Goal: Task Accomplishment & Management: Manage account settings

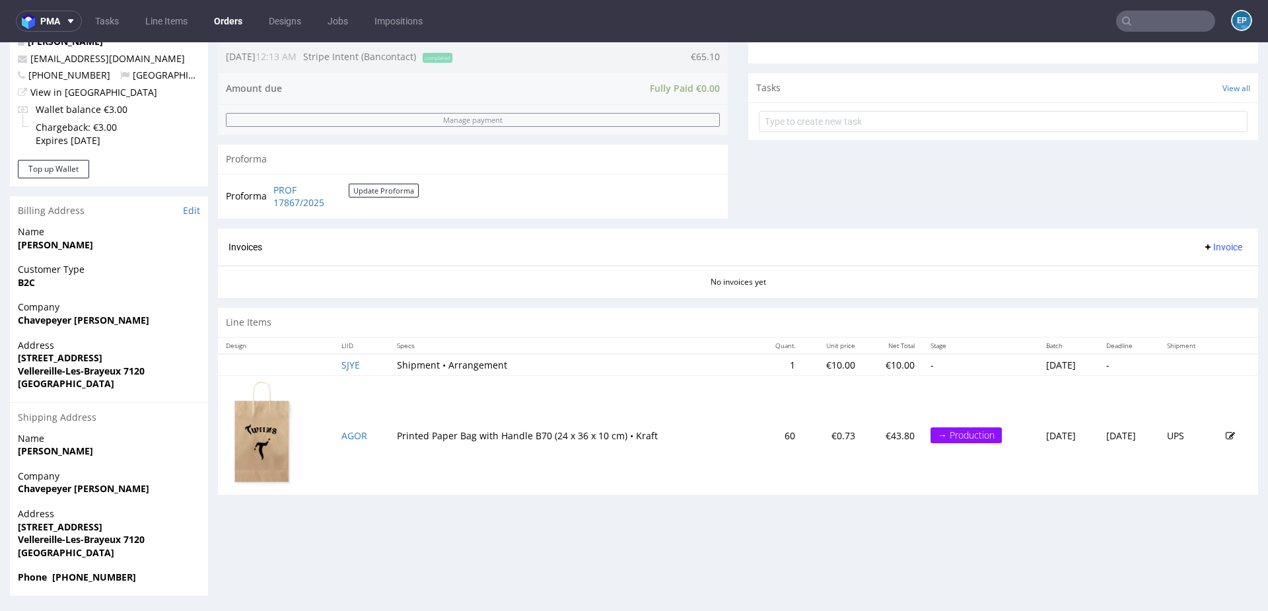
scroll to position [3, 0]
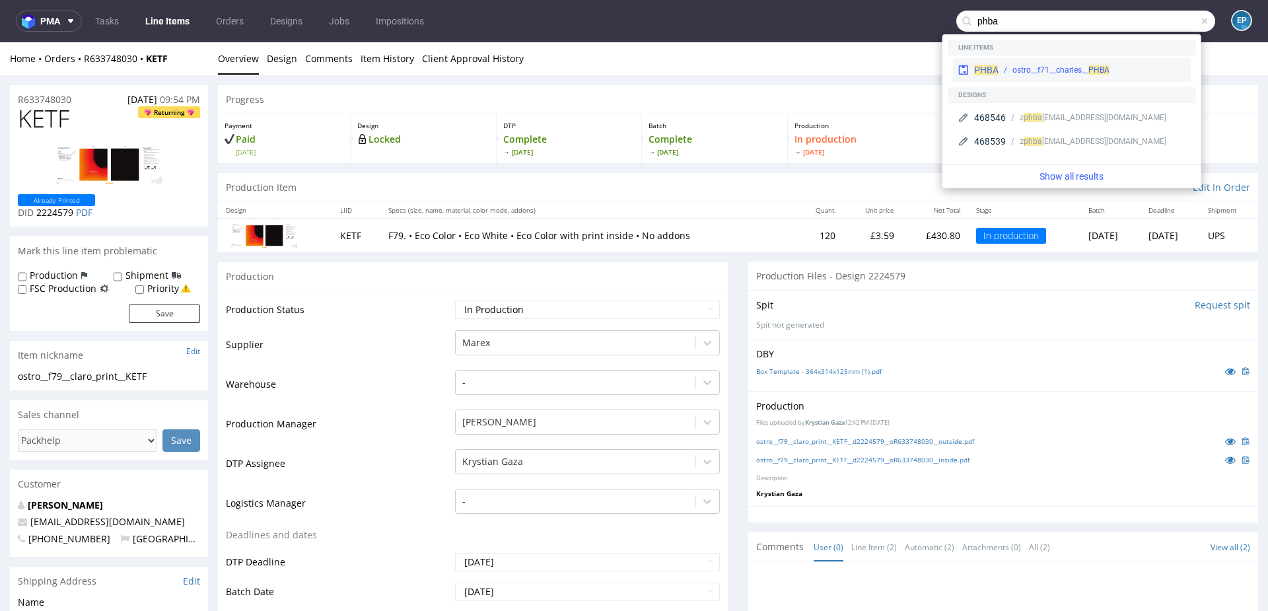
type input "phba"
click at [1037, 61] on div "PHBA ostro__f71__charles__ PHBA" at bounding box center [1072, 70] width 238 height 24
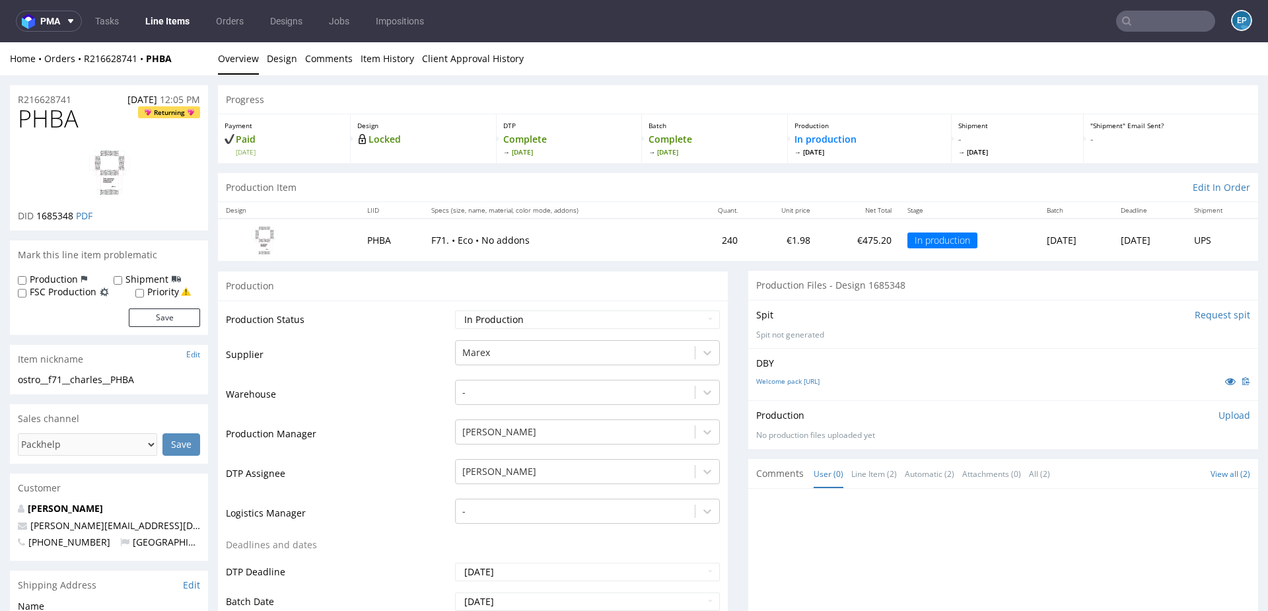
click at [1165, 26] on input "text" at bounding box center [1165, 21] width 99 height 21
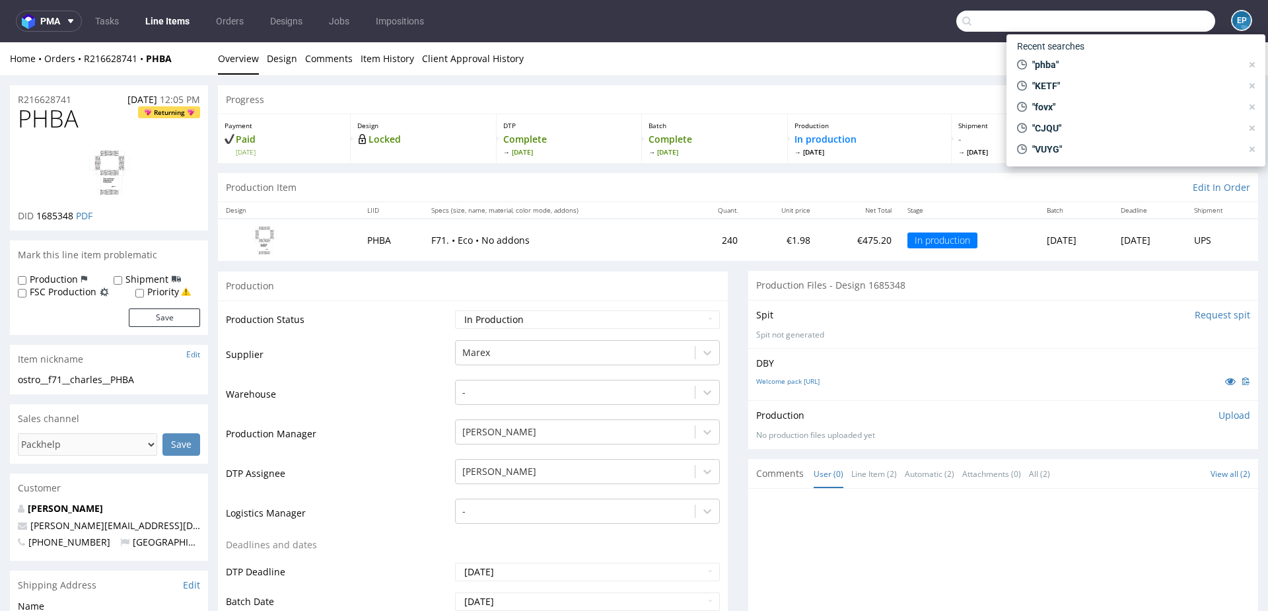
paste input "STWF"
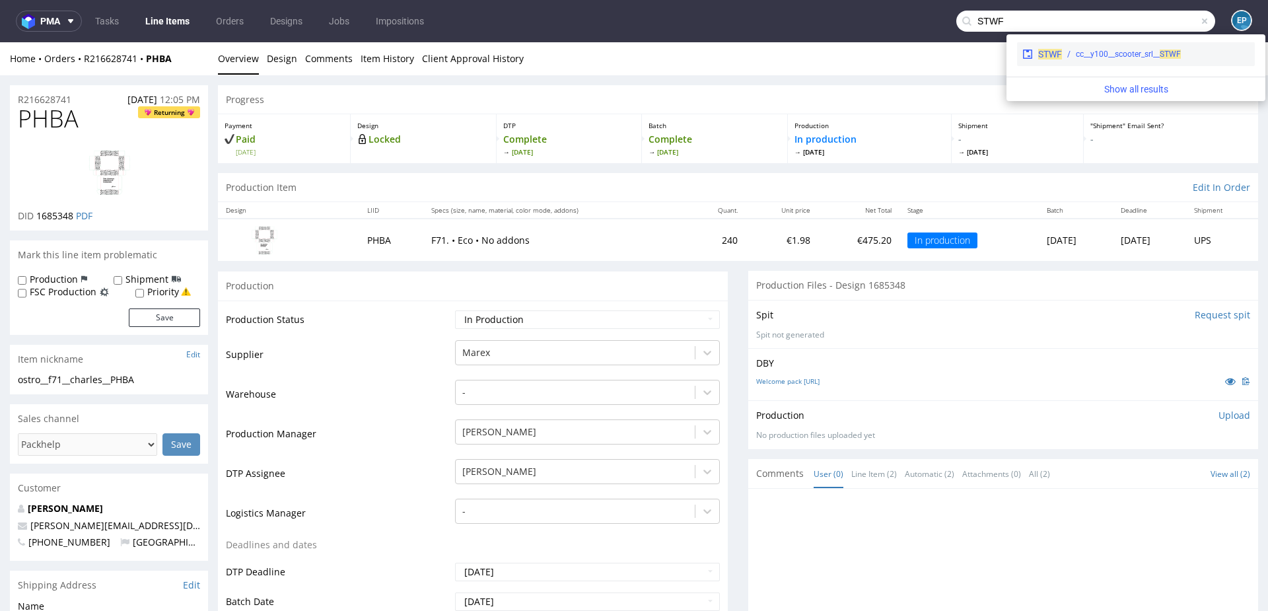
type input "STWF"
click at [1089, 61] on div "STWF cc__y100__scooter_srl__ STWF" at bounding box center [1136, 54] width 238 height 24
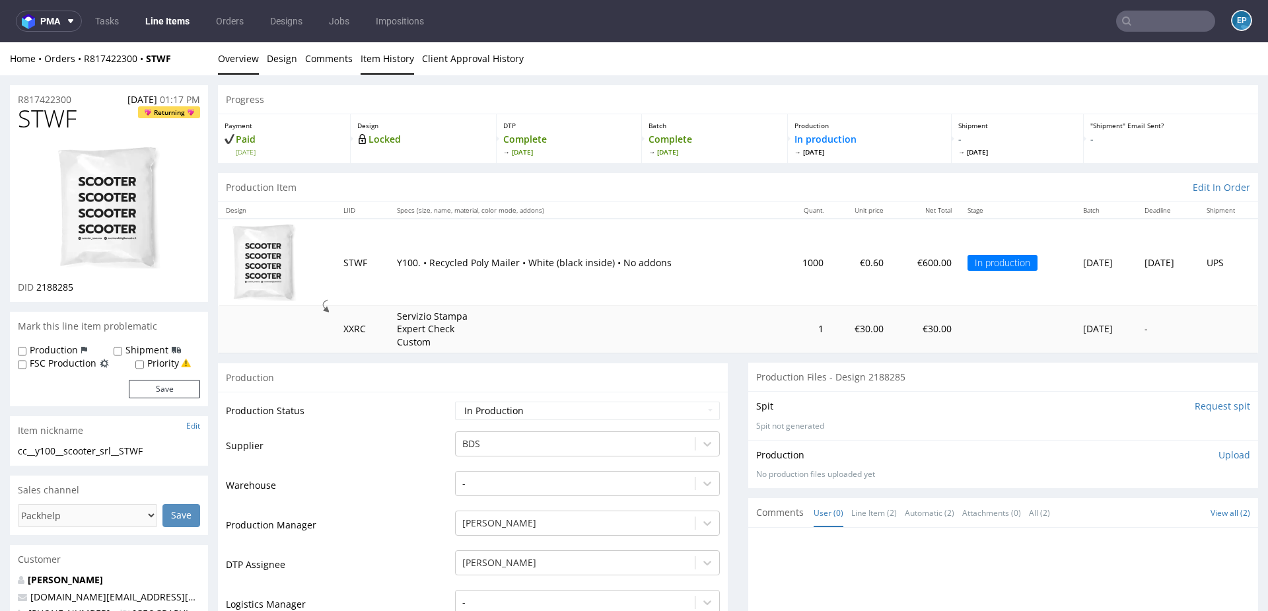
click at [392, 59] on link "Item History" at bounding box center [386, 58] width 53 height 32
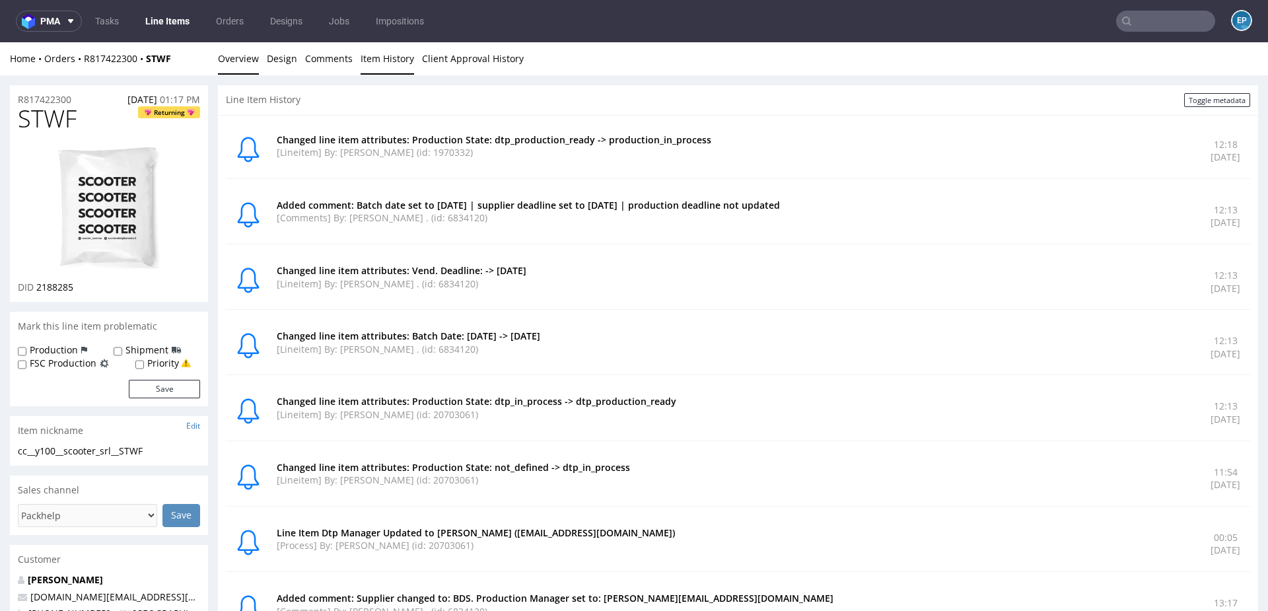
click at [251, 61] on link "Overview" at bounding box center [238, 58] width 41 height 32
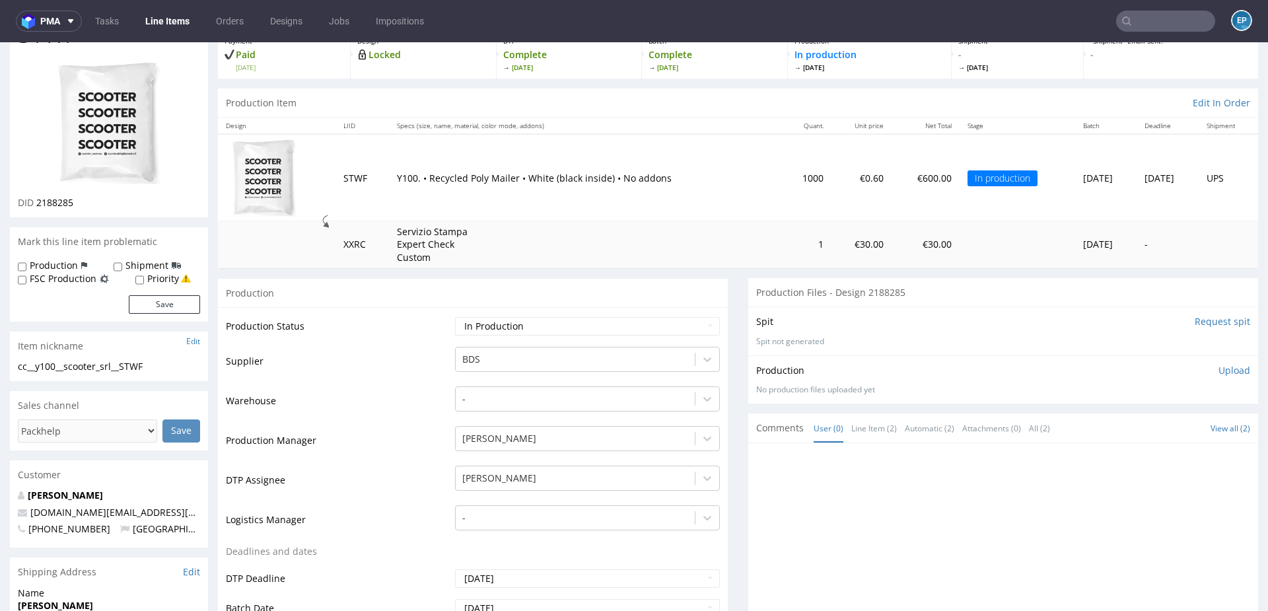
scroll to position [90, 0]
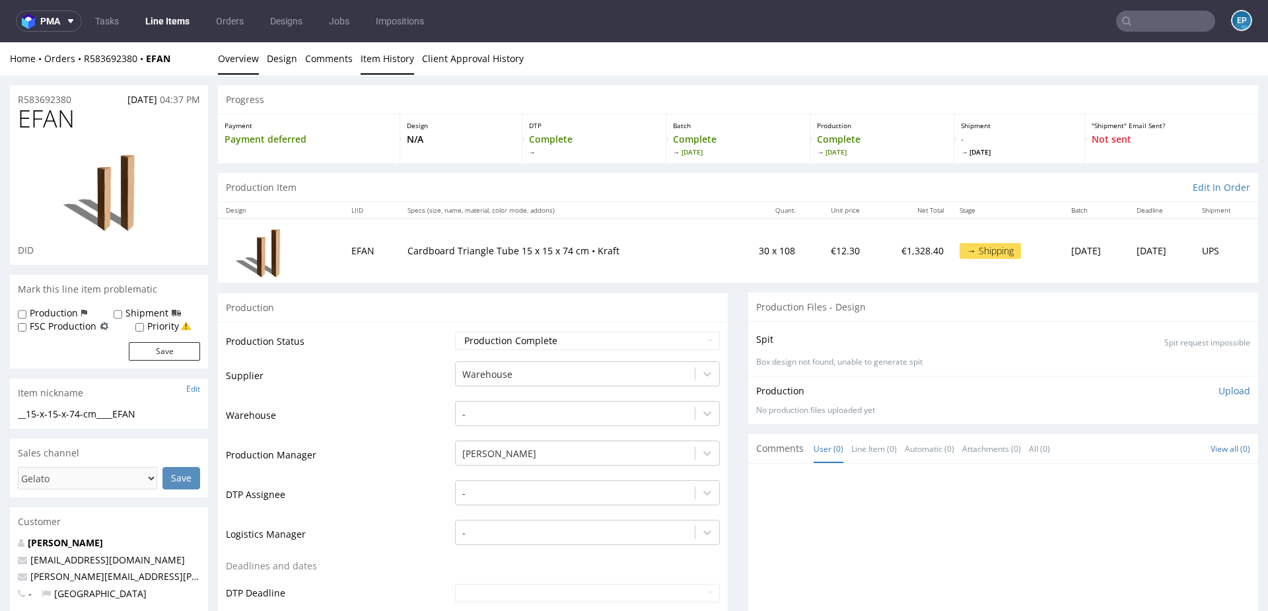
click at [393, 58] on link "Item History" at bounding box center [386, 58] width 53 height 32
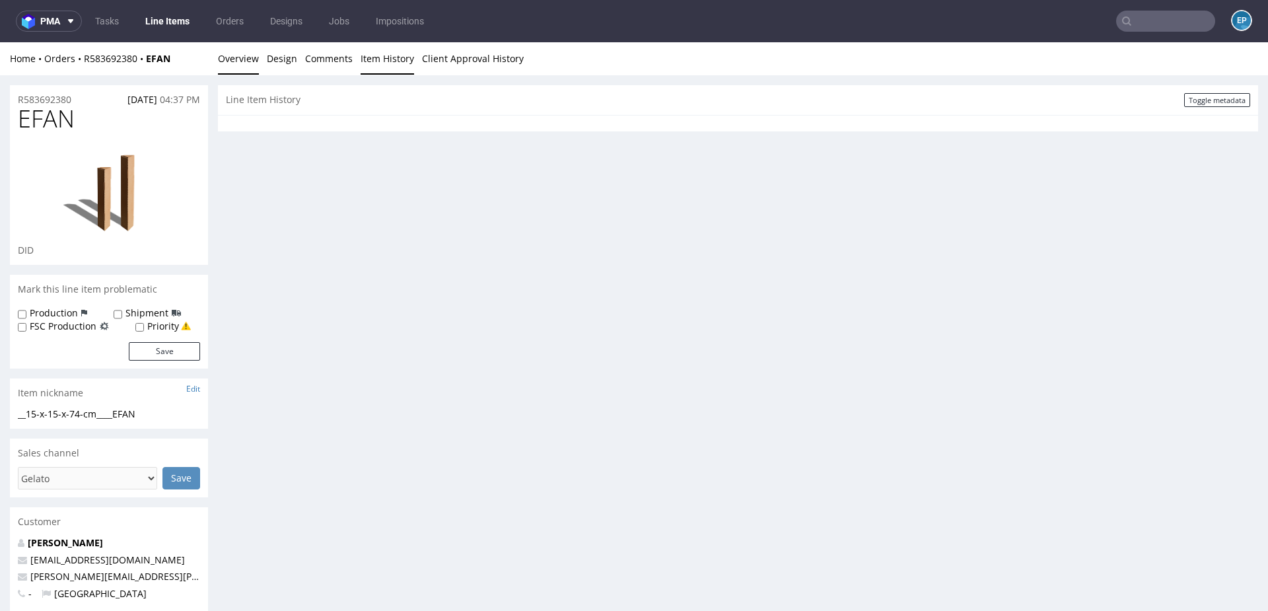
click at [229, 68] on link "Overview" at bounding box center [238, 58] width 41 height 32
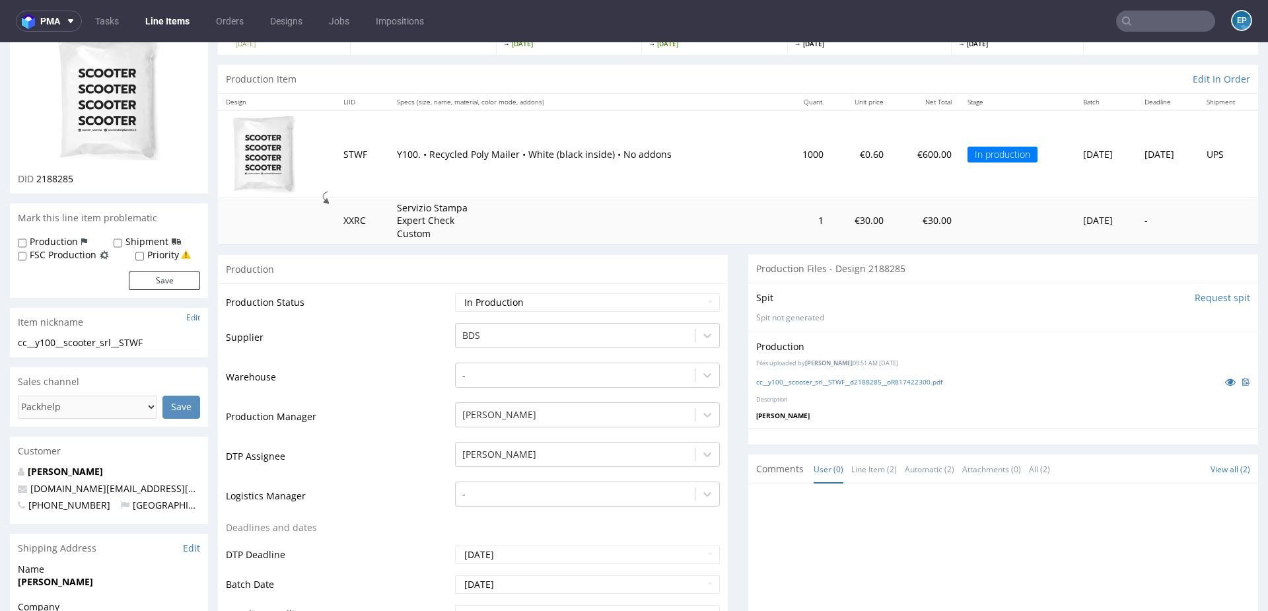
scroll to position [125, 0]
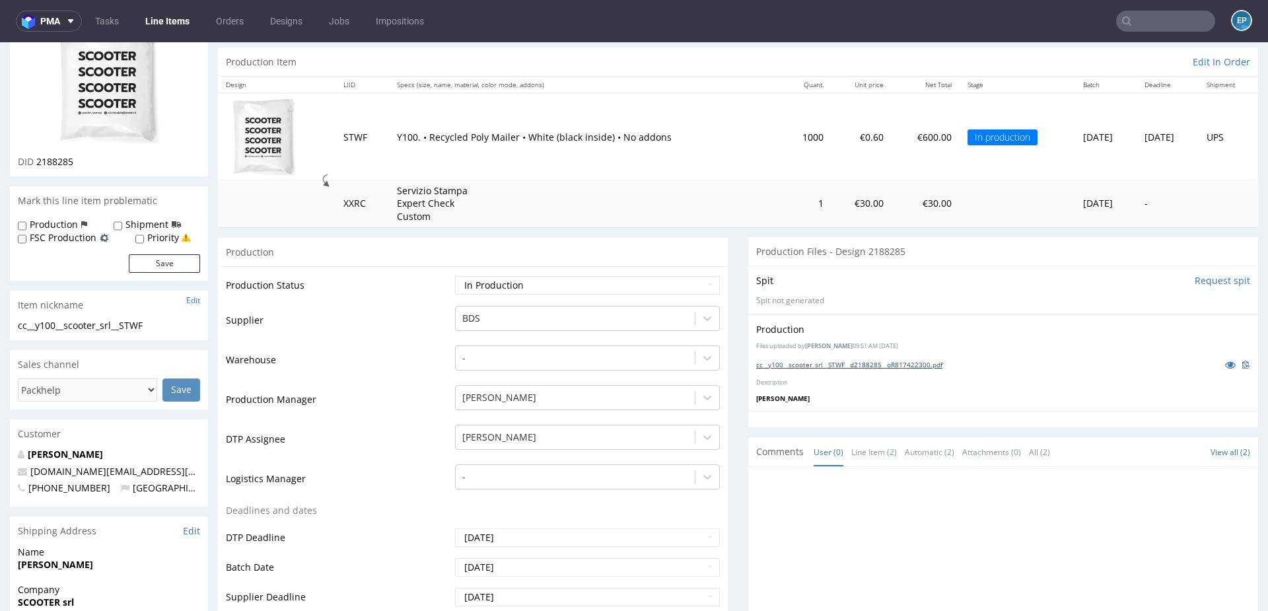
click at [789, 360] on link "cc__y100__scooter_srl__STWF__d2188285__oR817422300.pdf" at bounding box center [849, 364] width 186 height 9
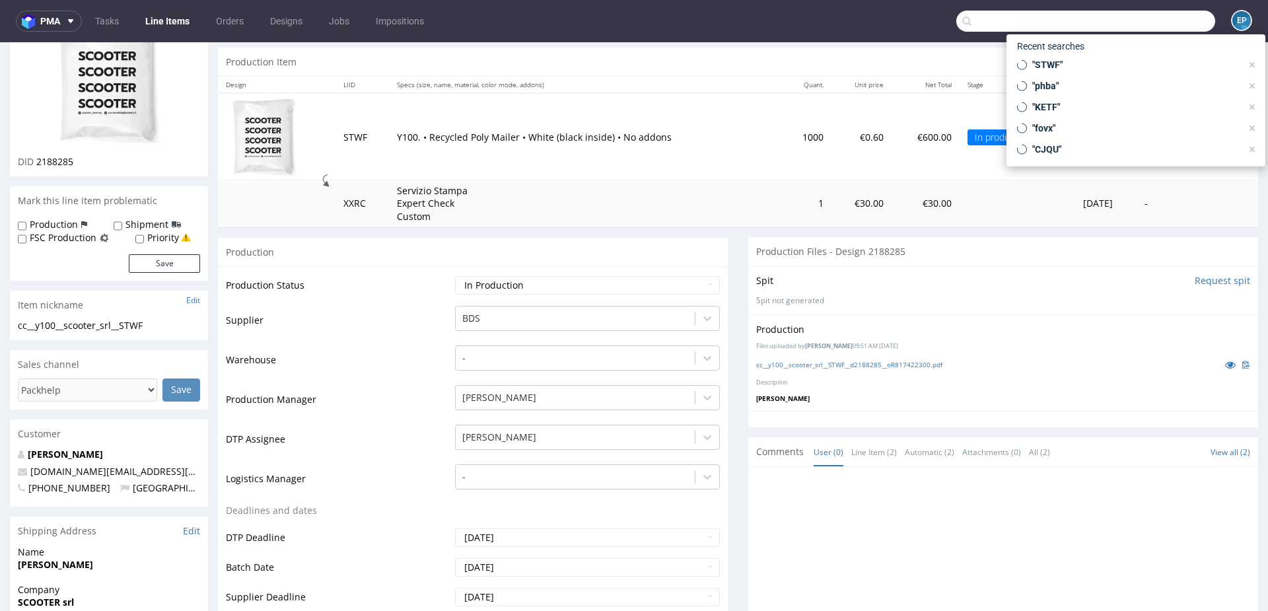
click at [1164, 13] on input "text" at bounding box center [1085, 21] width 259 height 21
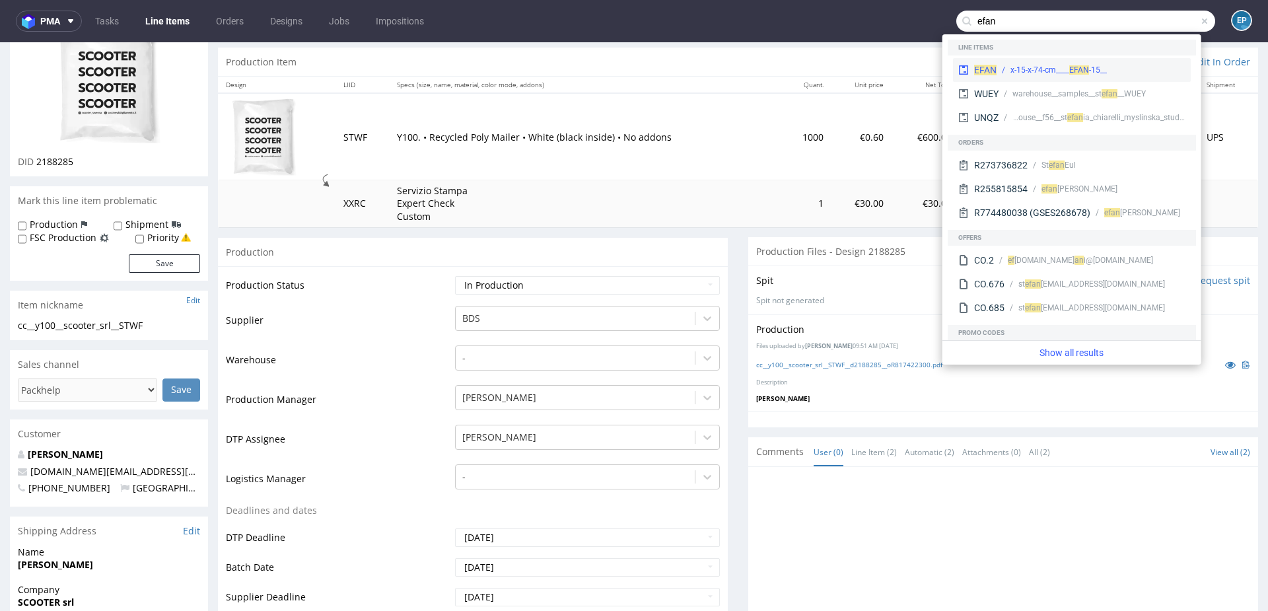
type input "efan"
click at [997, 60] on div "EFAN __15-x-15-x-74-cm____ EFAN" at bounding box center [1072, 70] width 238 height 24
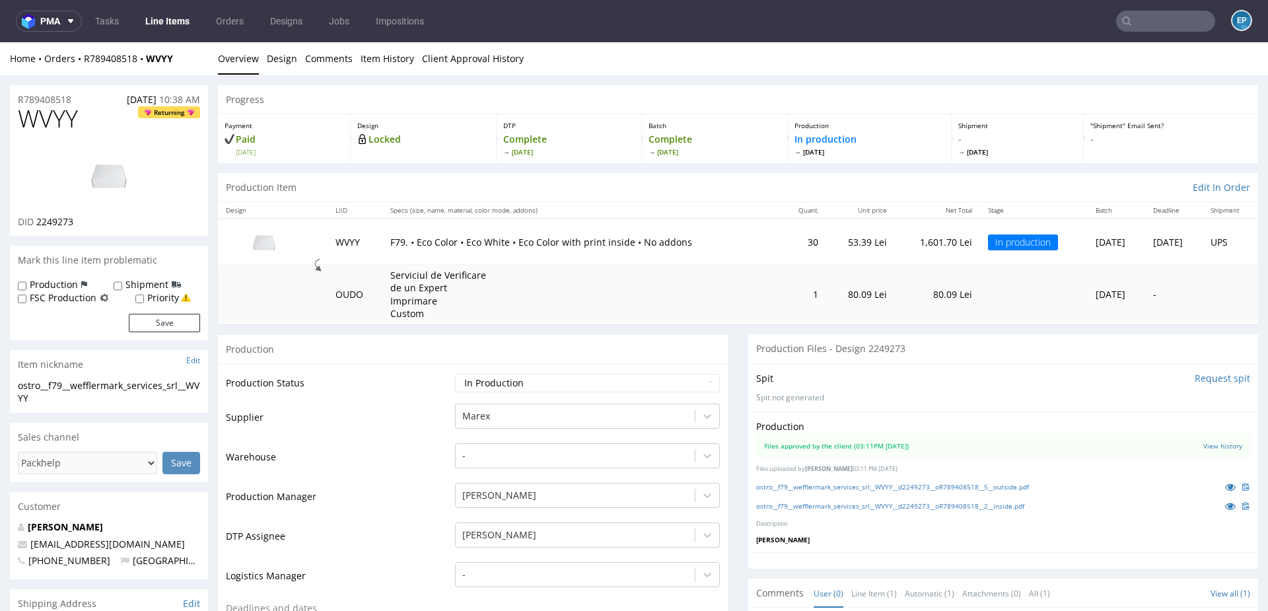
scroll to position [205, 0]
click at [1134, 27] on input "text" at bounding box center [1165, 21] width 99 height 21
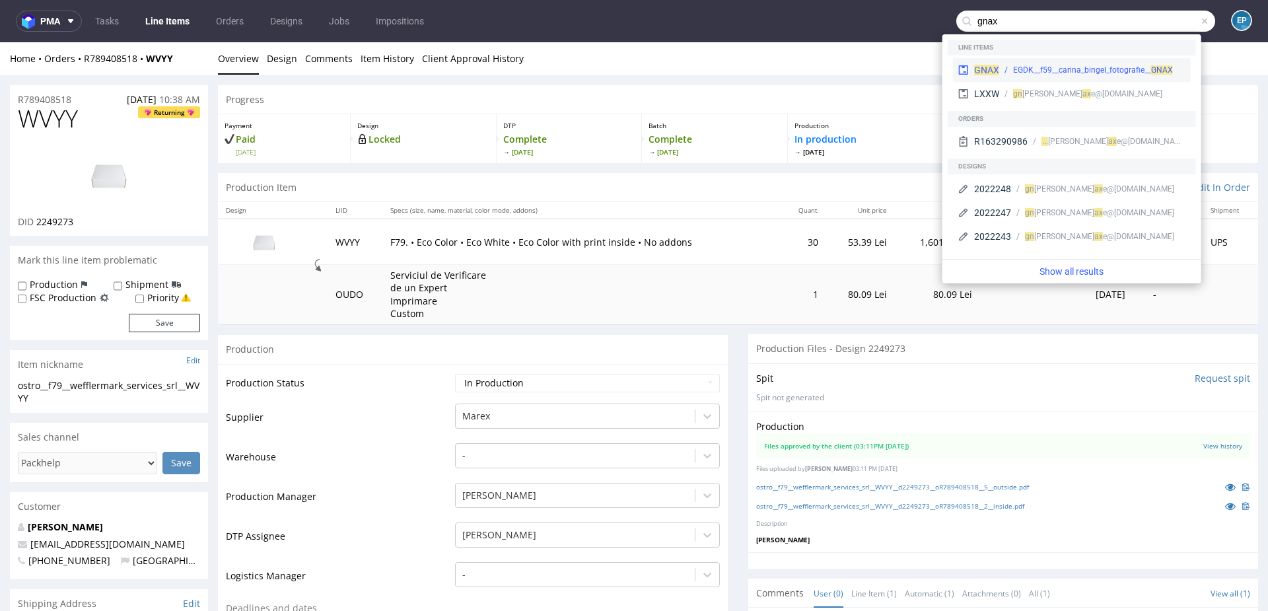
type input "gnax"
click at [1013, 65] on div "EGDK__f59__carina_bingel_fotografie__ GNAX" at bounding box center [1093, 70] width 160 height 12
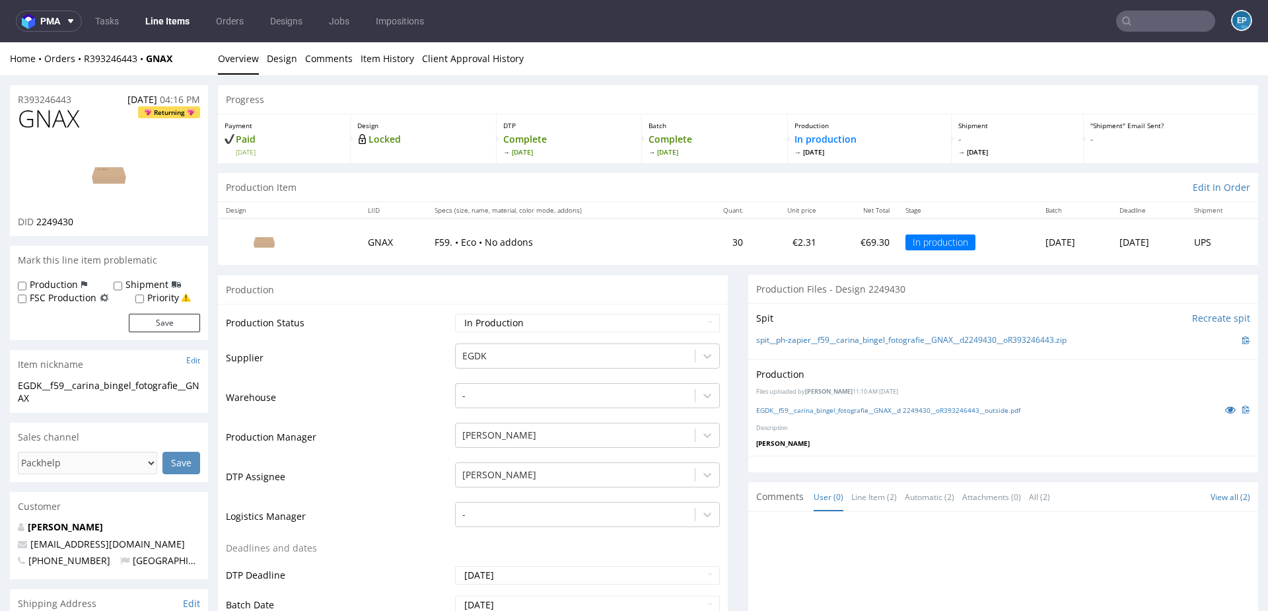
click at [178, 28] on link "Line Items" at bounding box center [167, 21] width 60 height 21
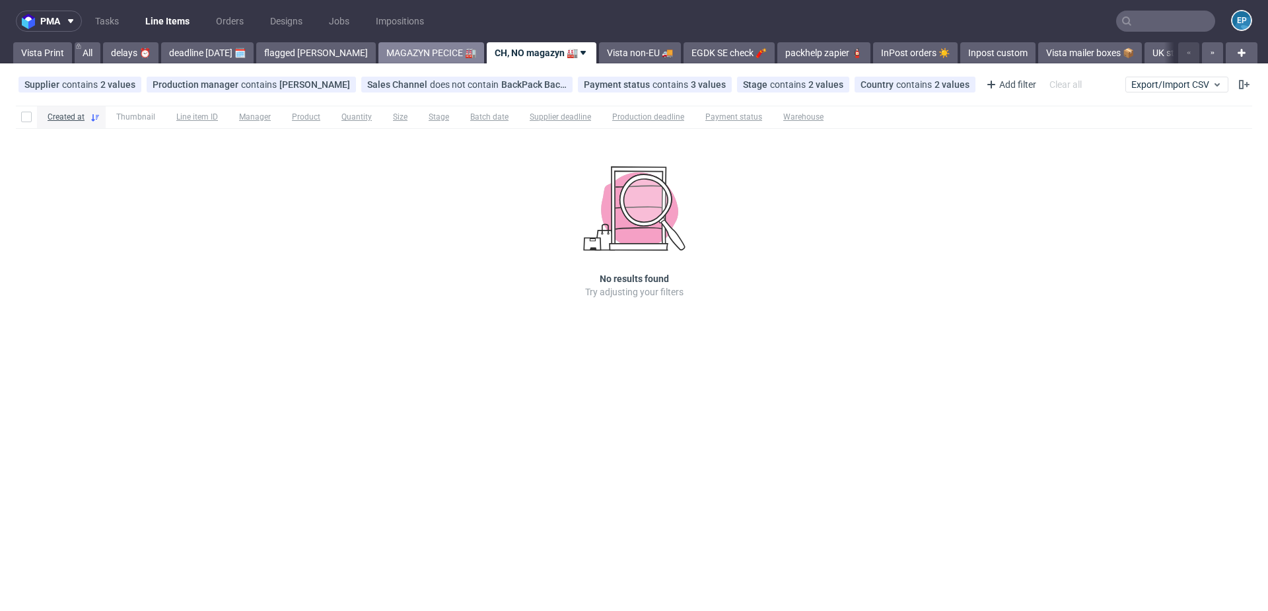
click at [395, 50] on link "MAGAZYN PECICE 🏭" at bounding box center [431, 52] width 106 height 21
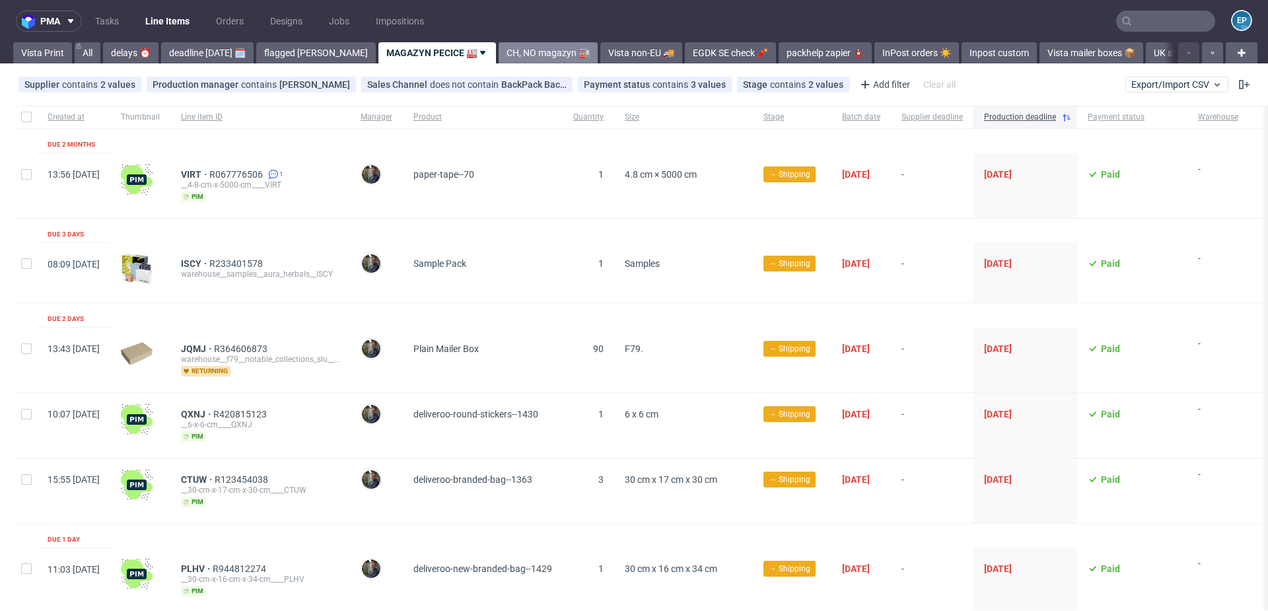
click at [512, 52] on link "CH, NO magazyn 🏭" at bounding box center [547, 52] width 99 height 21
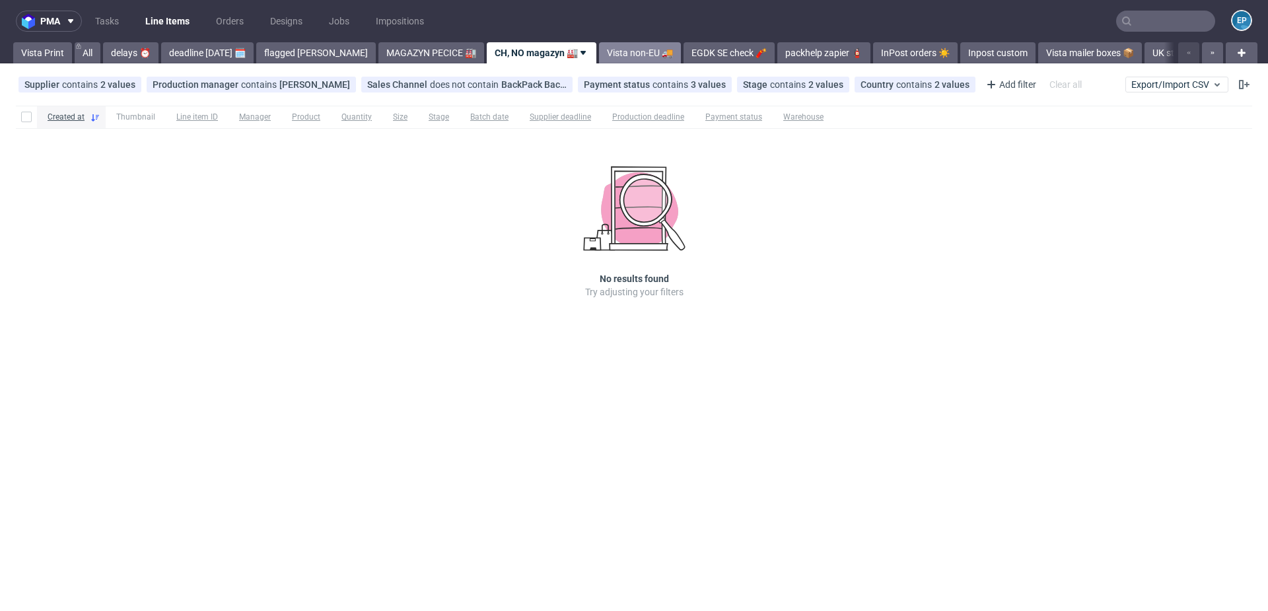
click at [599, 49] on link "Vista non-EU 🚚" at bounding box center [640, 52] width 82 height 21
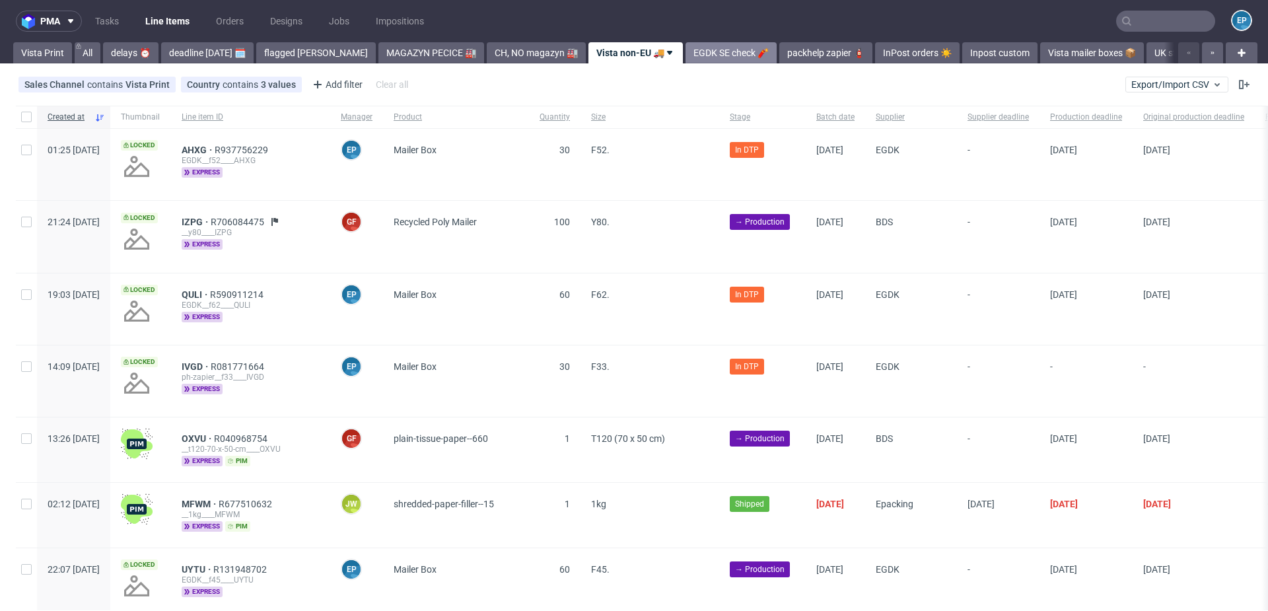
click at [685, 51] on link "EGDK SE check 🧨" at bounding box center [730, 52] width 91 height 21
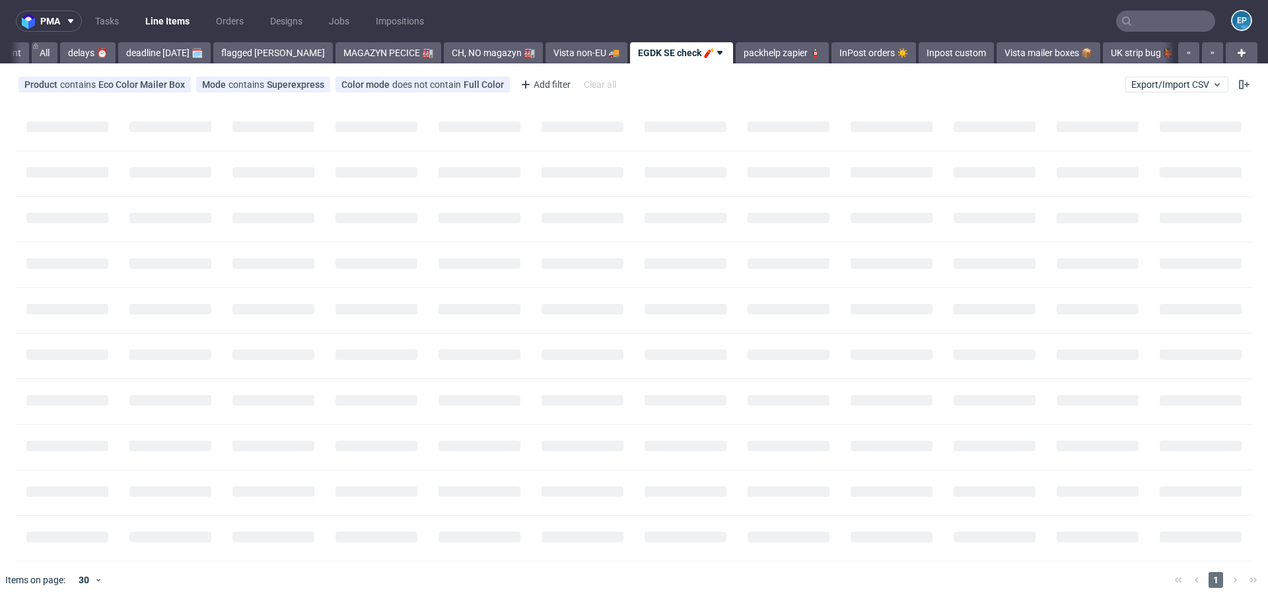
scroll to position [0, 83]
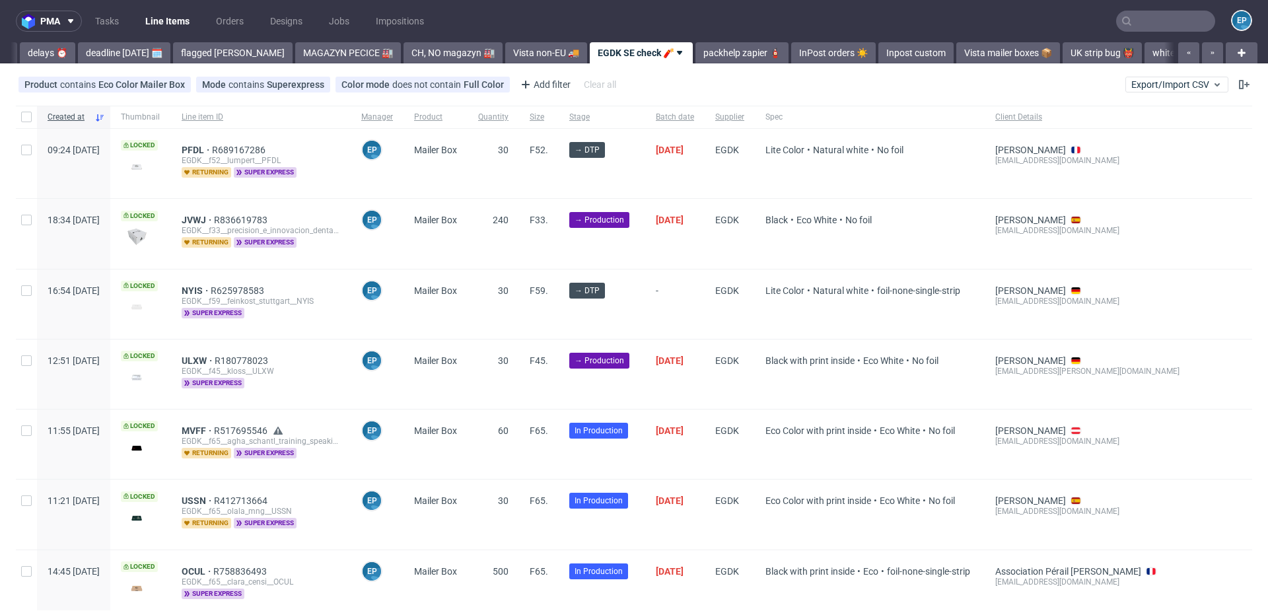
click at [695, 51] on link "packhelp zapier 🧯" at bounding box center [741, 52] width 93 height 21
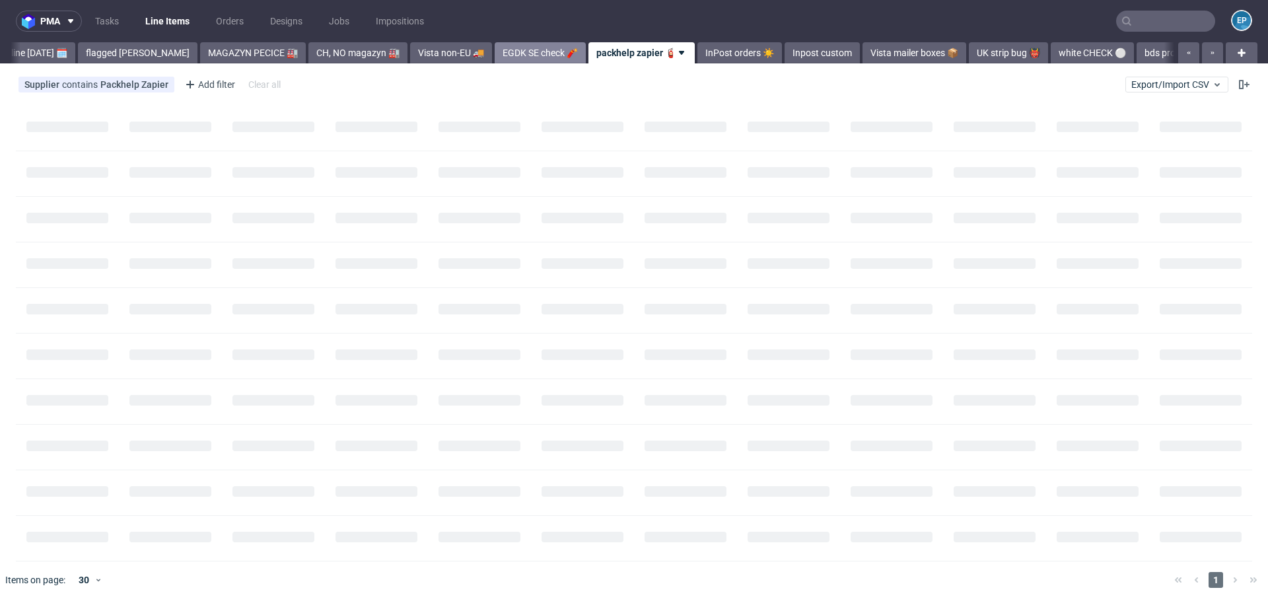
scroll to position [0, 178]
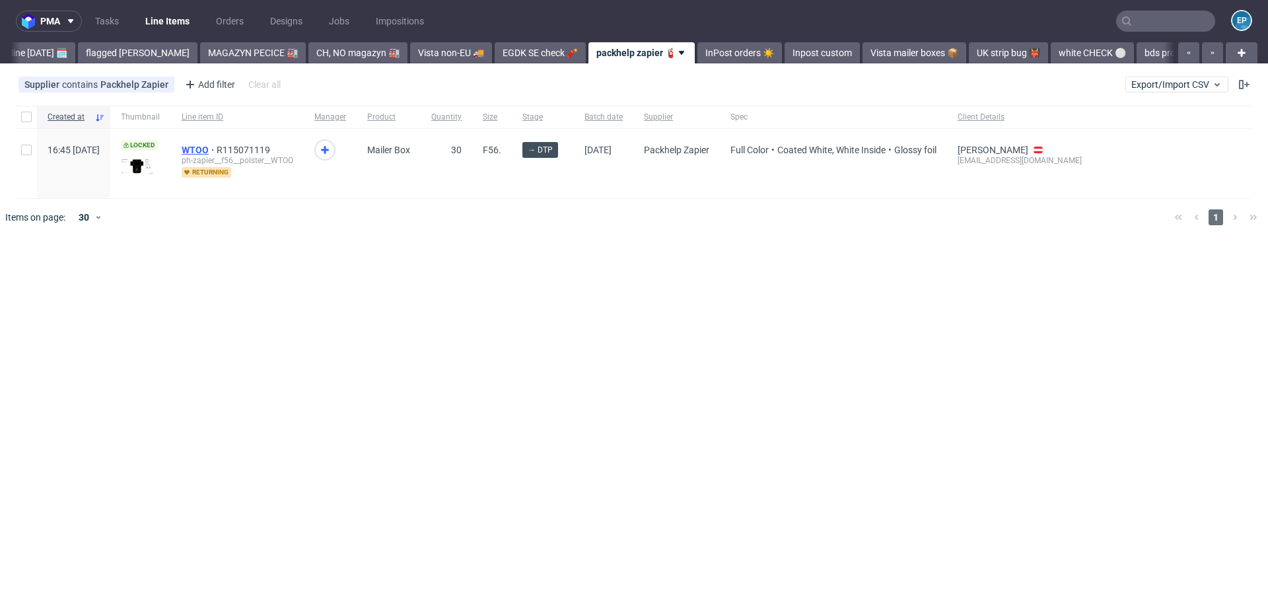
click at [217, 149] on span "WTOO" at bounding box center [199, 150] width 35 height 11
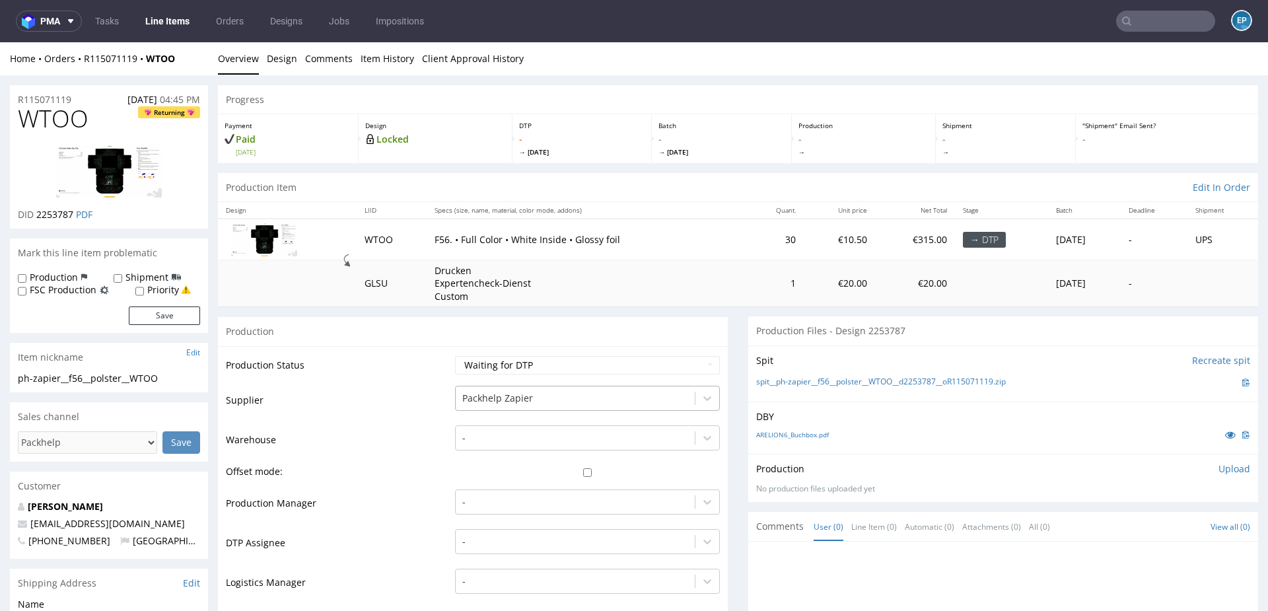
click at [496, 399] on div at bounding box center [575, 398] width 226 height 16
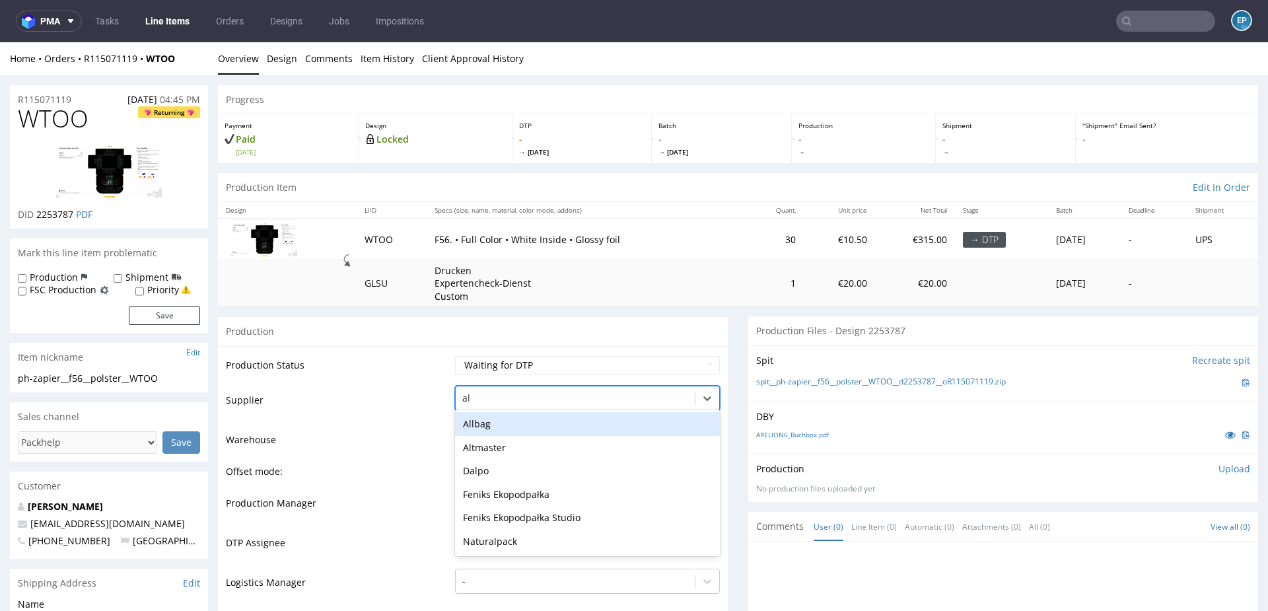
type input "alt"
click at [502, 423] on div "Altmaster" at bounding box center [587, 424] width 265 height 24
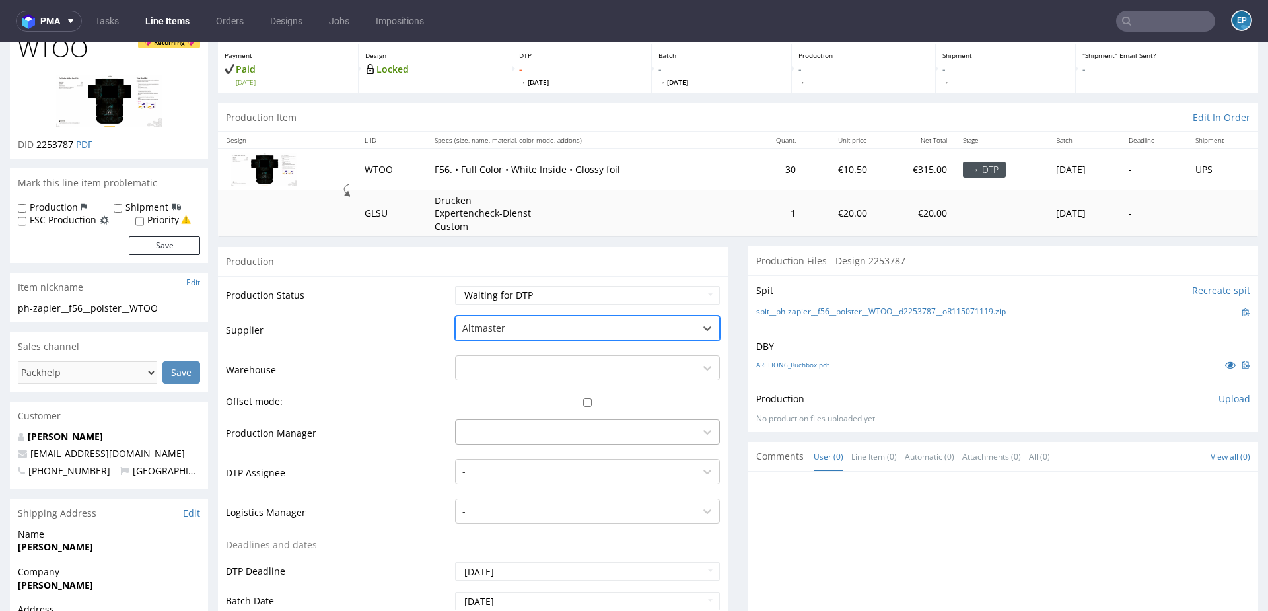
click at [493, 438] on div "-" at bounding box center [587, 428] width 265 height 18
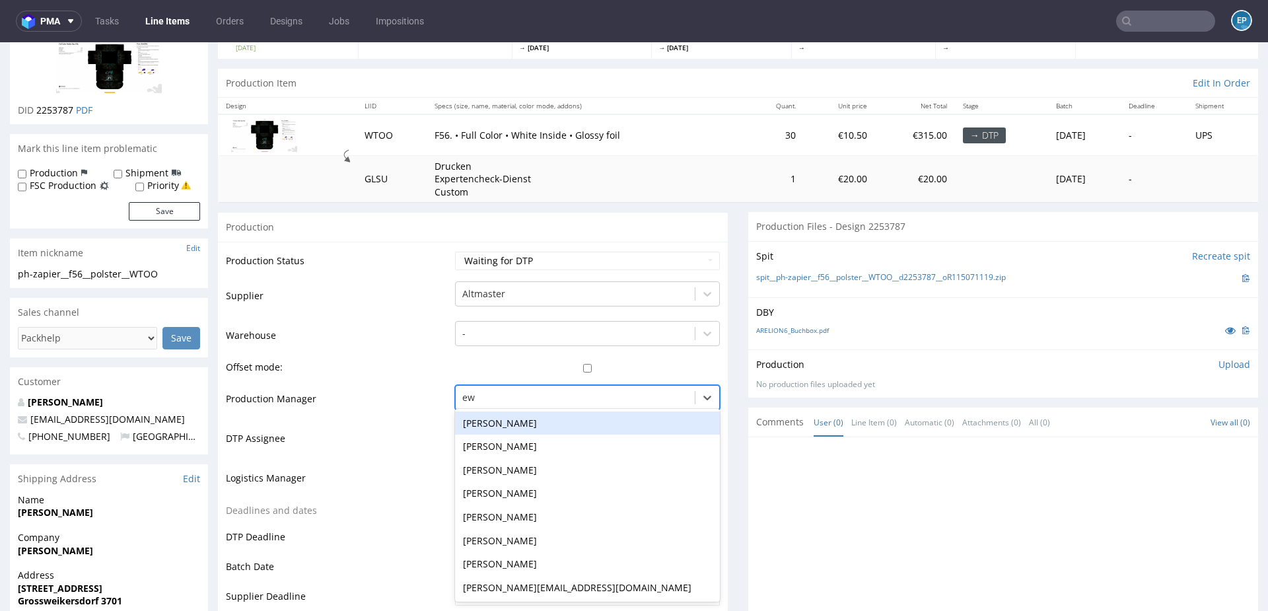
type input "ewa"
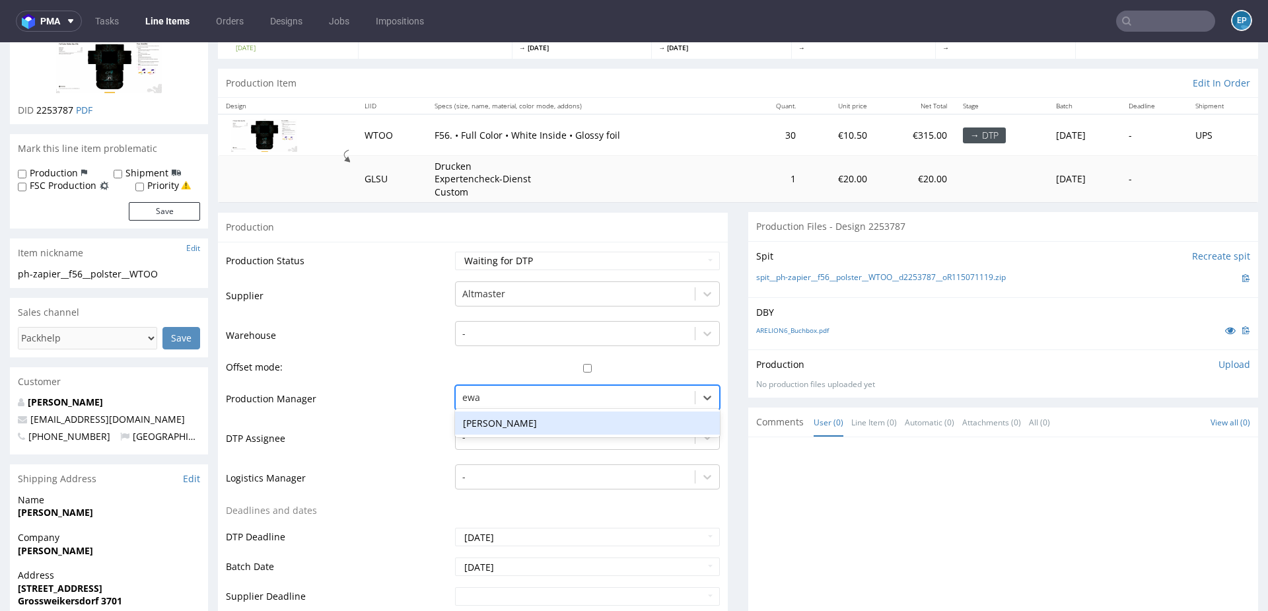
click at [497, 424] on div "[PERSON_NAME]" at bounding box center [587, 423] width 265 height 24
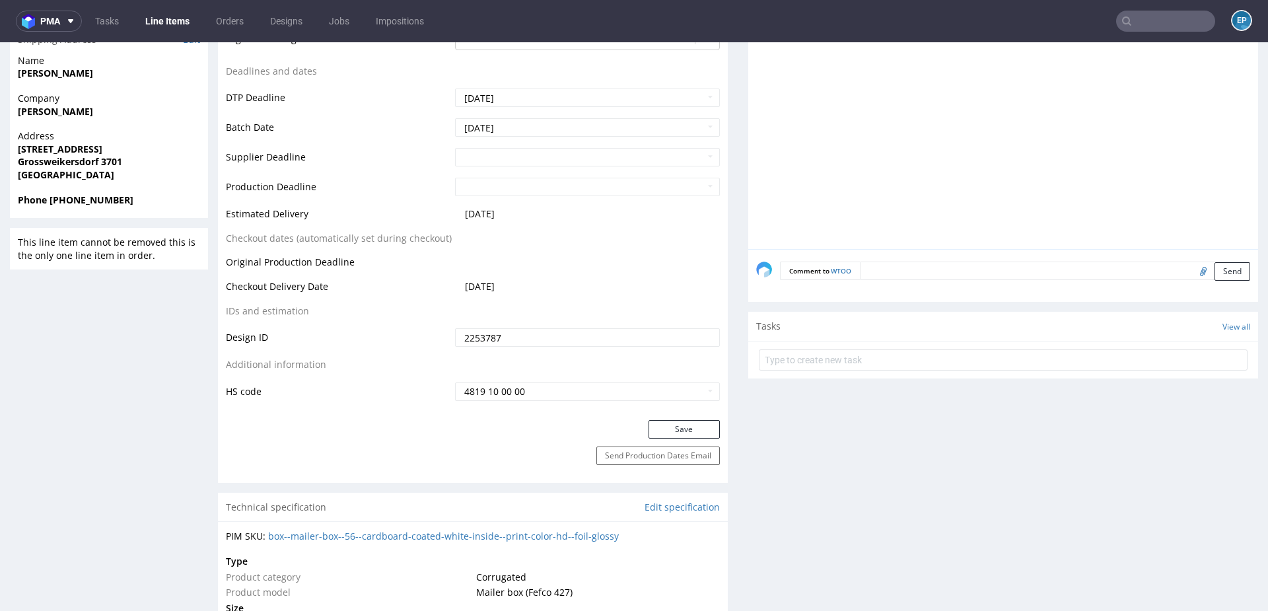
scroll to position [618, 0]
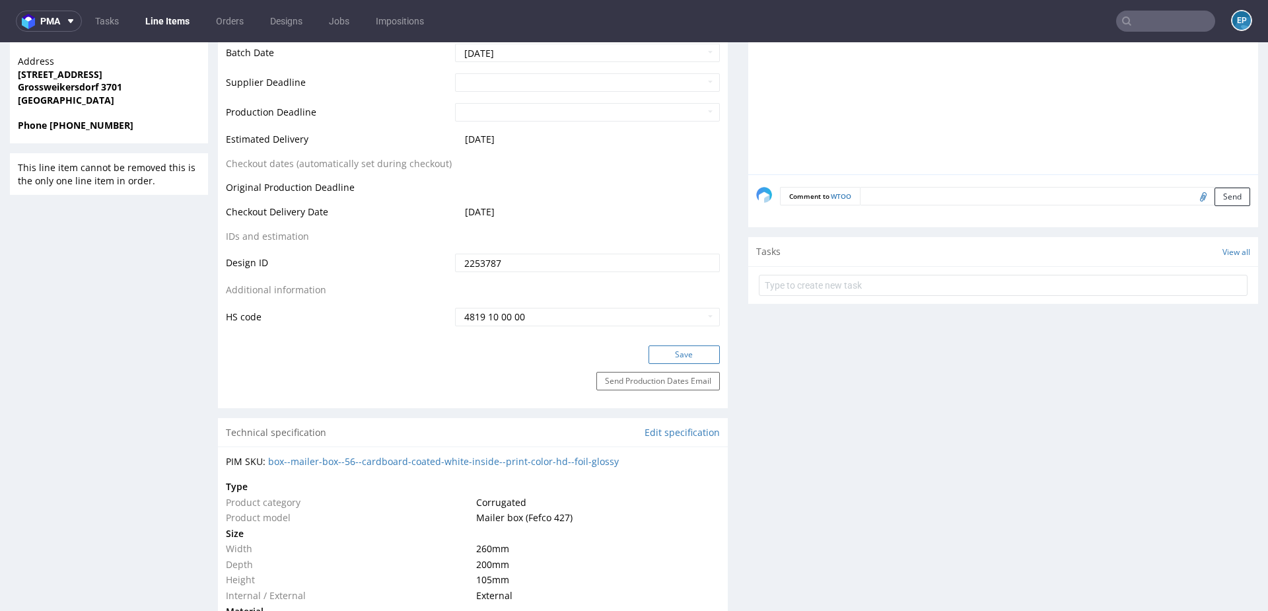
click at [671, 351] on button "Save" at bounding box center [683, 354] width 71 height 18
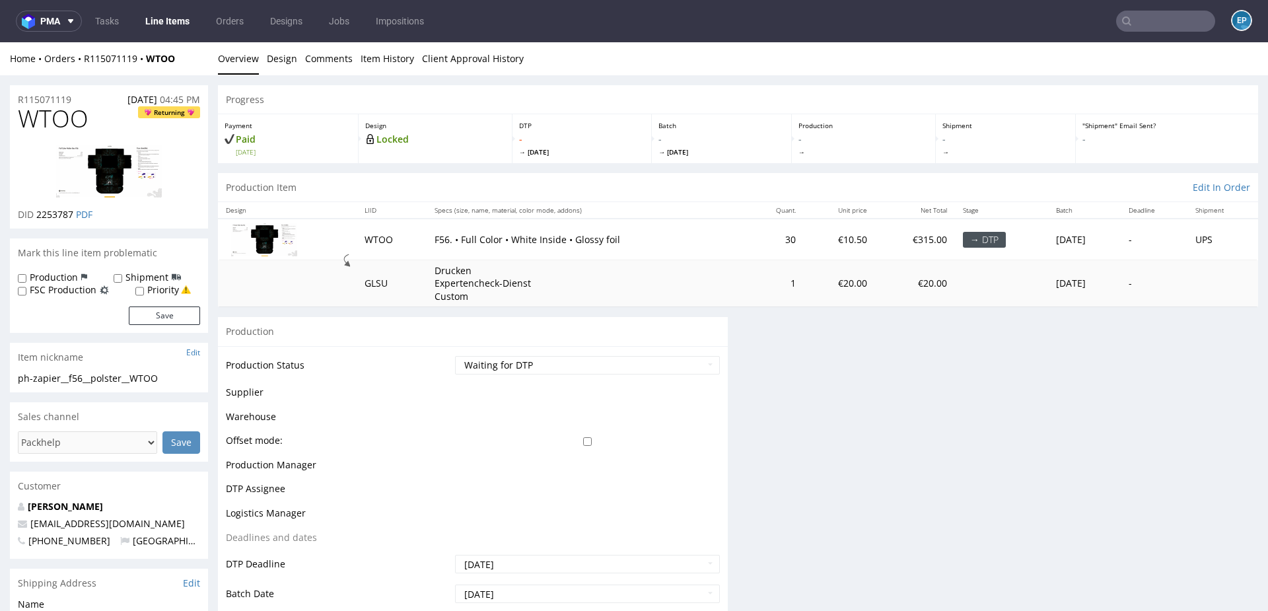
scroll to position [0, 0]
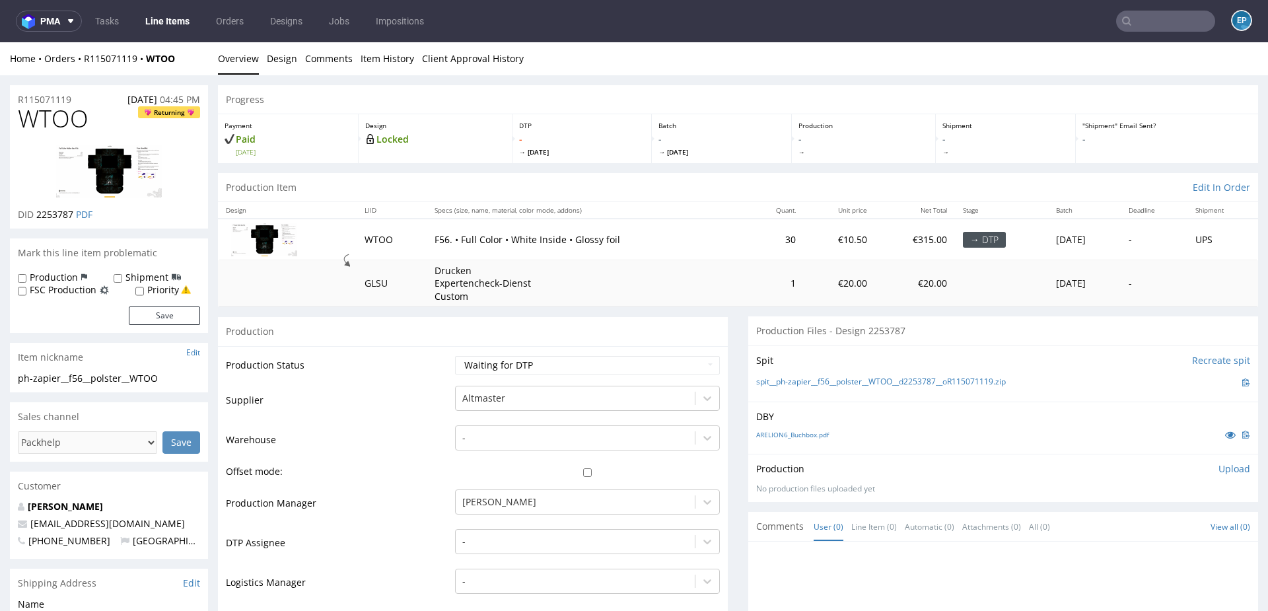
click at [176, 31] on link "Line Items" at bounding box center [167, 21] width 60 height 21
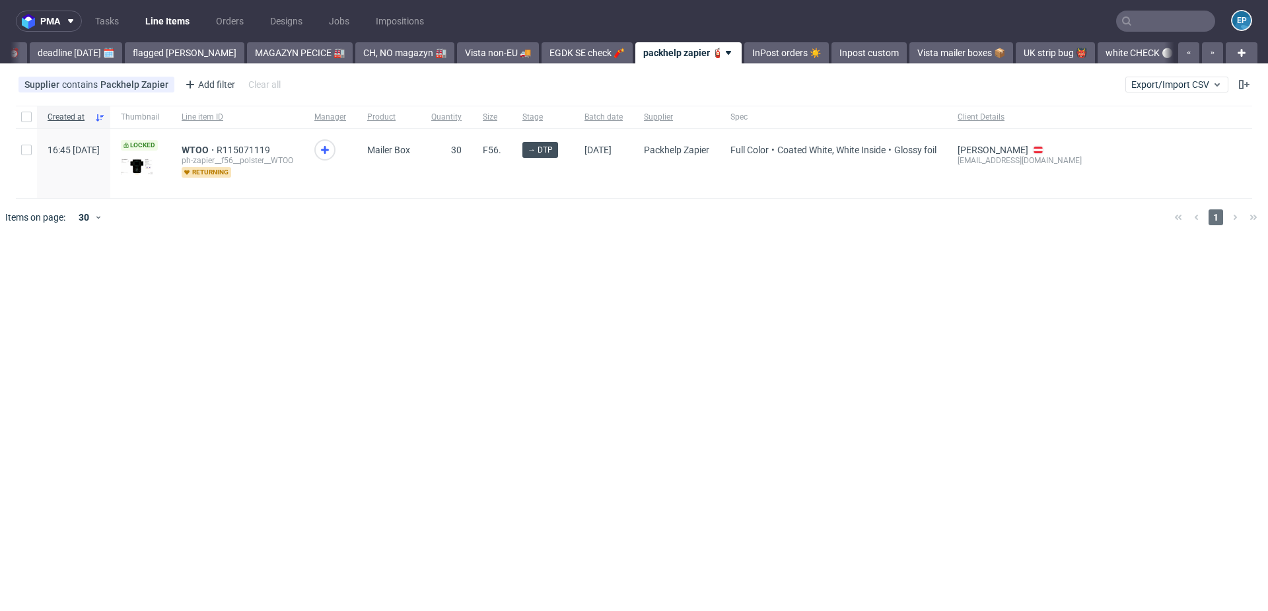
scroll to position [0, 178]
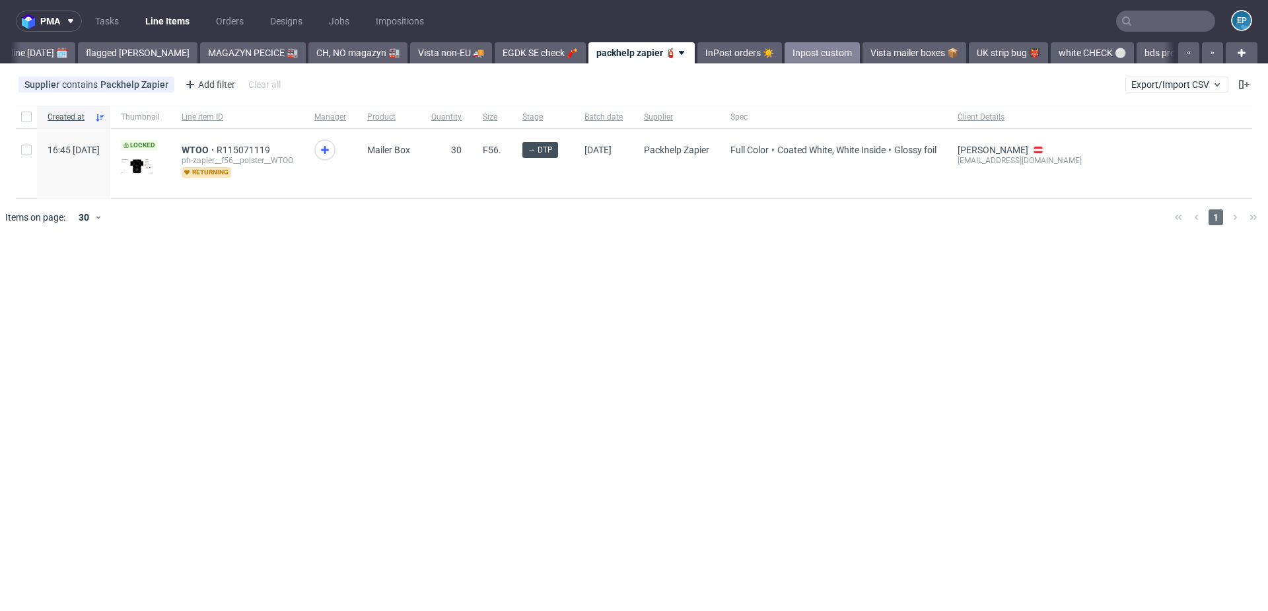
click at [784, 50] on link "Inpost custom" at bounding box center [821, 52] width 75 height 21
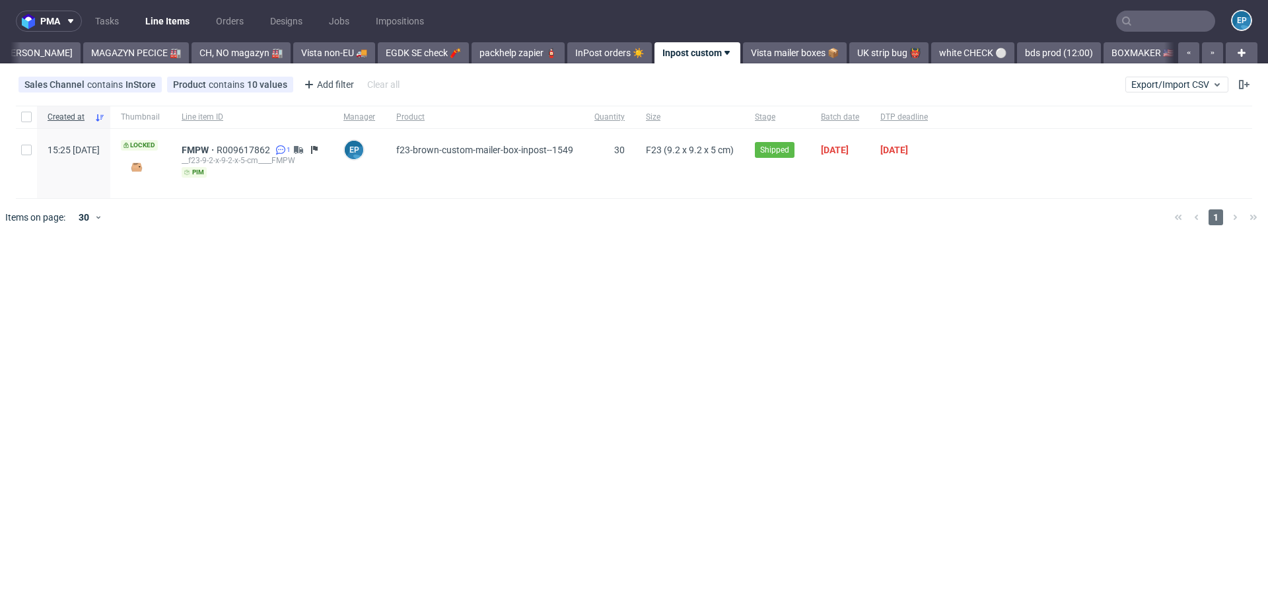
scroll to position [0, 351]
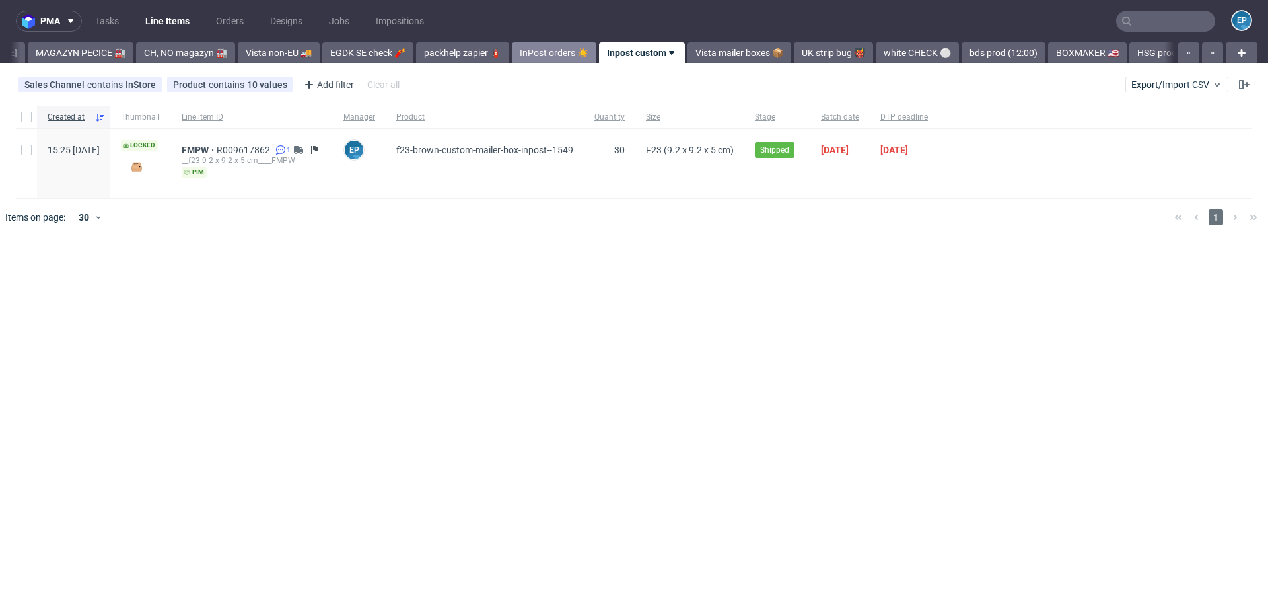
click at [530, 57] on link "InPost orders ☀️" at bounding box center [554, 52] width 85 height 21
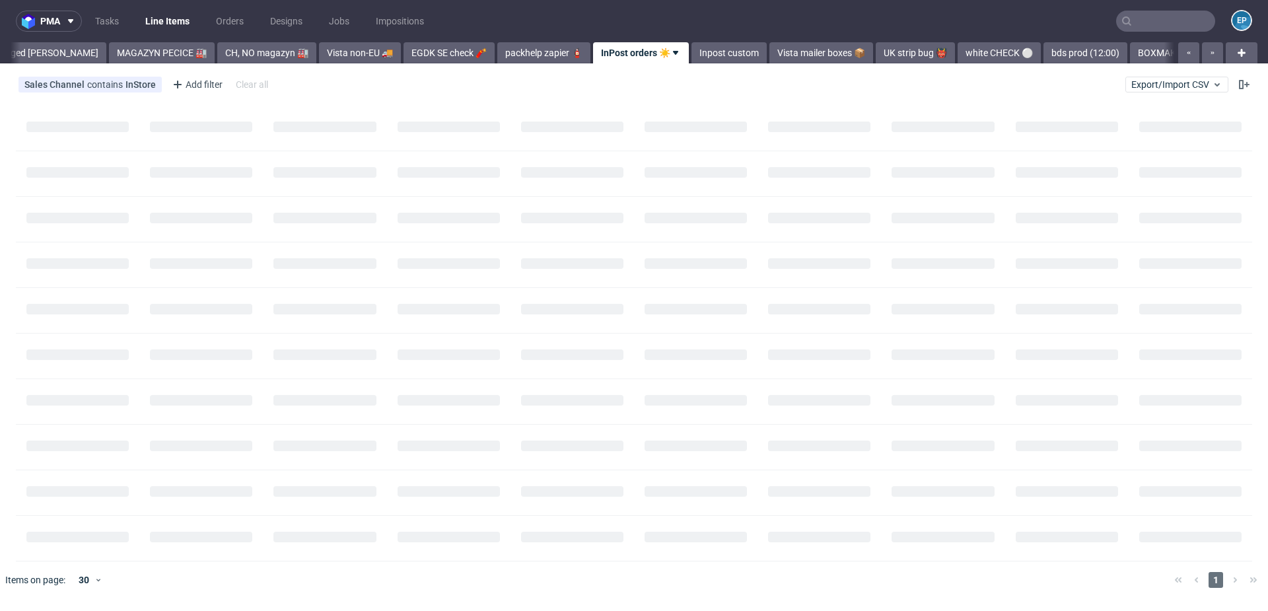
scroll to position [0, 269]
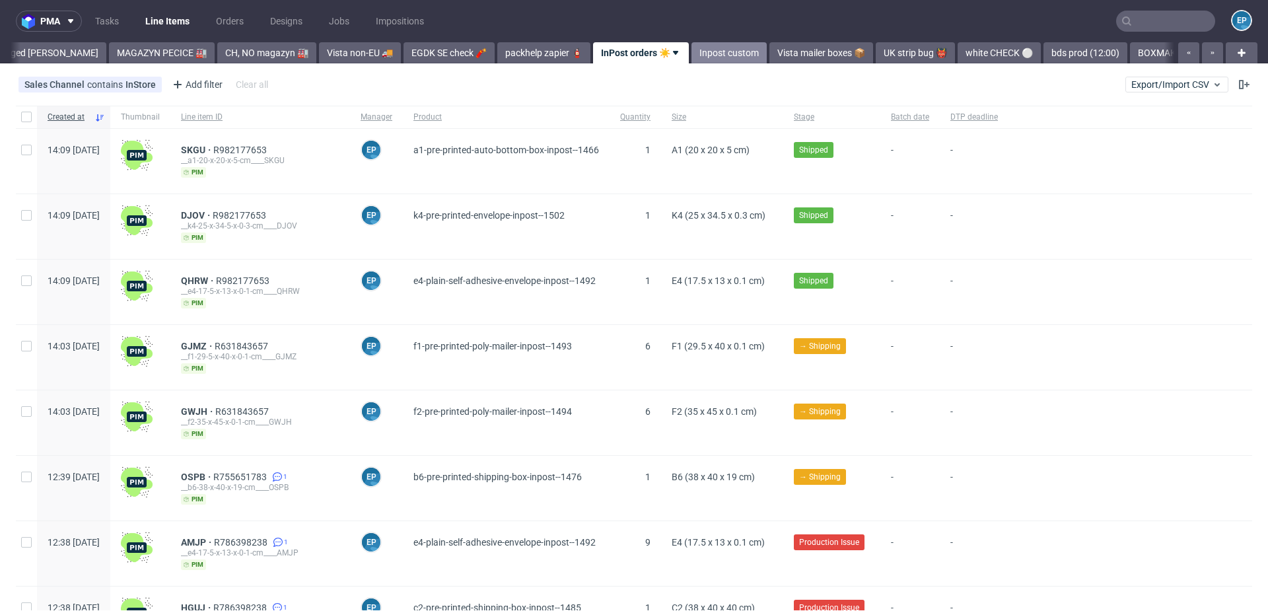
click at [691, 50] on link "Inpost custom" at bounding box center [728, 52] width 75 height 21
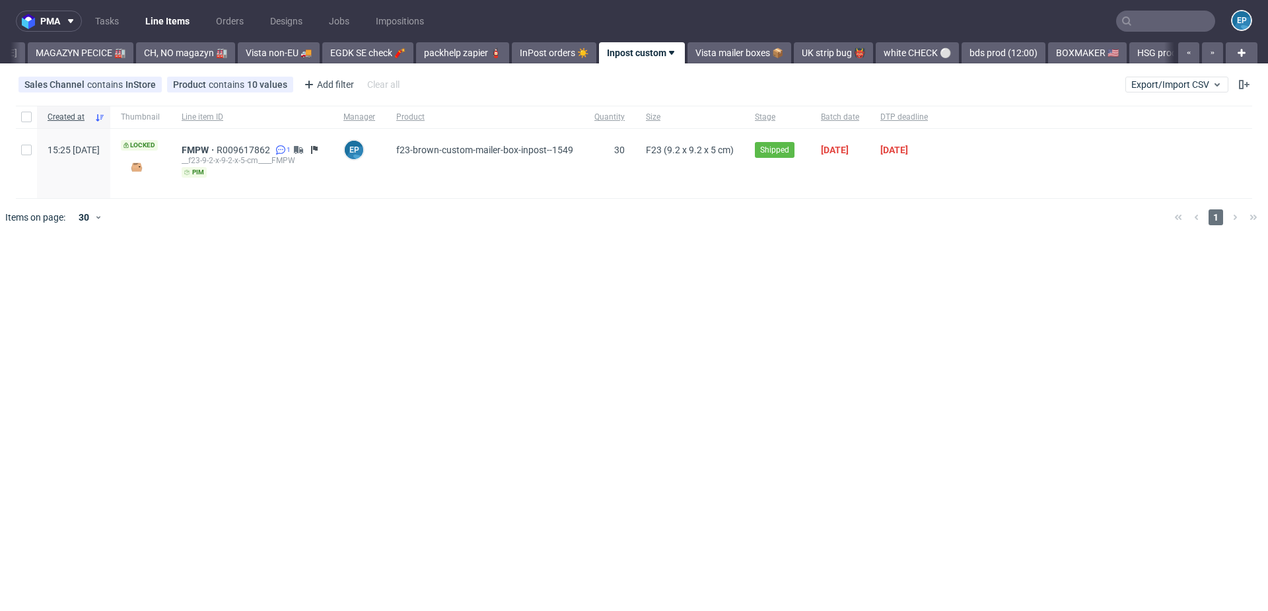
click at [687, 50] on link "Vista mailer boxes 📦" at bounding box center [739, 52] width 104 height 21
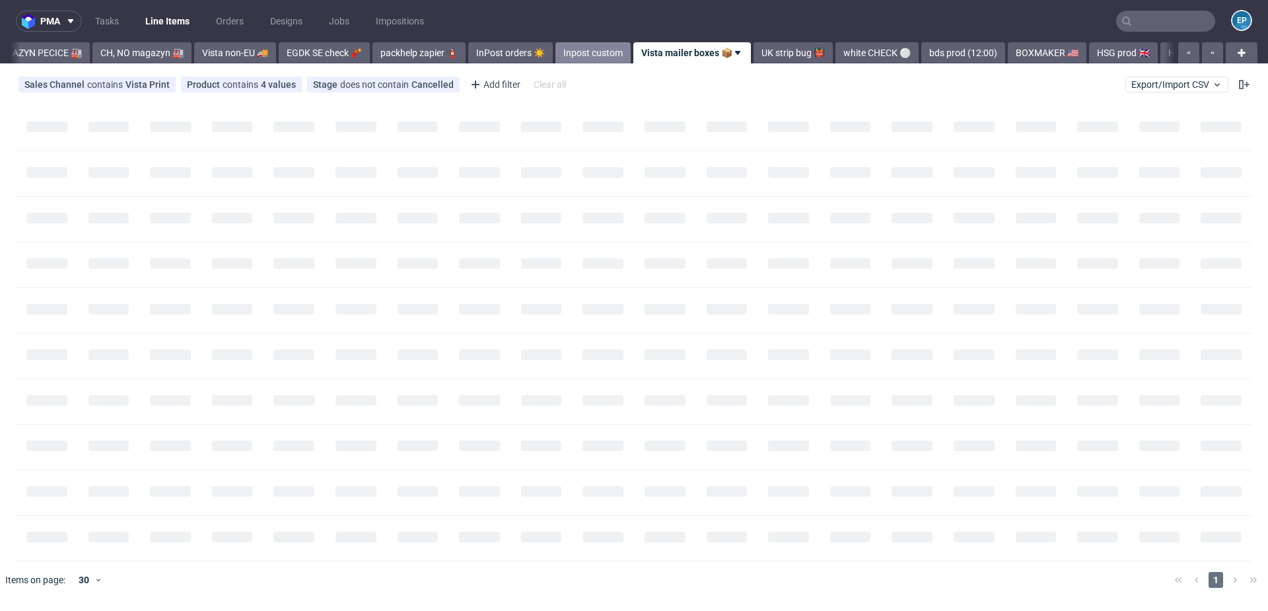
scroll to position [0, 443]
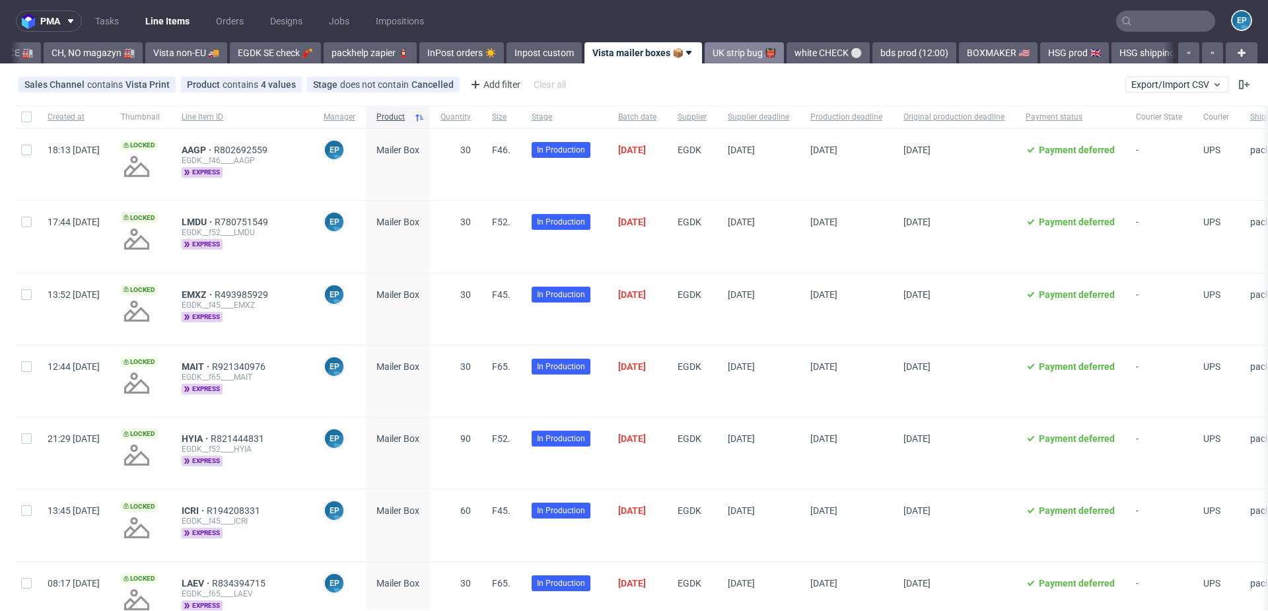
click at [704, 48] on link "UK strip bug 👹" at bounding box center [743, 52] width 79 height 21
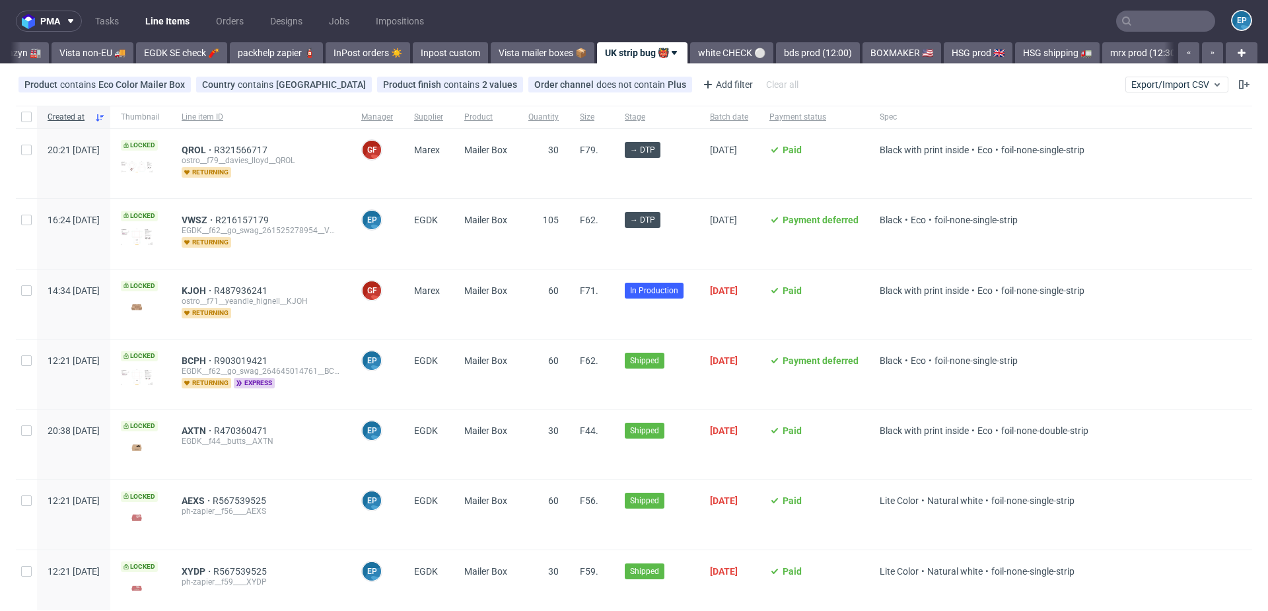
click at [700, 48] on link "white CHECK ⚪️" at bounding box center [731, 52] width 83 height 21
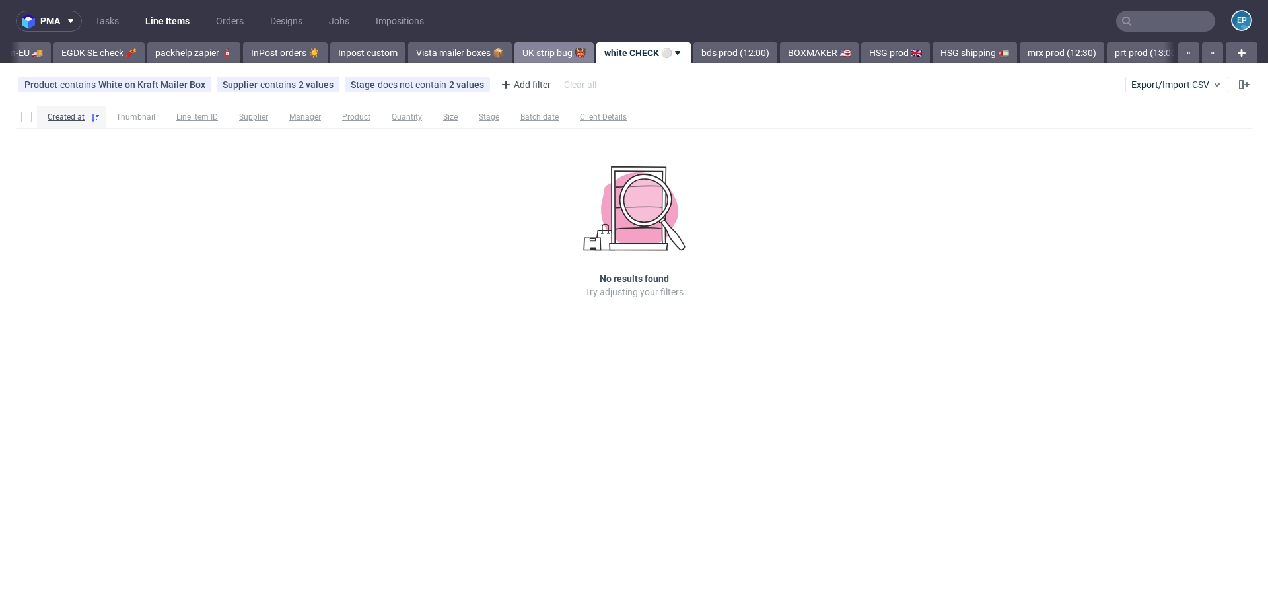
click at [700, 48] on link "bds prod (12:00)" at bounding box center [735, 52] width 84 height 21
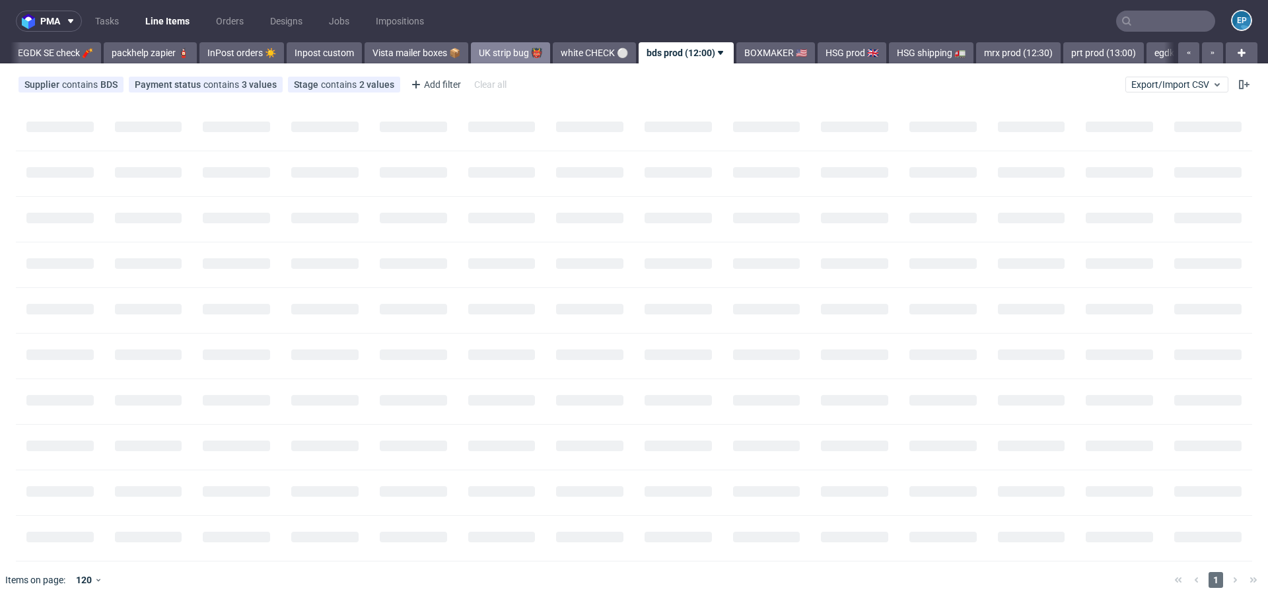
scroll to position [0, 706]
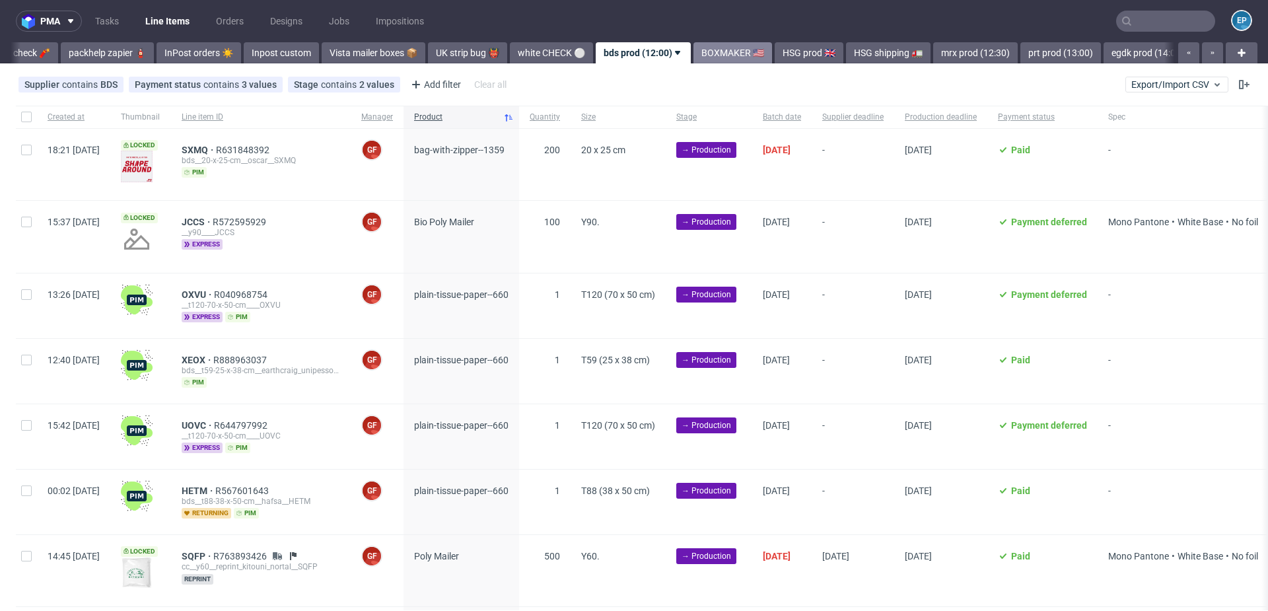
click at [693, 53] on link "BOXMAKER 🇺🇸" at bounding box center [732, 52] width 79 height 21
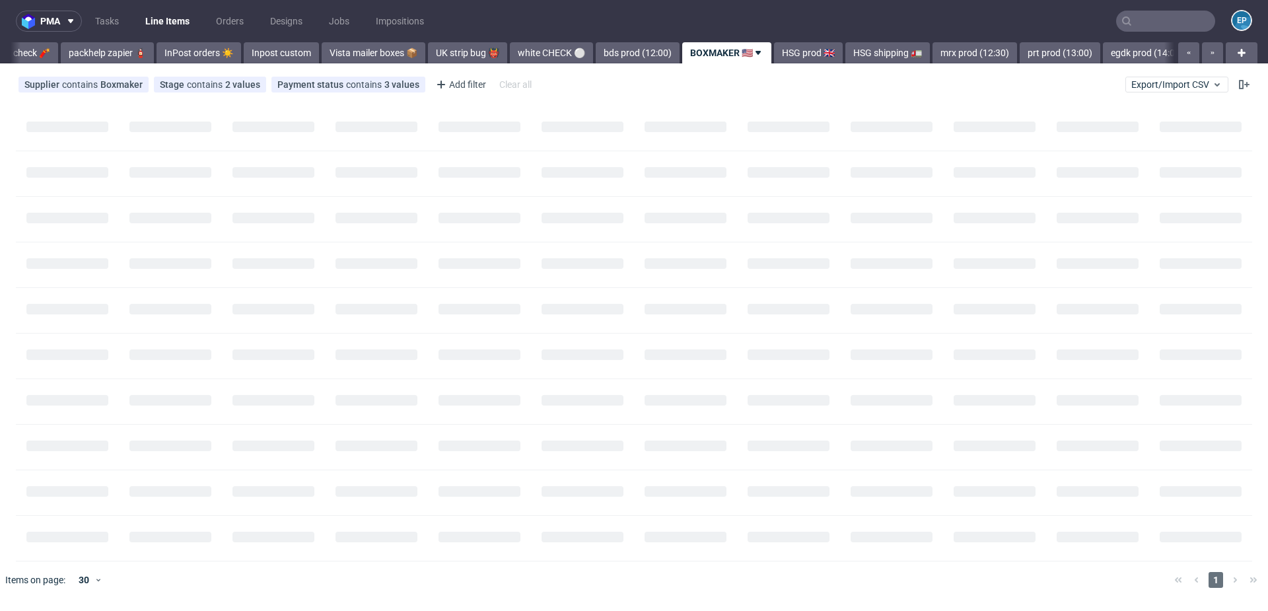
scroll to position [0, 788]
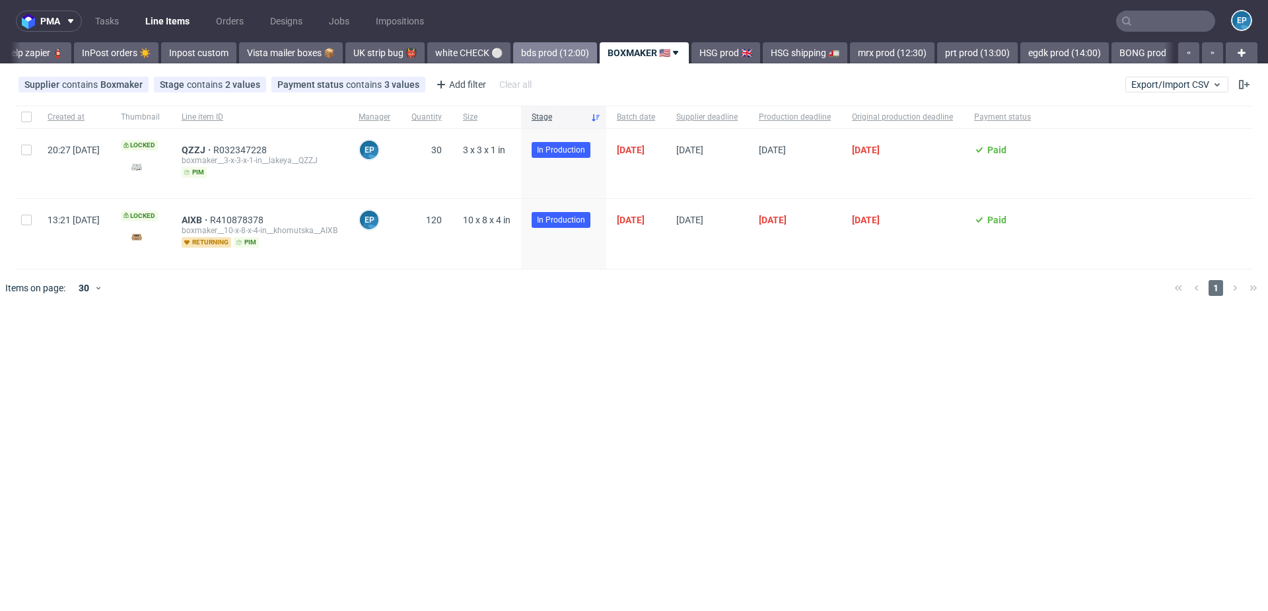
click at [513, 54] on link "bds prod (12:00)" at bounding box center [555, 52] width 84 height 21
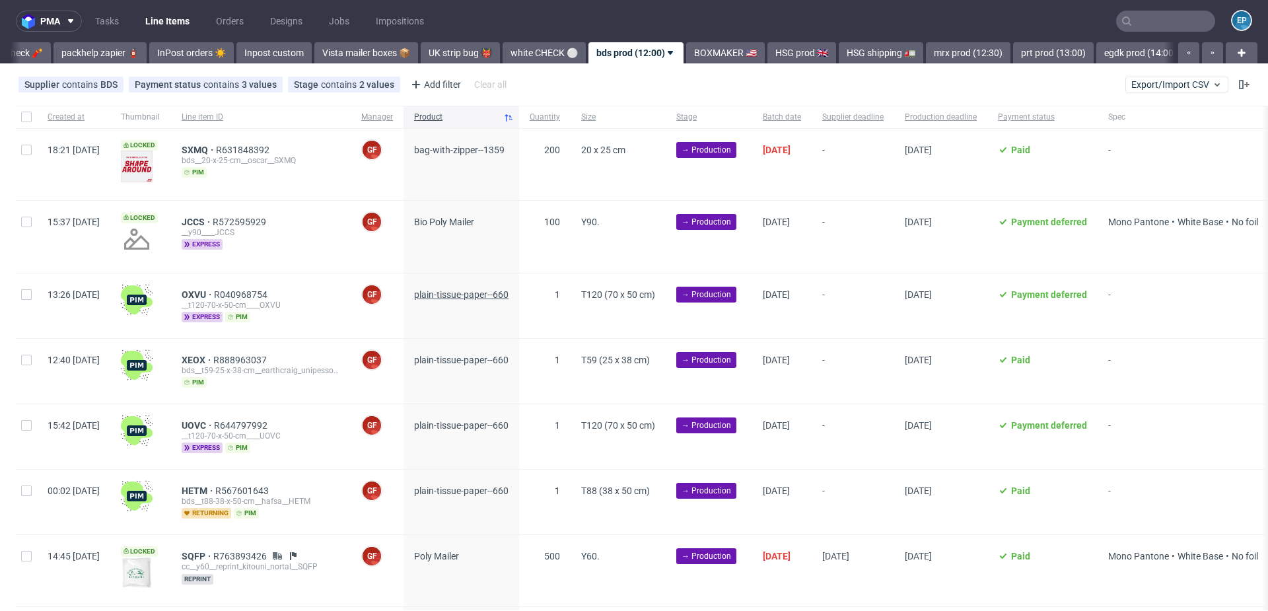
click at [478, 296] on span "plain-tissue-paper--660" at bounding box center [461, 294] width 94 height 11
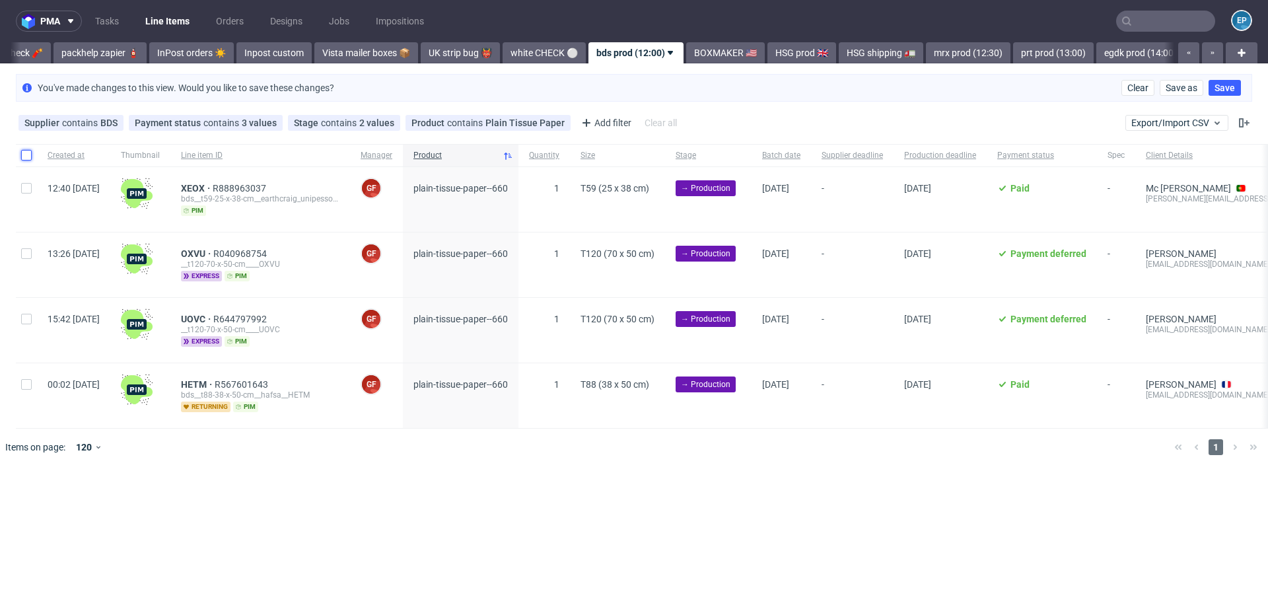
click at [30, 158] on input "checkbox" at bounding box center [26, 155] width 11 height 11
checkbox input "true"
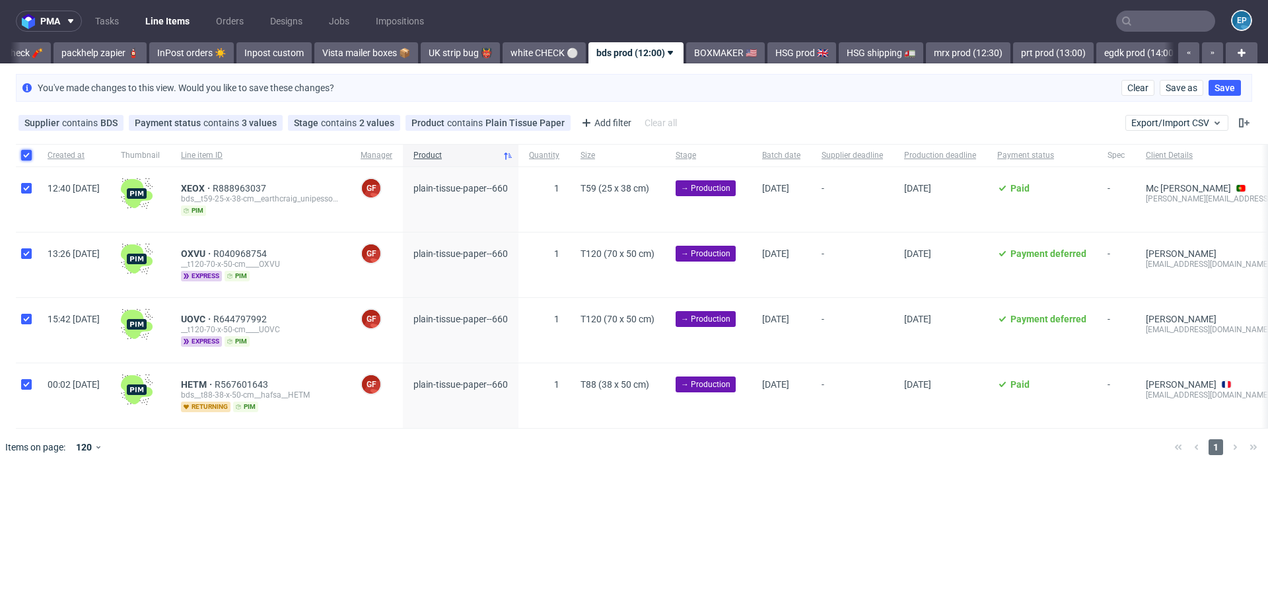
checkbox input "true"
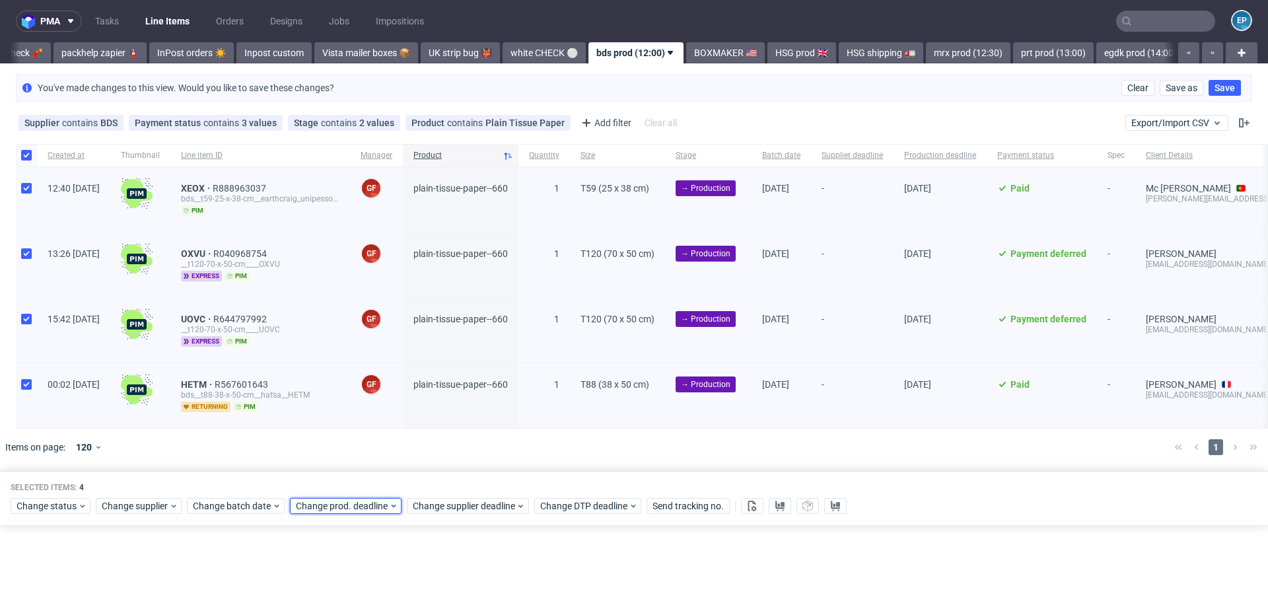
click at [366, 500] on span "Change prod. deadline" at bounding box center [342, 505] width 93 height 13
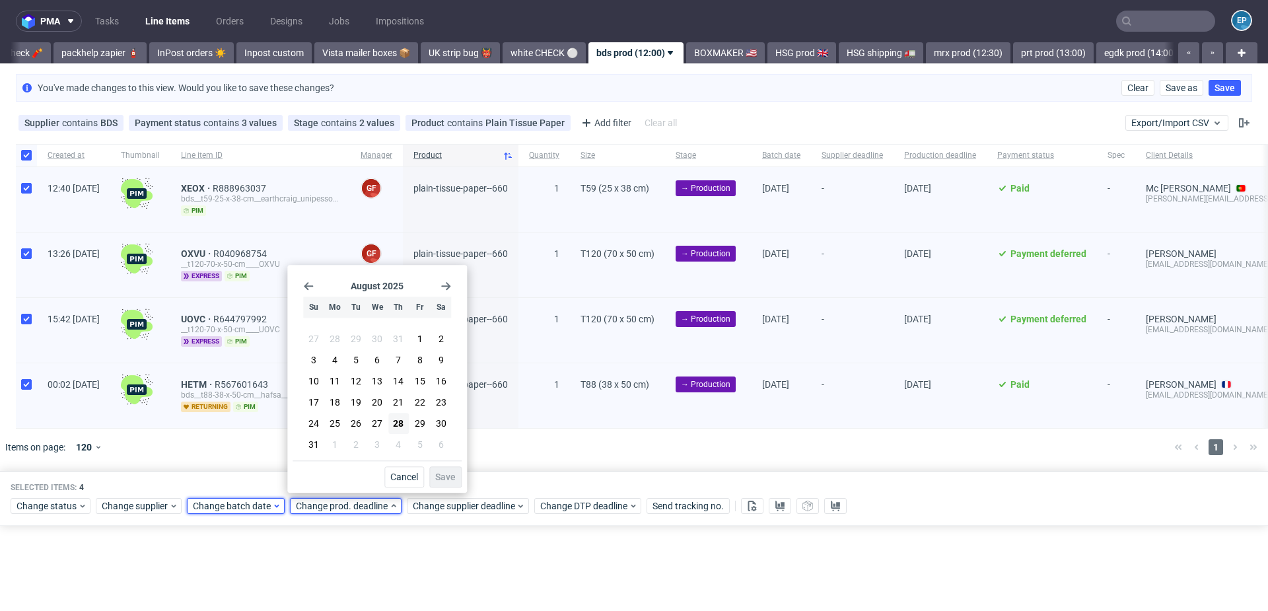
click at [254, 500] on span "Change batch date" at bounding box center [232, 505] width 79 height 13
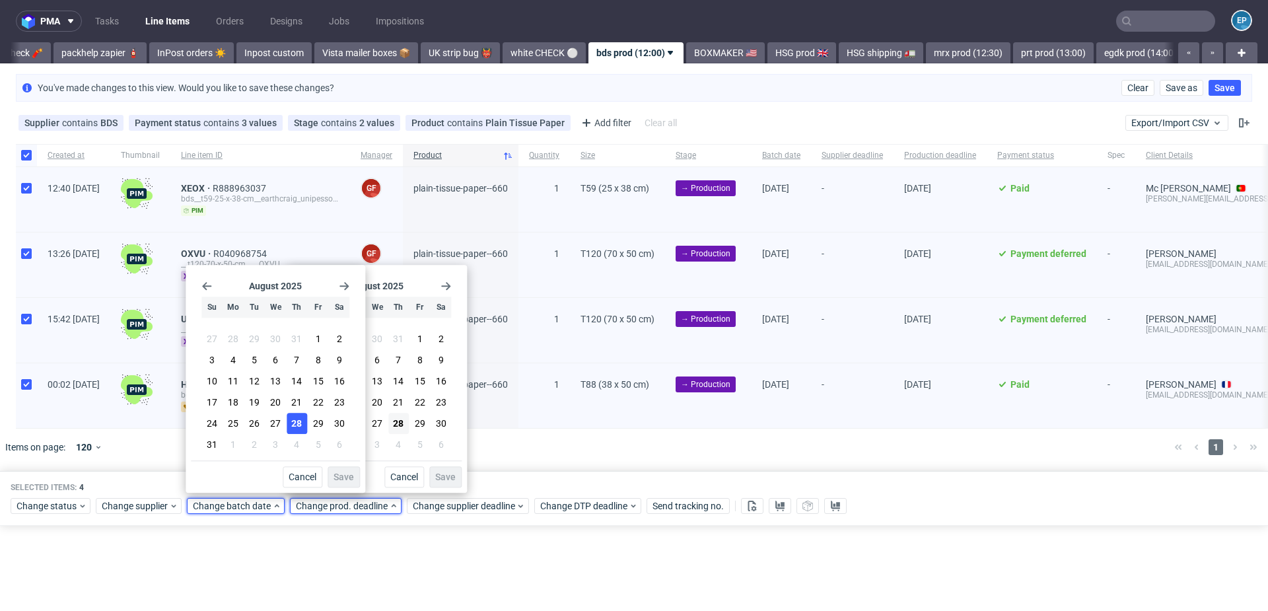
click at [298, 426] on span "28" at bounding box center [296, 423] width 11 height 13
click at [352, 481] on span "Save" at bounding box center [343, 476] width 20 height 9
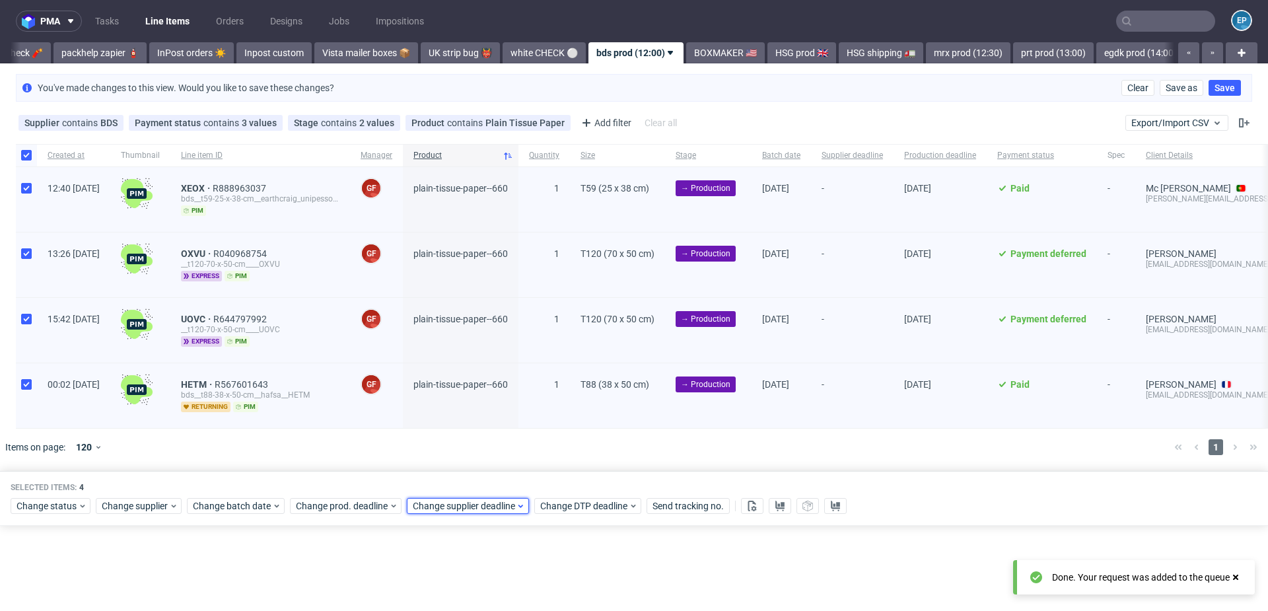
click at [471, 500] on span "Change supplier deadline" at bounding box center [464, 505] width 103 height 13
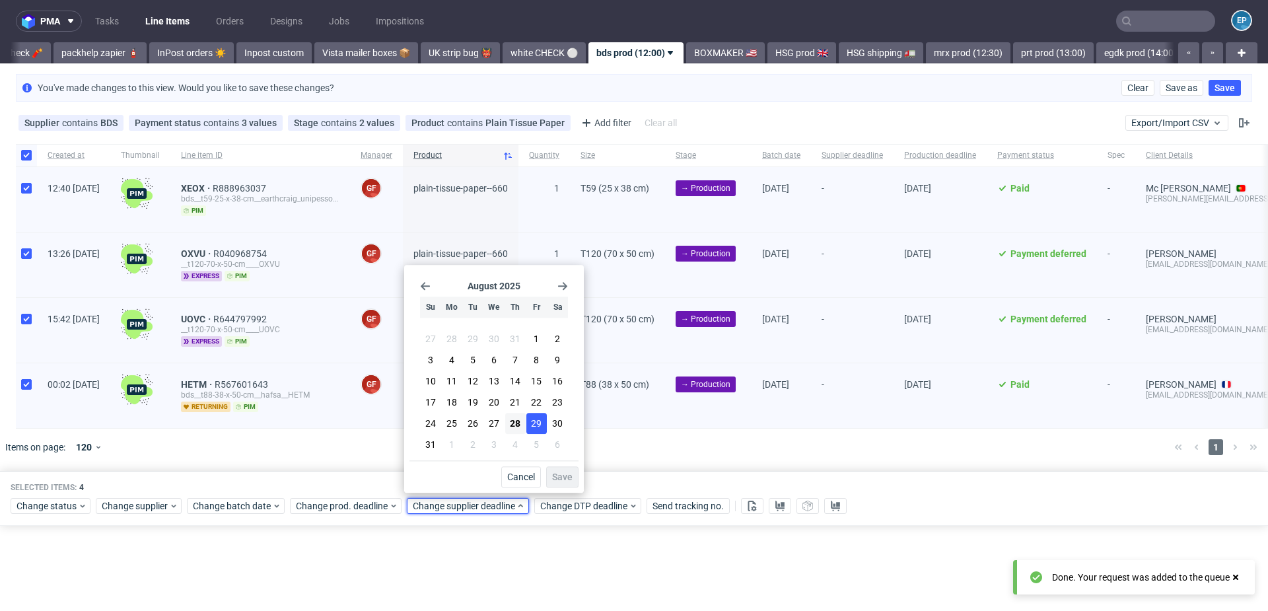
click at [538, 421] on span "29" at bounding box center [536, 423] width 11 height 13
click at [557, 472] on span "Save" at bounding box center [562, 476] width 20 height 9
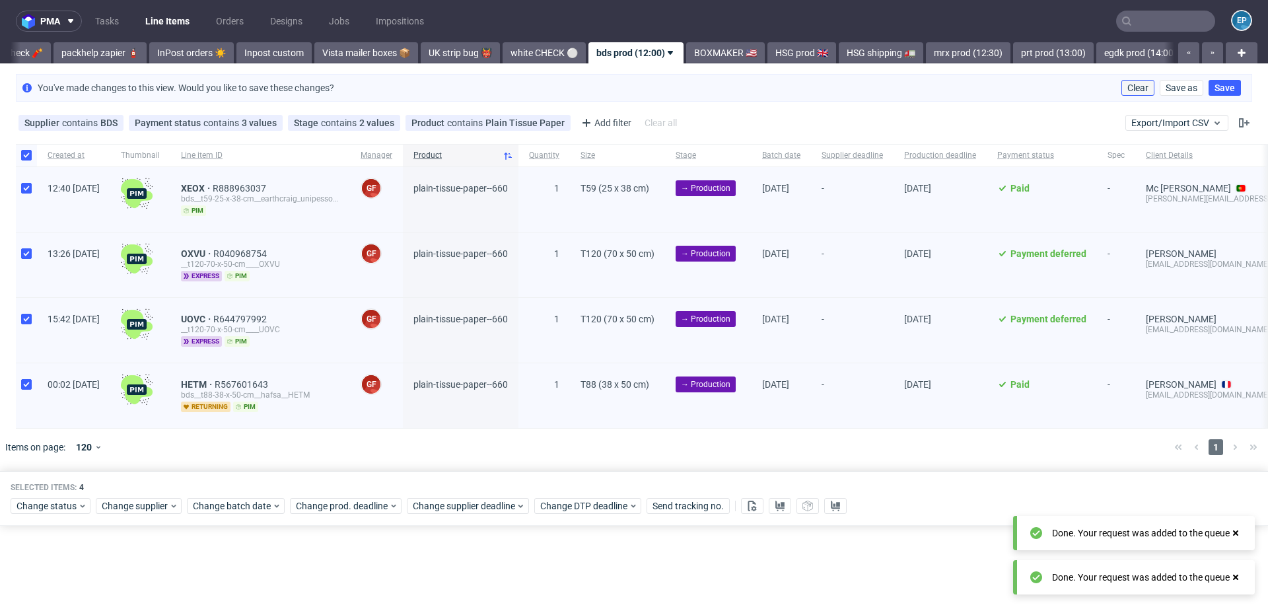
click at [1138, 92] on span "Clear" at bounding box center [1137, 87] width 21 height 9
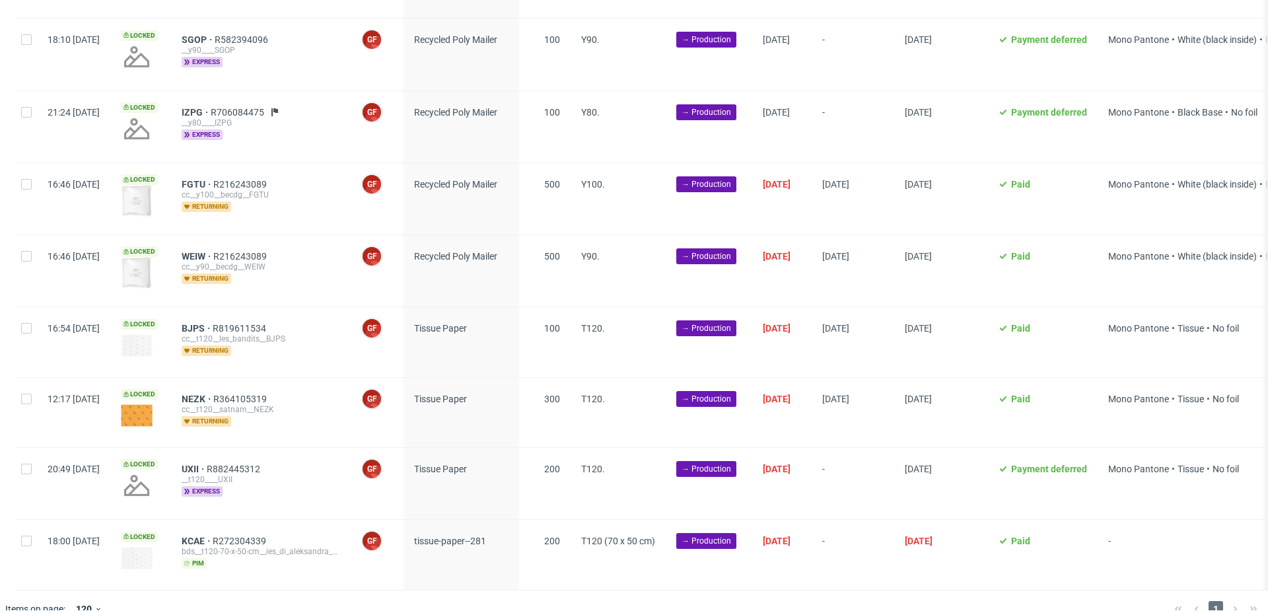
scroll to position [1180, 0]
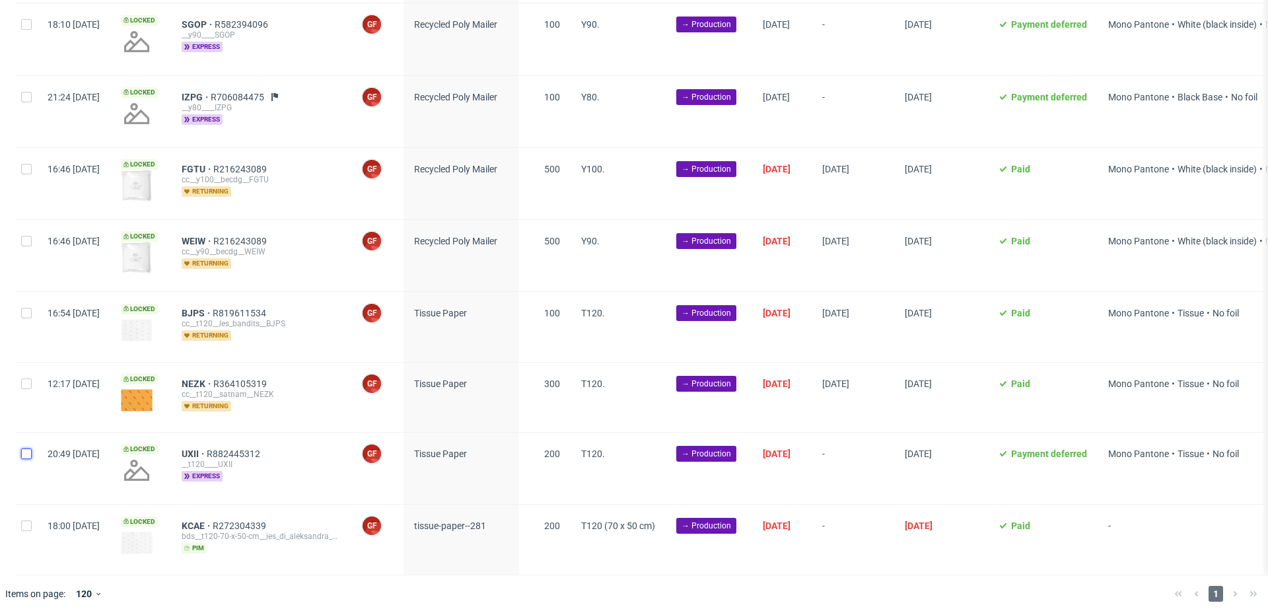
click at [31, 449] on input "checkbox" at bounding box center [26, 453] width 11 height 11
checkbox input "true"
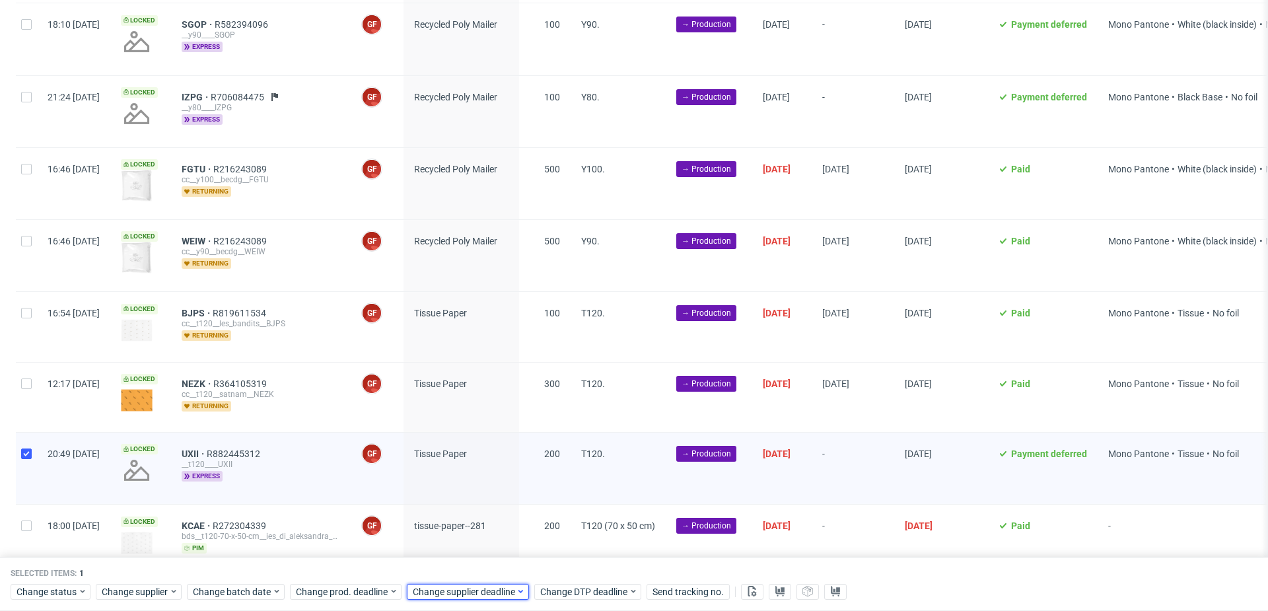
click at [451, 591] on span "Change supplier deadline" at bounding box center [464, 591] width 103 height 13
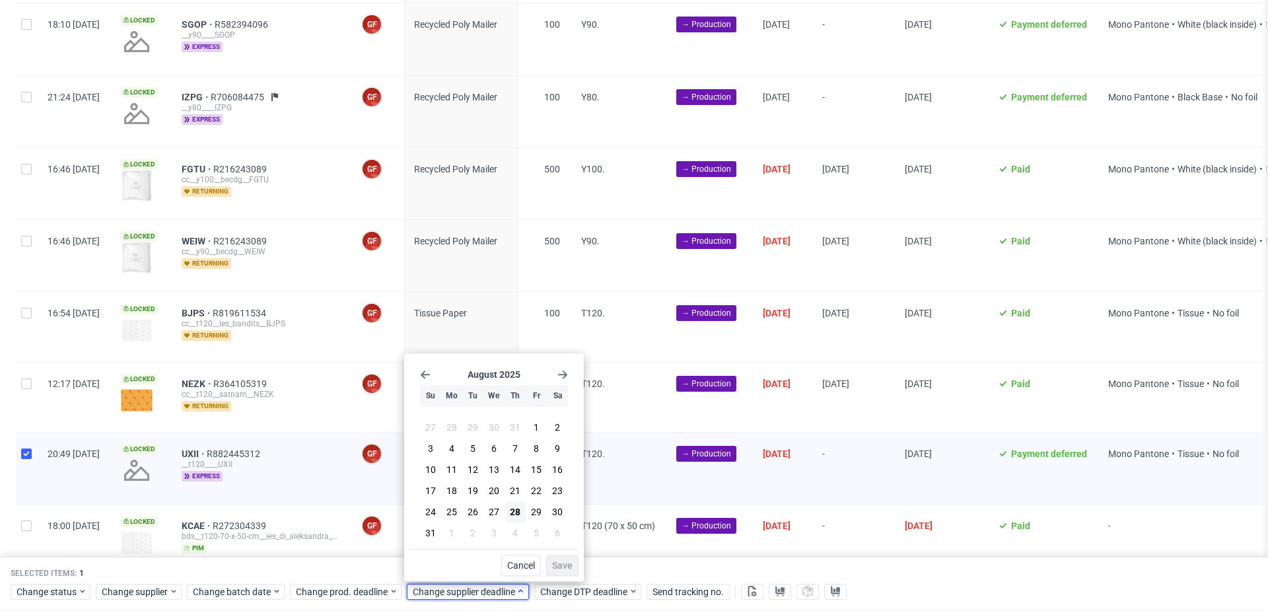
click at [451, 591] on span "Change supplier deadline" at bounding box center [464, 591] width 103 height 13
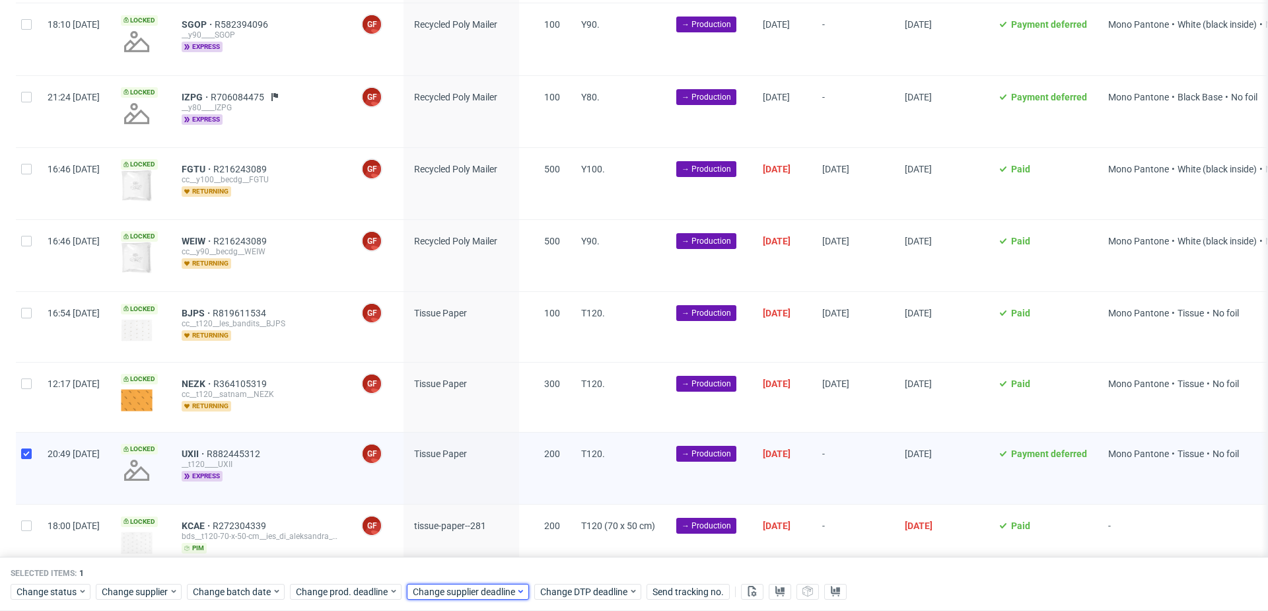
click at [452, 592] on span "Change supplier deadline" at bounding box center [464, 591] width 103 height 13
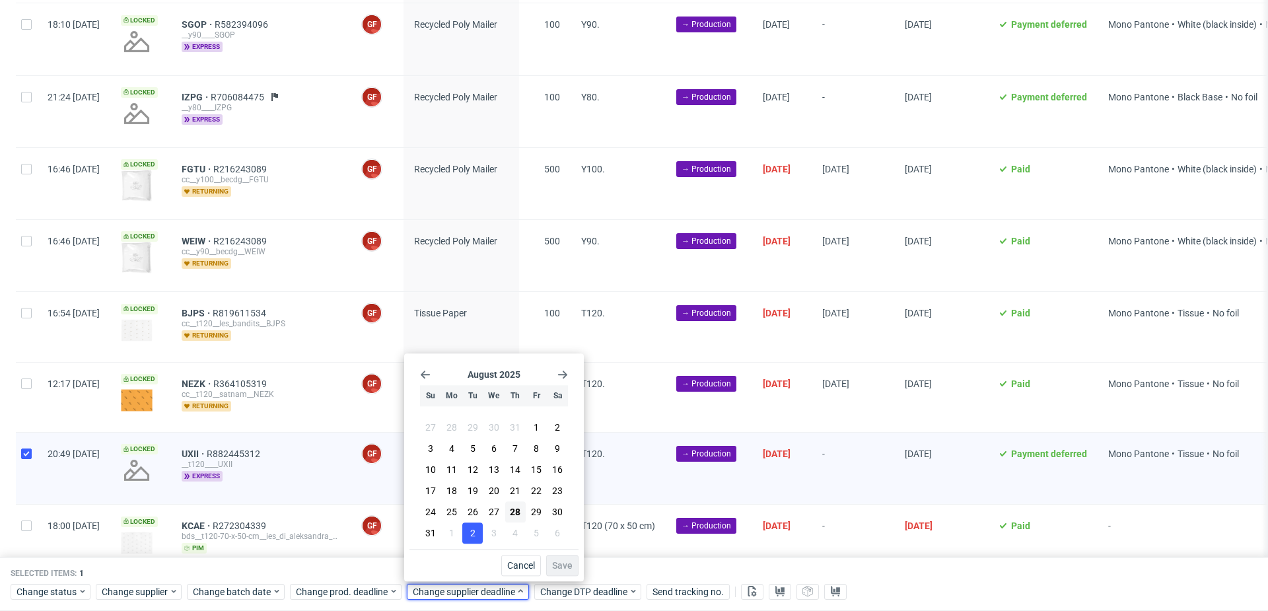
click at [470, 537] on span "2" at bounding box center [472, 532] width 5 height 13
click at [560, 566] on span "Save" at bounding box center [562, 565] width 20 height 9
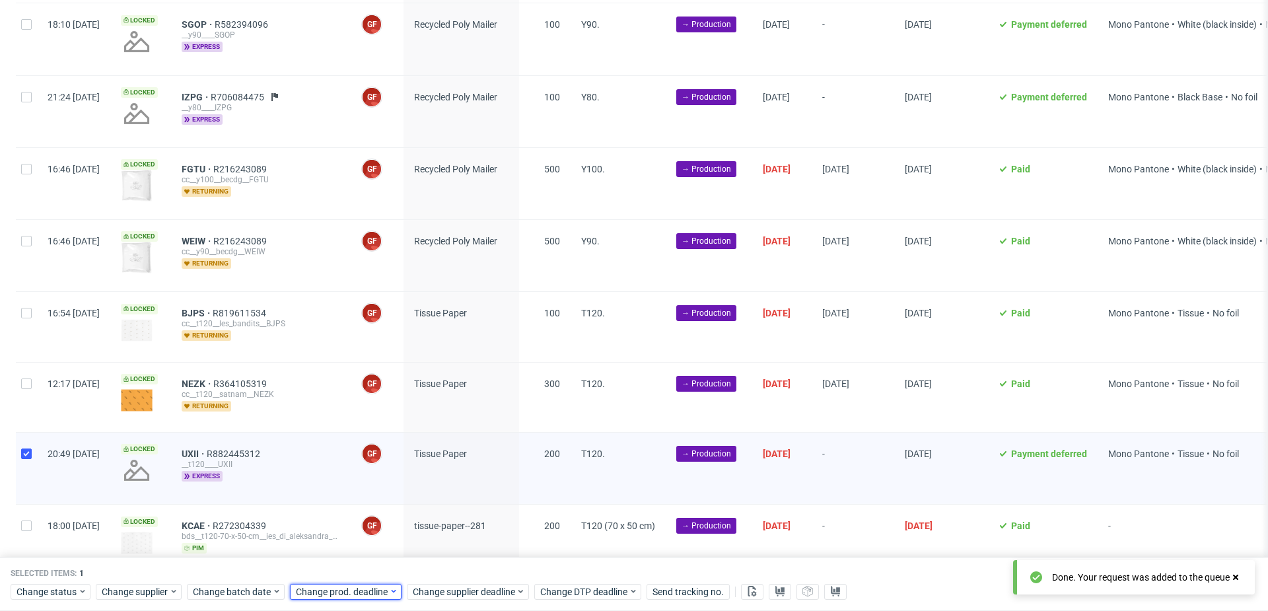
click at [364, 586] on span "Change prod. deadline" at bounding box center [342, 591] width 93 height 13
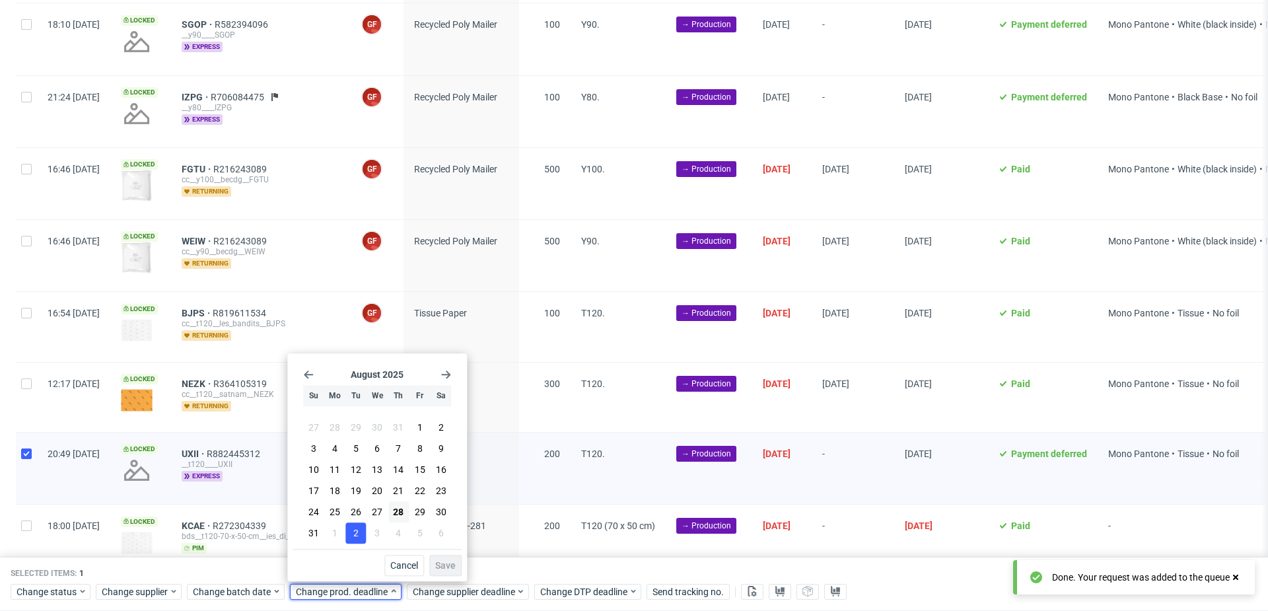
click at [358, 531] on span "2" at bounding box center [355, 532] width 5 height 13
click at [441, 564] on span "Save" at bounding box center [445, 565] width 20 height 9
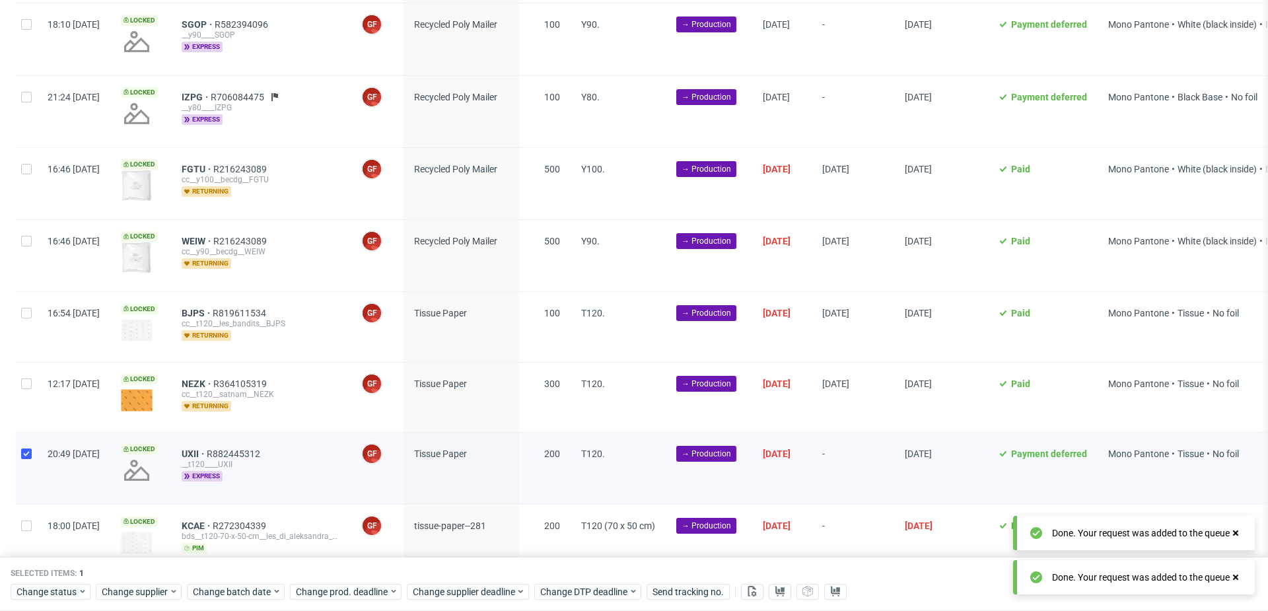
click at [22, 454] on div at bounding box center [26, 467] width 21 height 71
checkbox input "false"
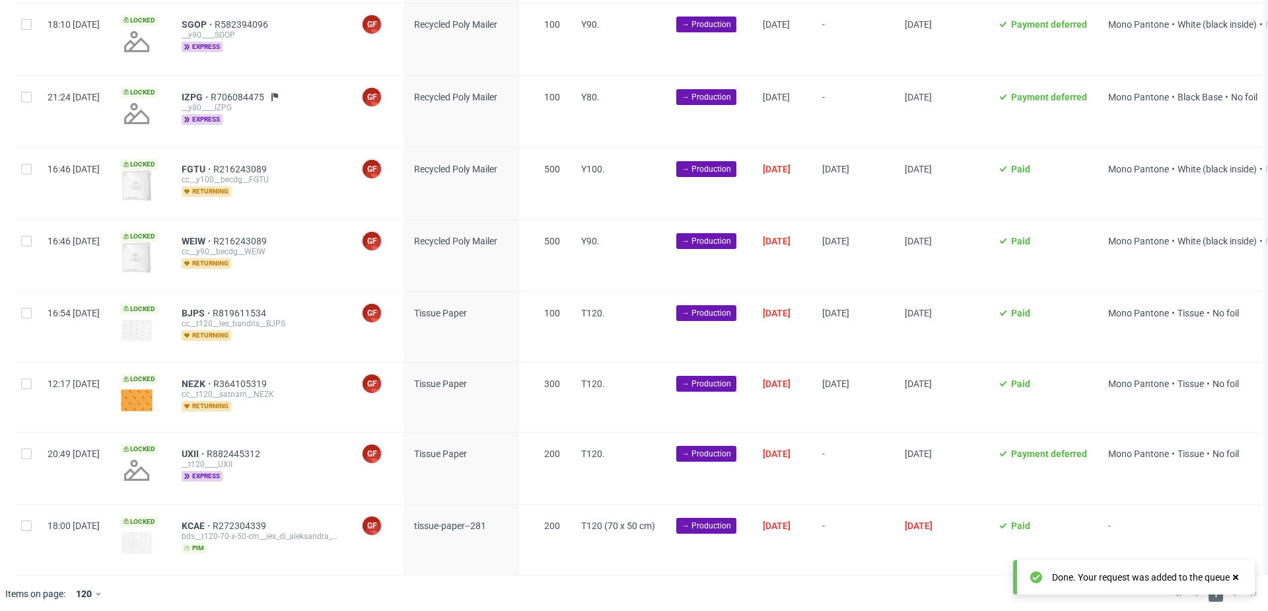
click at [17, 518] on div at bounding box center [26, 538] width 21 height 69
checkbox input "true"
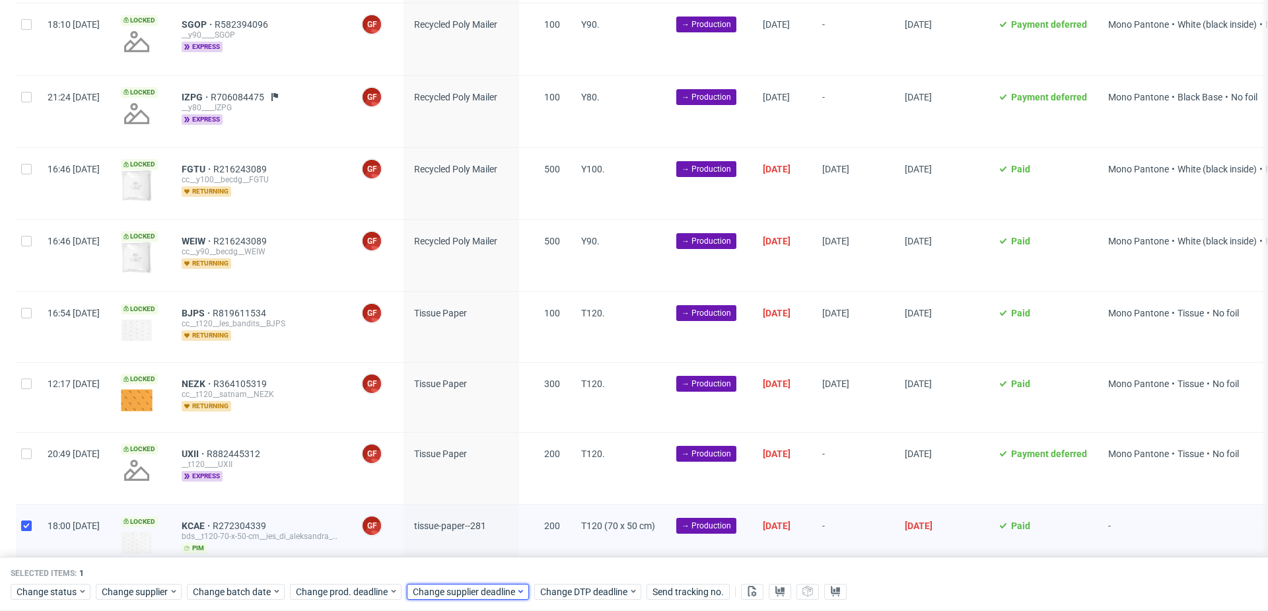
click at [445, 590] on span "Change supplier deadline" at bounding box center [464, 591] width 103 height 13
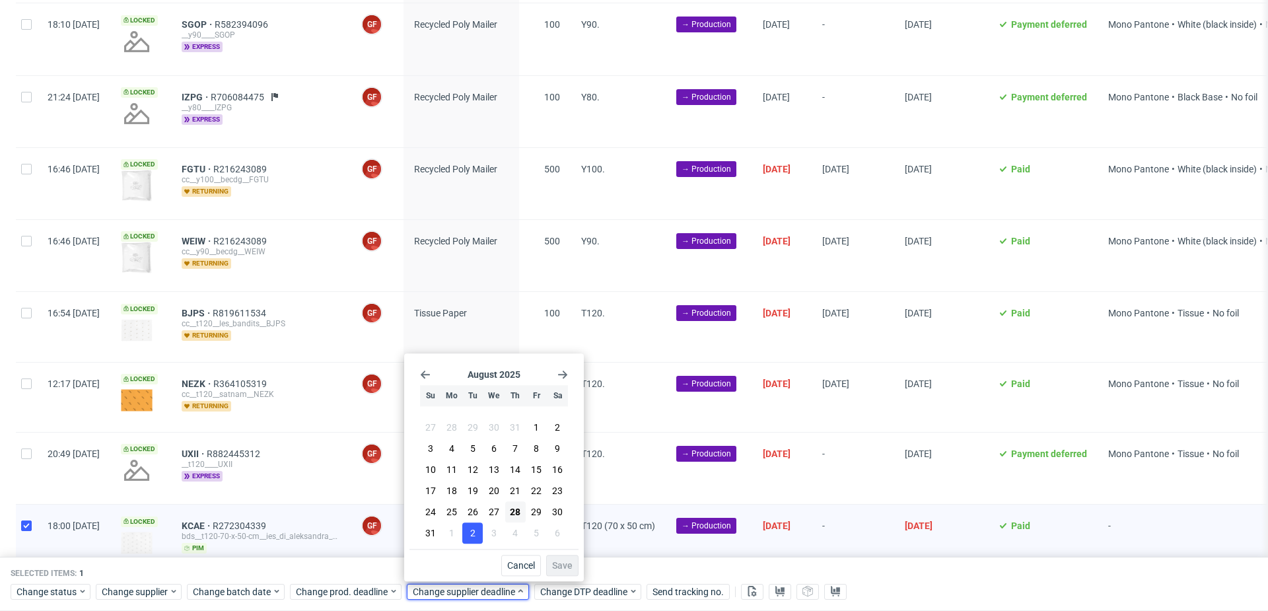
click at [464, 535] on button "2" at bounding box center [472, 532] width 20 height 21
click at [563, 564] on span "Save" at bounding box center [562, 565] width 20 height 9
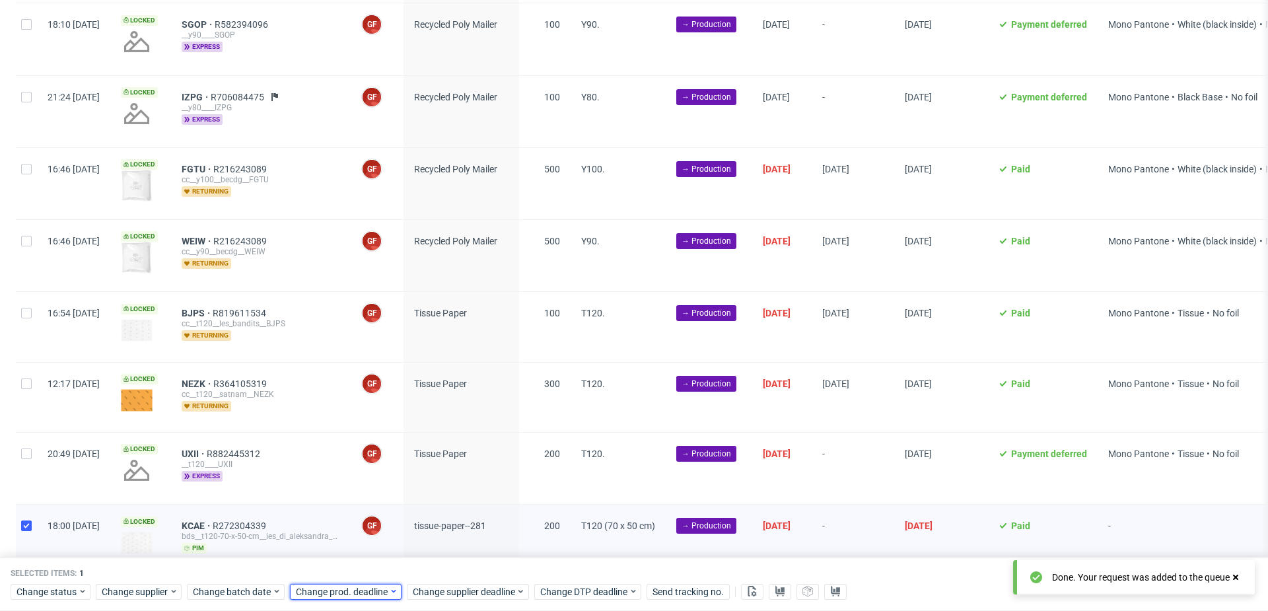
click at [335, 588] on span "Change prod. deadline" at bounding box center [342, 591] width 93 height 13
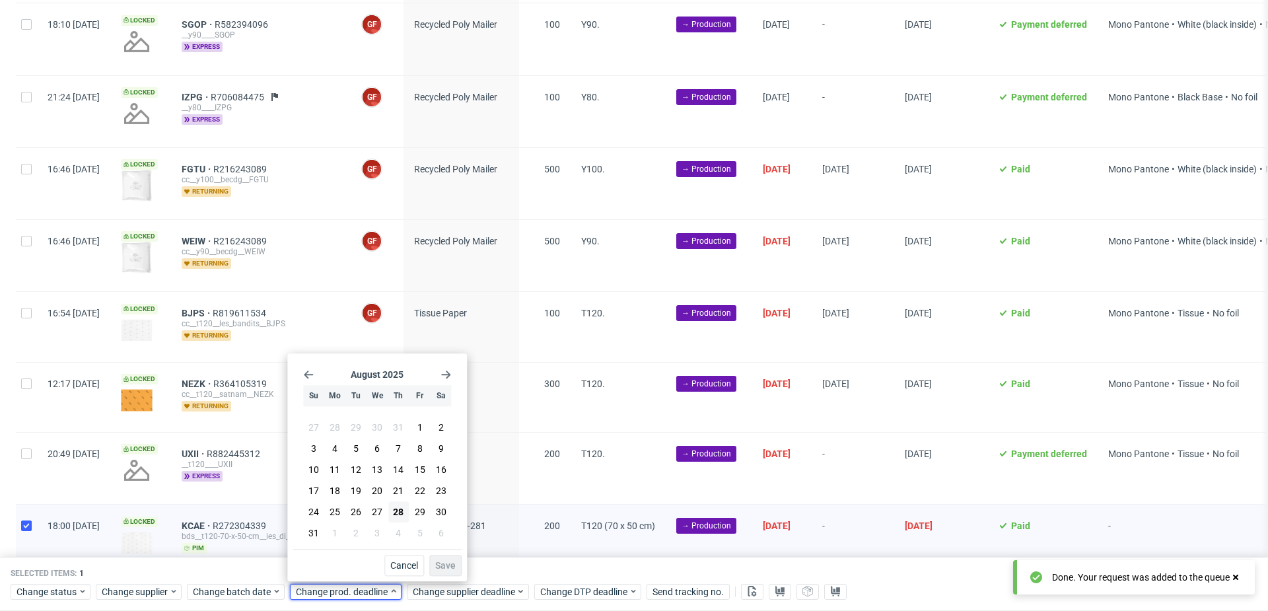
click at [366, 533] on section "27 28 29 30 31 1 2 3 4 5 6 7 8 9 10 11 12 13 14 15 16 17 18 19 20 21 22 23 24 2…" at bounding box center [377, 480] width 148 height 127
click at [364, 535] on button "2" at bounding box center [356, 532] width 20 height 21
click at [446, 566] on span "Save" at bounding box center [445, 565] width 20 height 9
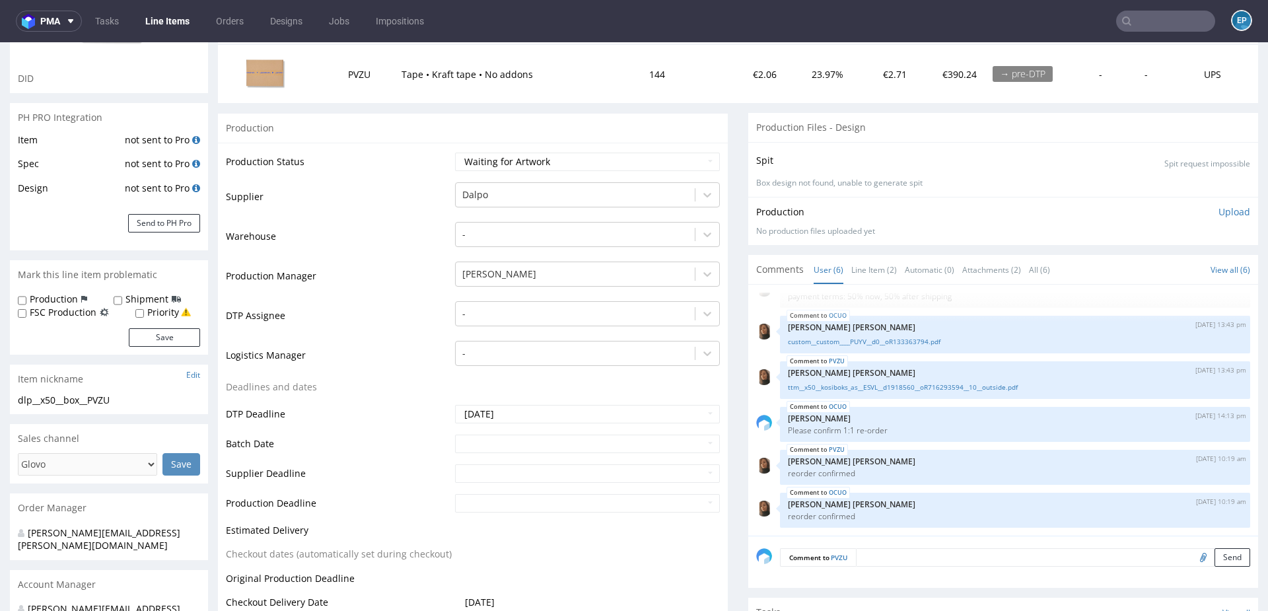
scroll to position [164, 0]
click at [870, 267] on link "Line Item (2)" at bounding box center [874, 269] width 46 height 28
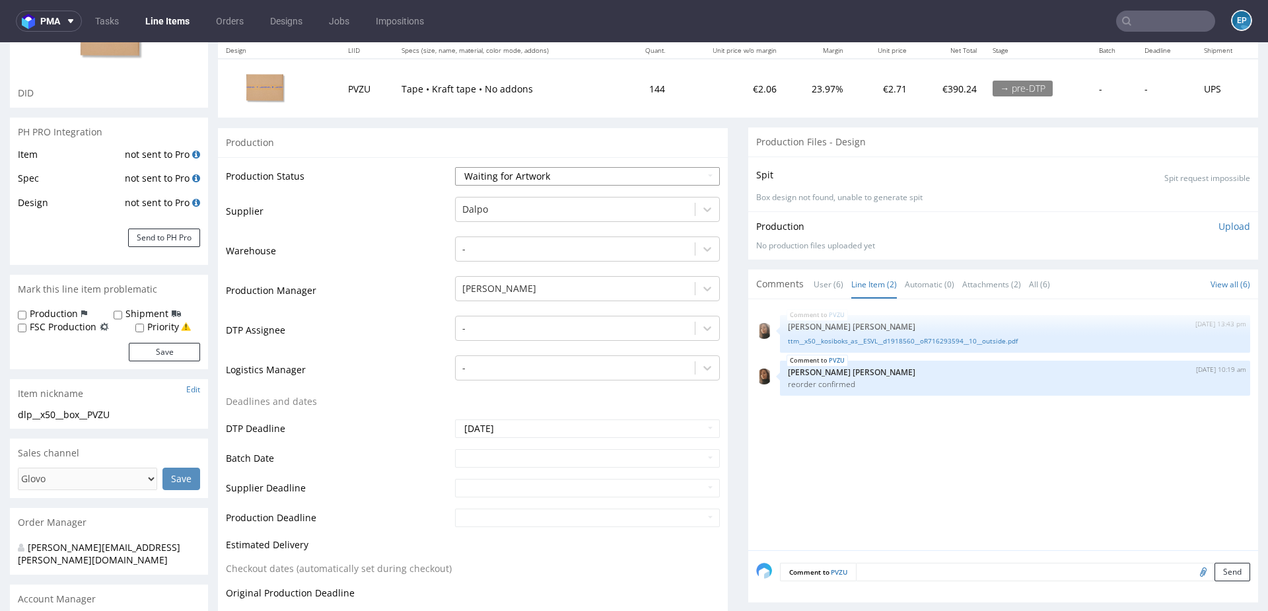
scroll to position [130, 0]
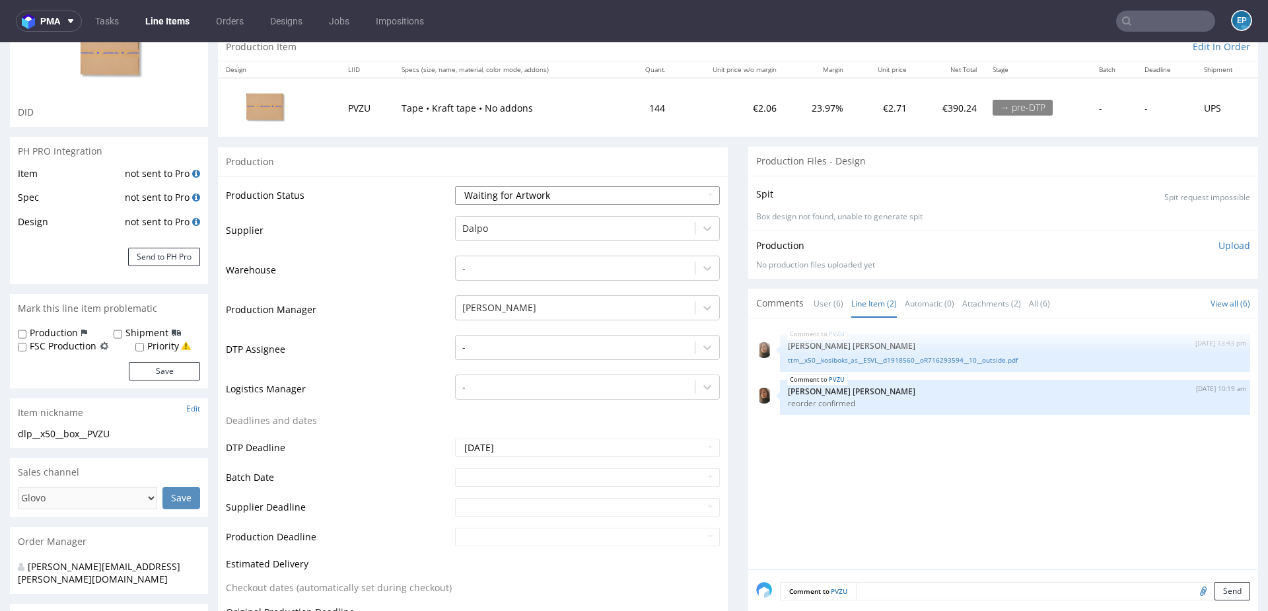
click at [630, 197] on select "Waiting for Artwork Waiting for Diecut Waiting for Mockup Waiting for DTP Waiti…" at bounding box center [587, 195] width 265 height 18
select select "dtp_waiting_for_check"
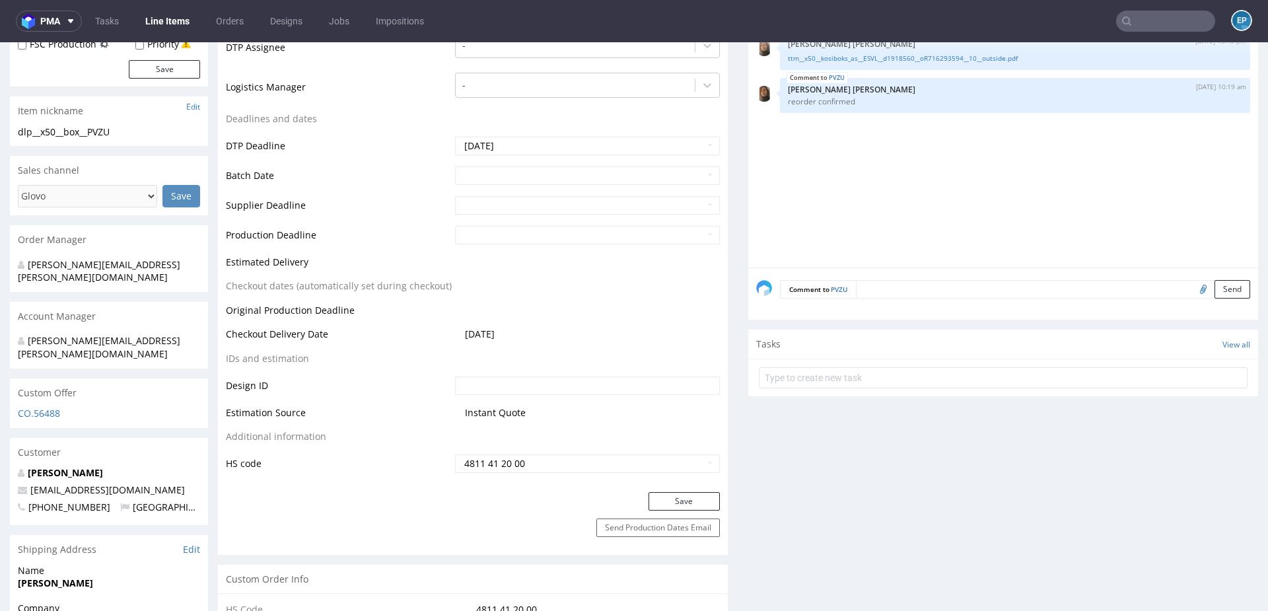
scroll to position [460, 0]
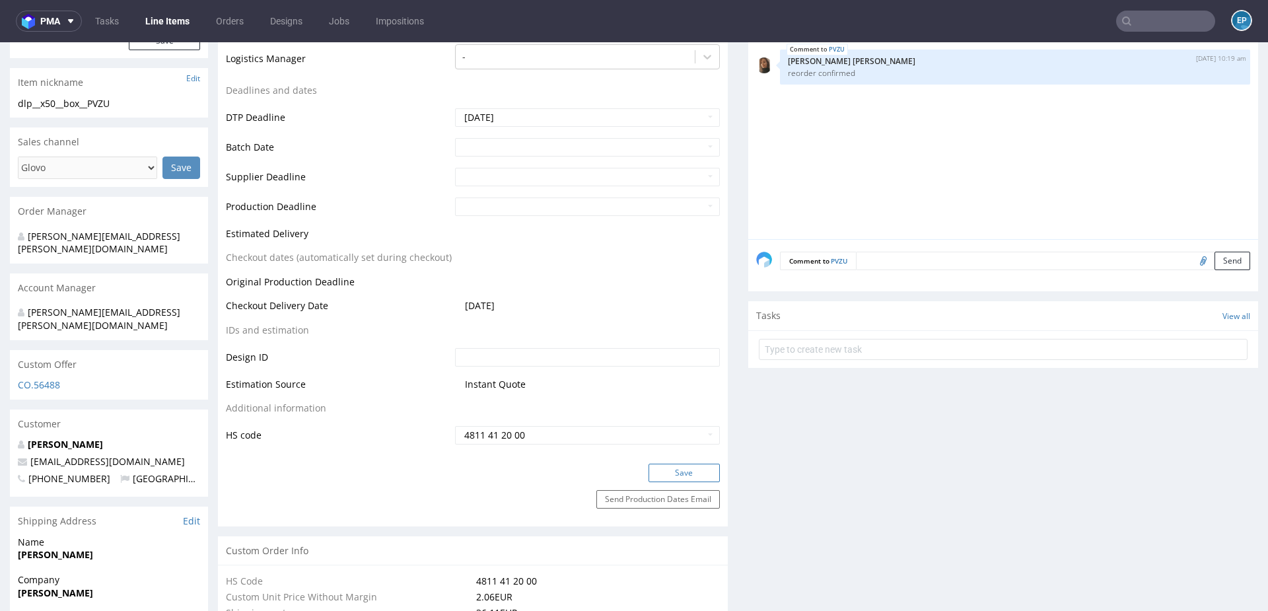
click at [663, 477] on button "Save" at bounding box center [683, 472] width 71 height 18
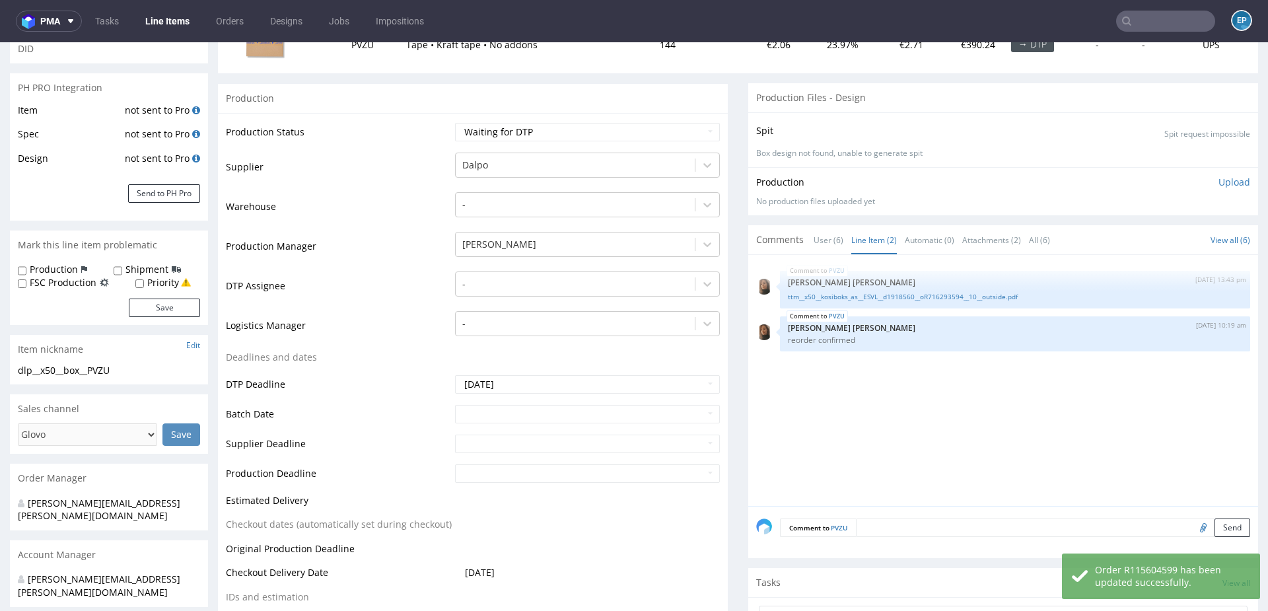
scroll to position [196, 0]
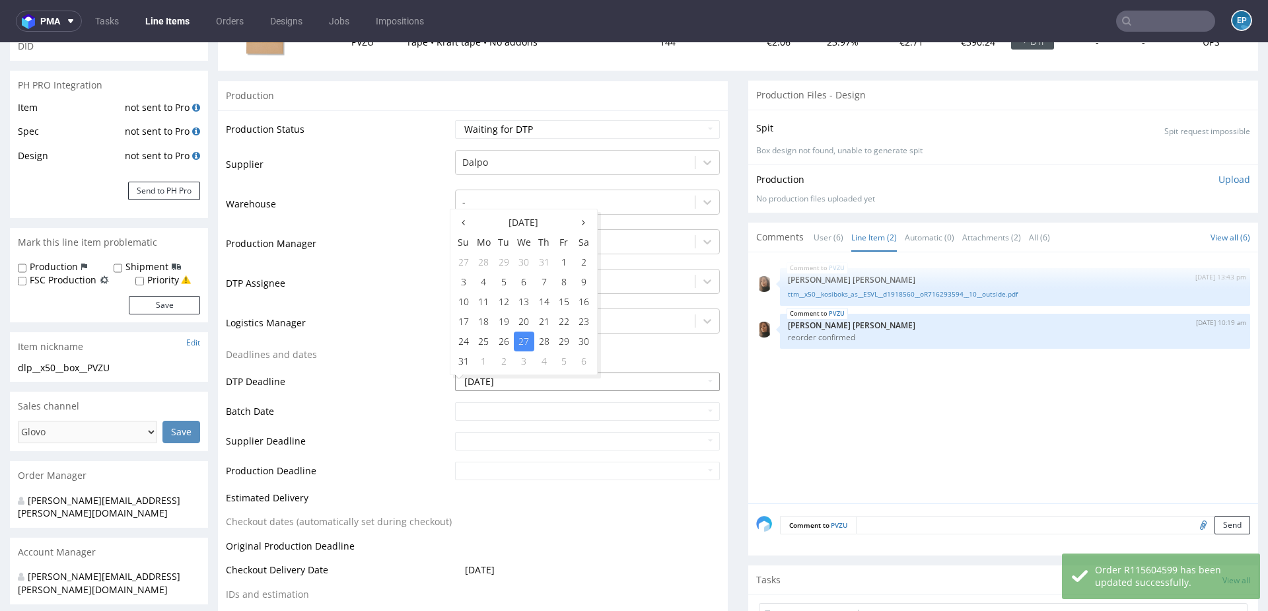
click at [522, 386] on input "2025-08-27" at bounding box center [587, 381] width 265 height 18
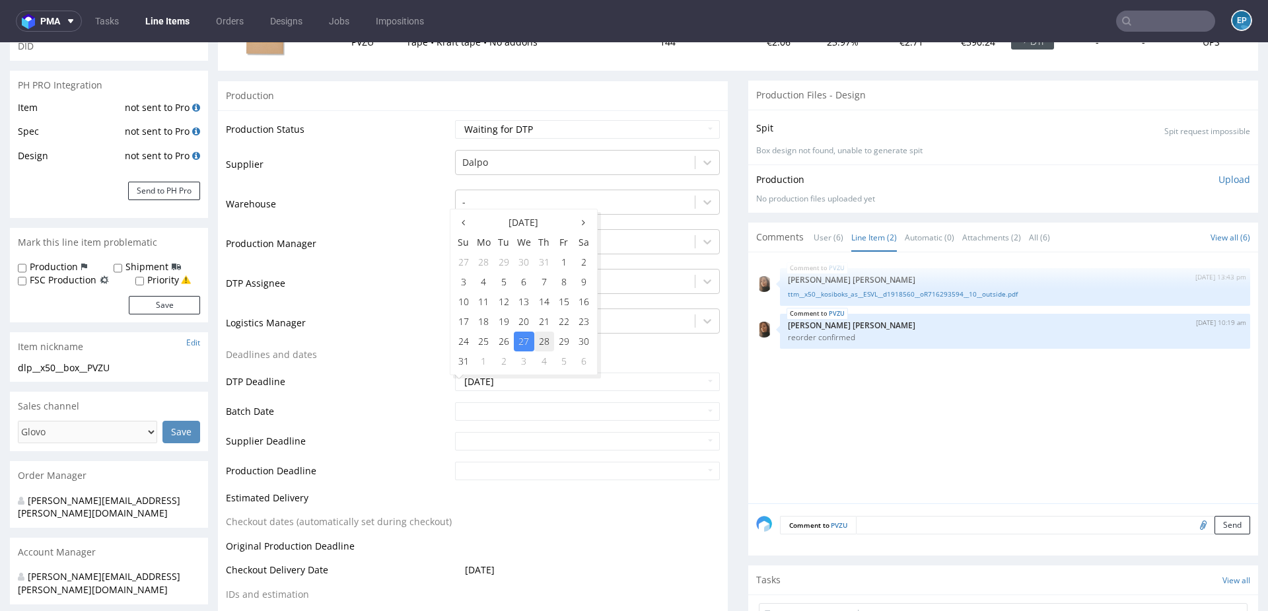
click at [549, 343] on td "28" at bounding box center [544, 341] width 20 height 20
type input "2025-08-28"
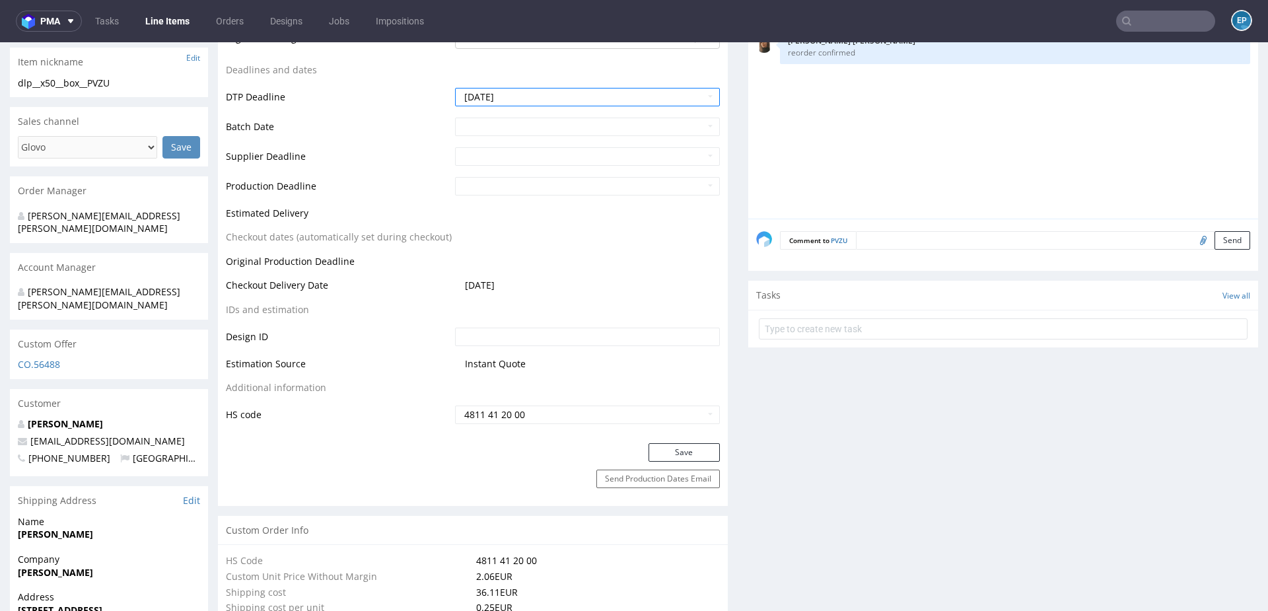
scroll to position [521, 0]
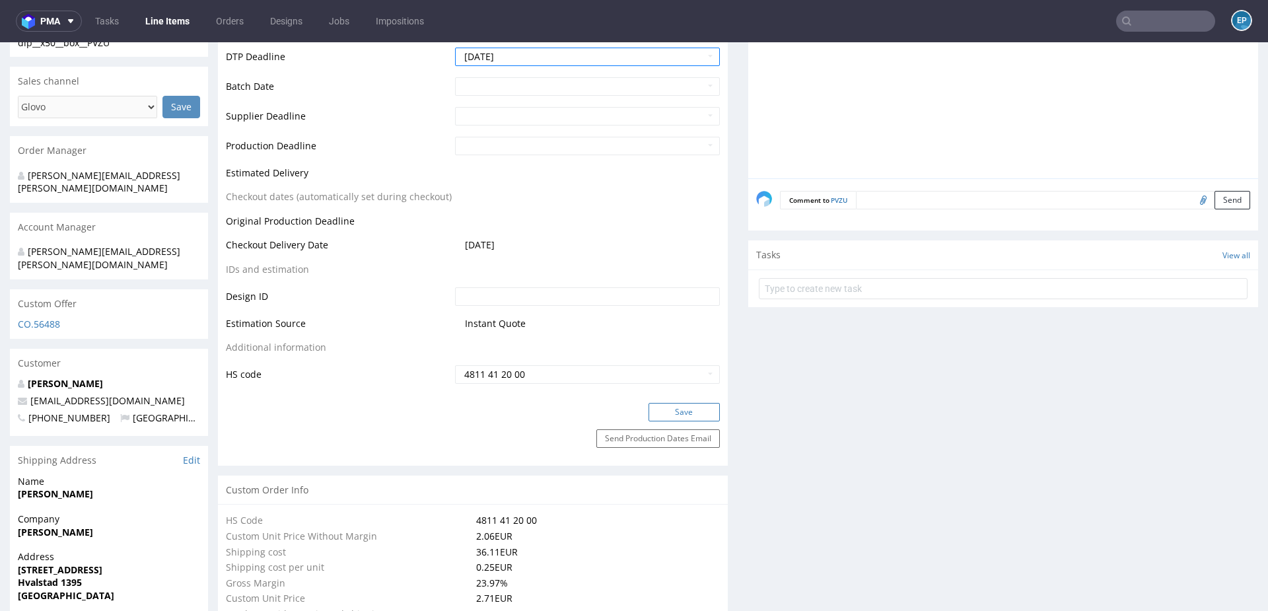
click at [663, 413] on button "Save" at bounding box center [683, 412] width 71 height 18
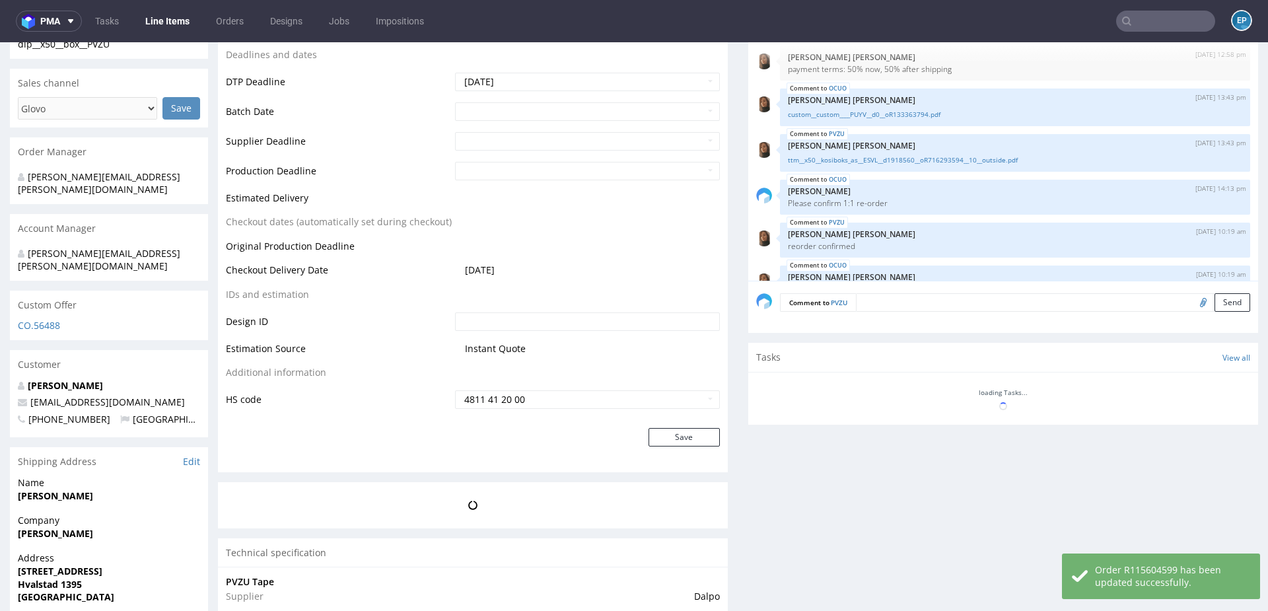
scroll to position [520, 0]
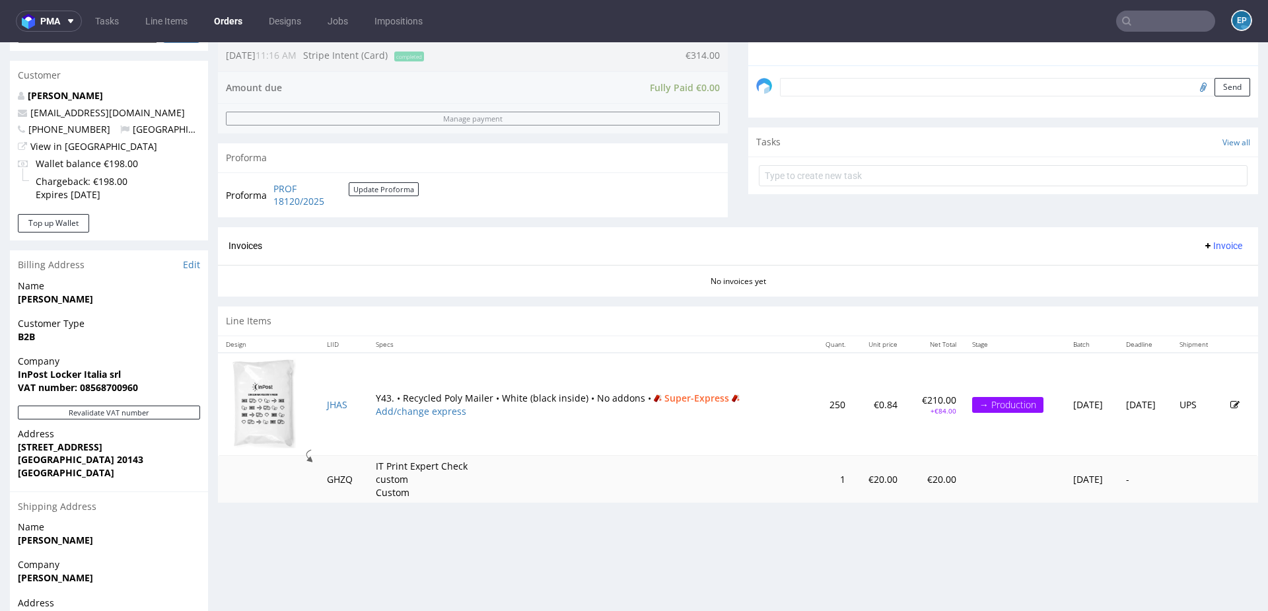
scroll to position [490, 0]
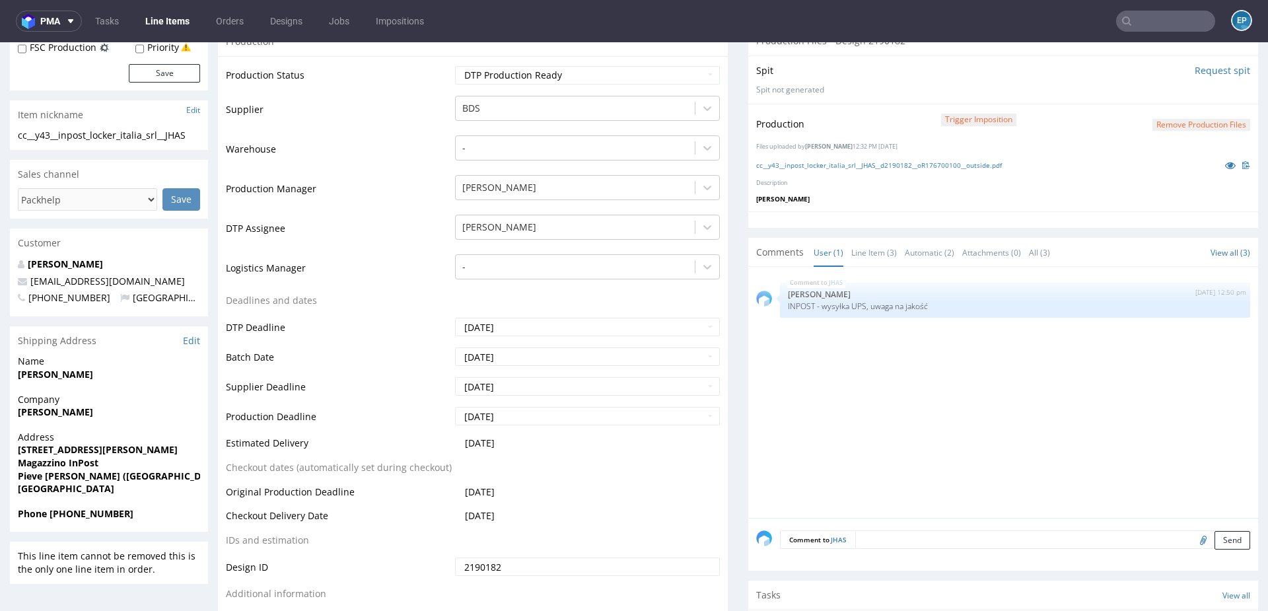
scroll to position [351, 0]
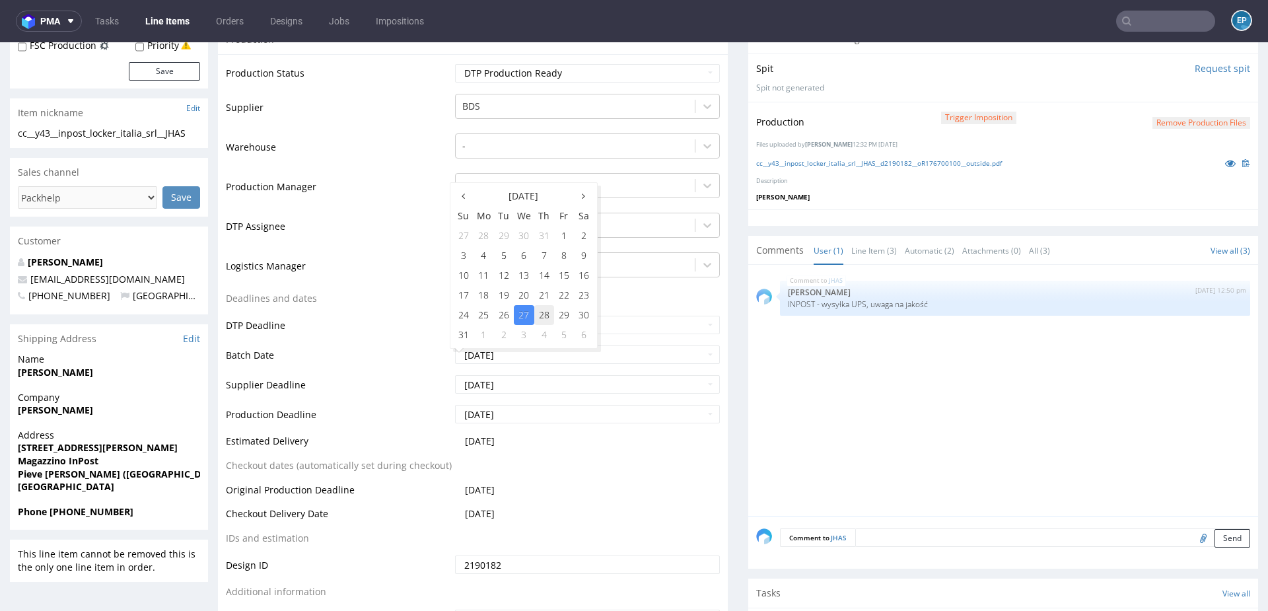
click at [545, 312] on td "28" at bounding box center [544, 315] width 20 height 20
type input "[DATE]"
click at [518, 393] on td "2025-08-29" at bounding box center [586, 389] width 268 height 30
click at [519, 389] on input "2025-08-29" at bounding box center [587, 384] width 265 height 18
click at [487, 368] on td "1" at bounding box center [483, 365] width 20 height 20
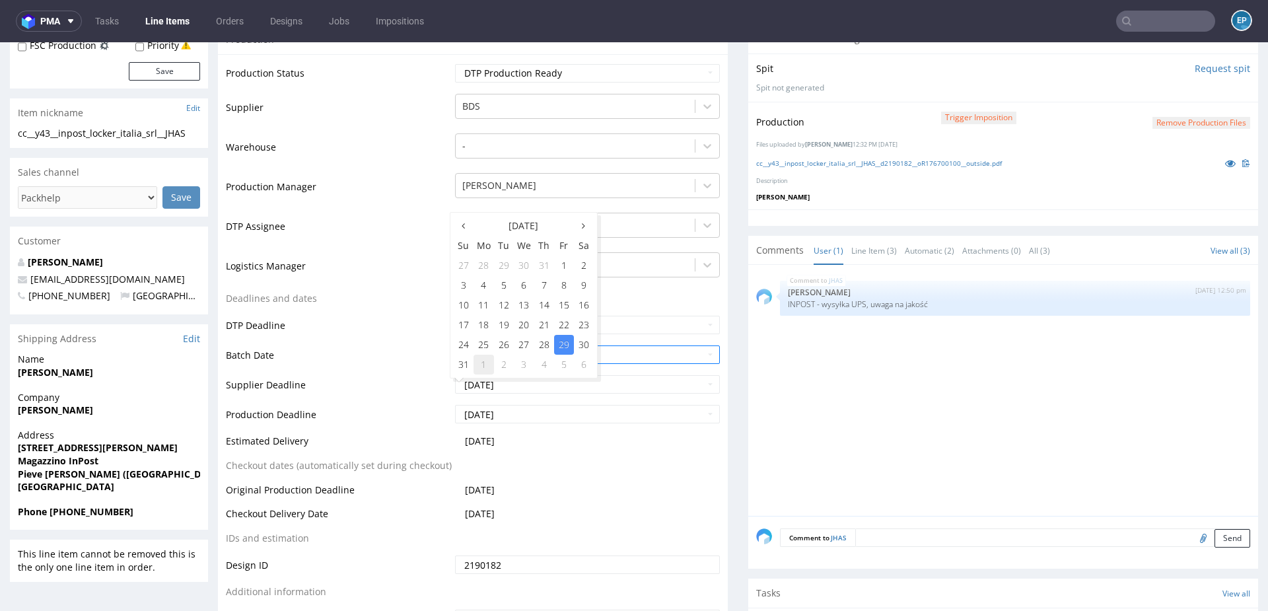
type input "2025-09-01"
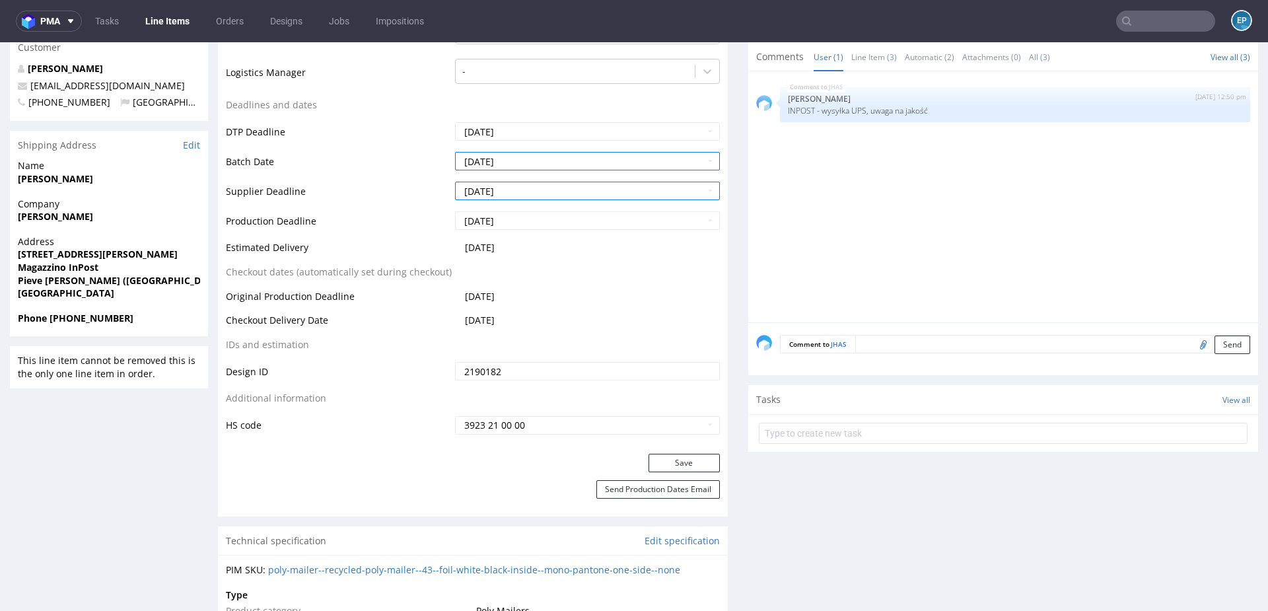
scroll to position [585, 0]
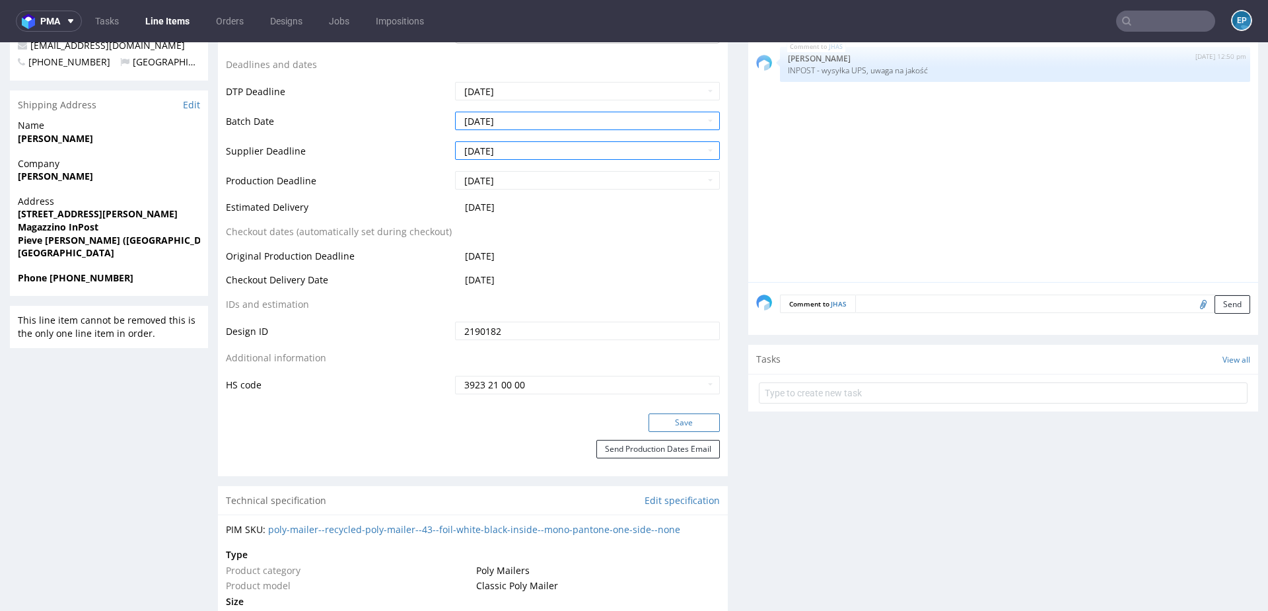
click at [658, 415] on button "Save" at bounding box center [683, 422] width 71 height 18
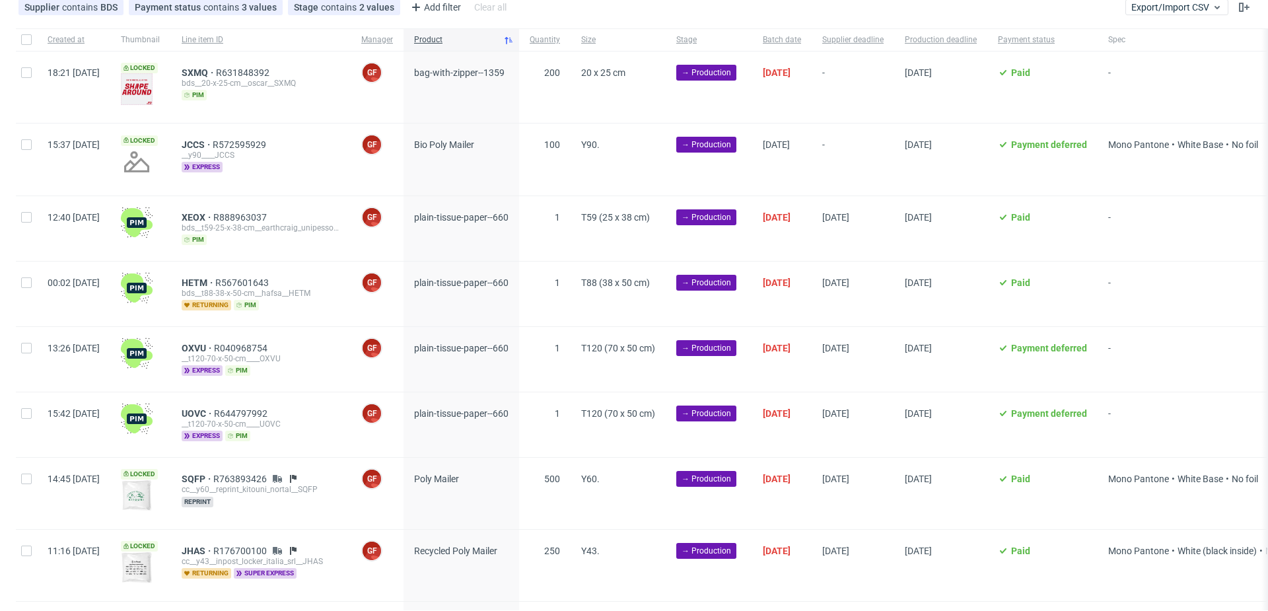
scroll to position [83, 0]
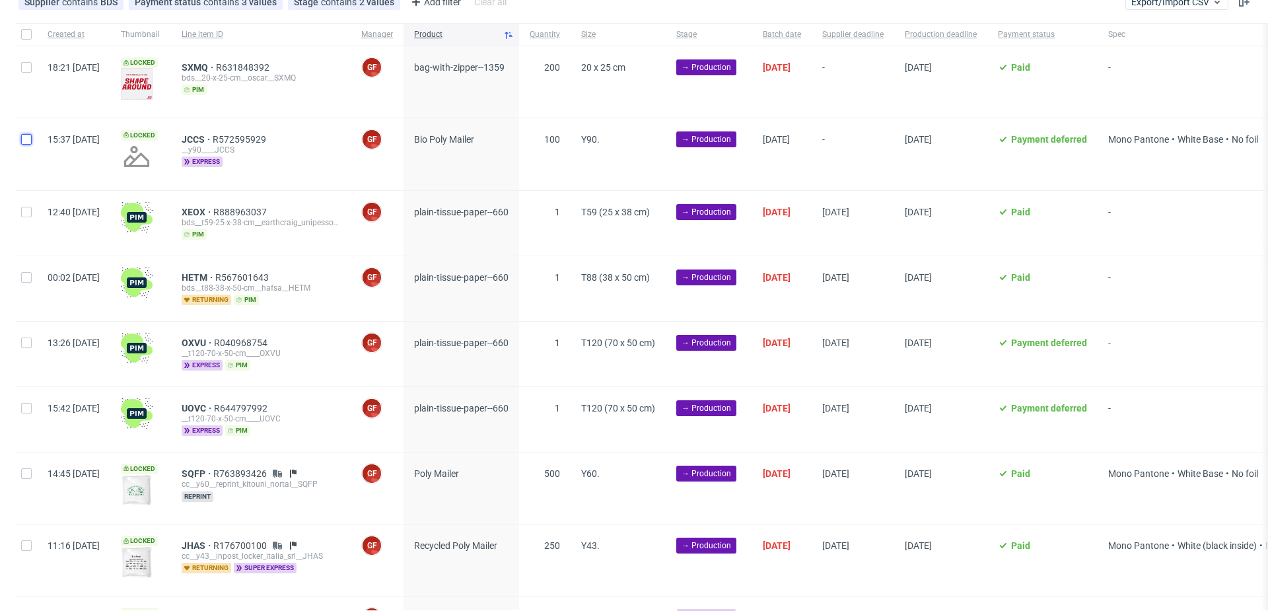
click at [28, 143] on input "checkbox" at bounding box center [26, 139] width 11 height 11
checkbox input "true"
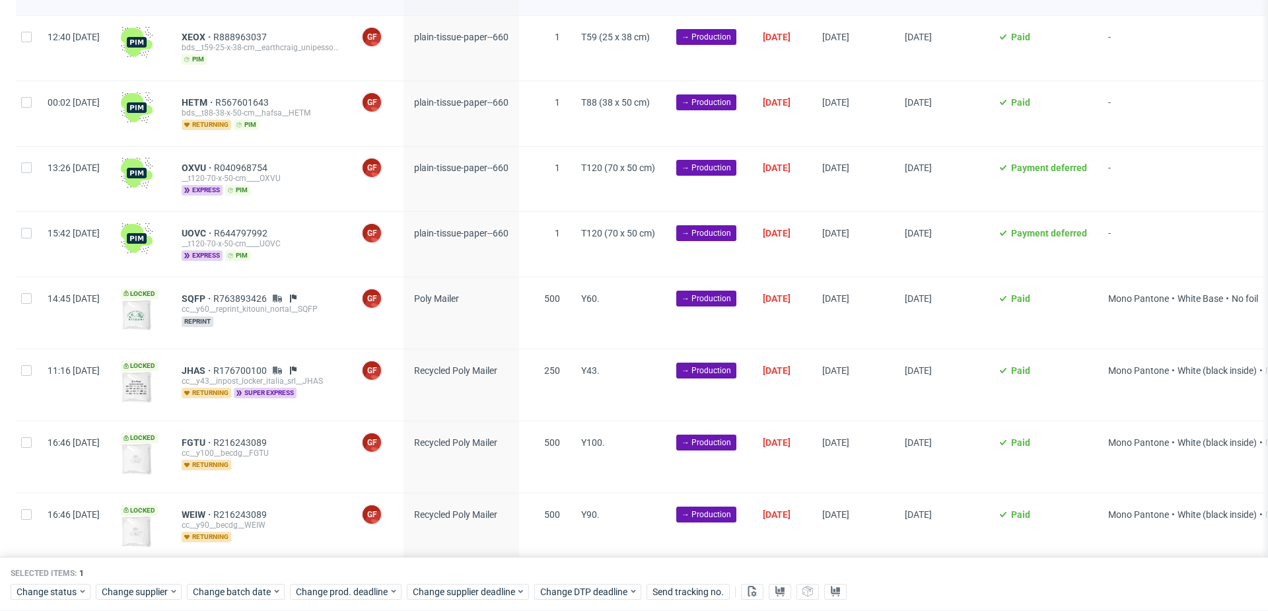
scroll to position [273, 0]
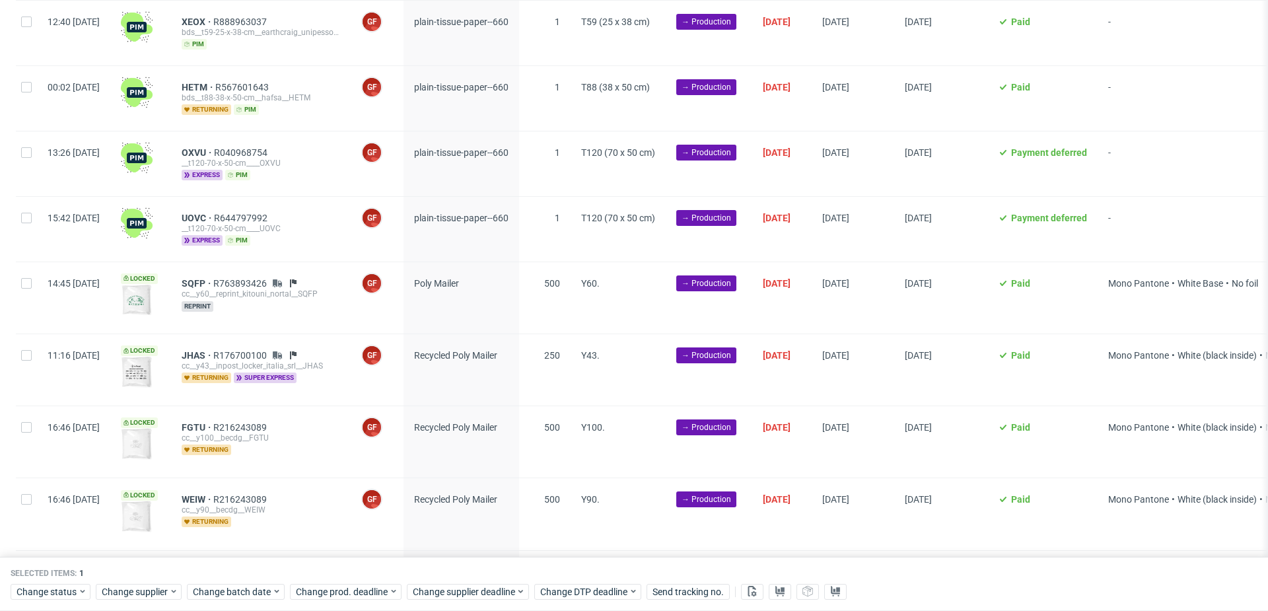
click at [28, 289] on div at bounding box center [26, 297] width 21 height 71
checkbox input "true"
click at [28, 340] on div at bounding box center [26, 369] width 21 height 71
checkbox input "true"
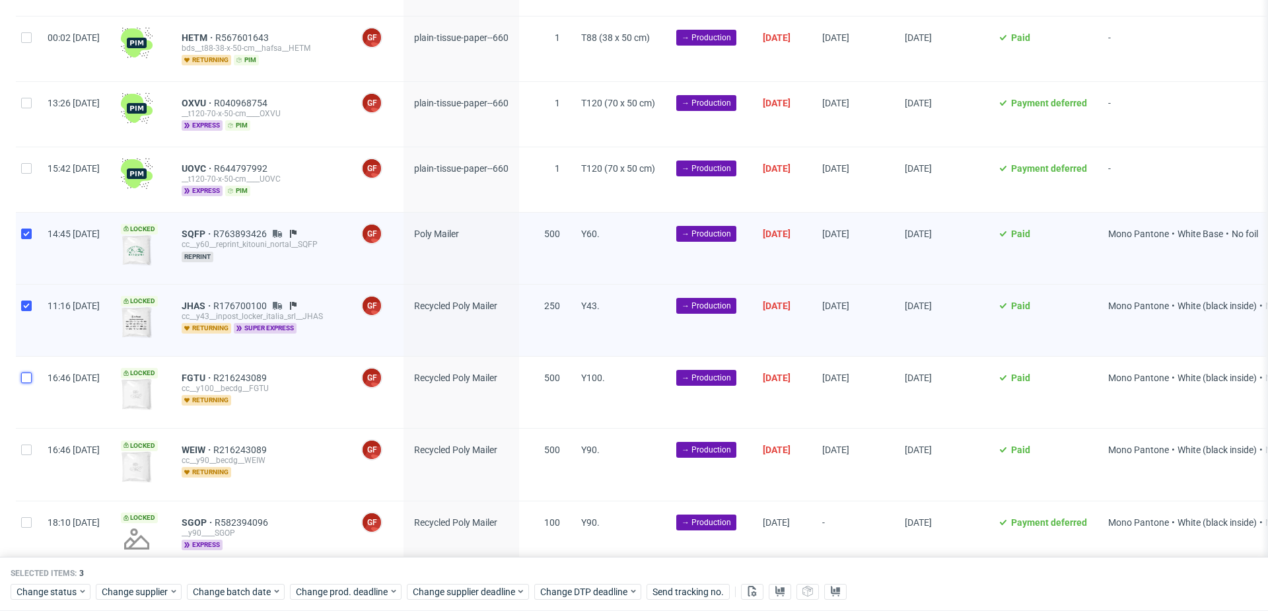
click at [24, 379] on input "checkbox" at bounding box center [26, 377] width 11 height 11
checkbox input "true"
click at [24, 446] on input "checkbox" at bounding box center [26, 449] width 11 height 11
checkbox input "true"
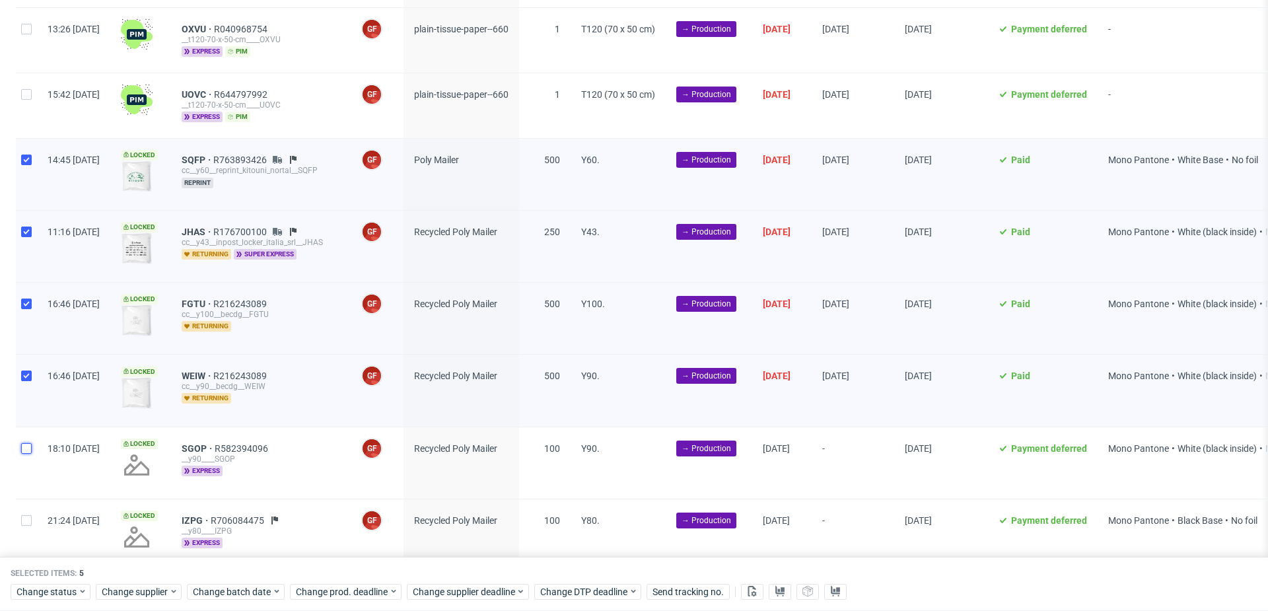
click at [23, 450] on input "checkbox" at bounding box center [26, 448] width 11 height 11
checkbox input "true"
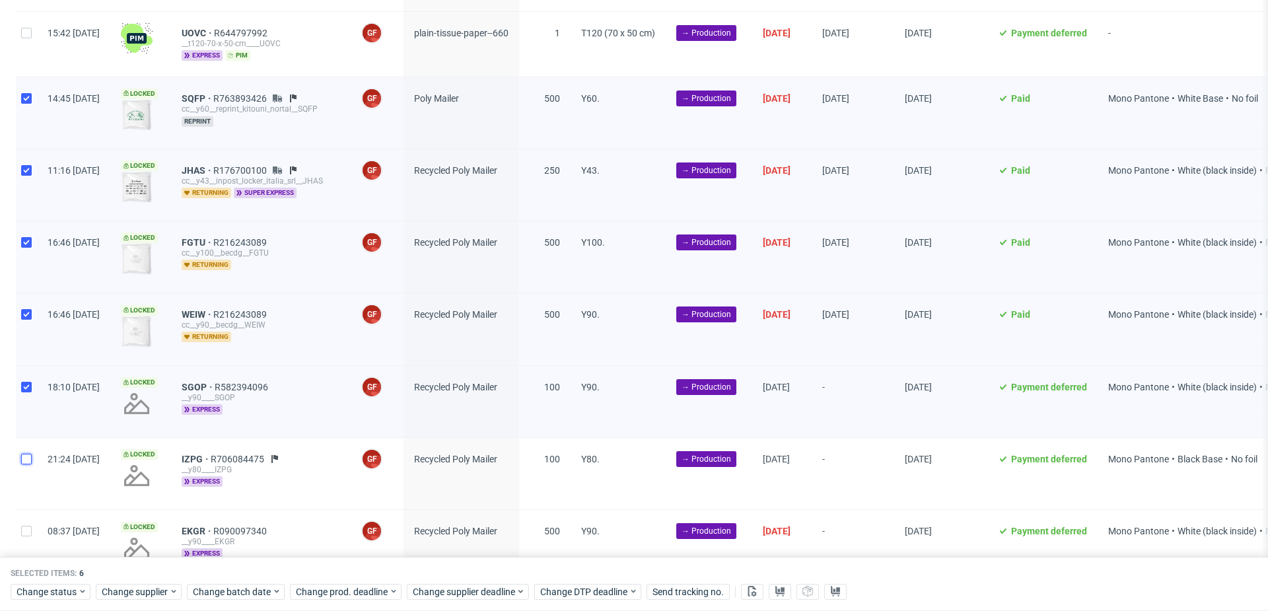
click at [23, 458] on input "checkbox" at bounding box center [26, 459] width 11 height 11
checkbox input "true"
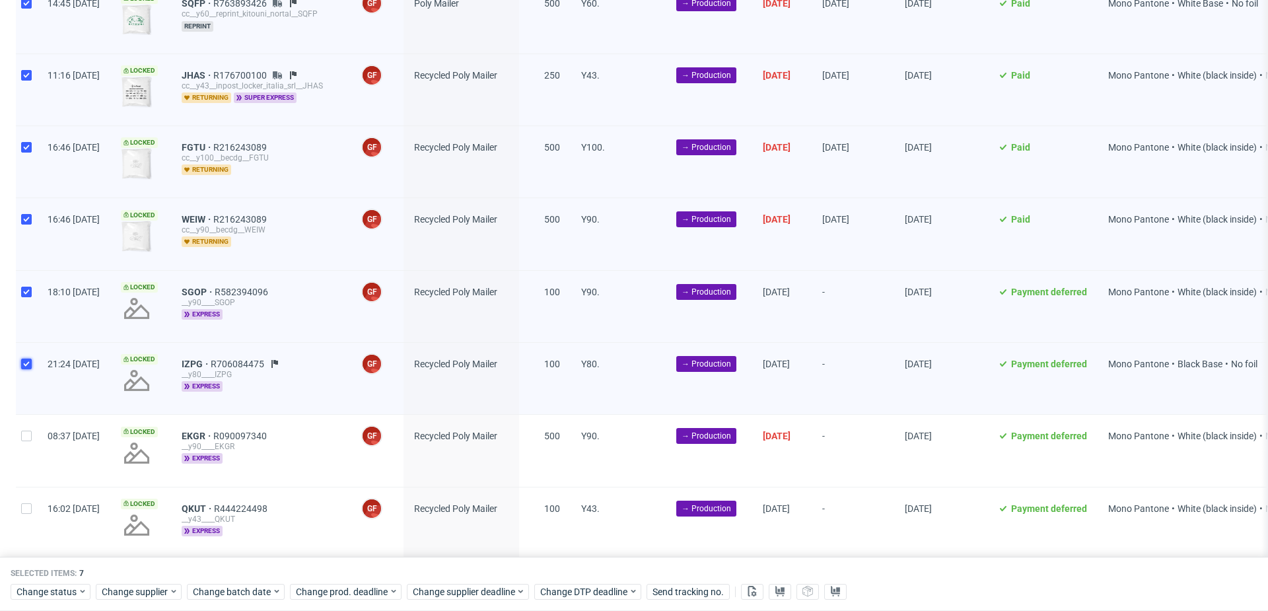
scroll to position [558, 0]
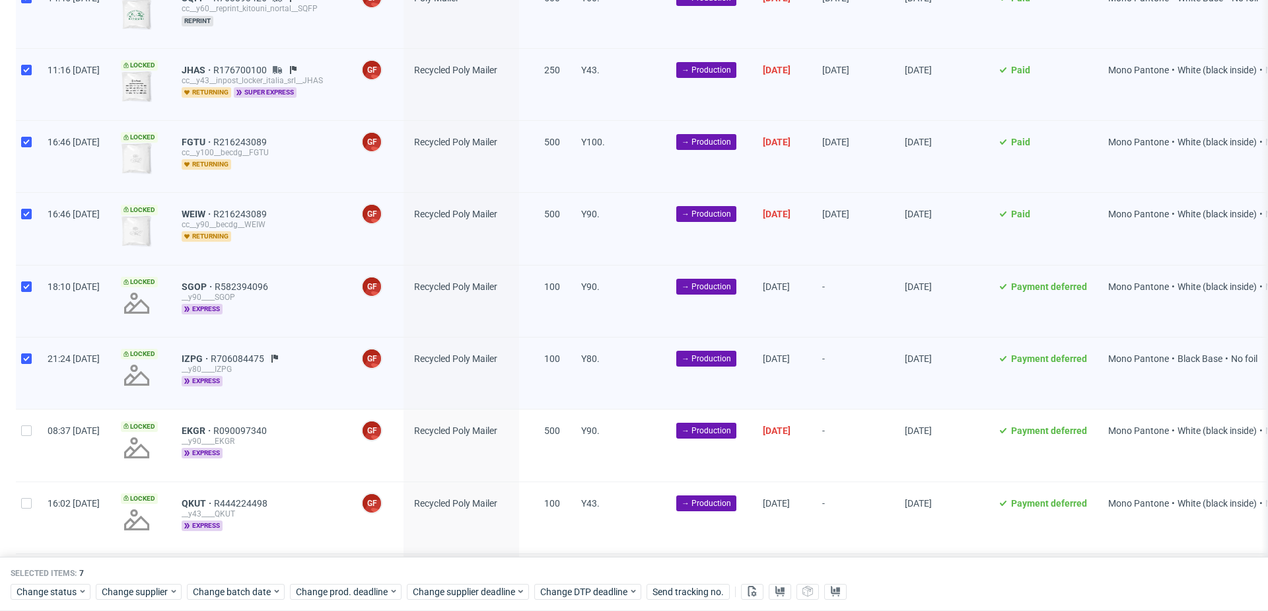
click at [19, 436] on div at bounding box center [26, 444] width 21 height 71
checkbox input "true"
click at [27, 500] on input "checkbox" at bounding box center [26, 503] width 11 height 11
checkbox input "true"
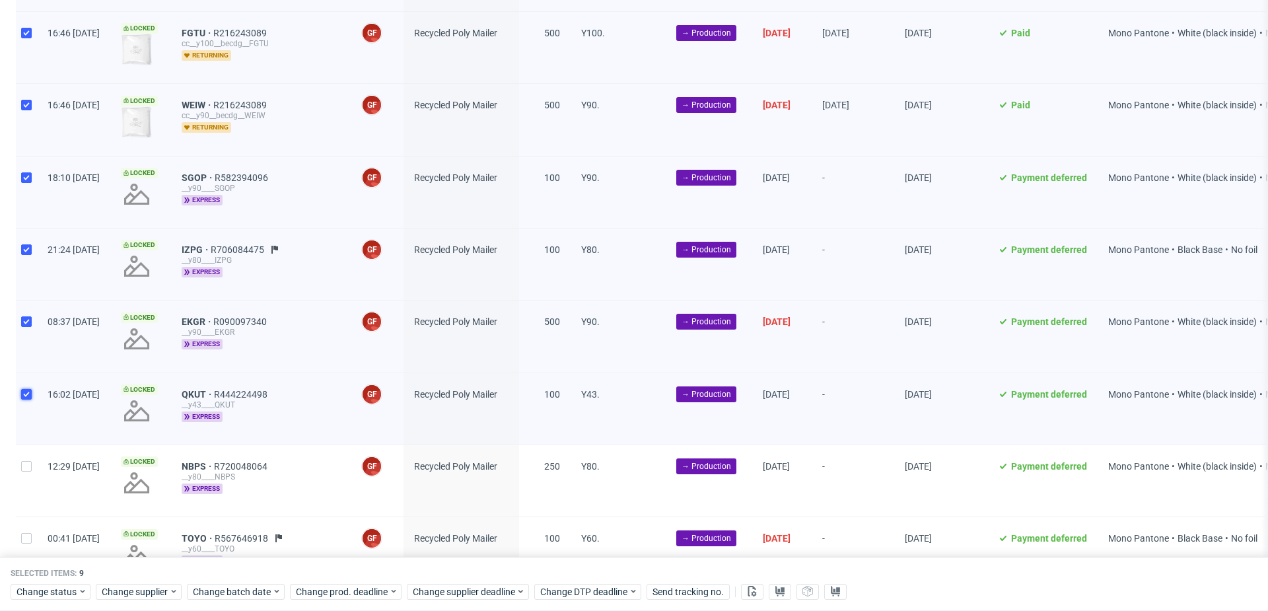
scroll to position [671, 0]
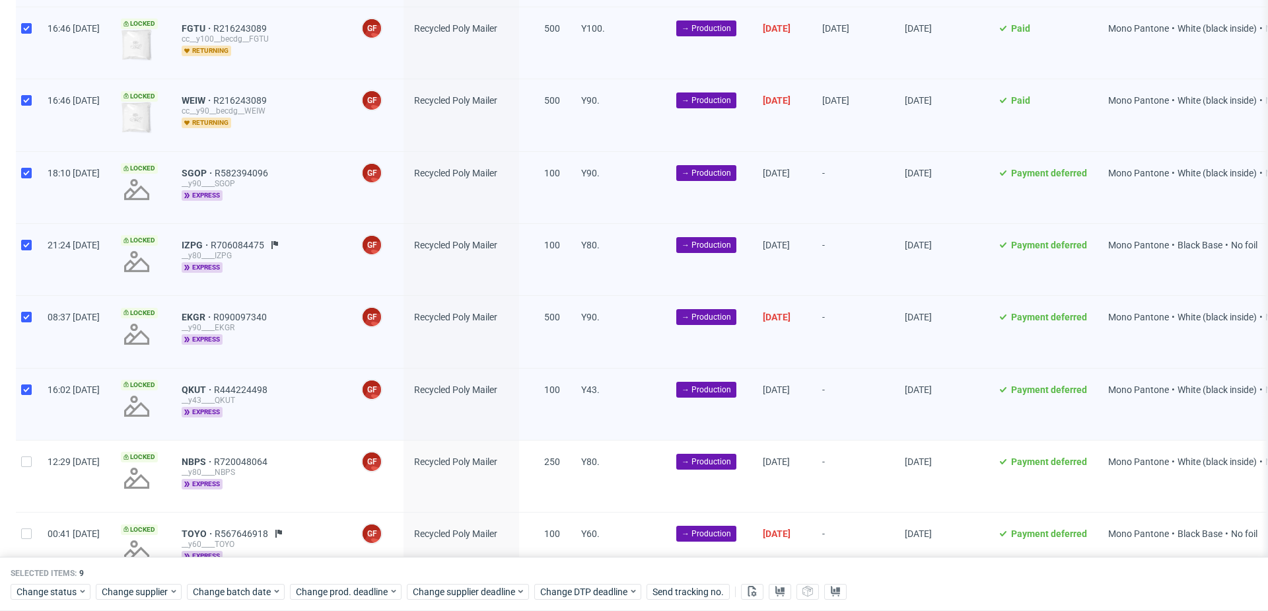
click at [32, 467] on div at bounding box center [26, 475] width 21 height 71
checkbox input "true"
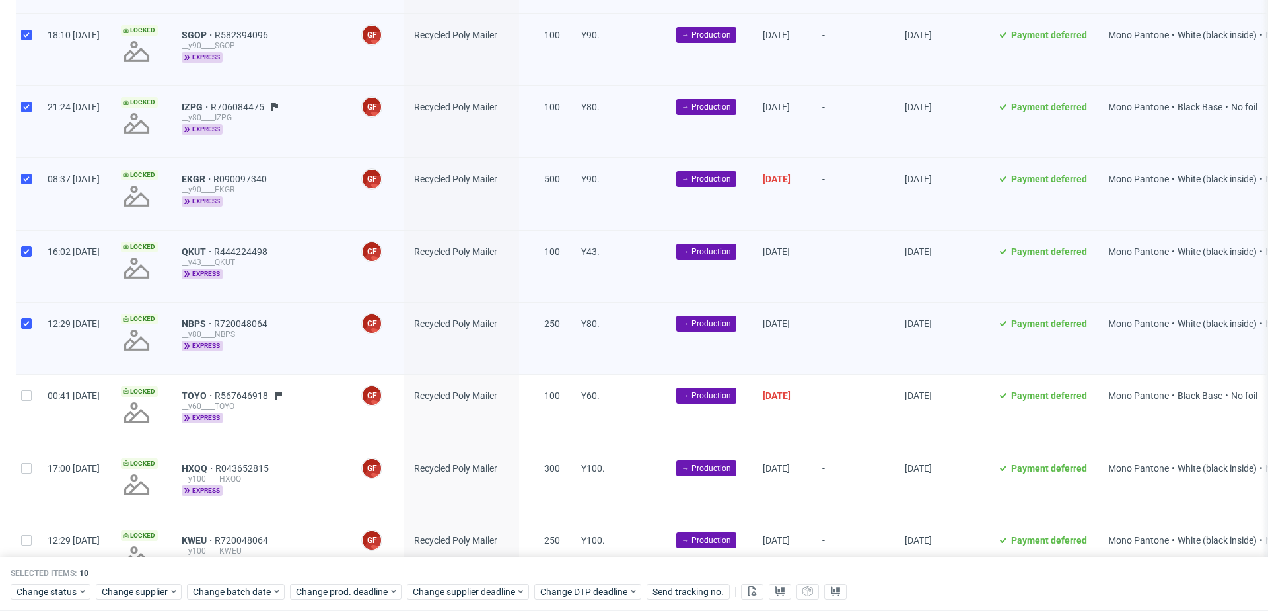
scroll to position [811, 0]
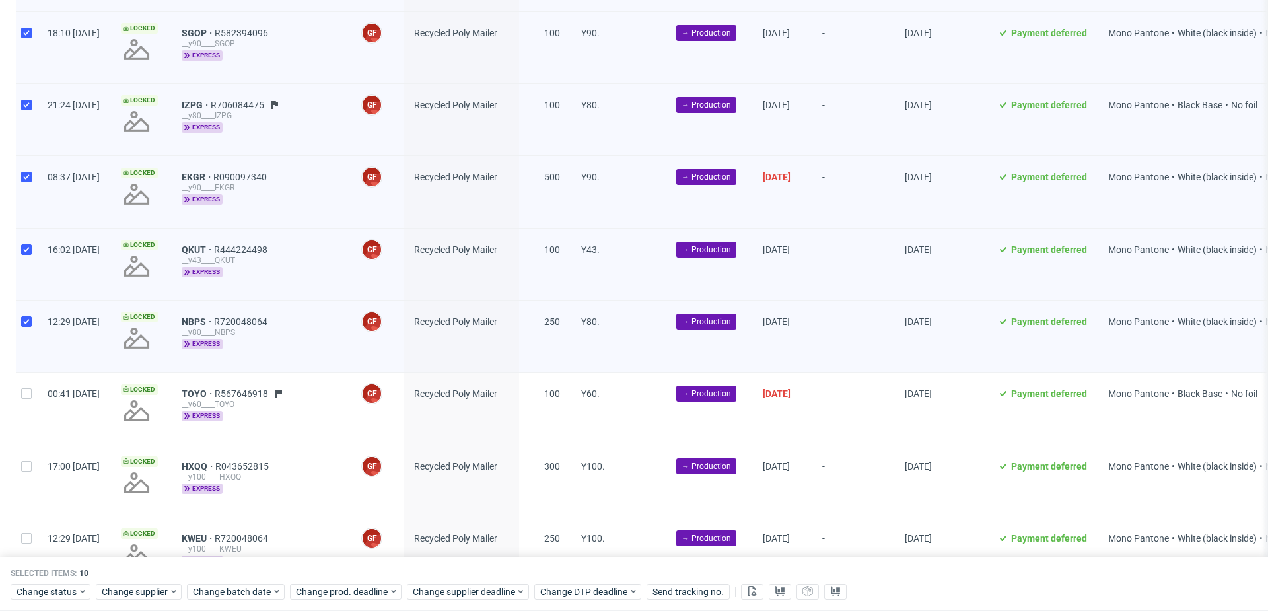
click at [43, 379] on div "00:41 [DATE]" at bounding box center [73, 407] width 73 height 71
click at [35, 475] on div at bounding box center [26, 480] width 21 height 71
checkbox input "true"
click at [32, 400] on div at bounding box center [26, 407] width 21 height 71
checkbox input "true"
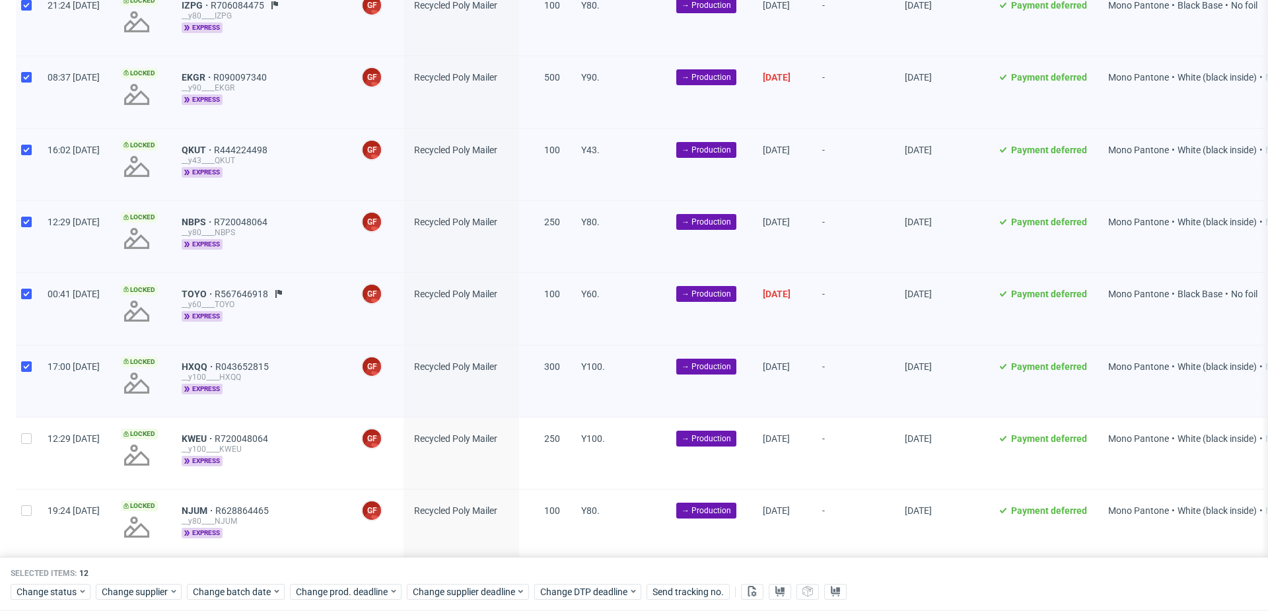
click at [28, 419] on div at bounding box center [26, 452] width 21 height 71
checkbox input "true"
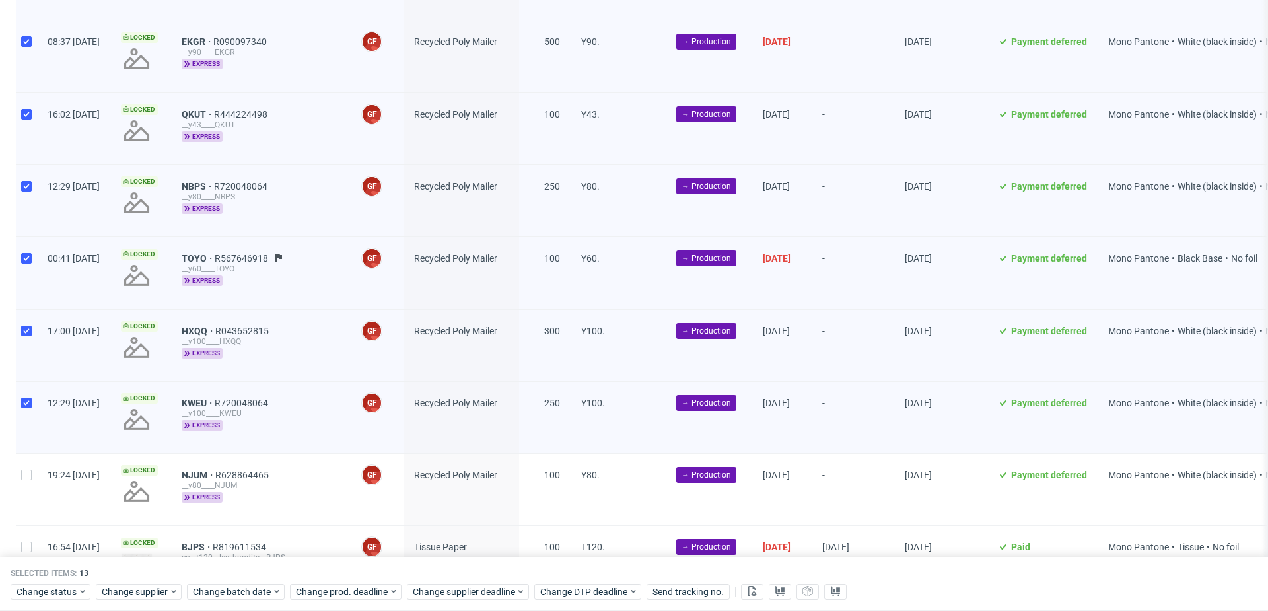
scroll to position [956, 0]
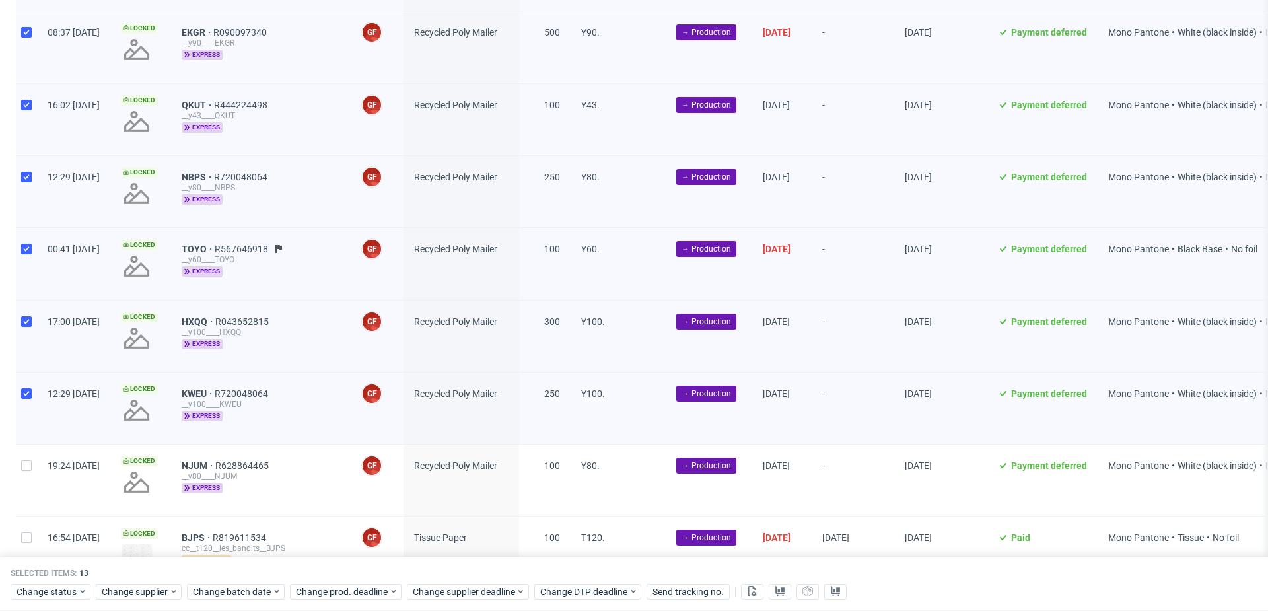
click at [28, 448] on div at bounding box center [26, 479] width 21 height 71
checkbox input "true"
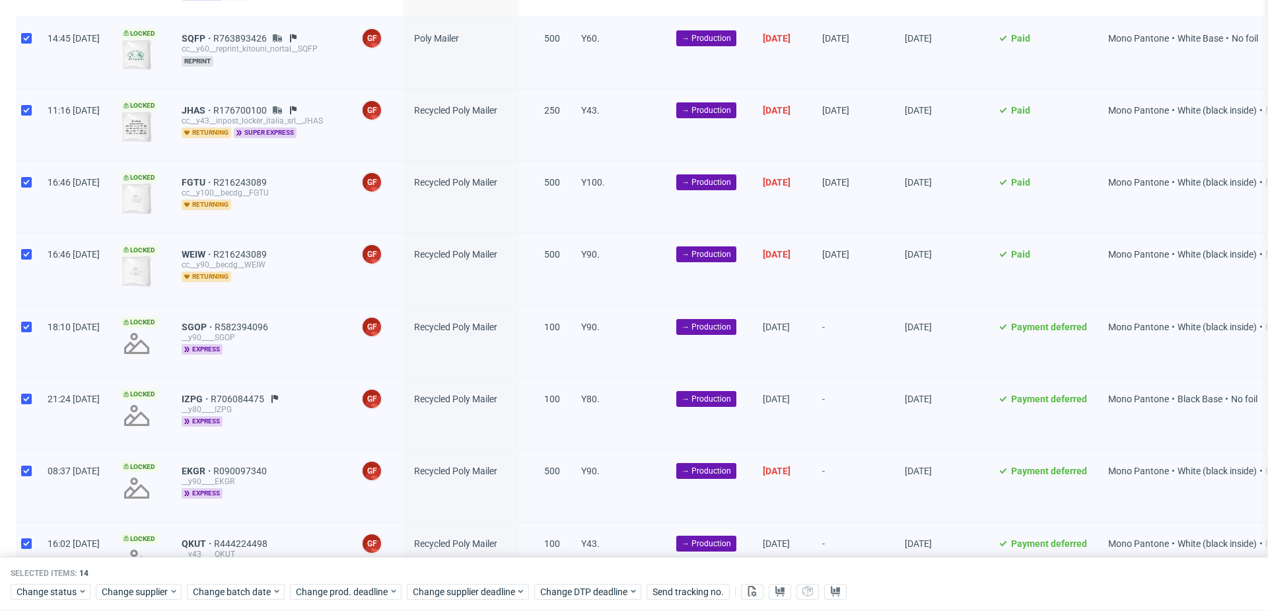
scroll to position [520, 0]
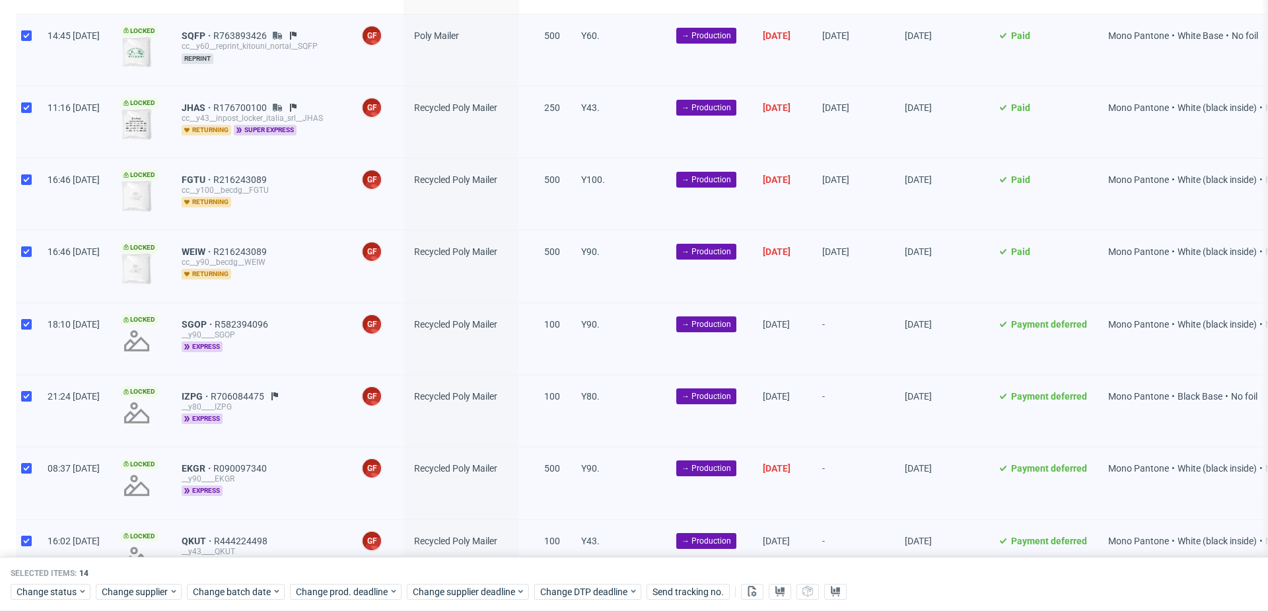
click at [284, 589] on div "Change status Change supplier Change batch date Change prod. deadline Change su…" at bounding box center [634, 590] width 1247 height 19
click at [272, 589] on icon at bounding box center [276, 591] width 9 height 11
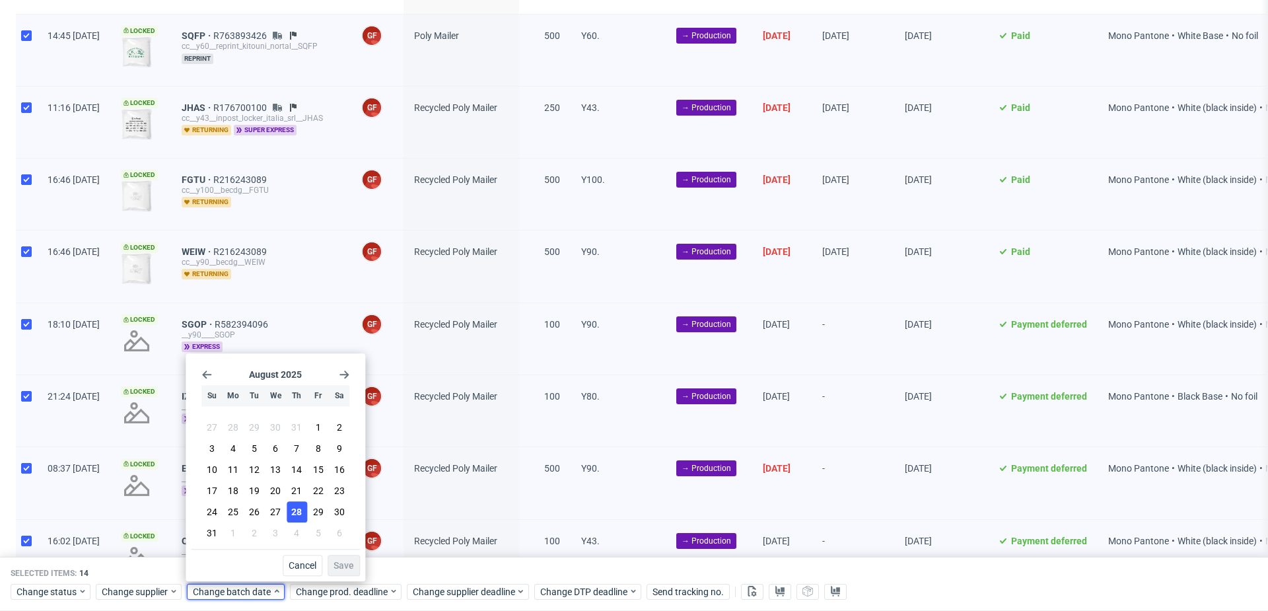
click at [302, 508] on button "28" at bounding box center [297, 511] width 20 height 21
click at [338, 556] on button "Save" at bounding box center [343, 565] width 32 height 21
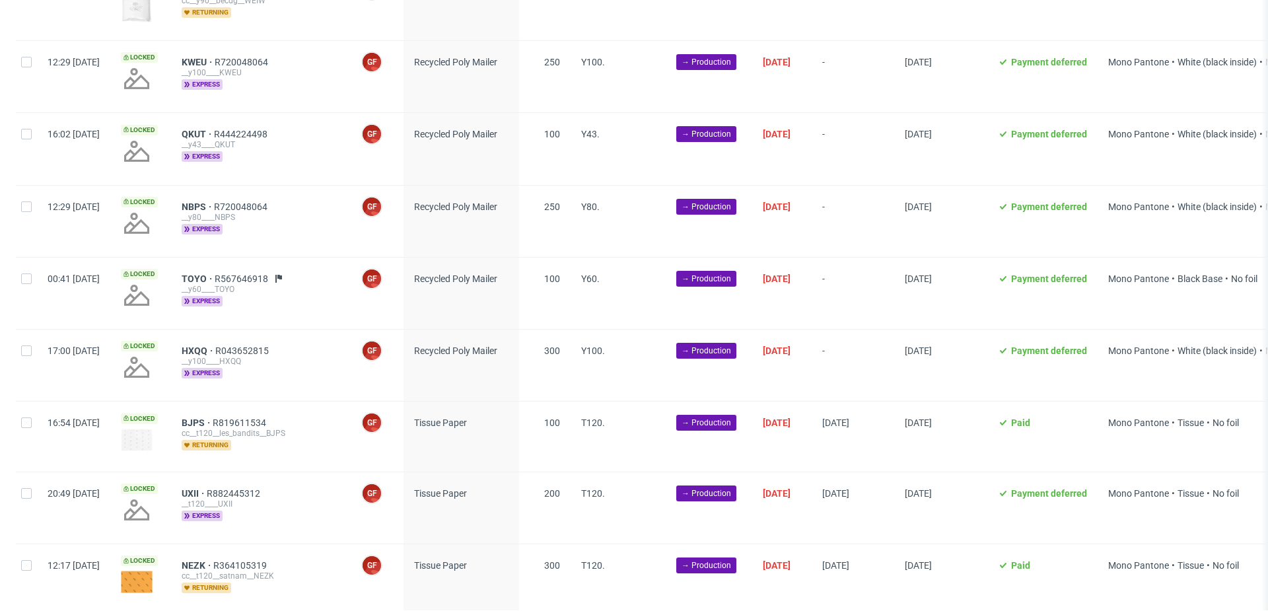
scroll to position [1180, 0]
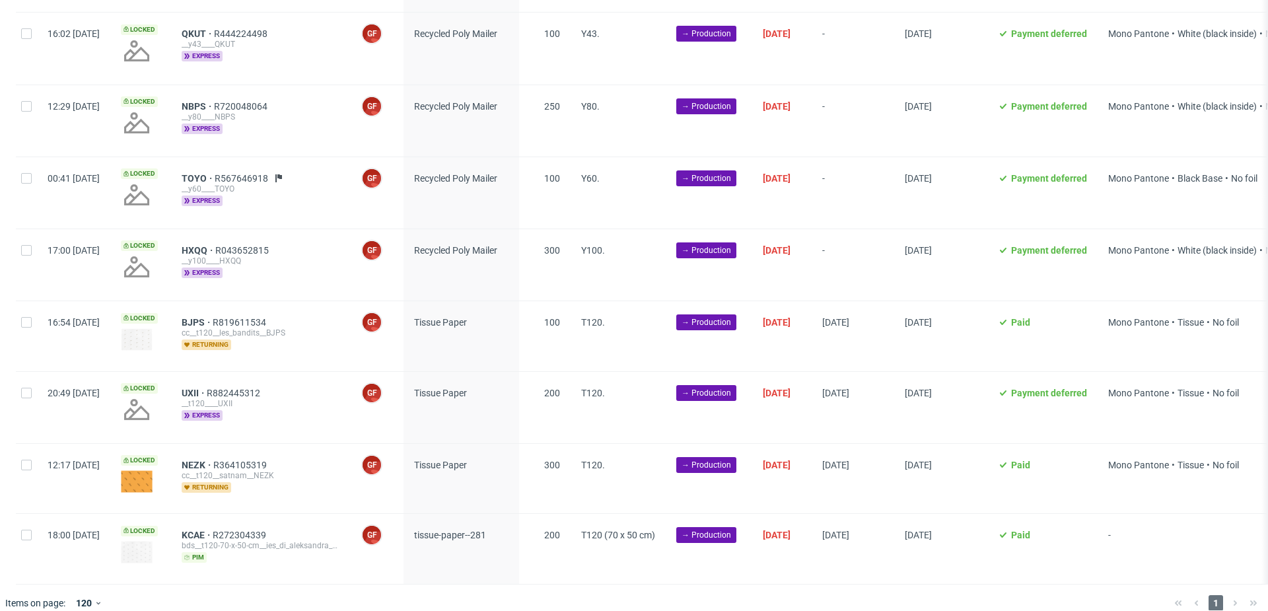
scroll to position [1180, 0]
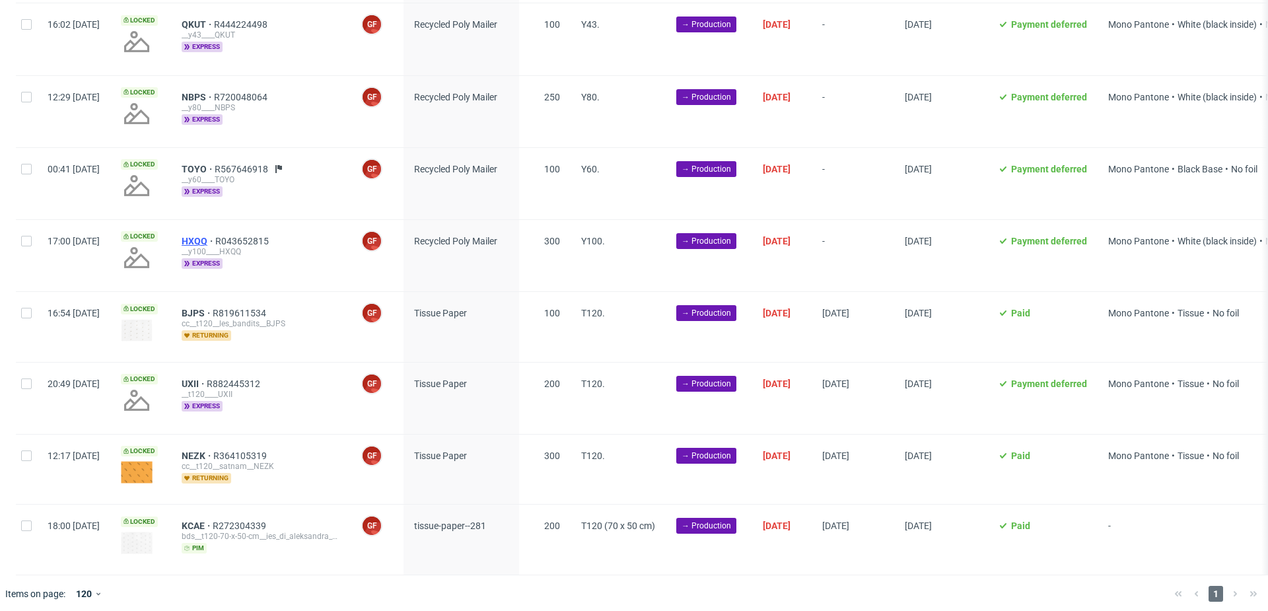
click at [215, 236] on span "HXQQ" at bounding box center [199, 241] width 34 height 11
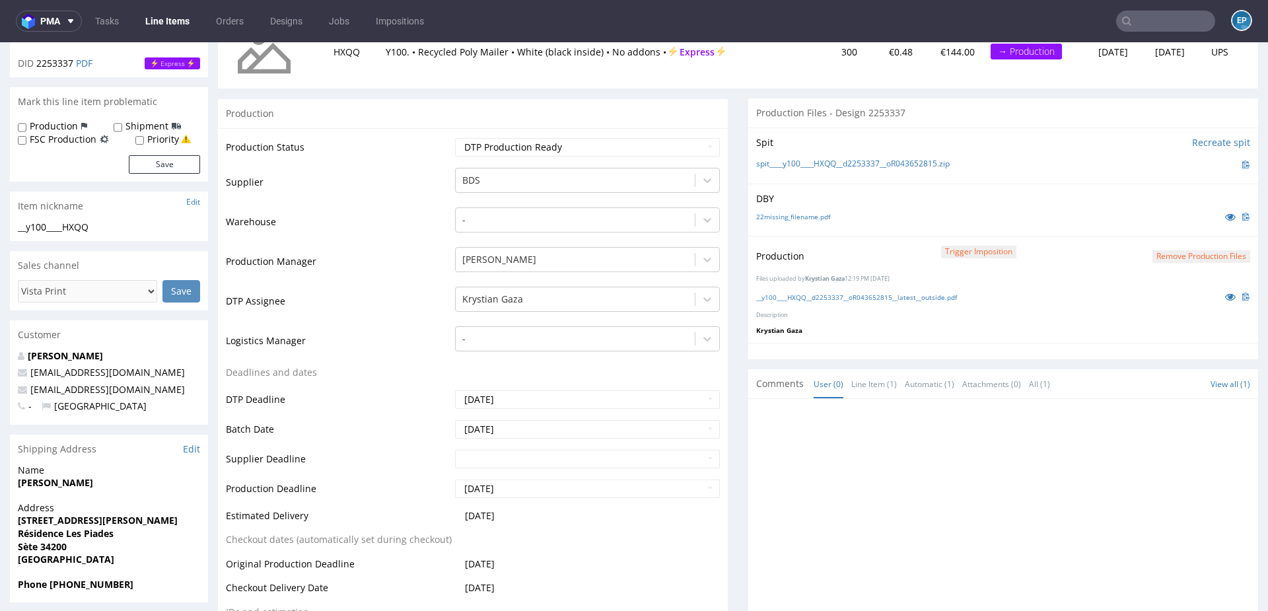
scroll to position [287, 0]
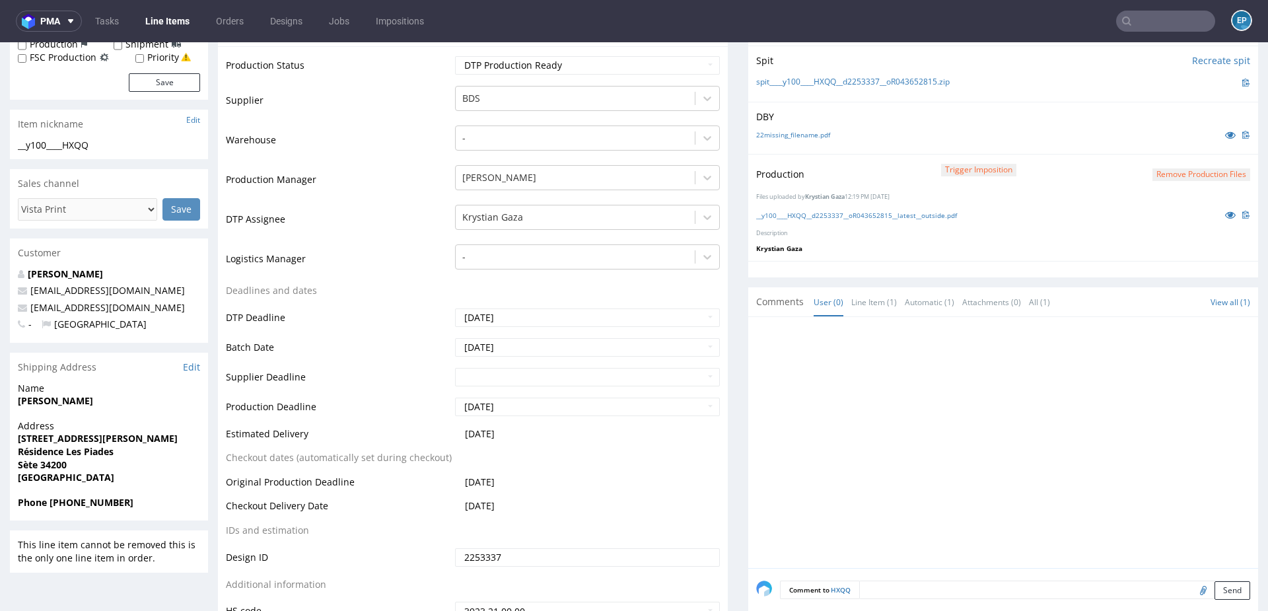
click at [172, 14] on link "Line Items" at bounding box center [167, 21] width 60 height 21
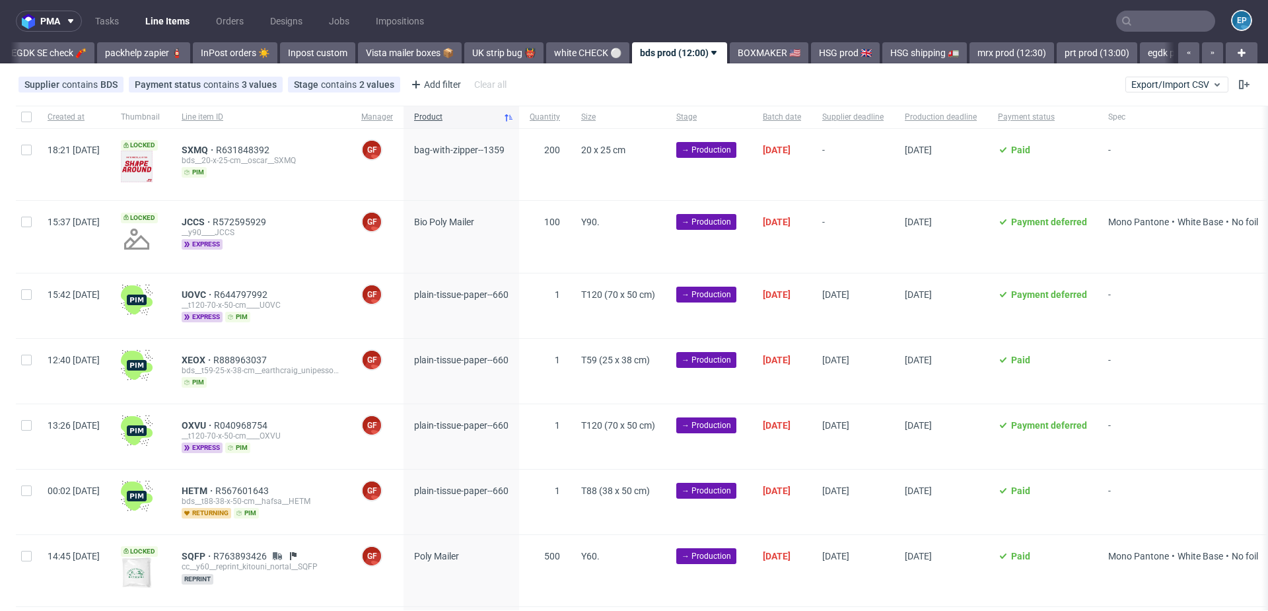
scroll to position [0, 705]
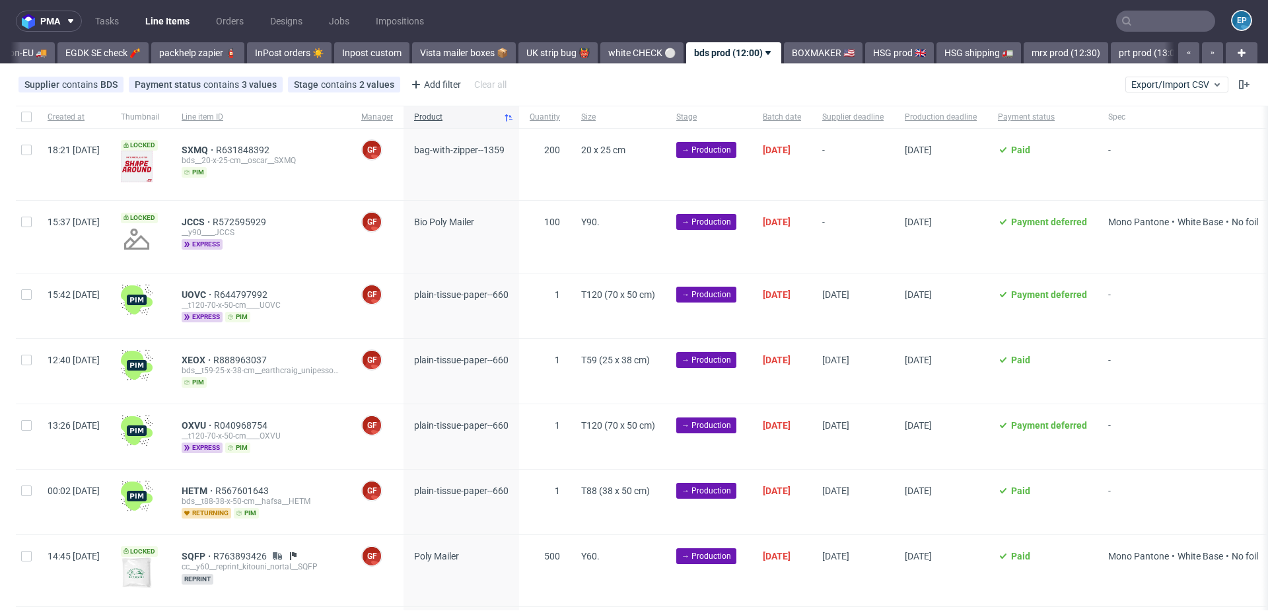
scroll to position [0, 713]
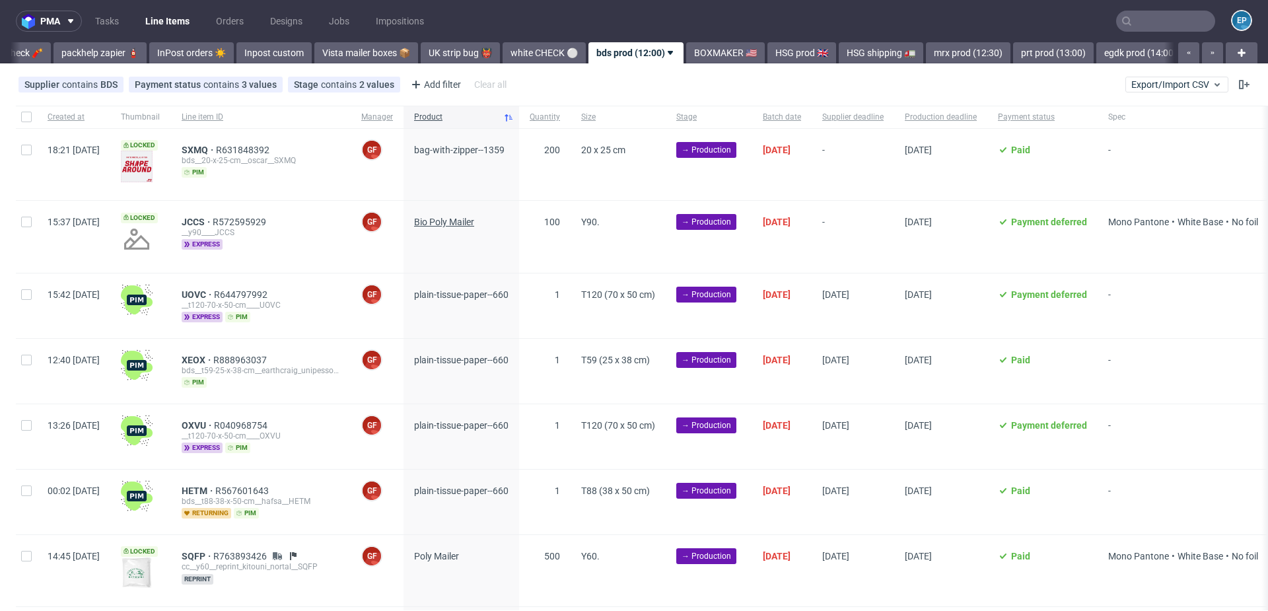
click at [462, 219] on span "Bio Poly Mailer" at bounding box center [444, 222] width 60 height 11
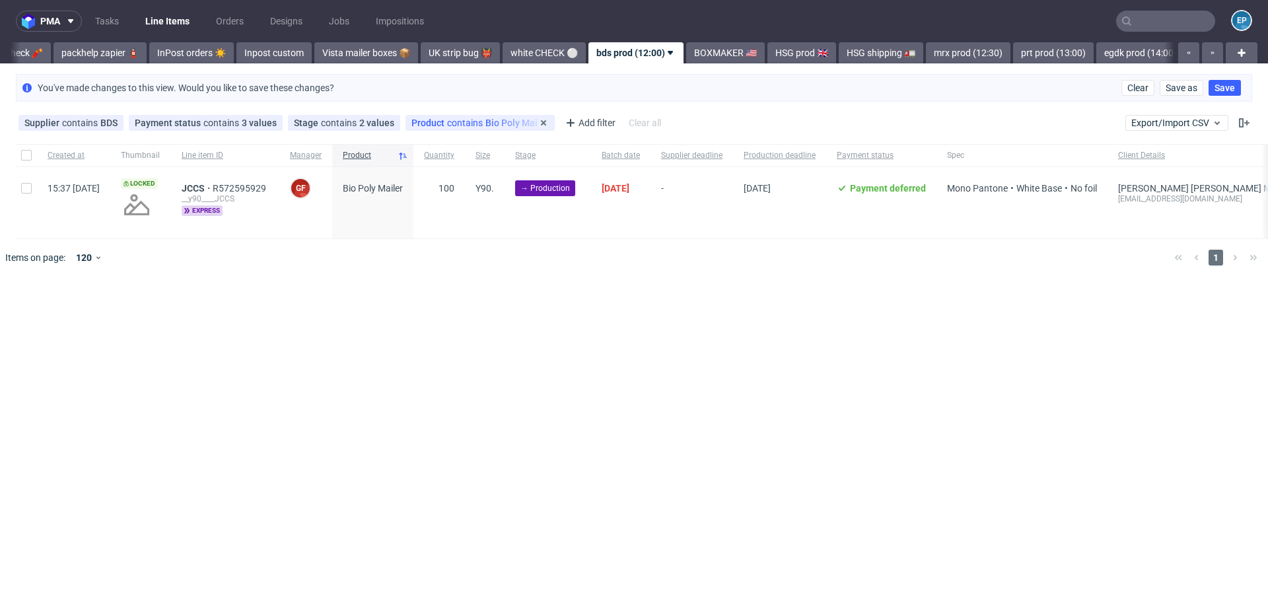
click at [489, 125] on div "Product contains Bio Poly Mailer" at bounding box center [479, 123] width 137 height 11
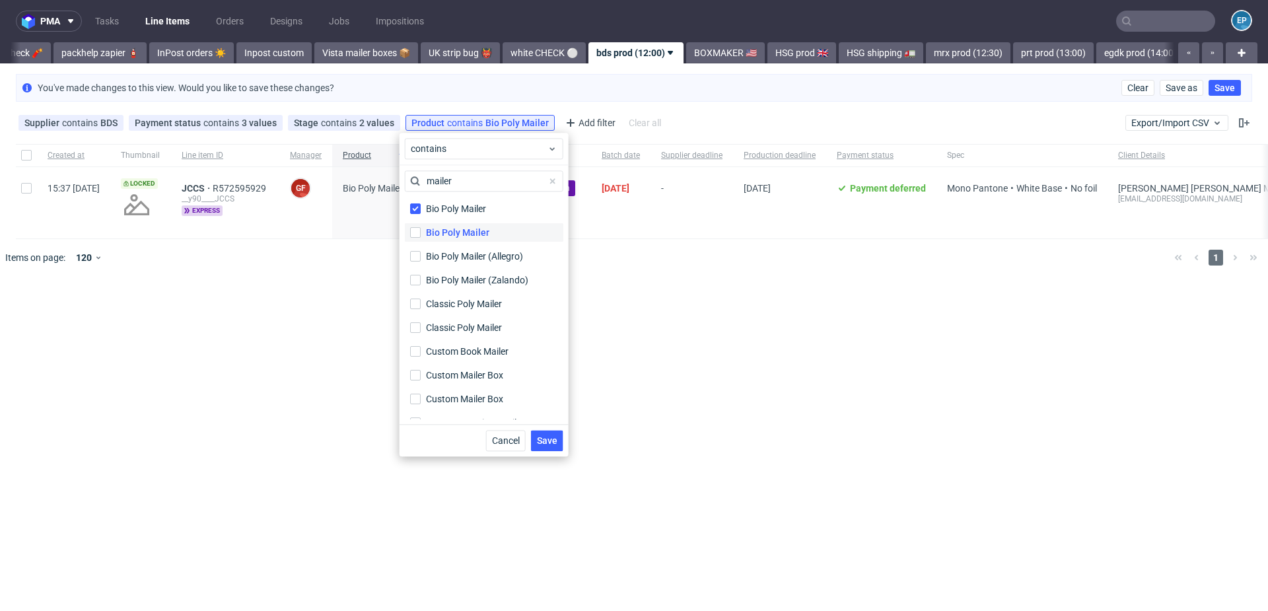
type input "mailer"
click at [445, 234] on div "Bio Poly Mailer" at bounding box center [457, 232] width 63 height 13
click at [421, 234] on input "Bio Poly Mailer" at bounding box center [415, 232] width 11 height 11
checkbox input "true"
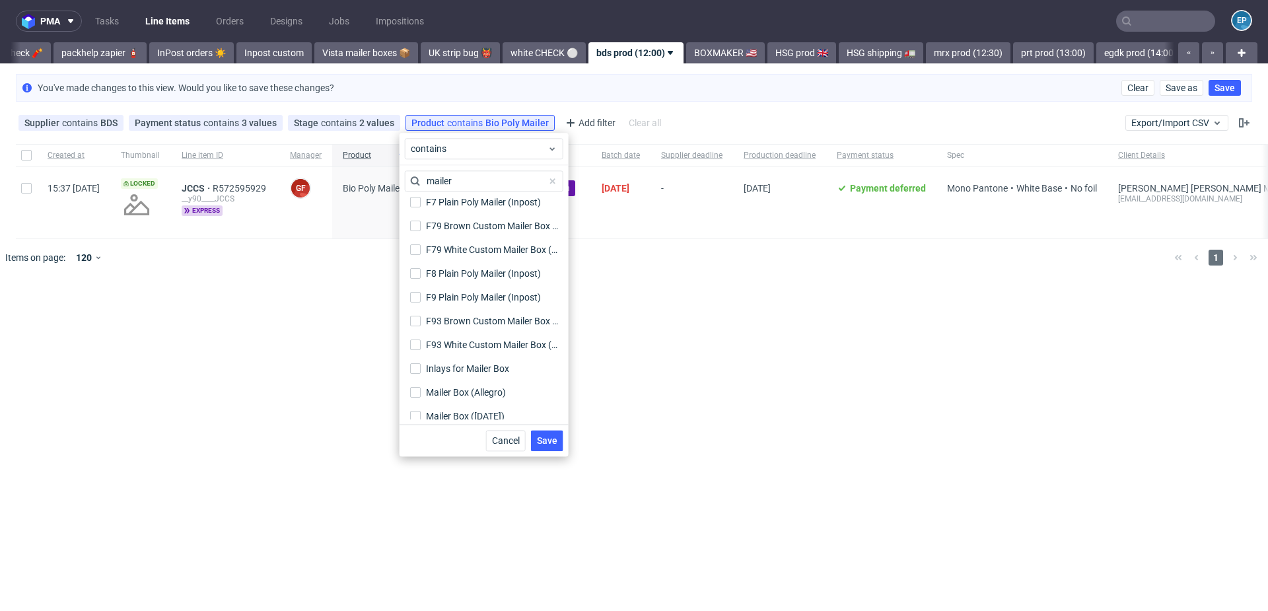
scroll to position [0, 0]
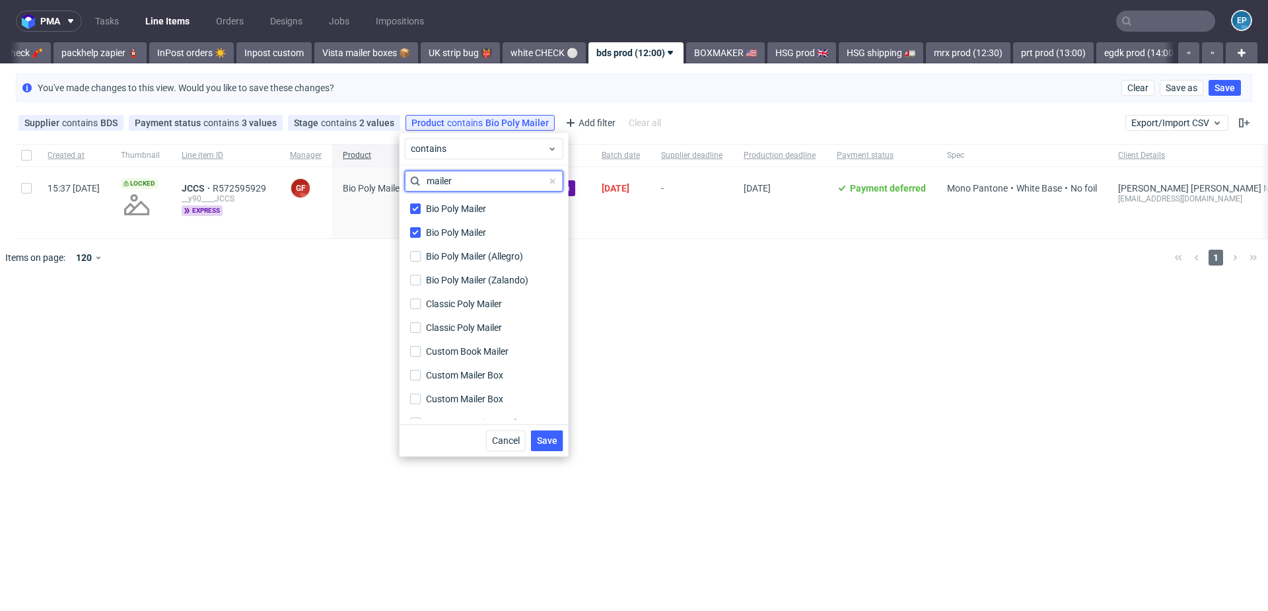
click at [427, 182] on input "mailer" at bounding box center [484, 180] width 158 height 21
type input "poly mailer"
click at [475, 307] on div "Classic Poly Mailer" at bounding box center [466, 303] width 80 height 13
click at [421, 307] on input "Classic Poly Mailer" at bounding box center [415, 303] width 11 height 11
checkbox input "true"
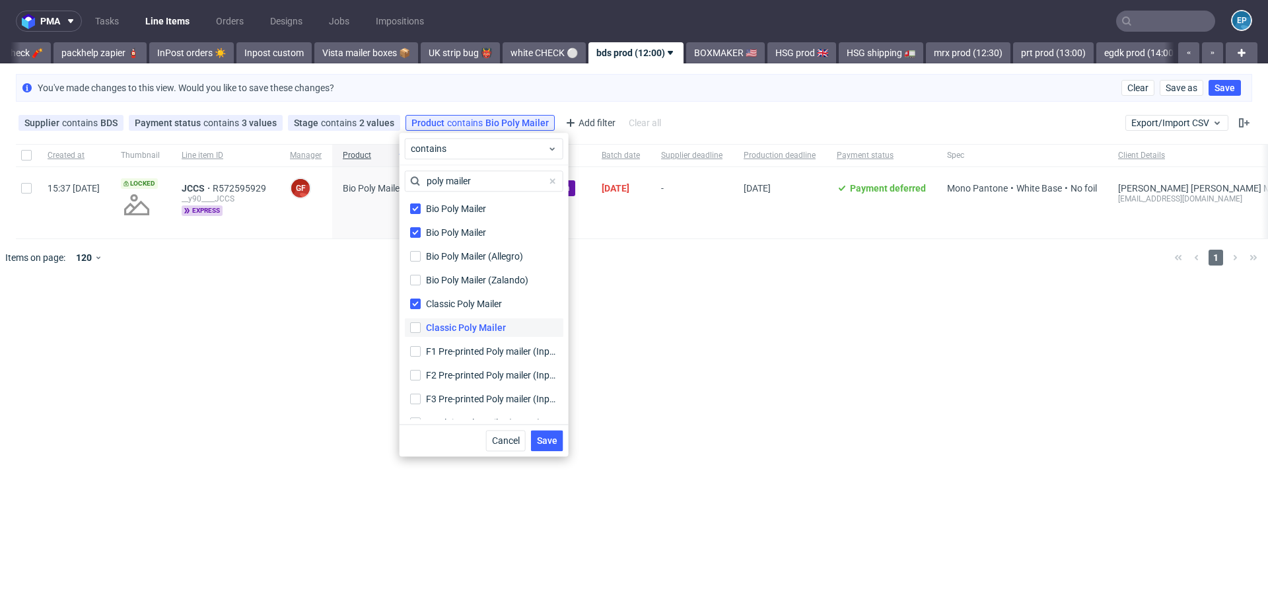
click at [475, 333] on div "Classic Poly Mailer" at bounding box center [466, 327] width 80 height 13
click at [421, 333] on input "Classic Poly Mailer" at bounding box center [415, 327] width 11 height 11
checkbox input "true"
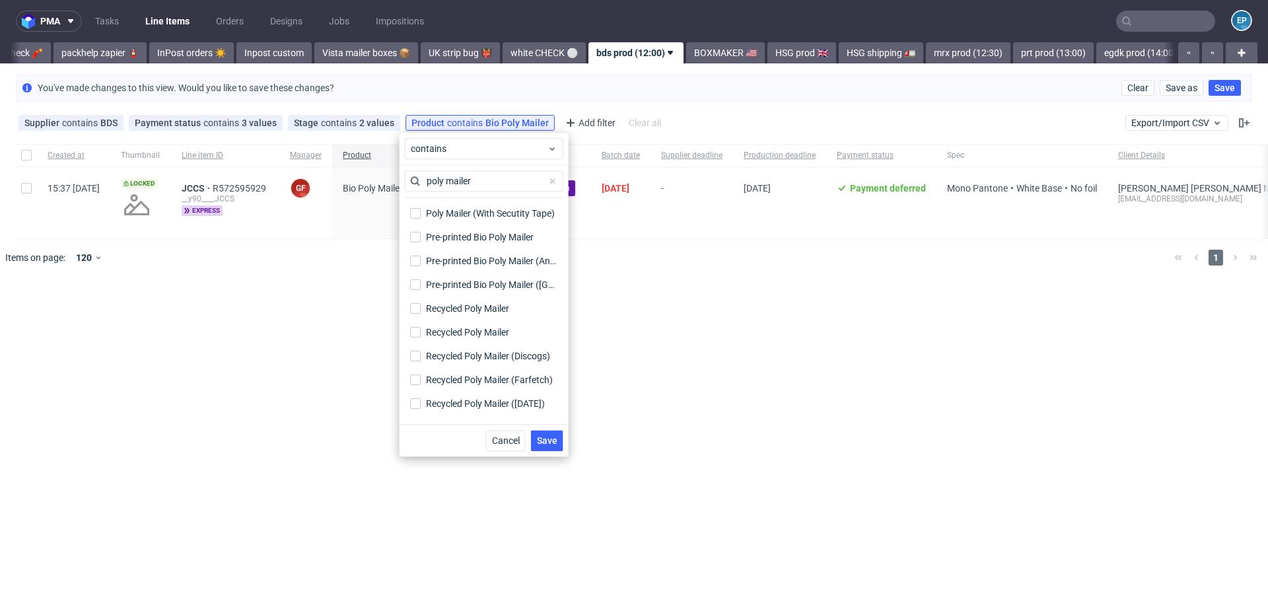
scroll to position [396, 0]
click at [467, 269] on div "Recycled Poly Mailer" at bounding box center [470, 263] width 88 height 13
click at [421, 269] on input "Recycled Poly Mailer" at bounding box center [415, 264] width 11 height 11
checkbox input "true"
click at [467, 294] on label "Recycled Poly Mailer" at bounding box center [484, 288] width 158 height 18
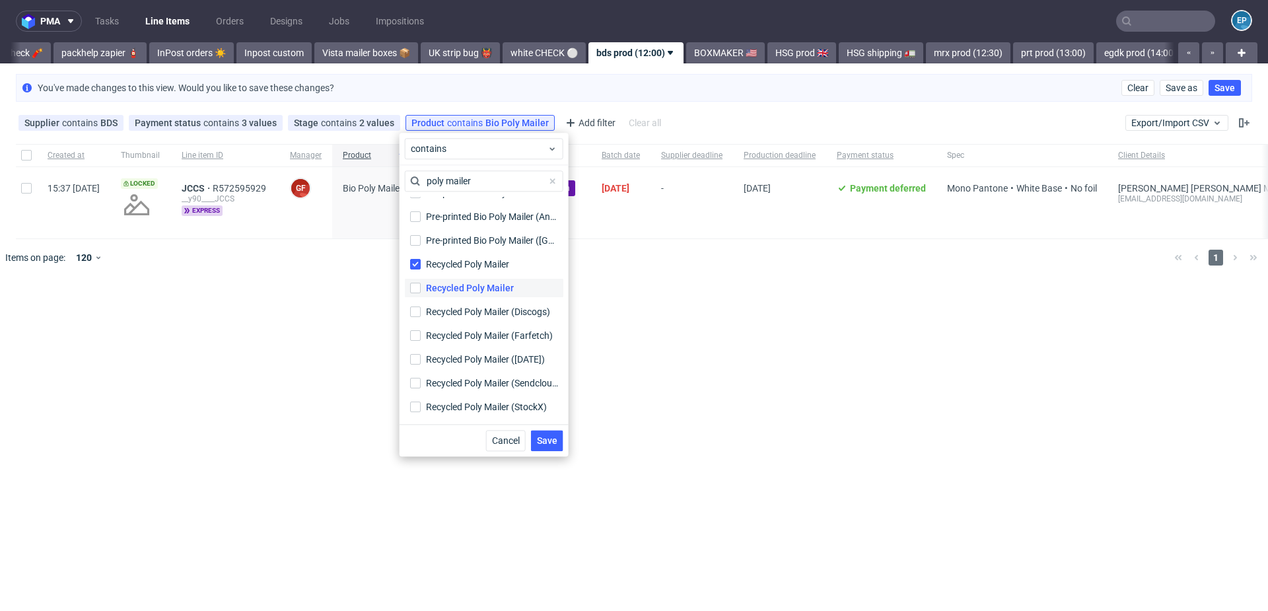
click at [421, 293] on input "Recycled Poly Mailer" at bounding box center [415, 288] width 11 height 11
checkbox input "true"
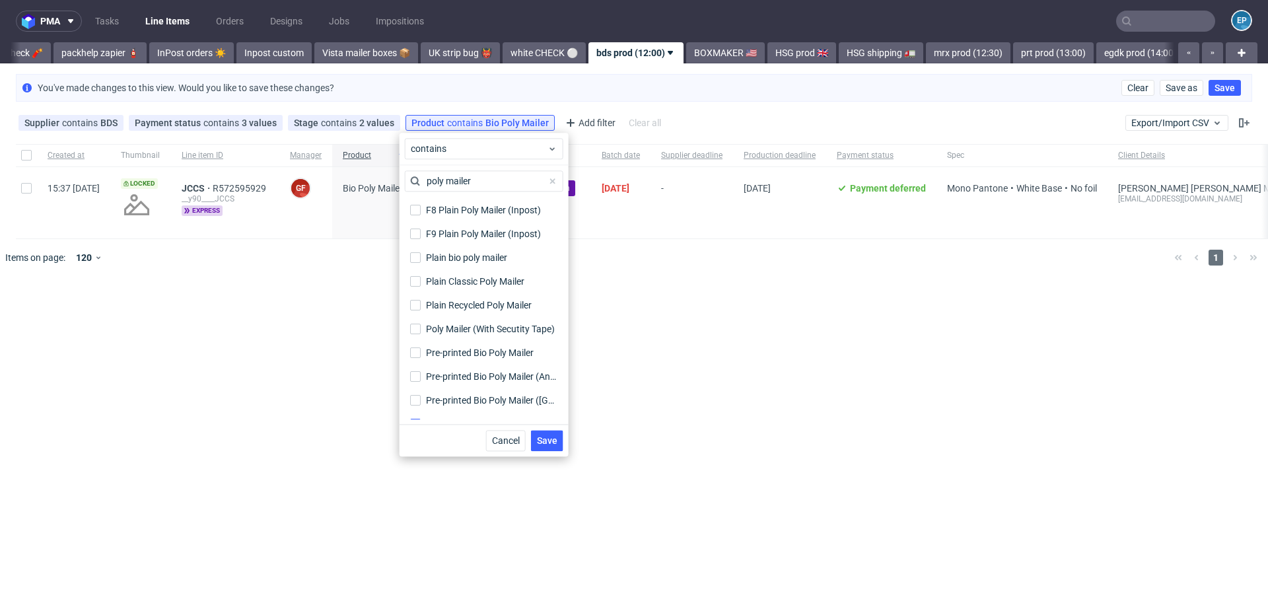
scroll to position [238, 0]
click at [549, 445] on button "Save" at bounding box center [547, 440] width 32 height 21
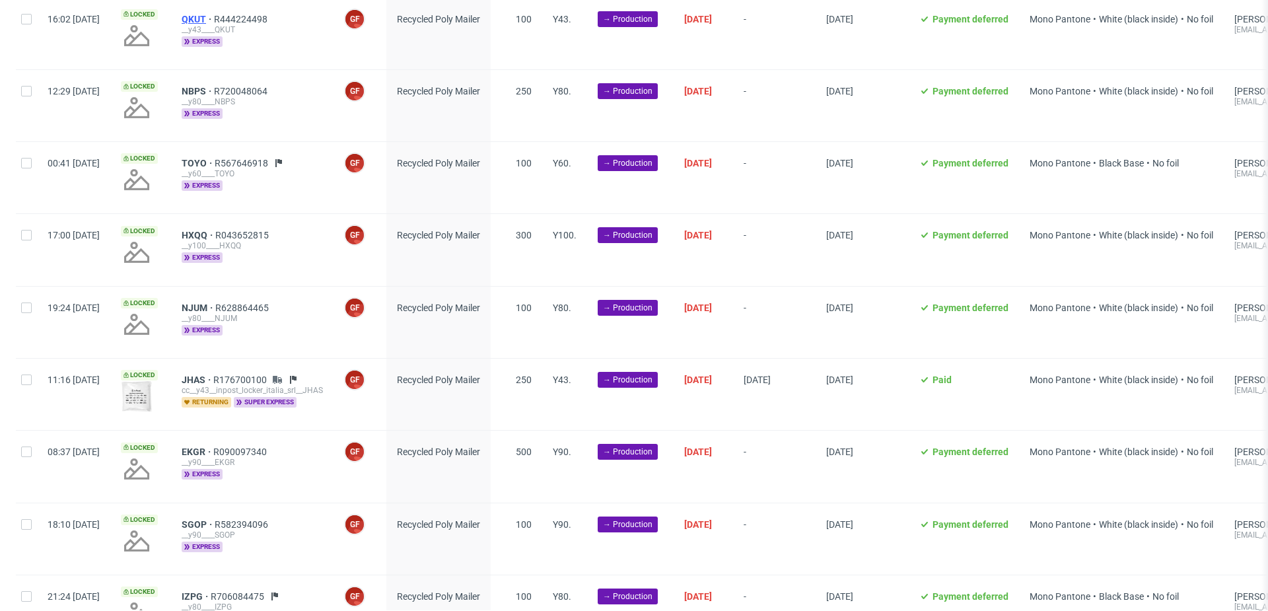
scroll to position [0, 0]
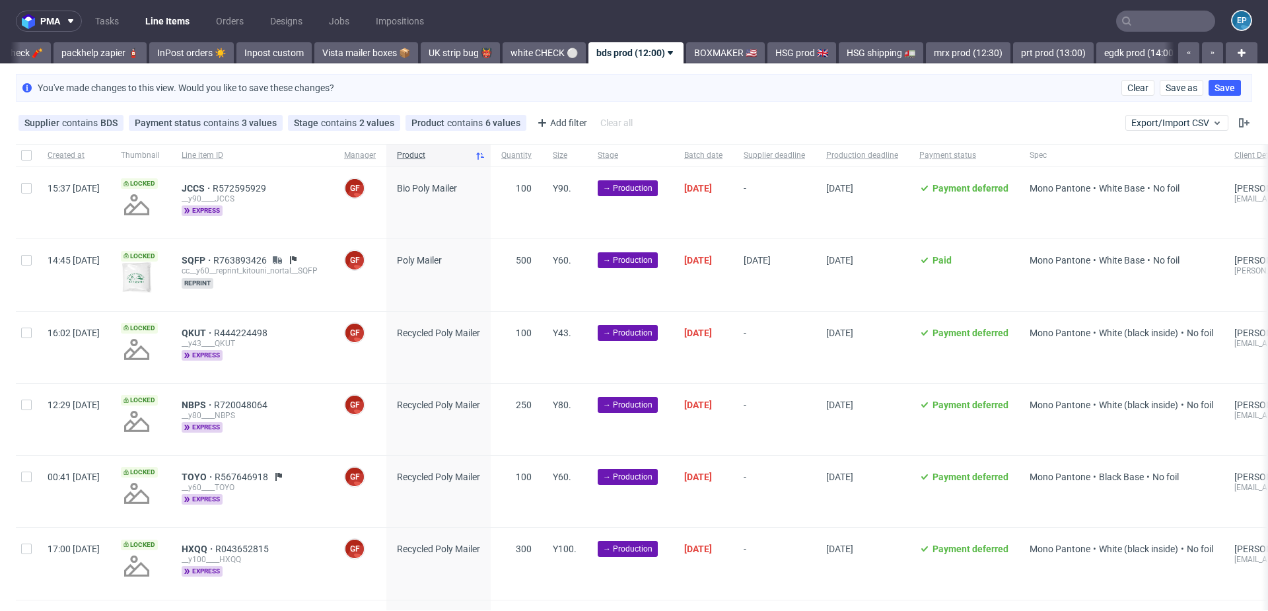
click at [28, 160] on div at bounding box center [26, 155] width 21 height 22
checkbox input "true"
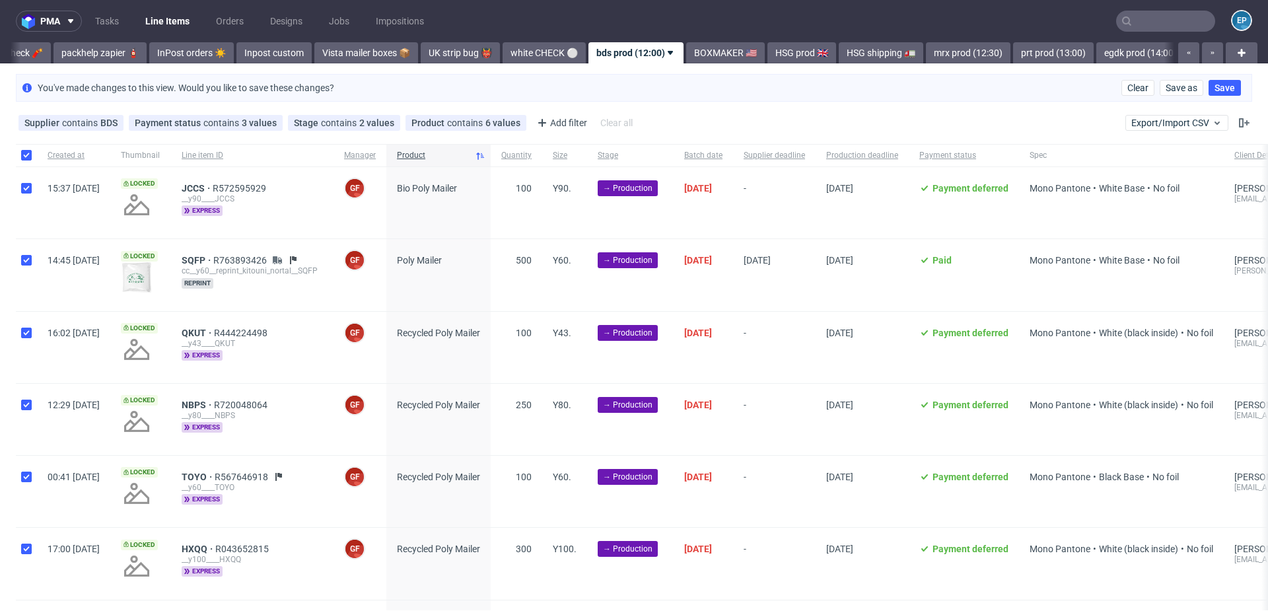
checkbox input "true"
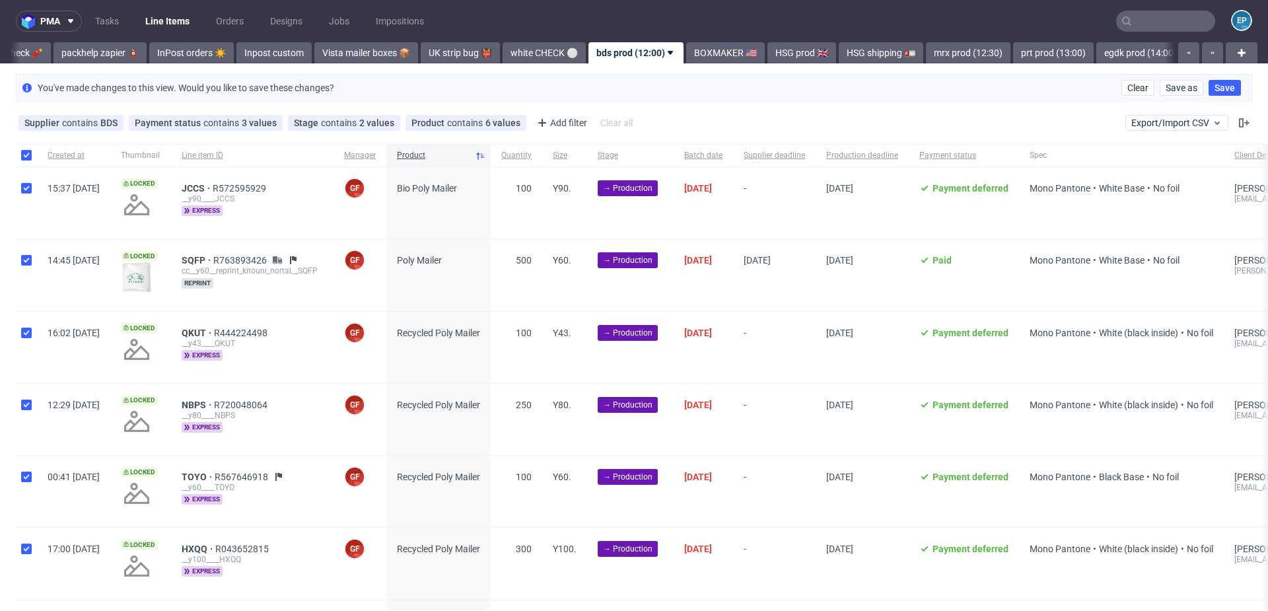
checkbox input "true"
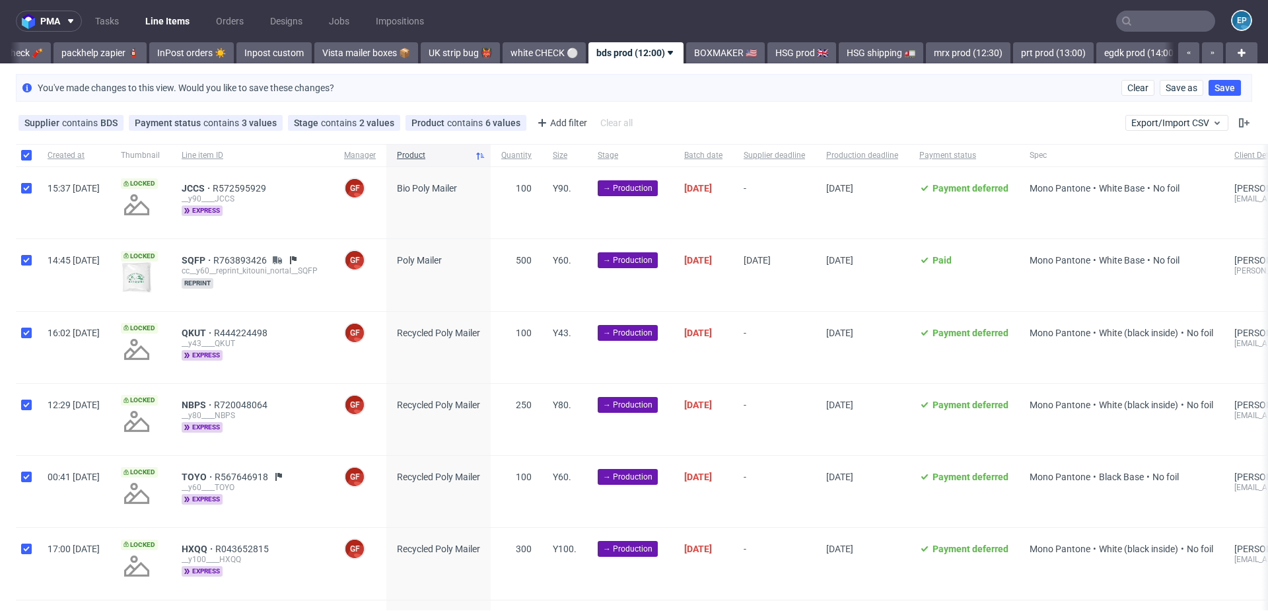
checkbox input "true"
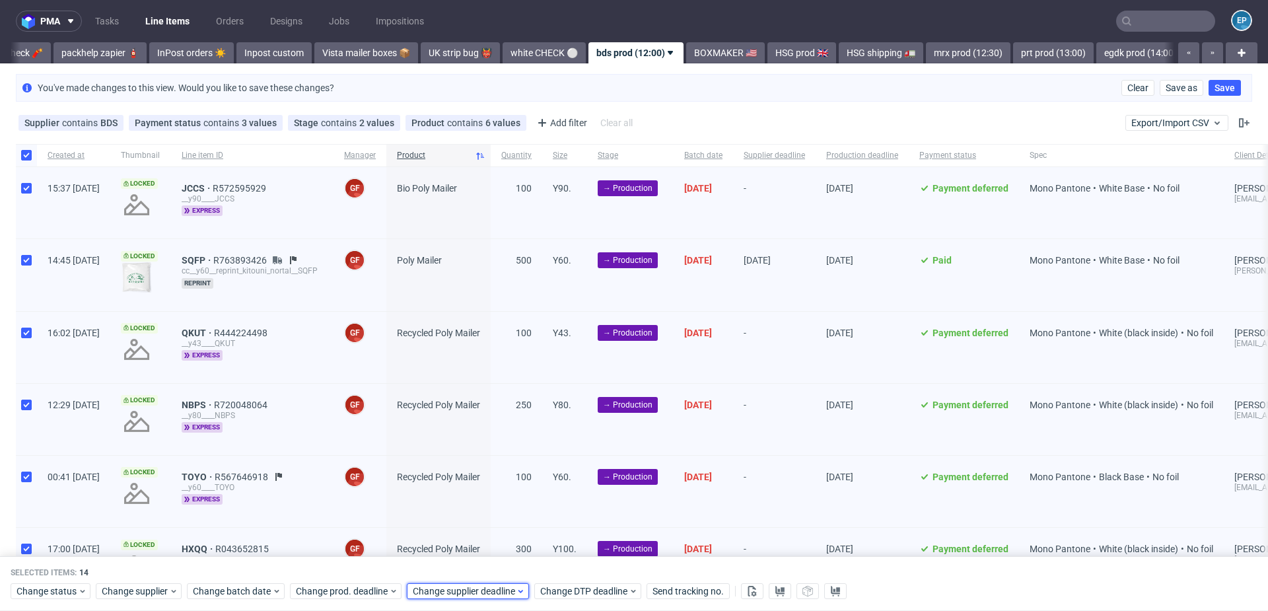
click at [444, 587] on span "Change supplier deadline" at bounding box center [464, 591] width 103 height 13
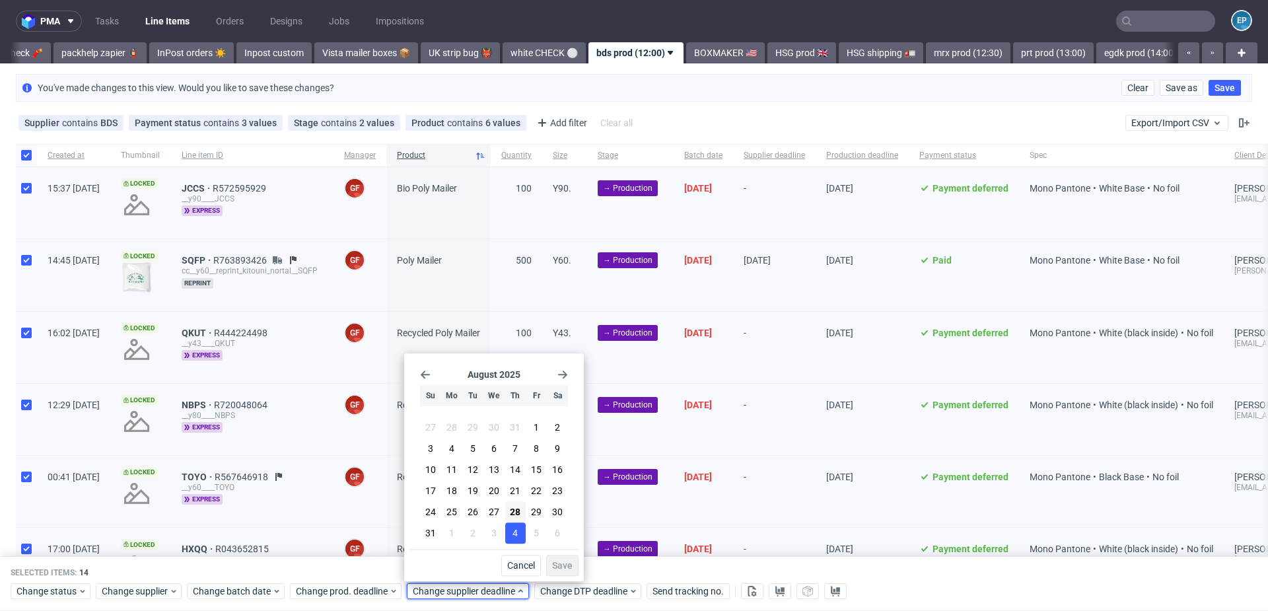
click at [520, 529] on button "4" at bounding box center [515, 532] width 20 height 21
click at [567, 564] on span "Save" at bounding box center [562, 565] width 20 height 9
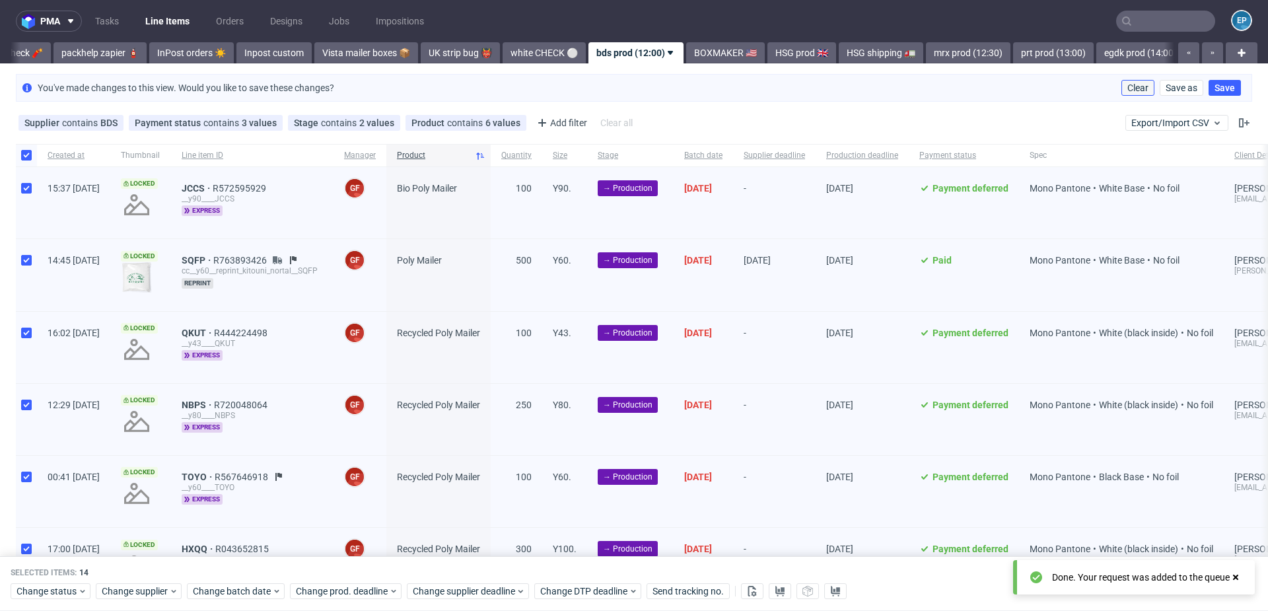
click at [1127, 83] on span "Clear" at bounding box center [1137, 87] width 21 height 9
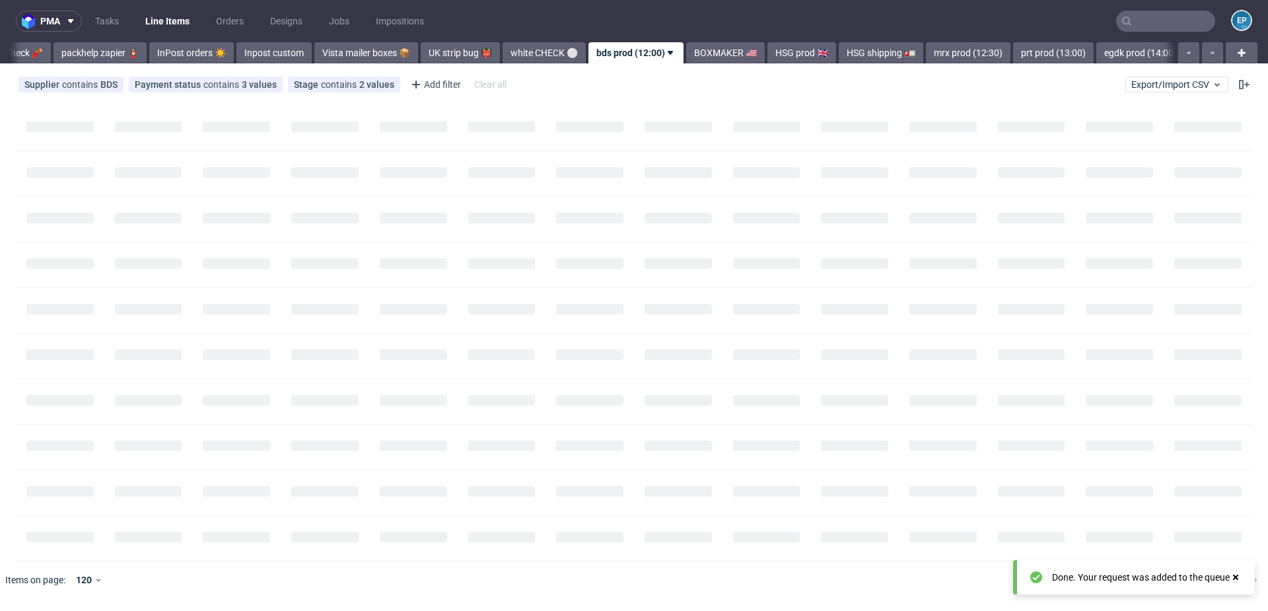
scroll to position [0, 706]
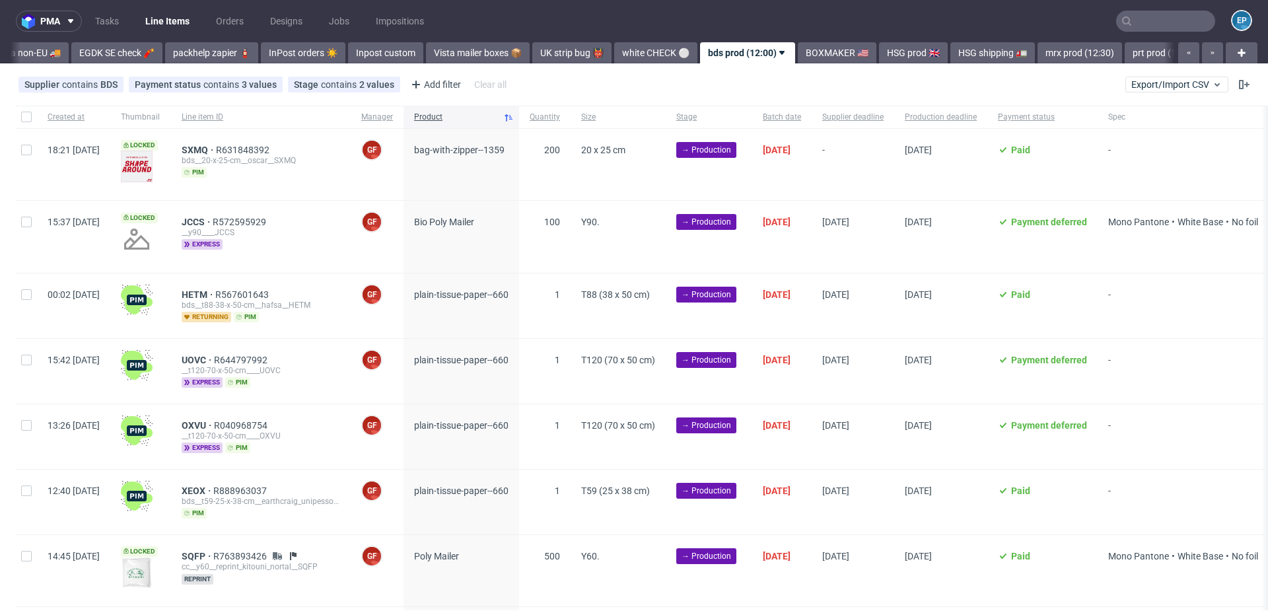
scroll to position [0, 713]
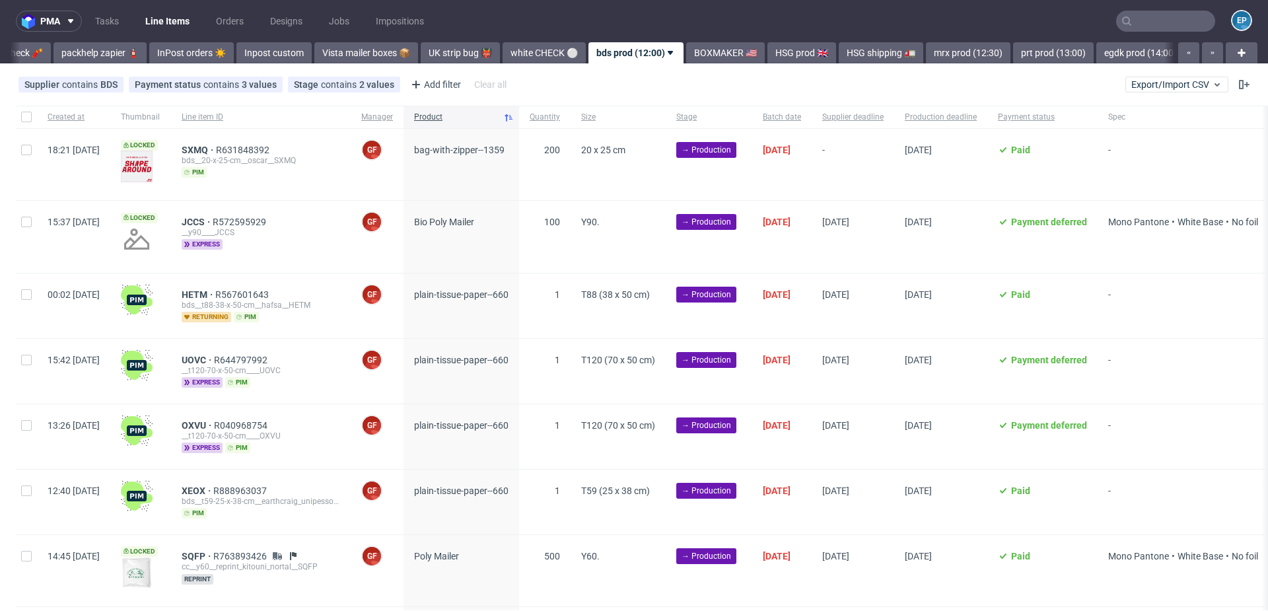
click at [24, 152] on input "checkbox" at bounding box center [26, 150] width 11 height 11
checkbox input "true"
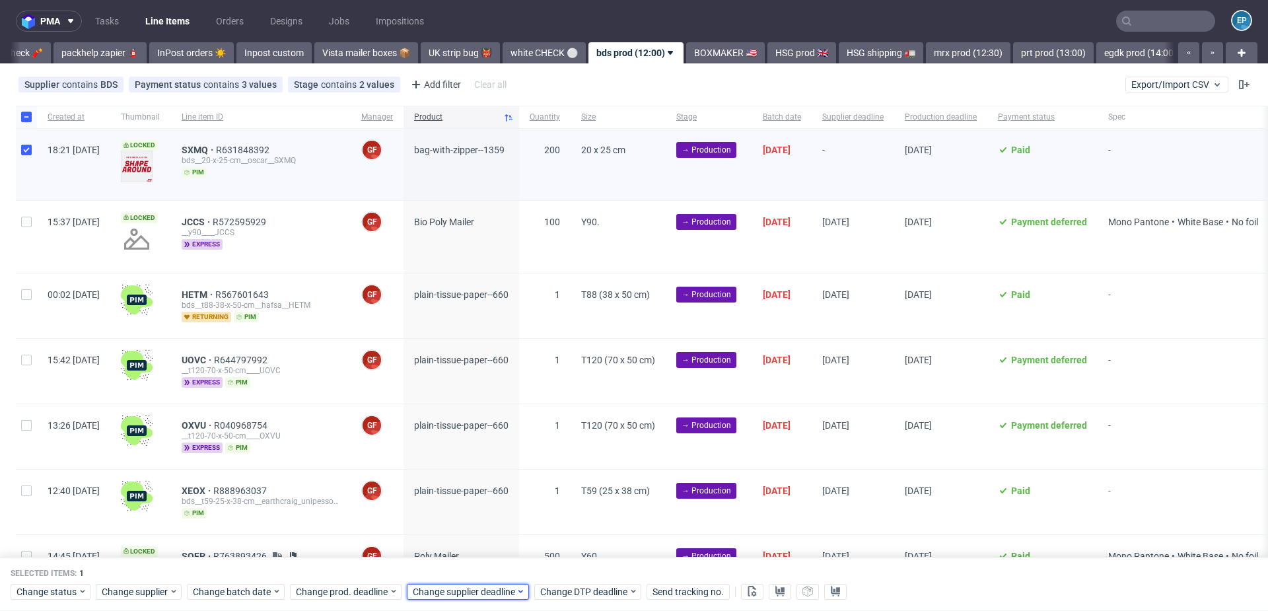
click at [478, 598] on div "Change supplier deadline" at bounding box center [468, 592] width 122 height 16
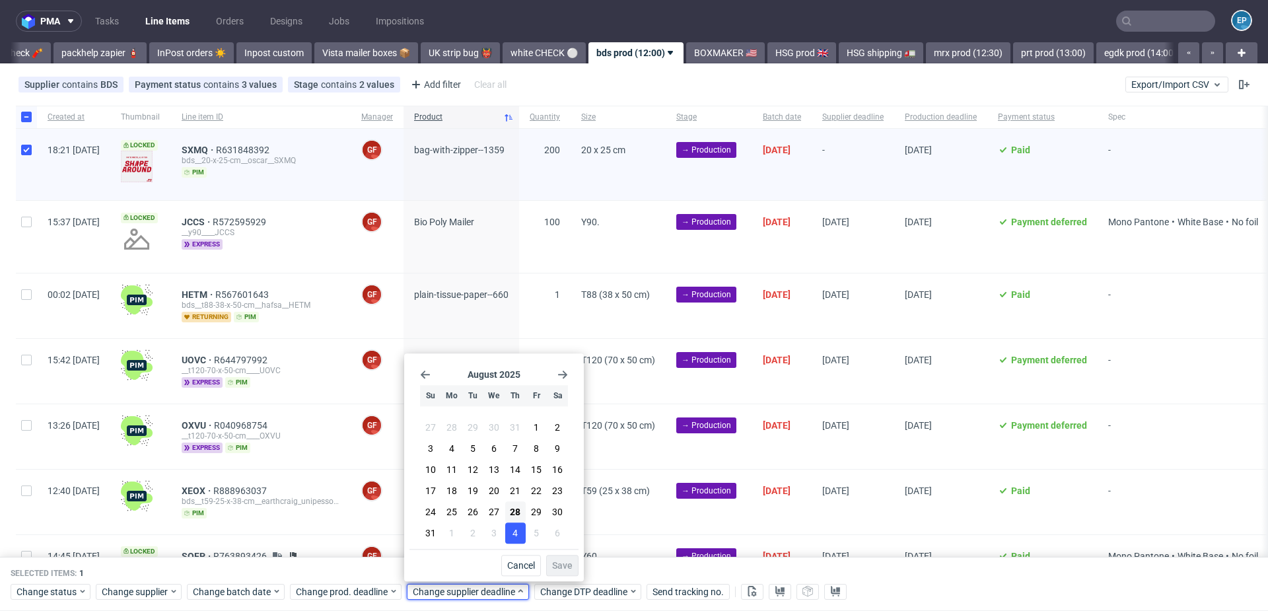
click at [514, 538] on span "4" at bounding box center [514, 532] width 5 height 13
click at [557, 566] on span "Save" at bounding box center [562, 565] width 20 height 9
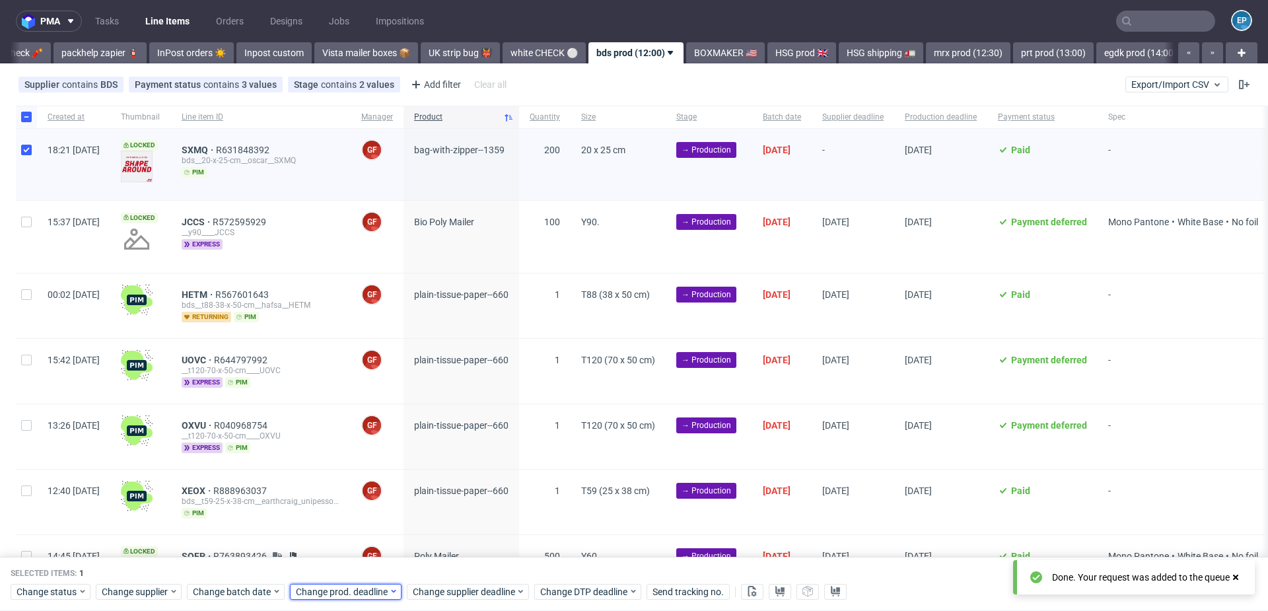
click at [327, 588] on span "Change prod. deadline" at bounding box center [342, 591] width 93 height 13
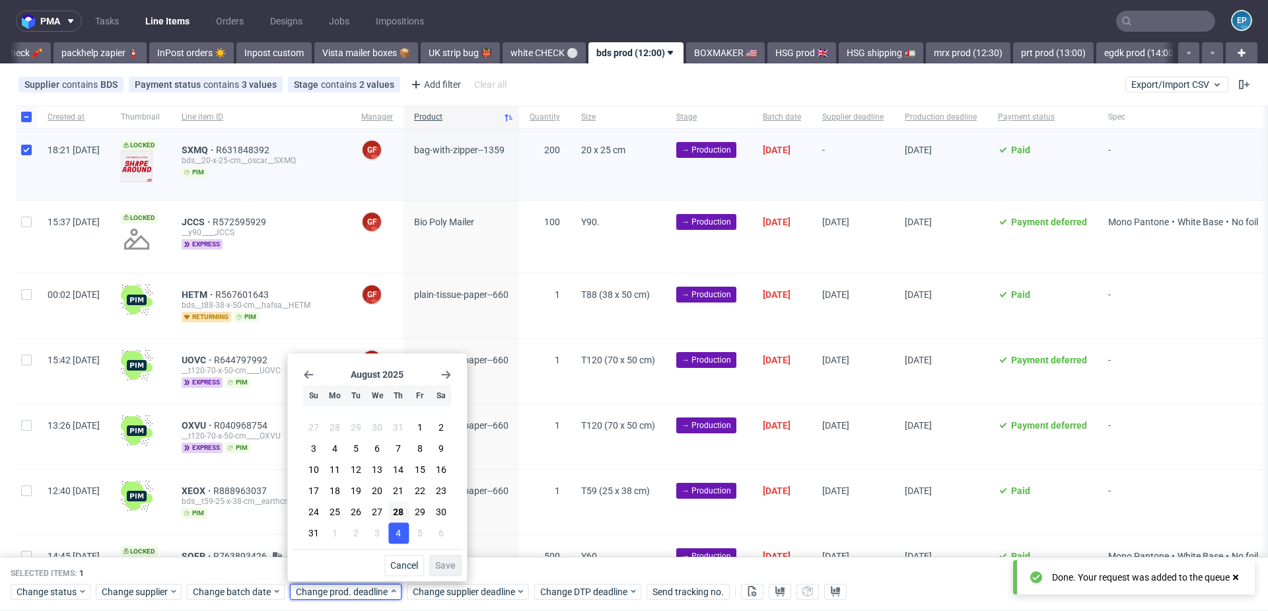
click at [391, 539] on button "4" at bounding box center [398, 532] width 20 height 21
click at [442, 561] on span "Save" at bounding box center [445, 565] width 20 height 9
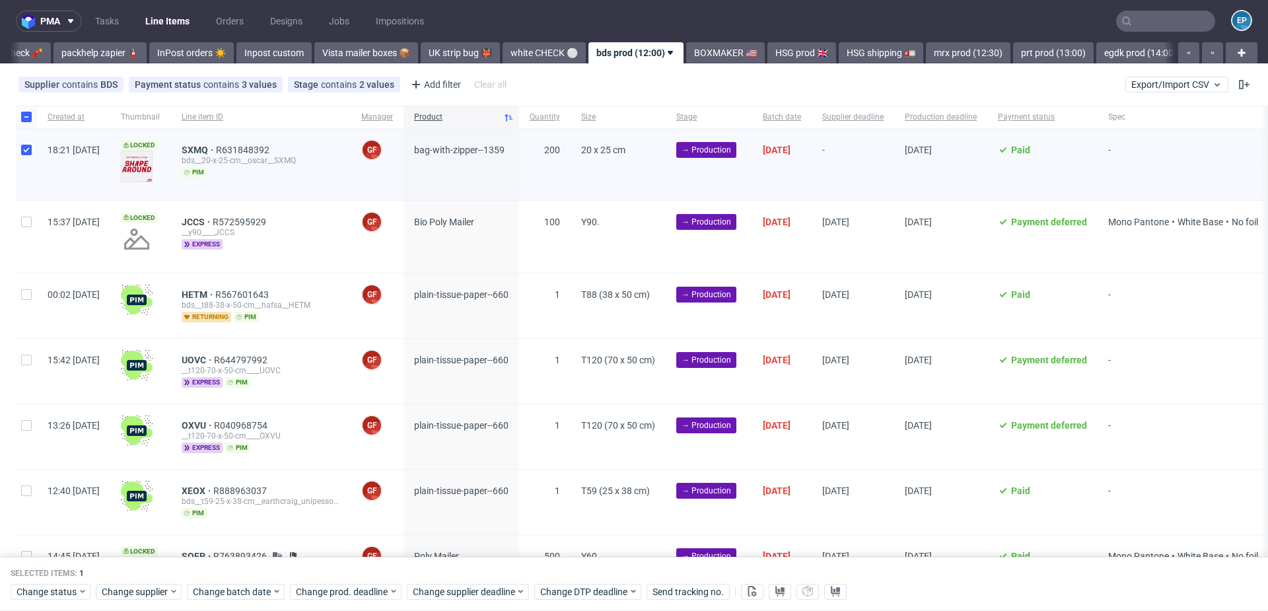
click at [397, 63] on div "pma Tasks Line Items Orders Designs Jobs Impositions EP Vista Print All delays …" at bounding box center [634, 305] width 1268 height 611
click at [421, 59] on link "UK strip bug 👹" at bounding box center [460, 52] width 79 height 21
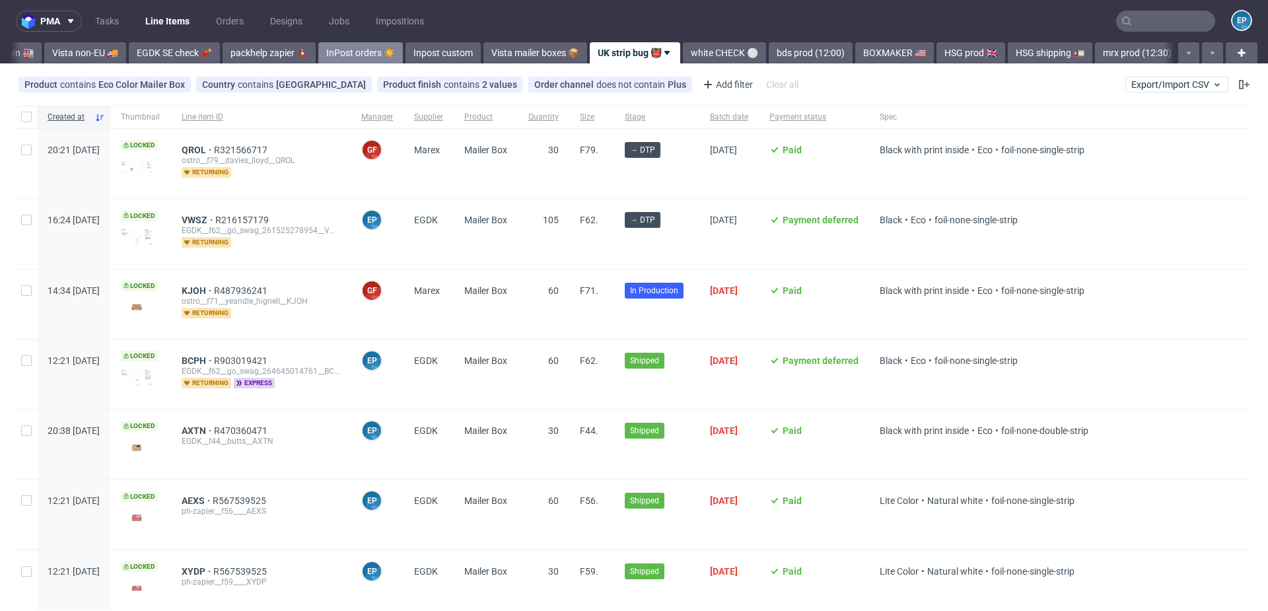
click at [320, 56] on link "InPost orders ☀️" at bounding box center [360, 52] width 85 height 21
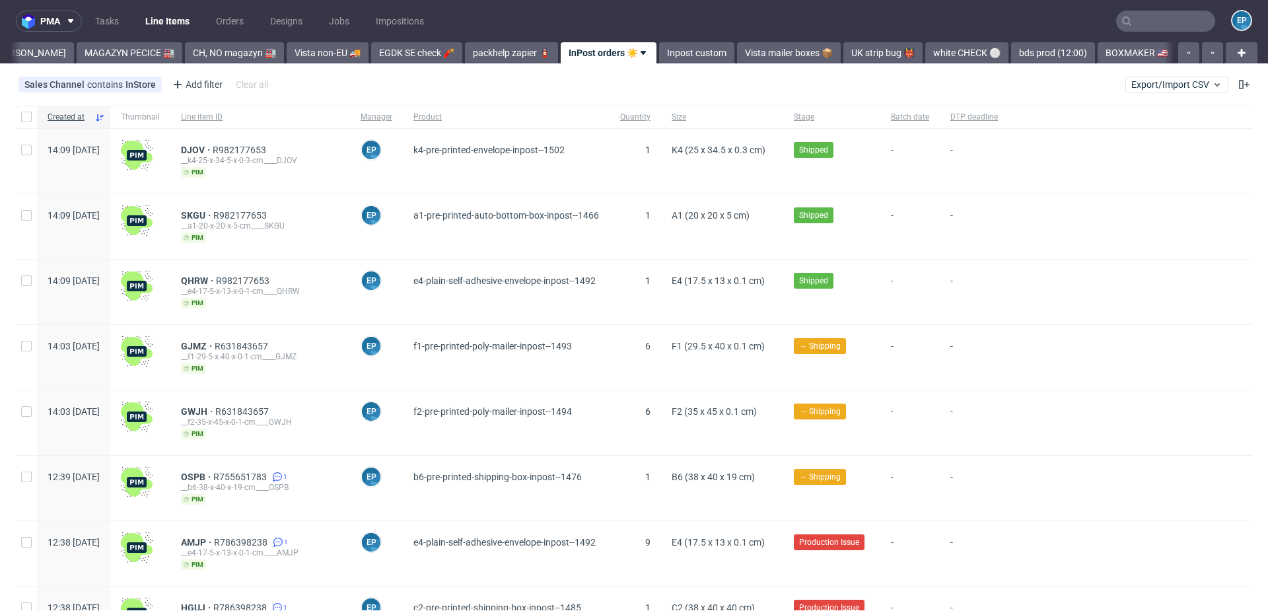
scroll to position [0, 276]
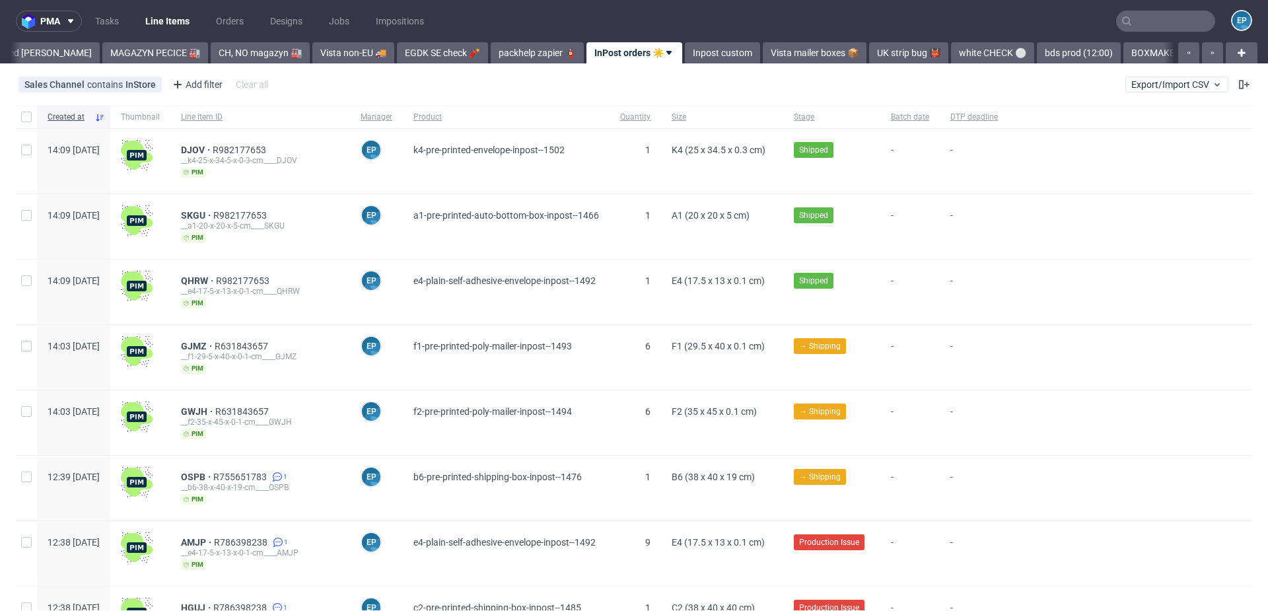
click at [1052, 65] on div "pma Tasks Line Items Orders Designs Jobs Impositions EP Vista Print All delays …" at bounding box center [634, 305] width 1268 height 611
click at [1024, 63] on div "pma Tasks Line Items Orders Designs Jobs Impositions EP Vista Print All delays …" at bounding box center [634, 305] width 1268 height 611
click at [1037, 61] on link "bds prod (12:00)" at bounding box center [1079, 52] width 84 height 21
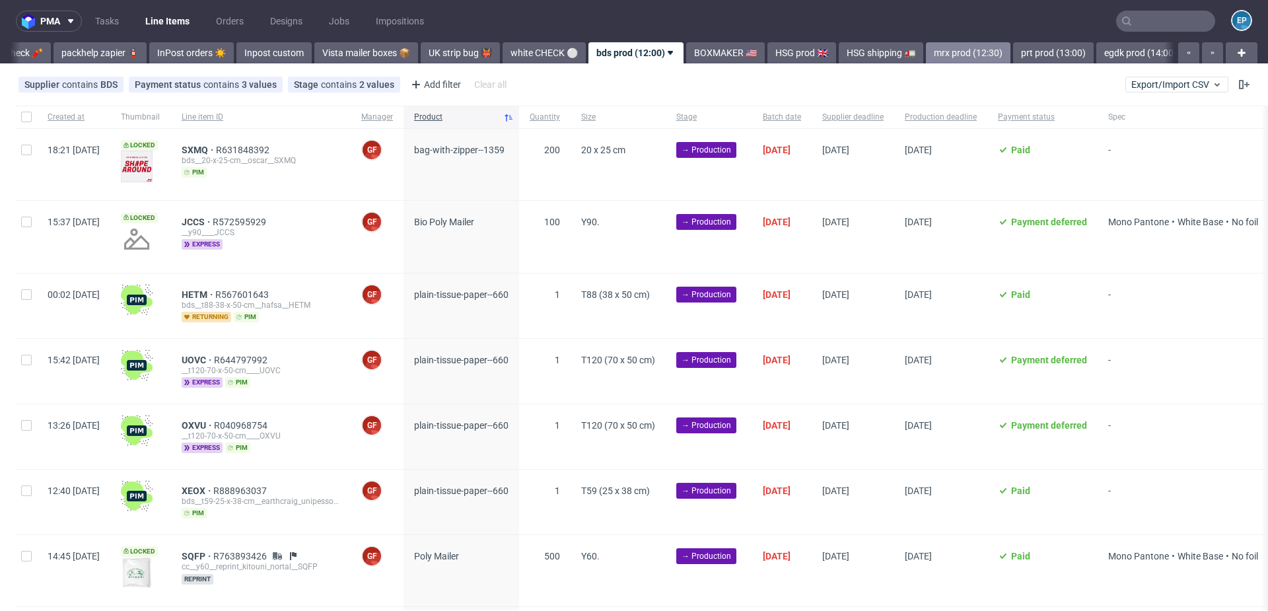
click at [926, 58] on link "mrx prod (12:30)" at bounding box center [968, 52] width 85 height 21
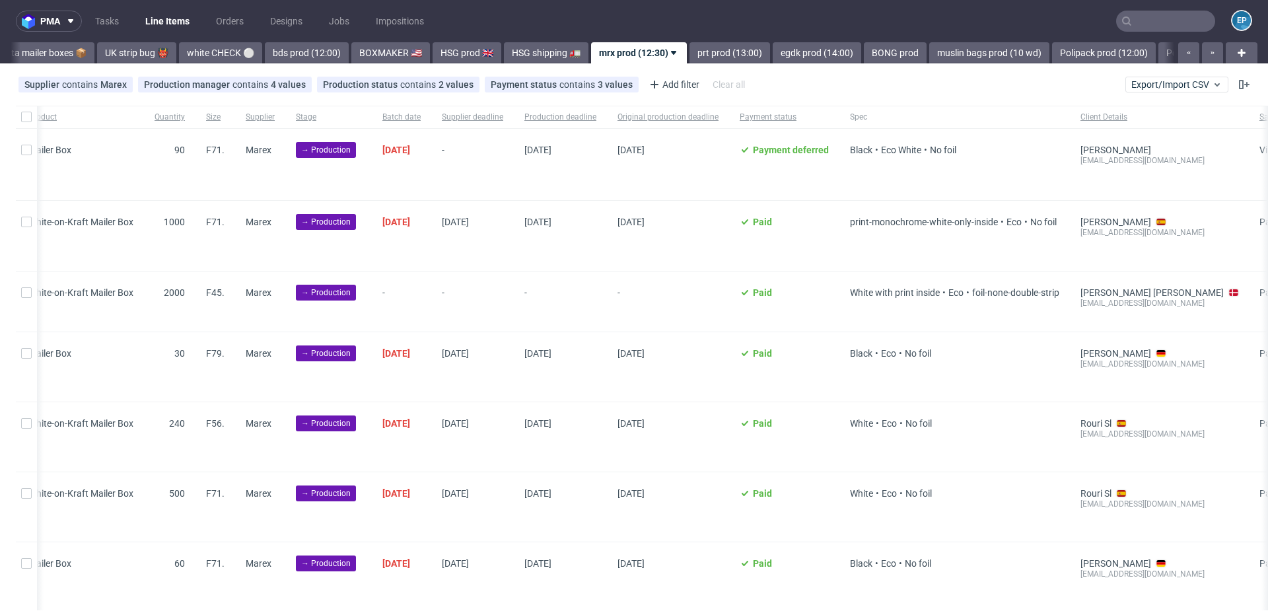
scroll to position [0, 500]
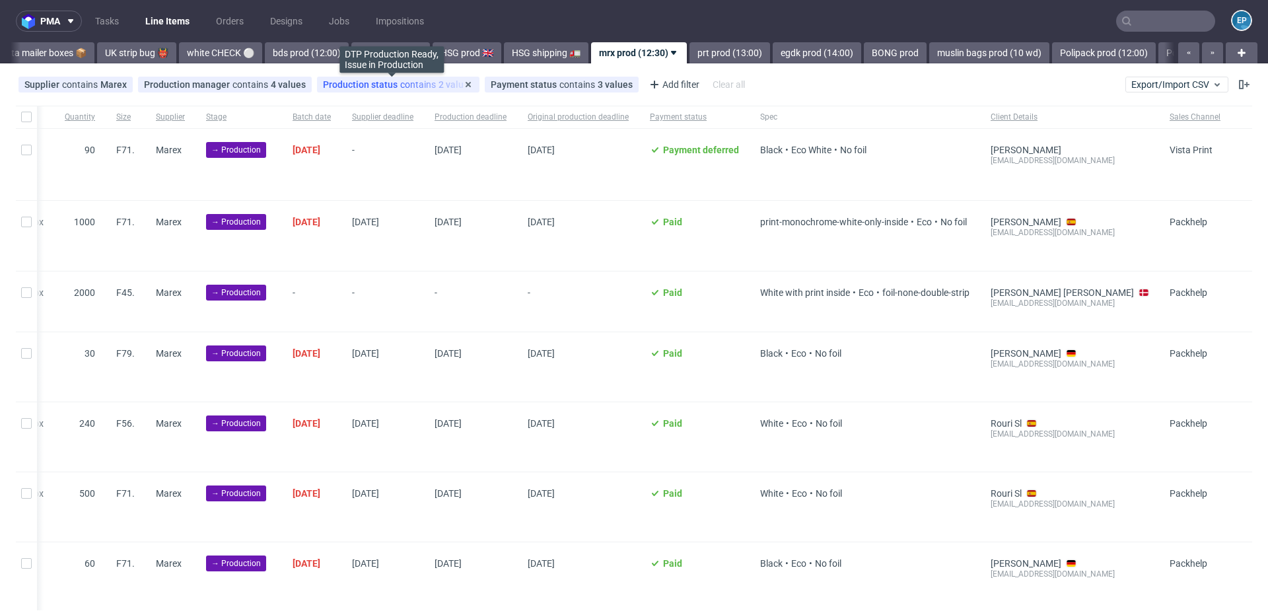
click at [357, 81] on span "Production status" at bounding box center [361, 84] width 77 height 11
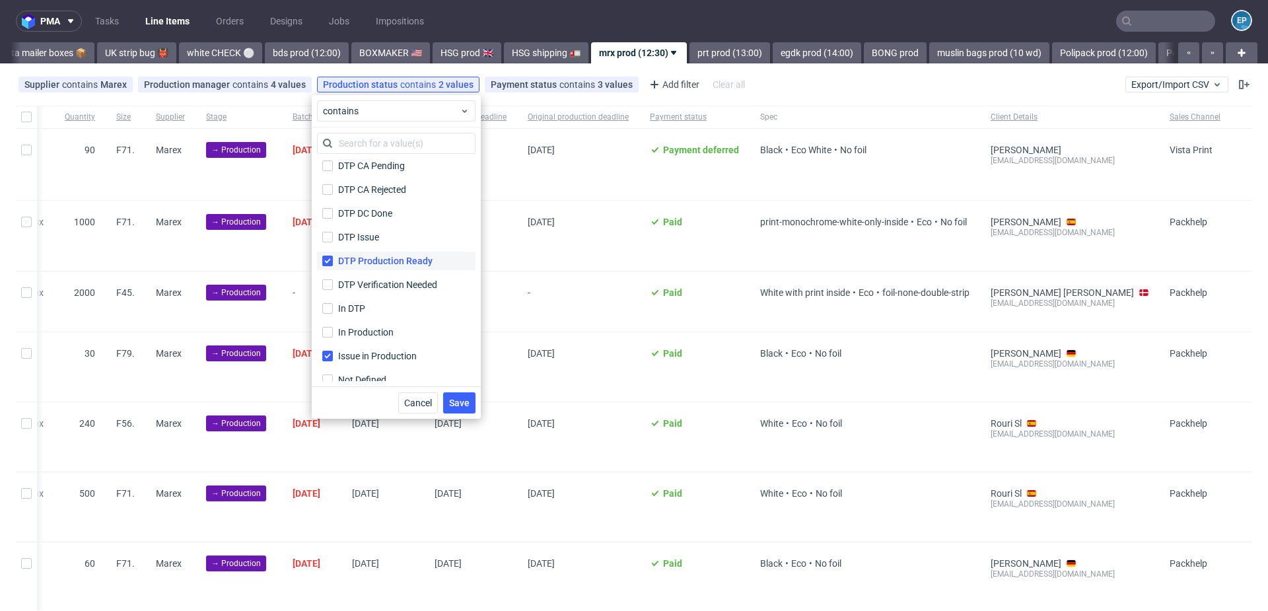
scroll to position [67, 0]
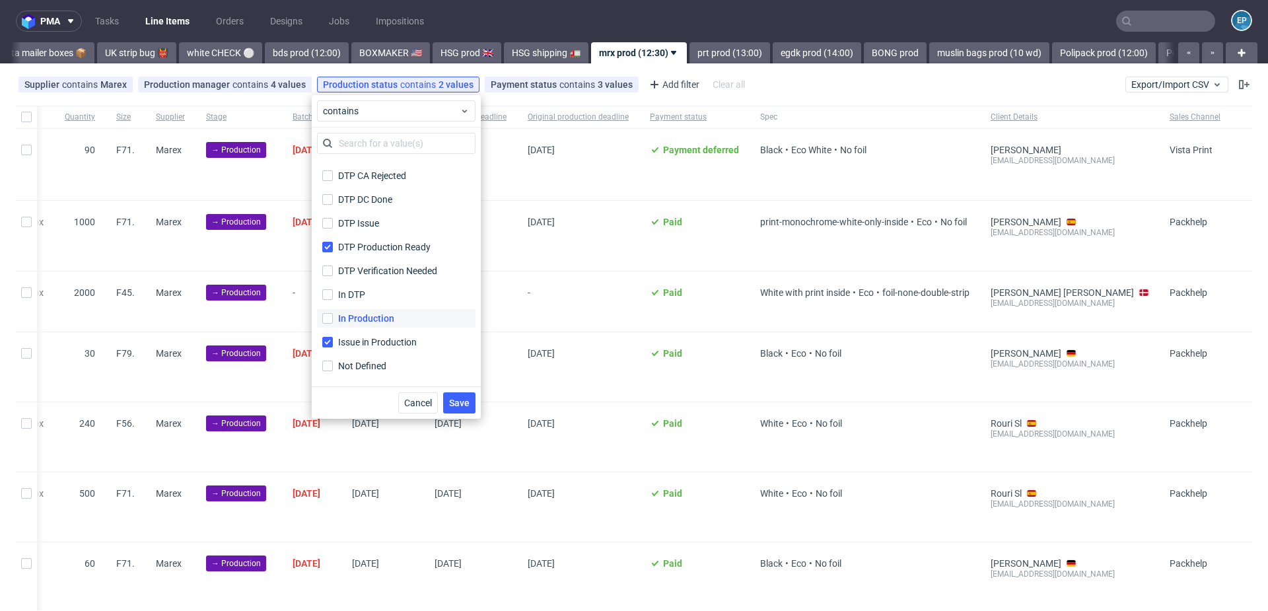
click at [393, 318] on div "In Production" at bounding box center [366, 318] width 56 height 13
click at [333, 318] on input "In Production" at bounding box center [327, 318] width 11 height 11
checkbox input "true"
click at [467, 407] on span "Save" at bounding box center [459, 402] width 20 height 9
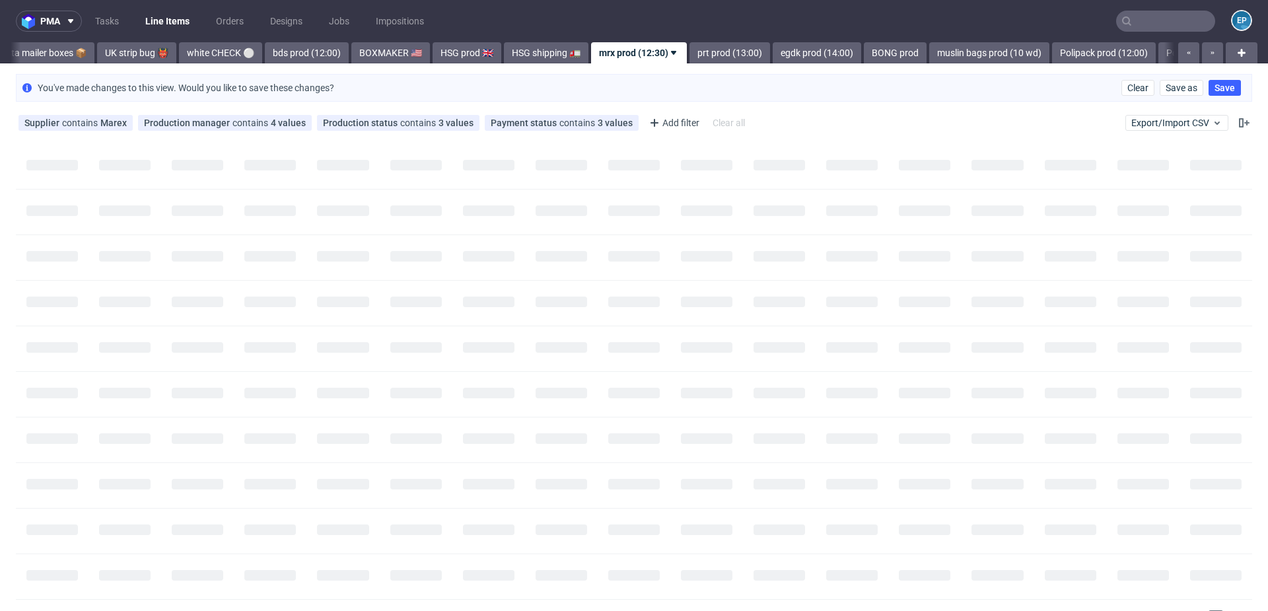
scroll to position [0, 0]
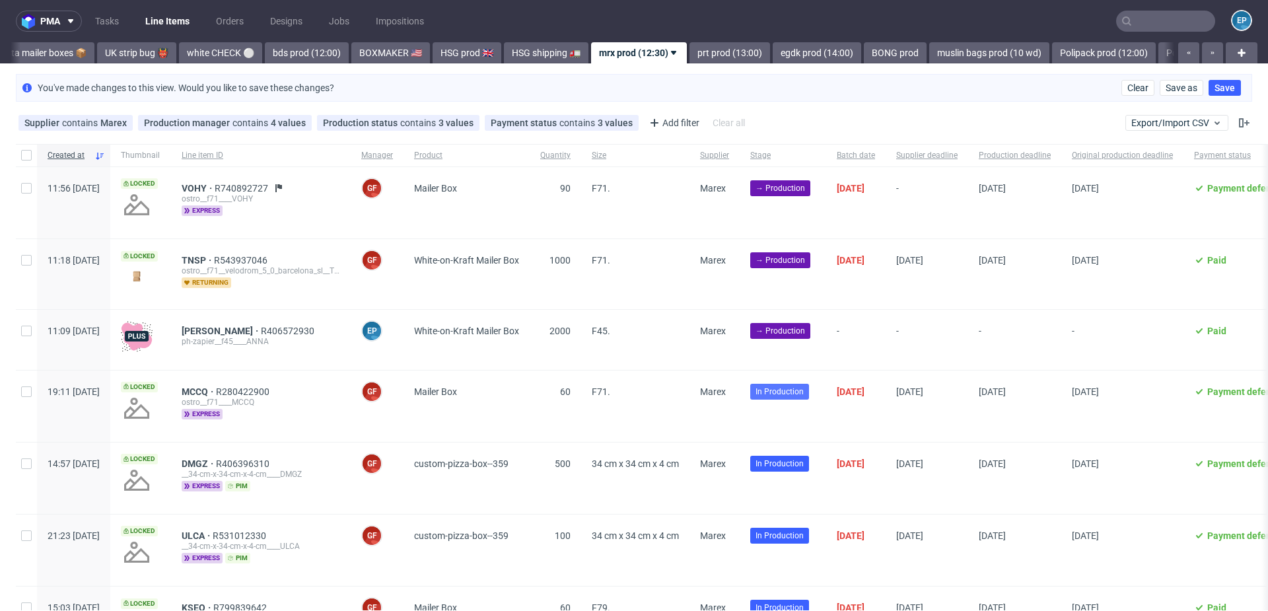
click at [803, 391] on span "In Production" at bounding box center [779, 392] width 48 height 12
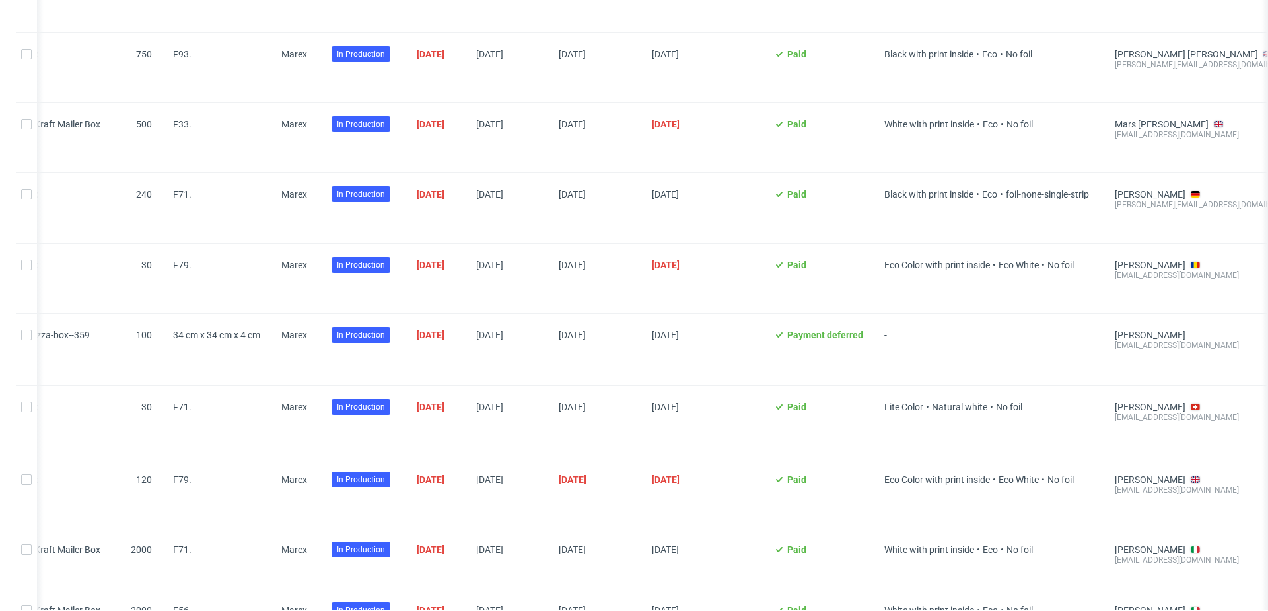
scroll to position [1765, 0]
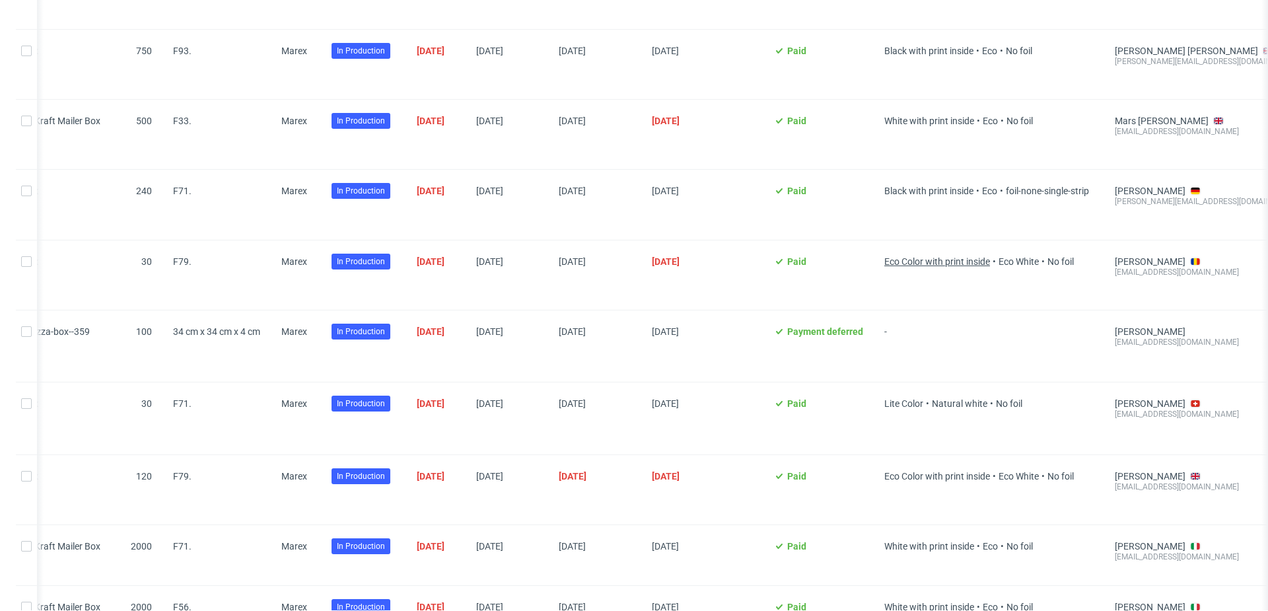
click at [950, 256] on span "Eco Color with print inside" at bounding box center [937, 261] width 106 height 11
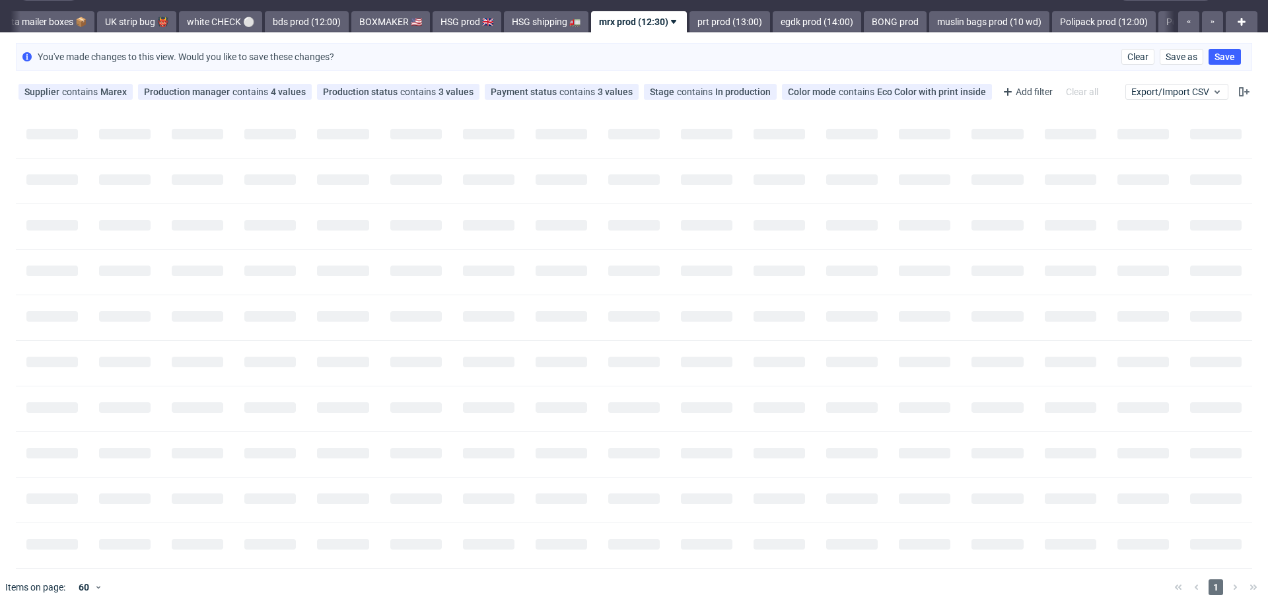
scroll to position [0, 0]
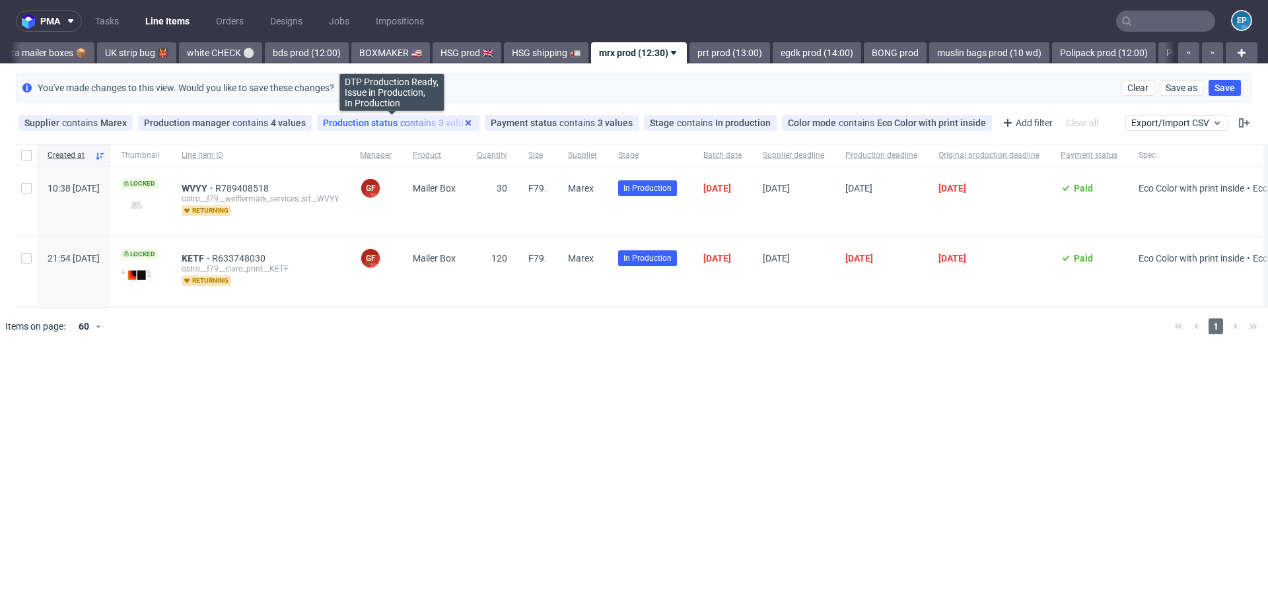
click at [465, 123] on use at bounding box center [467, 122] width 5 height 5
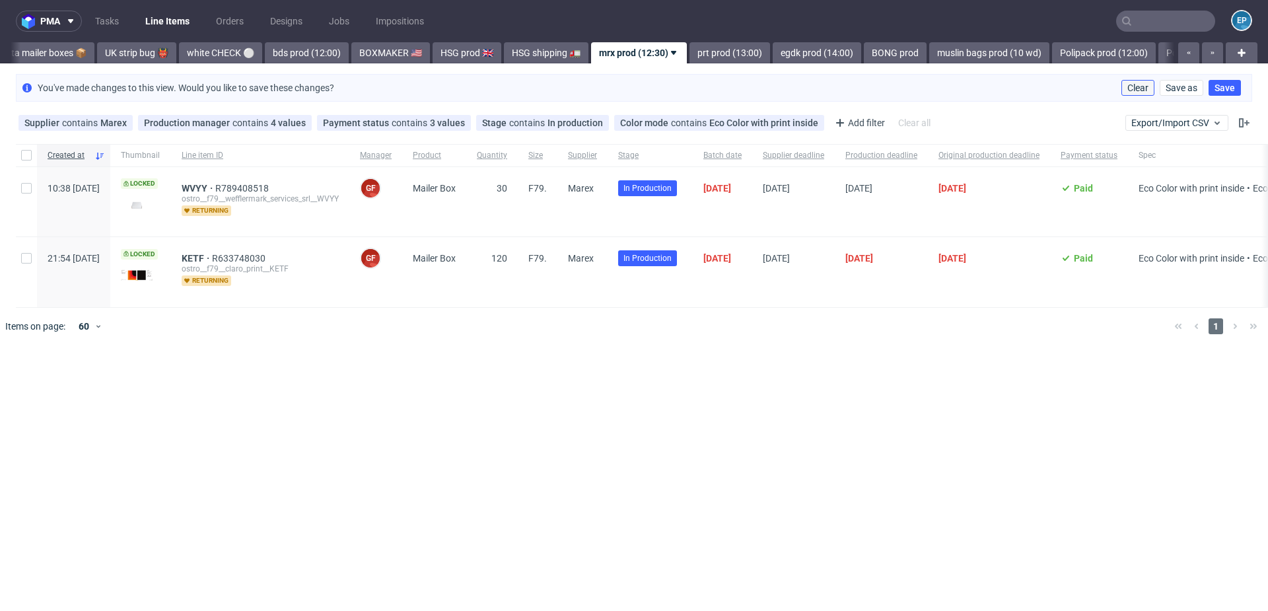
click at [1133, 88] on span "Clear" at bounding box center [1137, 87] width 21 height 9
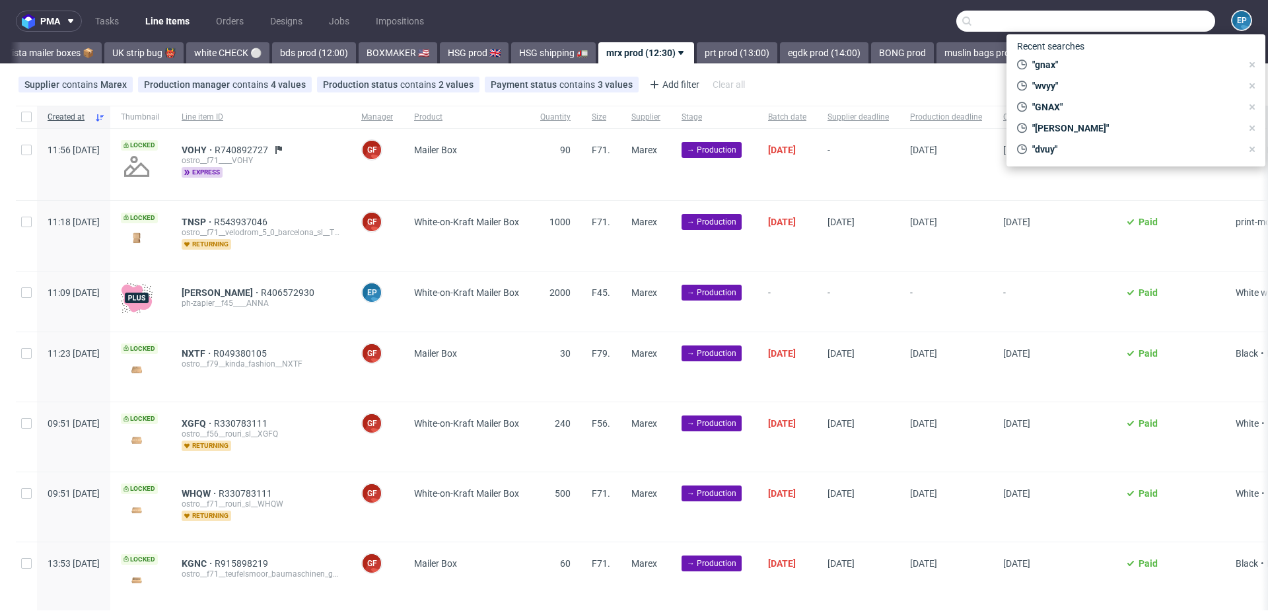
click at [1150, 20] on input "text" at bounding box center [1085, 21] width 259 height 21
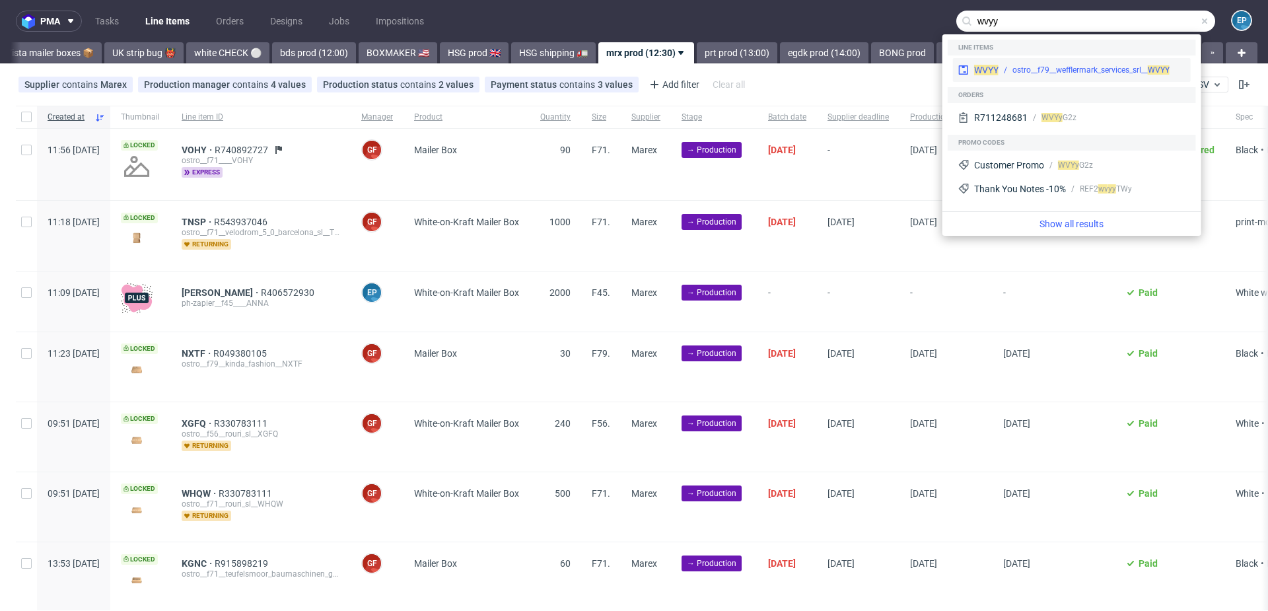
type input "wvyy"
click at [1025, 60] on div "WVYY ostro__f79__wefflermark_services_srl__ WVYY" at bounding box center [1072, 70] width 238 height 24
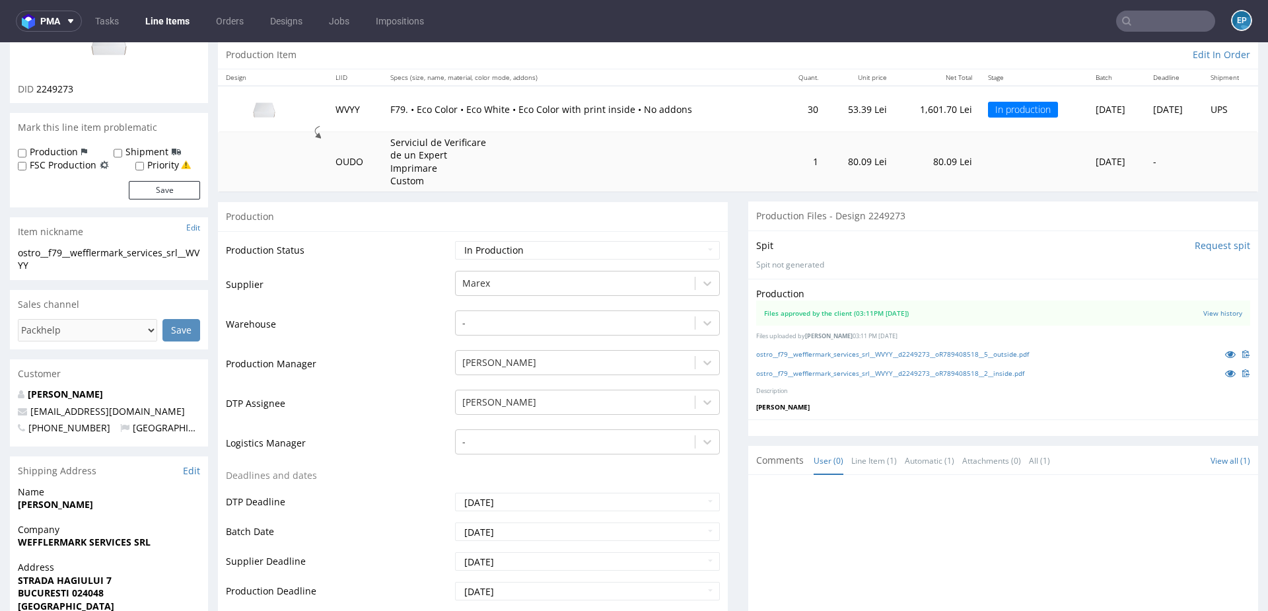
scroll to position [129, 0]
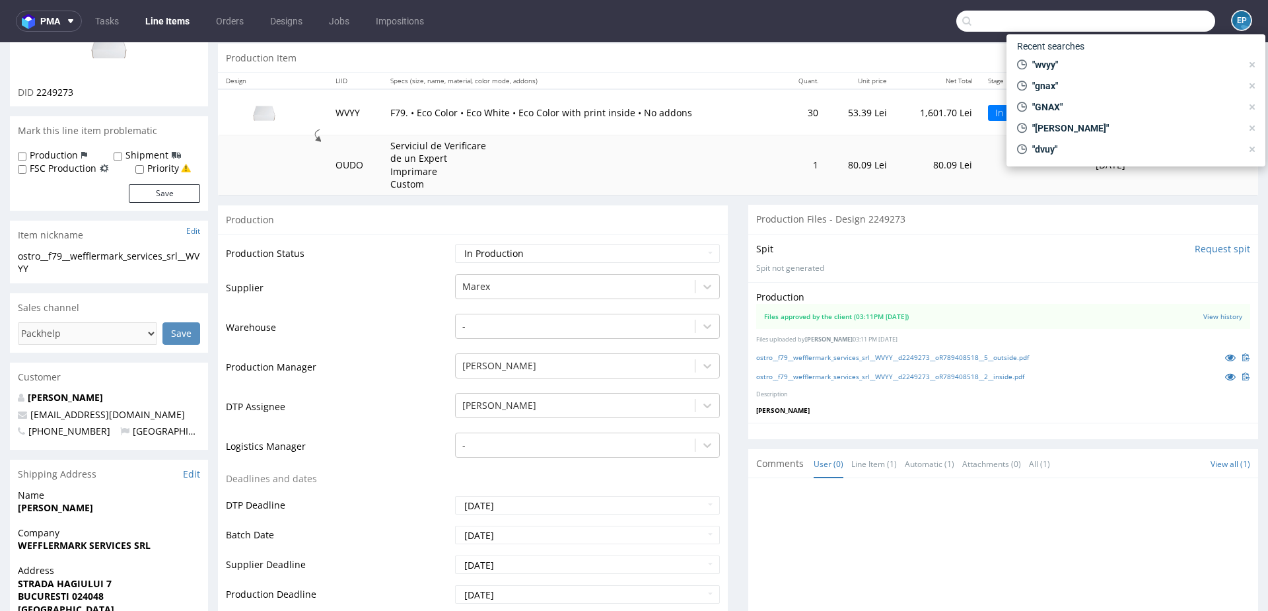
click at [1197, 22] on input "text" at bounding box center [1085, 21] width 259 height 21
paste input "JMWI"
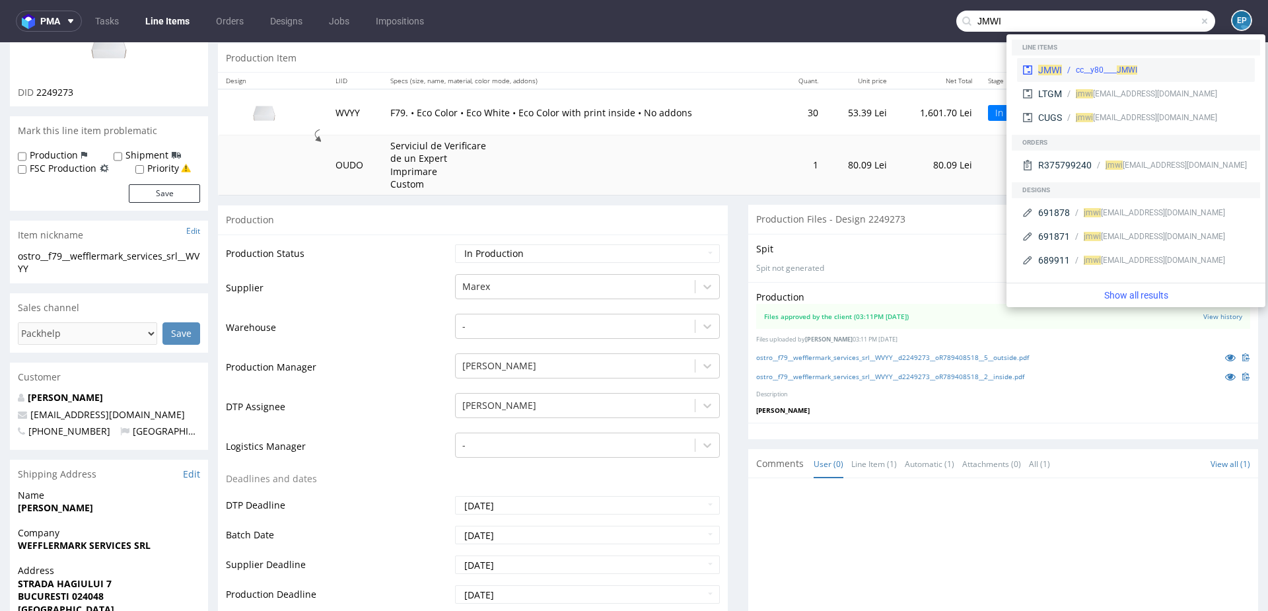
type input "JMWI"
click at [1068, 62] on div "JMWI cc__y80____ JMWI" at bounding box center [1136, 70] width 238 height 24
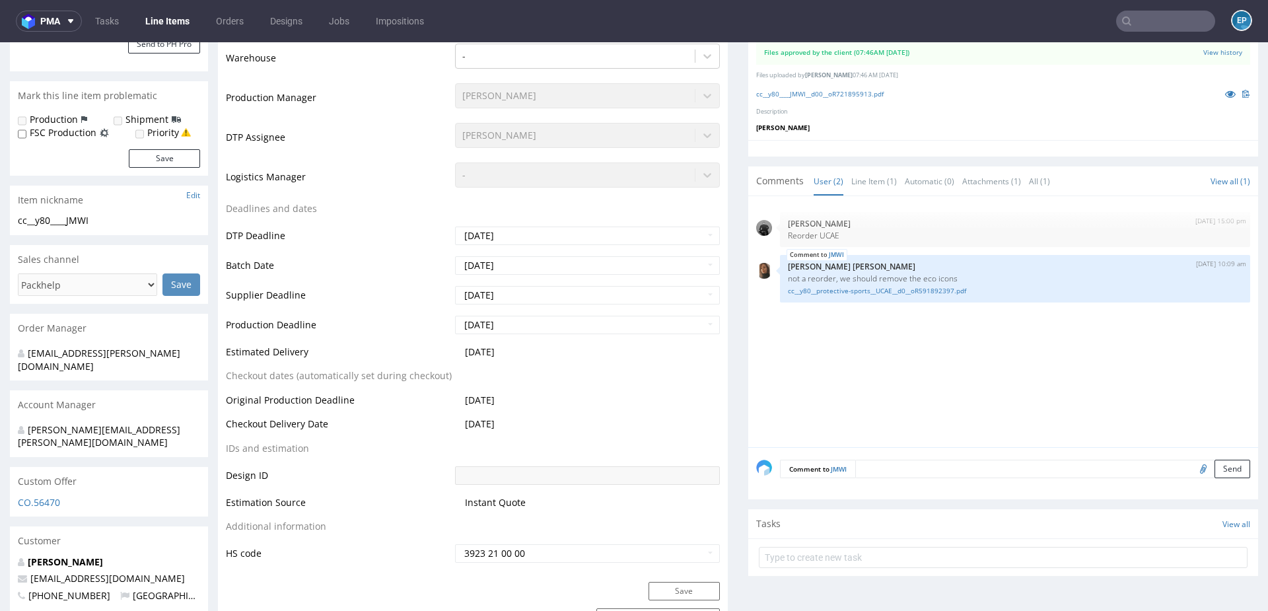
scroll to position [371, 0]
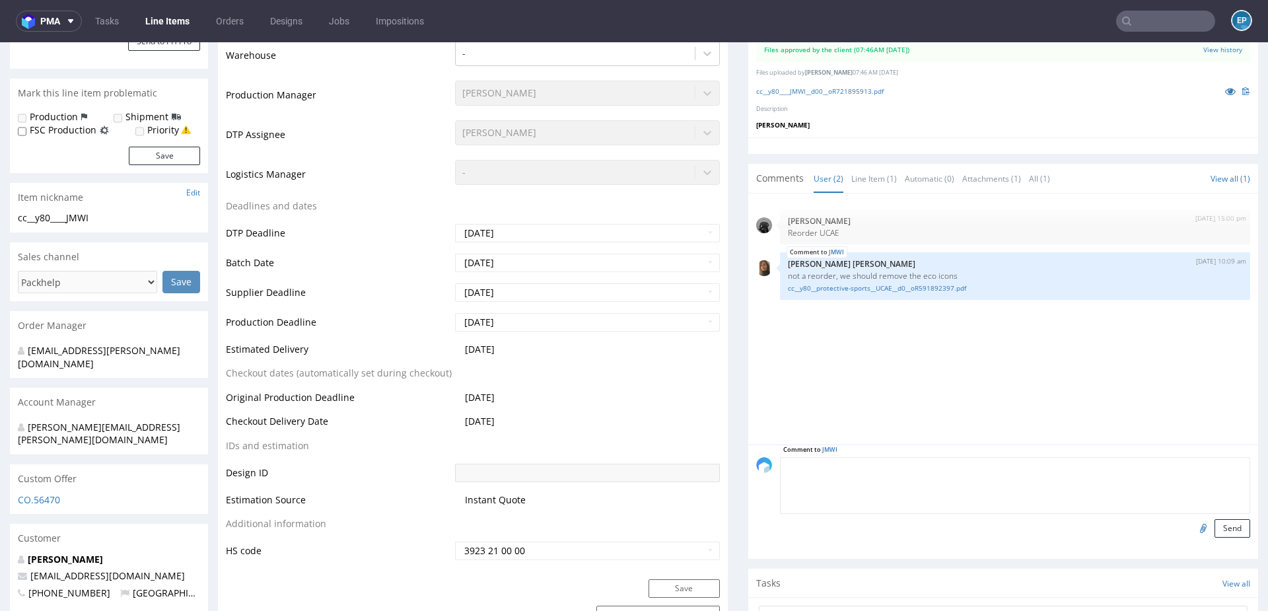
click at [886, 463] on textarea at bounding box center [1015, 485] width 470 height 57
paste textarea "R721895913__JMWI w transzach ? z racji na sezon urlopowy. Proponuje wg deadline…"
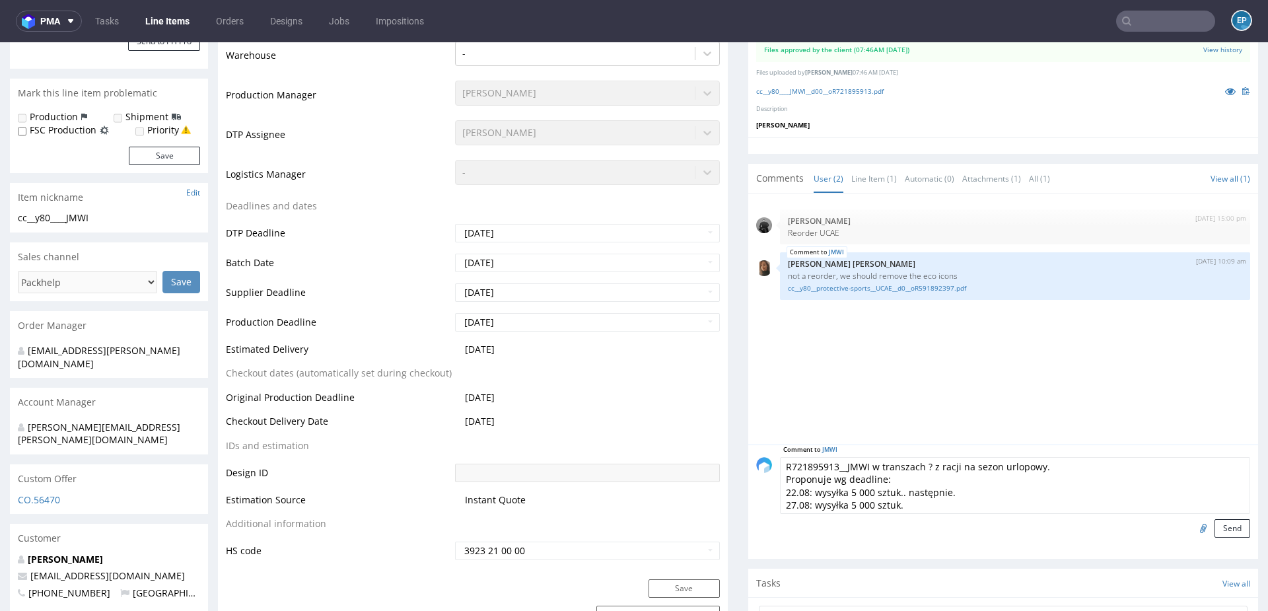
click at [930, 465] on textarea "R721895913__JMWI w transzach ? z racji na sezon urlopowy. Proponuje wg deadline…" at bounding box center [1015, 485] width 470 height 57
type textarea "R721895913__JMWI w transzach z racji na sezon urlopowy. Proponuje wg deadline: …"
click at [1214, 526] on button "Send" at bounding box center [1232, 528] width 36 height 18
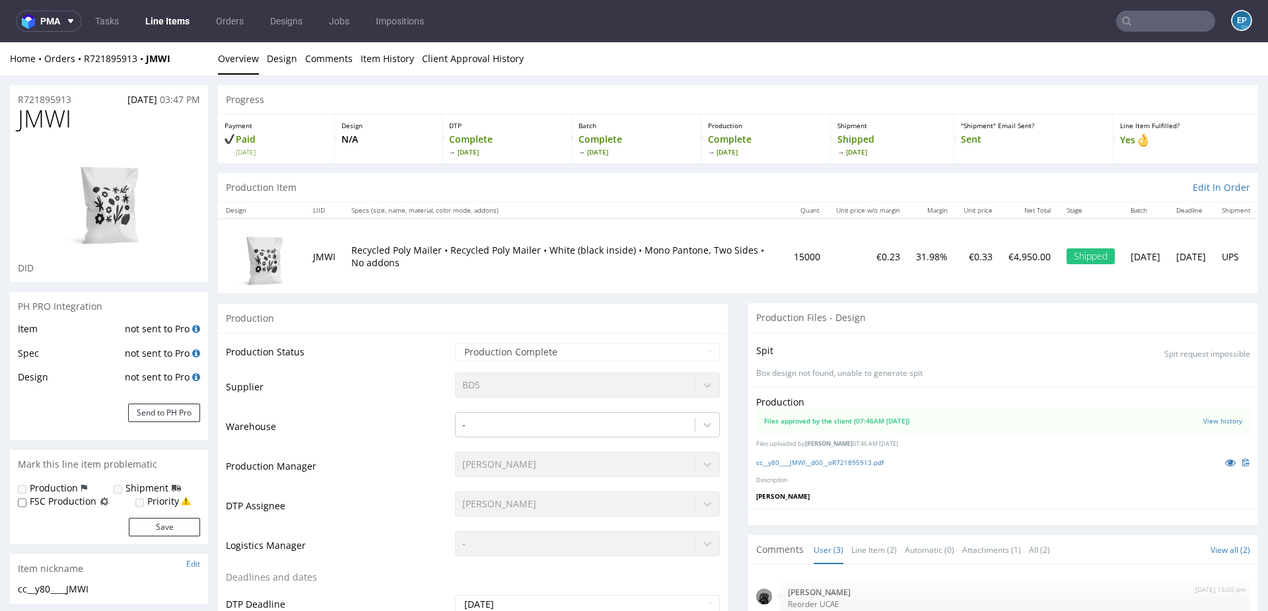
click at [1175, 17] on input "text" at bounding box center [1165, 21] width 99 height 21
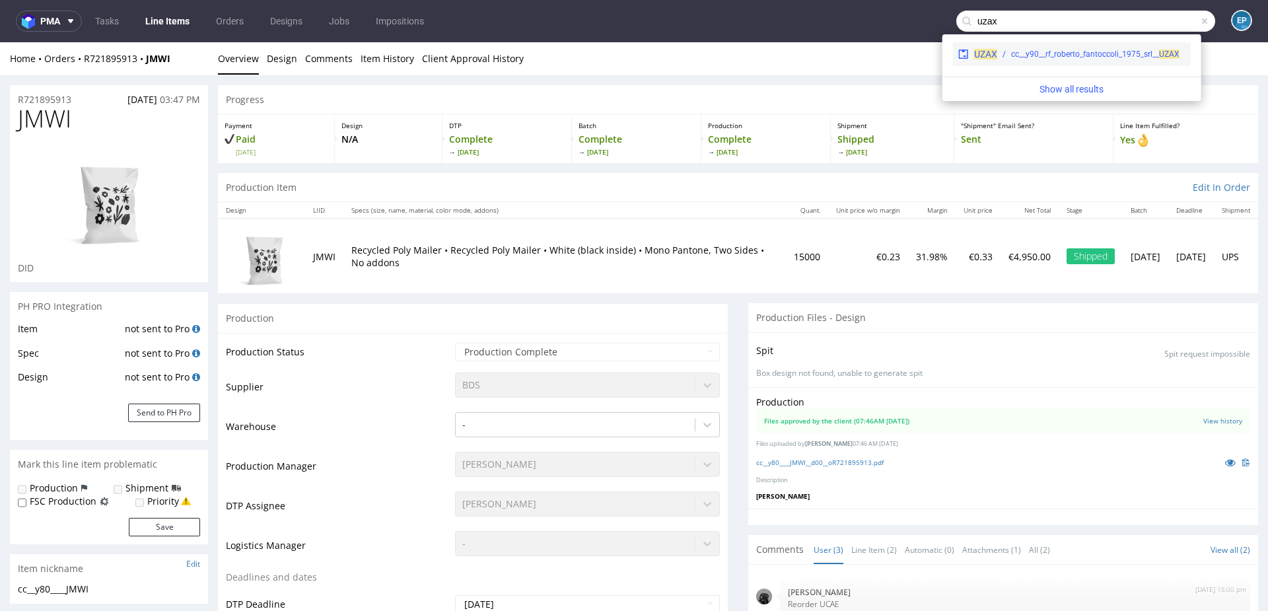
type input "uzax"
click at [1030, 61] on div "UZAX cc__y90__rf_roberto_fantoccoli_1975_srl__ UZAX" at bounding box center [1072, 54] width 238 height 24
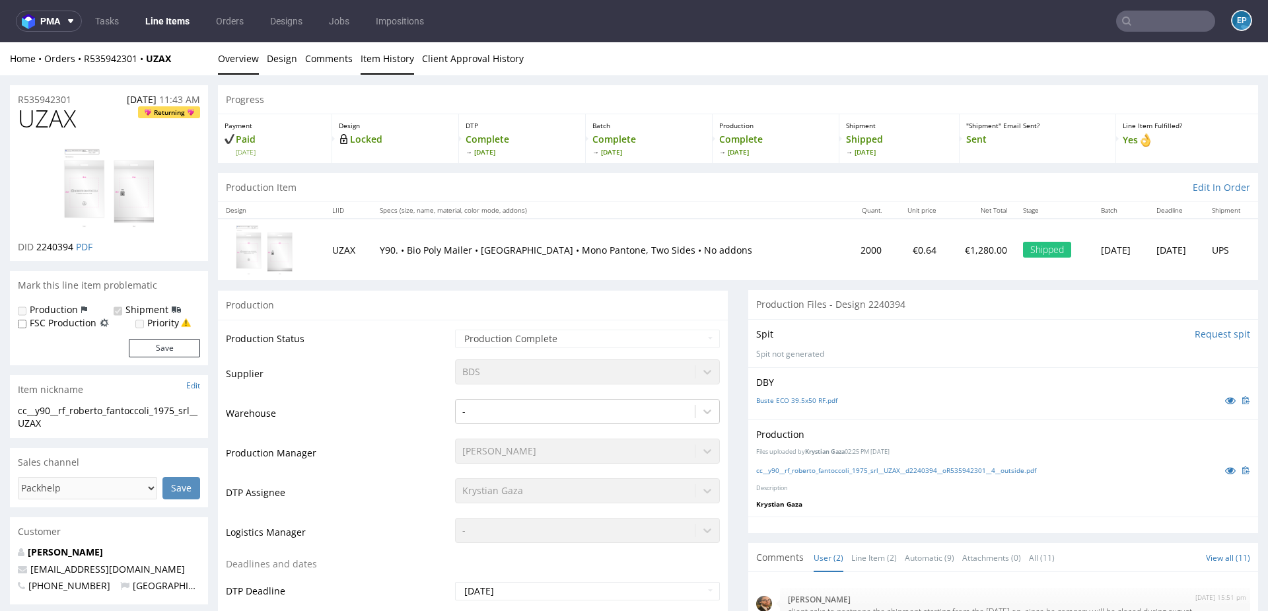
click at [390, 57] on link "Item History" at bounding box center [386, 58] width 53 height 32
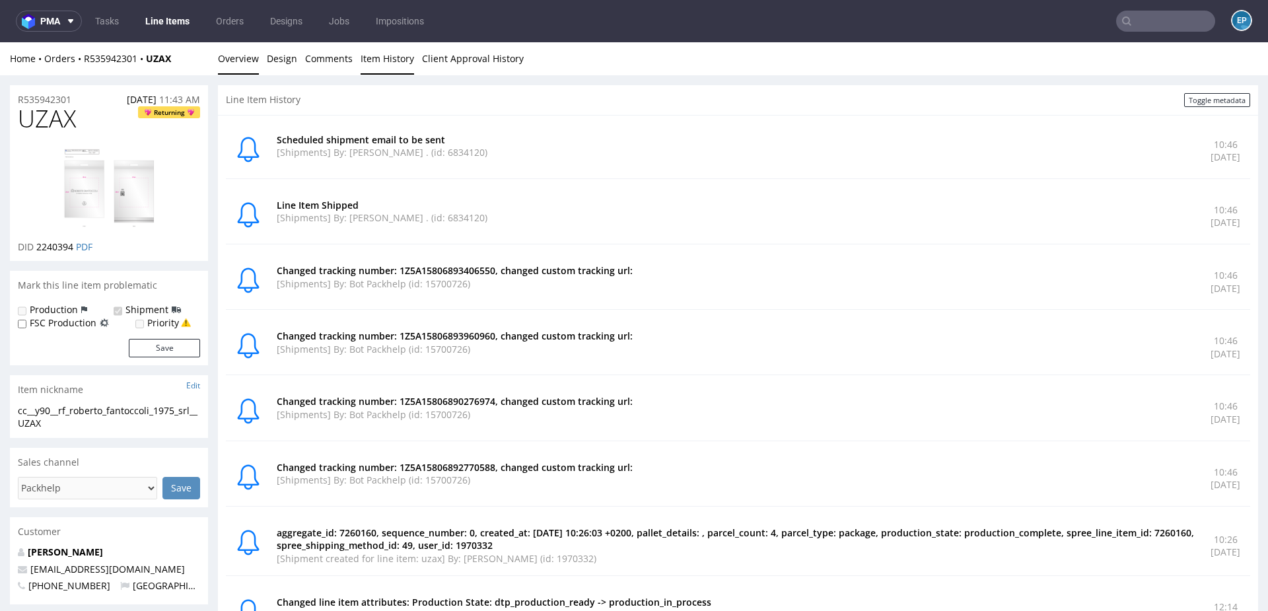
click at [245, 57] on link "Overview" at bounding box center [238, 58] width 41 height 32
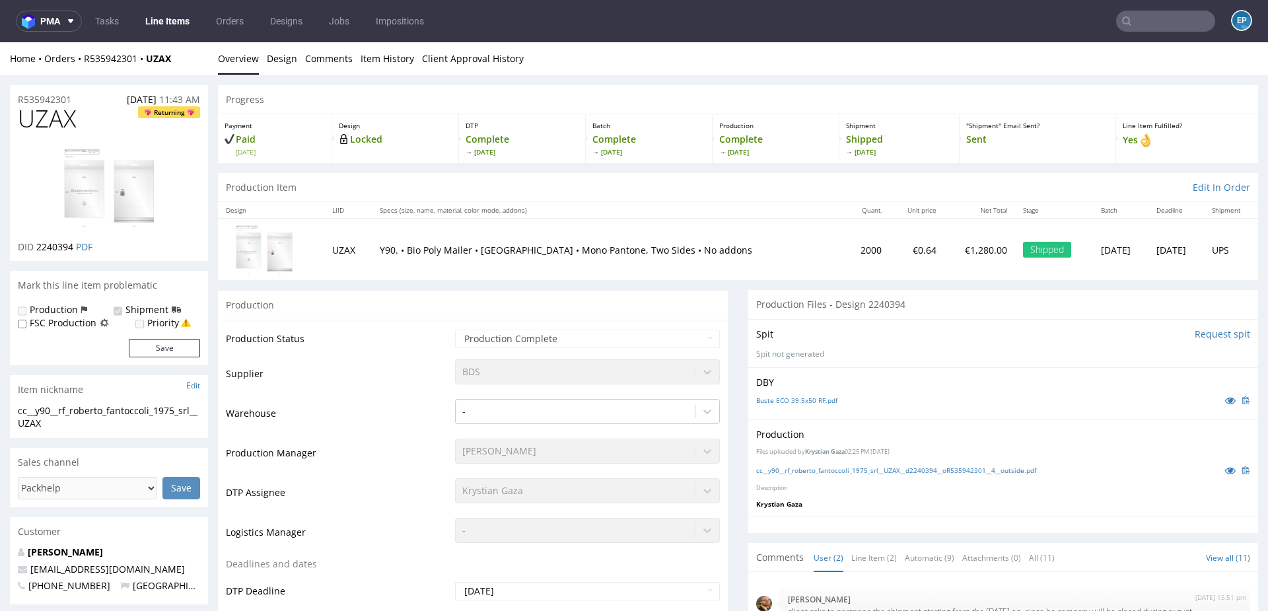
click at [163, 26] on link "Line Items" at bounding box center [167, 21] width 60 height 21
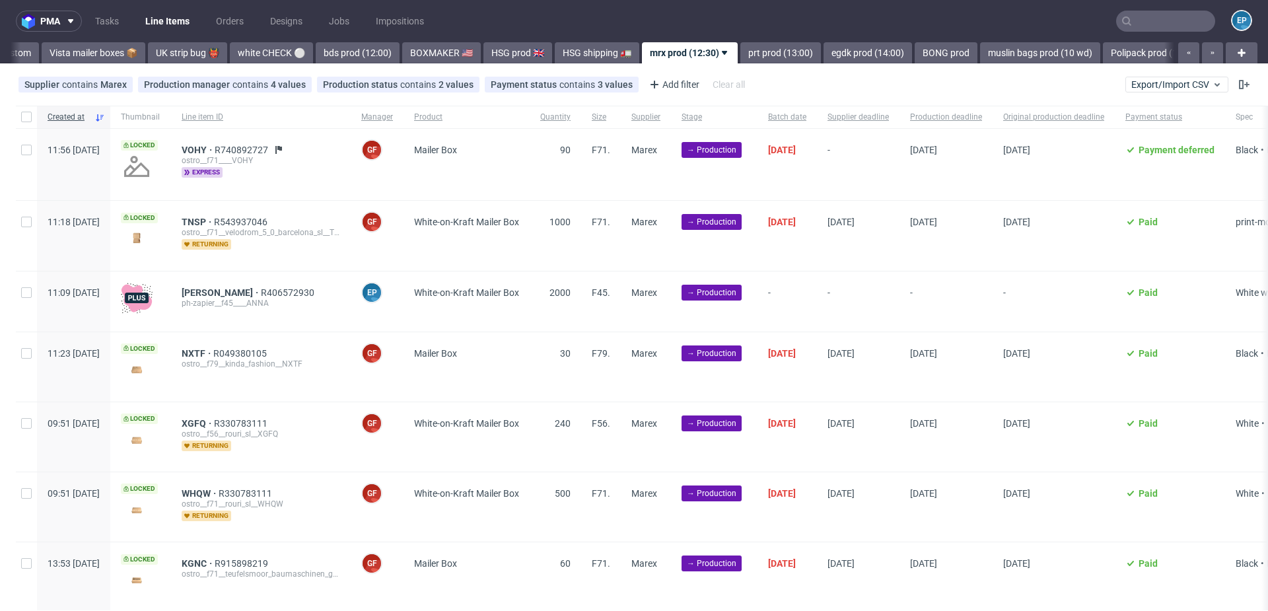
scroll to position [0, 1037]
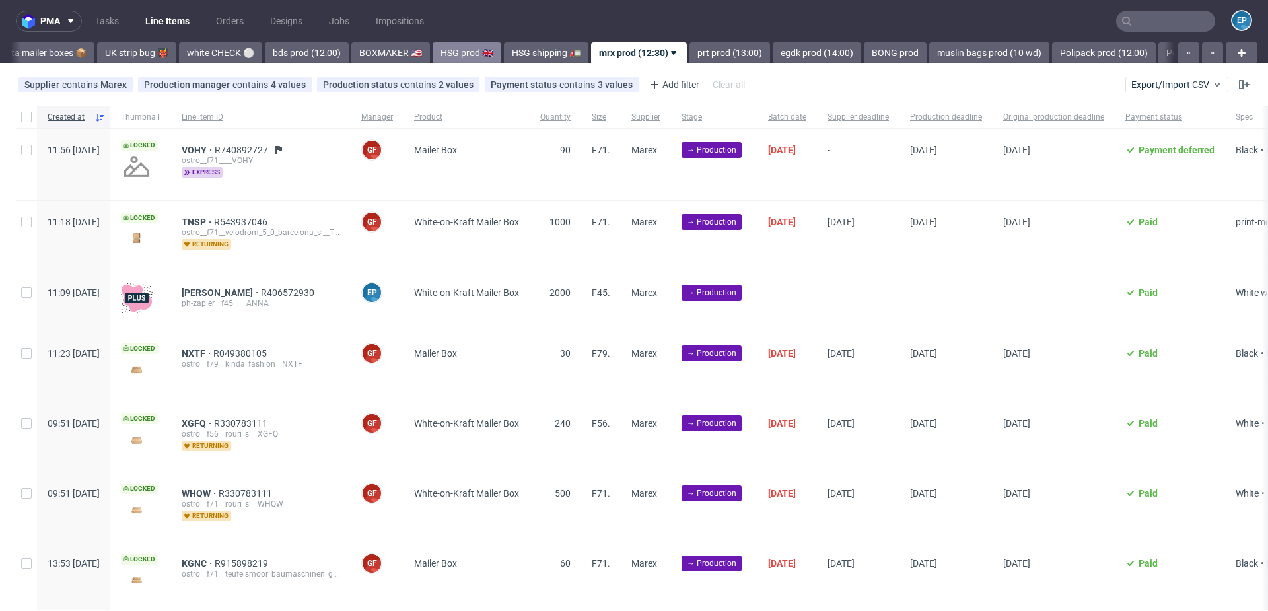
click at [432, 50] on link "HSG prod 🇬🇧" at bounding box center [466, 52] width 69 height 21
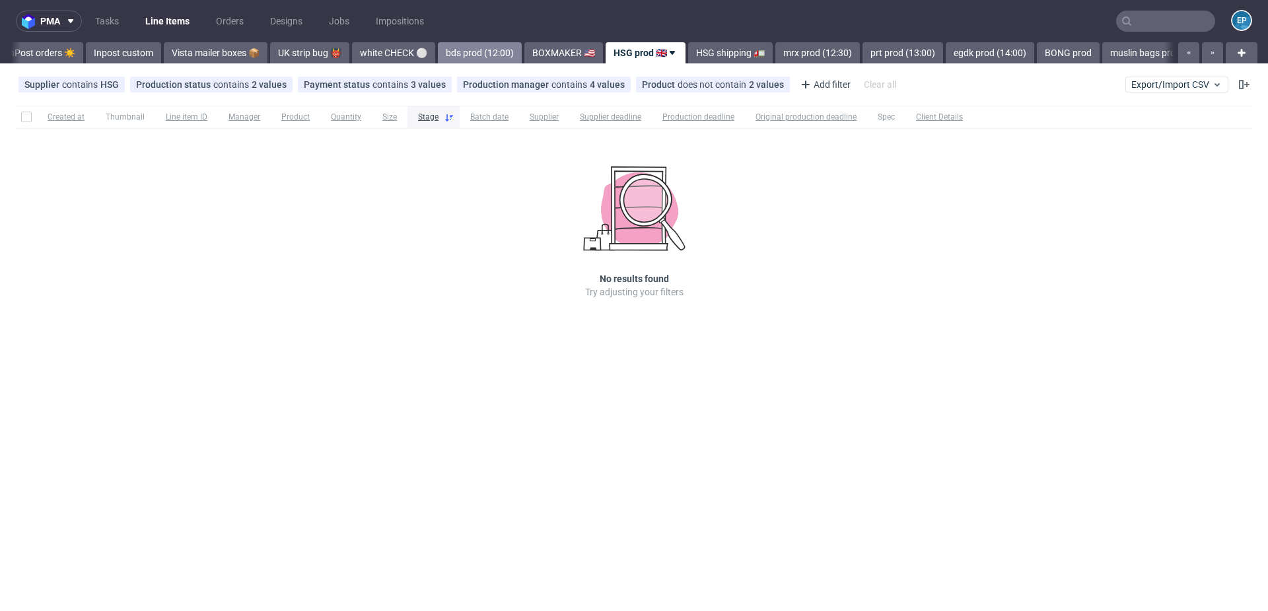
click at [438, 51] on link "bds prod (12:00)" at bounding box center [480, 52] width 84 height 21
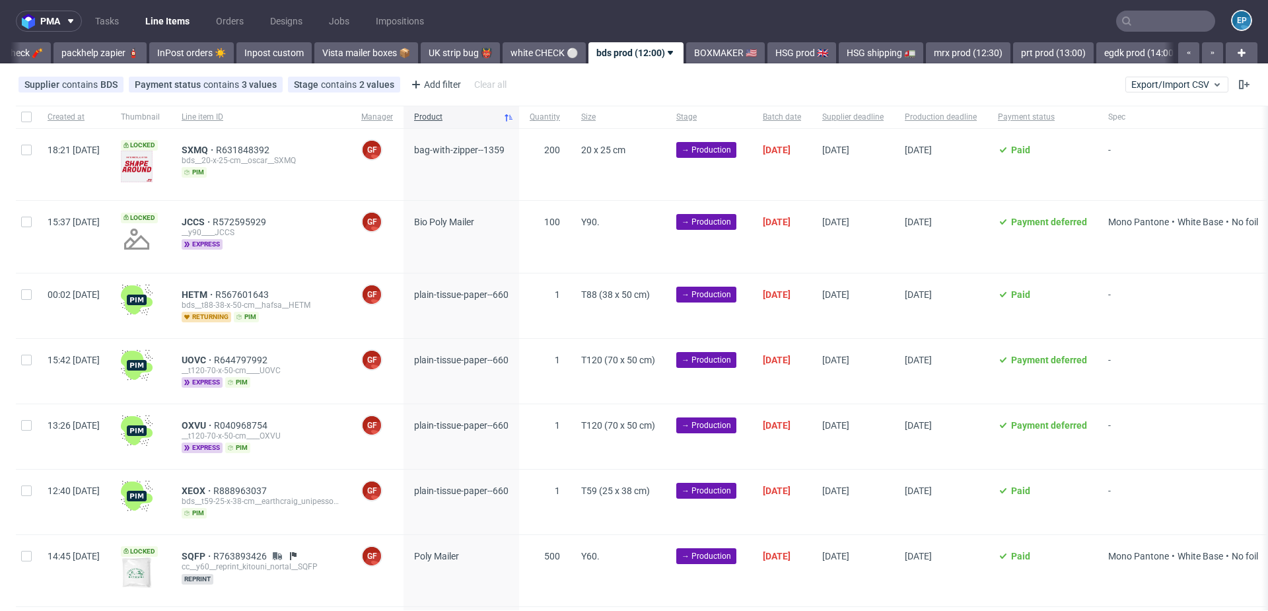
click at [1145, 22] on input "text" at bounding box center [1165, 21] width 99 height 21
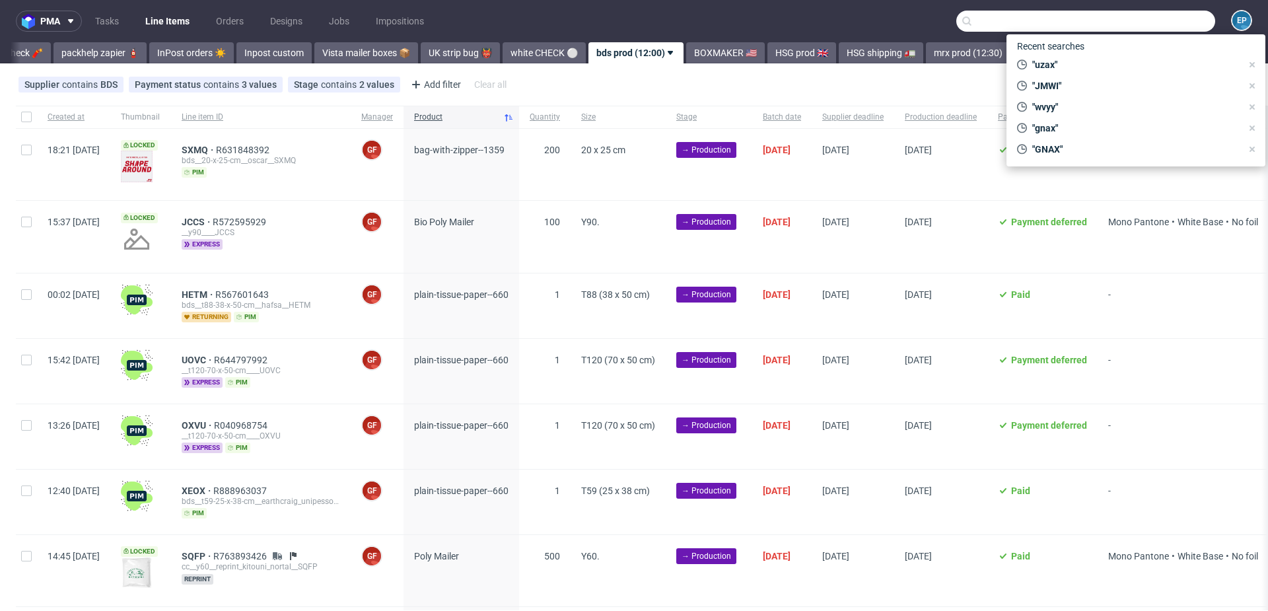
paste input "R970340606"
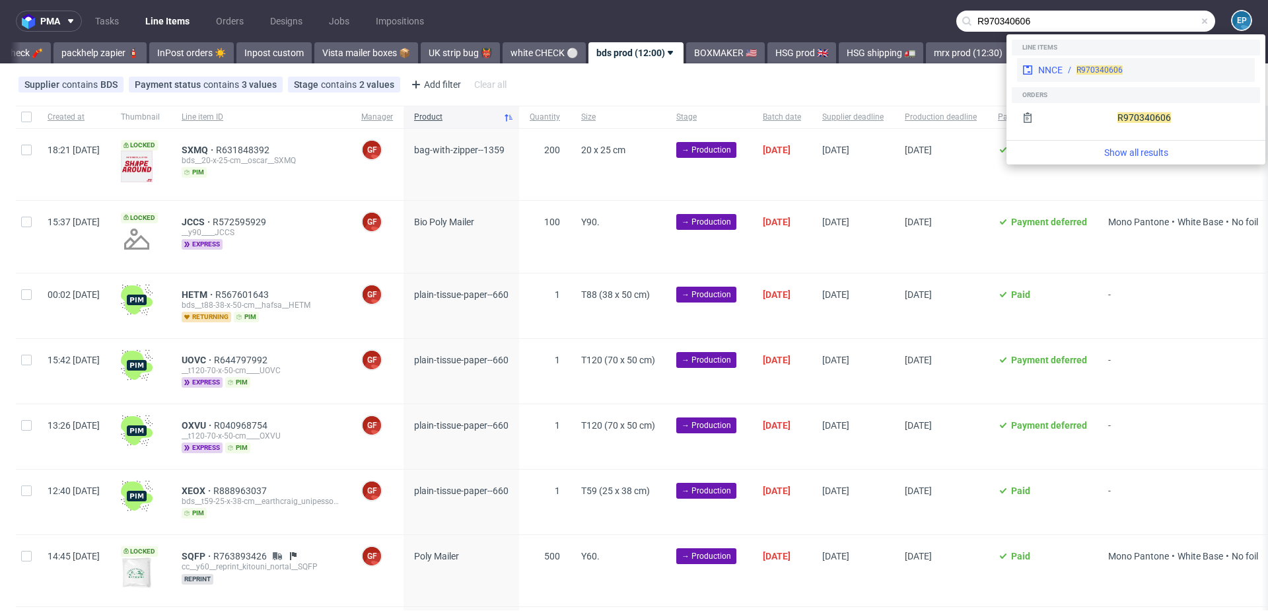
type input "R970340606"
click at [1092, 64] on div "R970340606" at bounding box center [1099, 70] width 46 height 12
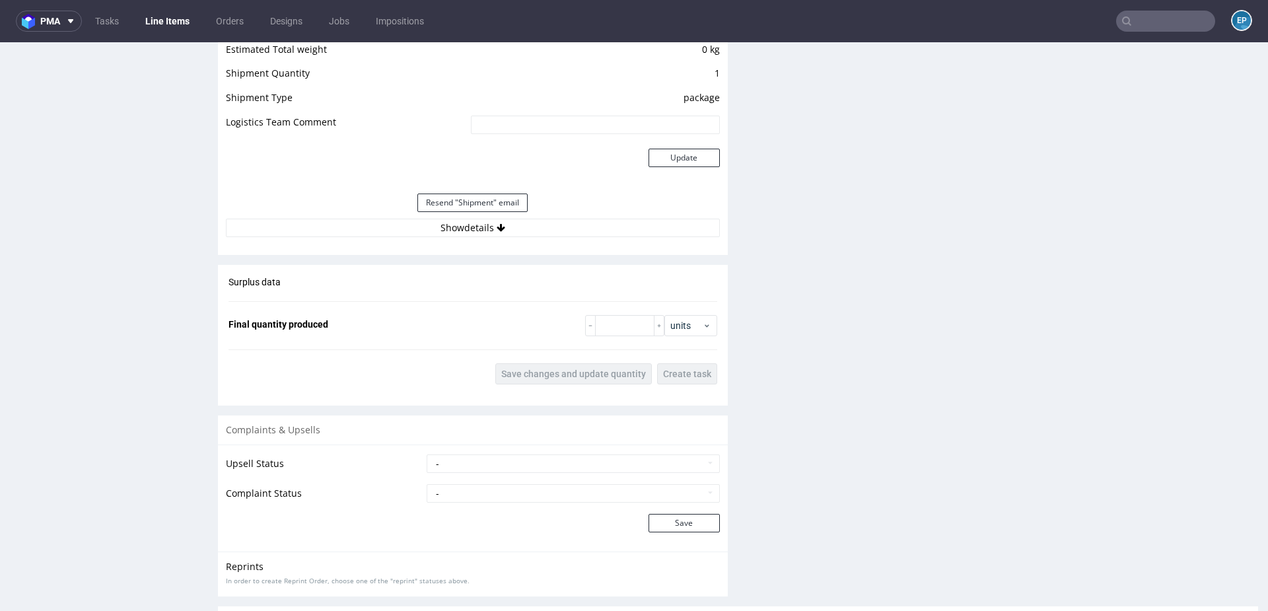
scroll to position [1351, 0]
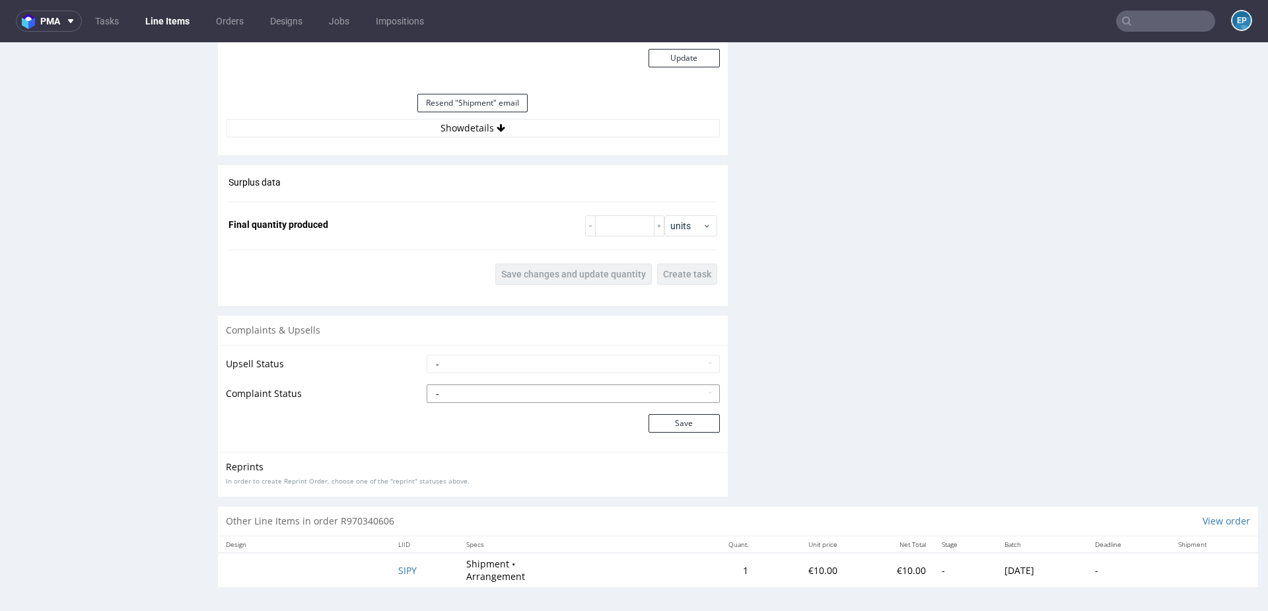
click at [473, 384] on select "- Complaint Received Complaint Rejected Complaint Accepted (DTP Issue) - Reprin…" at bounding box center [573, 393] width 293 height 18
select select "accepted_shipping_issue_reprint"
click at [670, 420] on button "Save" at bounding box center [683, 423] width 71 height 18
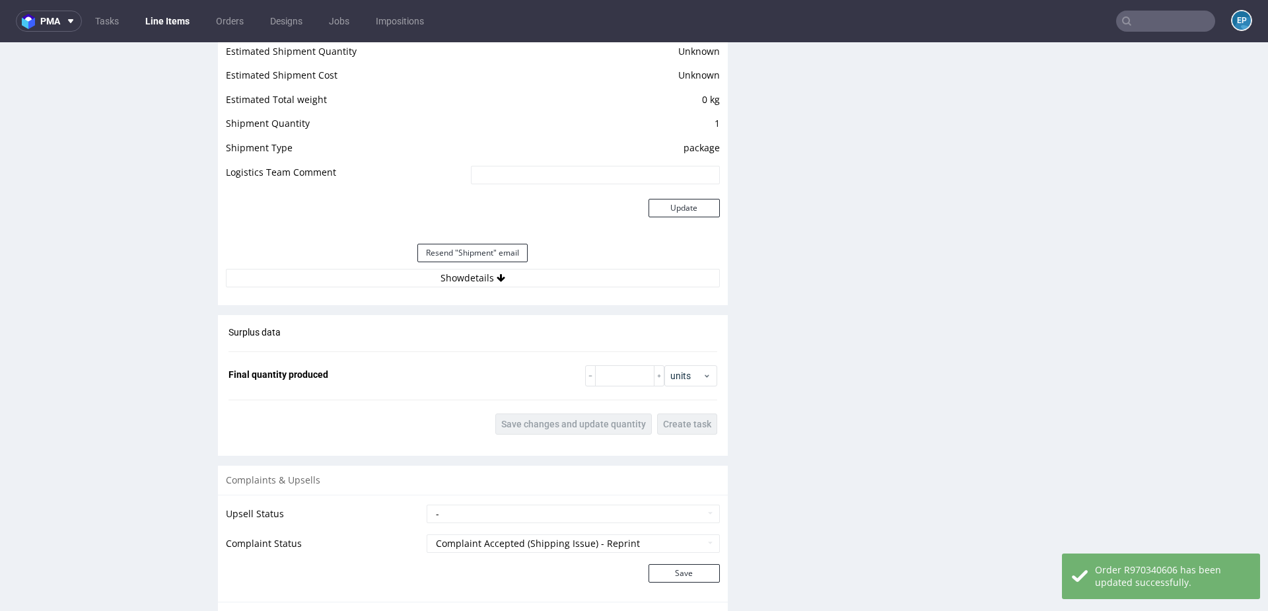
scroll to position [1359, 0]
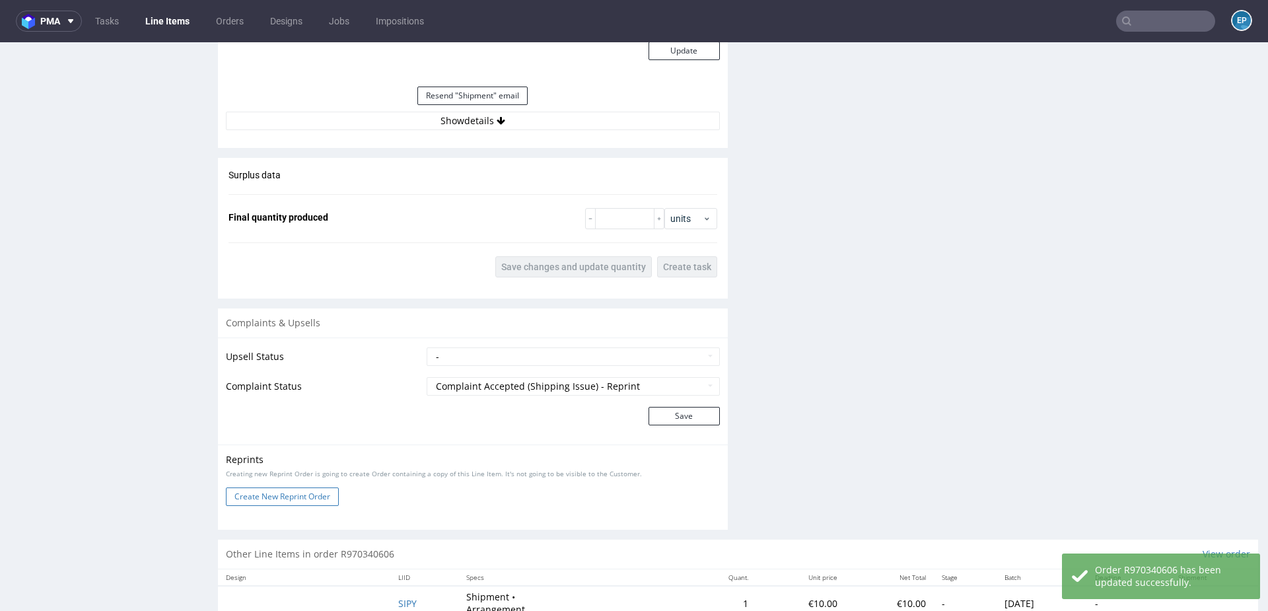
click at [284, 500] on button "Create New Reprint Order" at bounding box center [282, 496] width 113 height 18
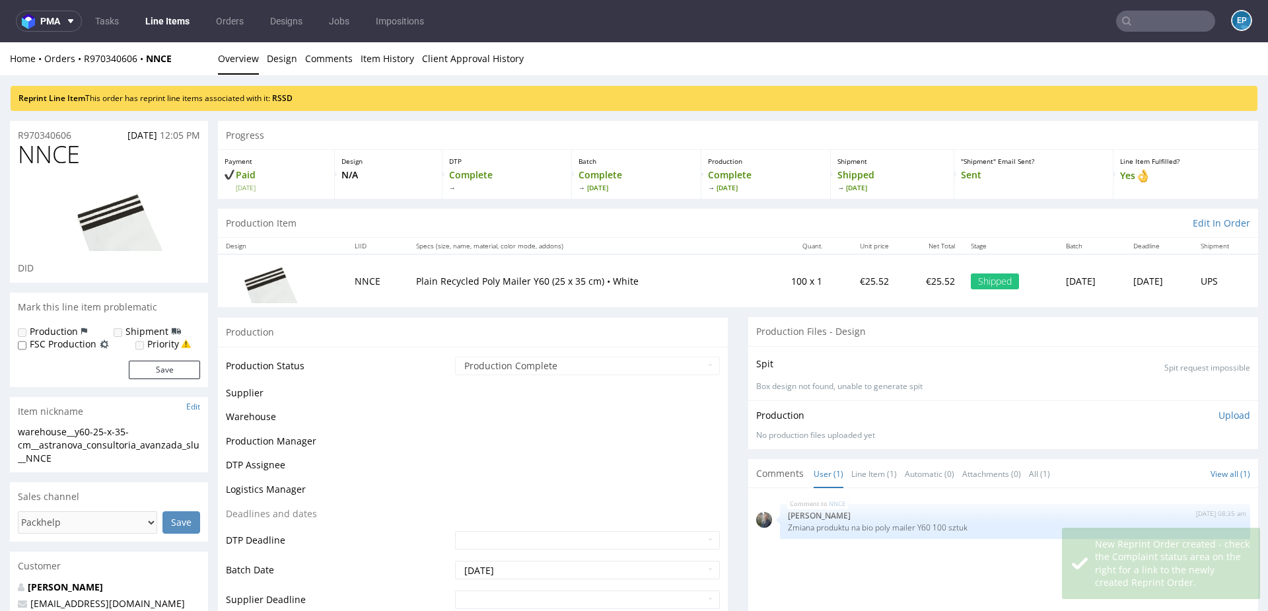
scroll to position [0, 0]
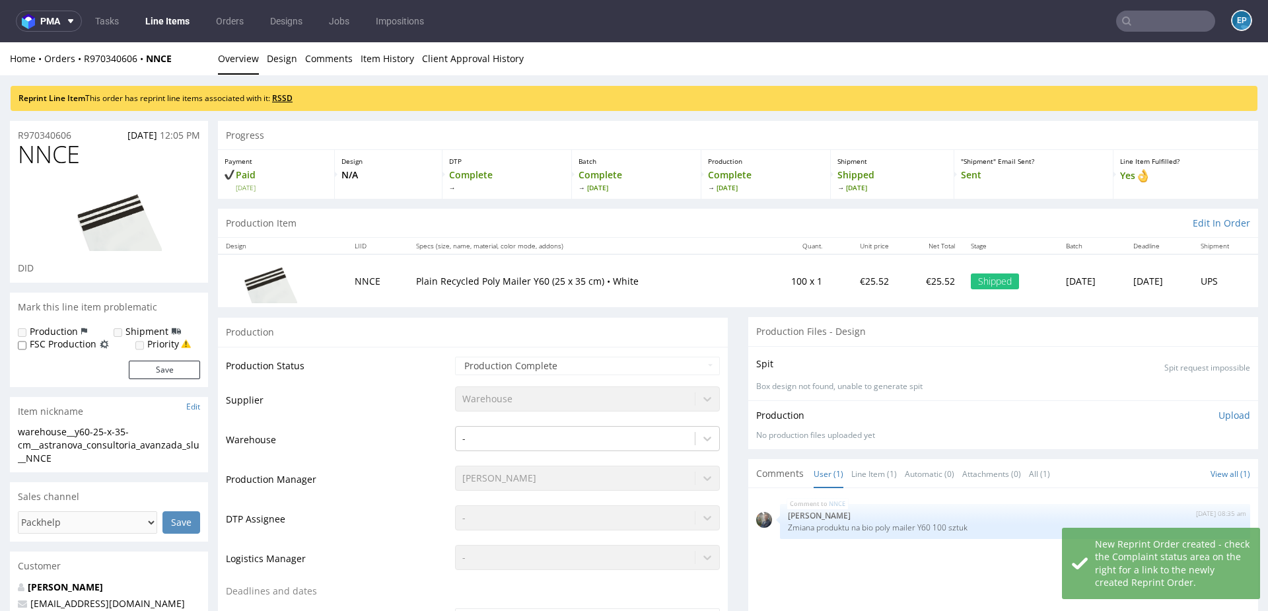
click at [287, 99] on link "RSSD" at bounding box center [282, 97] width 20 height 11
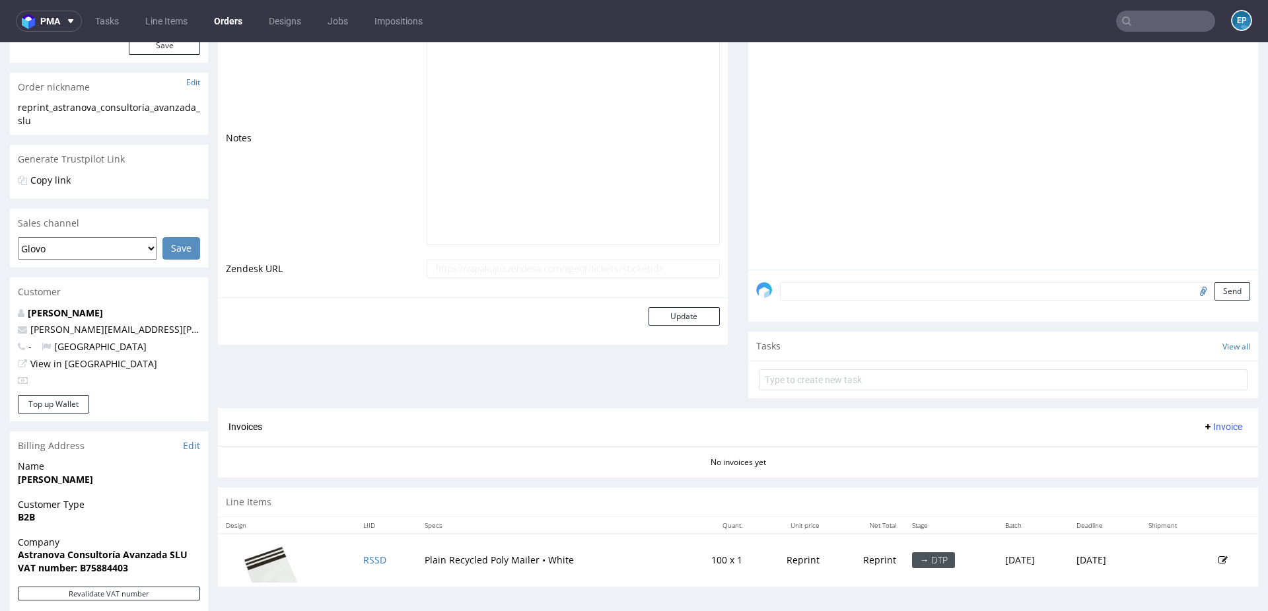
scroll to position [278, 0]
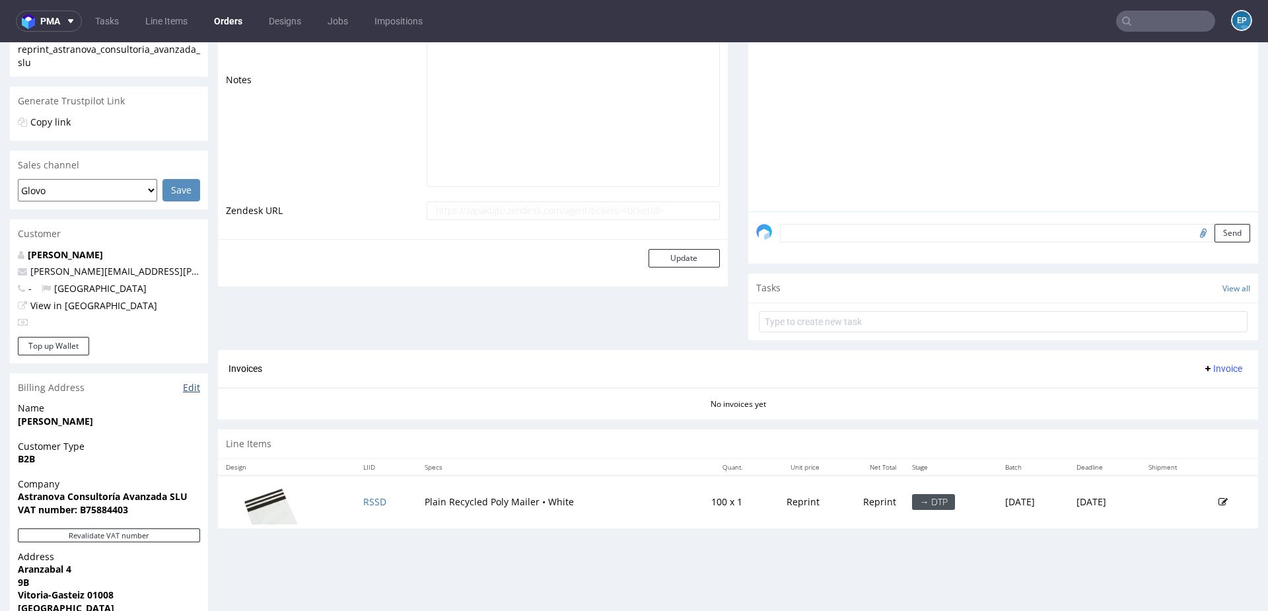
click at [191, 389] on link "Edit" at bounding box center [191, 387] width 17 height 13
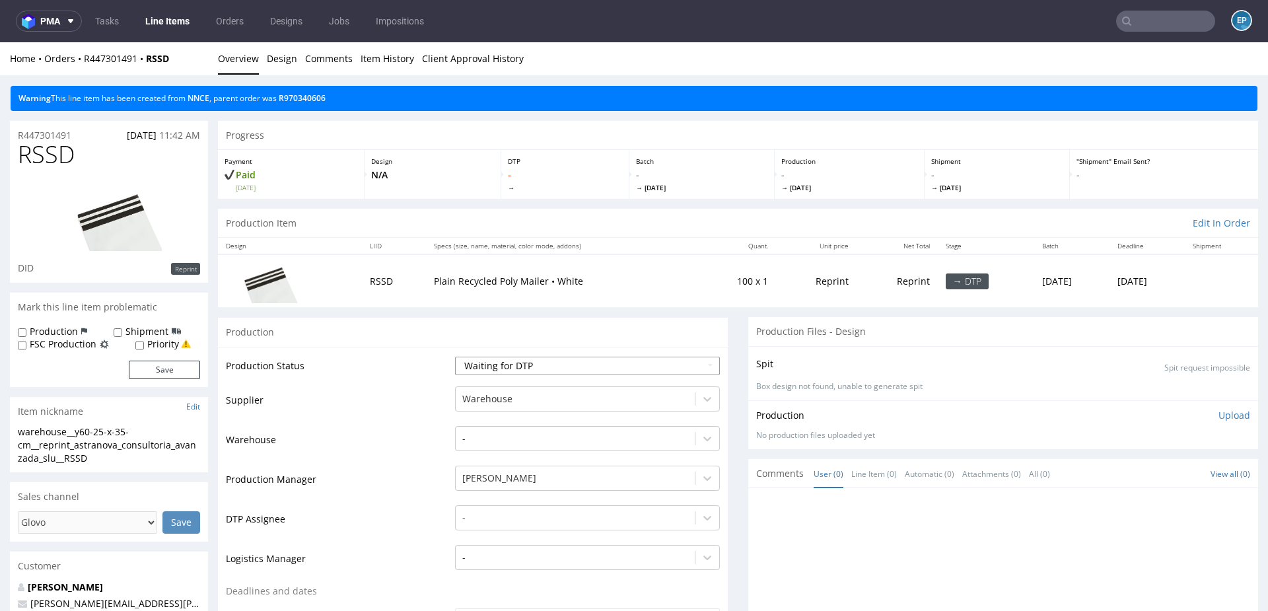
click at [474, 363] on select "Waiting for Artwork Waiting for Diecut Waiting for Mockup Waiting for DTP Waiti…" at bounding box center [587, 366] width 265 height 18
select select "production_complete"
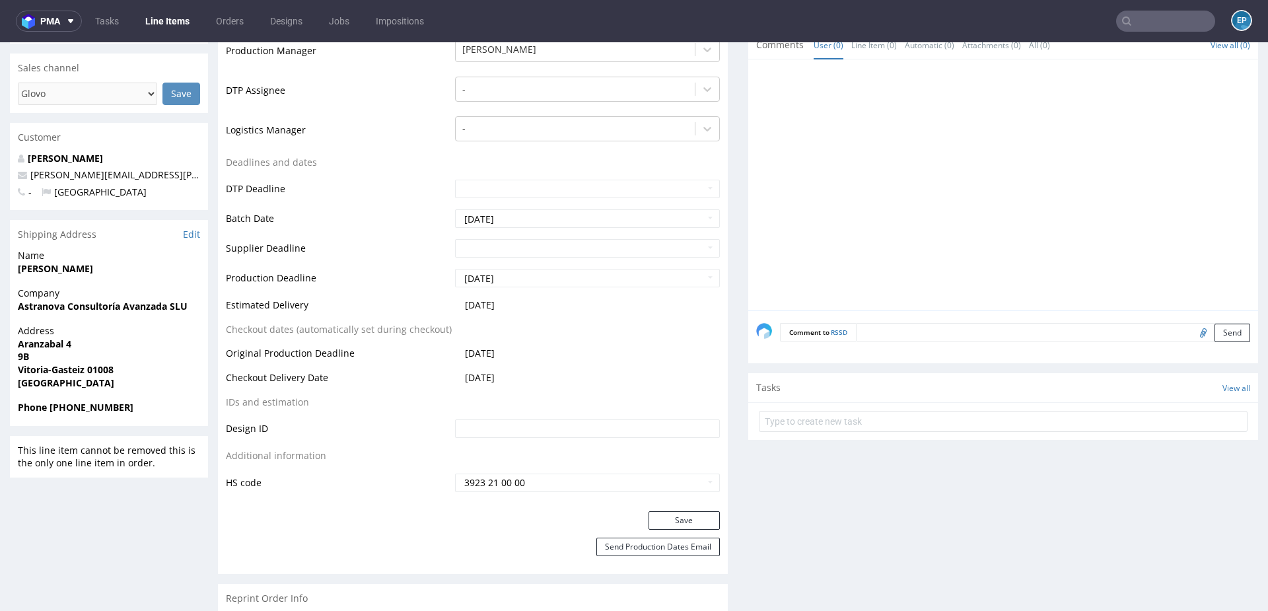
scroll to position [500, 0]
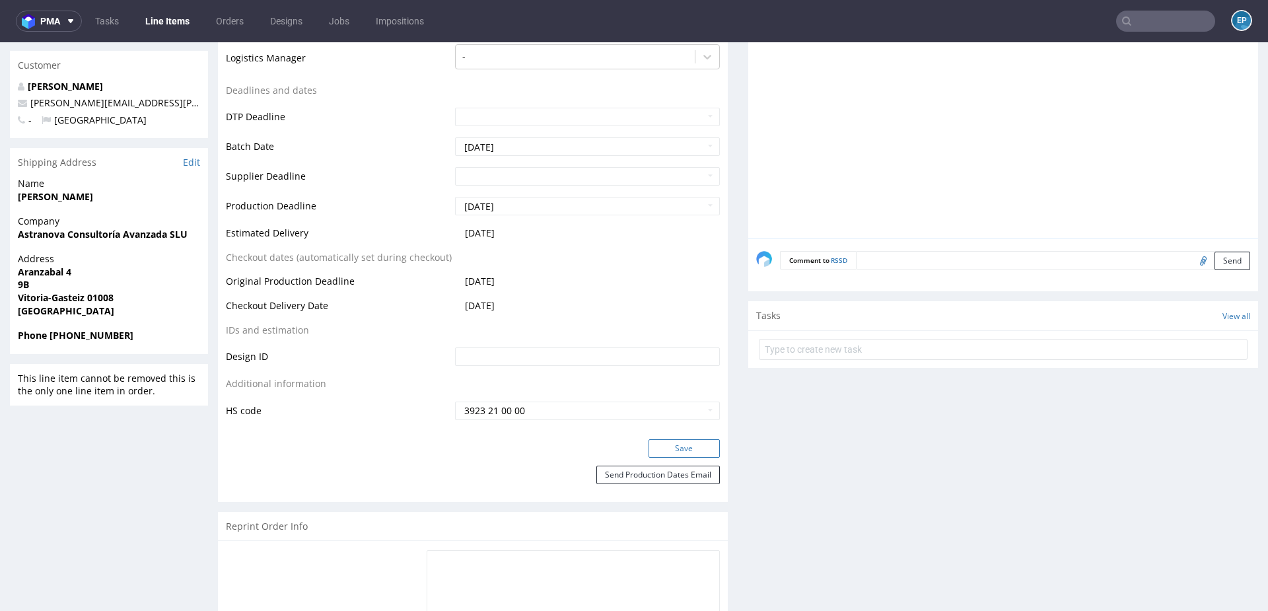
click at [674, 439] on button "Save" at bounding box center [683, 448] width 71 height 18
click at [1145, 34] on nav "pma Tasks Line Items Orders Designs Jobs Impositions EP" at bounding box center [634, 21] width 1268 height 42
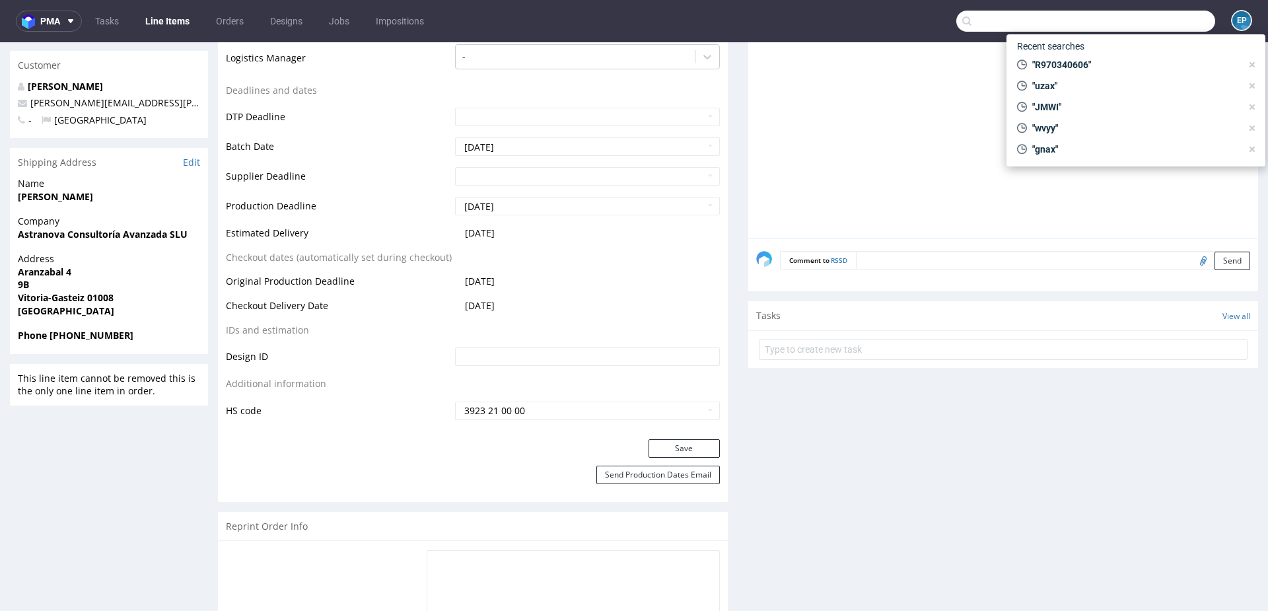
click at [1143, 29] on input "text" at bounding box center [1085, 21] width 259 height 21
paste input "R315779815"
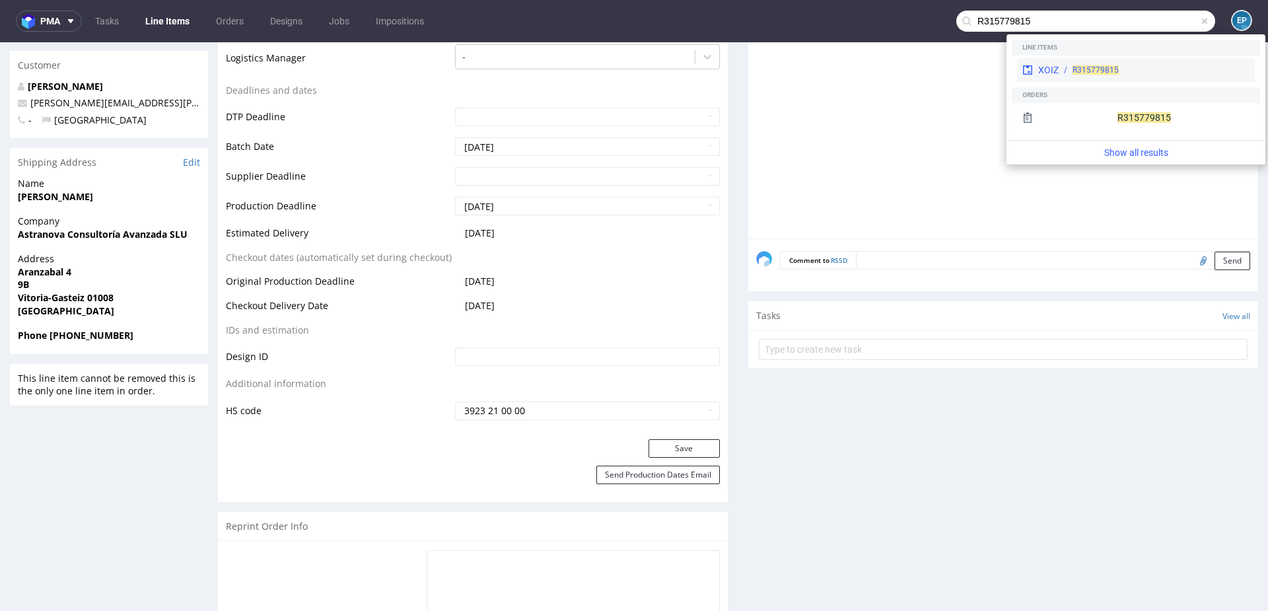
type input "R315779815"
click at [1063, 69] on div "R315779815" at bounding box center [1153, 70] width 191 height 12
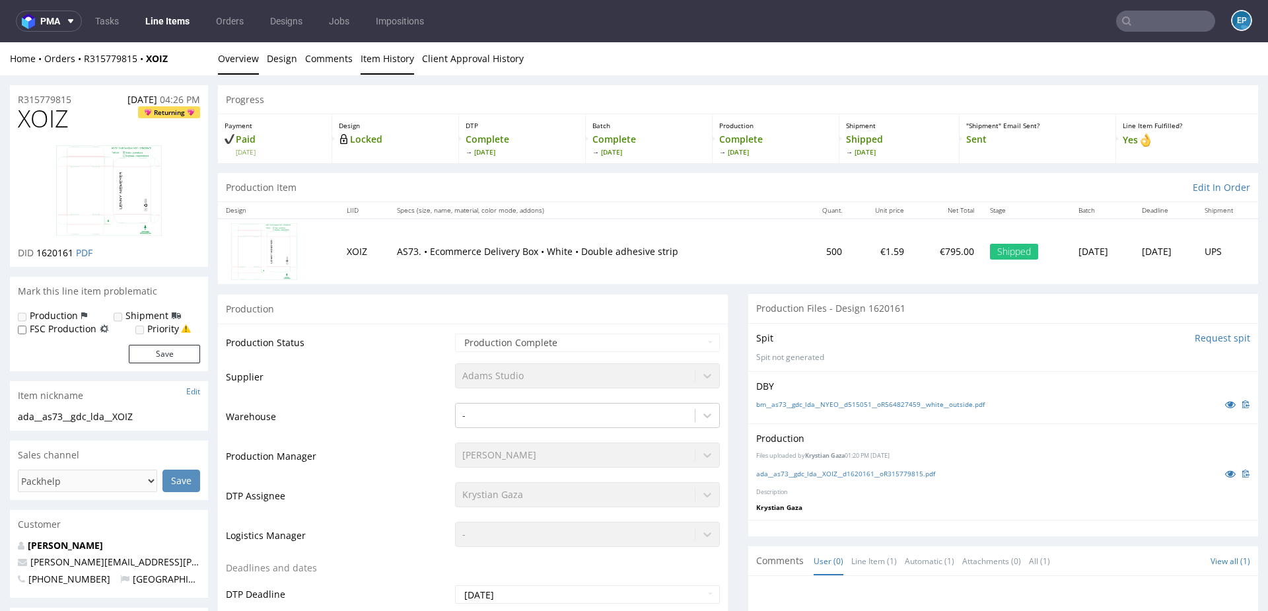
click at [394, 52] on link "Item History" at bounding box center [386, 58] width 53 height 32
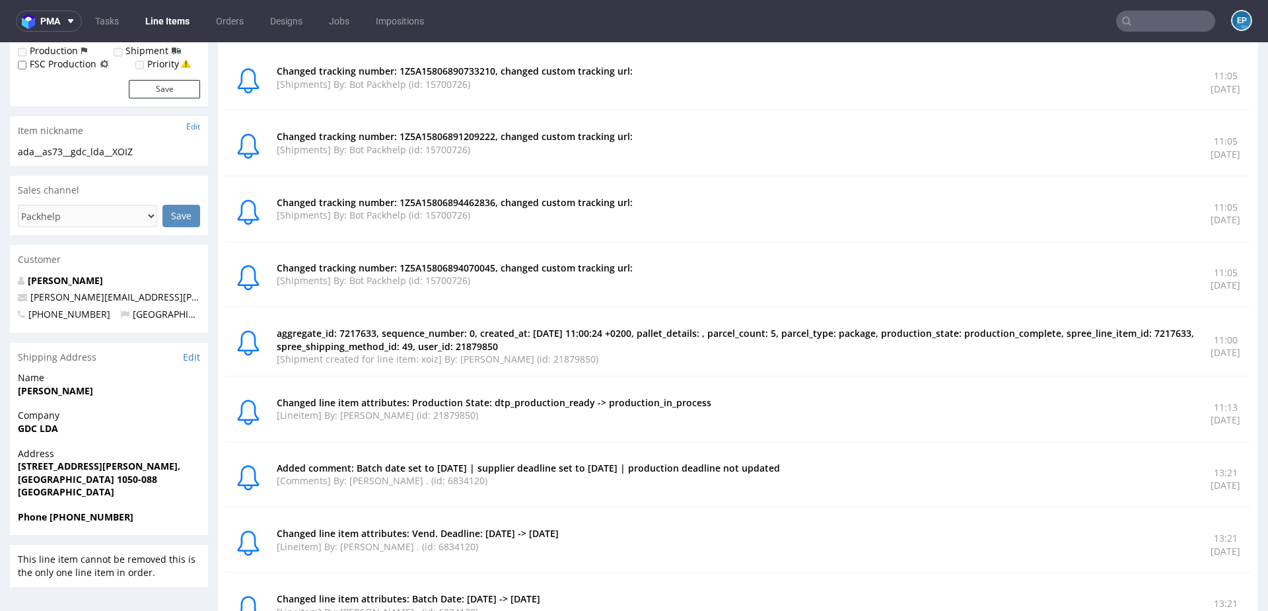
scroll to position [261, 0]
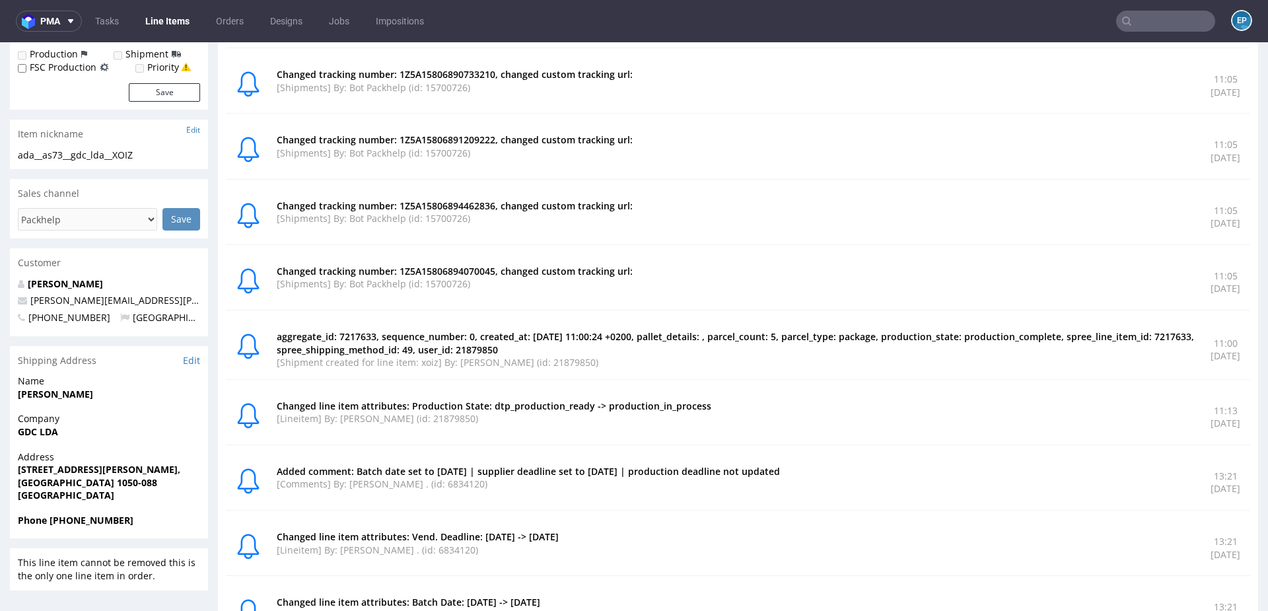
click at [433, 265] on p "Changed tracking number: 1Z5A15806894070045, changed custom tracking url:" at bounding box center [736, 271] width 918 height 13
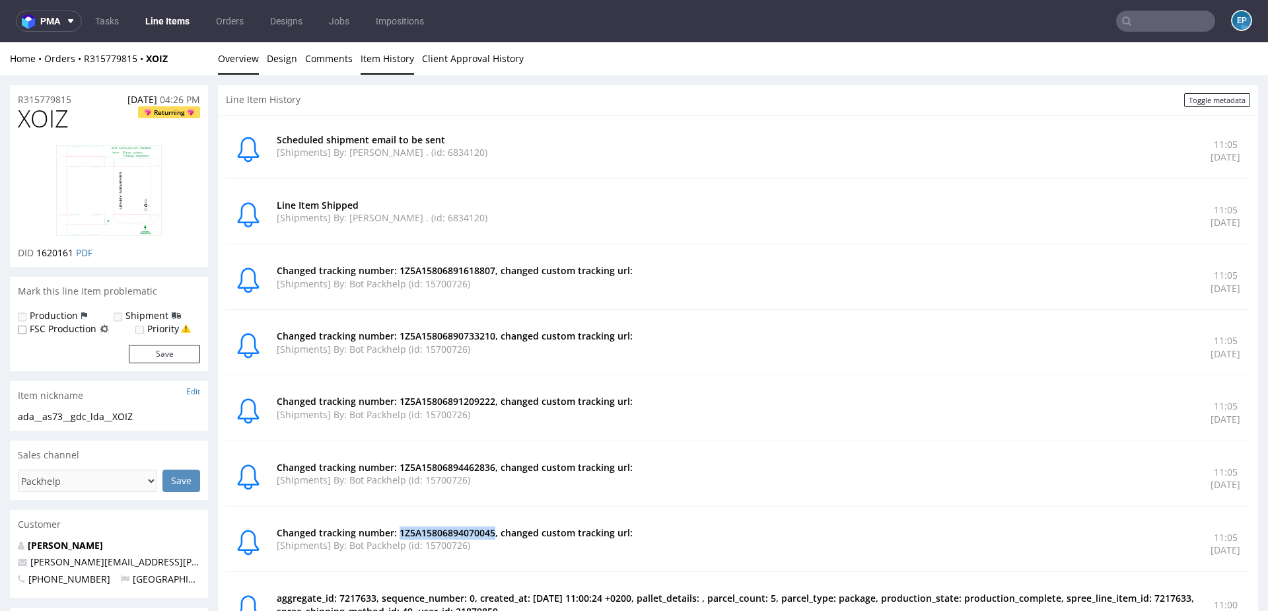
click at [240, 64] on link "Overview" at bounding box center [238, 58] width 41 height 32
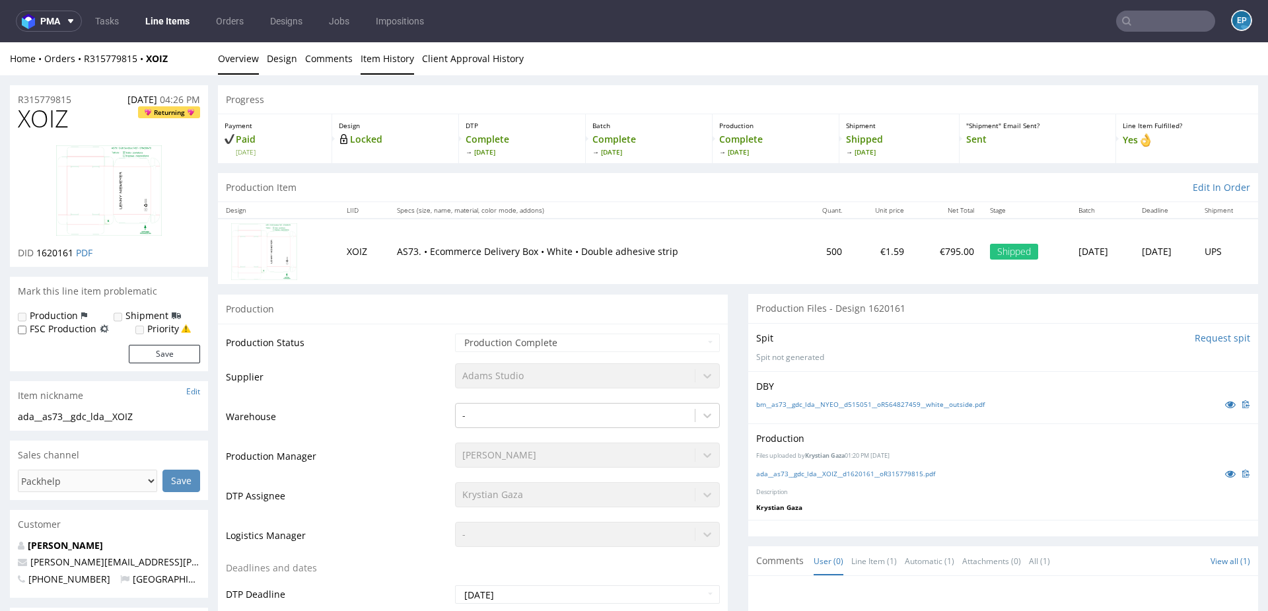
click at [387, 56] on link "Item History" at bounding box center [386, 58] width 53 height 32
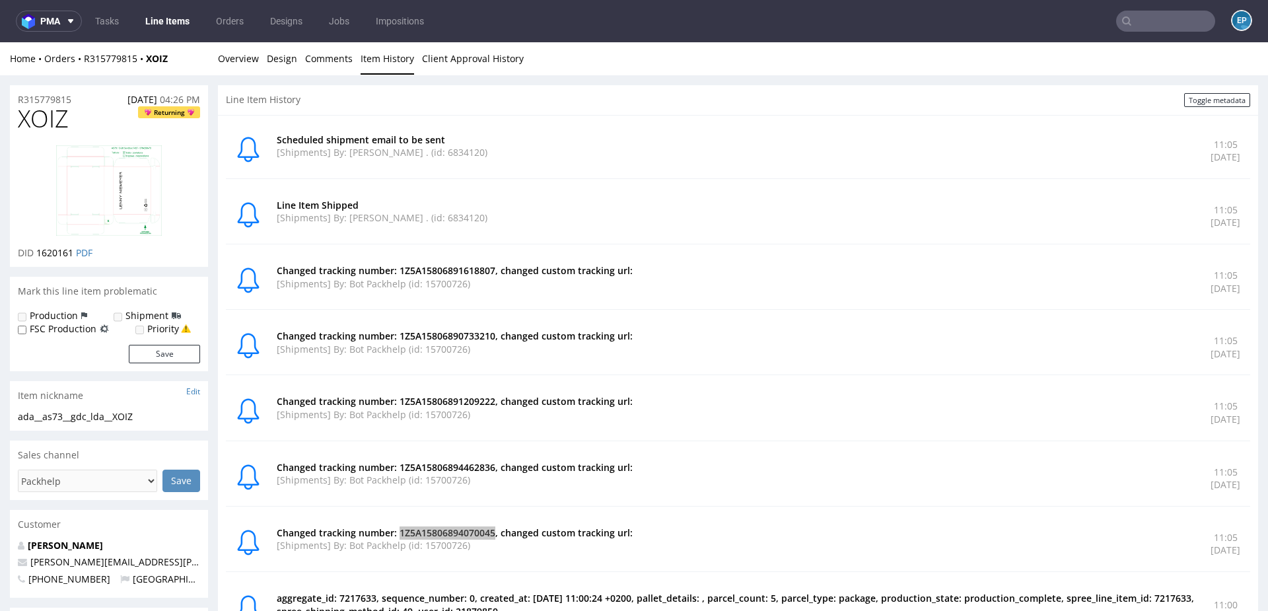
click at [1188, 22] on input "text" at bounding box center [1165, 21] width 99 height 21
paste input "KKUY"
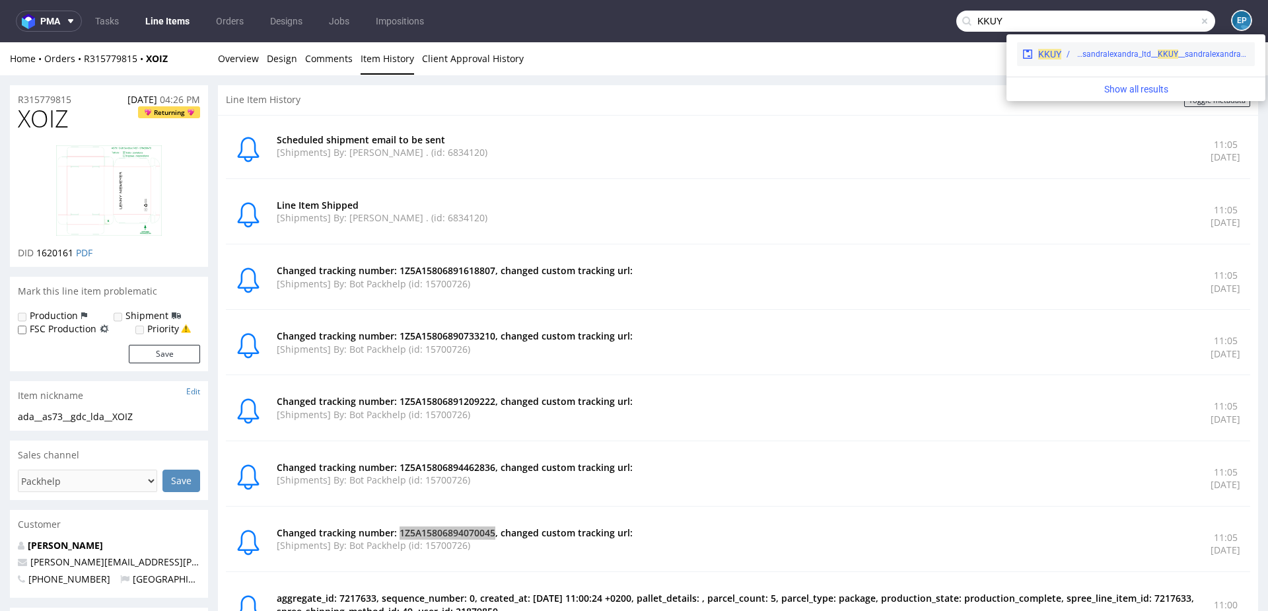
type input "KKUY"
click at [1093, 60] on div "KKUY phsg__f45__sandralexandra_ltd__ KK UY __sandralexandra_ltd__KKUY" at bounding box center [1136, 54] width 238 height 24
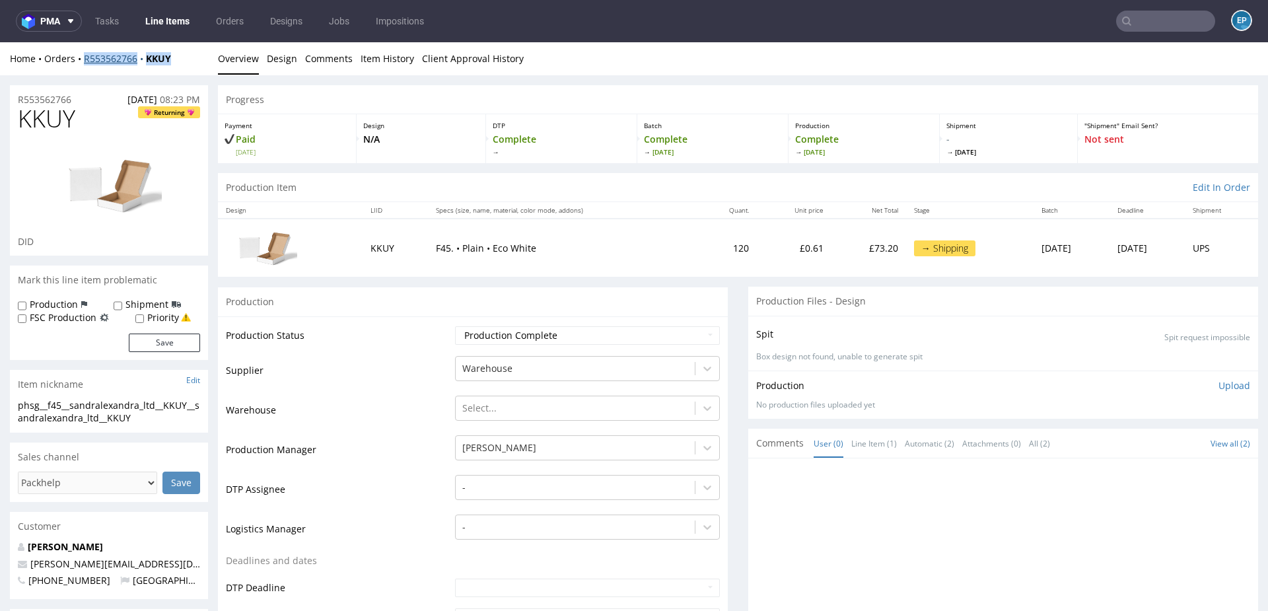
drag, startPoint x: 182, startPoint y: 55, endPoint x: 83, endPoint y: 60, distance: 99.1
click at [83, 60] on div "Home Orders R553562766 KKUY" at bounding box center [109, 58] width 198 height 13
copy div "R553562766 KKUY"
click at [181, 19] on link "Line Items" at bounding box center [167, 21] width 60 height 21
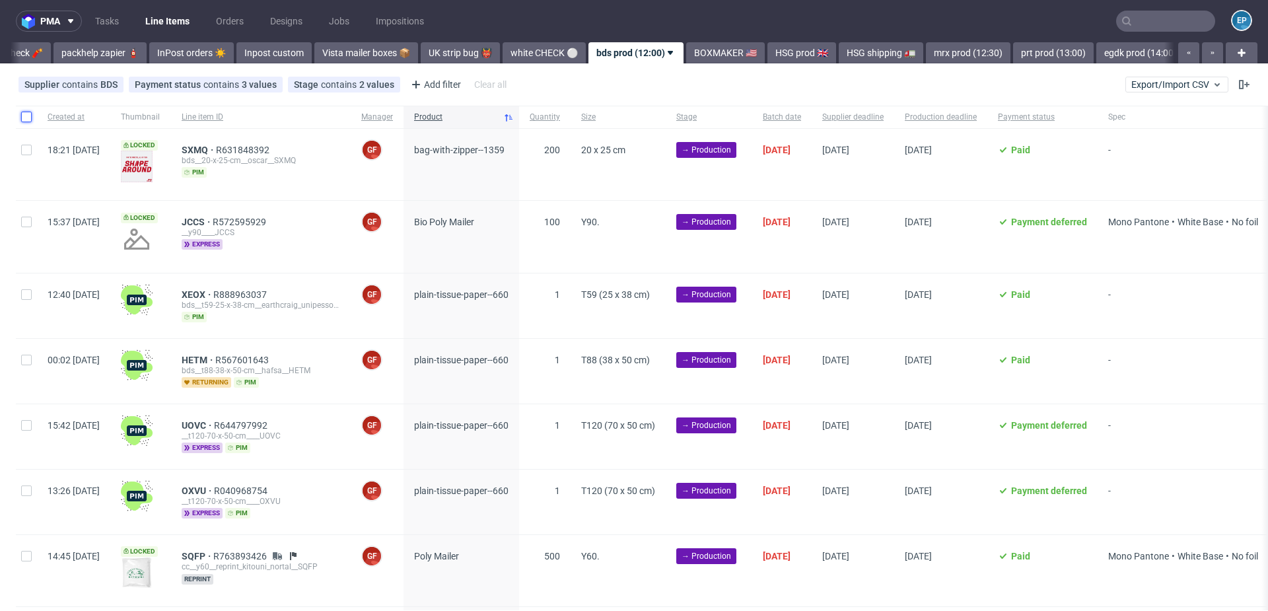
click at [27, 118] on input "checkbox" at bounding box center [26, 117] width 11 height 11
checkbox input "true"
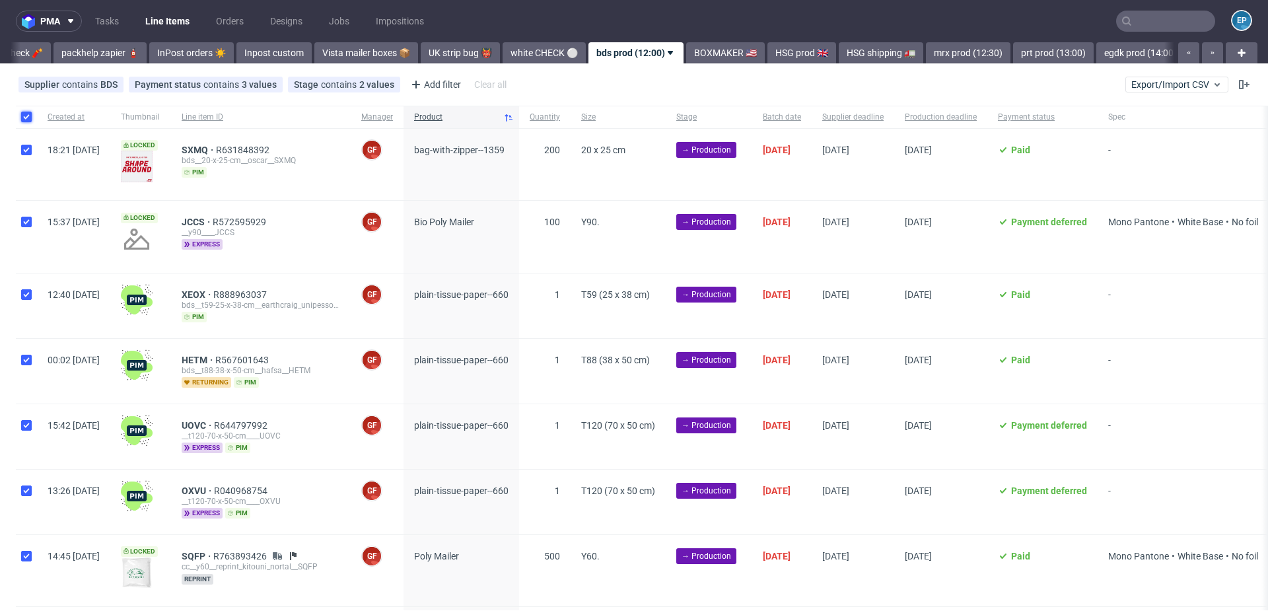
checkbox input "true"
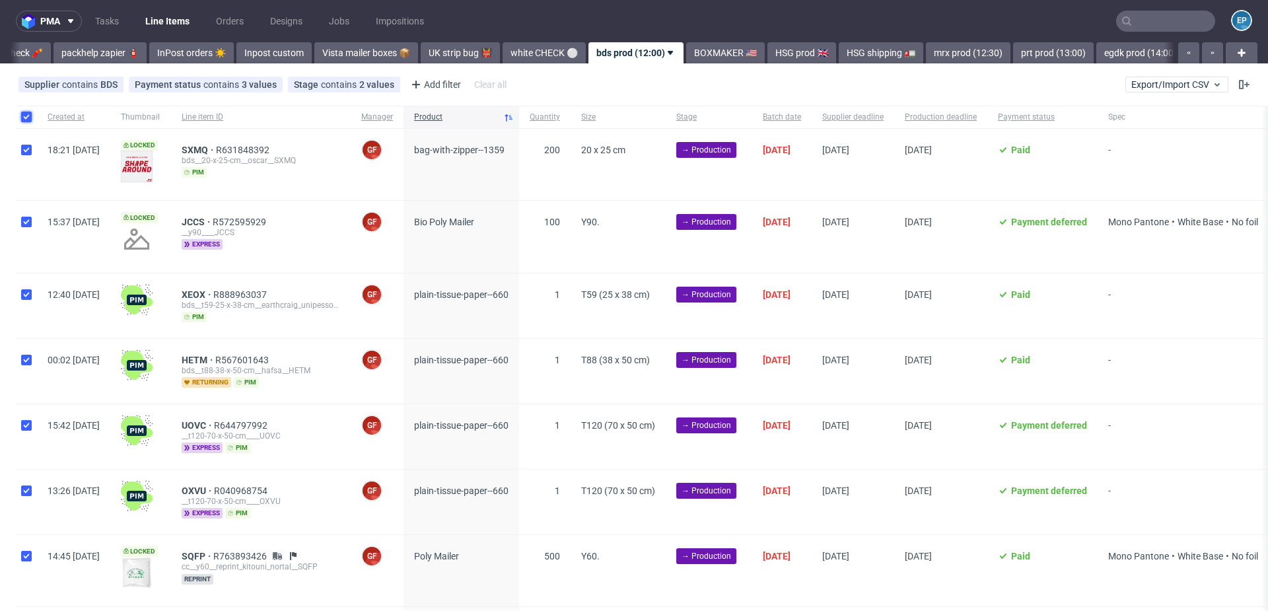
checkbox input "true"
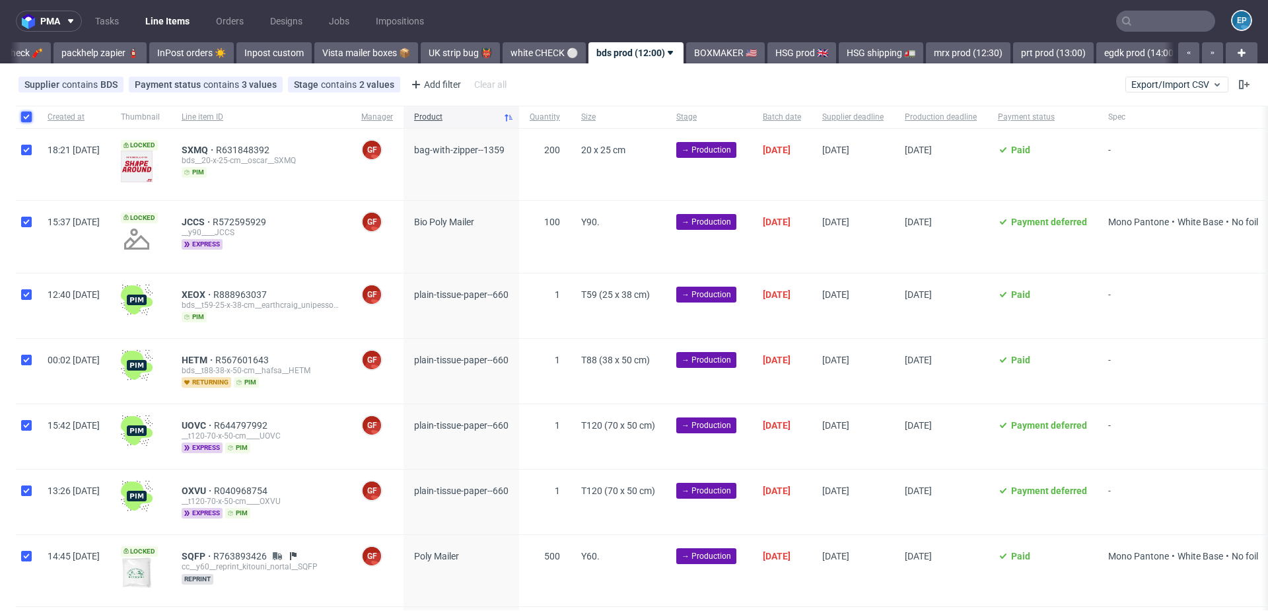
checkbox input "true"
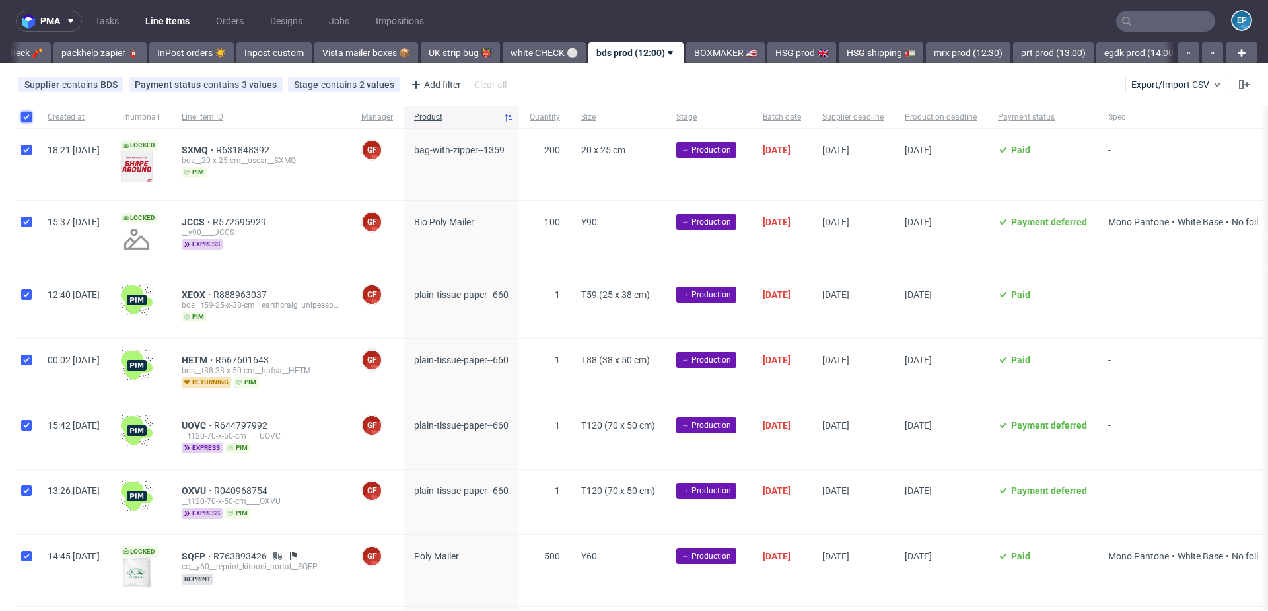
checkbox input "true"
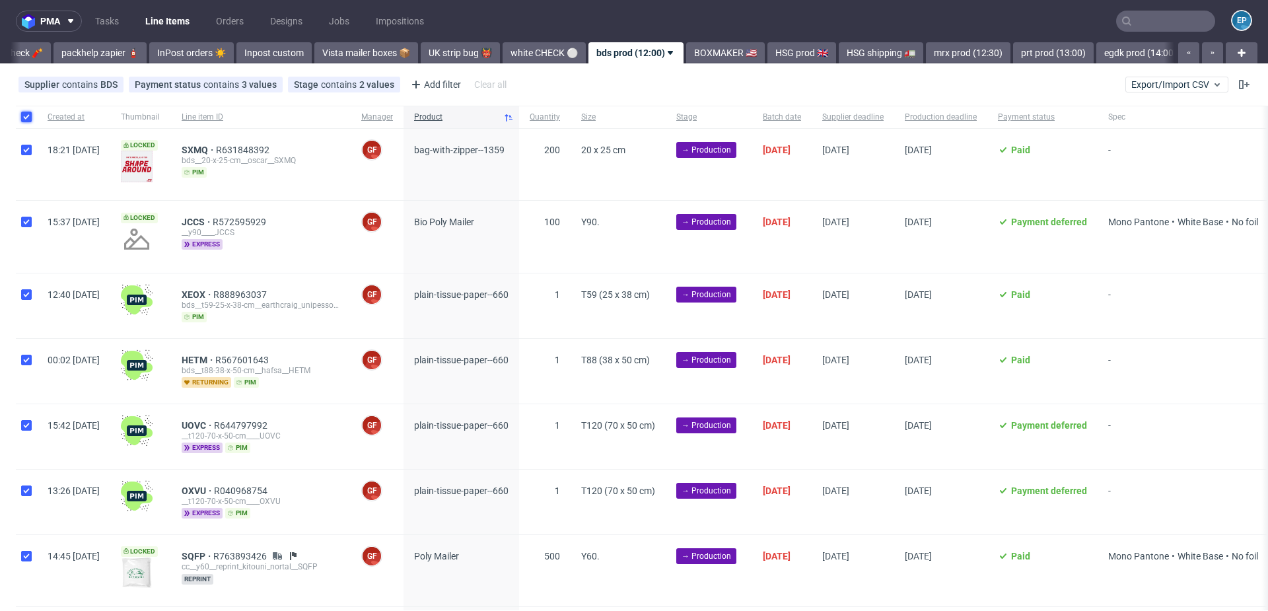
checkbox input "true"
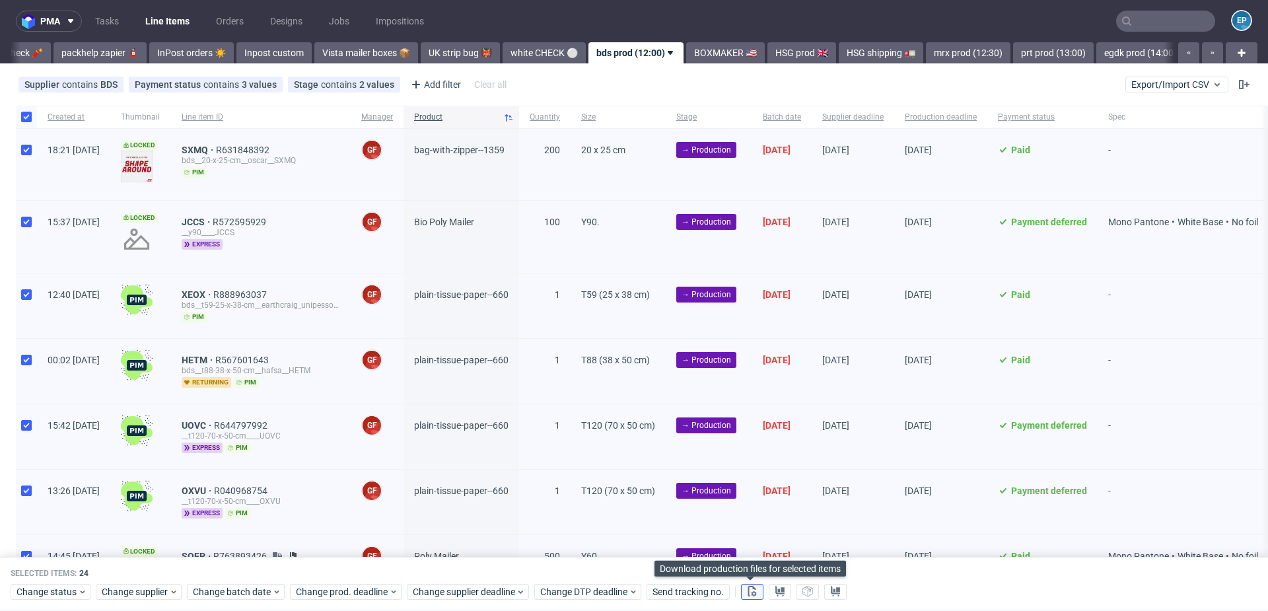
click at [755, 590] on button at bounding box center [752, 592] width 22 height 16
click at [776, 590] on use at bounding box center [779, 591] width 9 height 11
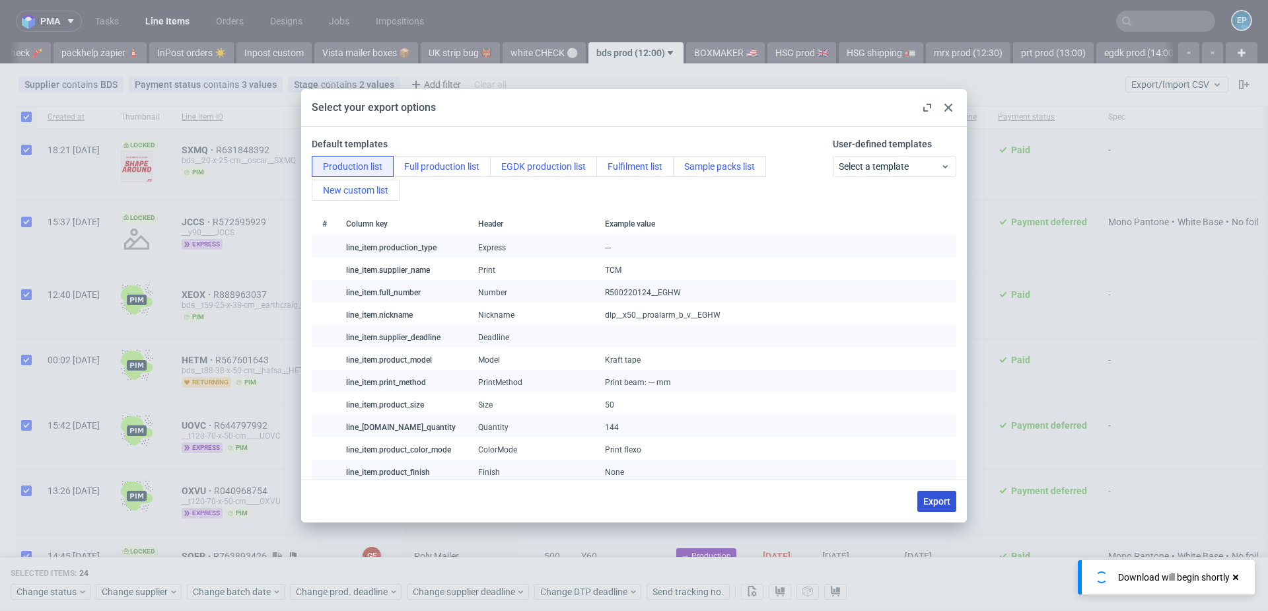
click at [938, 497] on span "Export" at bounding box center [936, 500] width 27 height 9
checkbox input "false"
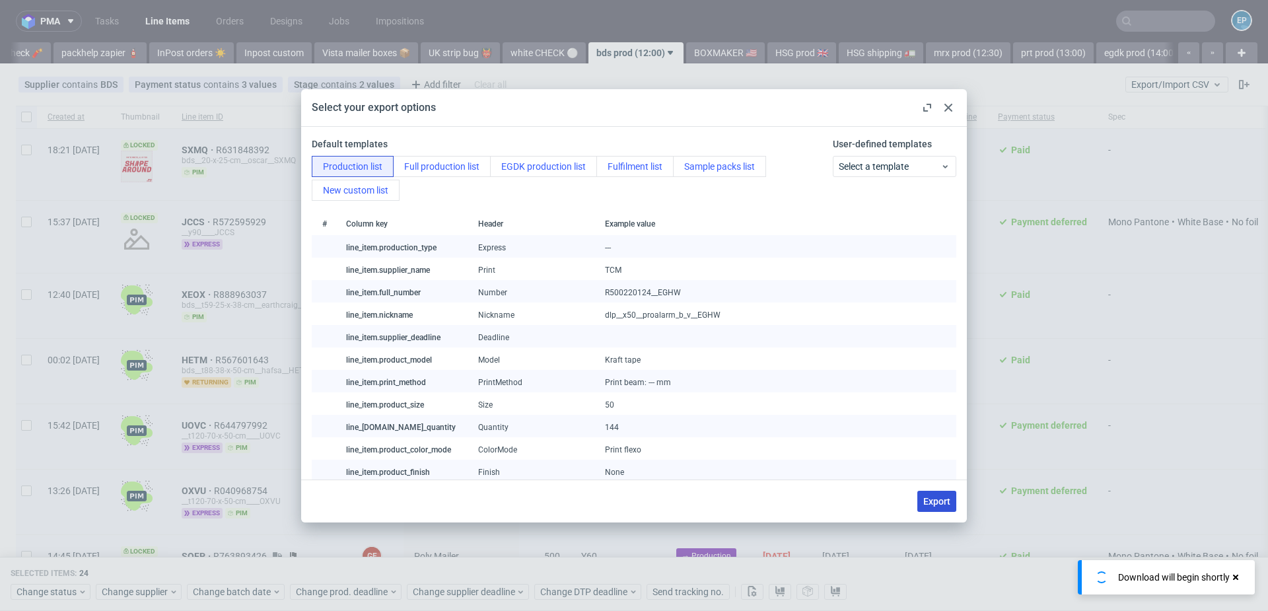
checkbox input "false"
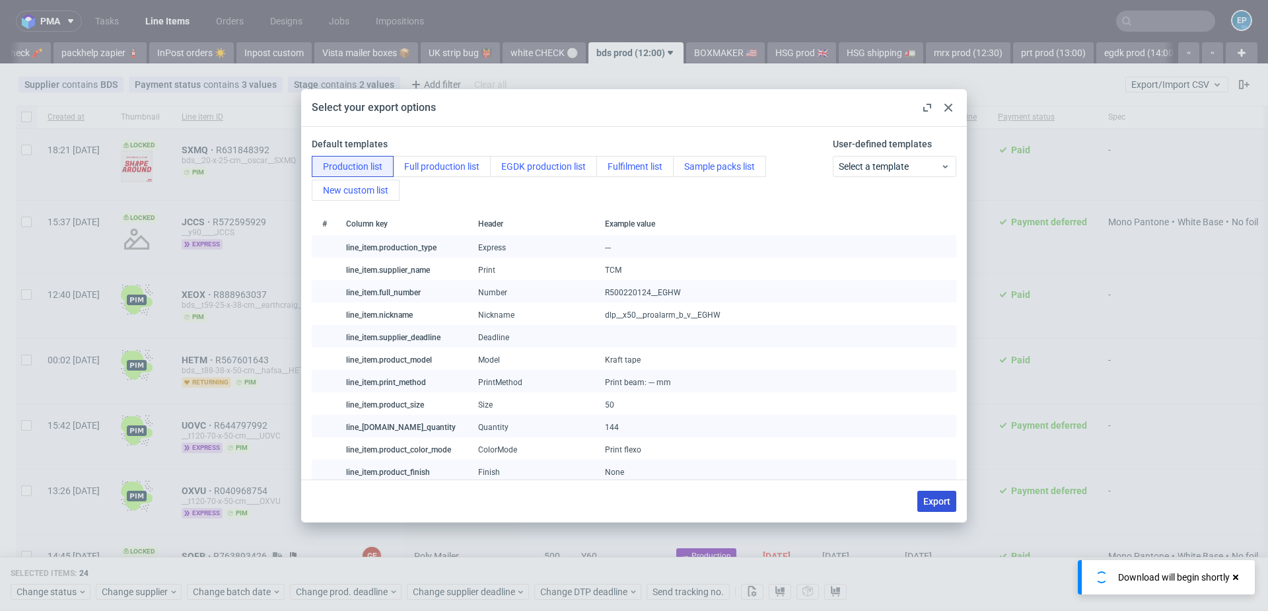
checkbox input "false"
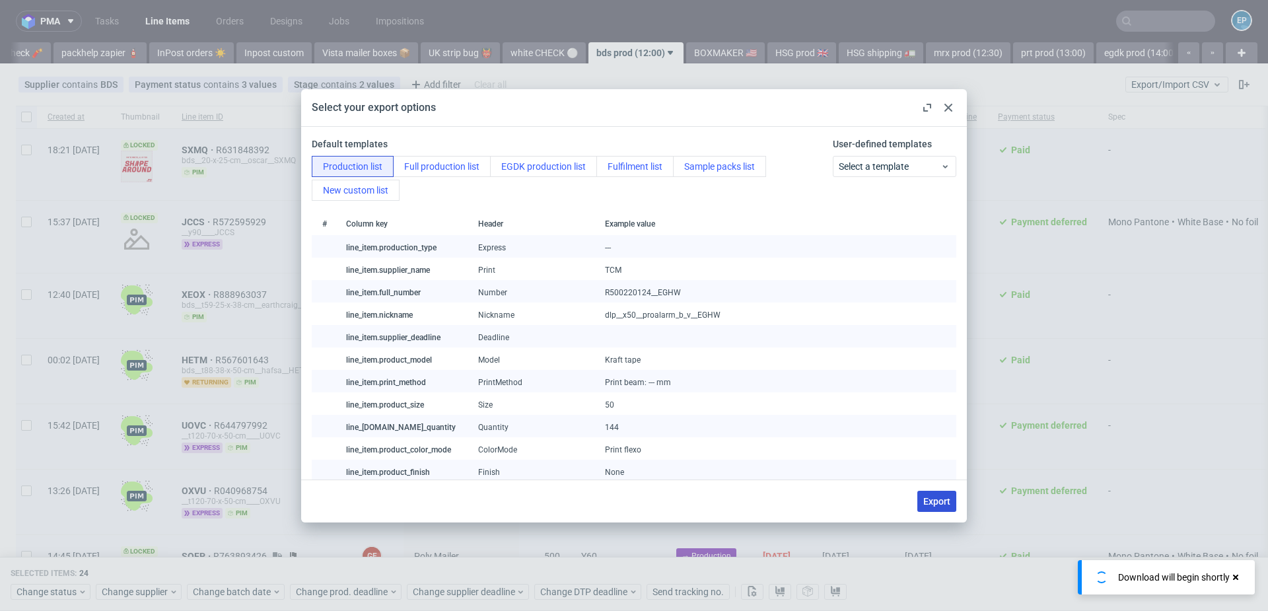
checkbox input "false"
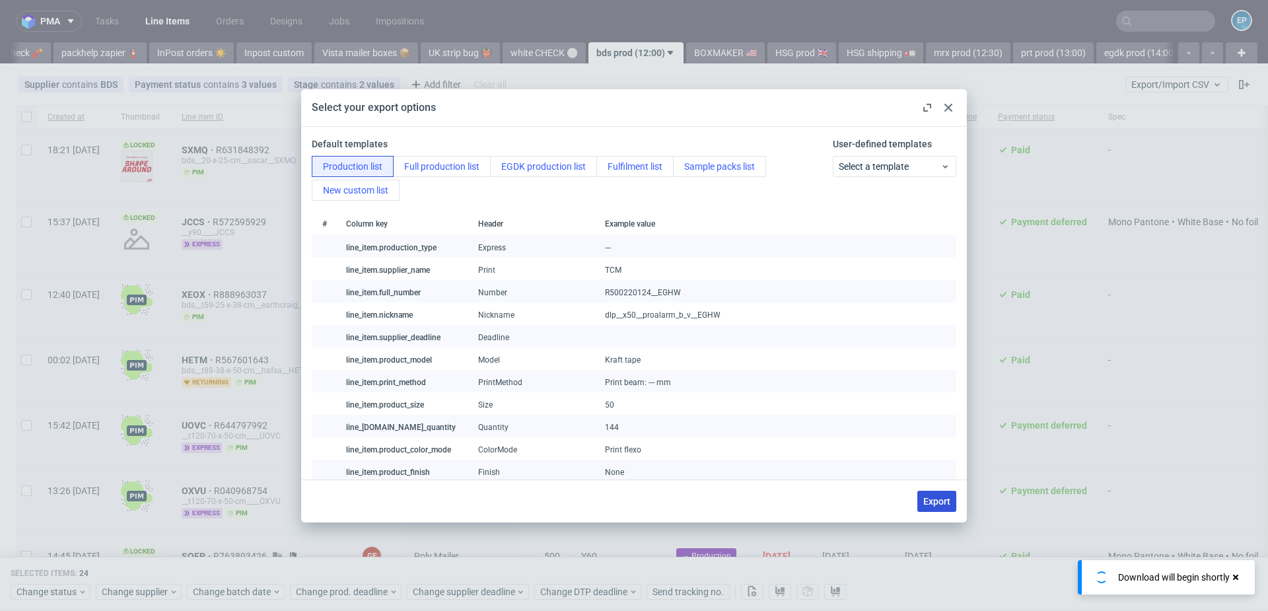
checkbox input "false"
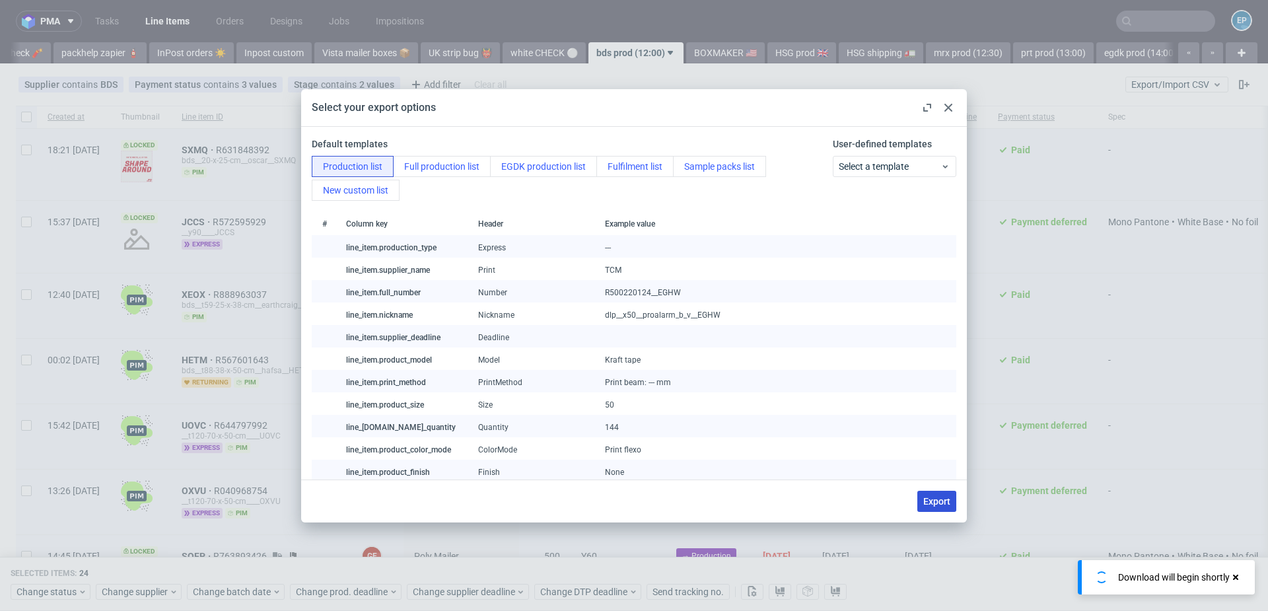
checkbox input "false"
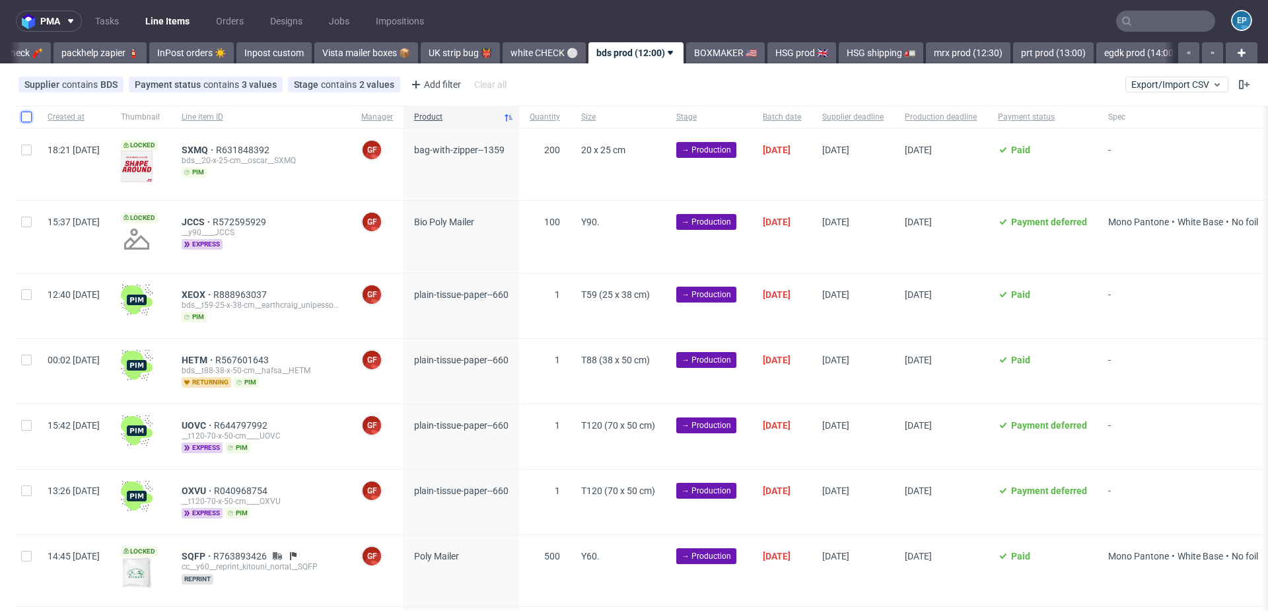
click at [27, 117] on input "checkbox" at bounding box center [26, 117] width 11 height 11
checkbox input "true"
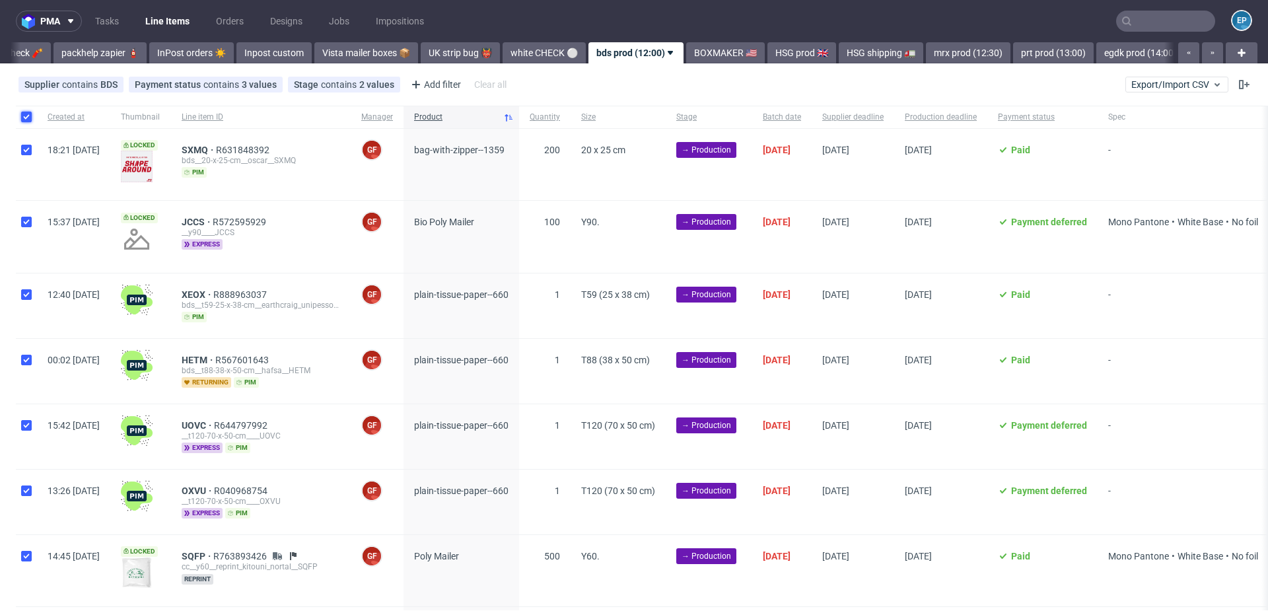
checkbox input "true"
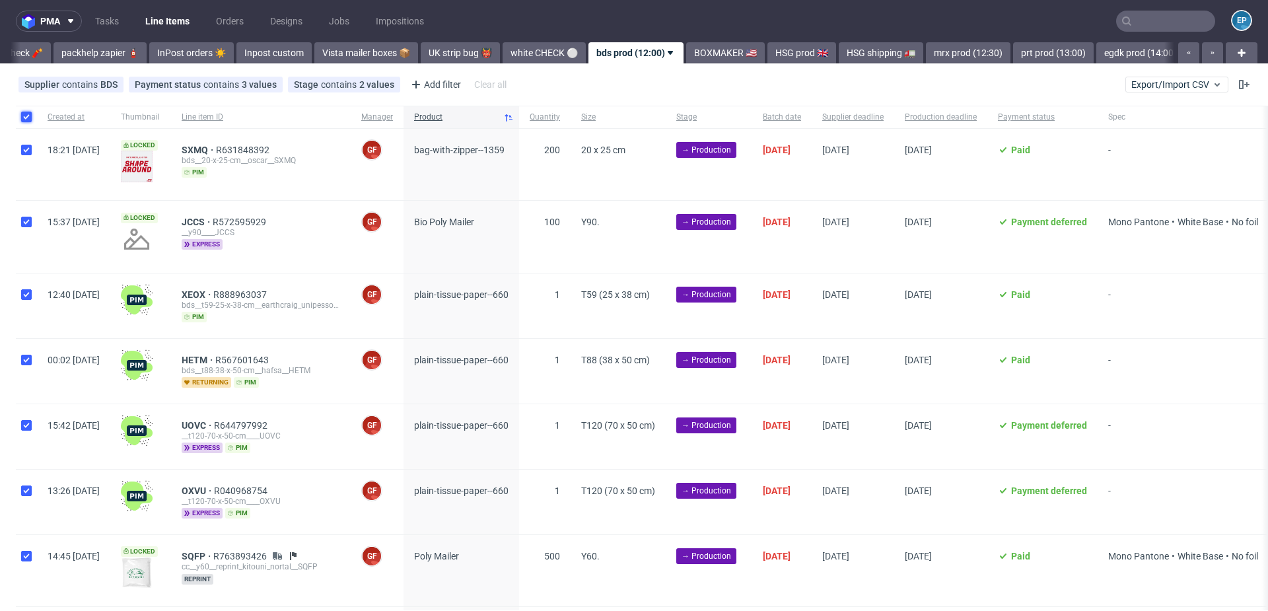
checkbox input "true"
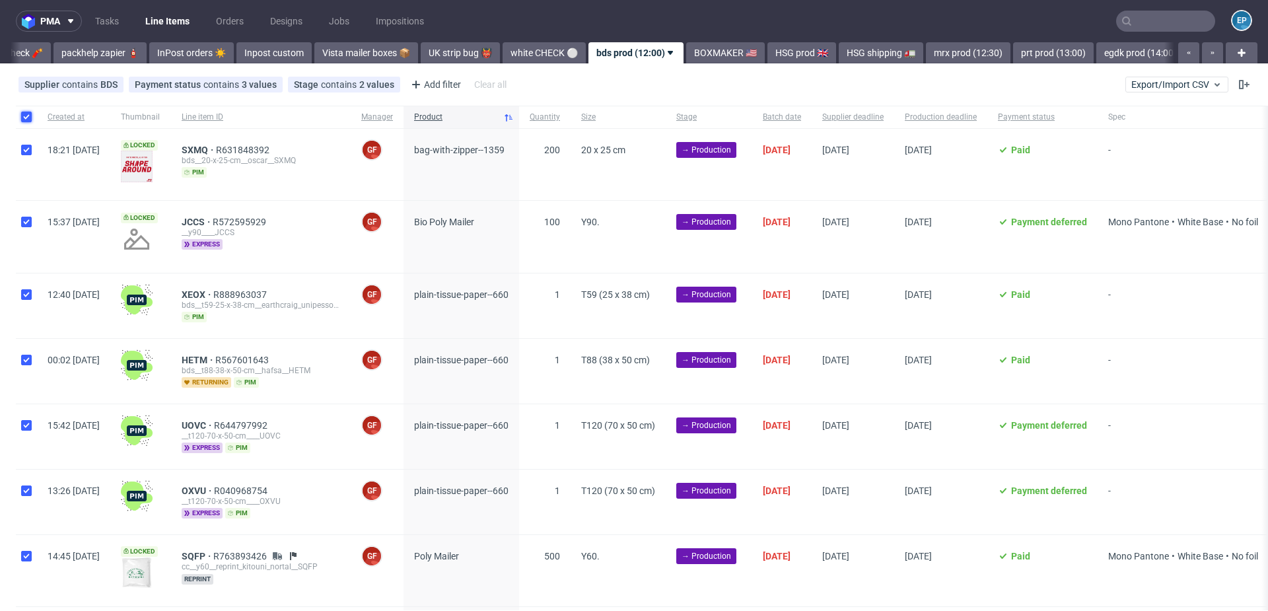
checkbox input "true"
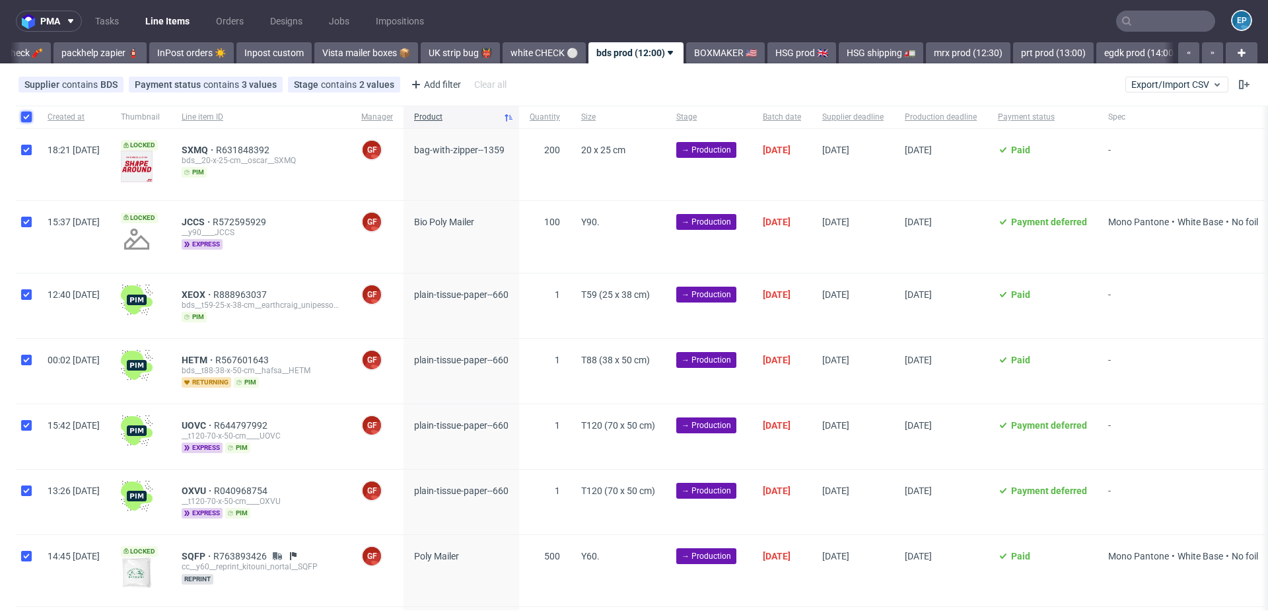
checkbox input "true"
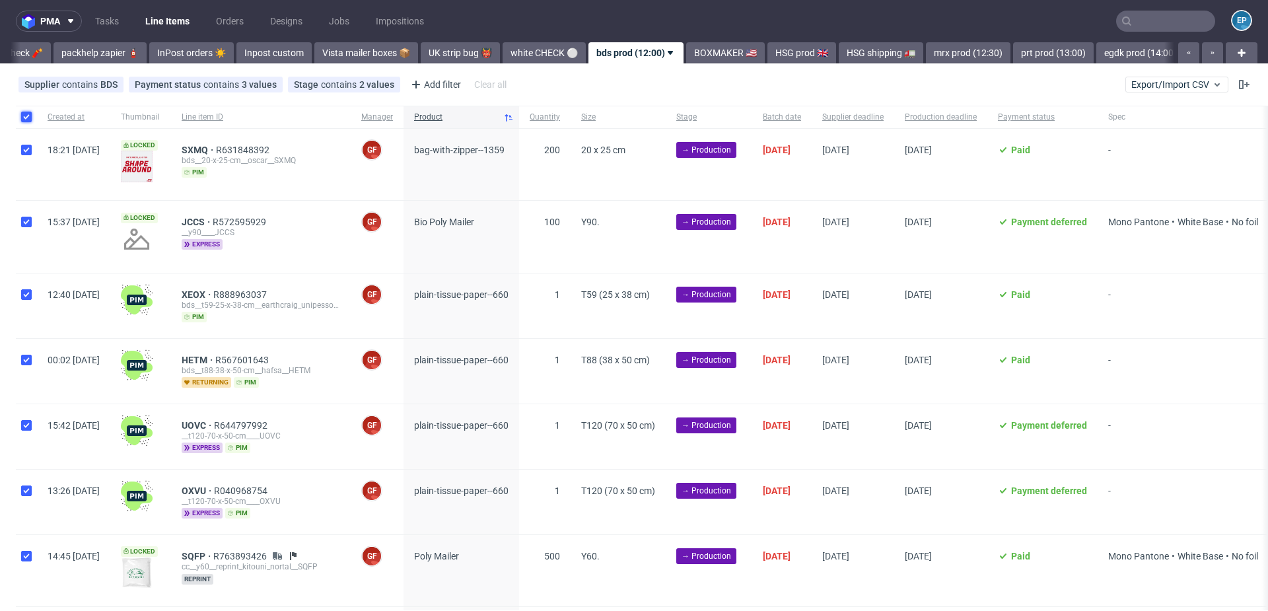
checkbox input "true"
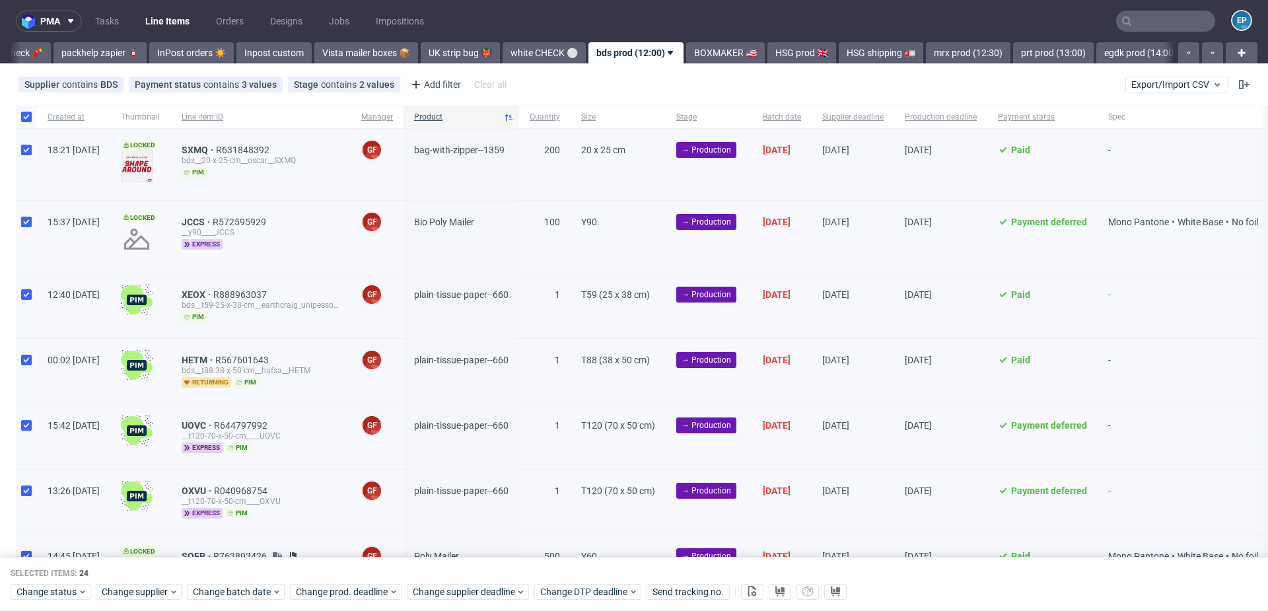
click at [70, 582] on div "Change status Change supplier Change batch date Change prod. deadline Change su…" at bounding box center [634, 590] width 1247 height 19
click at [67, 590] on span "Change status" at bounding box center [47, 591] width 61 height 13
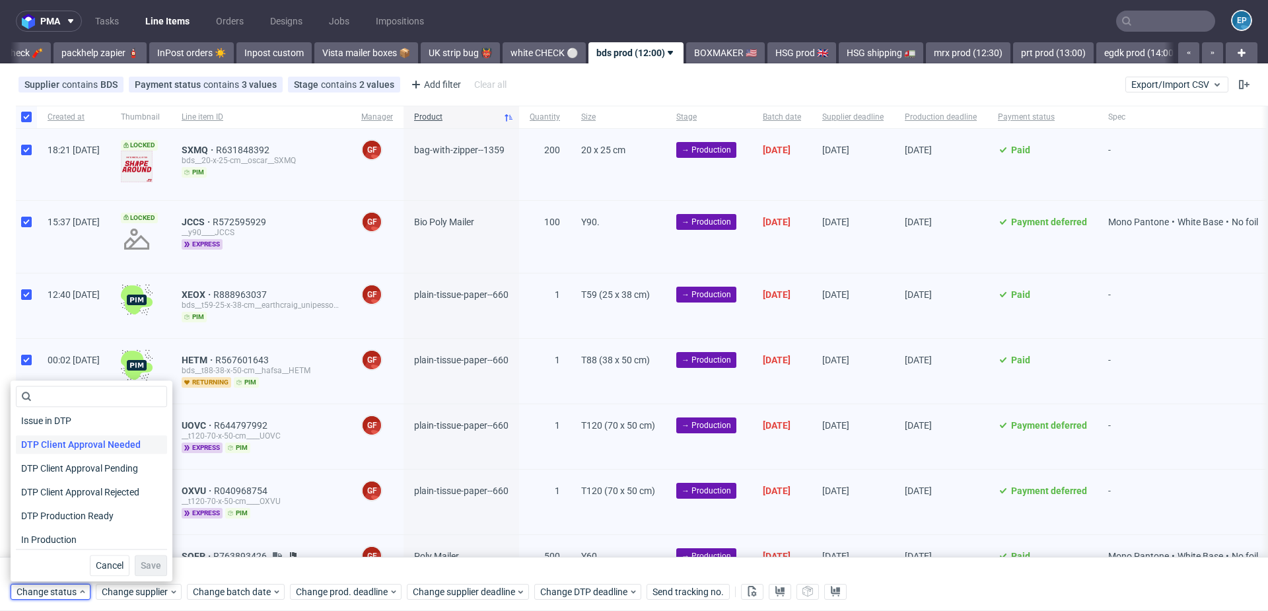
scroll to position [78, 0]
click at [73, 530] on span "In Production" at bounding box center [49, 536] width 67 height 18
click at [141, 561] on span "Save" at bounding box center [151, 565] width 20 height 9
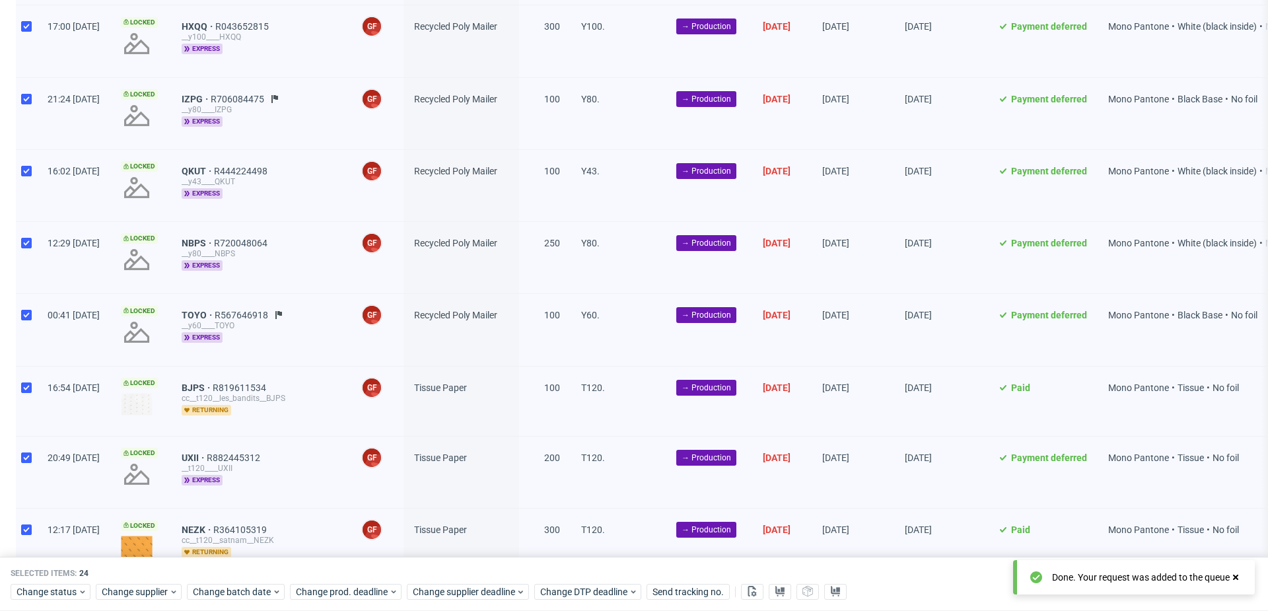
scroll to position [1179, 0]
click at [282, 310] on use at bounding box center [278, 314] width 7 height 8
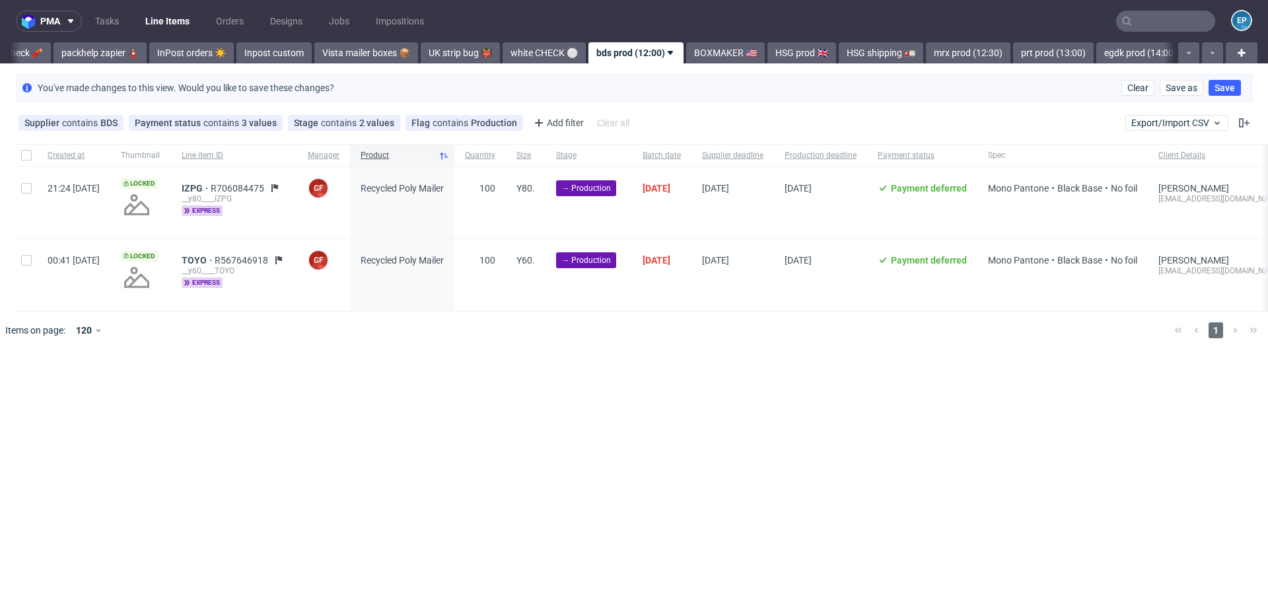
click at [1152, 26] on input "text" at bounding box center [1165, 21] width 99 height 21
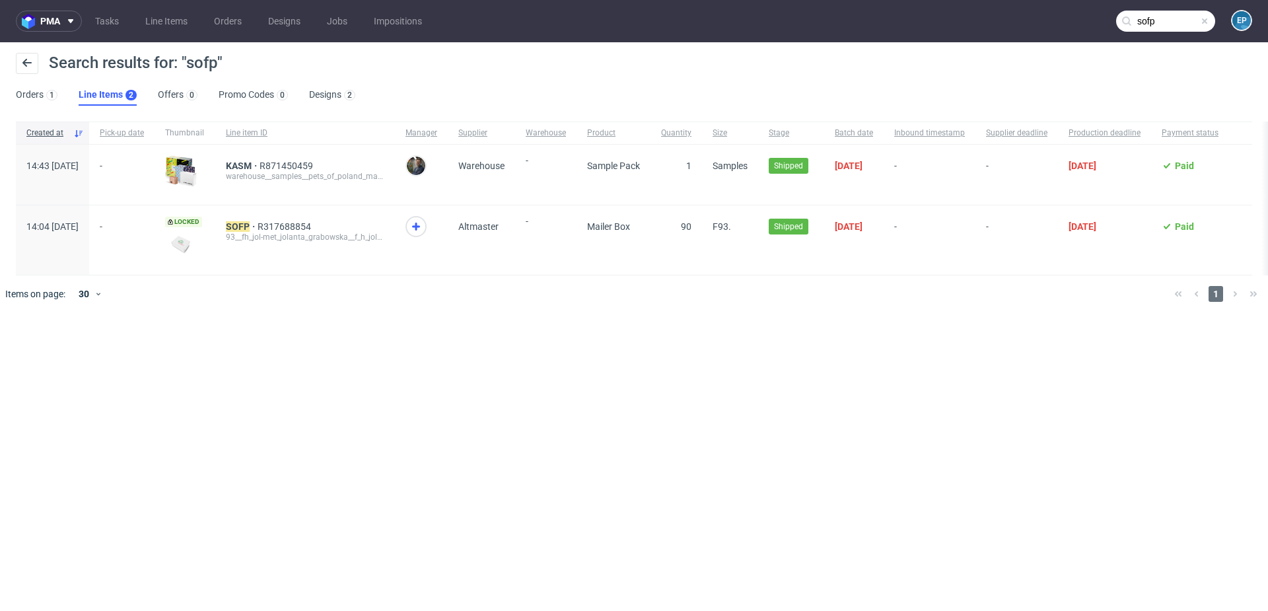
click at [1177, 25] on input "sofp" at bounding box center [1165, 21] width 99 height 21
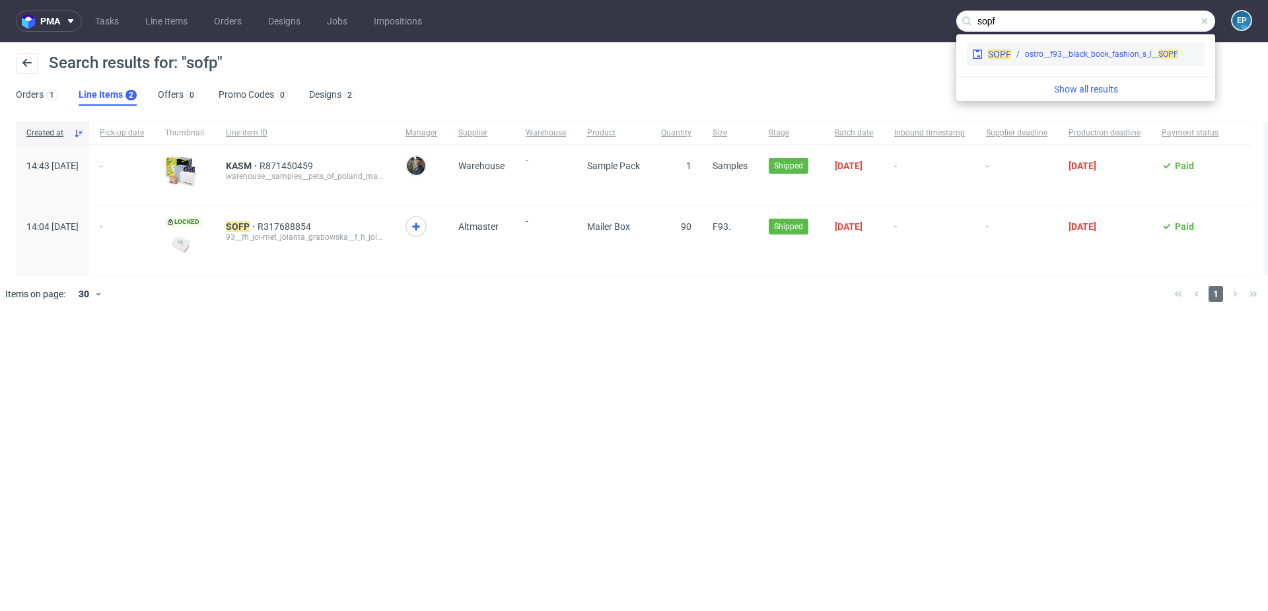
type input "sopf"
click at [1000, 57] on span "SOPF" at bounding box center [999, 54] width 23 height 11
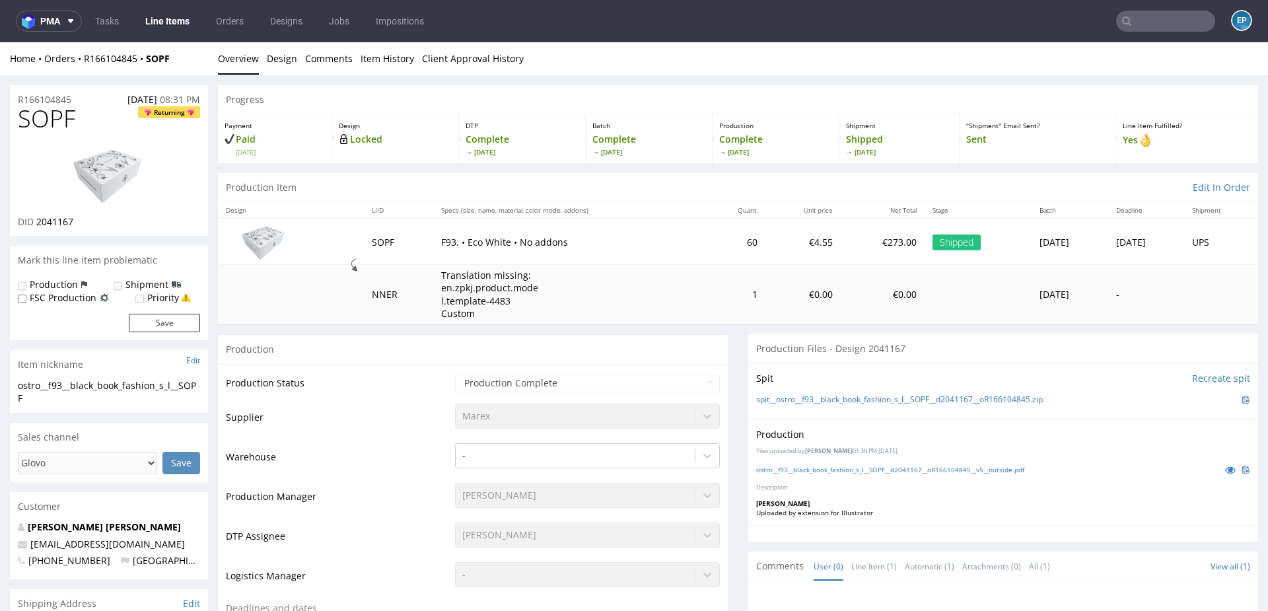
click at [175, 21] on link "Line Items" at bounding box center [167, 21] width 60 height 21
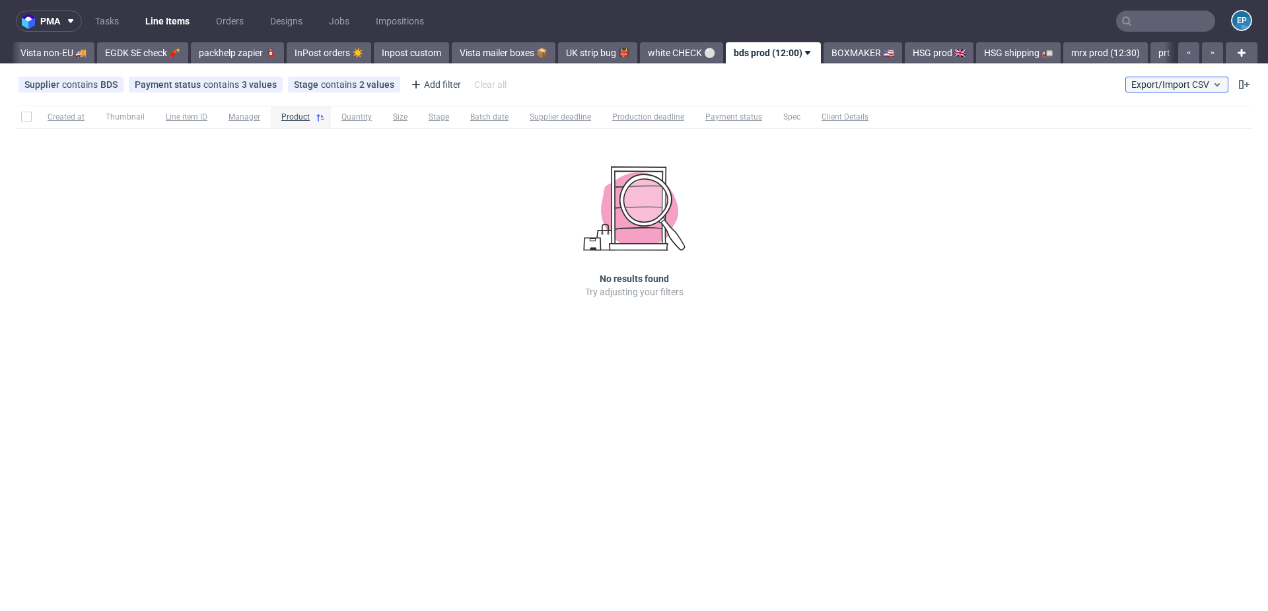
click at [1194, 86] on span "Export/Import CSV" at bounding box center [1176, 84] width 91 height 11
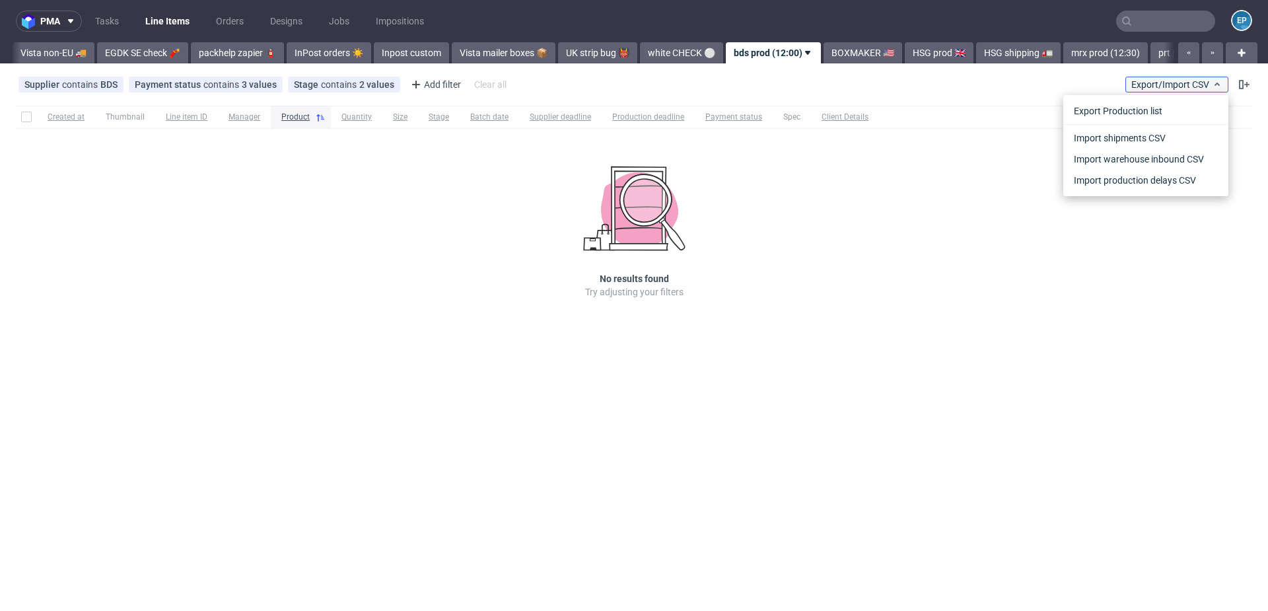
scroll to position [0, 706]
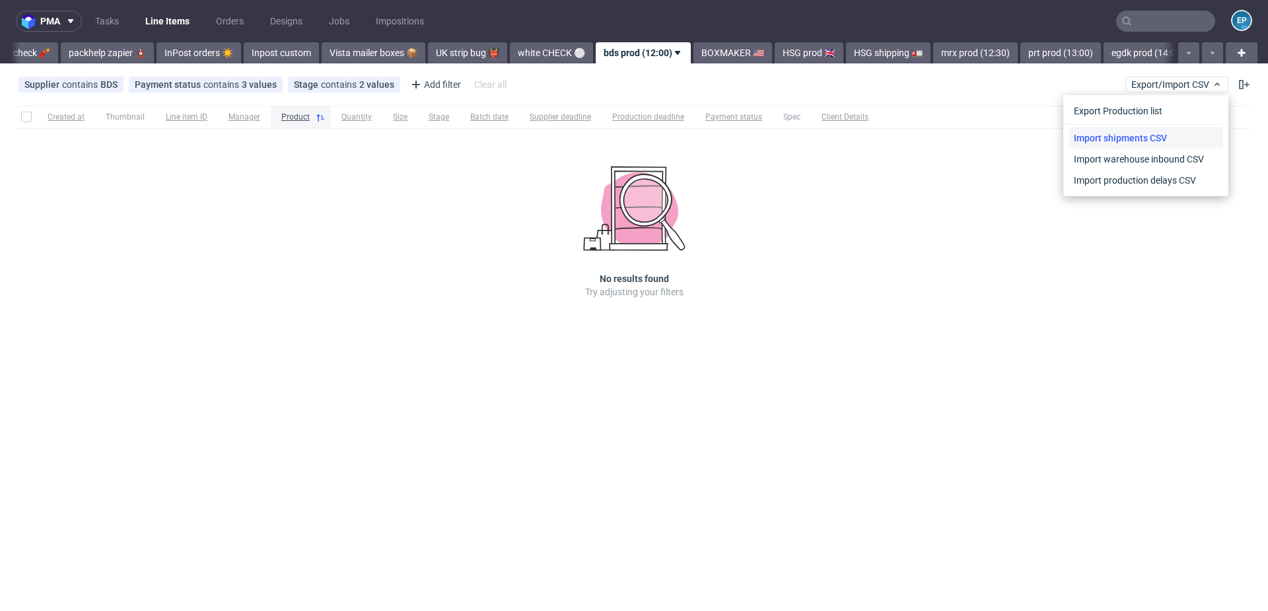
click at [1179, 135] on link "Import shipments CSV" at bounding box center [1145, 137] width 154 height 21
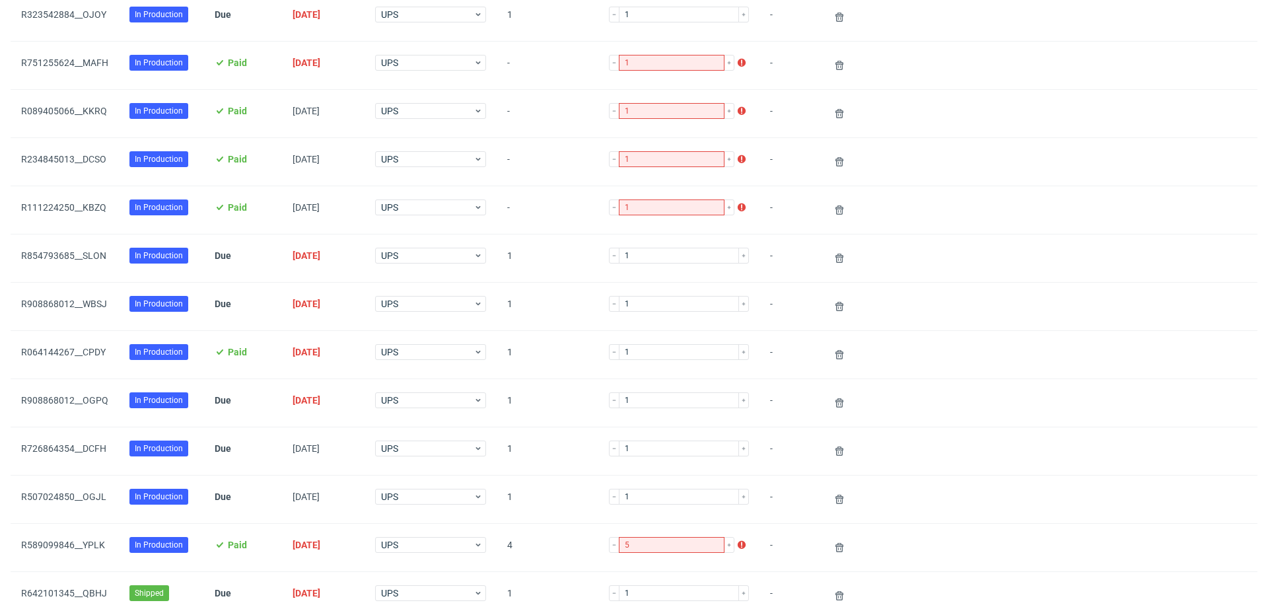
scroll to position [1095, 0]
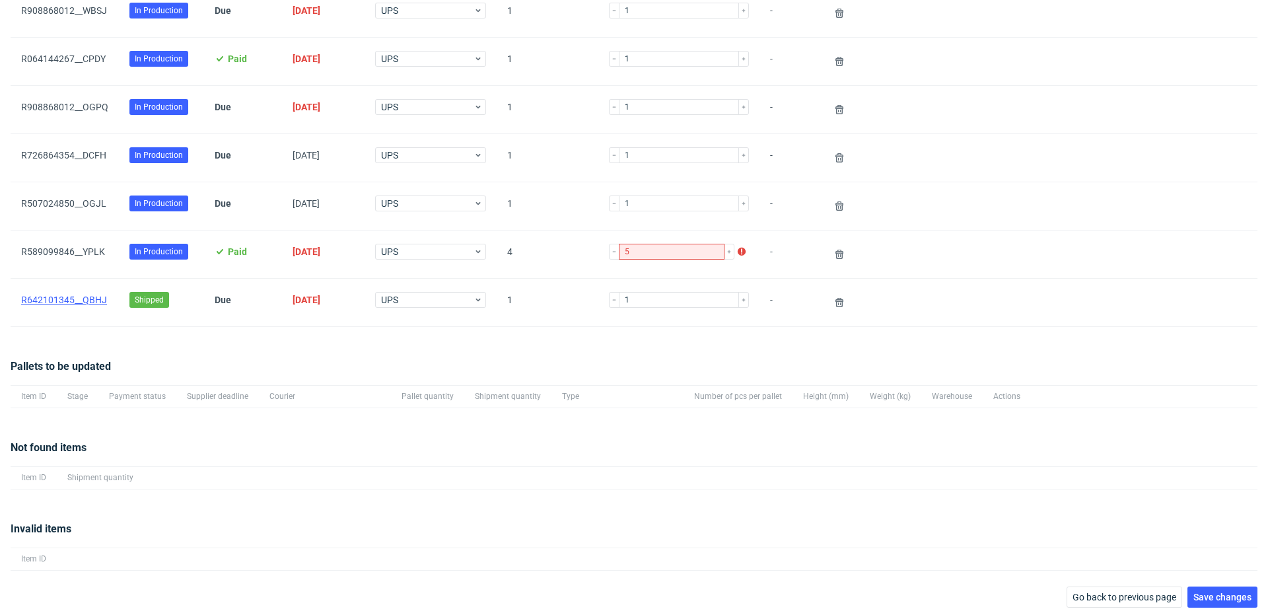
click at [90, 294] on link "R642101345__QBHJ" at bounding box center [64, 299] width 86 height 11
click at [835, 298] on use at bounding box center [839, 302] width 8 height 9
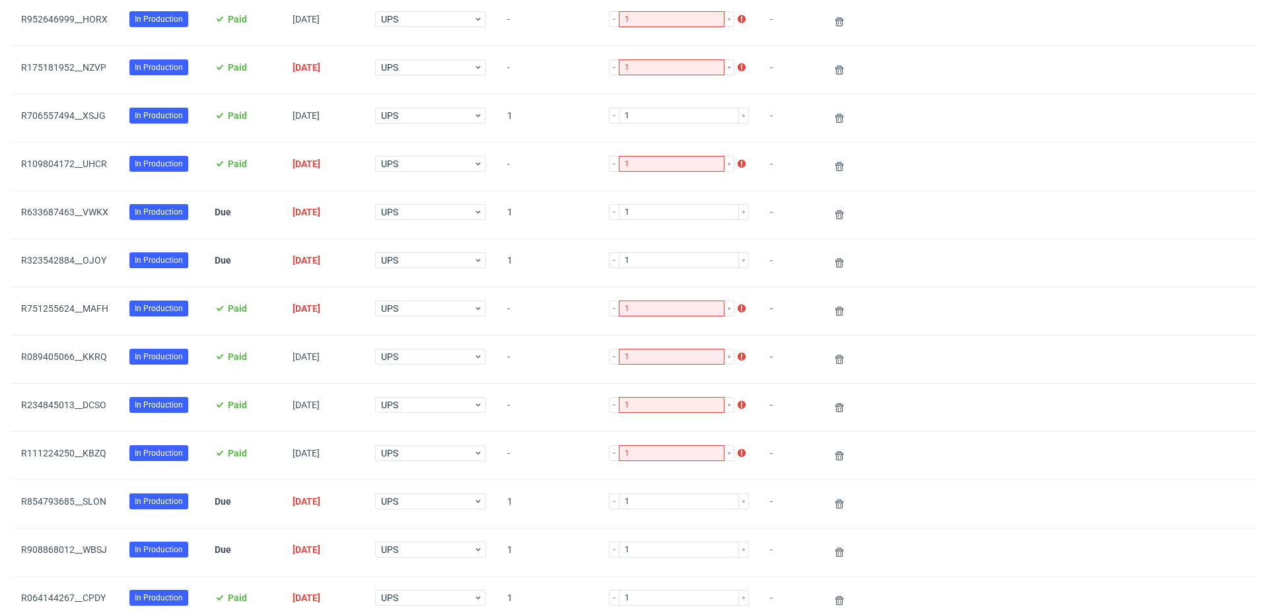
scroll to position [1047, 0]
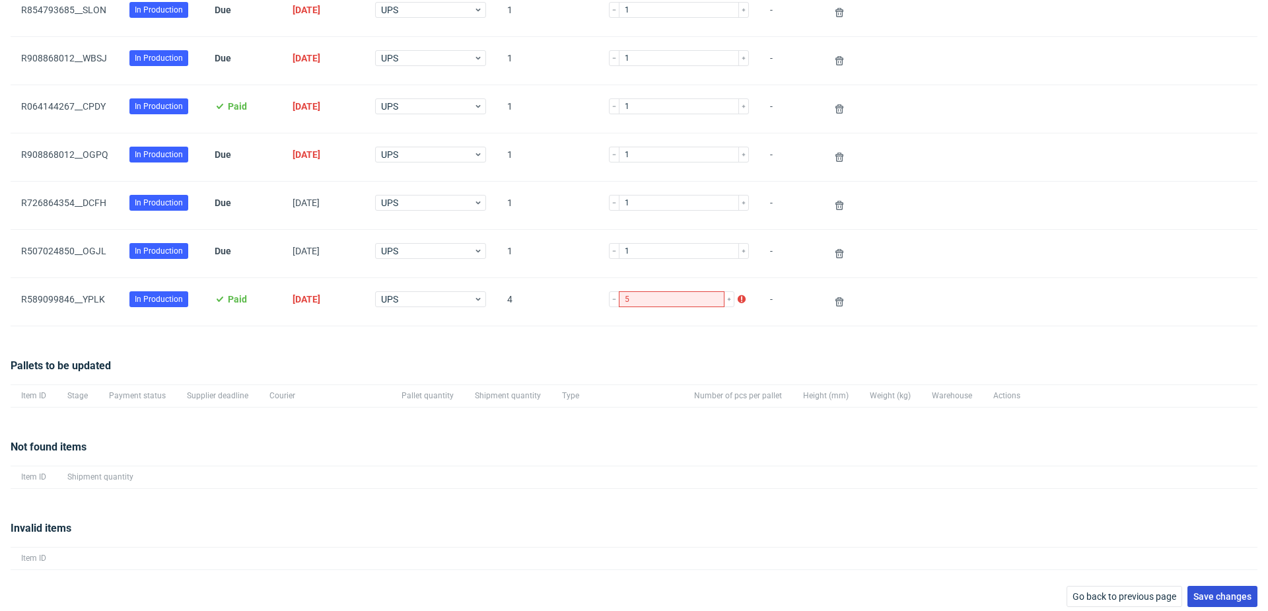
click at [1210, 586] on button "Save changes" at bounding box center [1222, 596] width 70 height 21
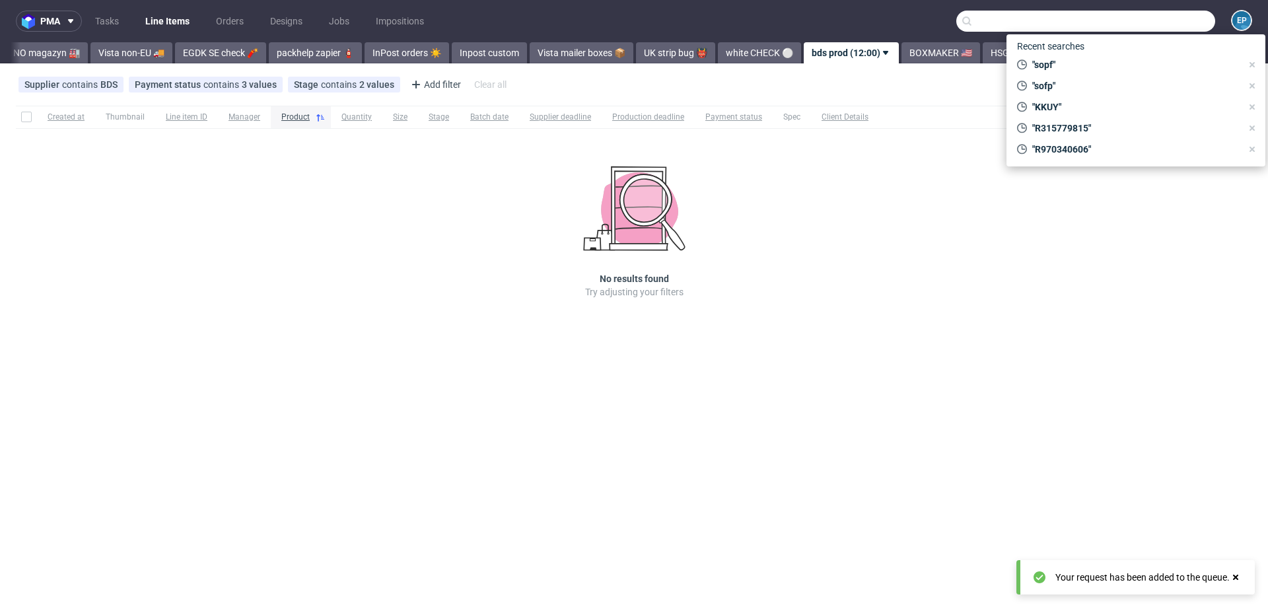
click at [1159, 13] on input "text" at bounding box center [1085, 21] width 259 height 21
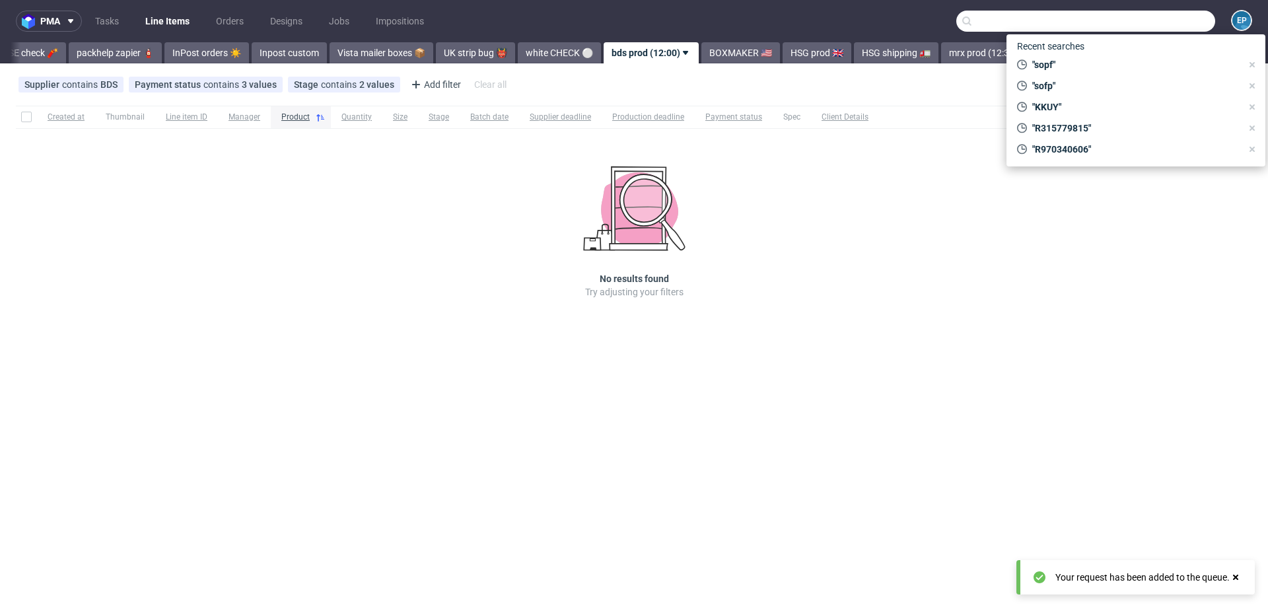
scroll to position [0, 706]
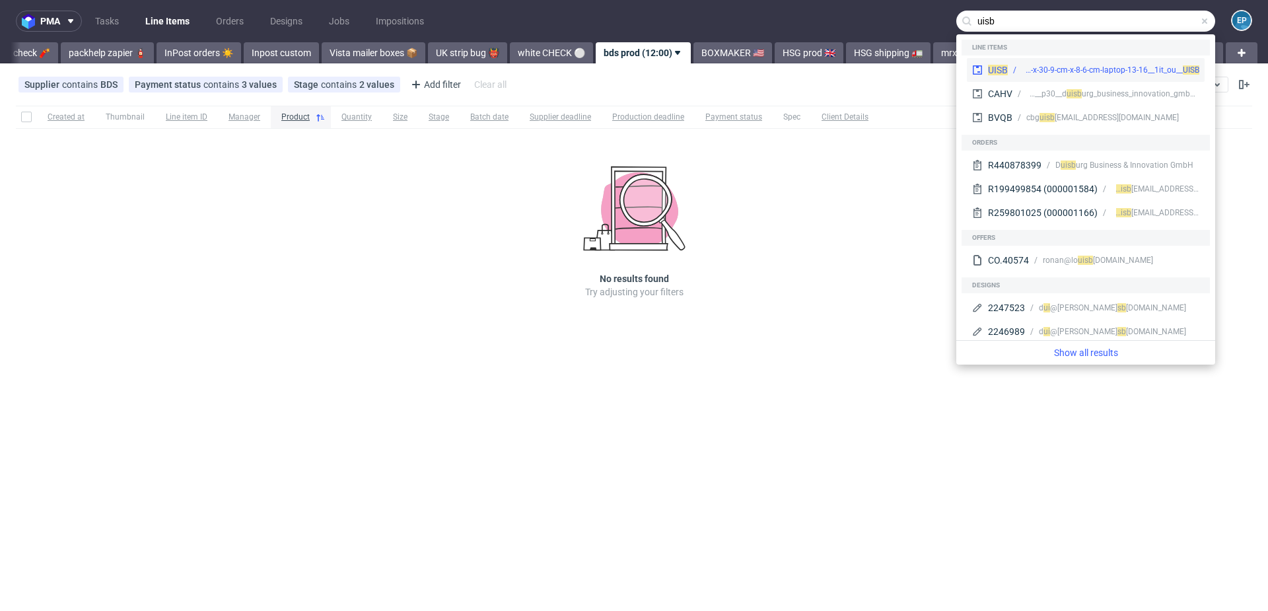
type input "uisb"
click at [1023, 63] on div "UISB bds__42-8-cm-x-30-9-cm-x-8-6-cm-laptop-13-16__1it_ou__ UISB" at bounding box center [1086, 70] width 238 height 24
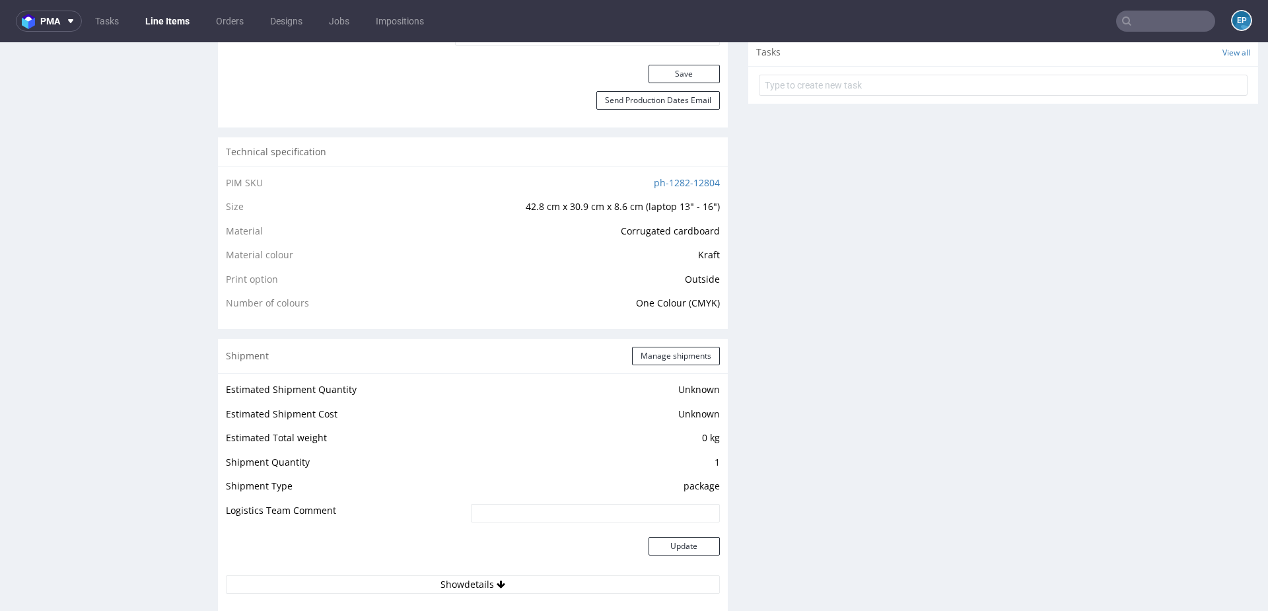
scroll to position [891, 0]
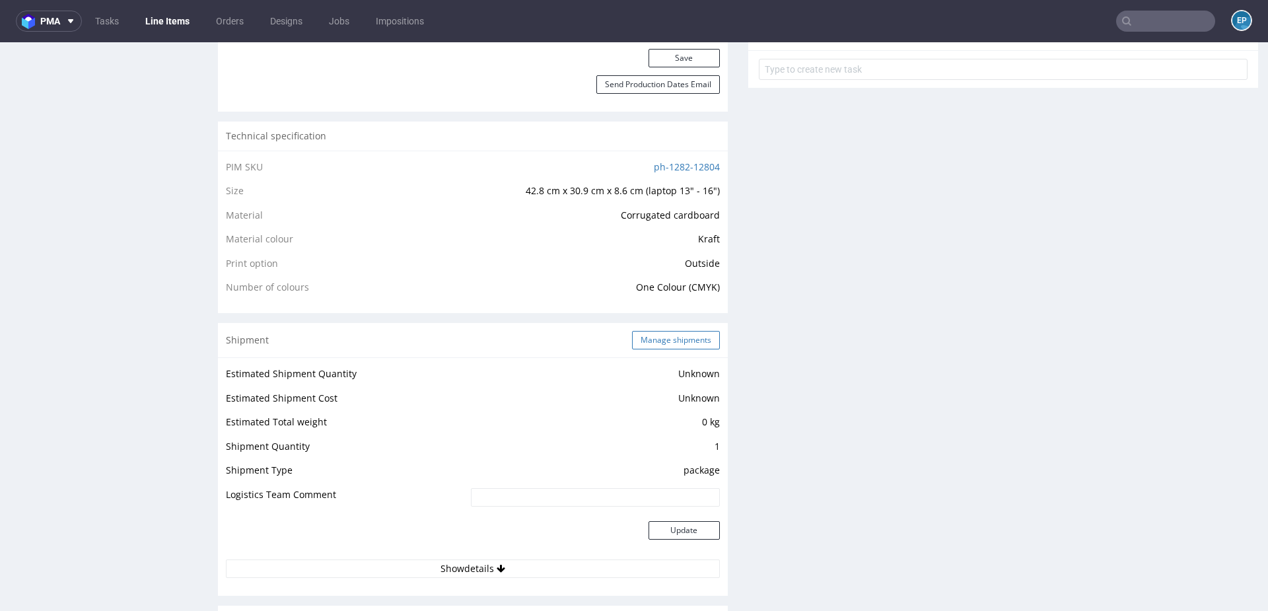
click button "Manage shipments"
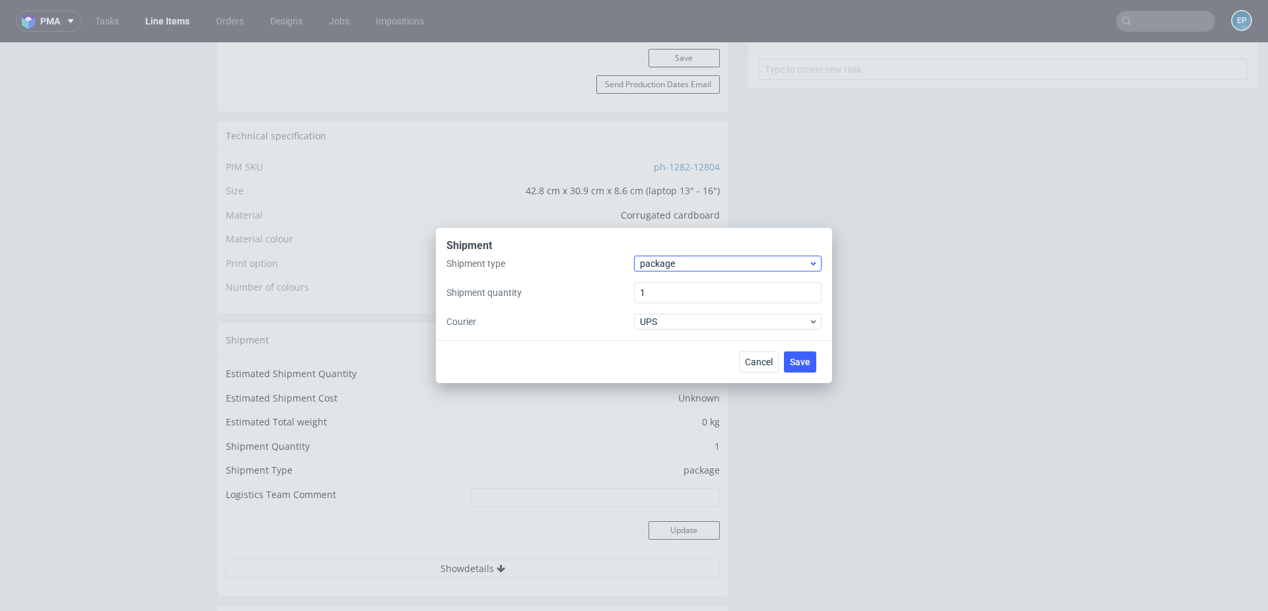
click at [674, 268] on span "package" at bounding box center [724, 263] width 168 height 13
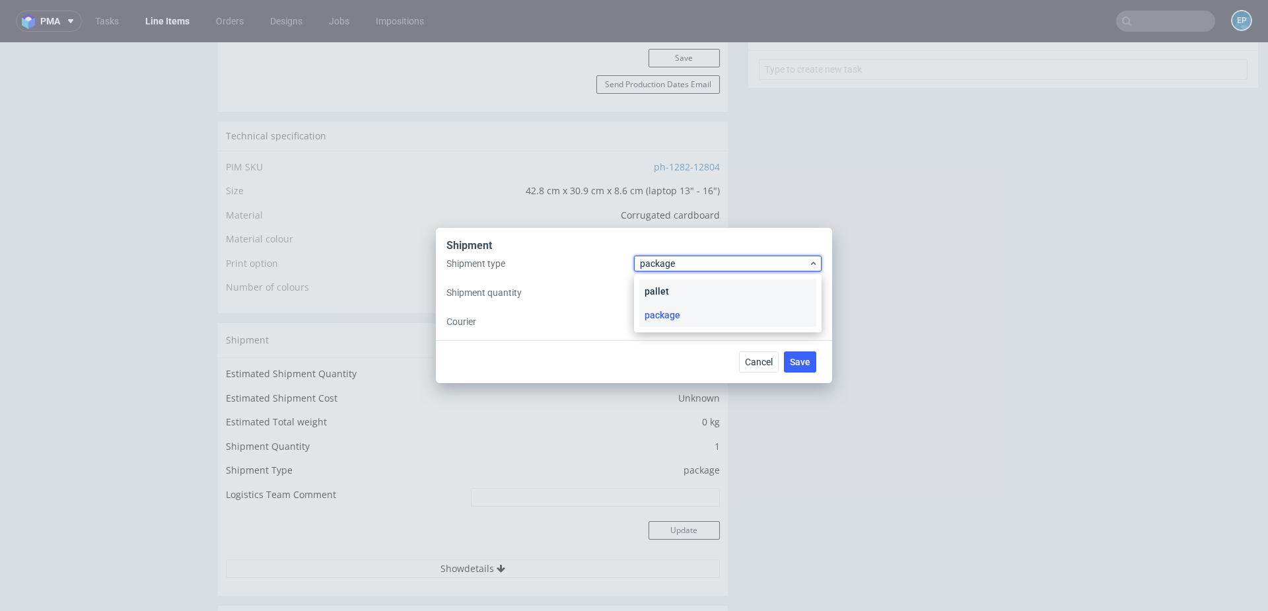
click at [674, 282] on div "pallet" at bounding box center [727, 291] width 177 height 24
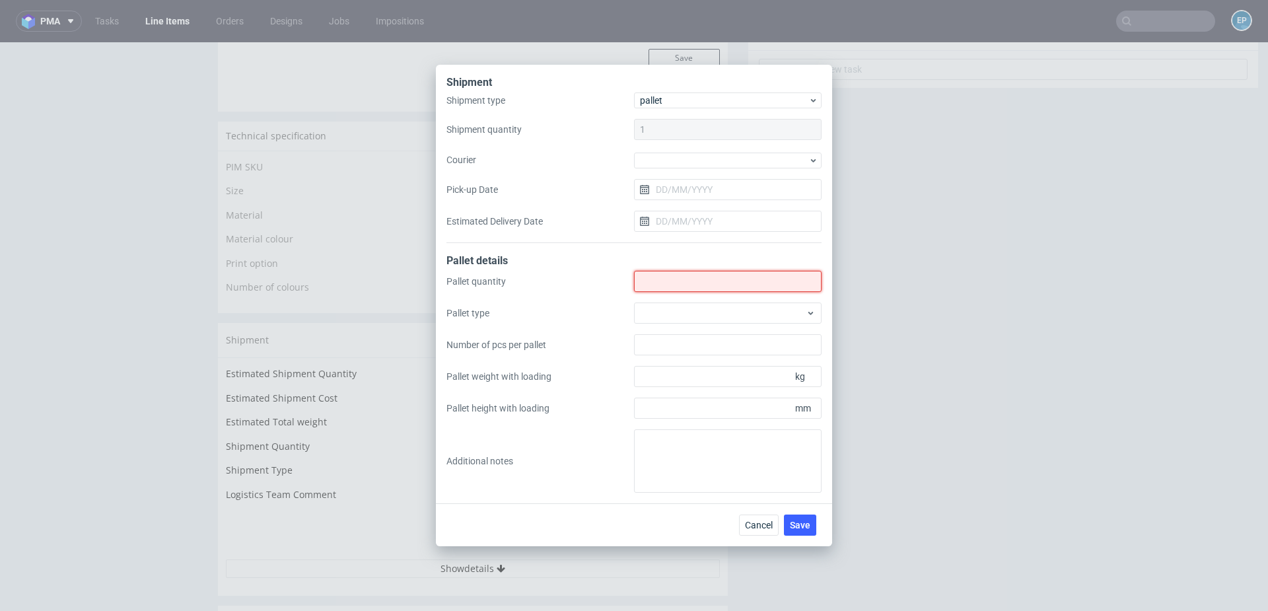
click at [674, 282] on input "Shipment type" at bounding box center [728, 281] width 188 height 21
type input "1"
click at [673, 314] on div at bounding box center [728, 312] width 188 height 21
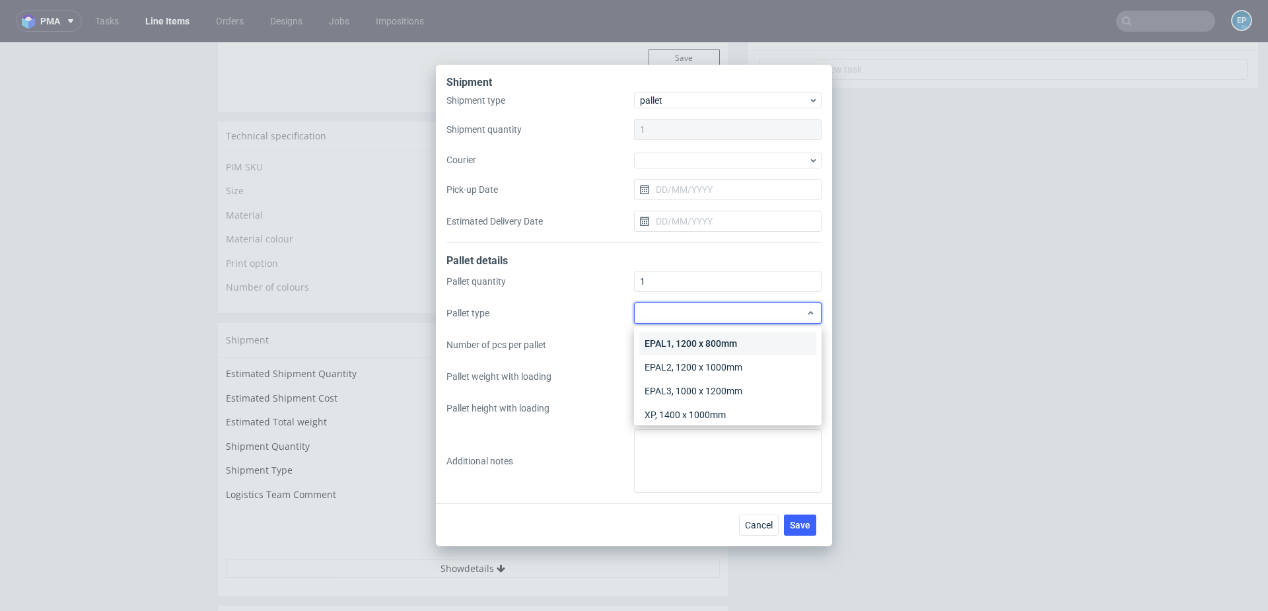
click at [675, 336] on div "EPAL1, 1200 x 800mm" at bounding box center [727, 343] width 177 height 24
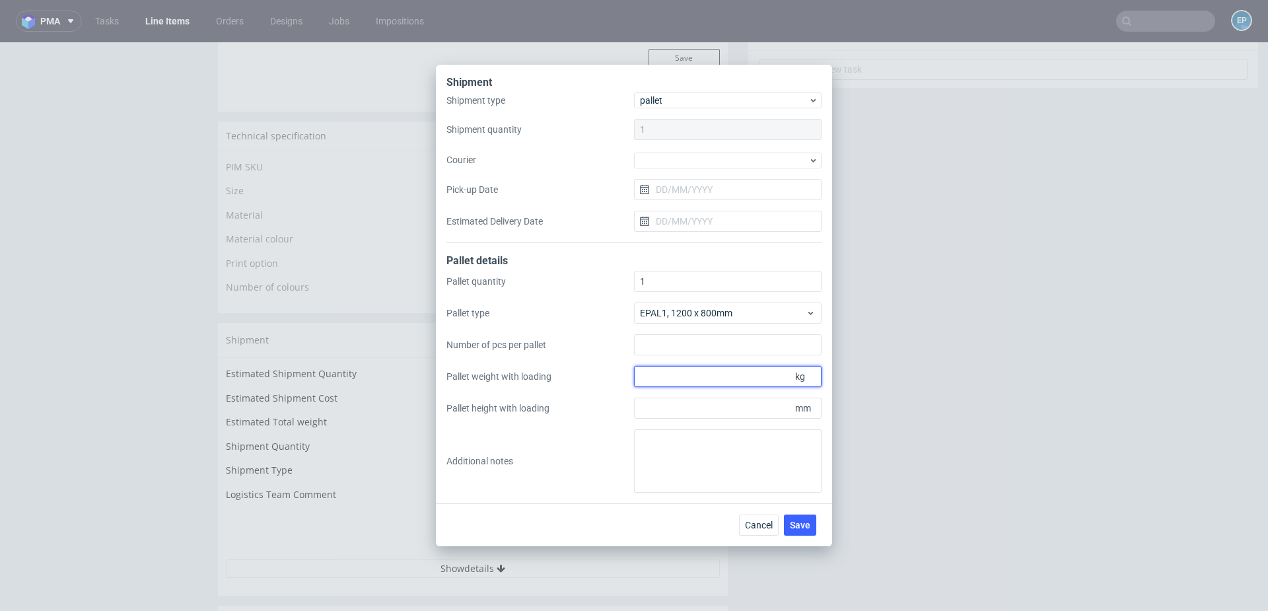
click at [683, 380] on input "Pallet weight with loading" at bounding box center [728, 376] width 188 height 21
type input "250"
click at [681, 401] on input "Pallet height with loading" at bounding box center [728, 407] width 188 height 21
type input "1800"
click at [800, 526] on span "Save" at bounding box center [800, 524] width 20 height 9
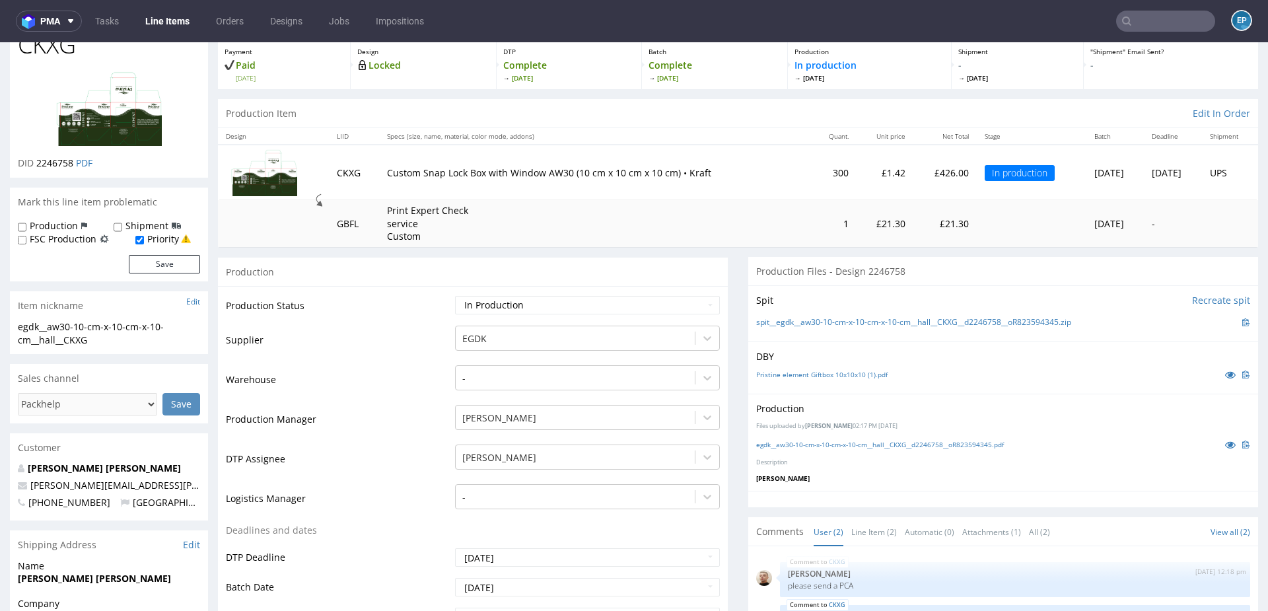
scroll to position [77, 0]
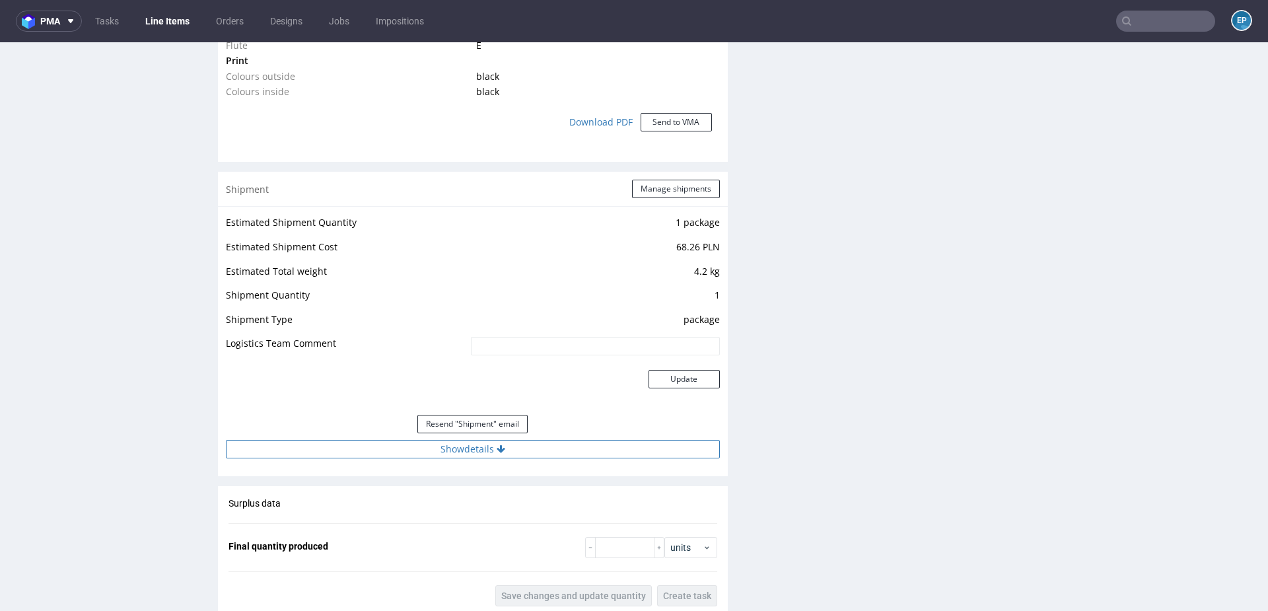
click at [475, 452] on button "Show details" at bounding box center [473, 449] width 494 height 18
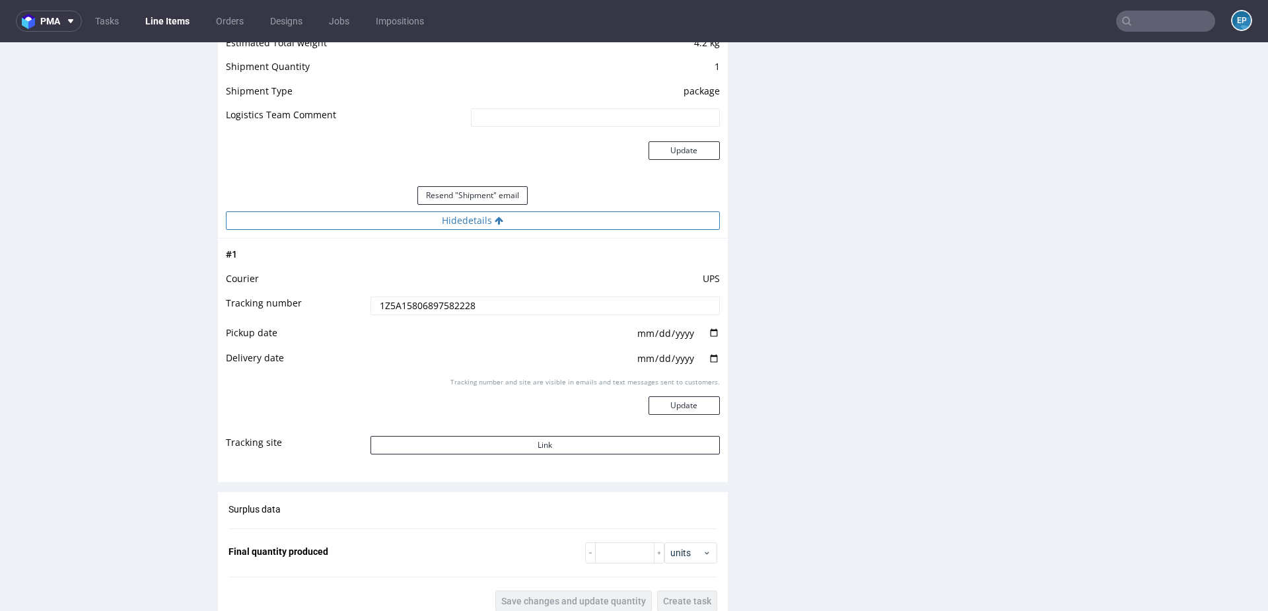
scroll to position [1570, 0]
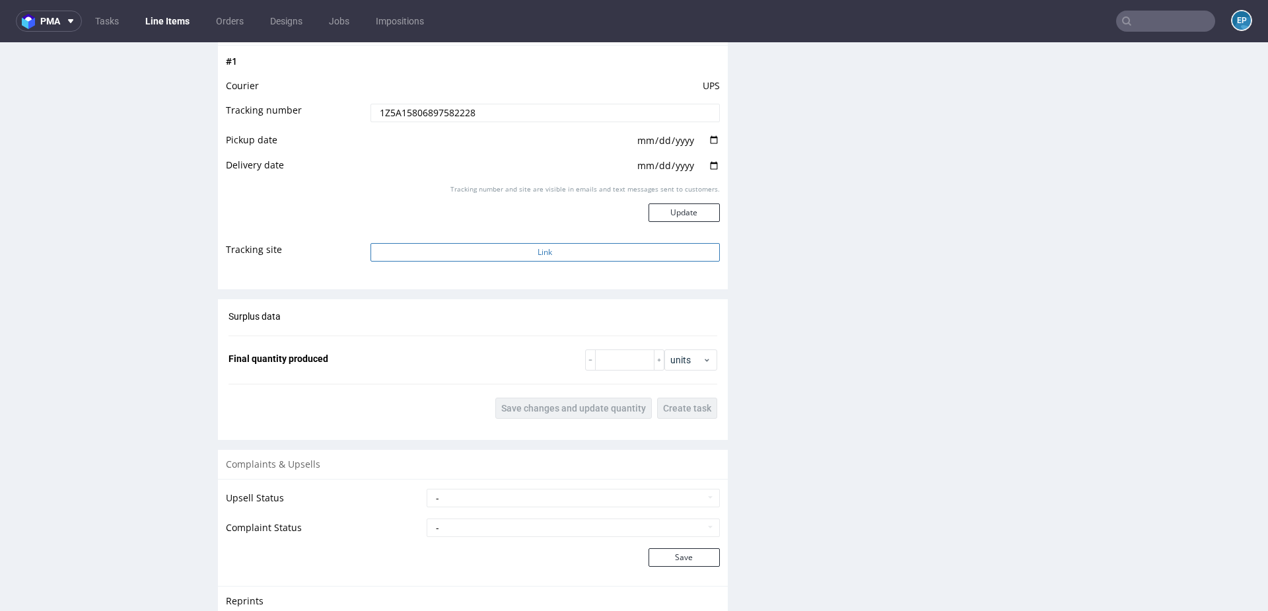
click at [498, 248] on button "Link" at bounding box center [544, 252] width 349 height 18
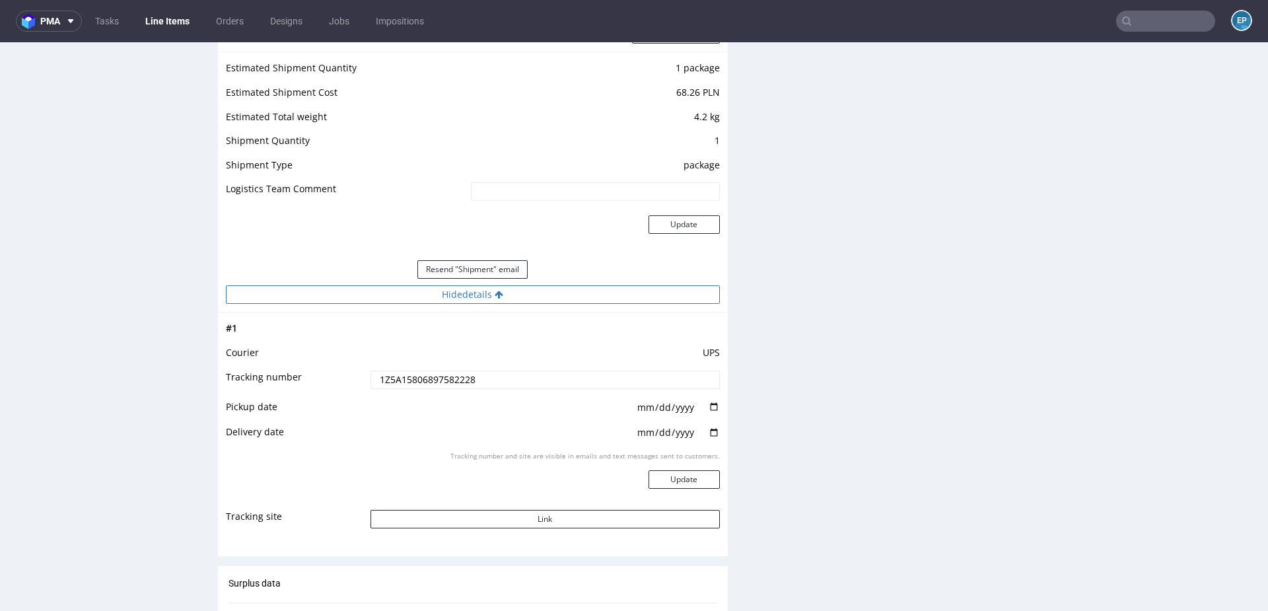
scroll to position [1338, 0]
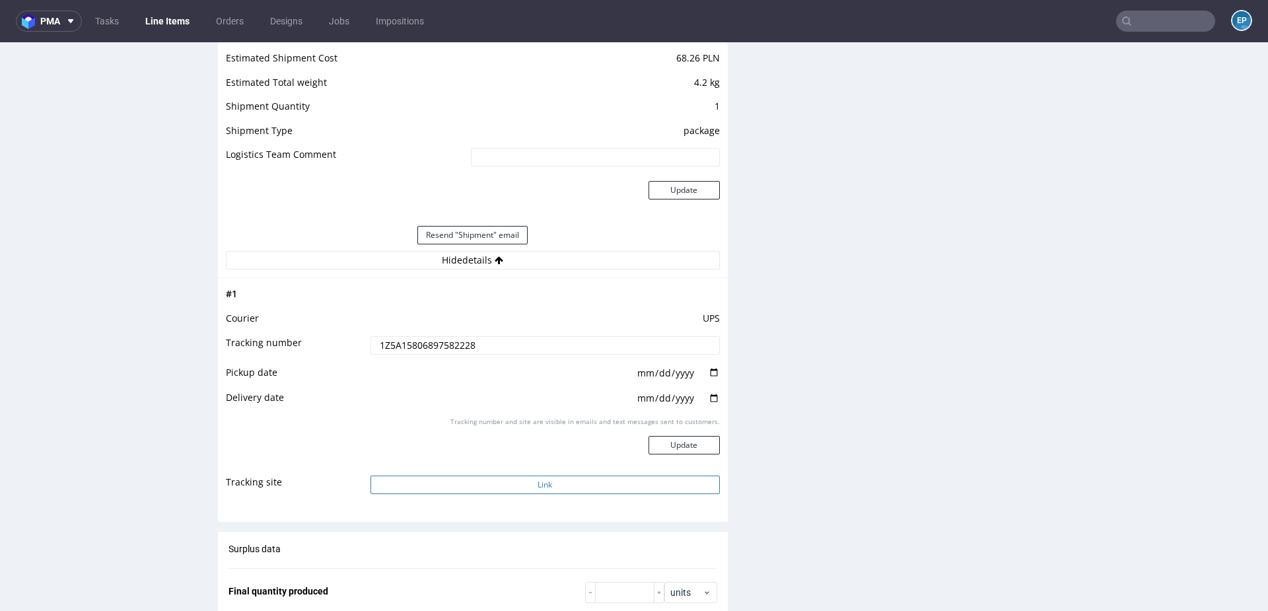
click at [544, 479] on button "Link" at bounding box center [544, 484] width 349 height 18
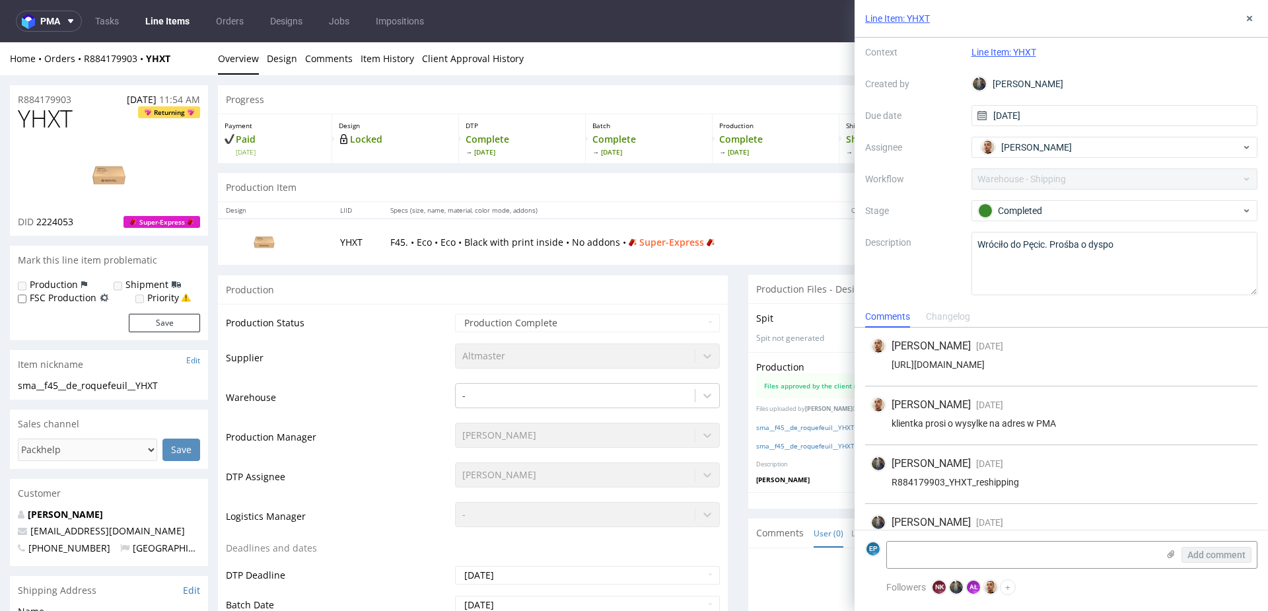
scroll to position [30, 0]
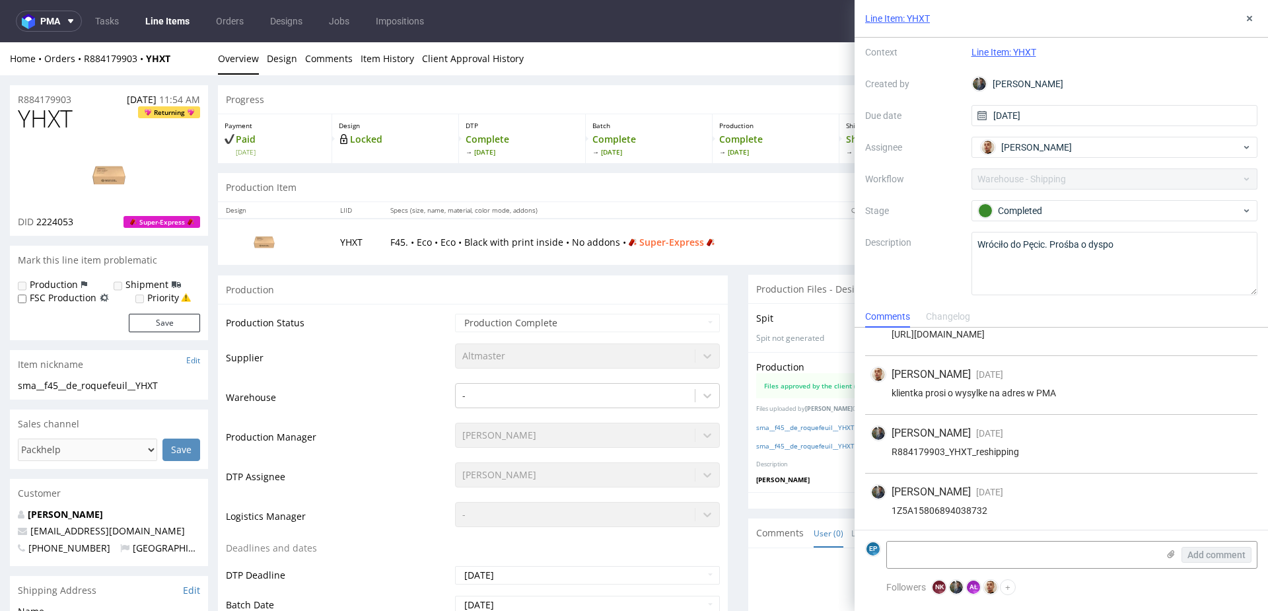
click at [949, 508] on div "1Z5A15806894038732" at bounding box center [1061, 510] width 382 height 11
copy div "1Z5A15806894038732"
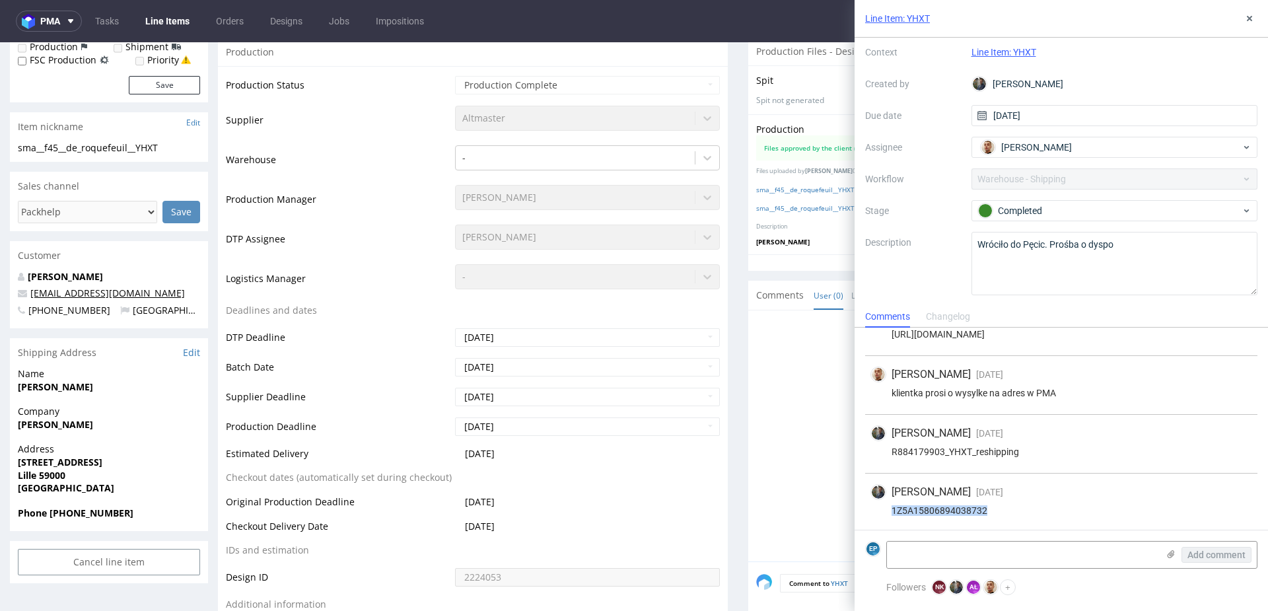
scroll to position [346, 0]
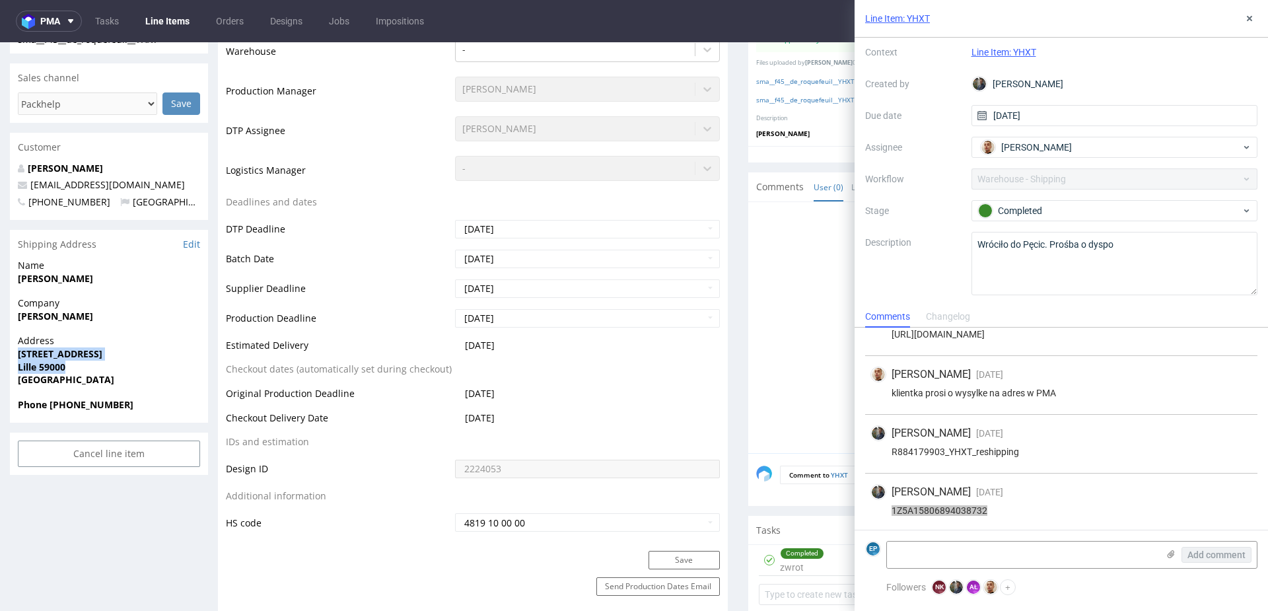
drag, startPoint x: 17, startPoint y: 355, endPoint x: 87, endPoint y: 366, distance: 71.4
click at [88, 366] on div "Address 67 RUE DE WAZEMMES Lille 59000 France" at bounding box center [109, 365] width 198 height 63
copy p "67 RUE DE WAZEMMES Lille 59000"
click at [1247, 20] on icon at bounding box center [1249, 18] width 11 height 11
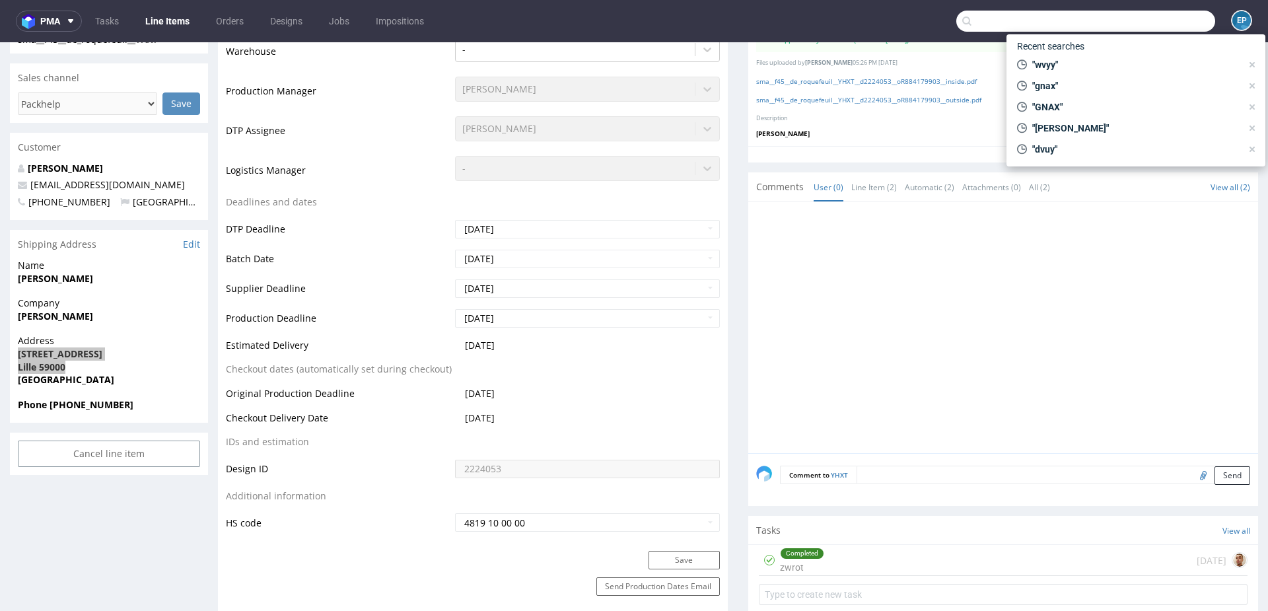
click at [1142, 29] on input "text" at bounding box center [1085, 21] width 259 height 21
paste input "R970340606"
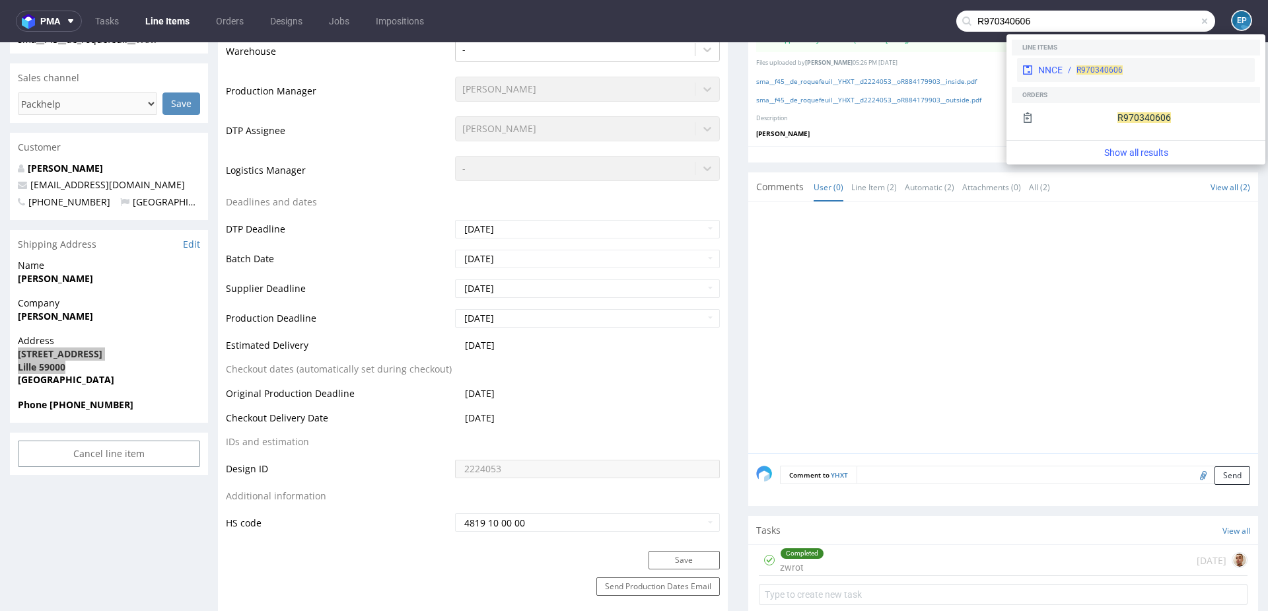
type input "R970340606"
click at [1073, 67] on div "R970340606" at bounding box center [1155, 70] width 187 height 12
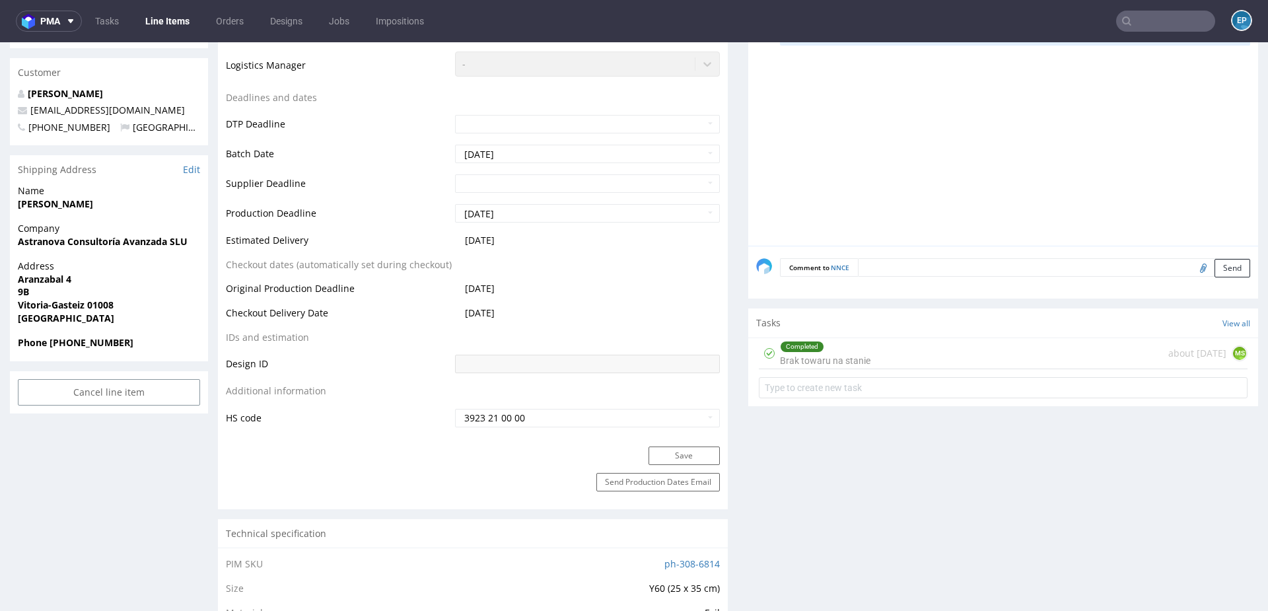
scroll to position [453, 0]
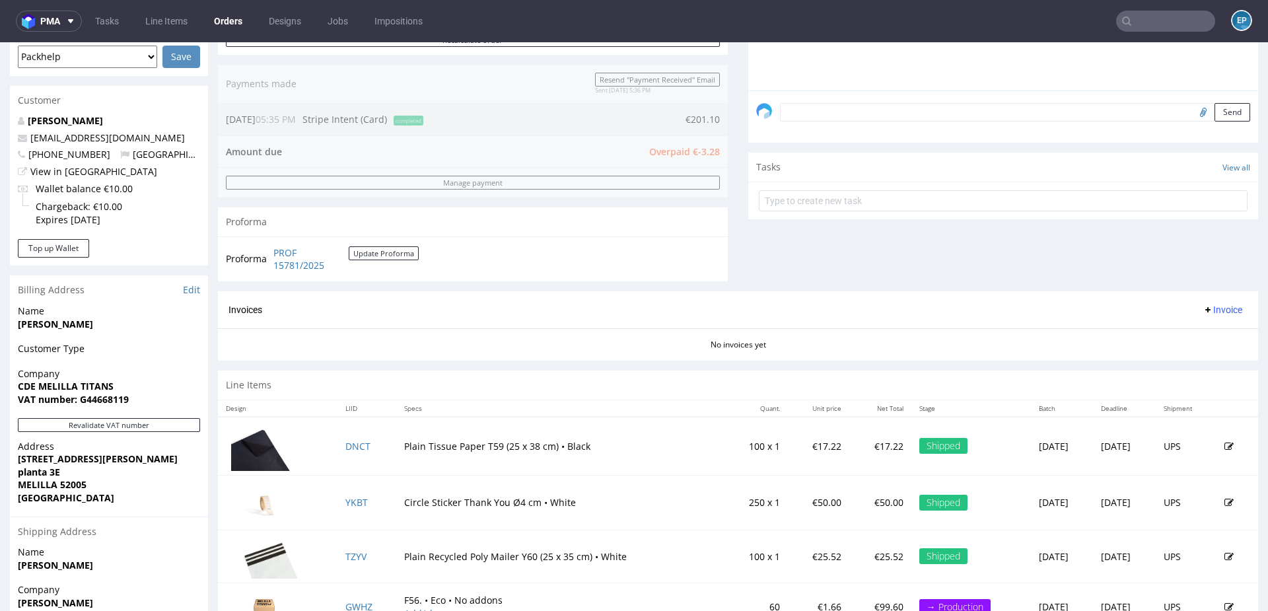
scroll to position [477, 0]
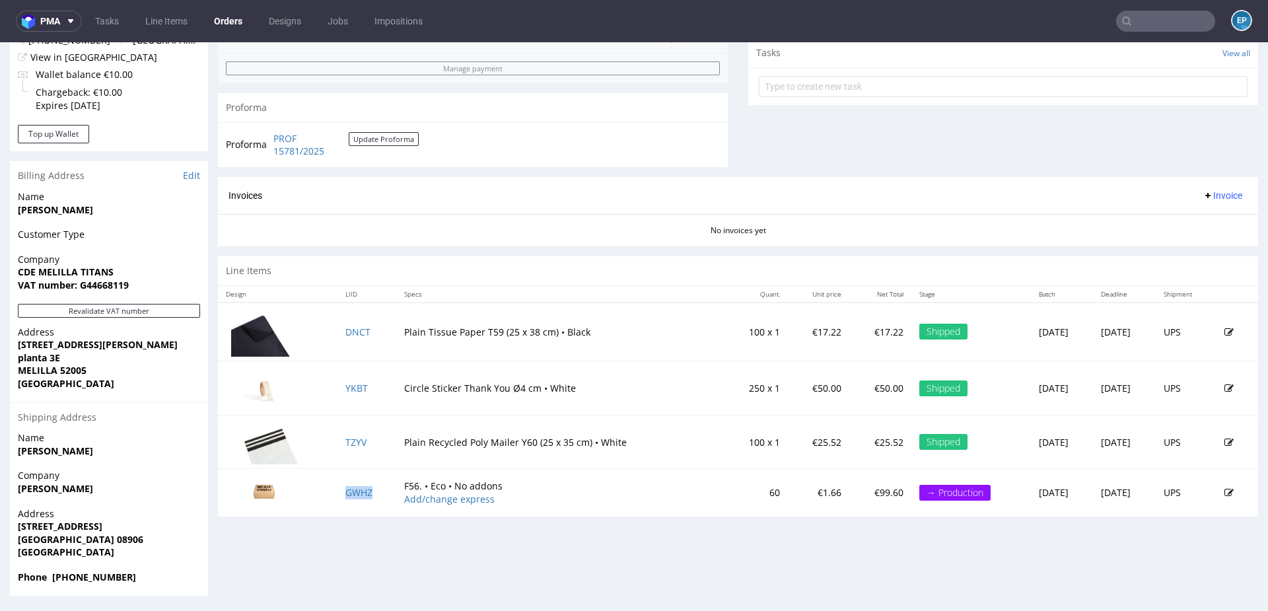
click at [360, 496] on td "GWHZ" at bounding box center [366, 492] width 59 height 48
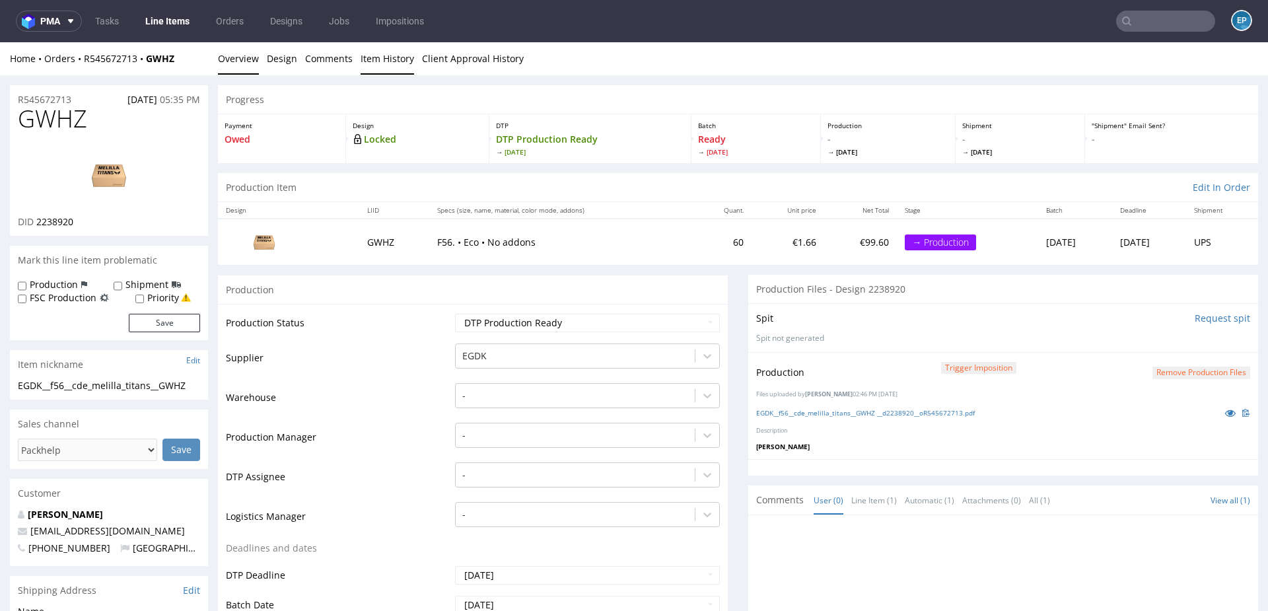
click at [372, 69] on link "Item History" at bounding box center [386, 58] width 53 height 32
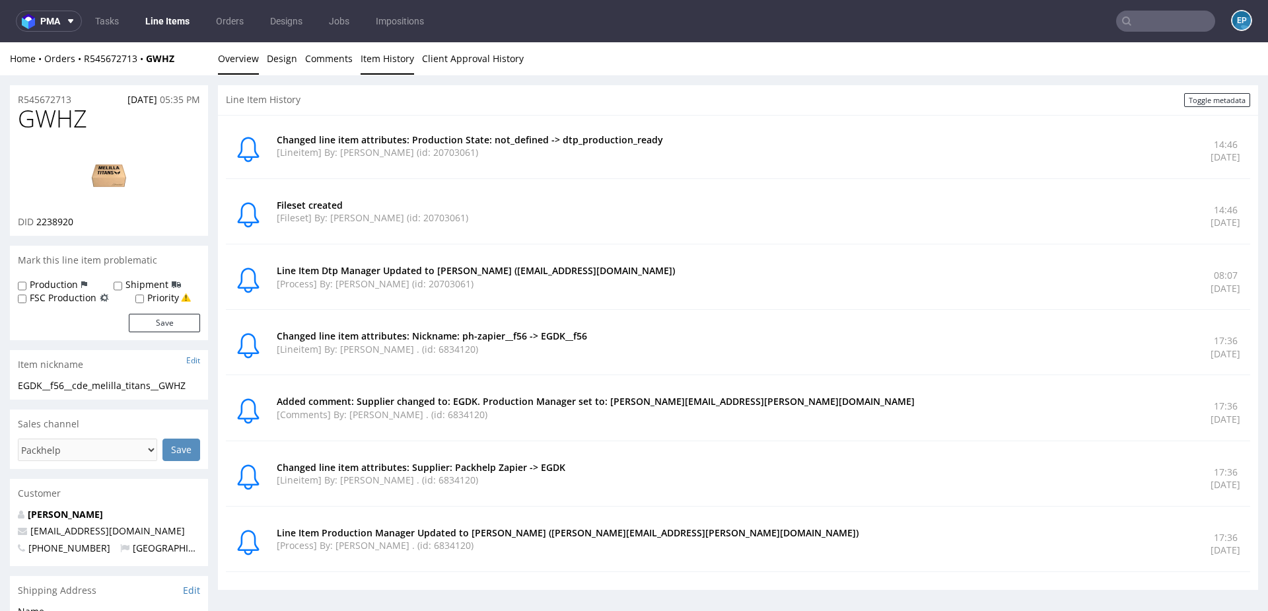
click at [240, 53] on link "Overview" at bounding box center [238, 58] width 41 height 32
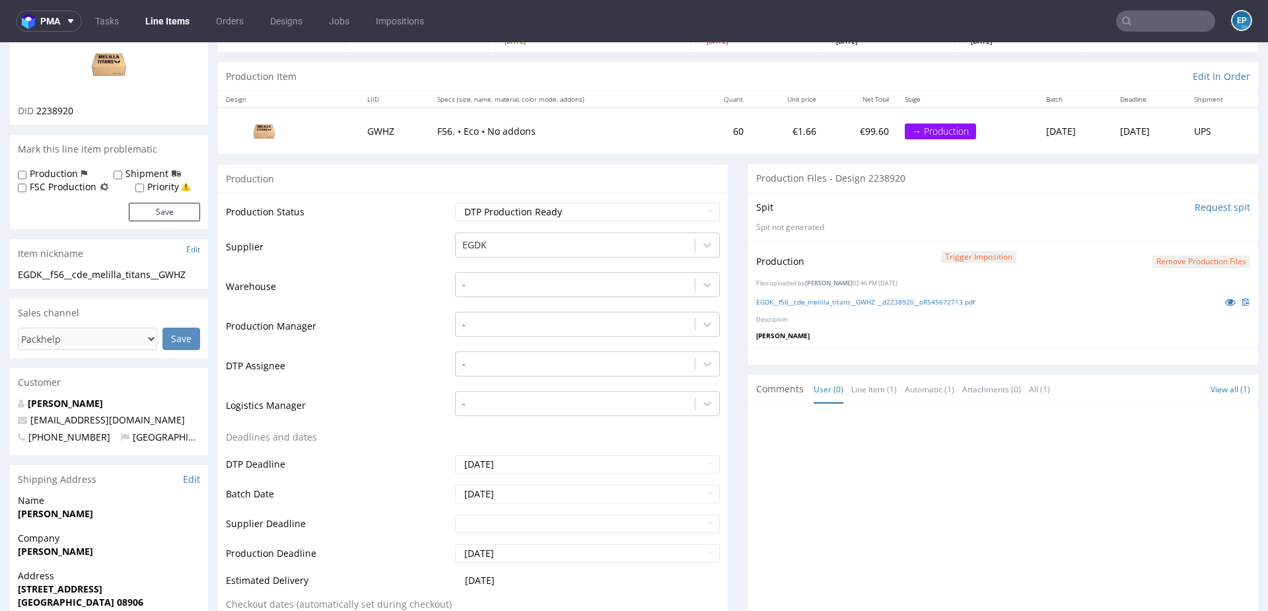
scroll to position [115, 0]
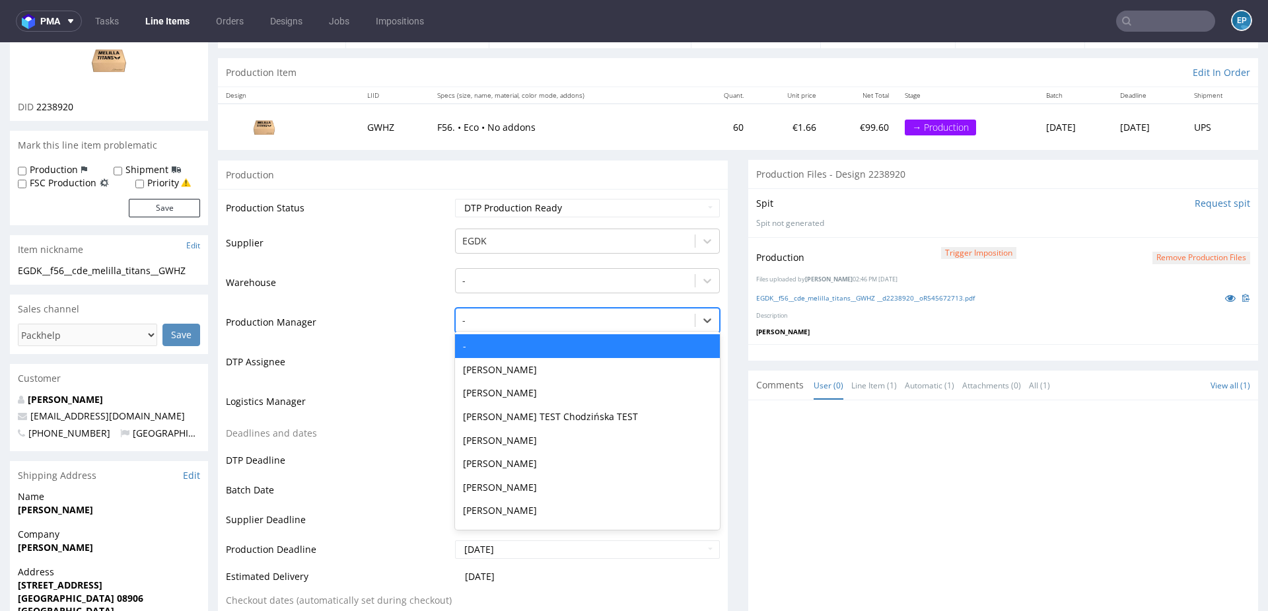
click at [485, 316] on div at bounding box center [575, 320] width 226 height 16
type input "ewa"
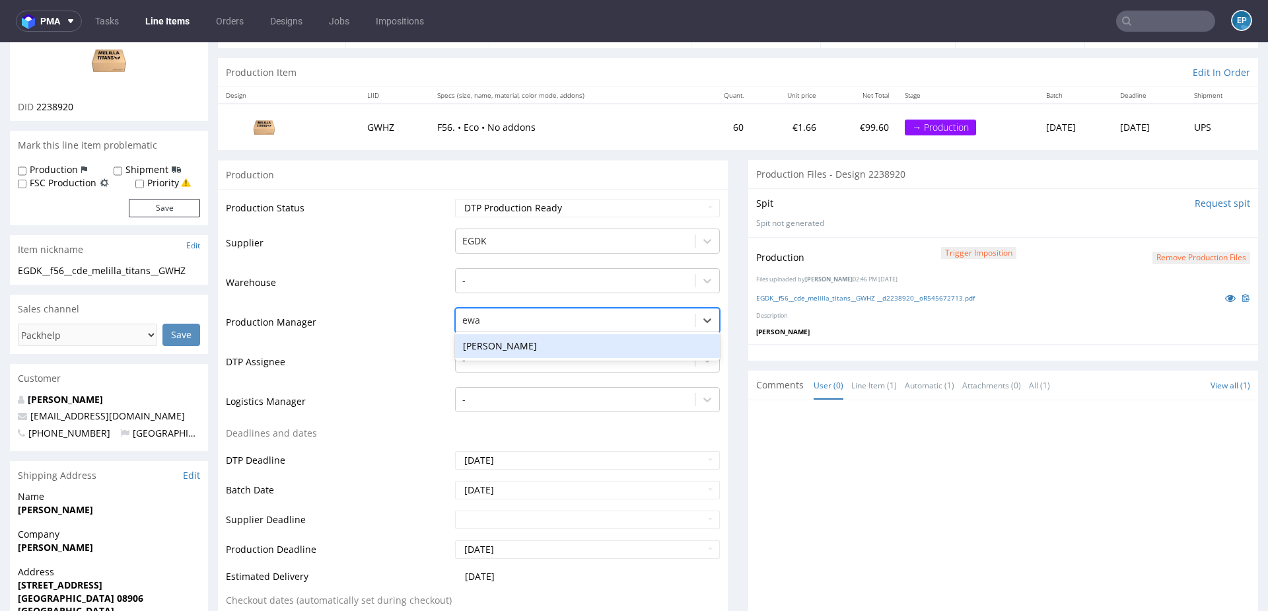
click at [490, 348] on div "[PERSON_NAME]" at bounding box center [587, 346] width 265 height 24
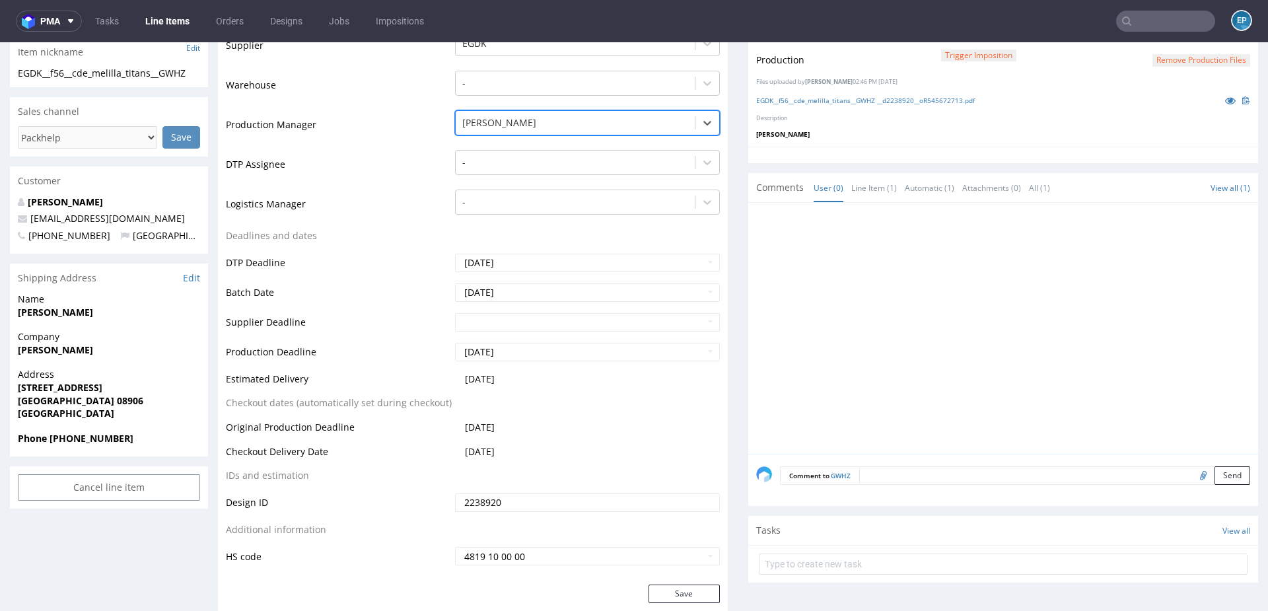
scroll to position [339, 0]
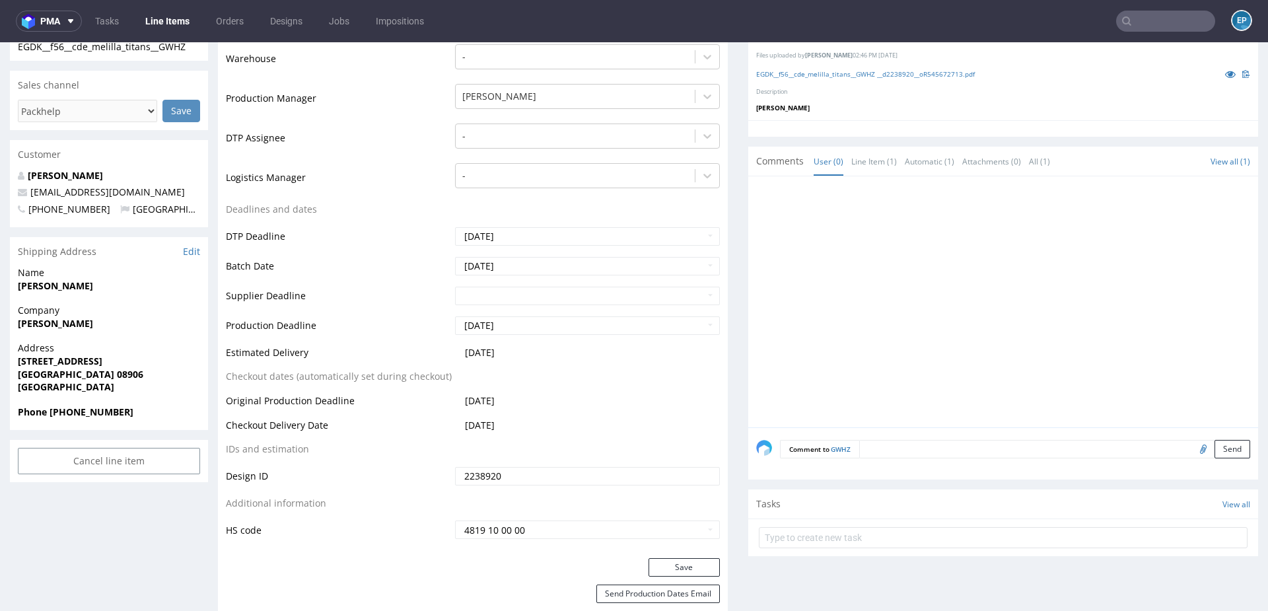
click at [665, 576] on div "Save" at bounding box center [473, 571] width 510 height 26
click at [659, 570] on button "Save" at bounding box center [683, 567] width 71 height 18
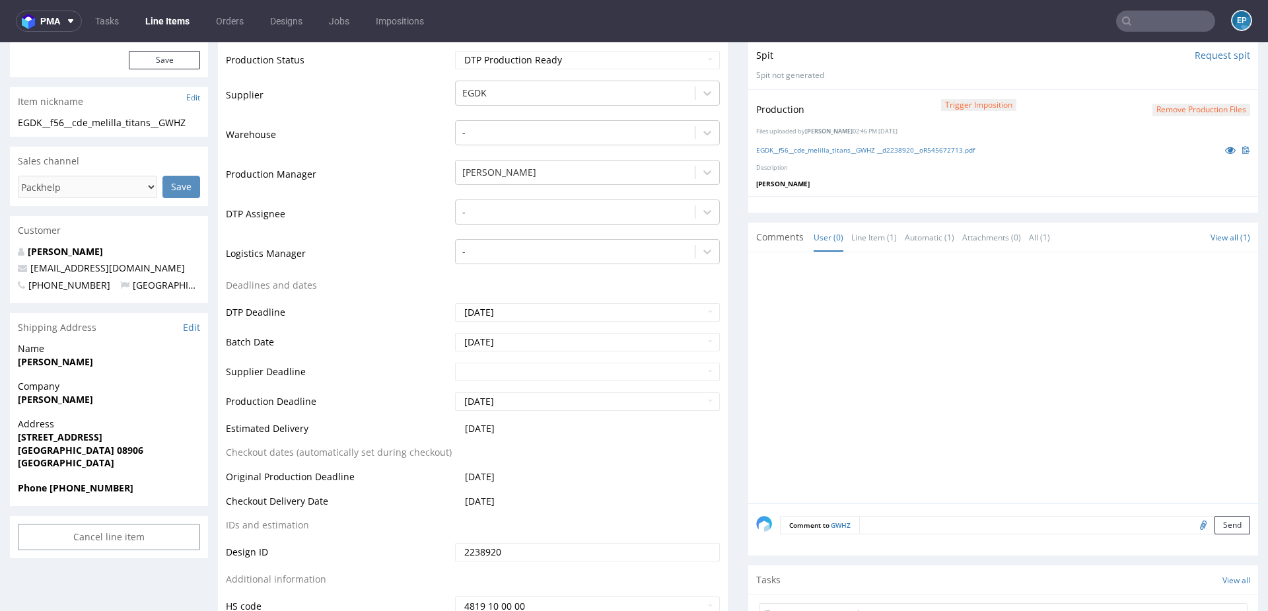
scroll to position [289, 0]
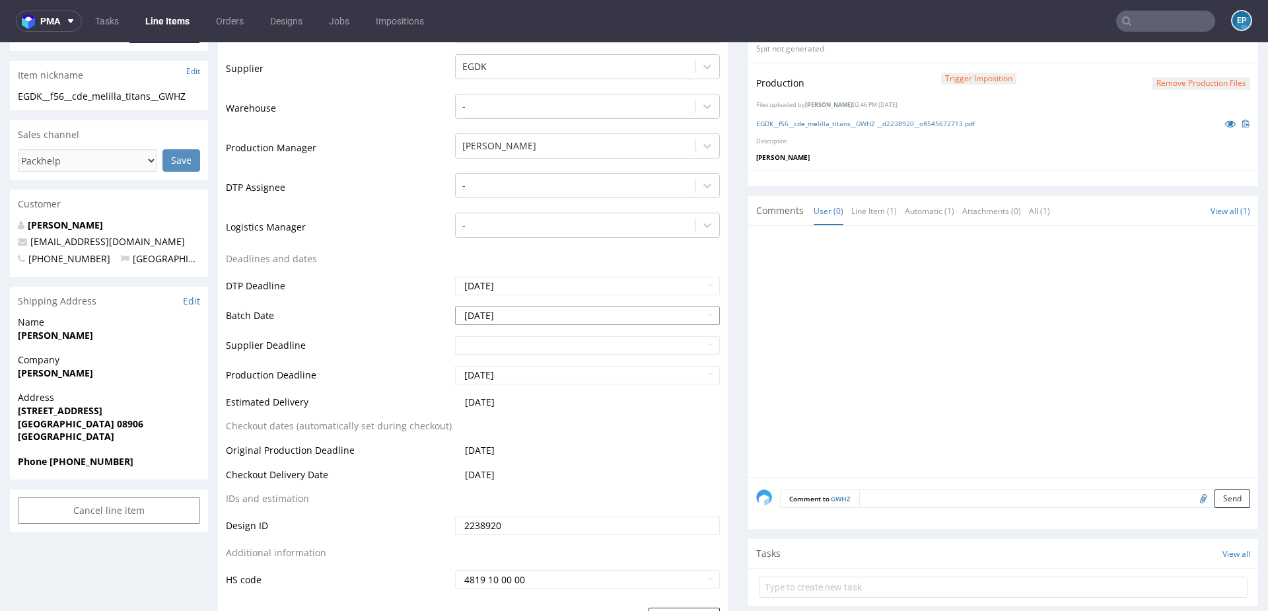
click at [526, 313] on input "2025-07-31" at bounding box center [587, 315] width 265 height 18
click at [584, 158] on th at bounding box center [584, 157] width 20 height 20
click at [546, 273] on td "28" at bounding box center [544, 275] width 20 height 20
type input "[DATE]"
click at [514, 343] on input "text" at bounding box center [587, 345] width 265 height 18
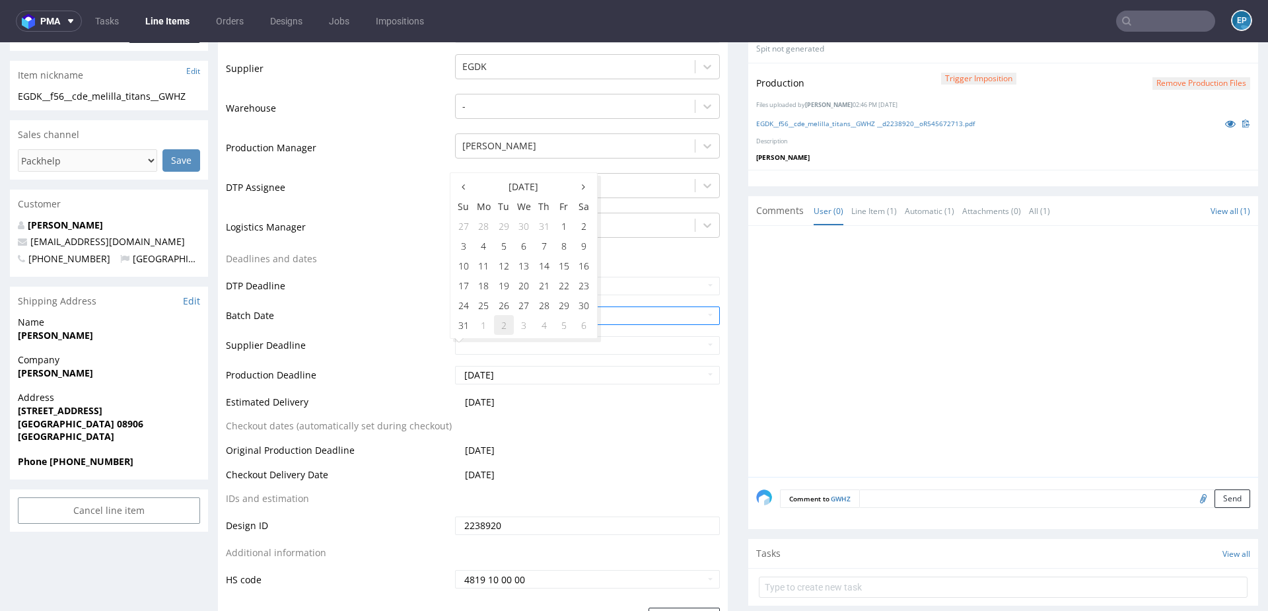
click at [500, 327] on td "2" at bounding box center [504, 325] width 20 height 20
type input "2025-09-02"
click at [514, 373] on input "2025-08-07" at bounding box center [587, 375] width 265 height 18
click at [504, 355] on td "2" at bounding box center [504, 355] width 20 height 20
type input "2025-09-02"
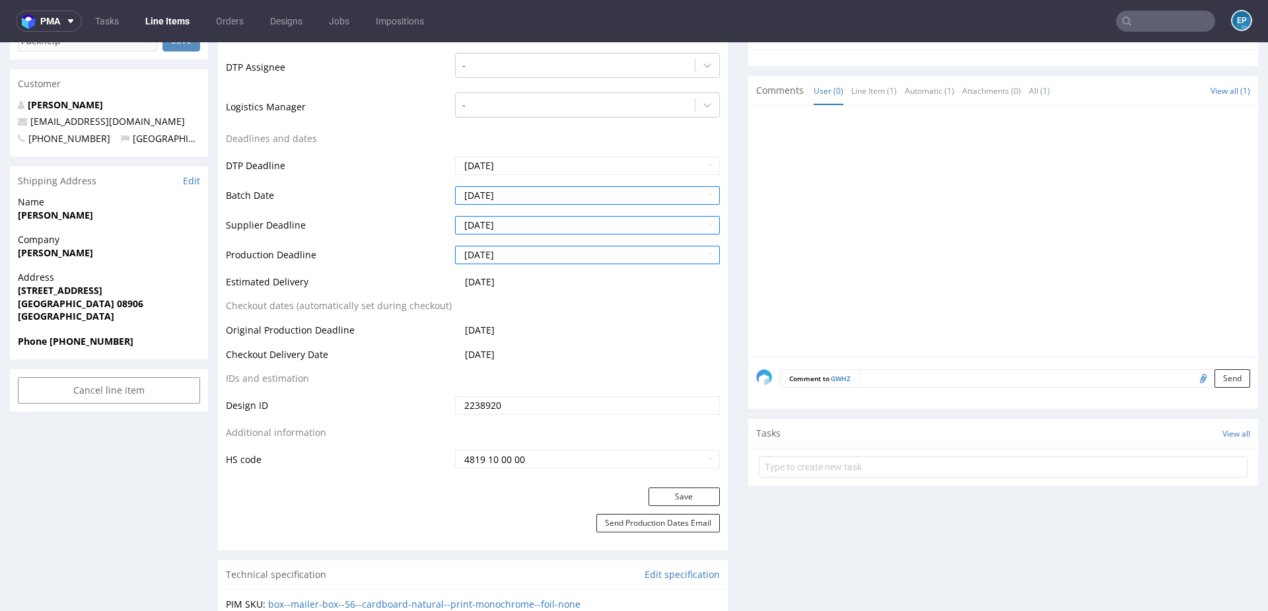
scroll to position [437, 0]
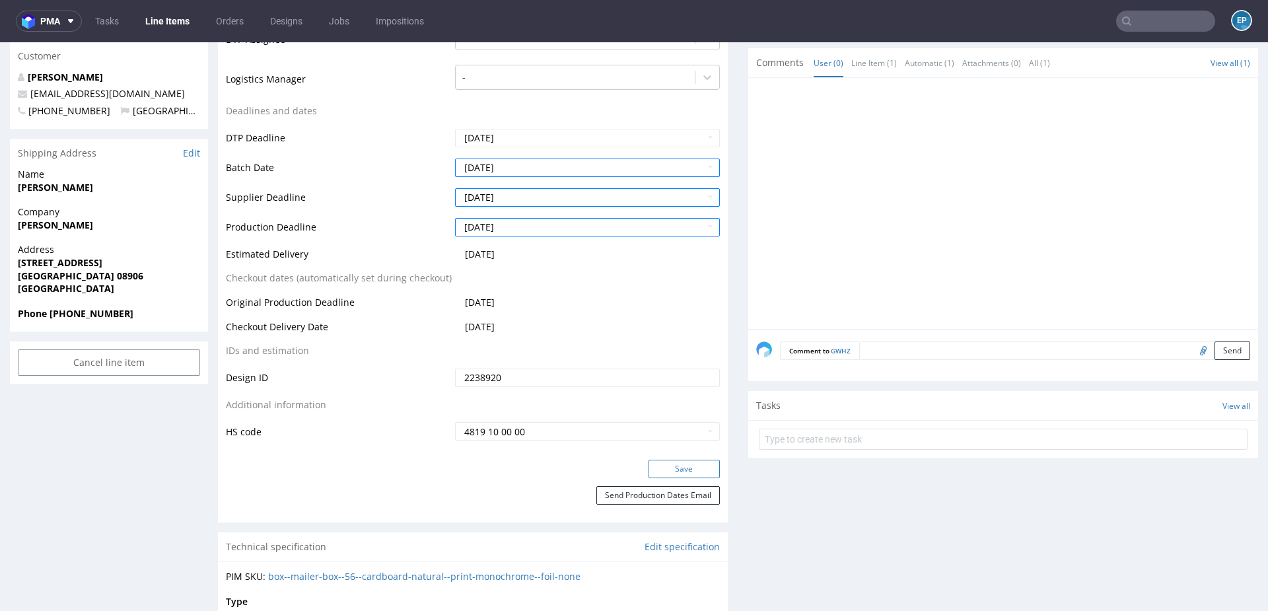
click at [678, 468] on button "Save" at bounding box center [683, 469] width 71 height 18
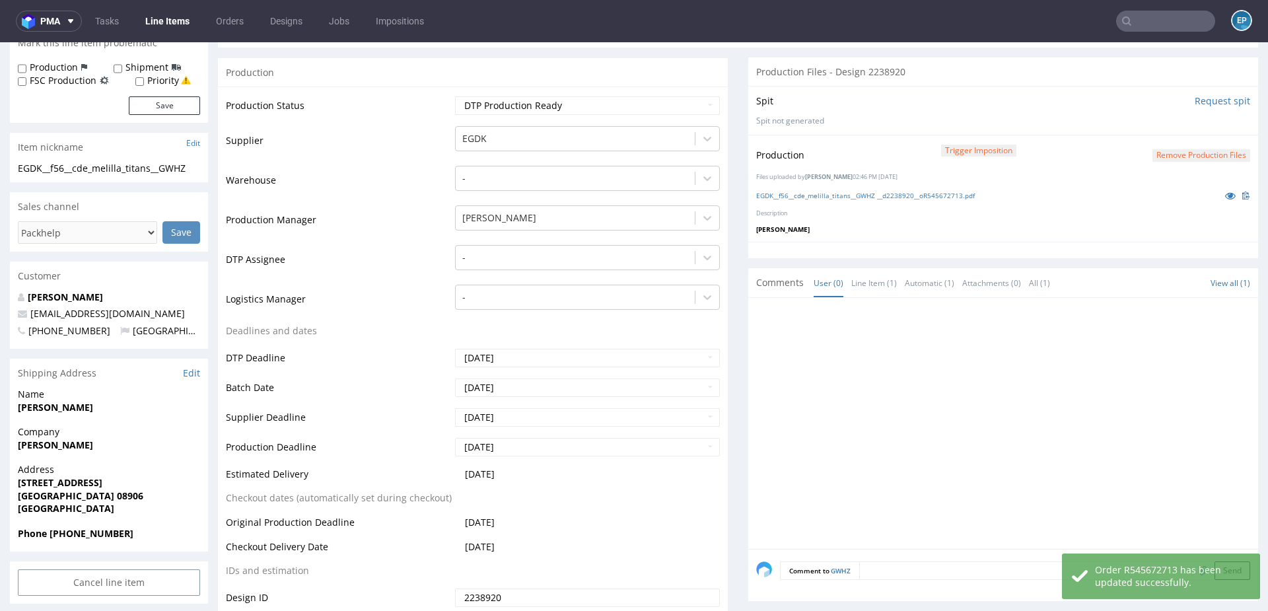
scroll to position [29, 0]
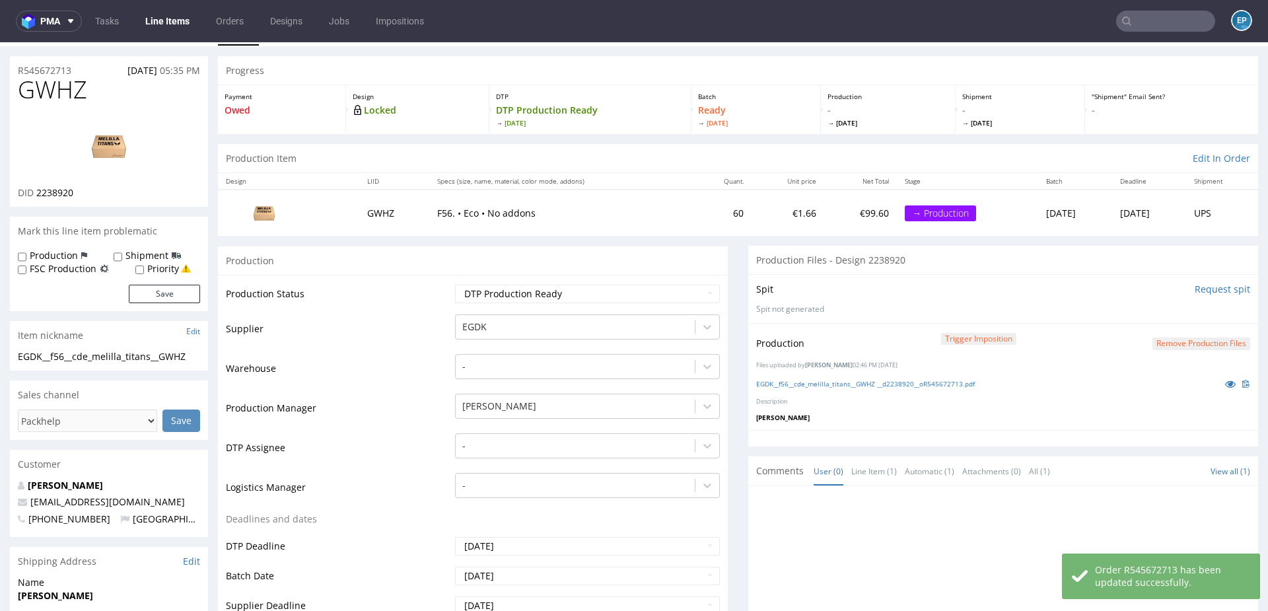
click at [133, 271] on div "Production Shipment FSC Production Priority" at bounding box center [109, 262] width 182 height 26
click at [144, 271] on div "Priority" at bounding box center [162, 268] width 55 height 13
click at [125, 263] on div "Production Shipment FSC Production Priority" at bounding box center [109, 262] width 182 height 26
click at [120, 257] on div "Shipment" at bounding box center [147, 255] width 67 height 13
click at [115, 256] on input "Shipment" at bounding box center [118, 257] width 9 height 11
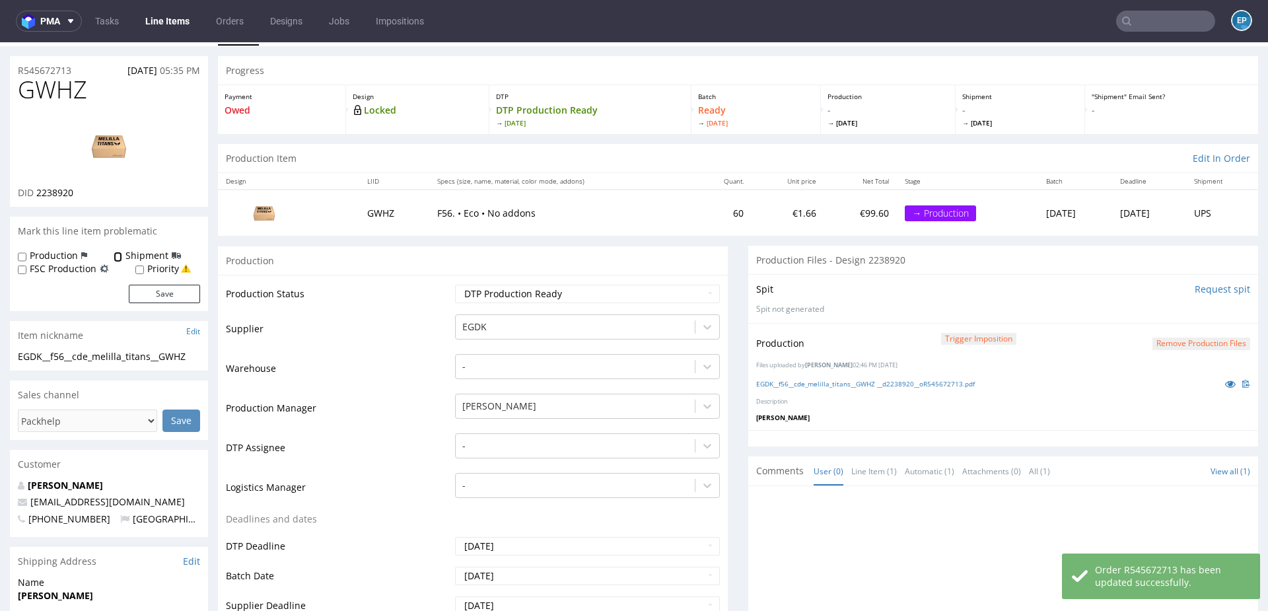
checkbox input "true"
click at [135, 265] on input "Priority" at bounding box center [139, 270] width 9 height 11
checkbox input "true"
click at [156, 300] on button "Save" at bounding box center [164, 294] width 71 height 18
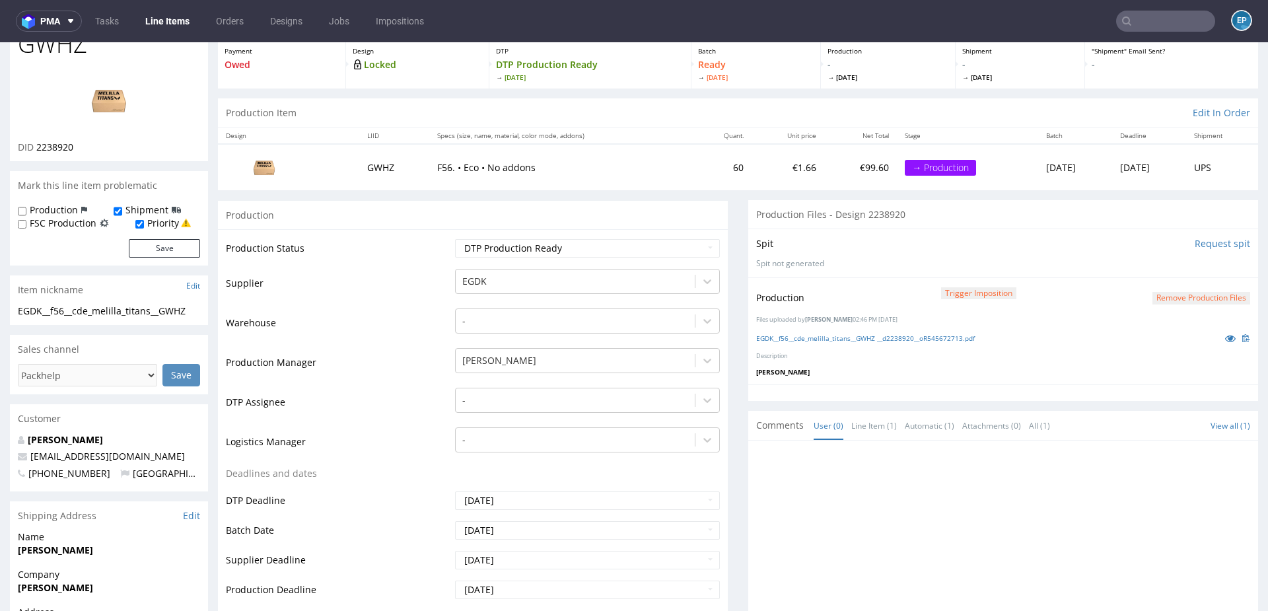
scroll to position [78, 0]
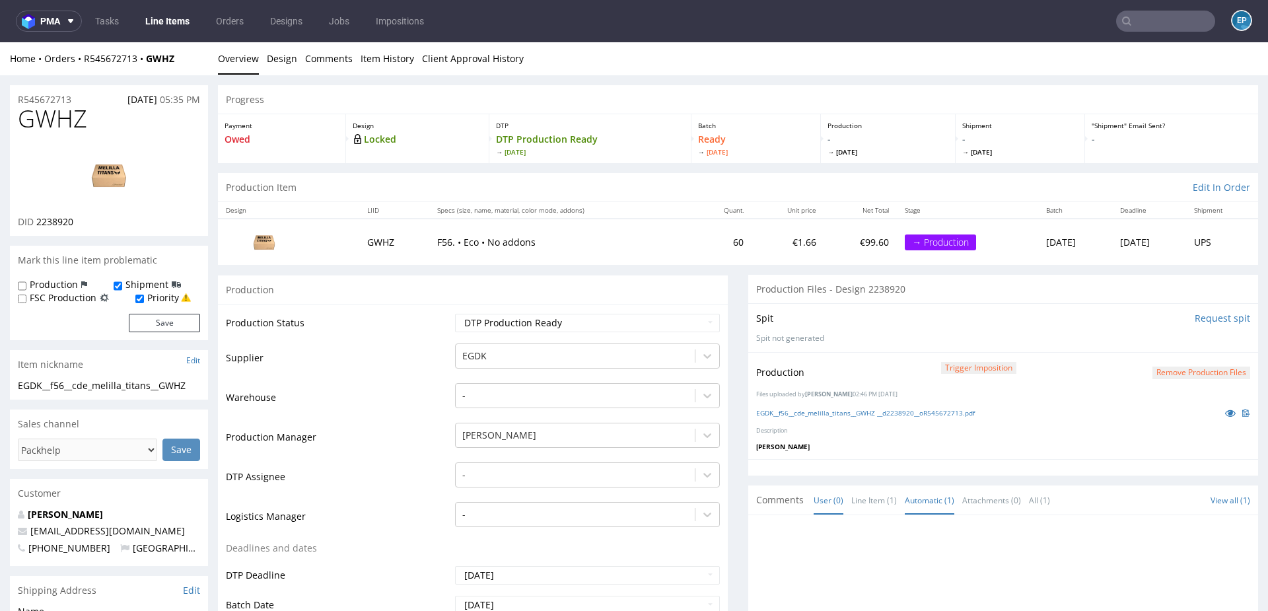
click at [925, 497] on link "Automatic (1)" at bounding box center [930, 500] width 50 height 28
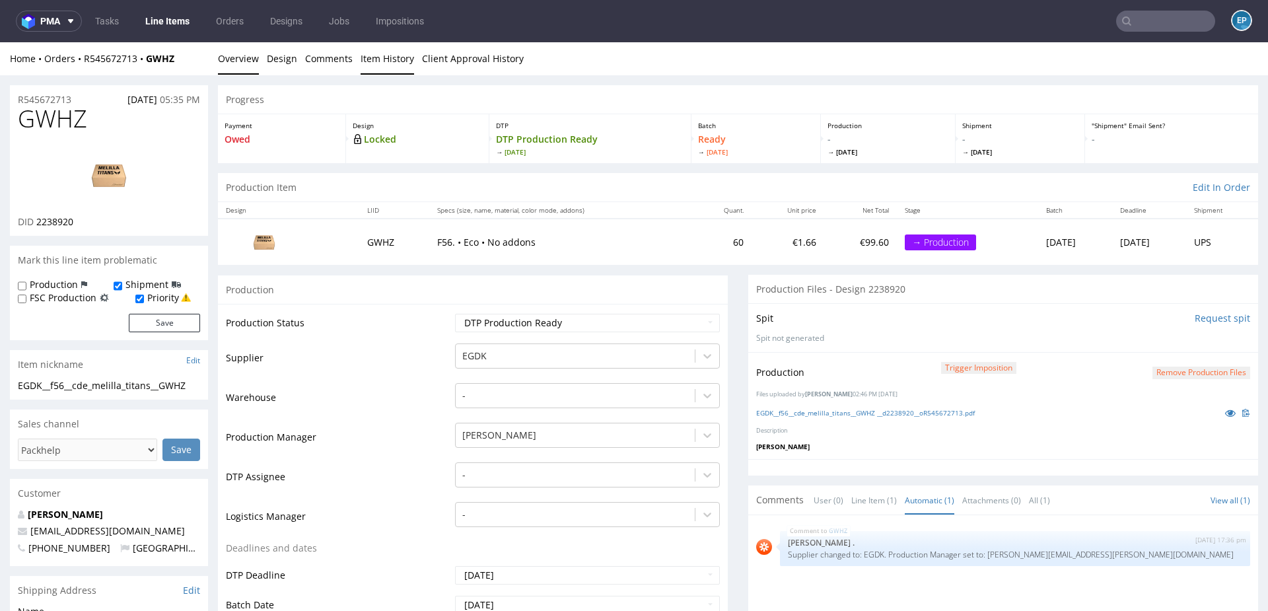
click at [375, 65] on link "Item History" at bounding box center [386, 58] width 53 height 32
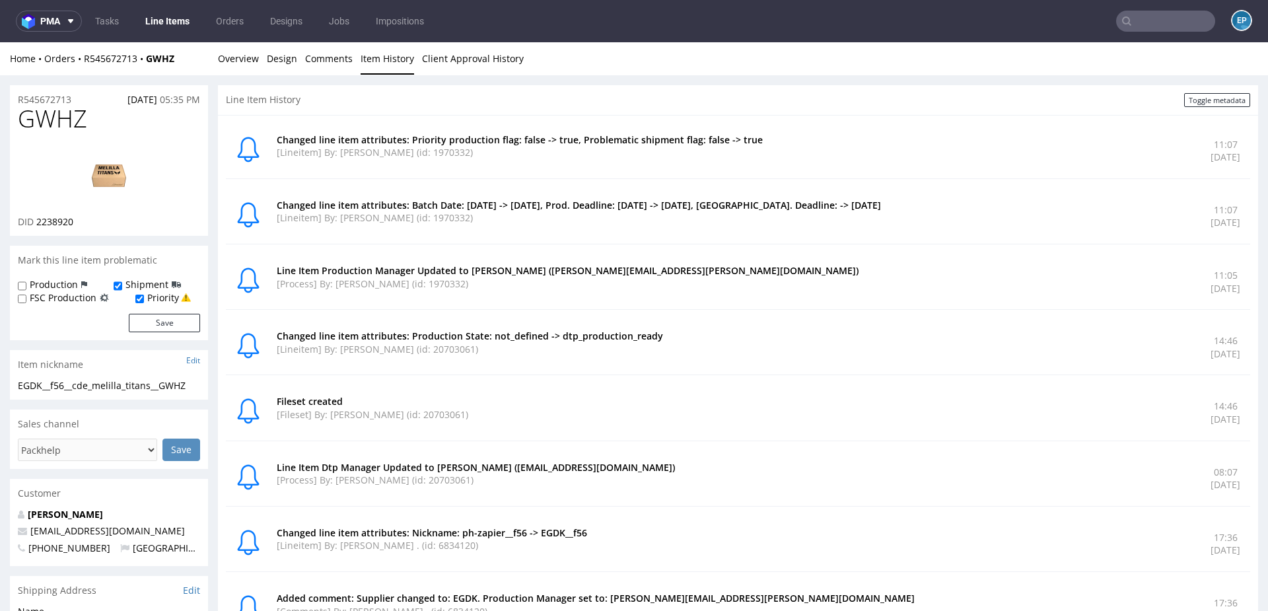
click at [56, 127] on span "GWHZ" at bounding box center [52, 119] width 69 height 26
copy span "GWHZ"
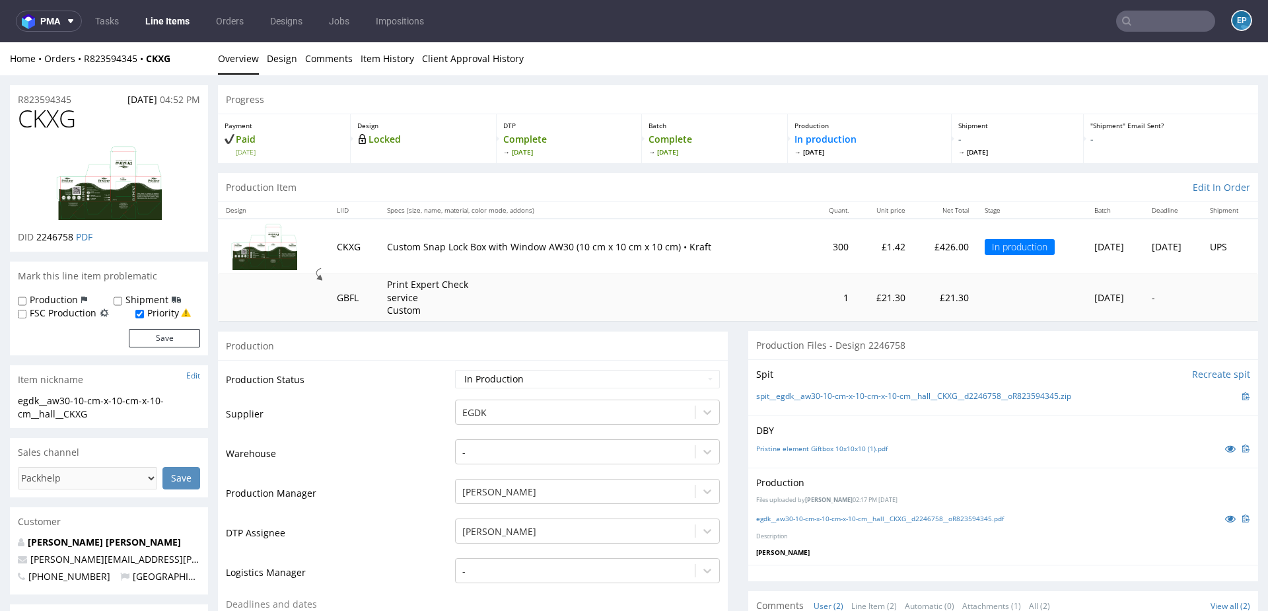
click at [55, 119] on span "CKXG" at bounding box center [47, 119] width 58 height 26
copy span "CKXG"
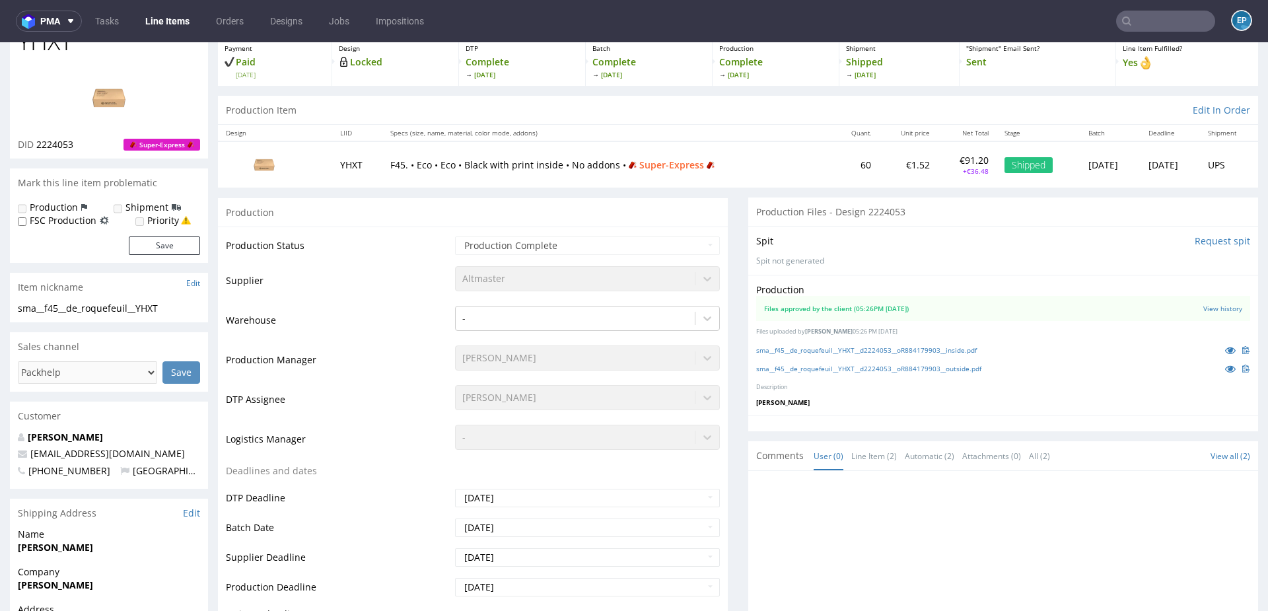
scroll to position [79, 0]
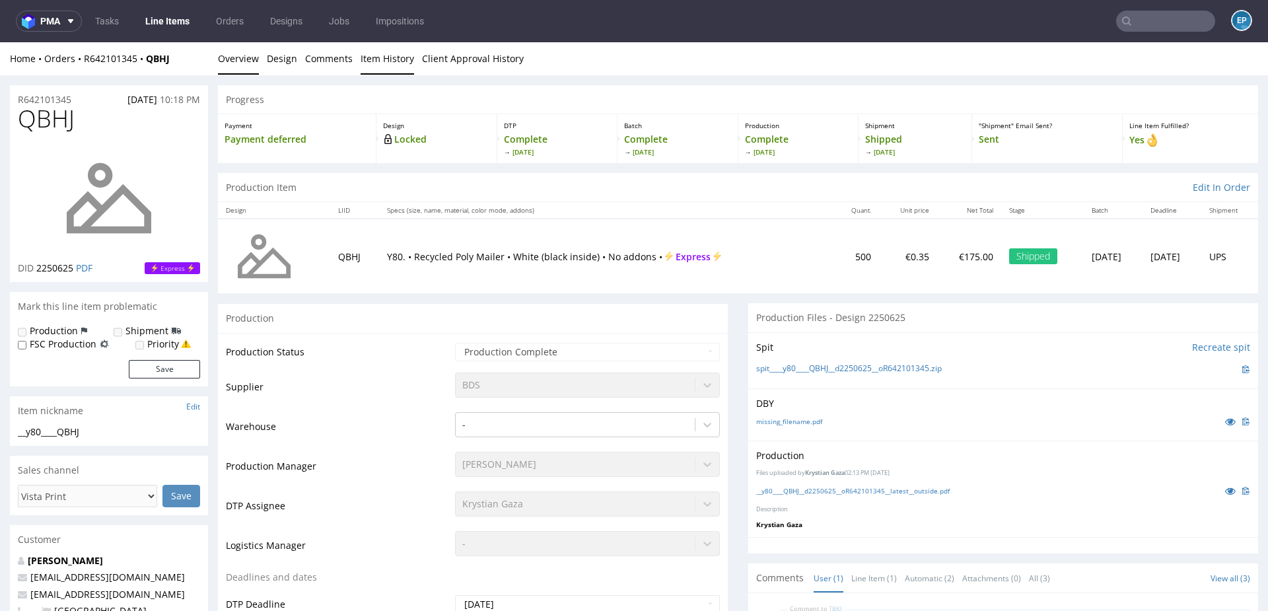
click at [388, 63] on link "Item History" at bounding box center [386, 58] width 53 height 32
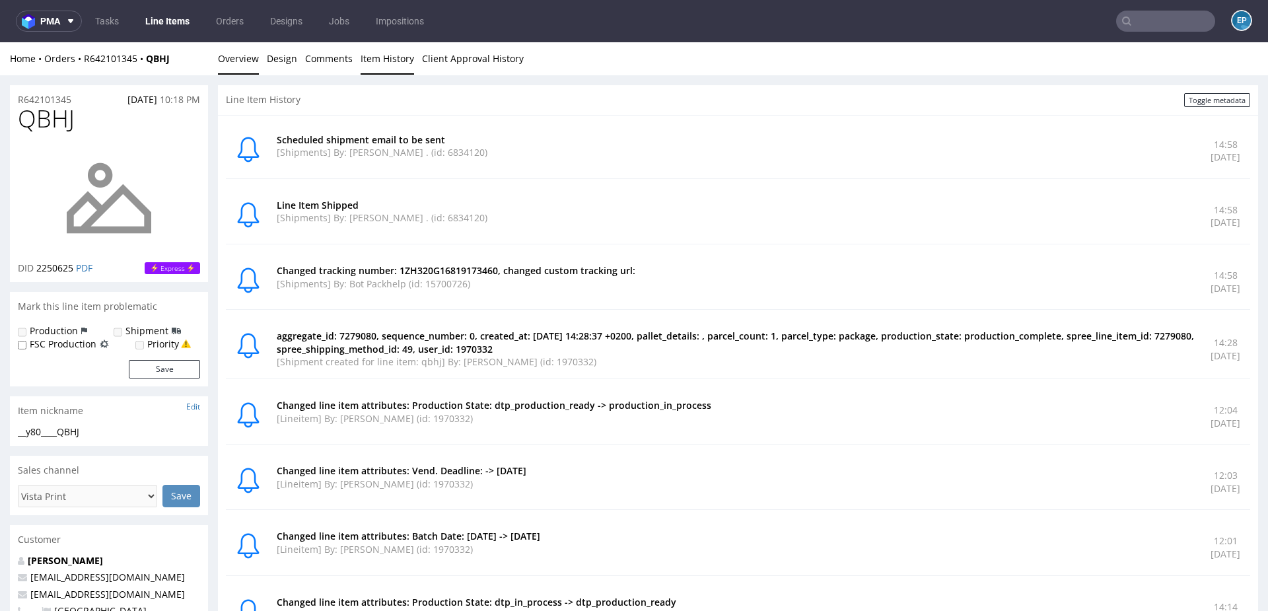
click at [235, 61] on link "Overview" at bounding box center [238, 58] width 41 height 32
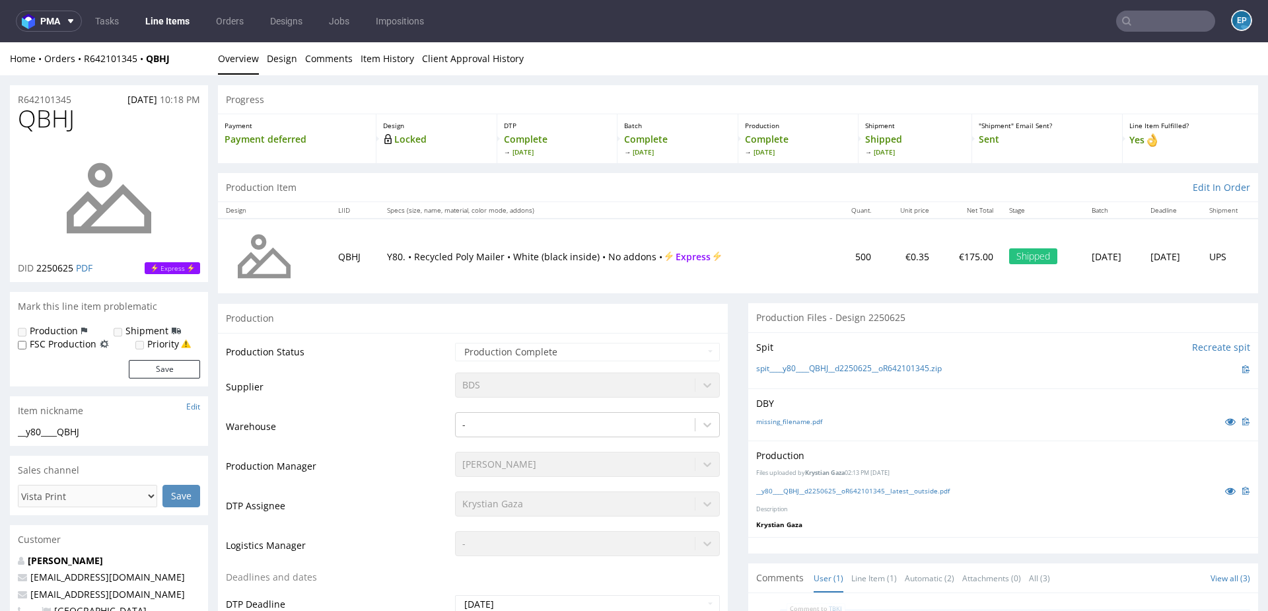
click at [68, 118] on span "QBHJ" at bounding box center [46, 119] width 57 height 26
copy span "QBHJ"
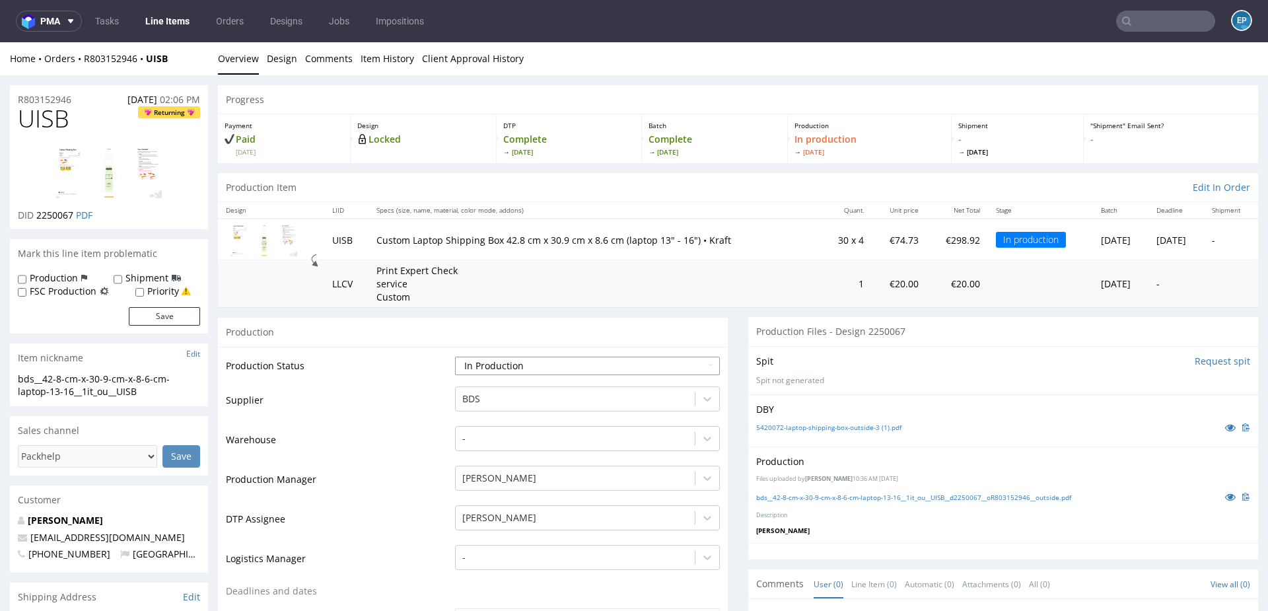
click at [551, 360] on select "Waiting for Artwork Waiting for Diecut Waiting for Mockup Waiting for DTP Waiti…" at bounding box center [587, 366] width 265 height 18
select select "production_complete"
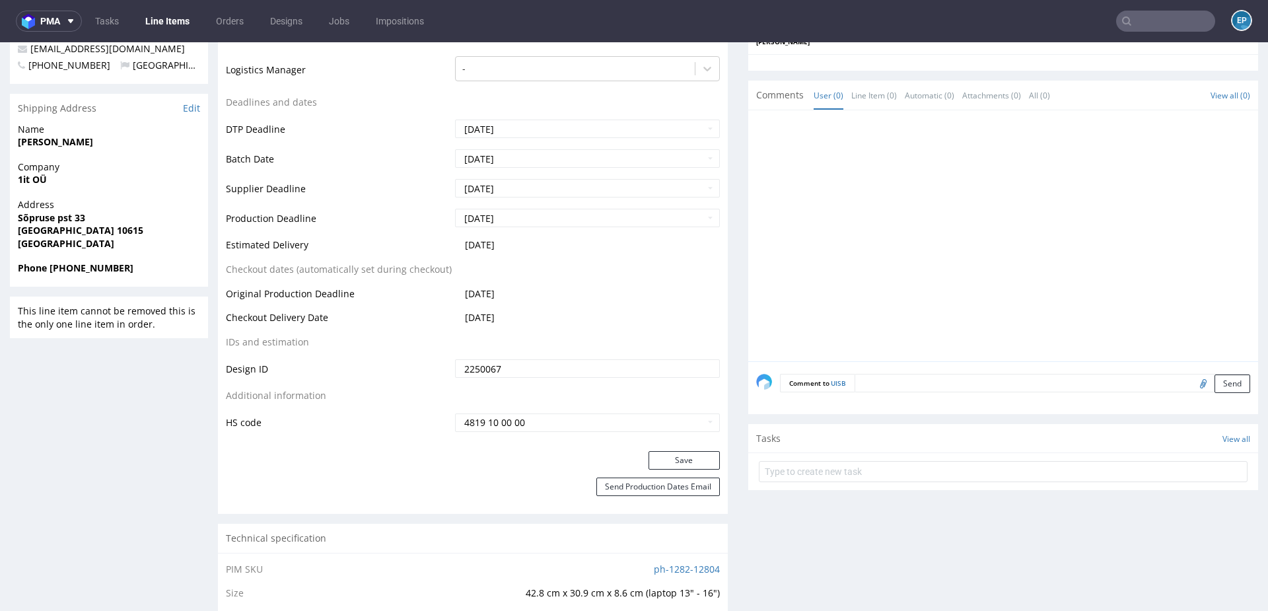
scroll to position [526, 0]
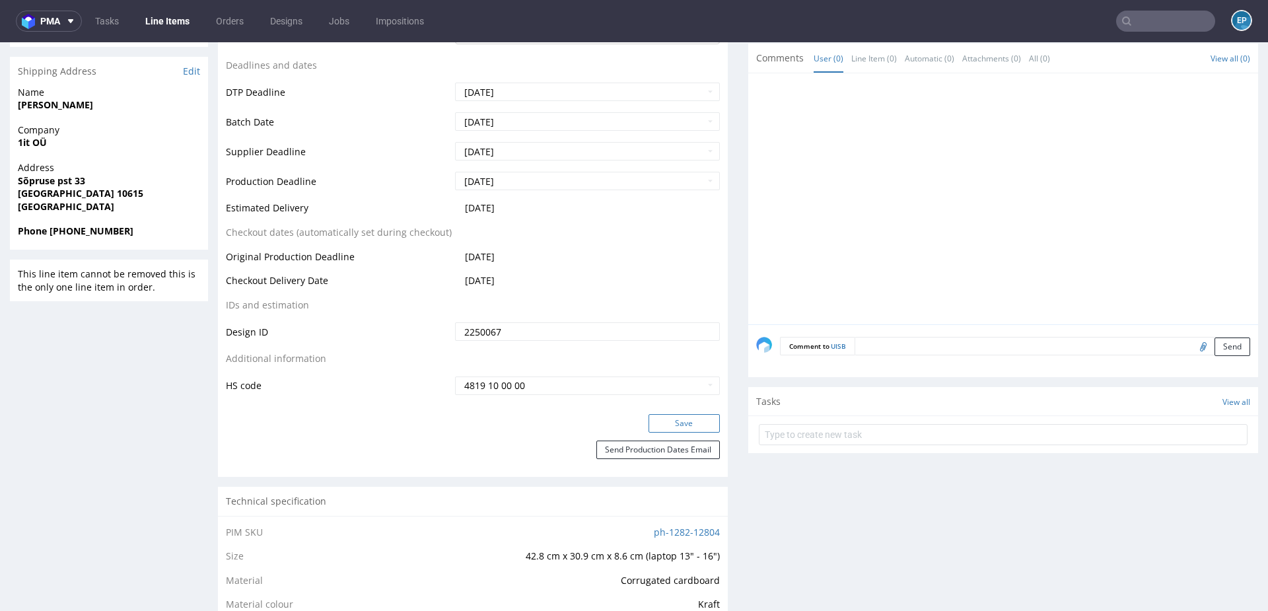
click at [671, 418] on button "Save" at bounding box center [683, 423] width 71 height 18
click at [174, 22] on link "Line Items" at bounding box center [167, 21] width 60 height 21
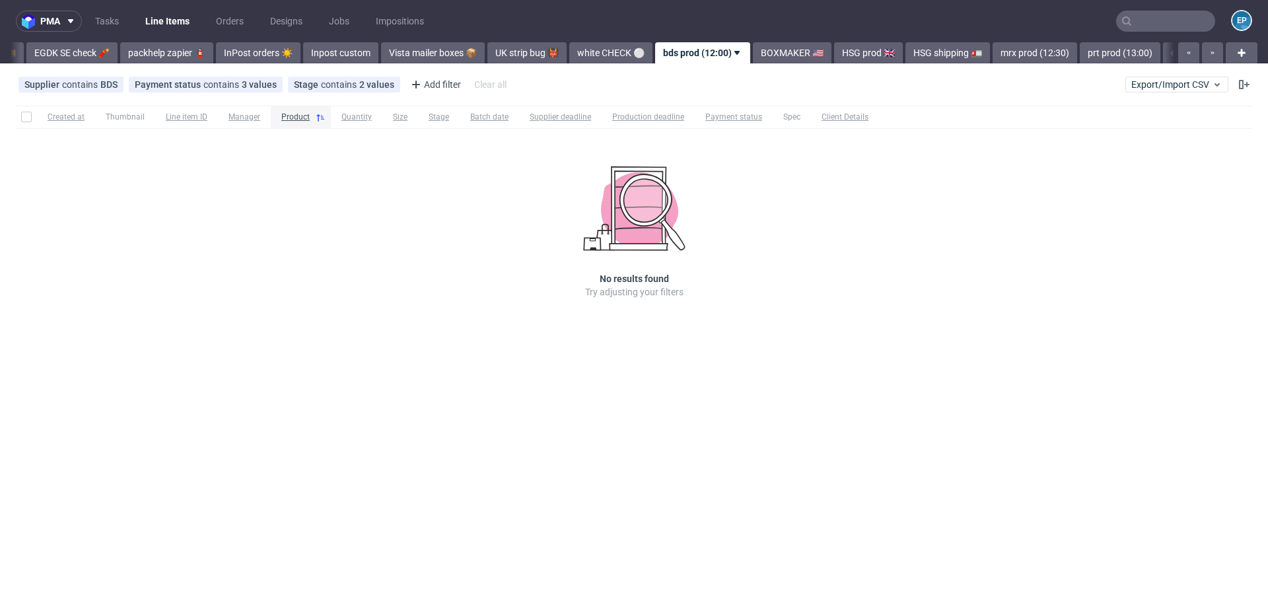
scroll to position [0, 706]
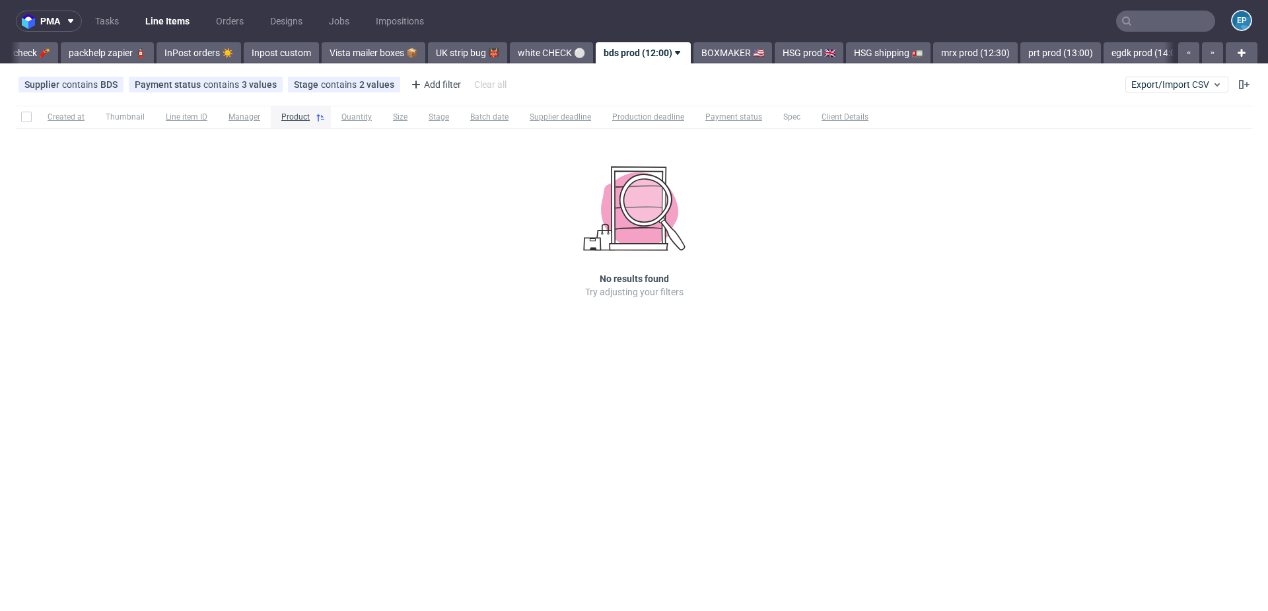
click at [674, 41] on nav "pma Tasks Line Items Orders Designs Jobs Impositions EP" at bounding box center [634, 21] width 1268 height 42
click at [693, 59] on link "BOXMAKER 🇺🇸" at bounding box center [732, 52] width 79 height 21
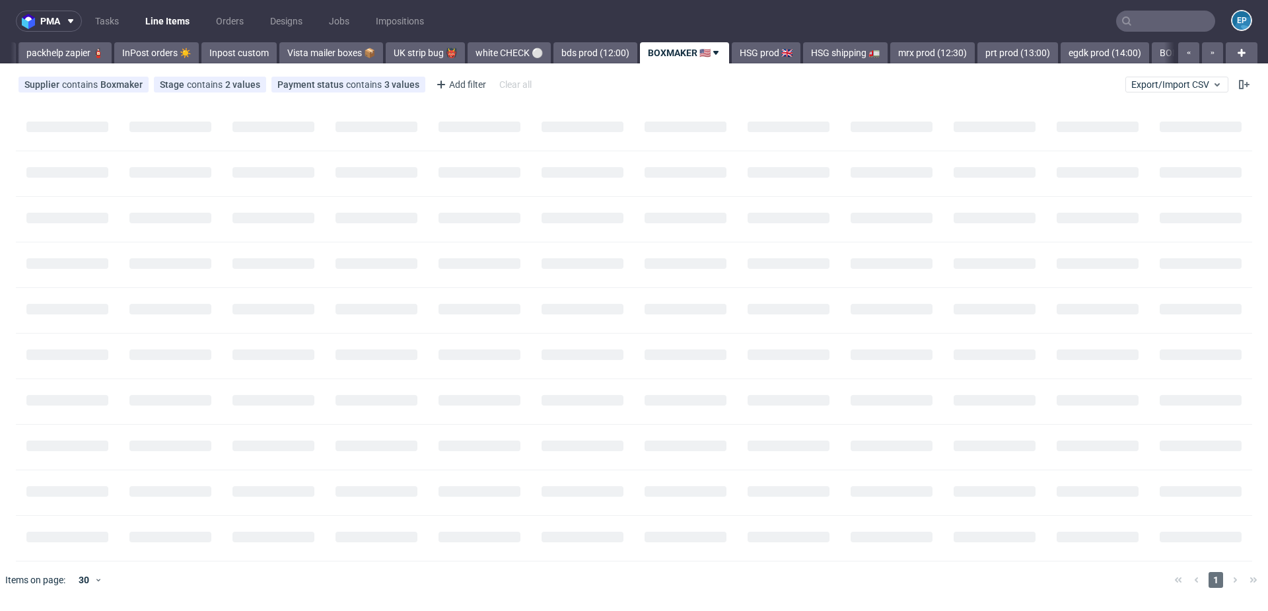
scroll to position [0, 788]
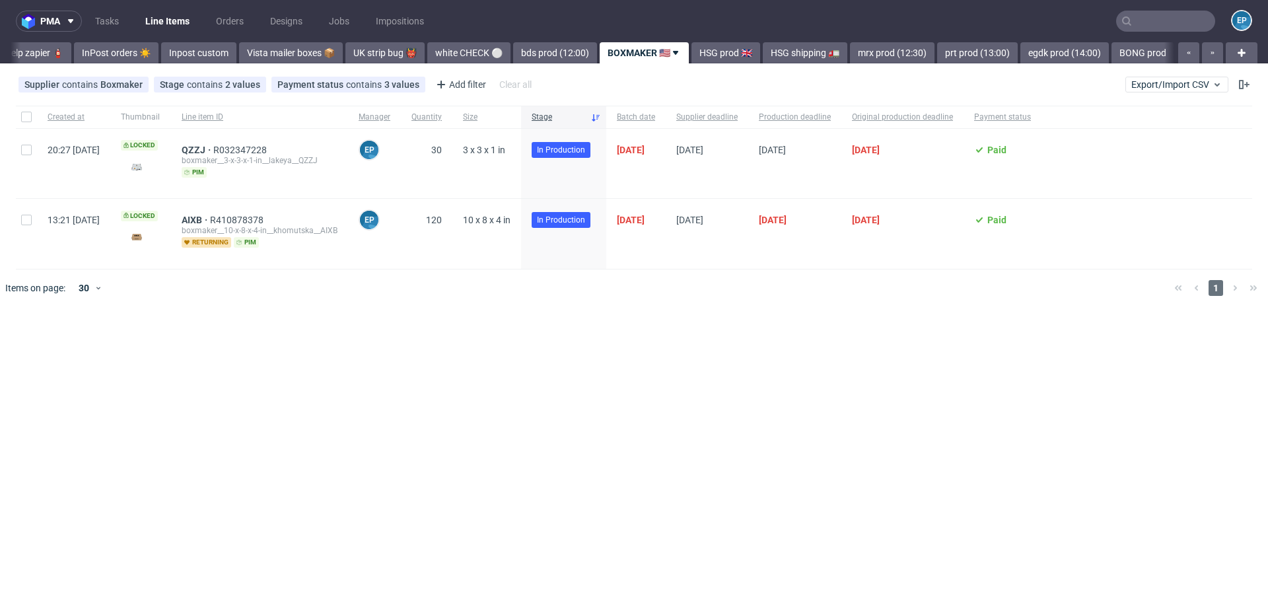
click at [691, 59] on link "HSG prod 🇬🇧" at bounding box center [725, 52] width 69 height 21
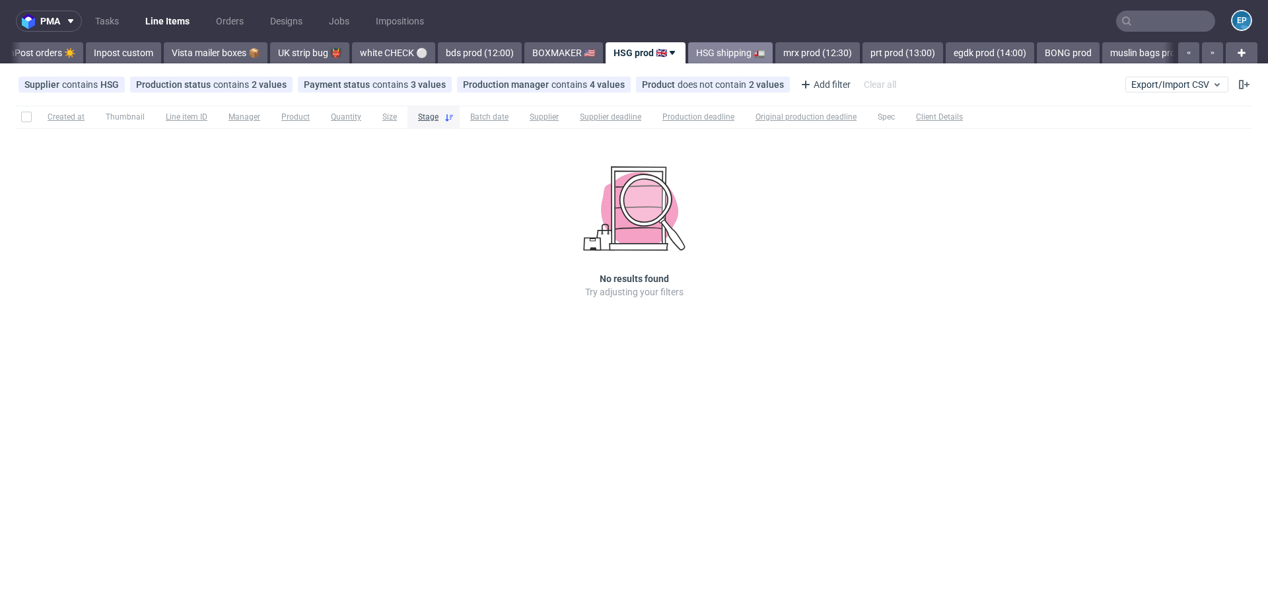
click at [690, 58] on link "HSG shipping 🚛" at bounding box center [730, 52] width 85 height 21
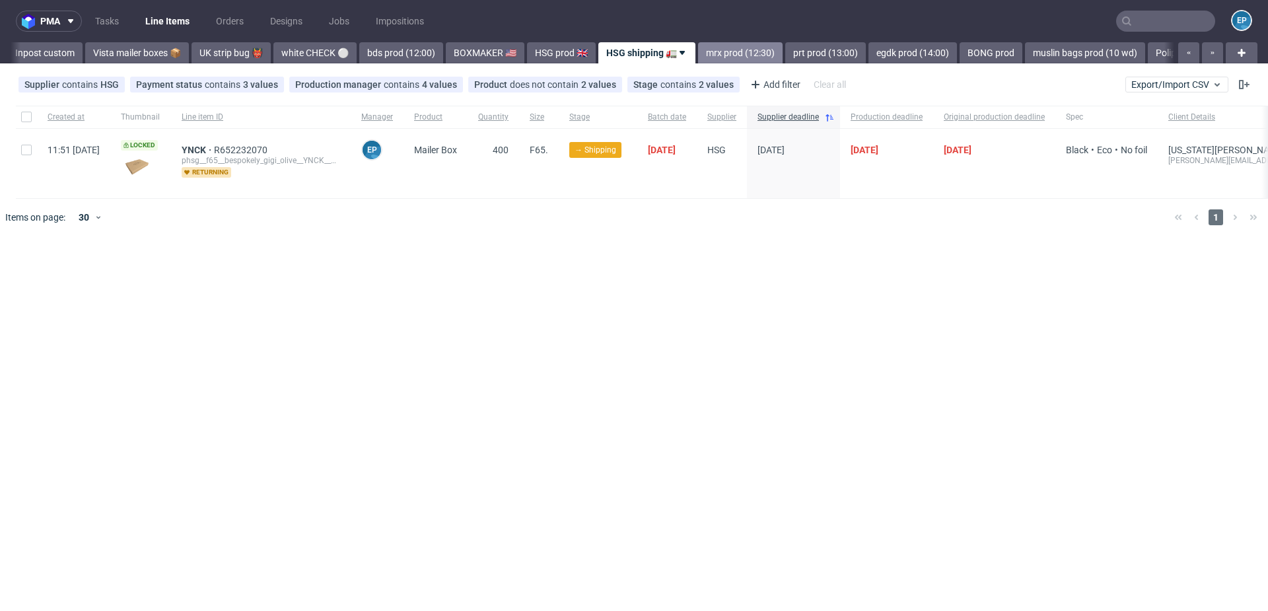
click at [698, 55] on link "mrx prod (12:30)" at bounding box center [740, 52] width 85 height 21
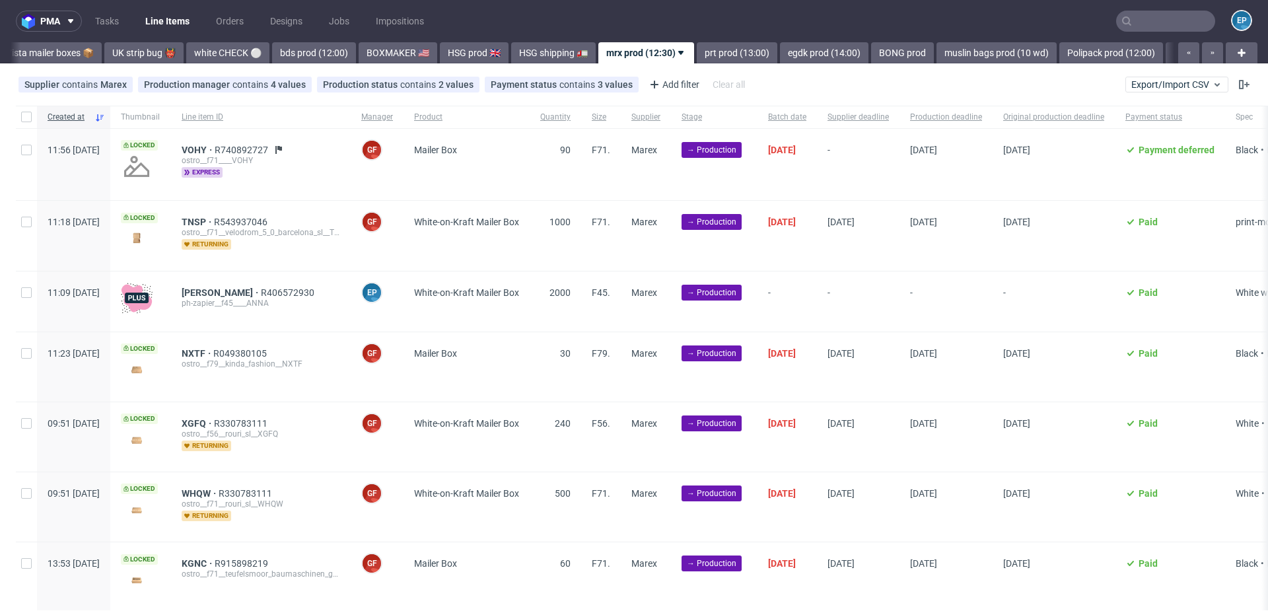
scroll to position [42, 0]
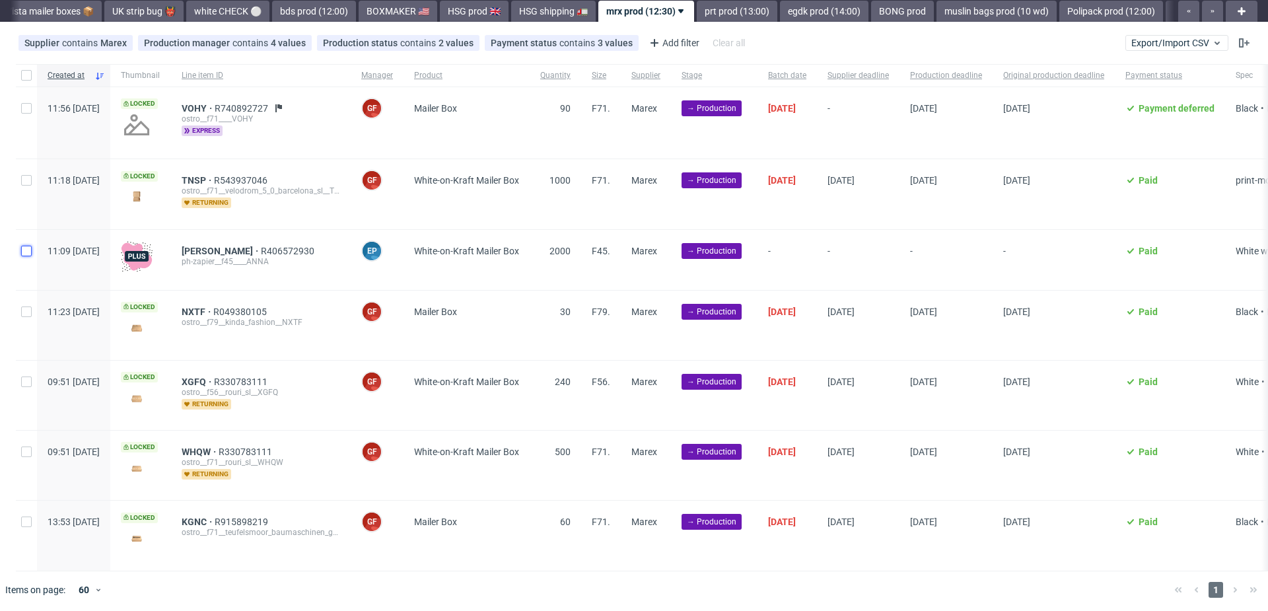
click at [25, 250] on input "checkbox" at bounding box center [26, 251] width 11 height 11
checkbox input "true"
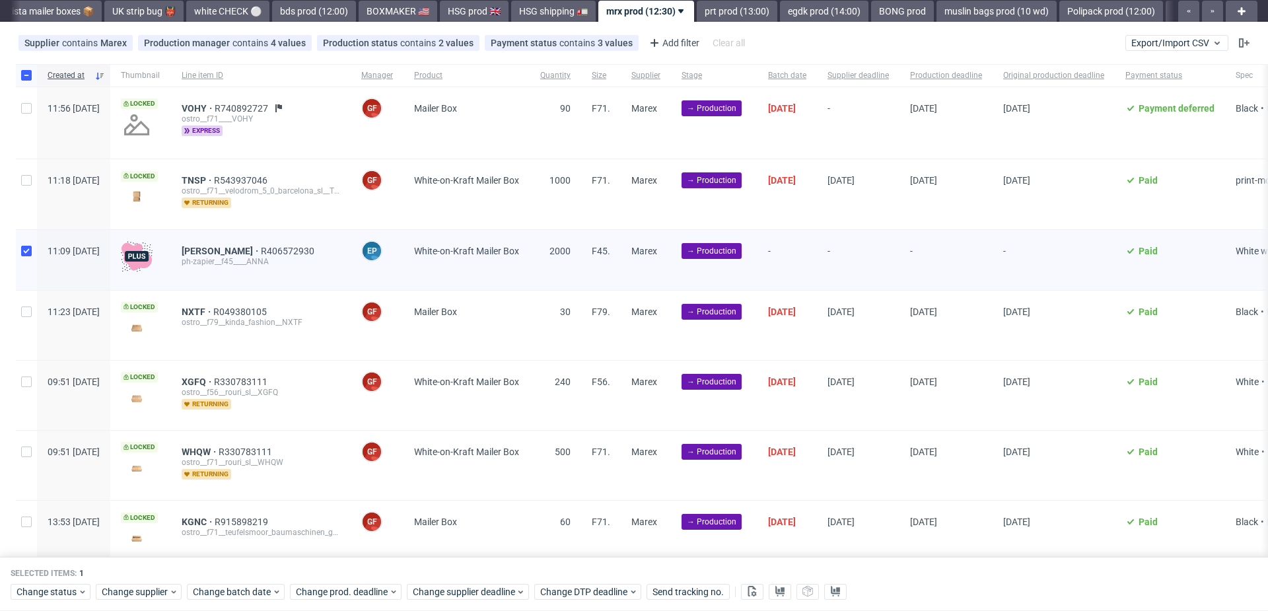
click at [28, 113] on div at bounding box center [26, 122] width 21 height 71
checkbox input "true"
click at [26, 176] on input "checkbox" at bounding box center [26, 180] width 11 height 11
checkbox input "true"
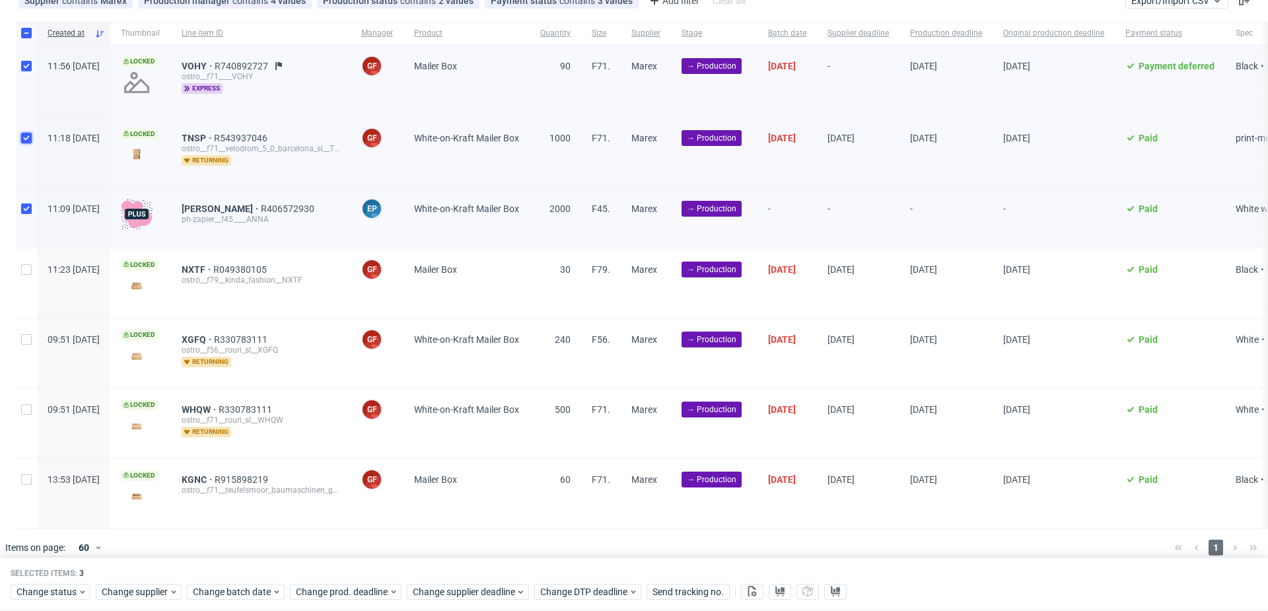
scroll to position [95, 0]
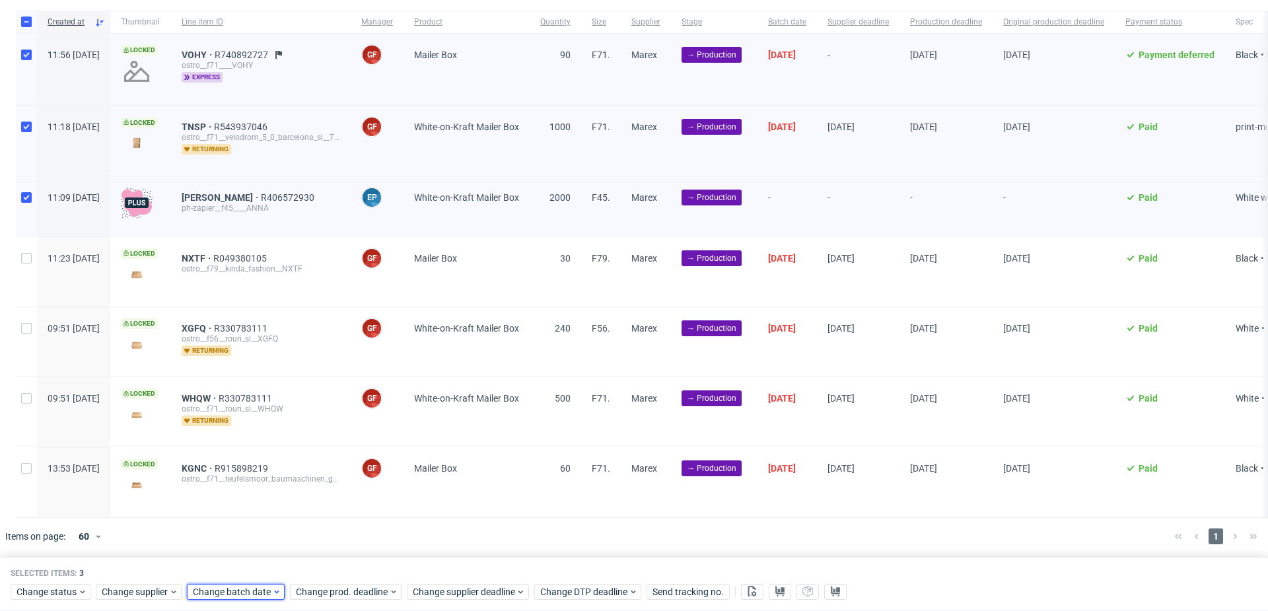
click at [265, 584] on div "Change batch date" at bounding box center [236, 592] width 98 height 16
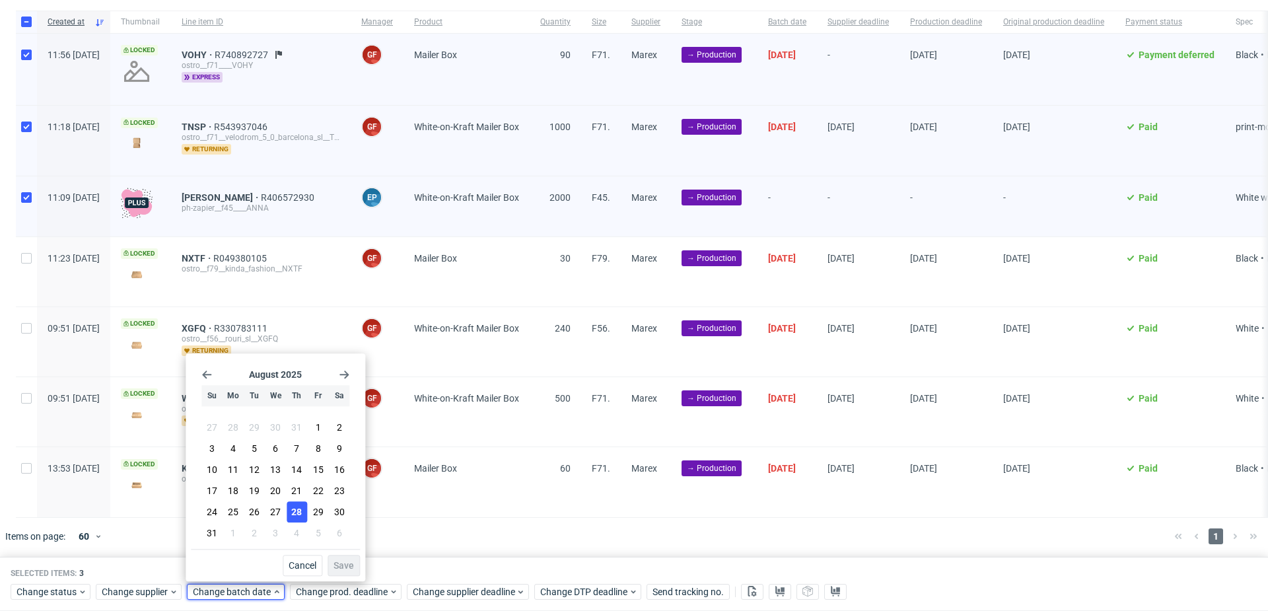
click at [296, 512] on span "28" at bounding box center [296, 511] width 11 height 13
click at [340, 561] on span "Save" at bounding box center [343, 565] width 20 height 9
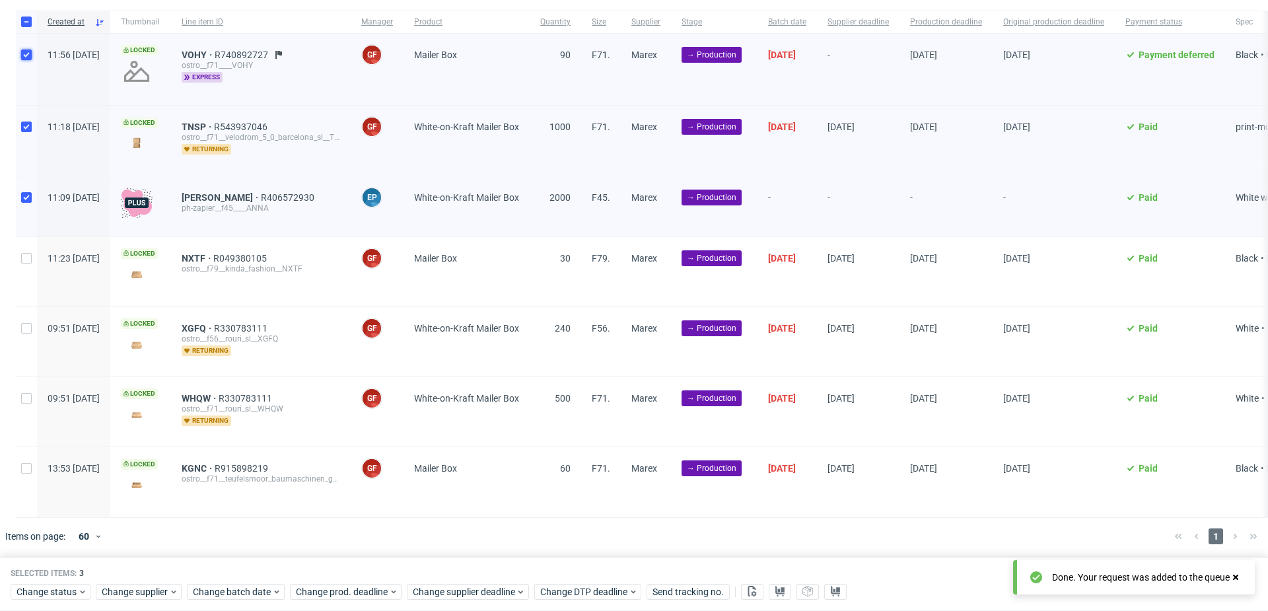
click at [29, 55] on input "checkbox" at bounding box center [26, 55] width 11 height 11
checkbox input "false"
click at [496, 593] on span "Change supplier deadline" at bounding box center [464, 591] width 103 height 13
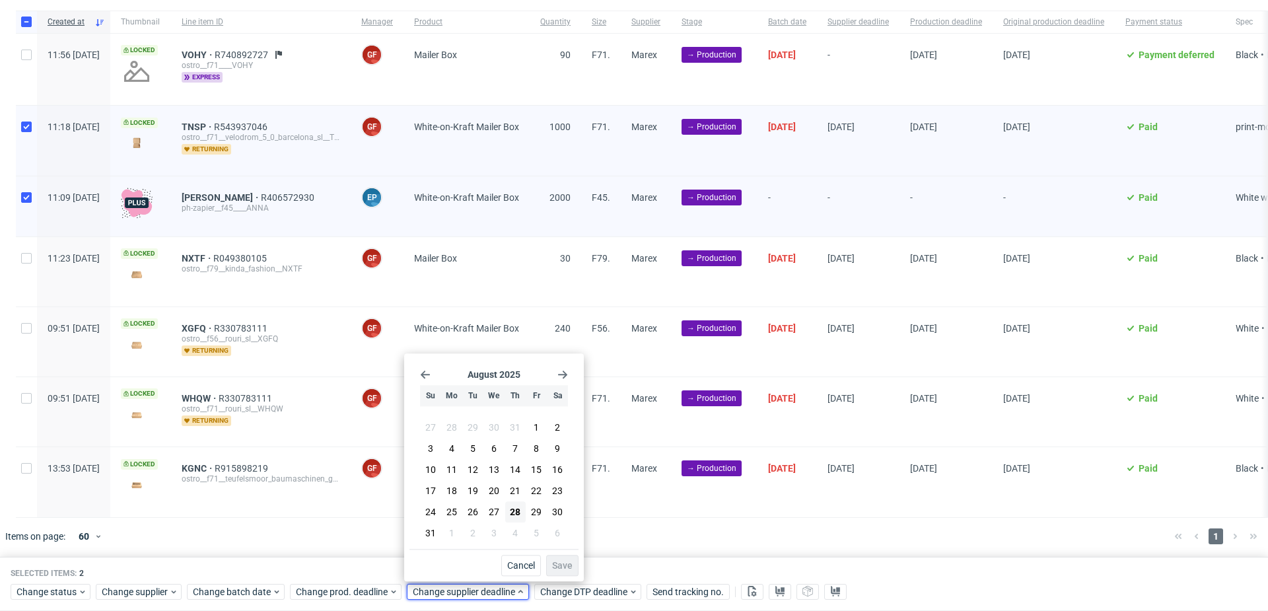
click at [563, 375] on use "Go forward 1 month" at bounding box center [562, 374] width 9 height 8
click at [450, 469] on span "15" at bounding box center [451, 473] width 11 height 13
click at [563, 566] on span "Save" at bounding box center [562, 565] width 20 height 9
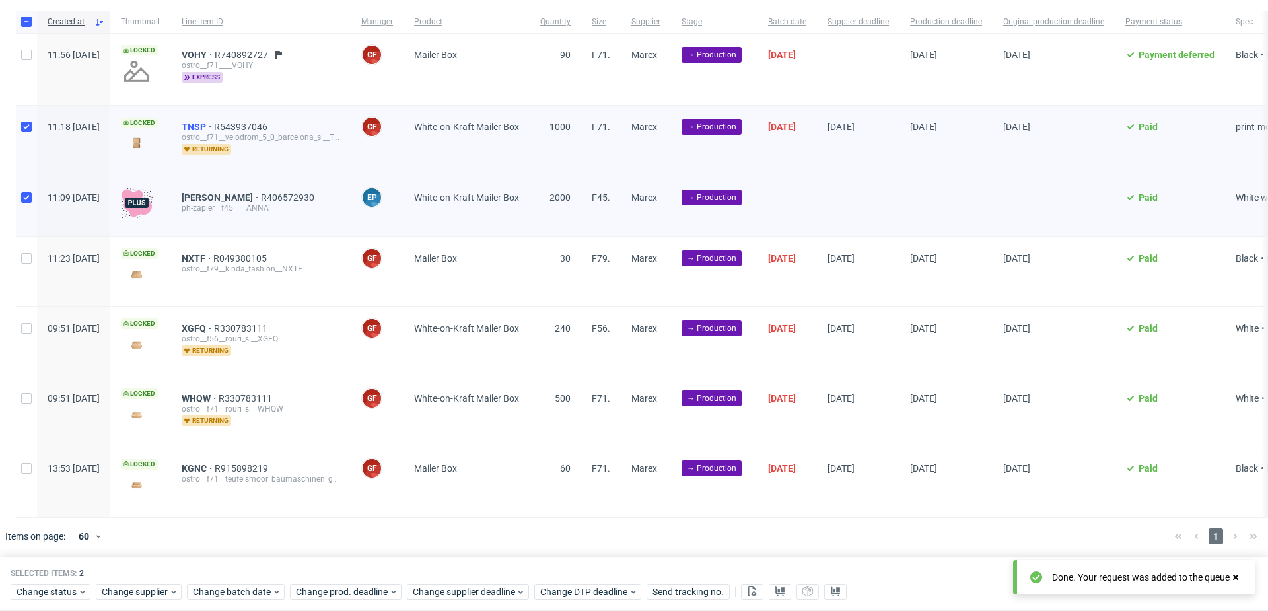
click at [214, 128] on span "TNSP" at bounding box center [198, 126] width 32 height 11
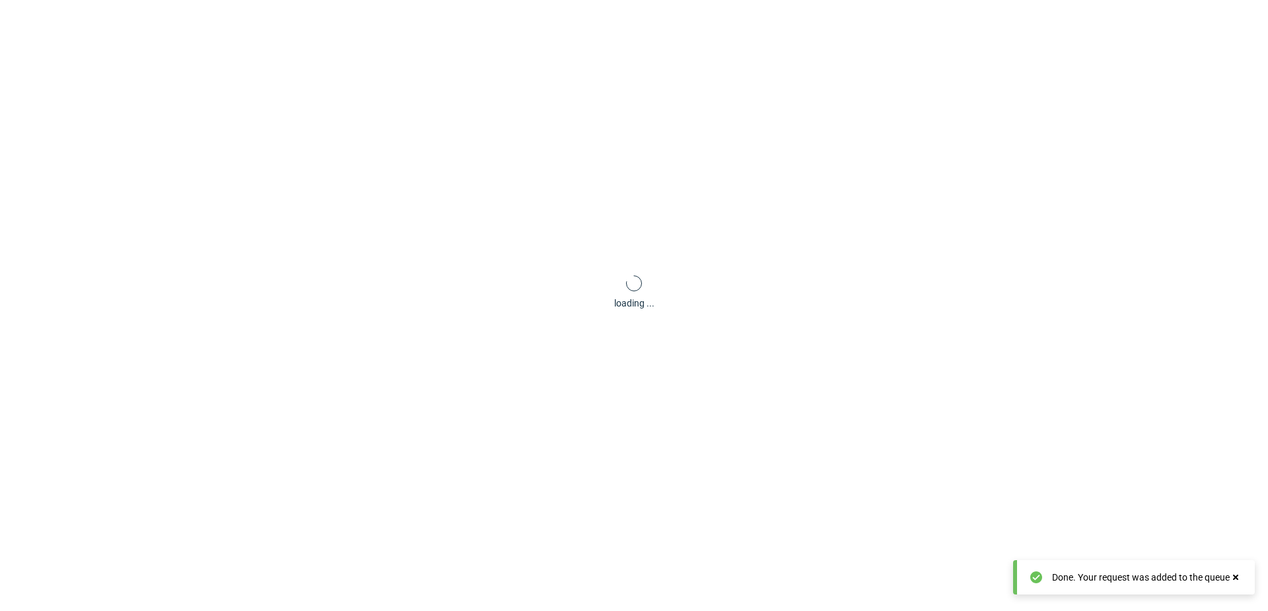
scroll to position [3, 0]
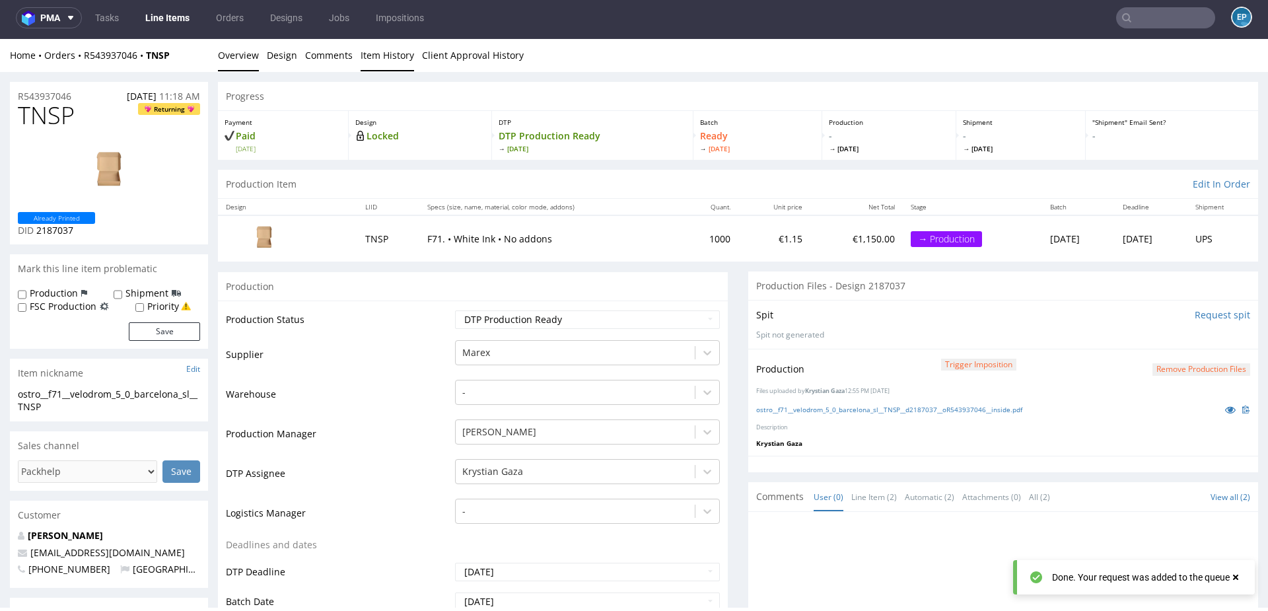
click at [389, 51] on link "Item History" at bounding box center [386, 55] width 53 height 32
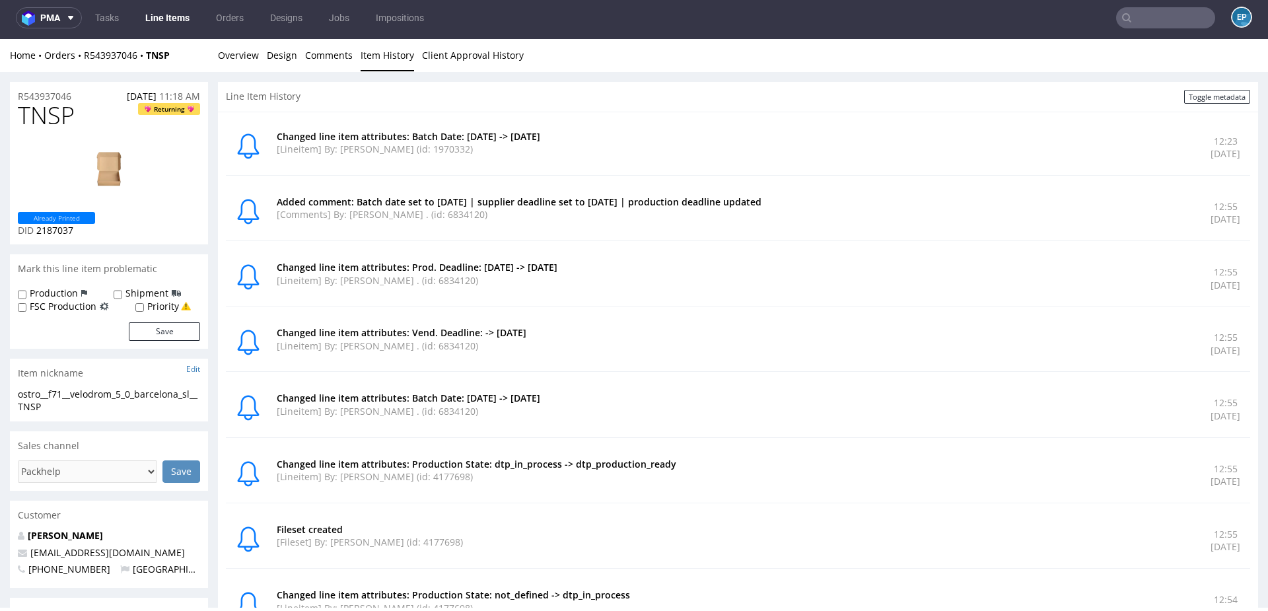
click at [181, 22] on link "Line Items" at bounding box center [167, 17] width 60 height 21
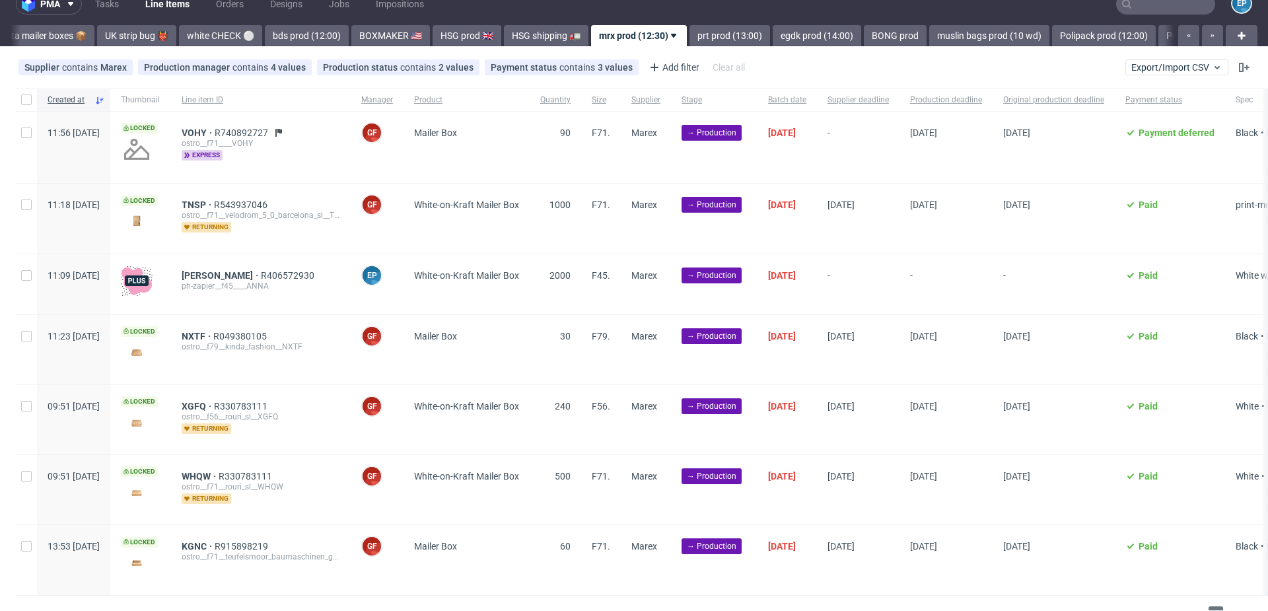
scroll to position [42, 0]
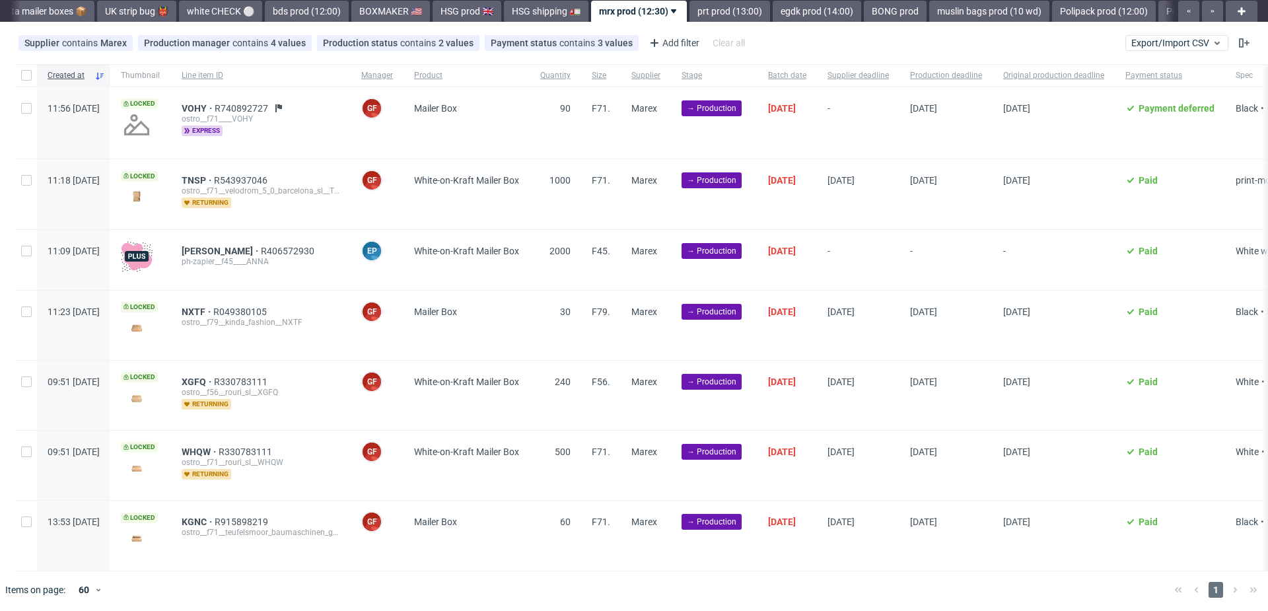
click at [18, 107] on div at bounding box center [26, 122] width 21 height 71
checkbox input "true"
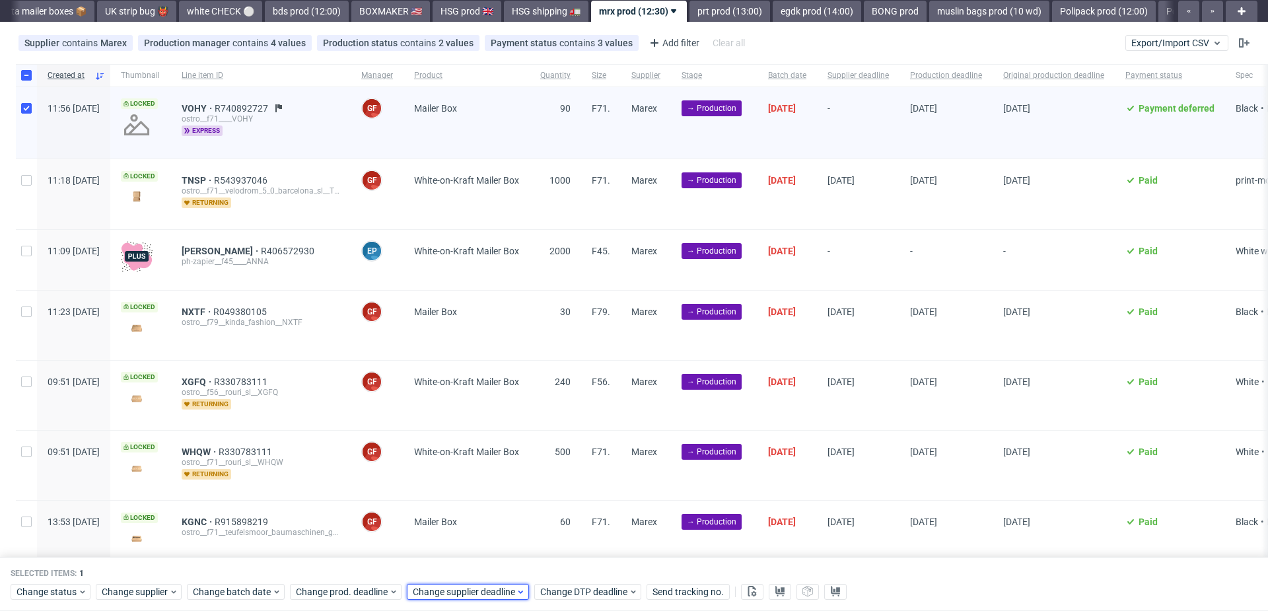
click at [486, 588] on span "Change supplier deadline" at bounding box center [464, 591] width 103 height 13
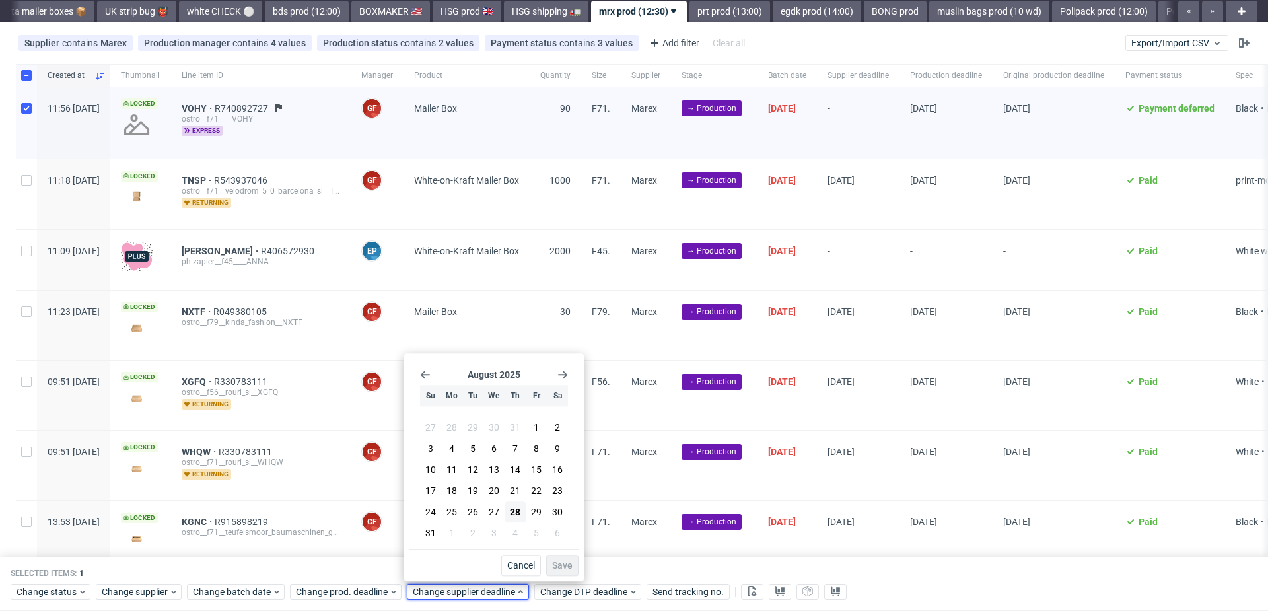
click at [561, 376] on icon "Go forward 1 month" at bounding box center [562, 374] width 11 height 11
click at [449, 451] on span "8" at bounding box center [451, 450] width 5 height 13
click at [570, 566] on span "Save" at bounding box center [562, 565] width 20 height 9
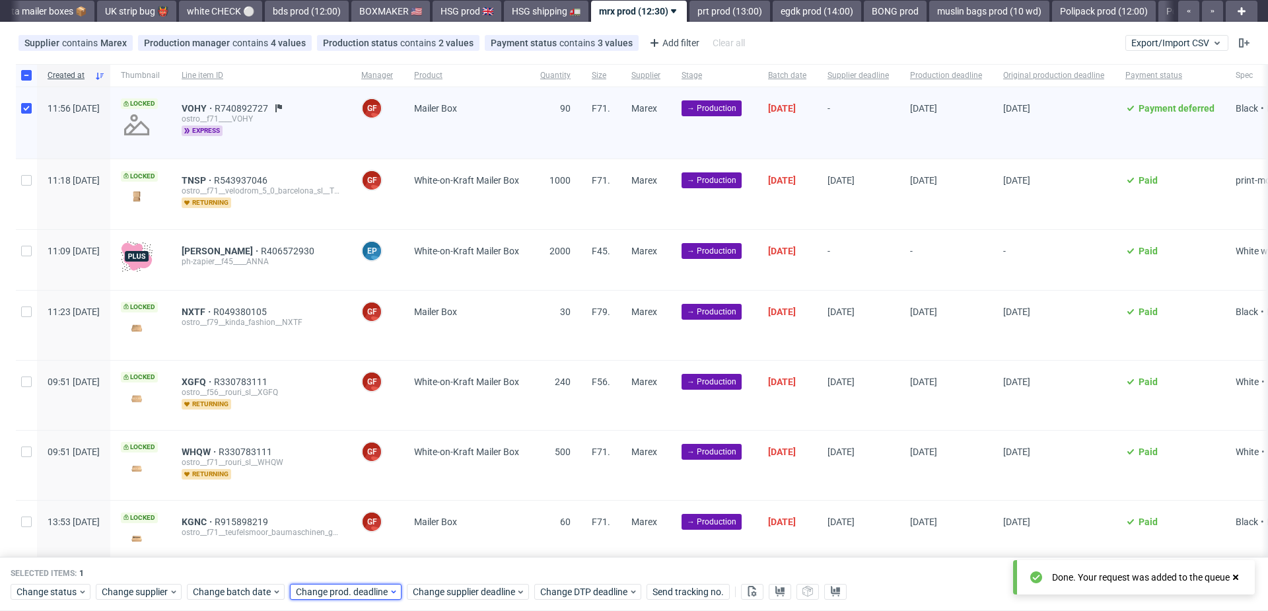
click at [377, 587] on span "Change prod. deadline" at bounding box center [342, 591] width 93 height 13
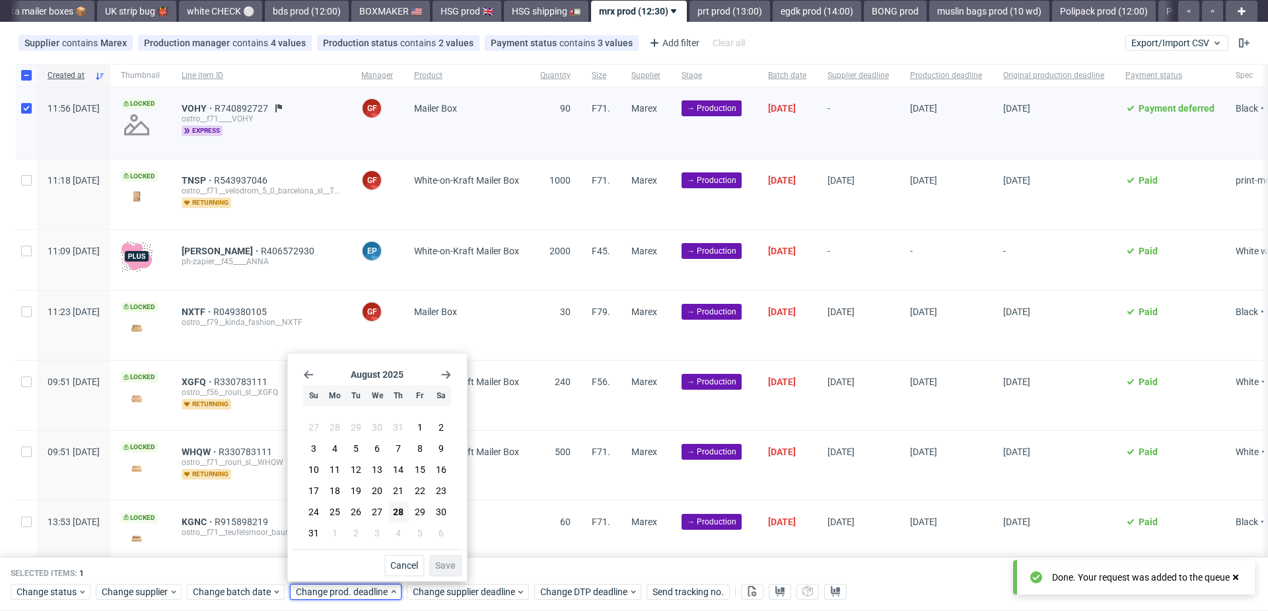
click at [444, 376] on icon "Go forward 1 month" at bounding box center [445, 374] width 11 height 11
click at [326, 461] on button "8" at bounding box center [334, 450] width 20 height 21
click at [446, 561] on span "Save" at bounding box center [445, 565] width 20 height 9
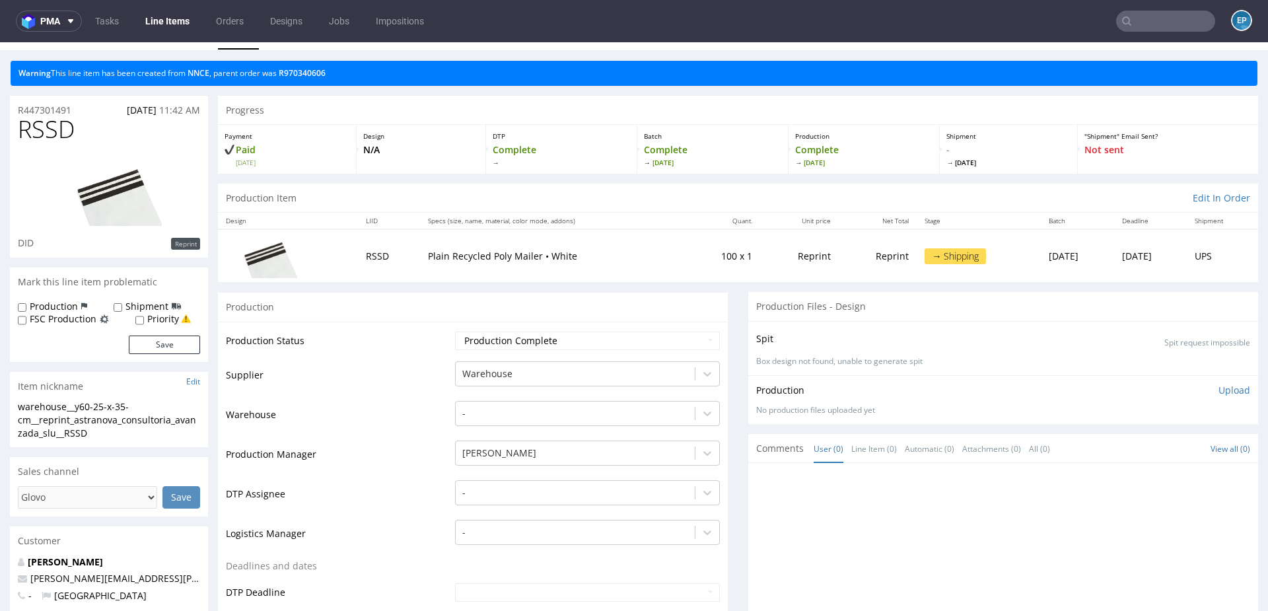
scroll to position [28, 0]
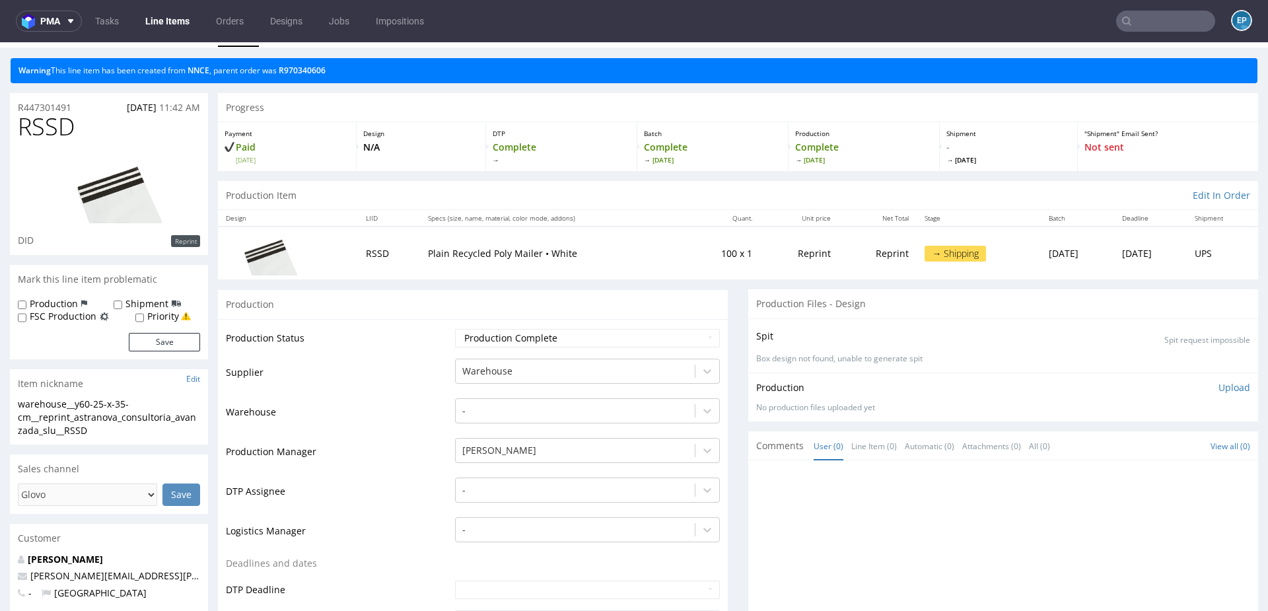
click at [45, 130] on span "RSSD" at bounding box center [46, 127] width 57 height 26
copy span "RSSD"
click at [196, 71] on link "NNCE" at bounding box center [199, 70] width 22 height 11
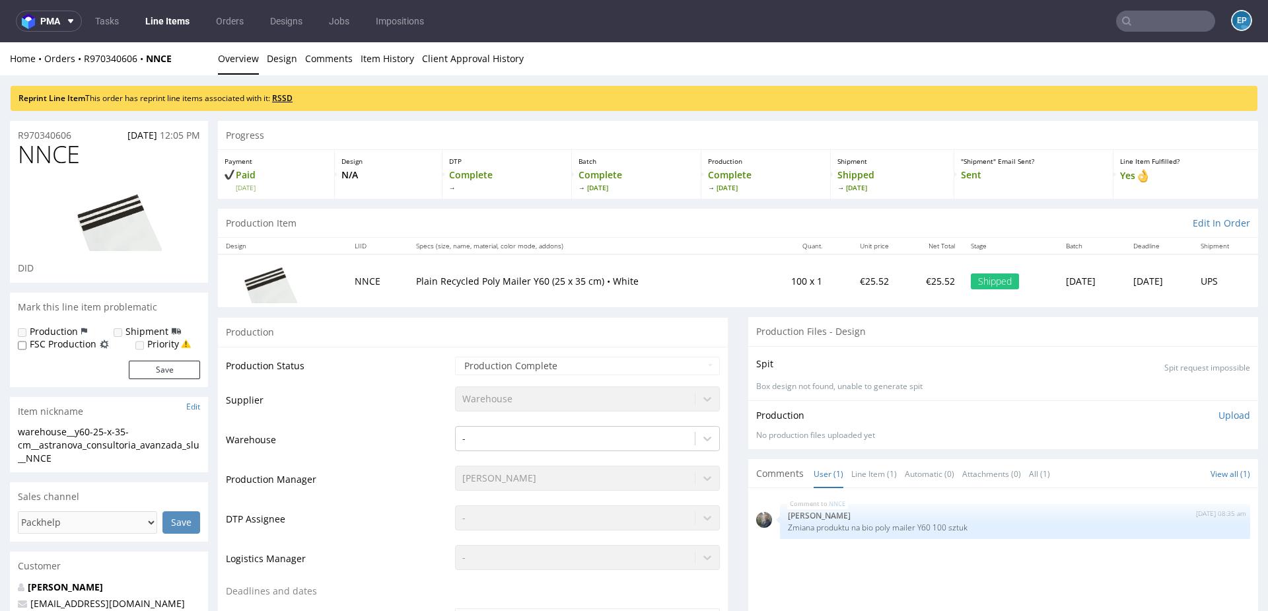
click at [285, 97] on link "RSSD" at bounding box center [282, 97] width 20 height 11
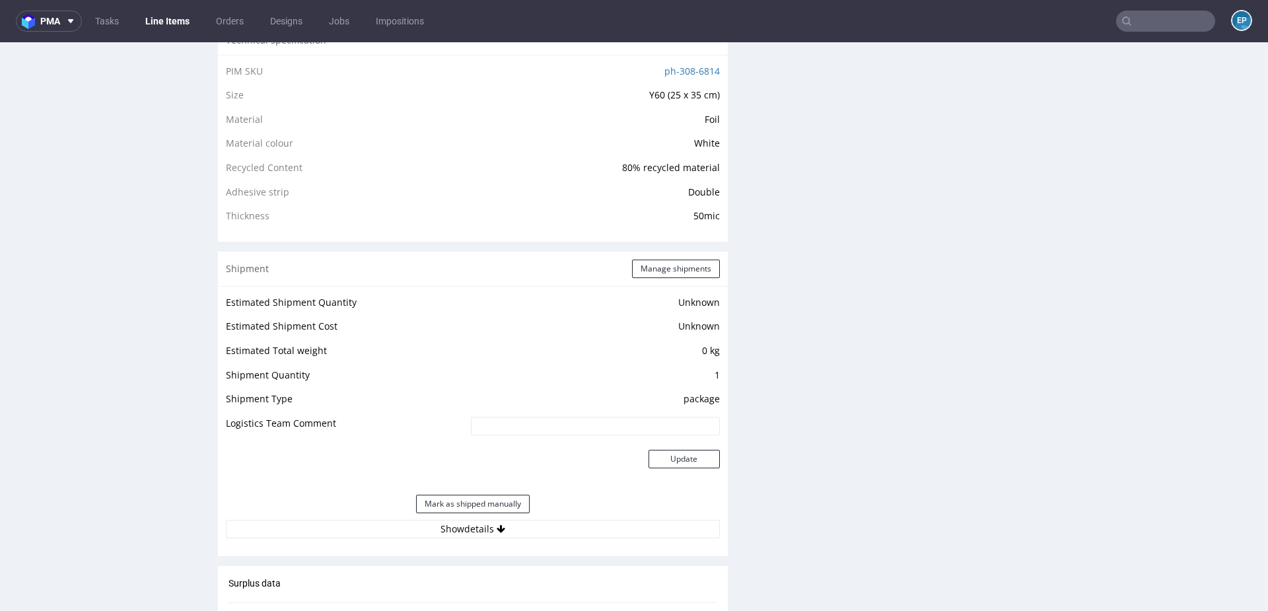
scroll to position [1541, 0]
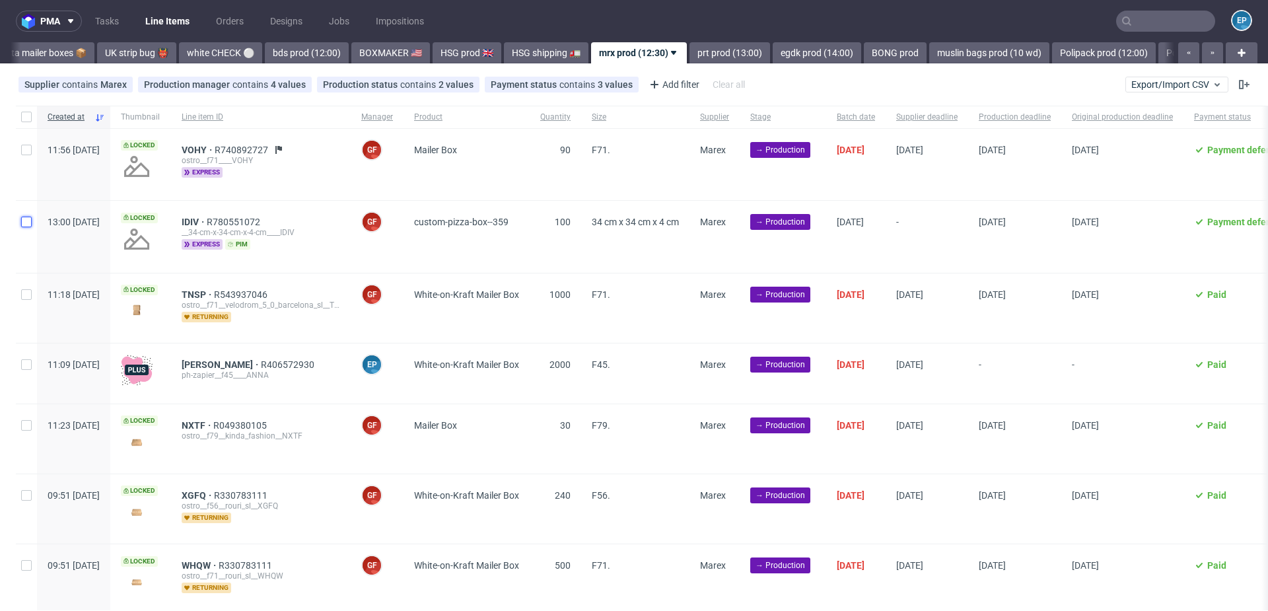
click at [27, 222] on input "checkbox" at bounding box center [26, 222] width 11 height 11
checkbox input "true"
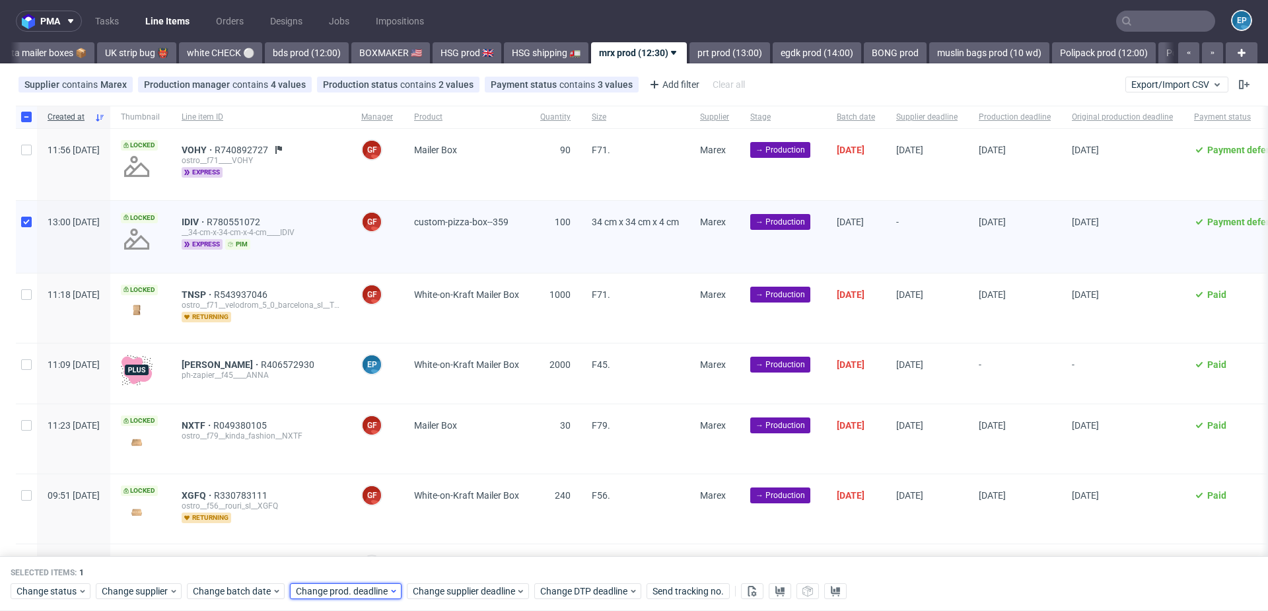
click at [357, 599] on div "Change prod. deadline" at bounding box center [346, 592] width 112 height 16
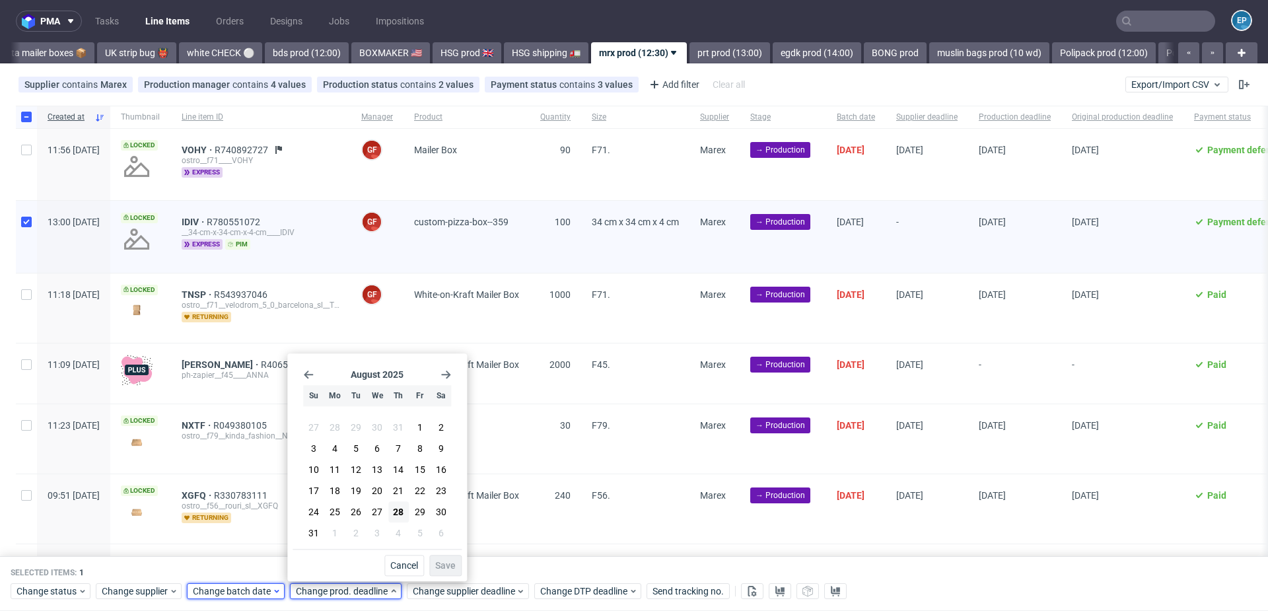
click at [212, 598] on div "Change batch date" at bounding box center [236, 592] width 98 height 16
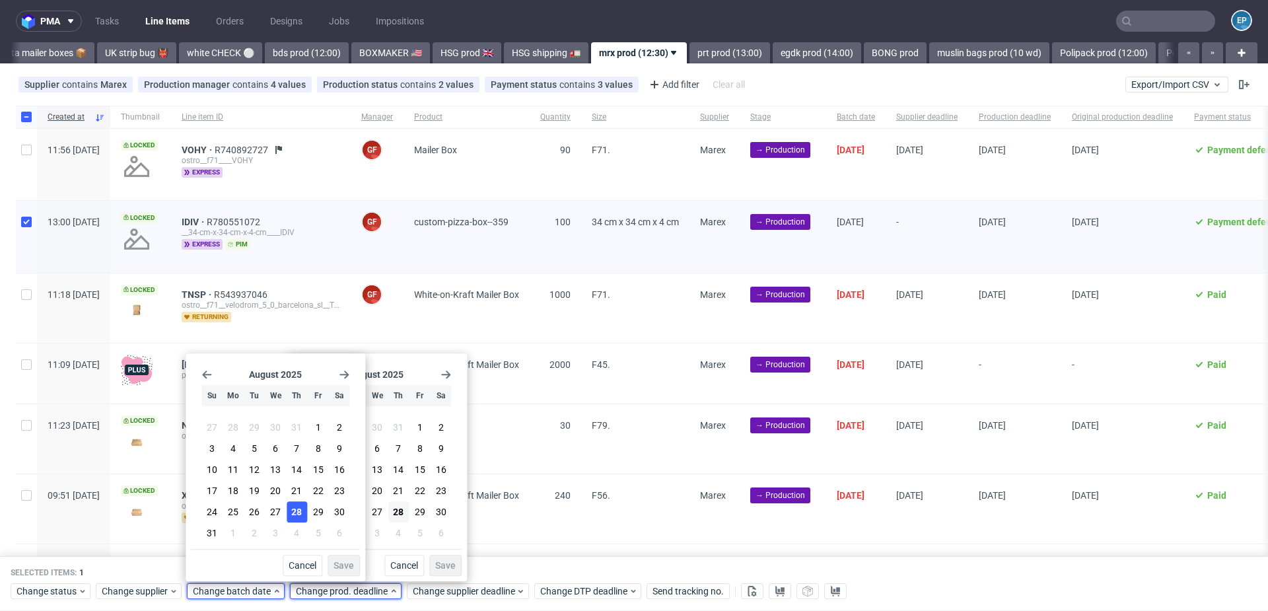
click at [295, 512] on span "28" at bounding box center [296, 511] width 11 height 13
click at [342, 566] on span "Save" at bounding box center [343, 565] width 20 height 9
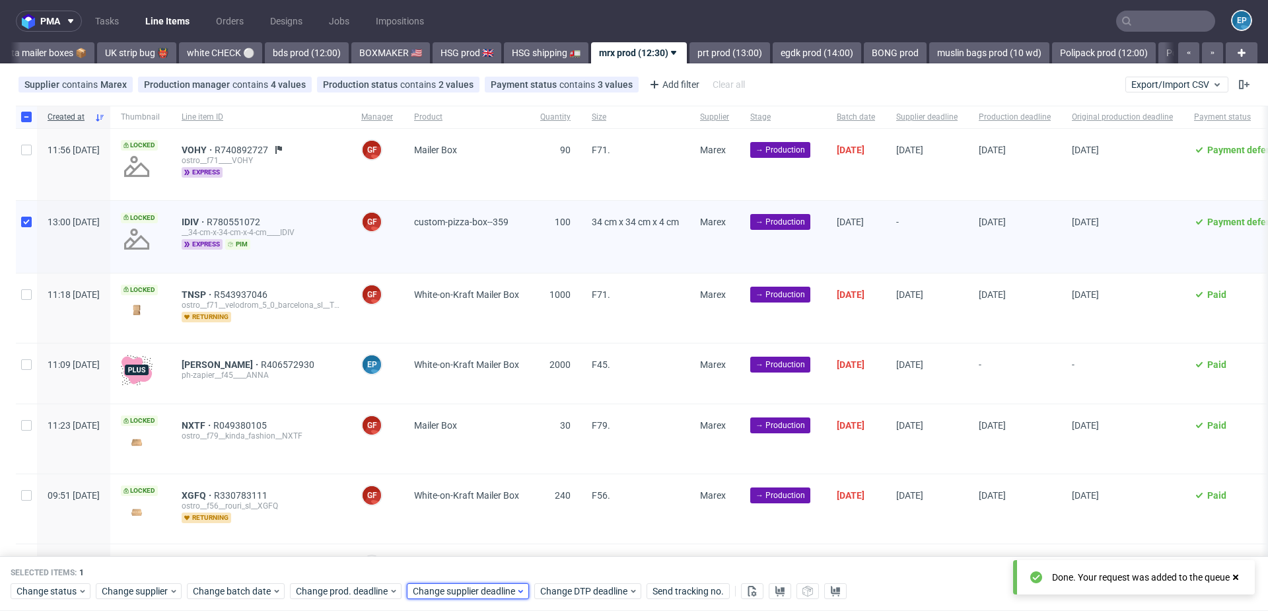
click at [516, 588] on icon at bounding box center [521, 591] width 10 height 11
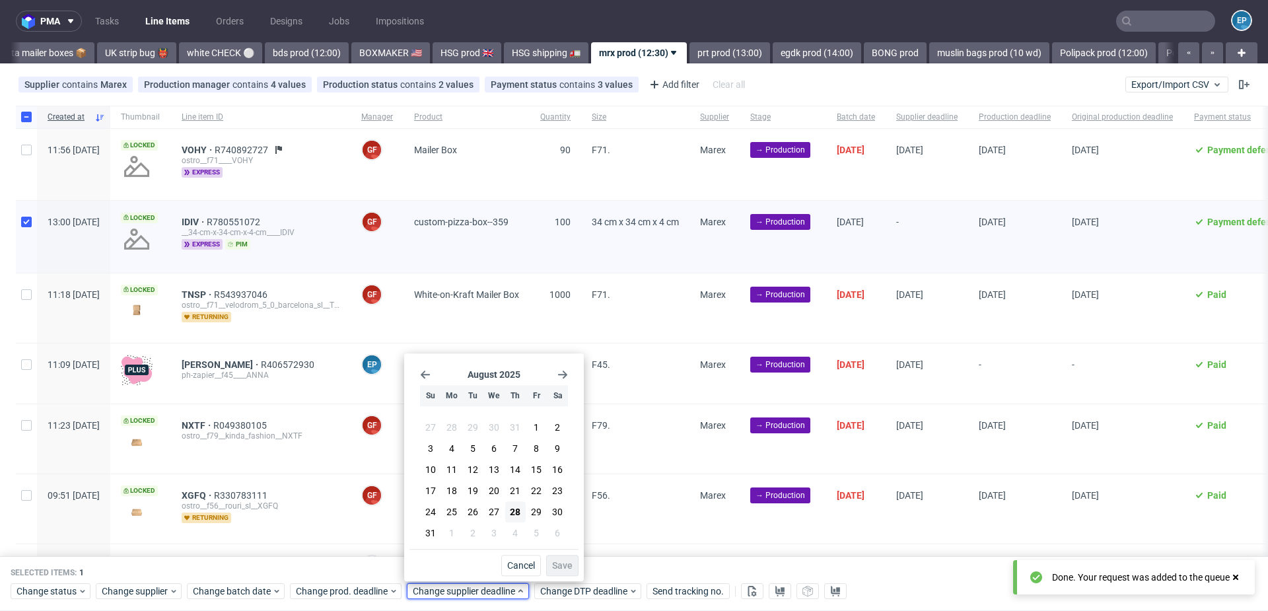
click at [565, 369] on div "August 2025 Su Mo Tu We Th Fr Sa 27 28 29 30 31 1 2 3 4 5 6 7 8 9 10 11 12 13 1…" at bounding box center [493, 454] width 169 height 190
click at [565, 372] on icon "Go forward 1 month" at bounding box center [562, 374] width 11 height 11
click at [516, 454] on span "11" at bounding box center [515, 450] width 11 height 13
click at [562, 574] on button "Save" at bounding box center [562, 565] width 32 height 21
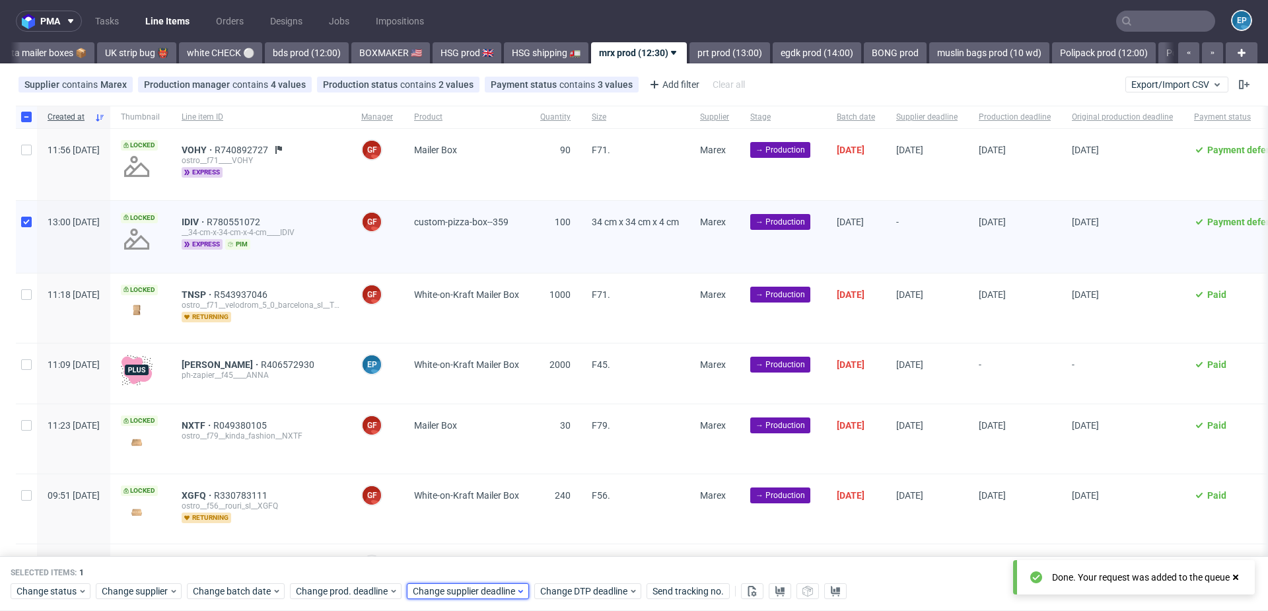
click at [439, 592] on span "Change supplier deadline" at bounding box center [464, 591] width 103 height 13
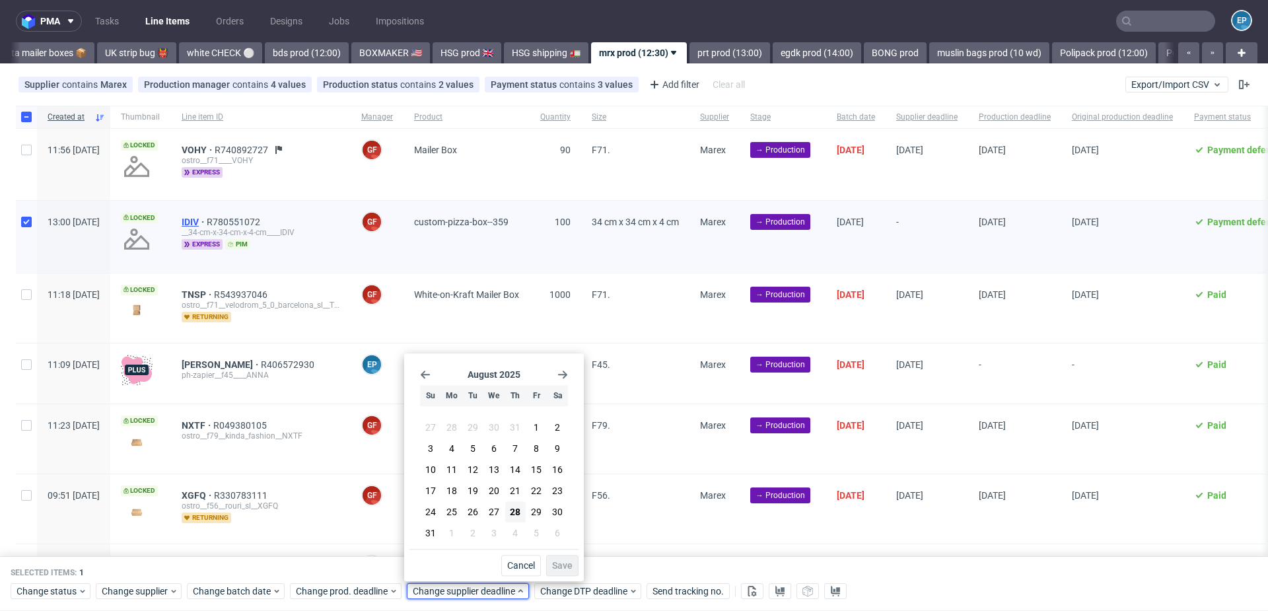
click at [207, 219] on span "IDIV" at bounding box center [194, 222] width 25 height 11
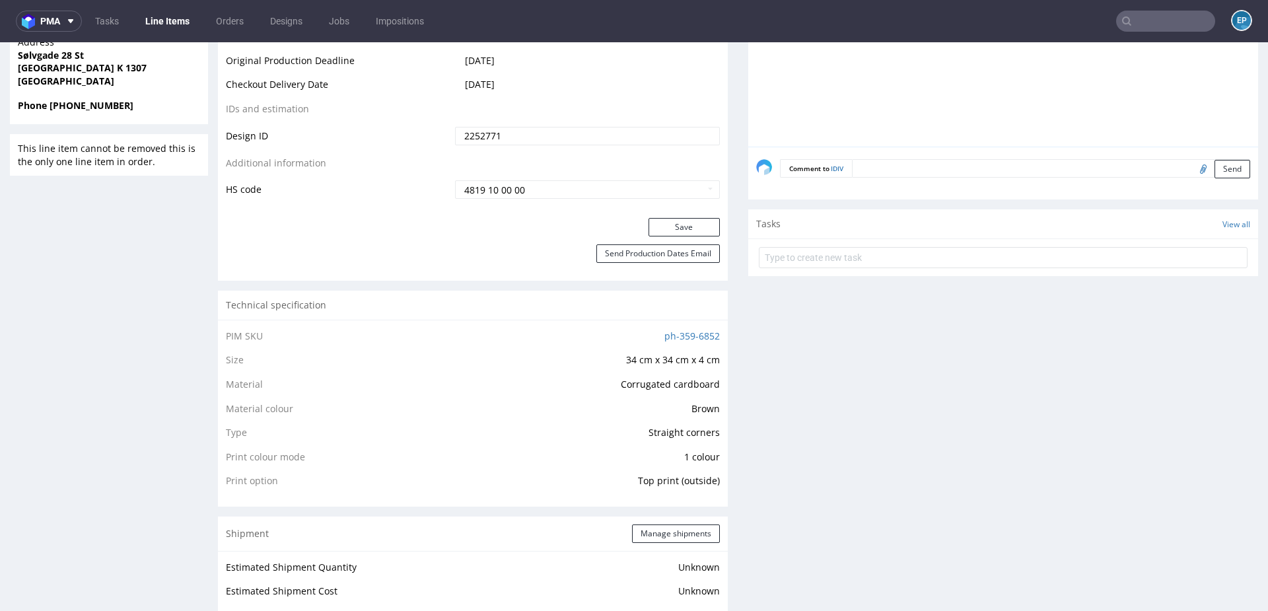
scroll to position [714, 0]
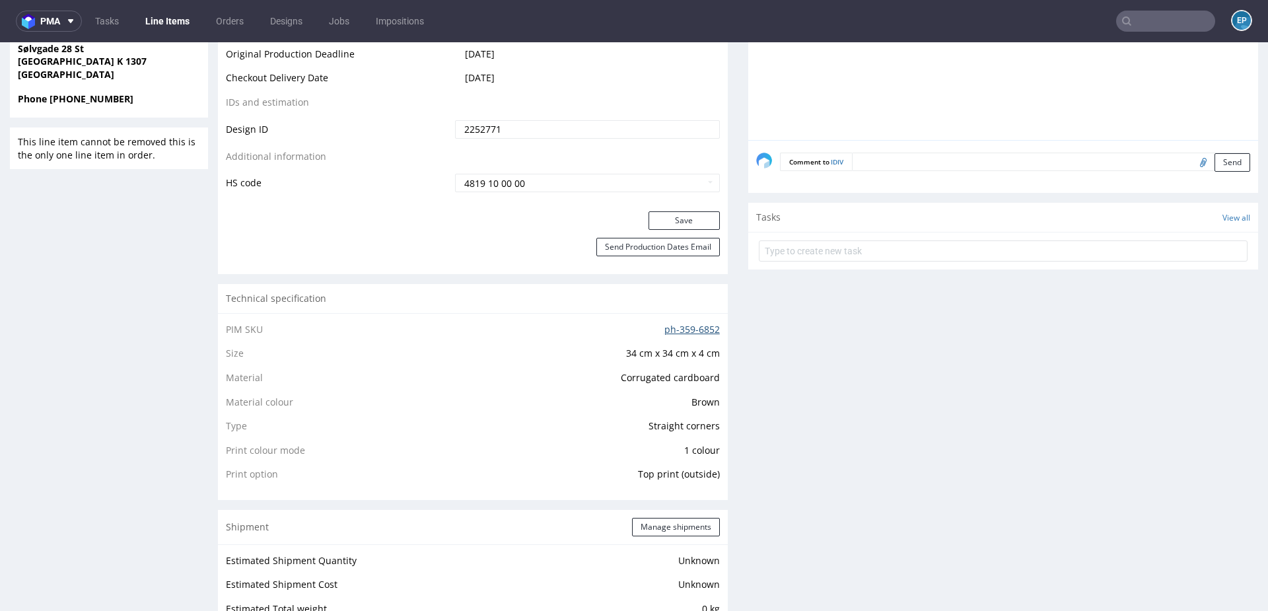
click at [679, 330] on link "ph-359-6852" at bounding box center [691, 329] width 55 height 13
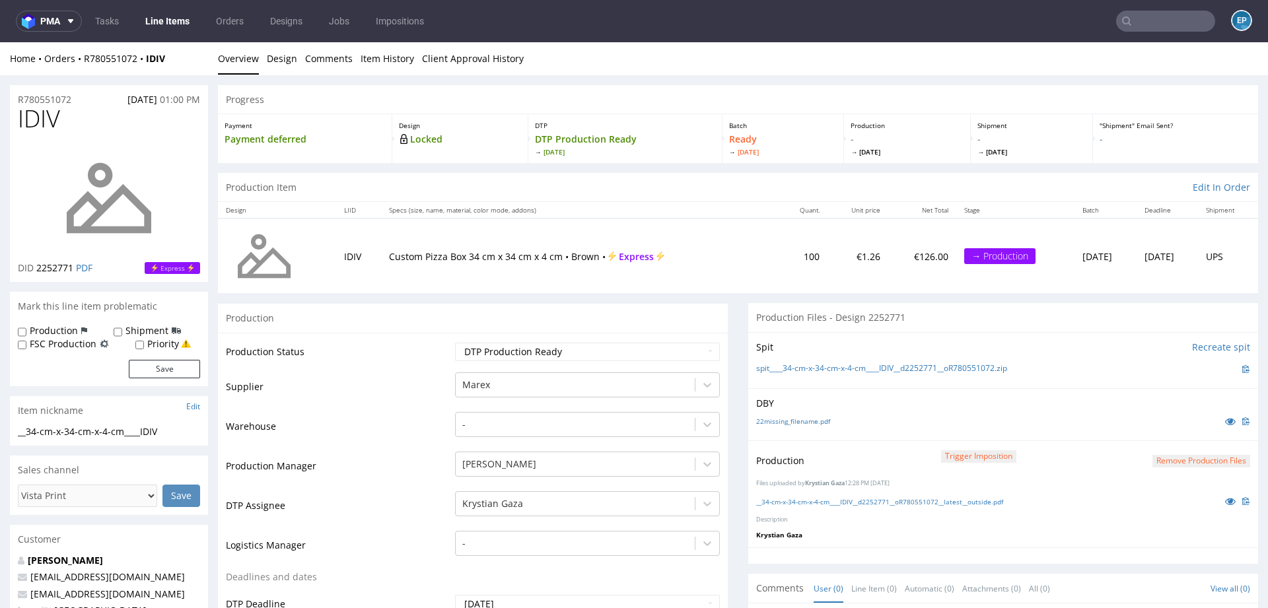
click at [1124, 23] on input "text" at bounding box center [1165, 21] width 99 height 21
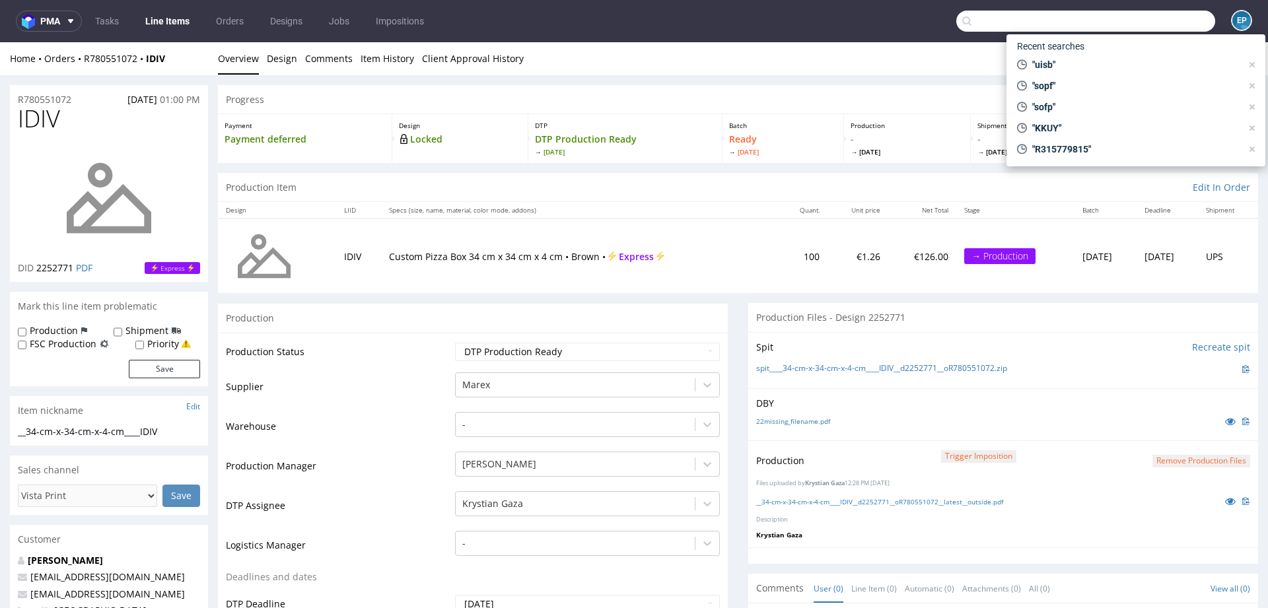
paste input "VQRG"
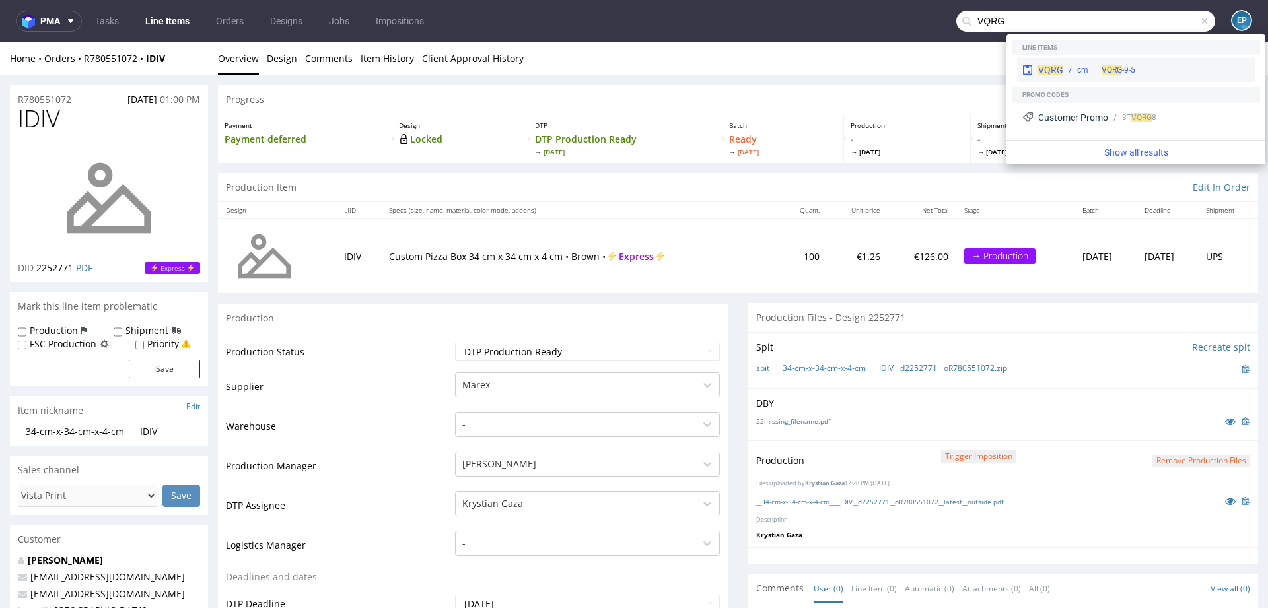
type input "VQRG"
click at [1065, 64] on div "__9-5-cm____ VQRG" at bounding box center [1156, 70] width 186 height 12
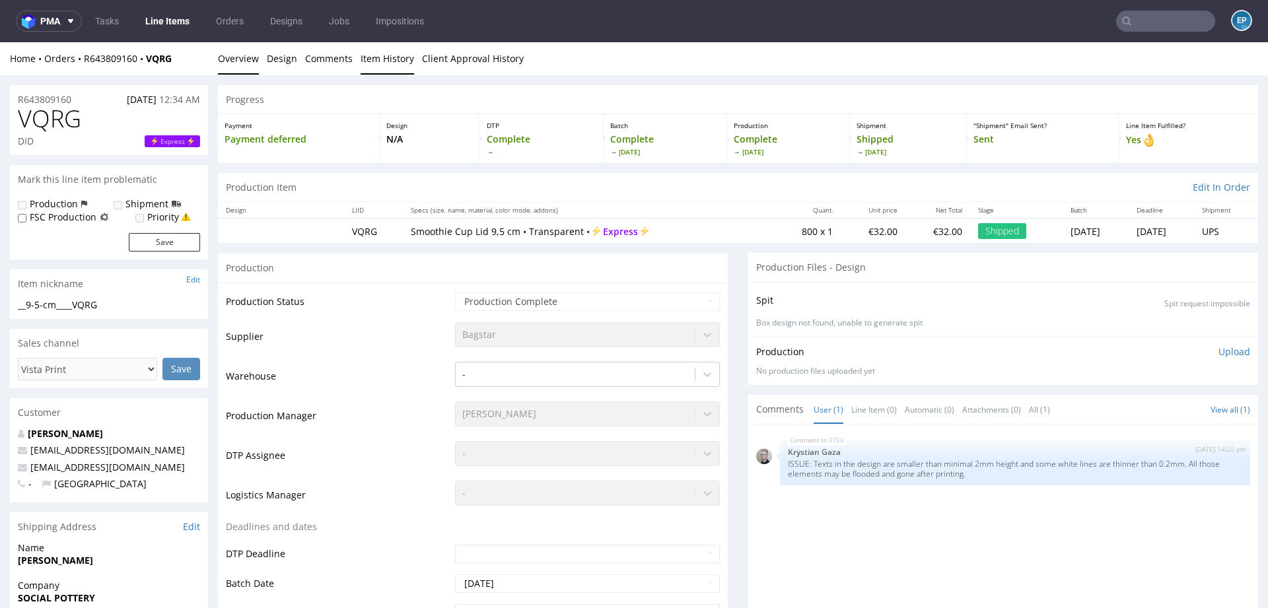
click at [384, 61] on link "Item History" at bounding box center [386, 58] width 53 height 32
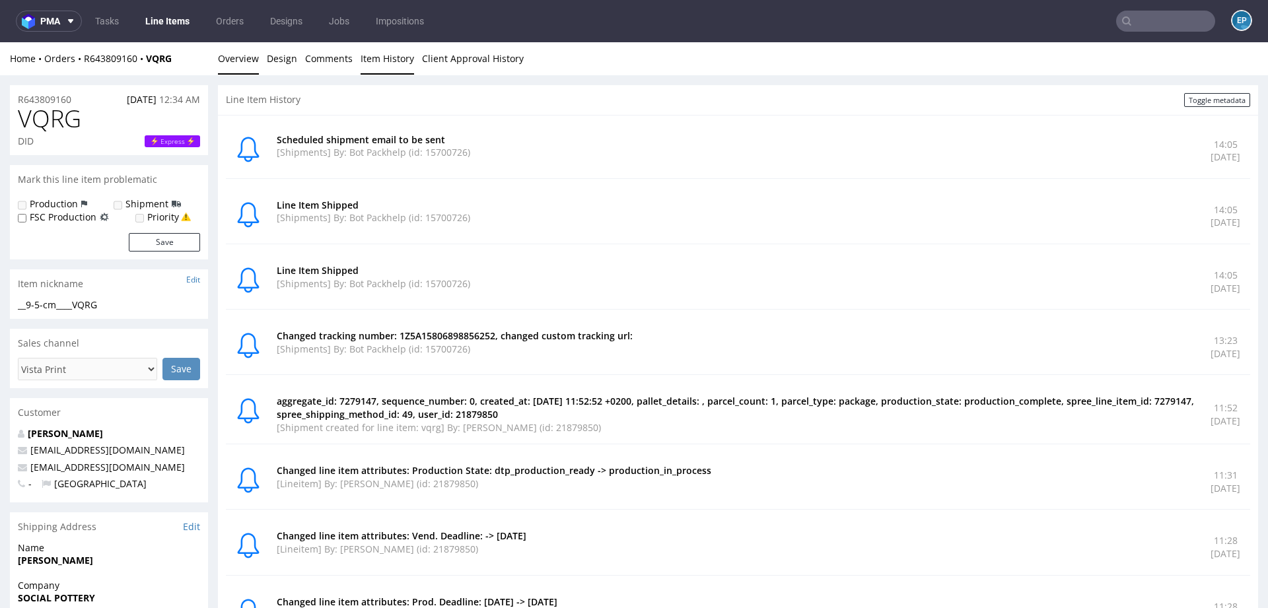
click at [229, 54] on link "Overview" at bounding box center [238, 58] width 41 height 32
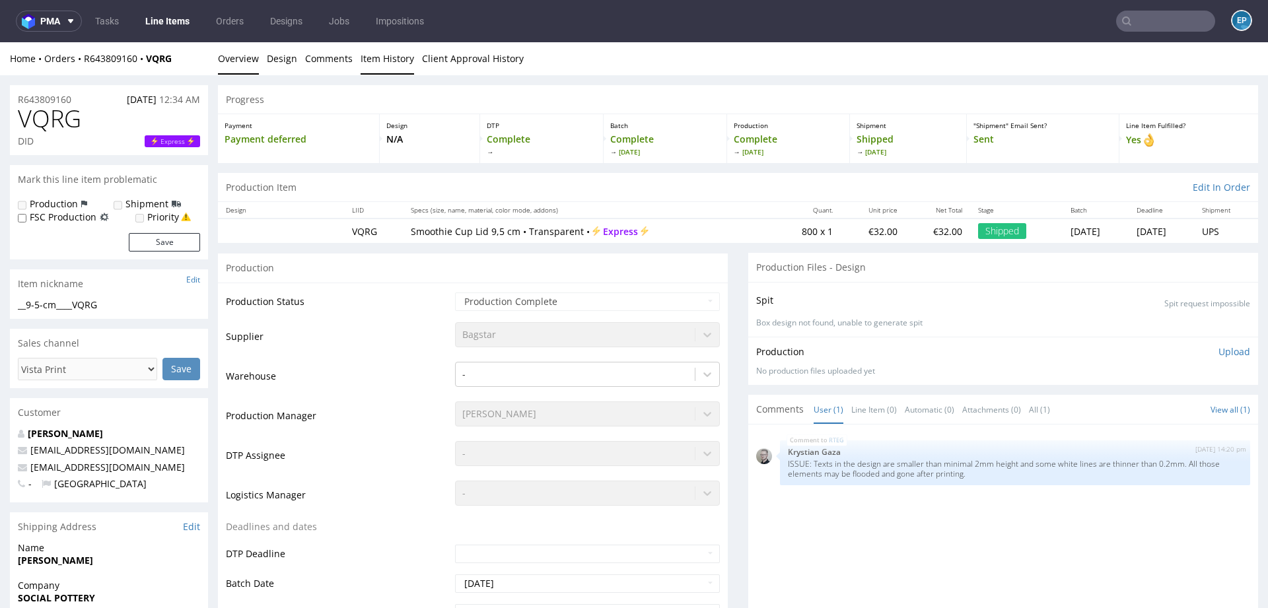
click at [368, 65] on link "Item History" at bounding box center [386, 58] width 53 height 32
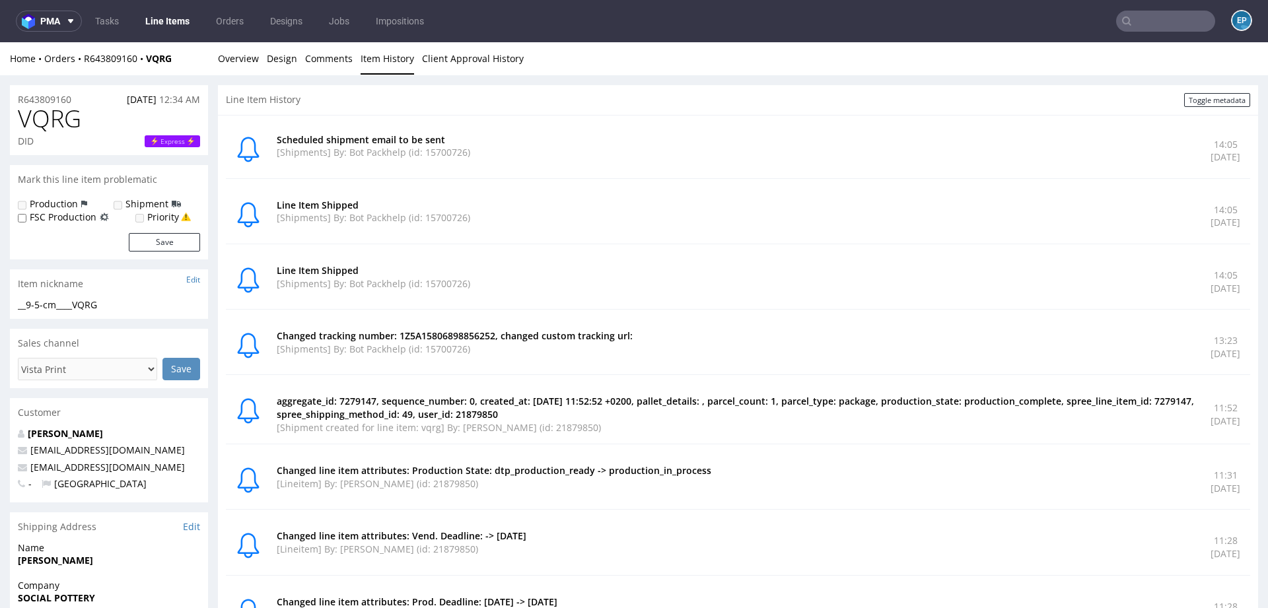
scroll to position [178, 0]
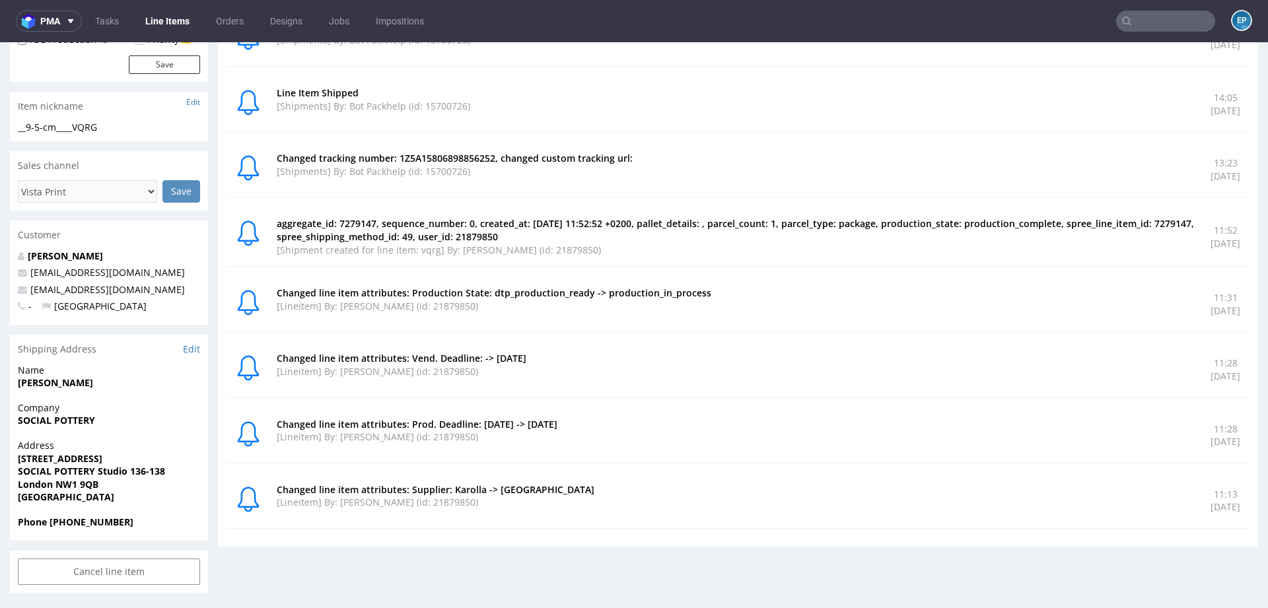
click at [1148, 23] on input "text" at bounding box center [1165, 21] width 99 height 21
paste input "TZXJ"
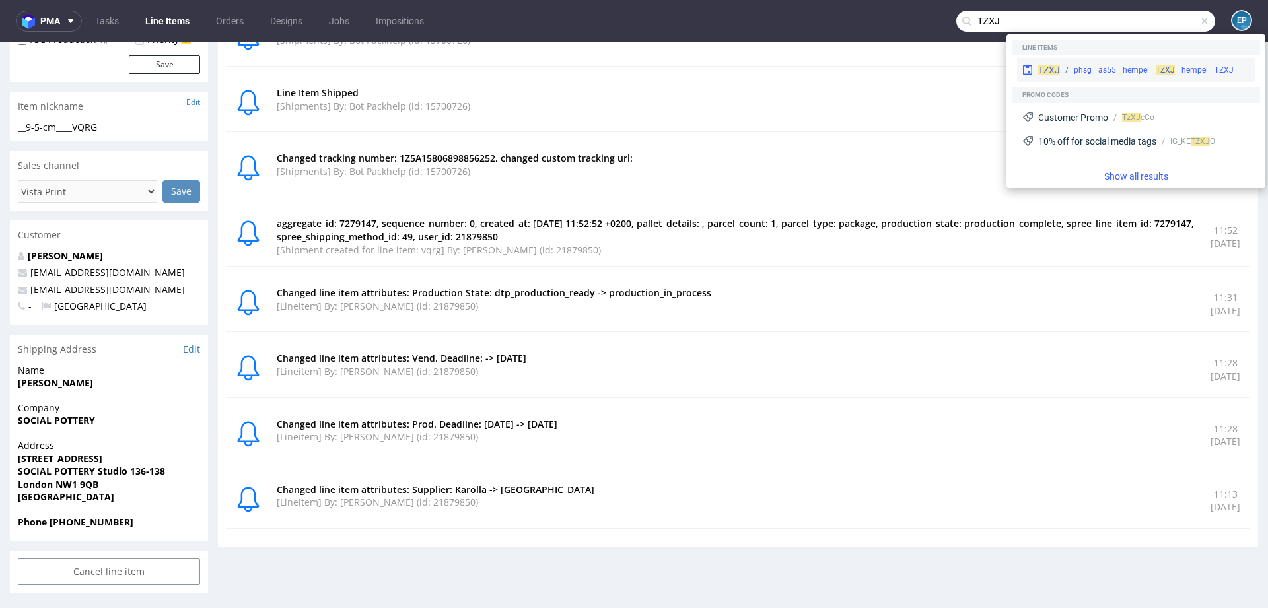
type input "TZXJ"
click at [1066, 65] on div "phsg__as55__hempel__ TZ XJ __hempel__TZXJ" at bounding box center [1154, 70] width 189 height 12
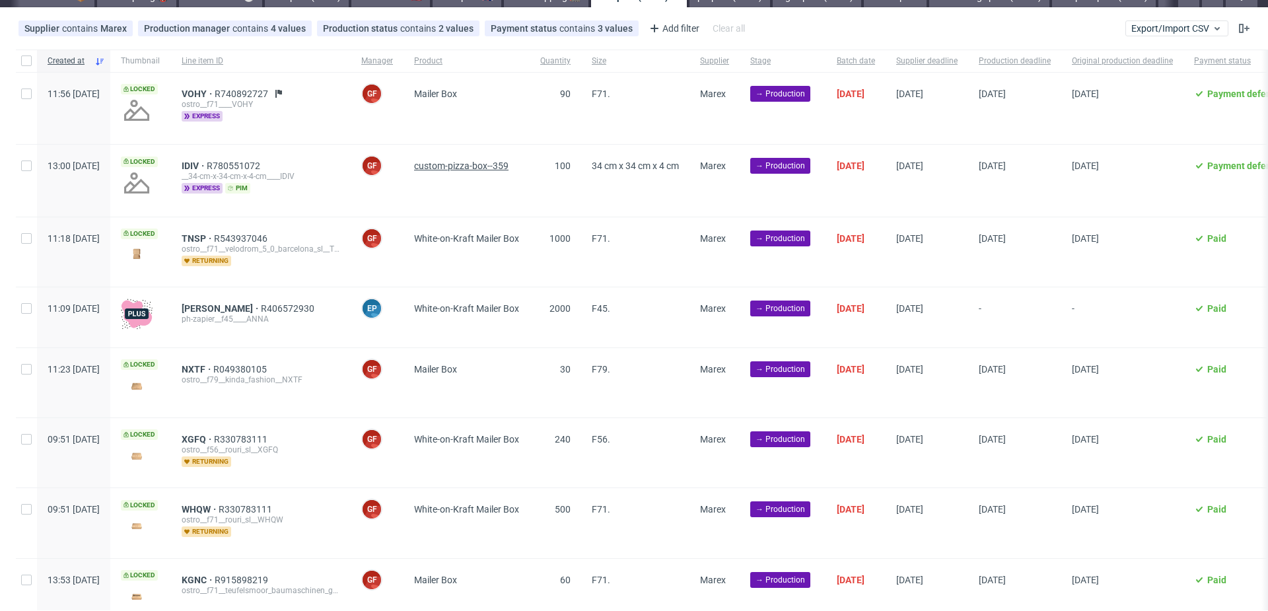
scroll to position [61, 0]
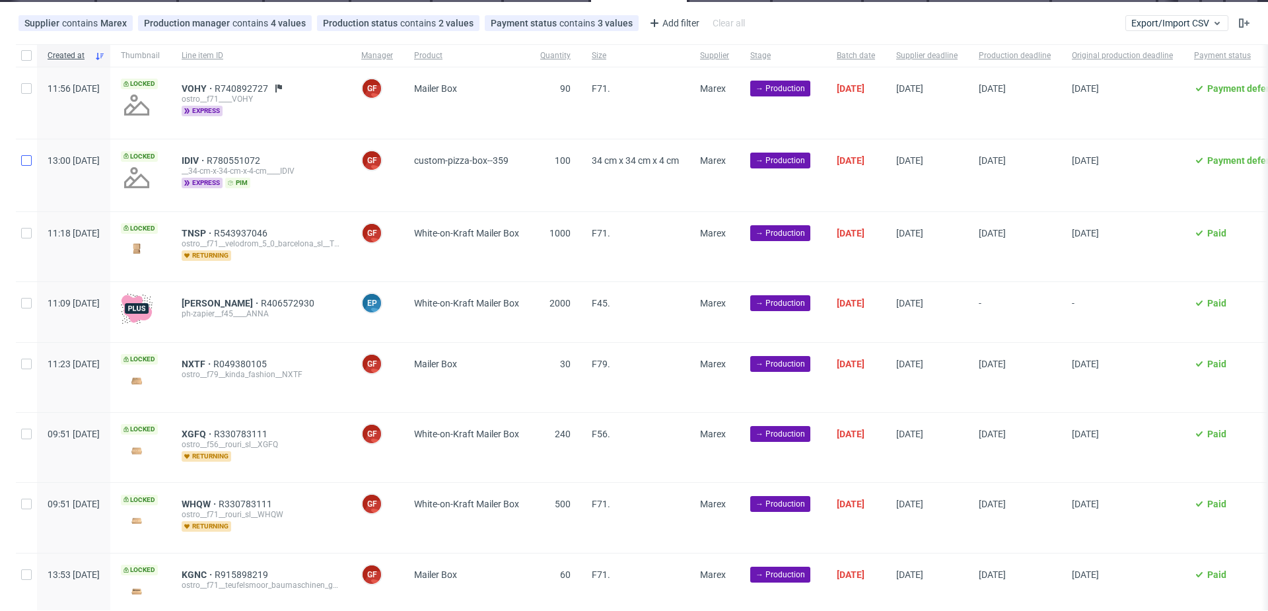
click at [31, 165] on div at bounding box center [26, 174] width 21 height 71
checkbox input "true"
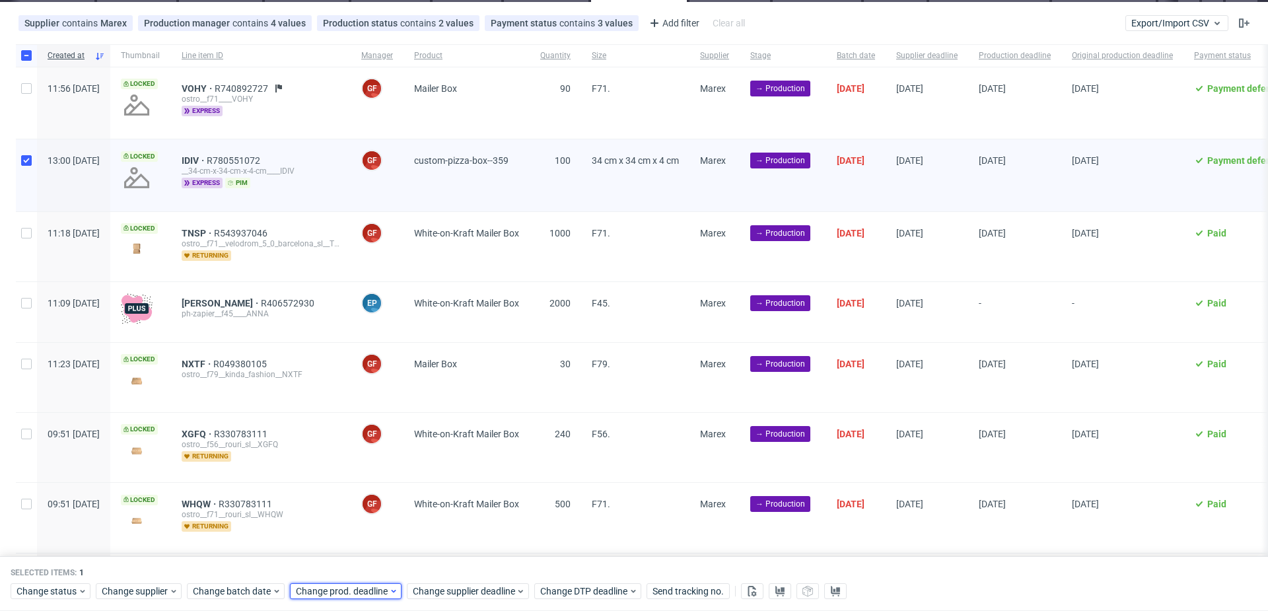
click at [358, 588] on span "Change prod. deadline" at bounding box center [342, 591] width 93 height 13
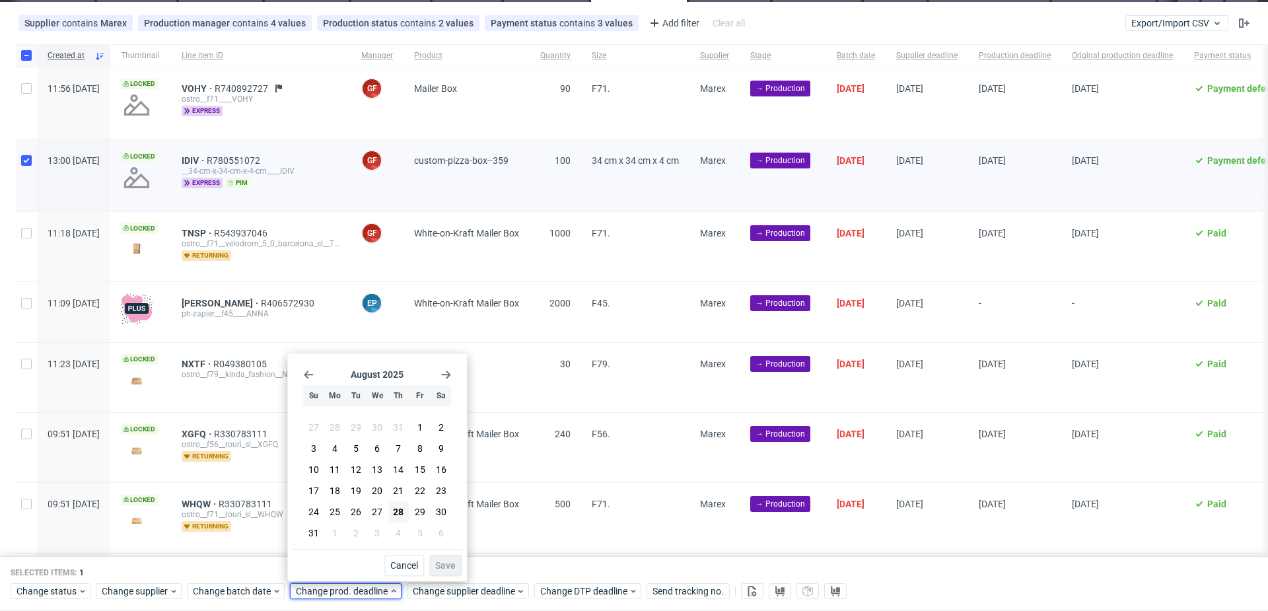
click at [450, 374] on icon "Go forward 1 month" at bounding box center [445, 374] width 11 height 11
click at [401, 451] on span "11" at bounding box center [398, 450] width 11 height 13
click at [444, 572] on button "Save" at bounding box center [445, 565] width 32 height 21
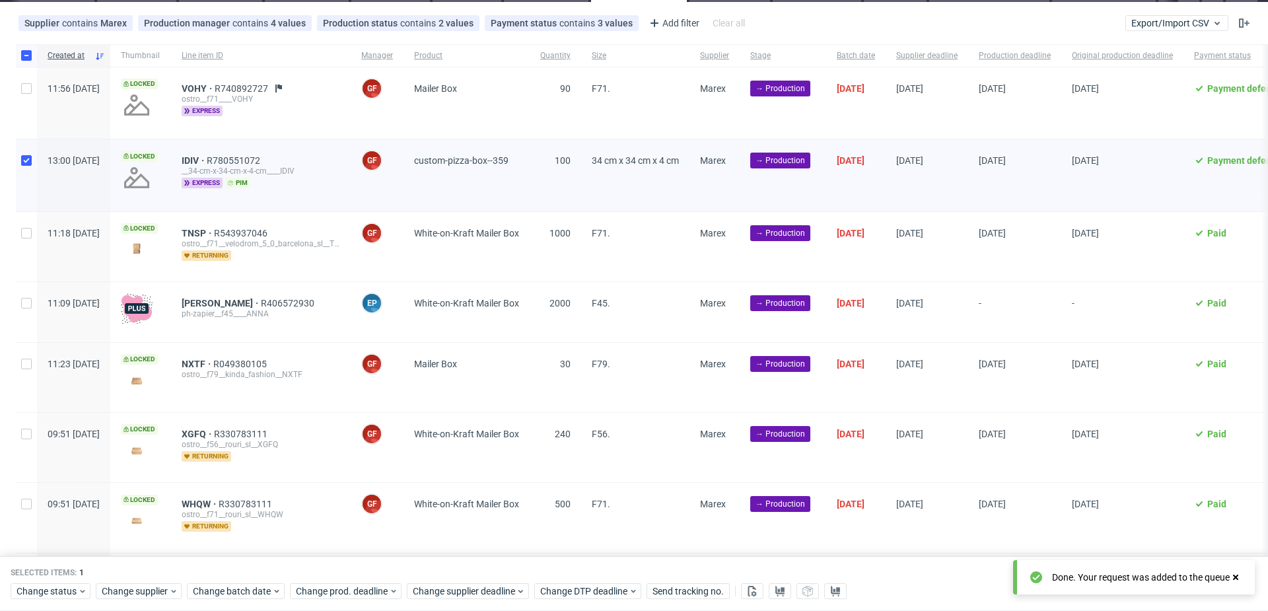
scroll to position [167, 0]
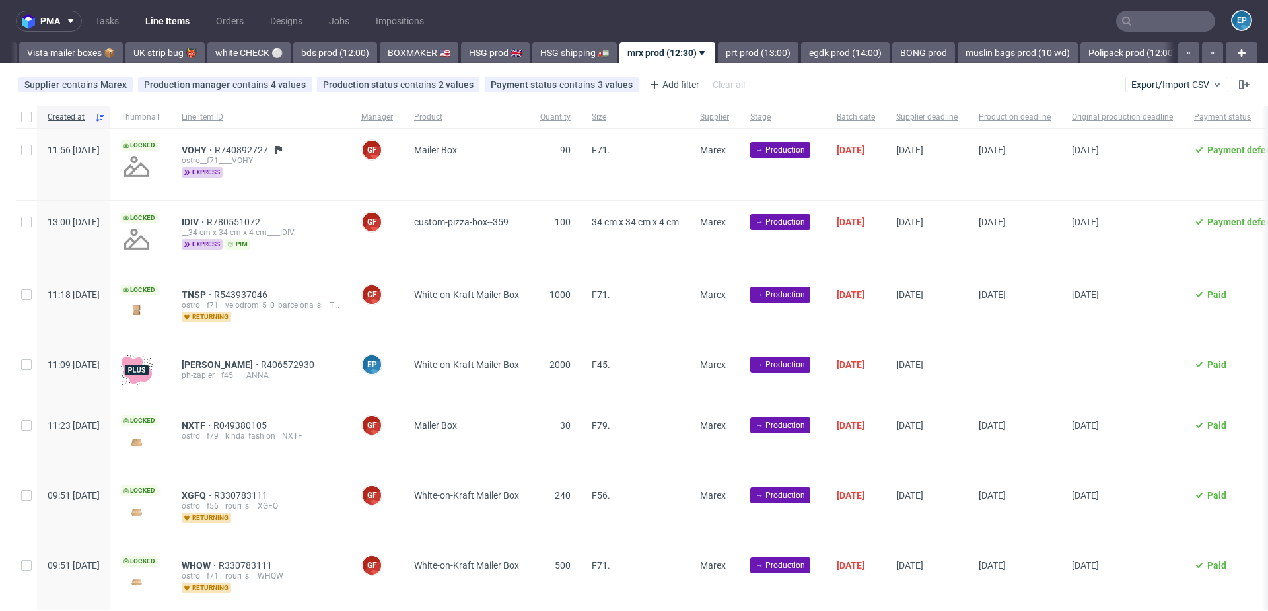
scroll to position [0, 1037]
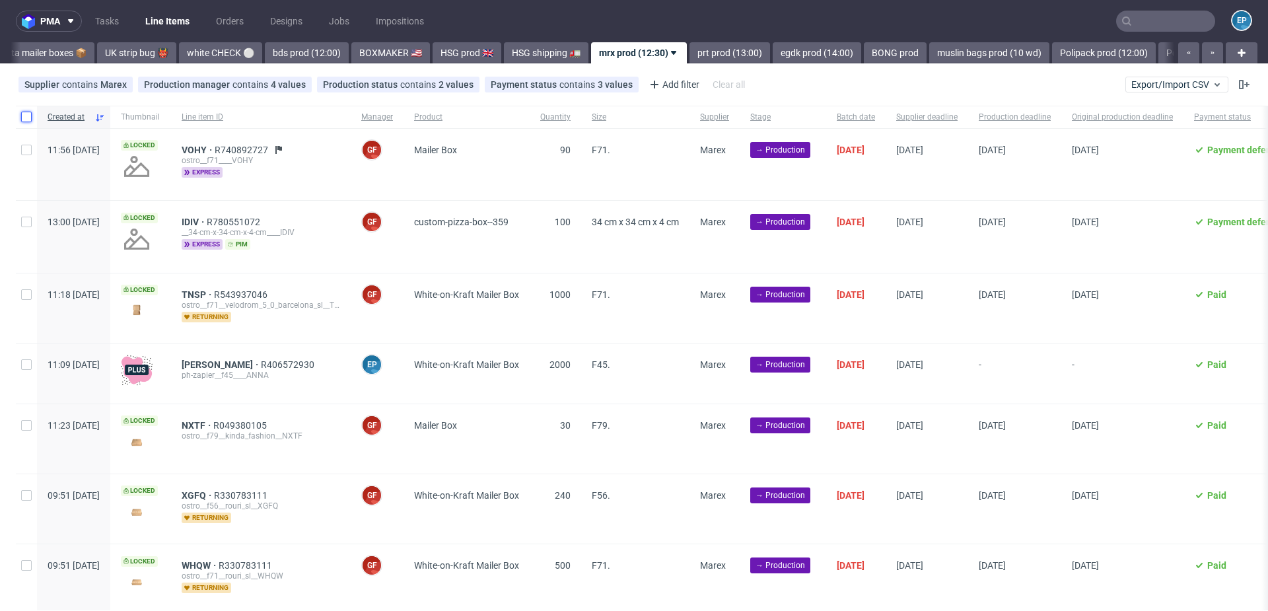
click at [24, 112] on input "checkbox" at bounding box center [26, 117] width 11 height 11
checkbox input "true"
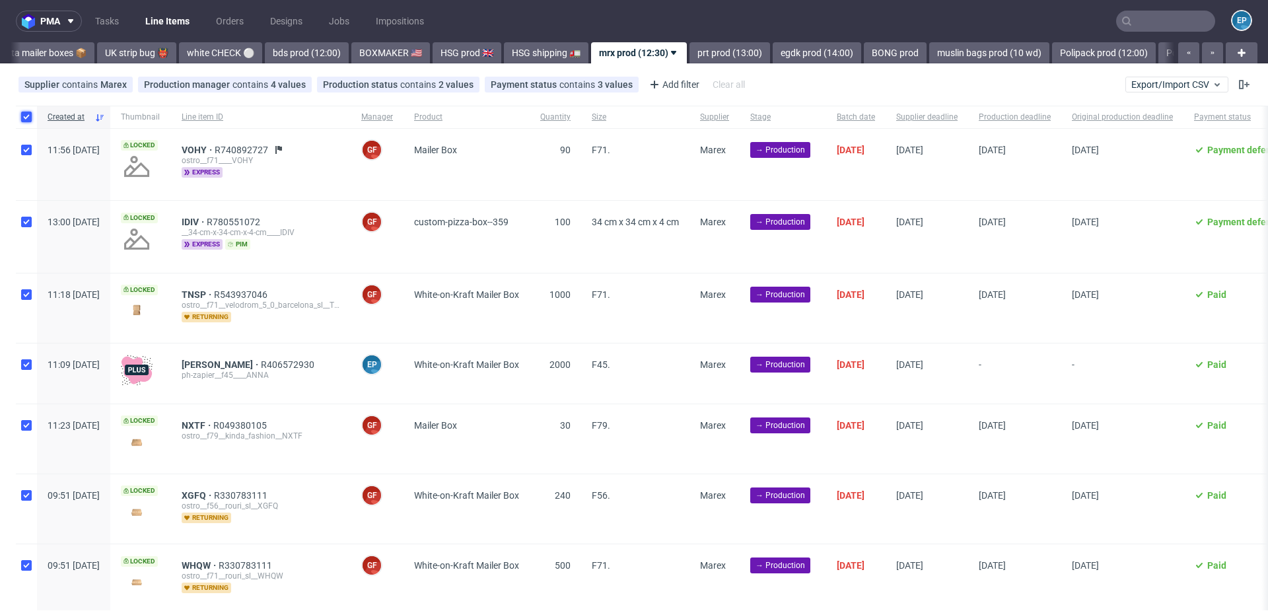
checkbox input "true"
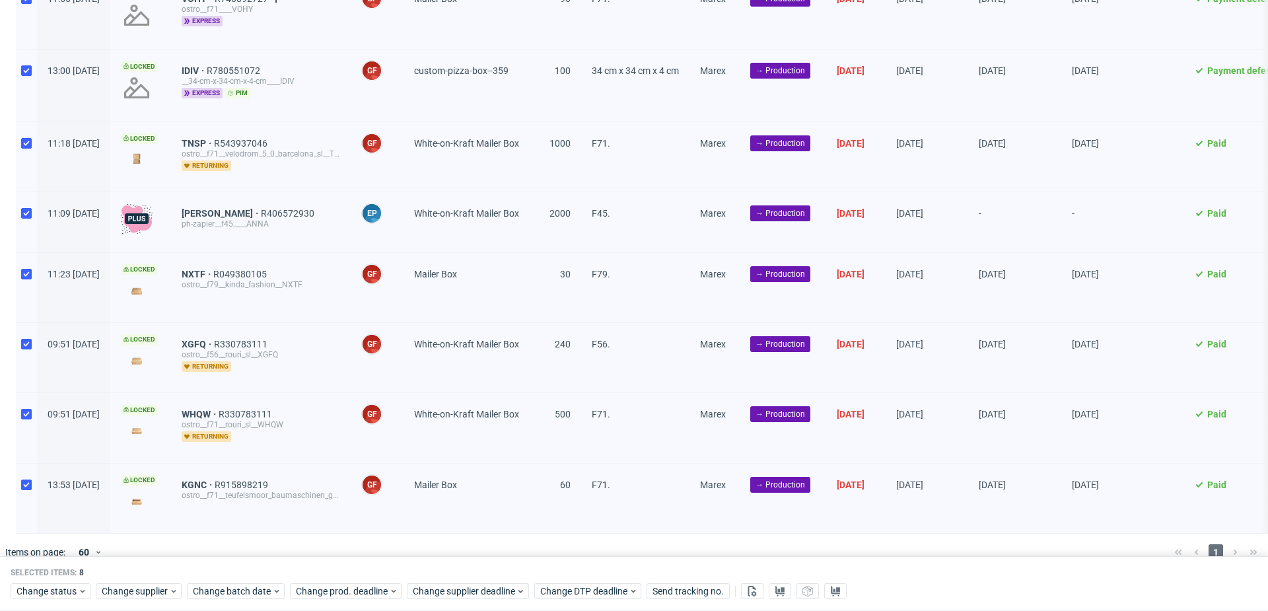
scroll to position [167, 0]
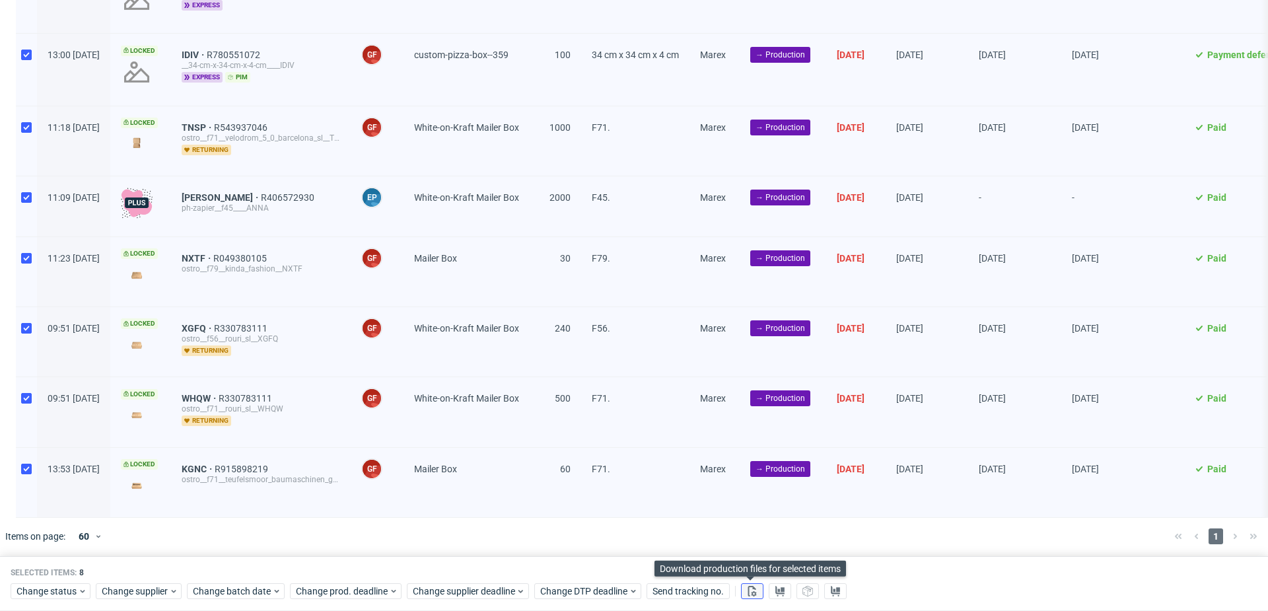
click at [759, 592] on button at bounding box center [752, 592] width 22 height 16
click at [770, 592] on button at bounding box center [780, 592] width 22 height 16
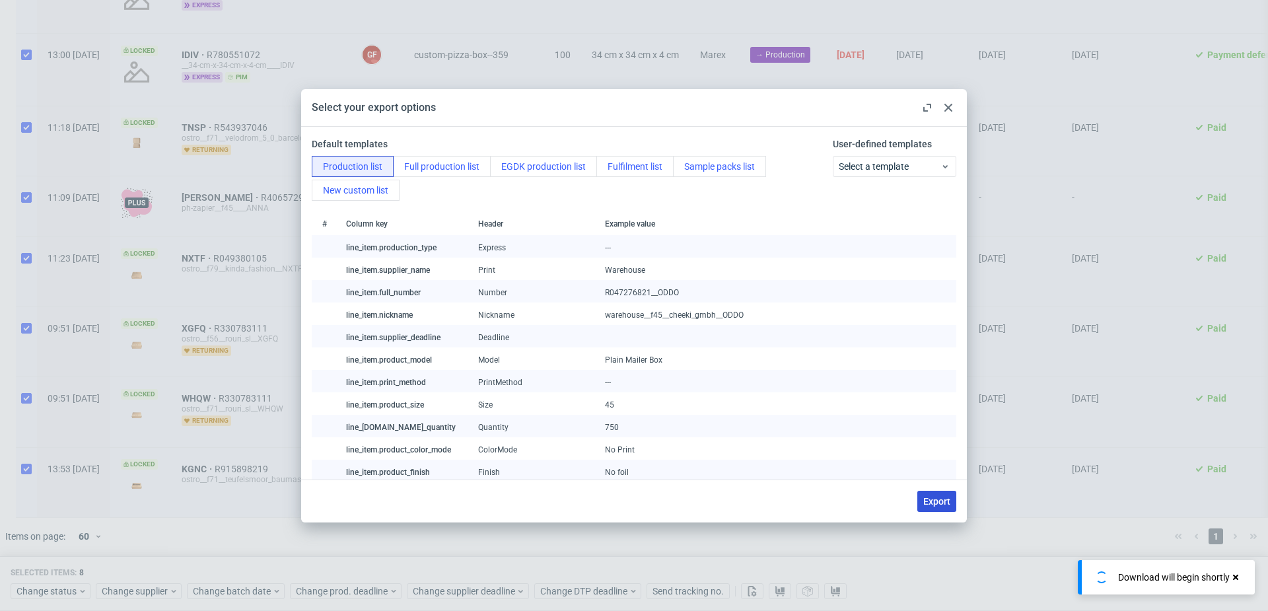
click at [928, 496] on span "Export" at bounding box center [936, 500] width 27 height 9
checkbox input "false"
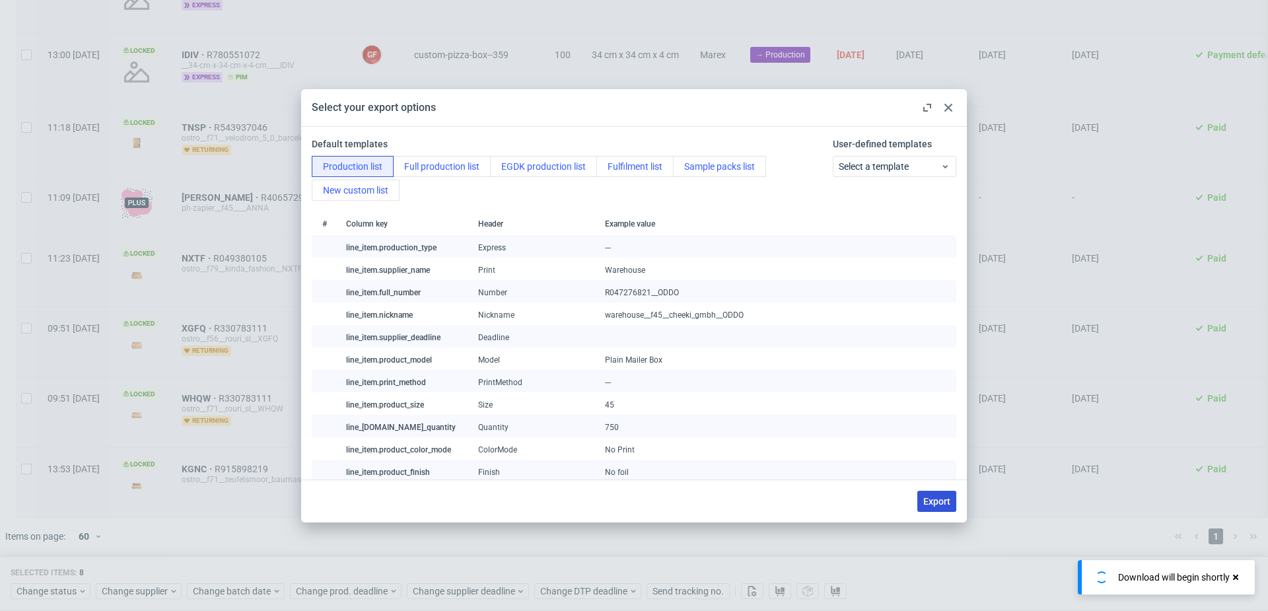
checkbox input "false"
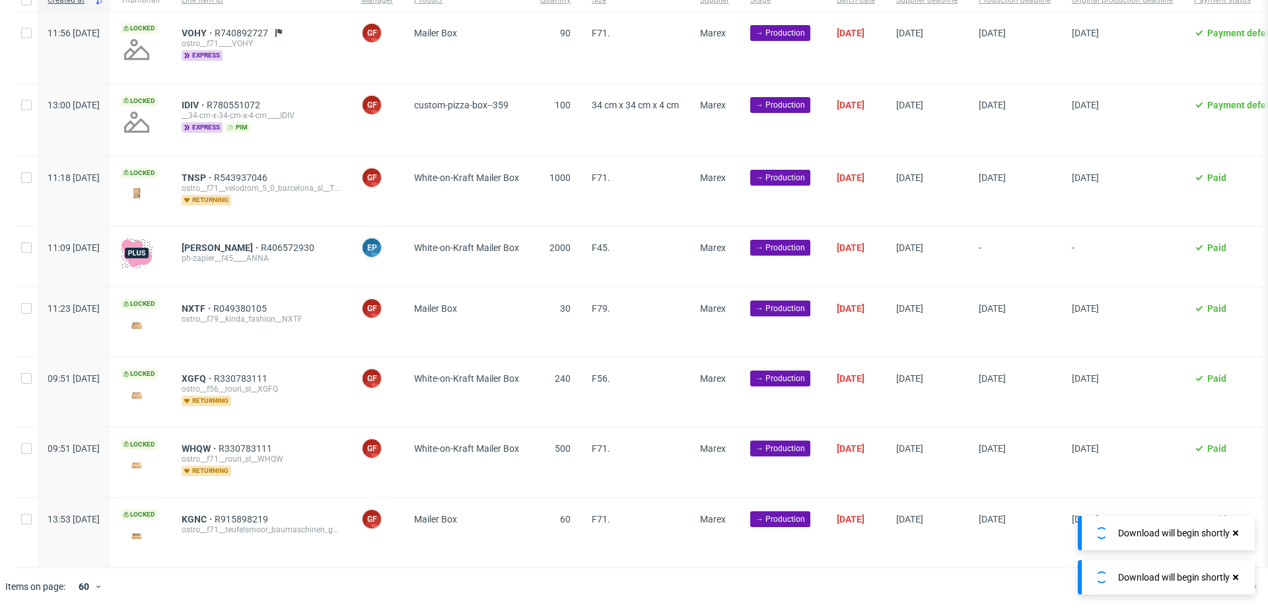
scroll to position [114, 0]
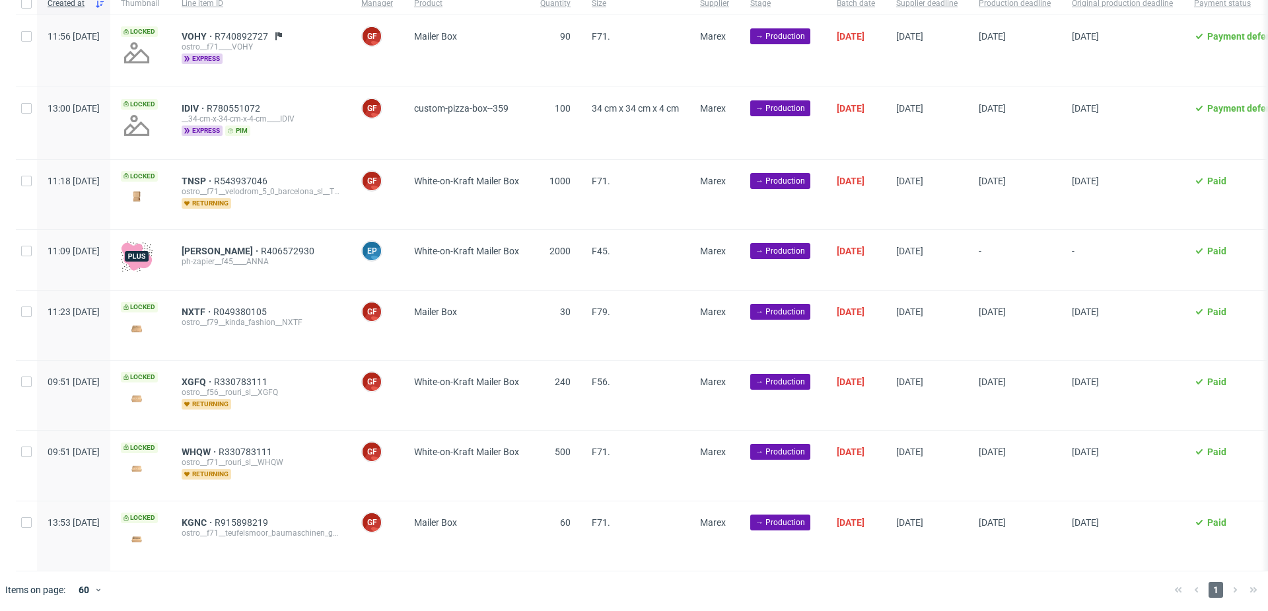
click at [226, 30] on div "VOHY R740892727 ostro__f71____VOHY express" at bounding box center [261, 50] width 180 height 71
click at [215, 37] on span "VOHY" at bounding box center [198, 36] width 33 height 11
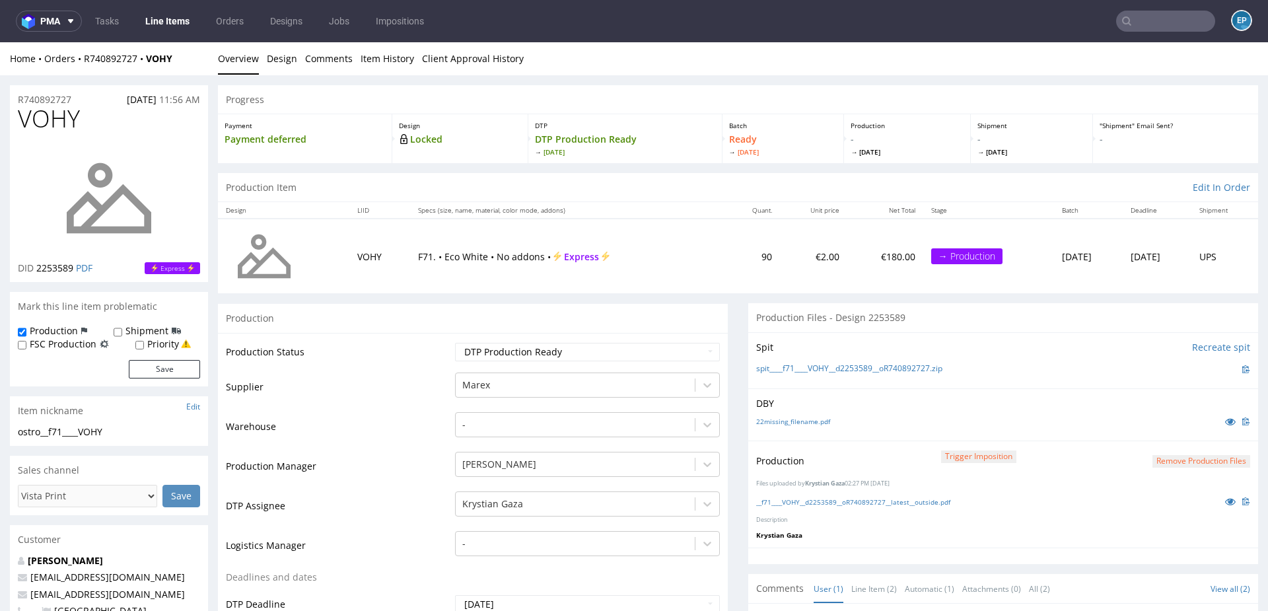
click at [159, 20] on link "Line Items" at bounding box center [167, 21] width 60 height 21
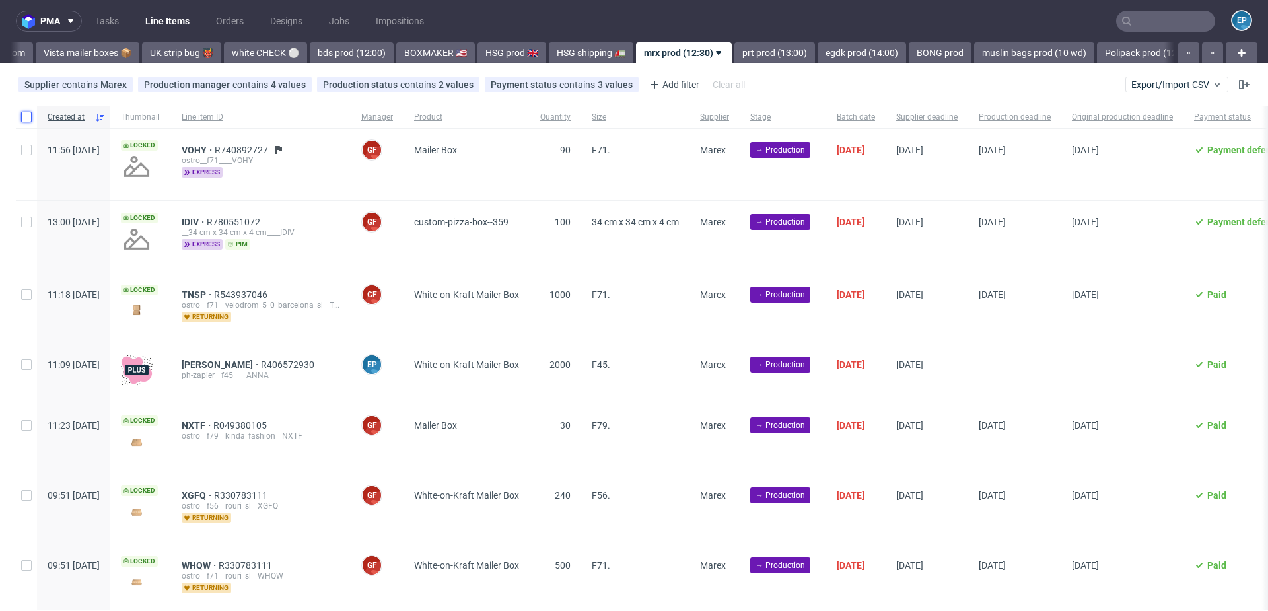
click at [25, 116] on input "checkbox" at bounding box center [26, 117] width 11 height 11
checkbox input "true"
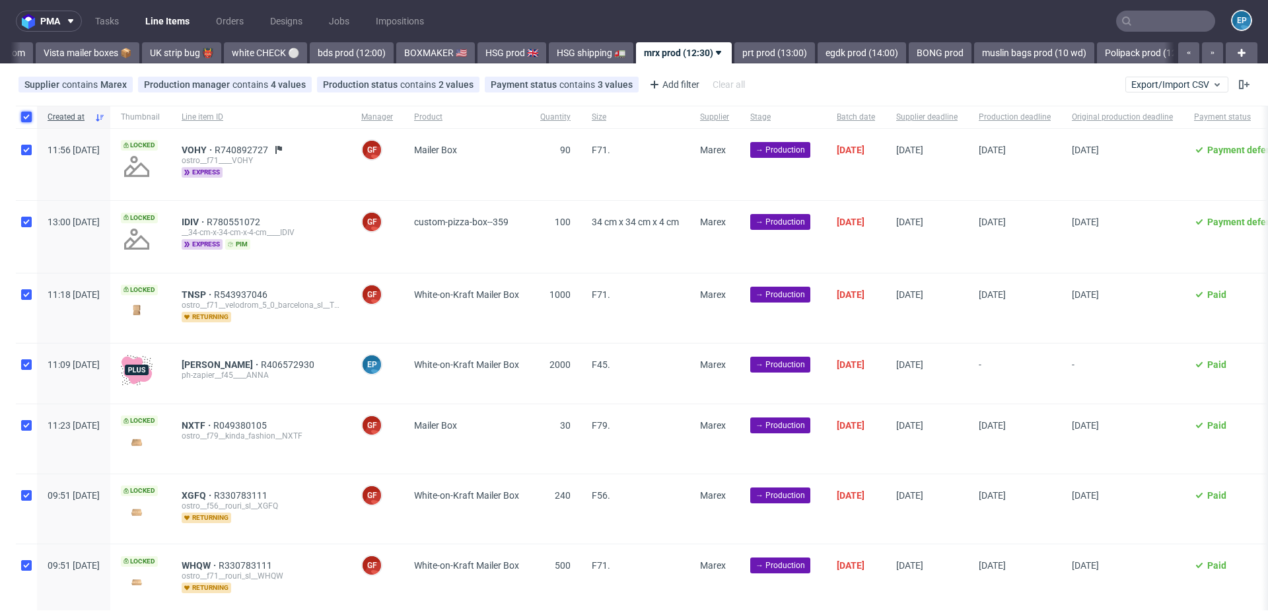
checkbox input "true"
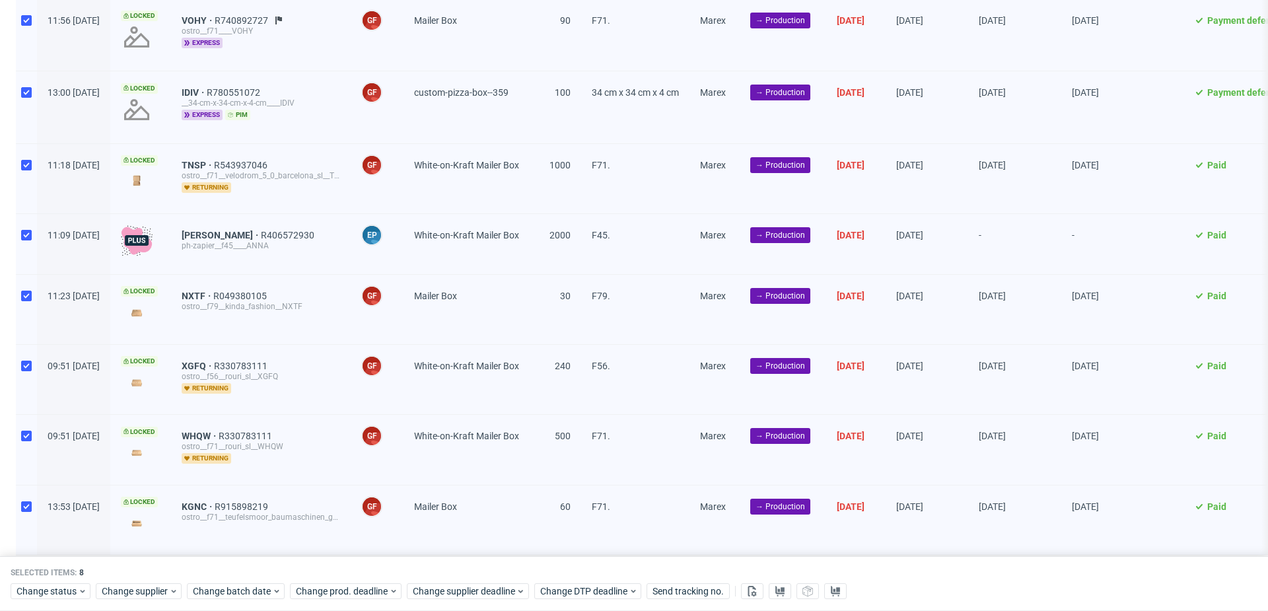
scroll to position [167, 0]
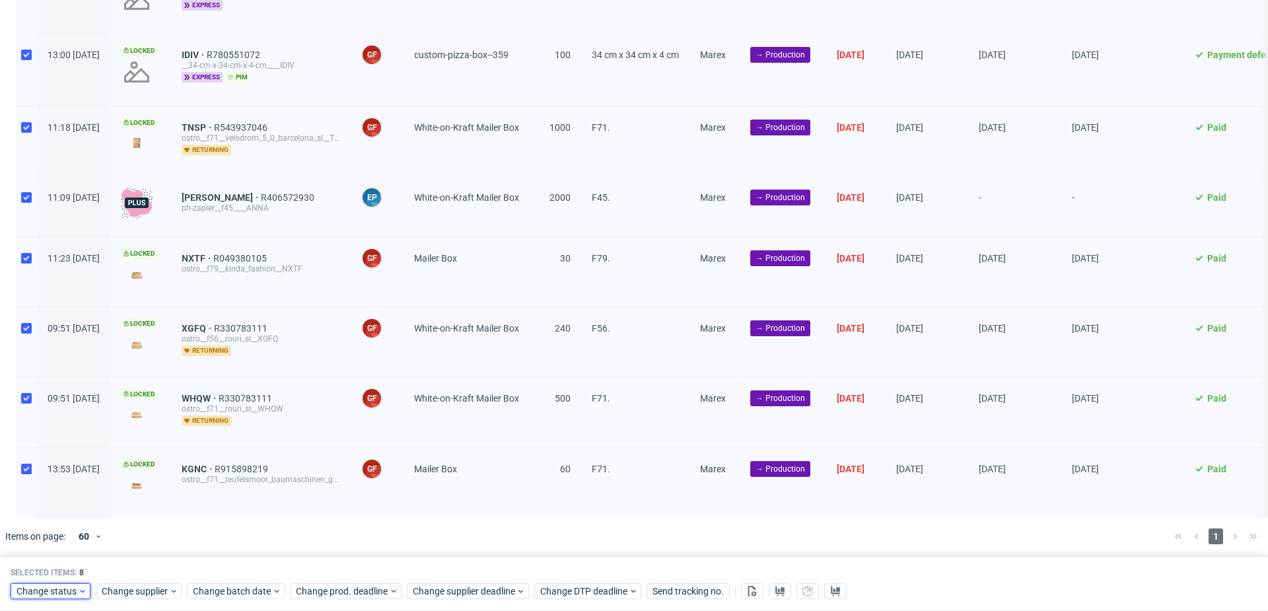
click at [59, 590] on span "Change status" at bounding box center [47, 591] width 61 height 13
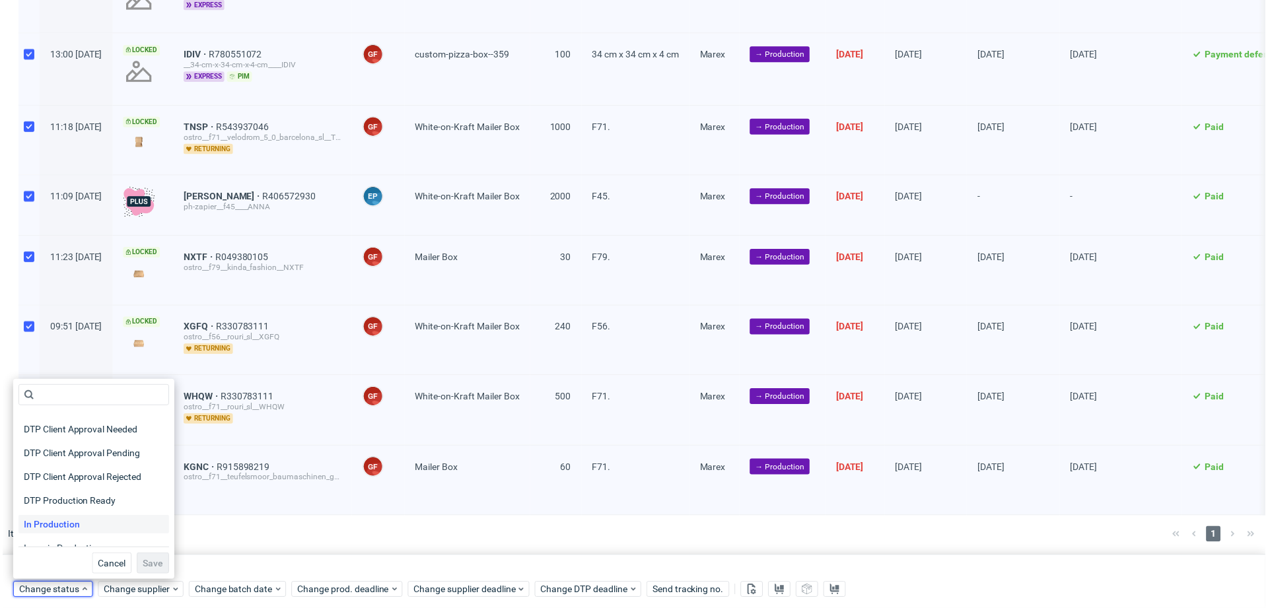
scroll to position [91, 0]
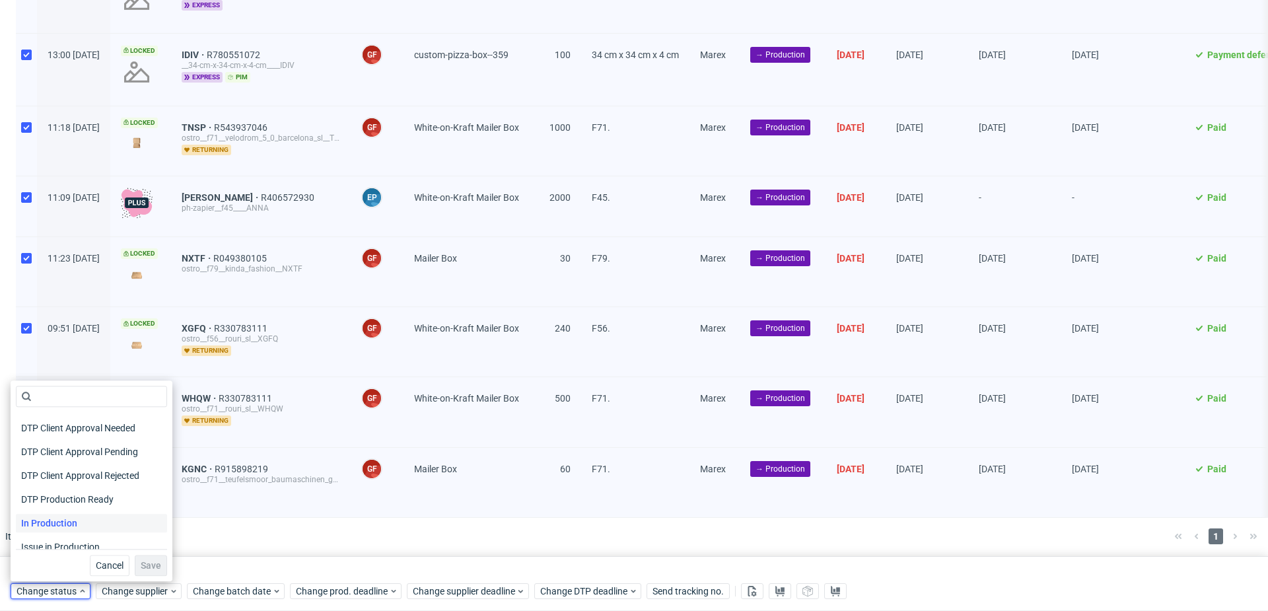
click at [72, 527] on span "In Production" at bounding box center [49, 523] width 67 height 18
click at [148, 561] on span "Save" at bounding box center [151, 565] width 20 height 9
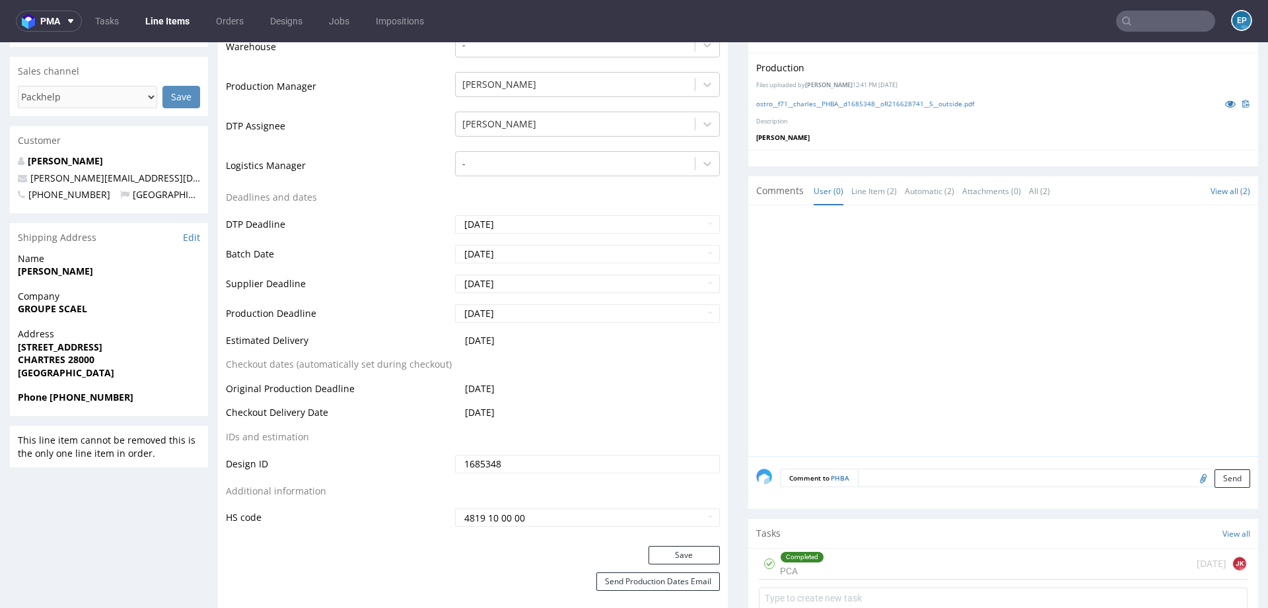
scroll to position [384, 0]
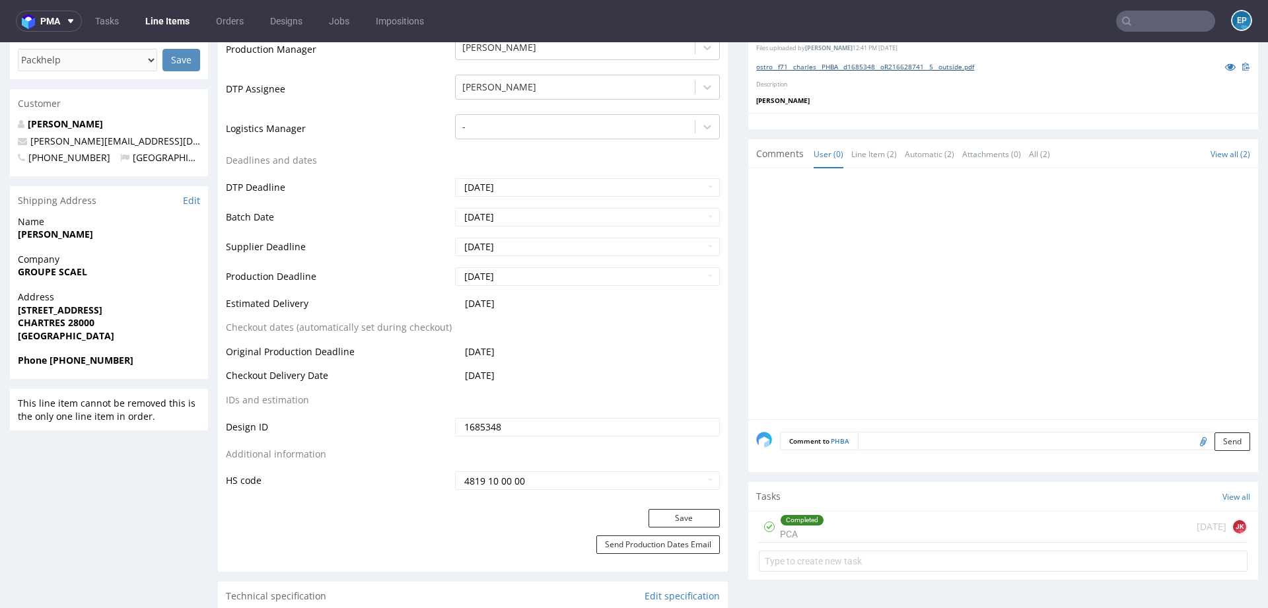
click at [814, 63] on link "ostro__f71__charles__PHBA__d1685348__oR216628741__5__outside.pdf" at bounding box center [865, 66] width 218 height 9
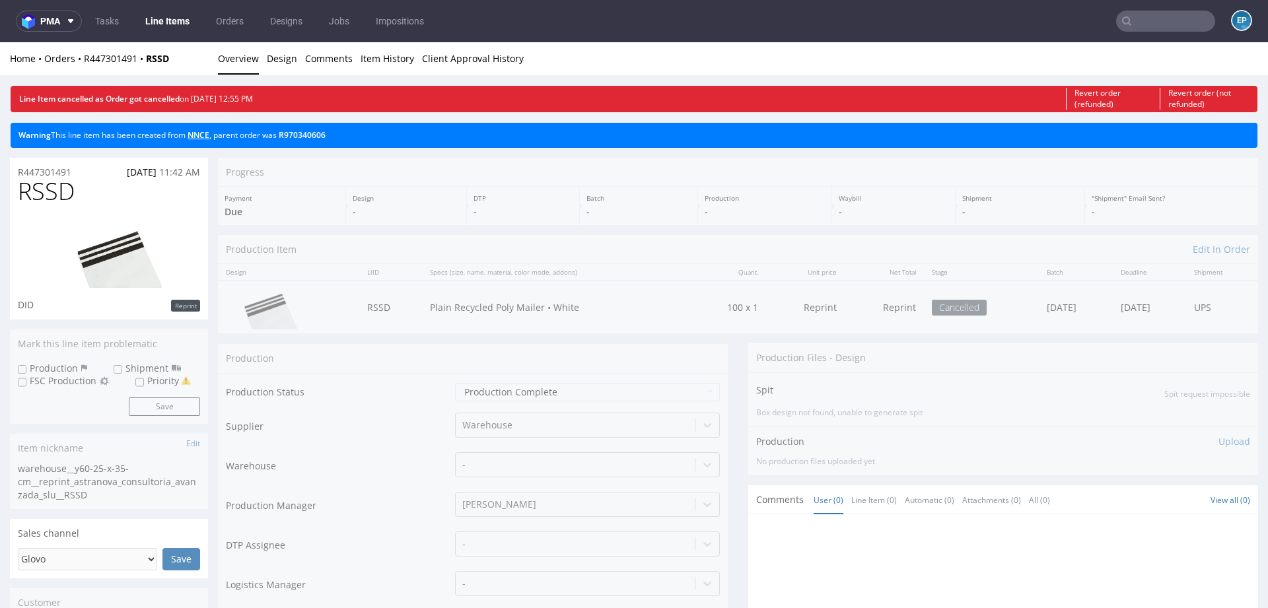
click at [207, 135] on link "NNCE" at bounding box center [199, 134] width 22 height 11
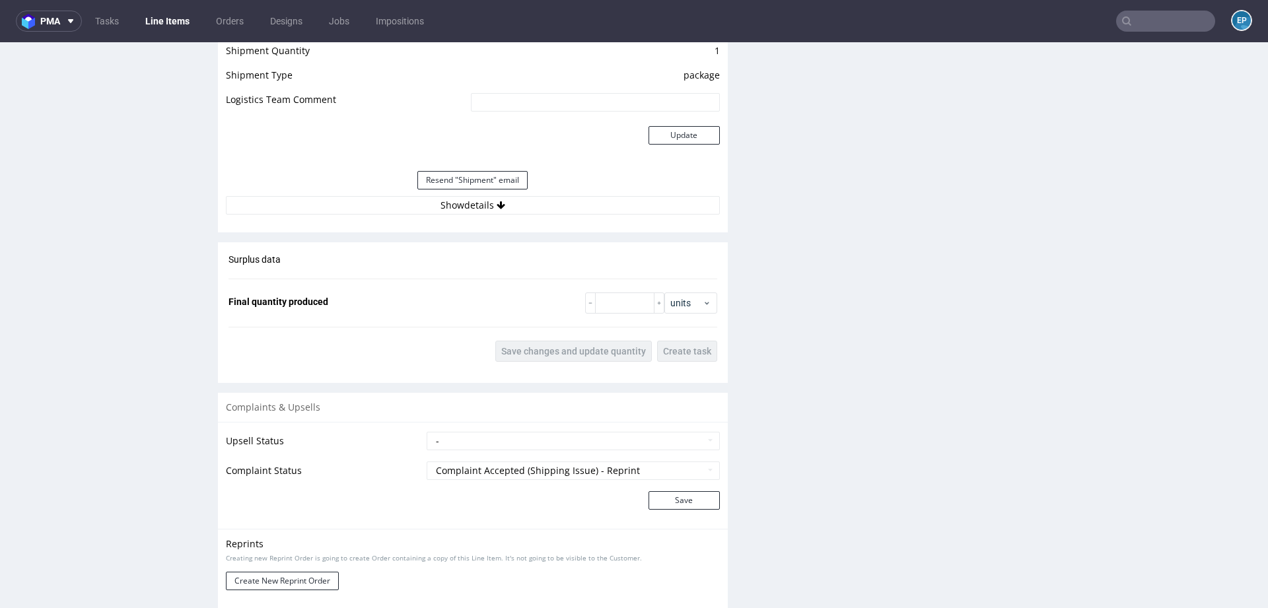
scroll to position [1443, 0]
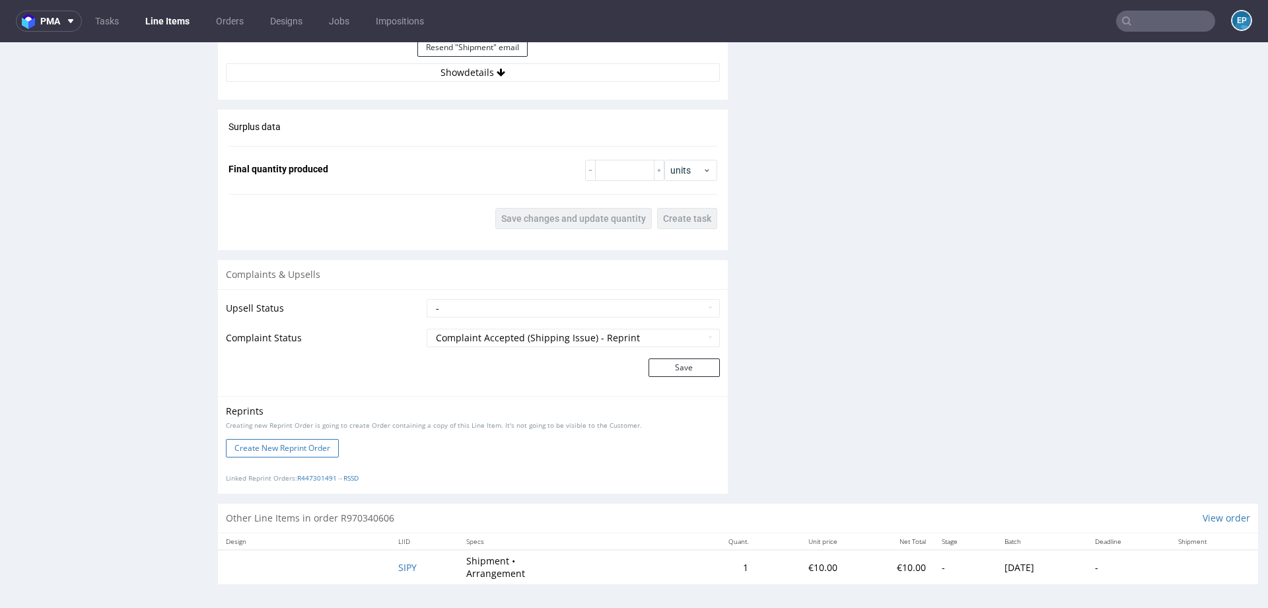
click at [291, 447] on button "Create New Reprint Order" at bounding box center [282, 448] width 113 height 18
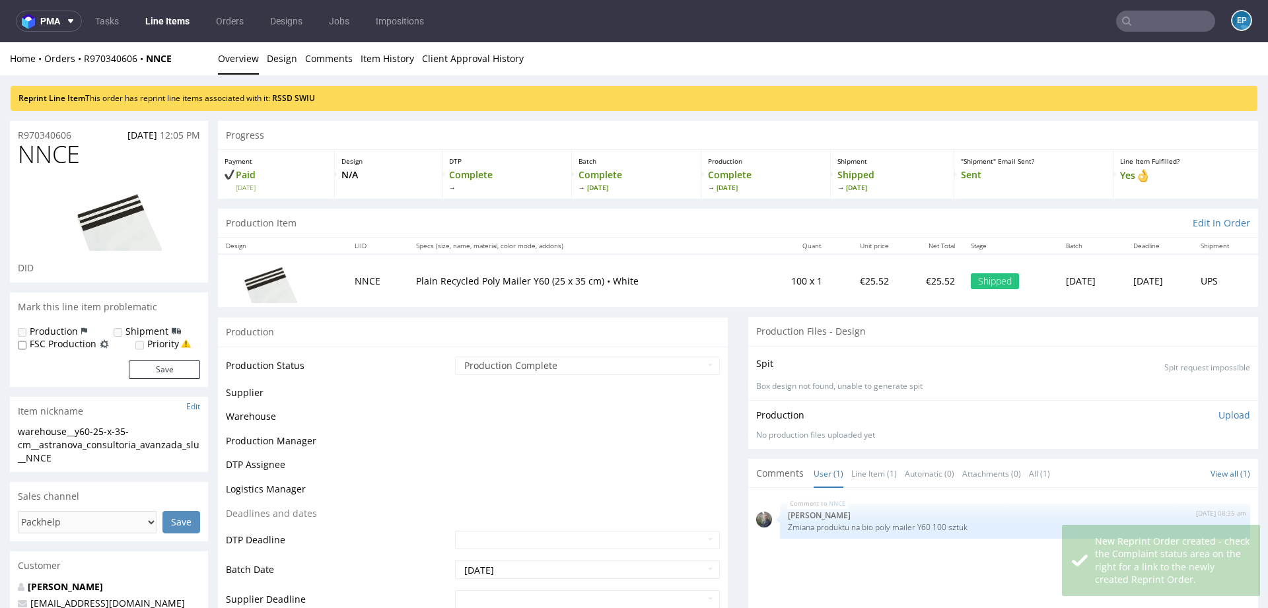
scroll to position [0, 0]
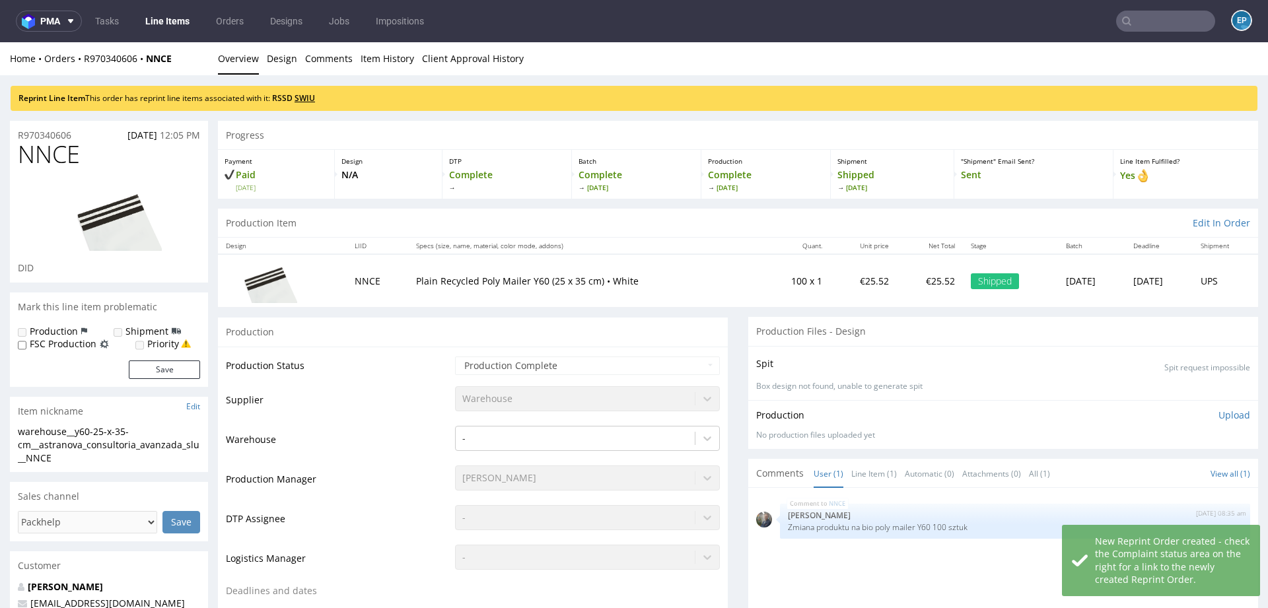
click at [315, 98] on link "SWIU" at bounding box center [304, 97] width 20 height 11
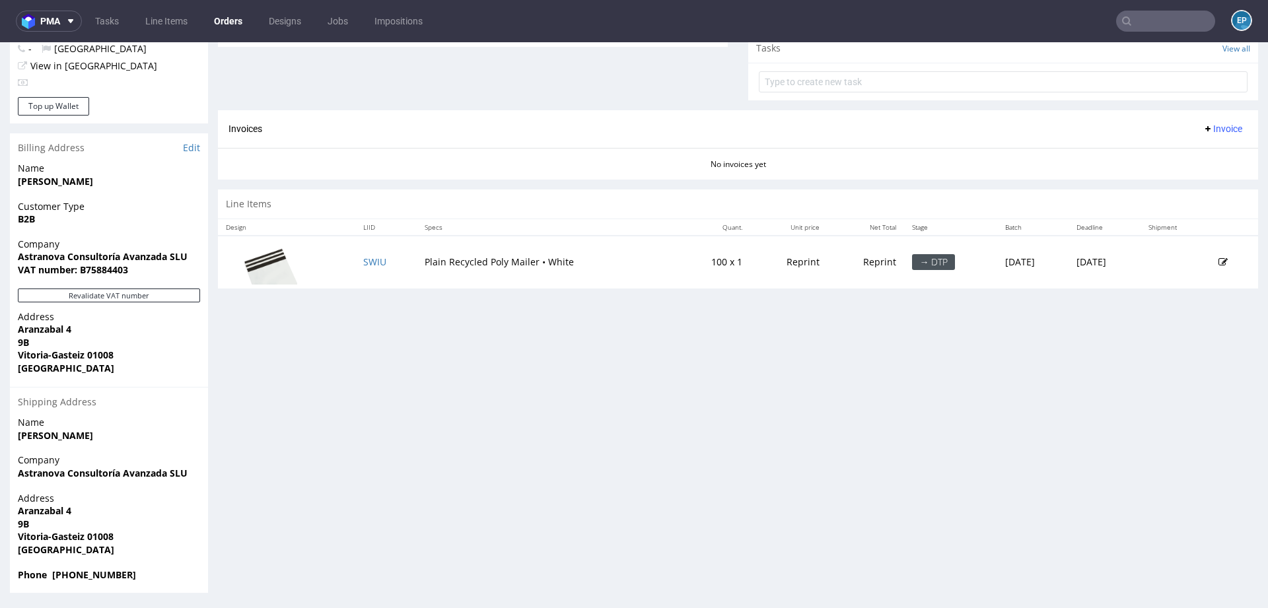
scroll to position [518, 0]
click at [1218, 257] on icon at bounding box center [1222, 261] width 9 height 9
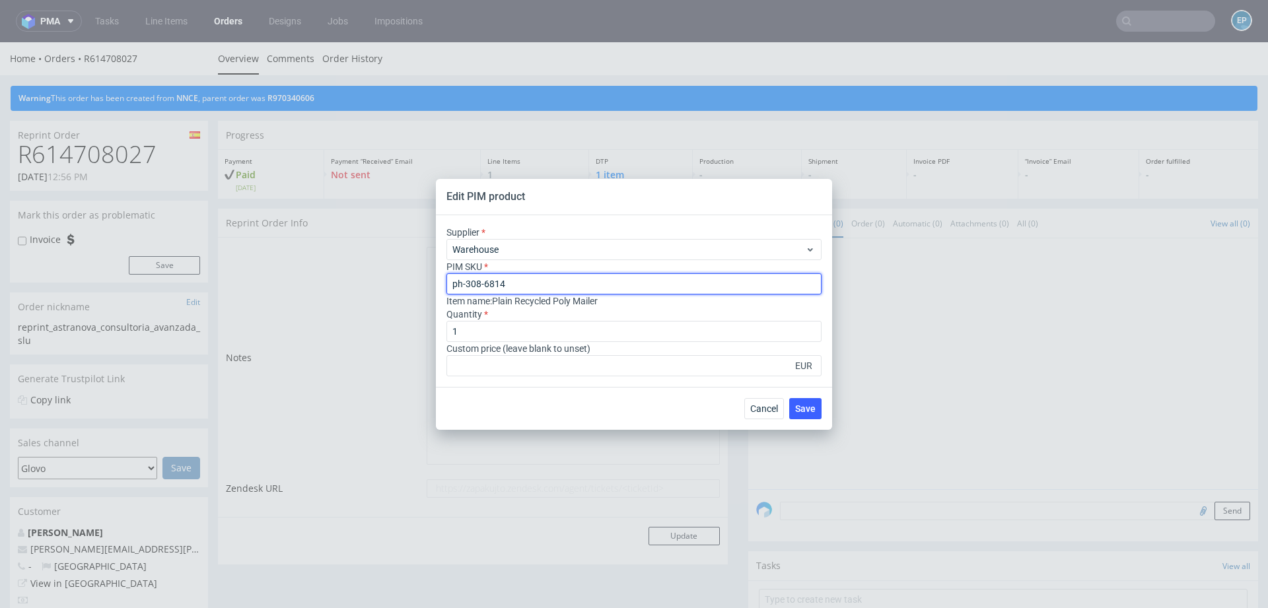
click at [553, 287] on input "ph-308-6814" at bounding box center [633, 283] width 375 height 21
drag, startPoint x: 530, startPoint y: 287, endPoint x: 396, endPoint y: 286, distance: 134.0
click at [396, 286] on div "Edit PIM product Supplier Warehouse PIM SKU ph-308-6814 Item name : Plain Recyc…" at bounding box center [634, 304] width 1268 height 608
paste input "bio-poly-mailer-y-60"
type input "ph-bio-poly-mailer-y-60"
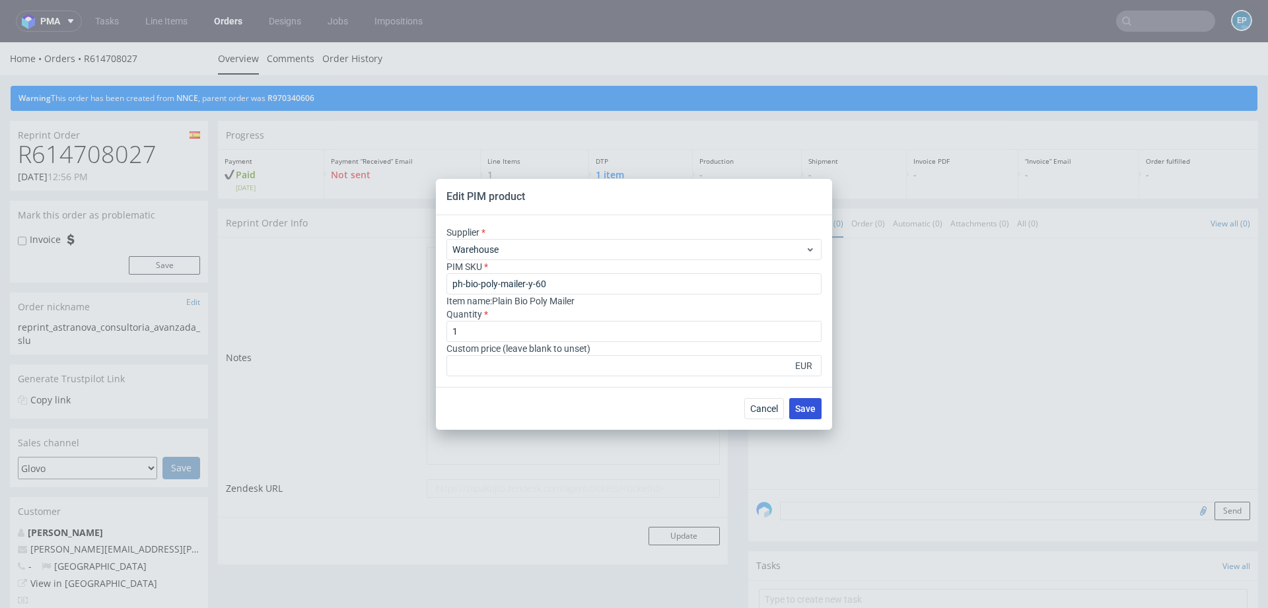
click at [811, 405] on span "Save" at bounding box center [805, 408] width 20 height 9
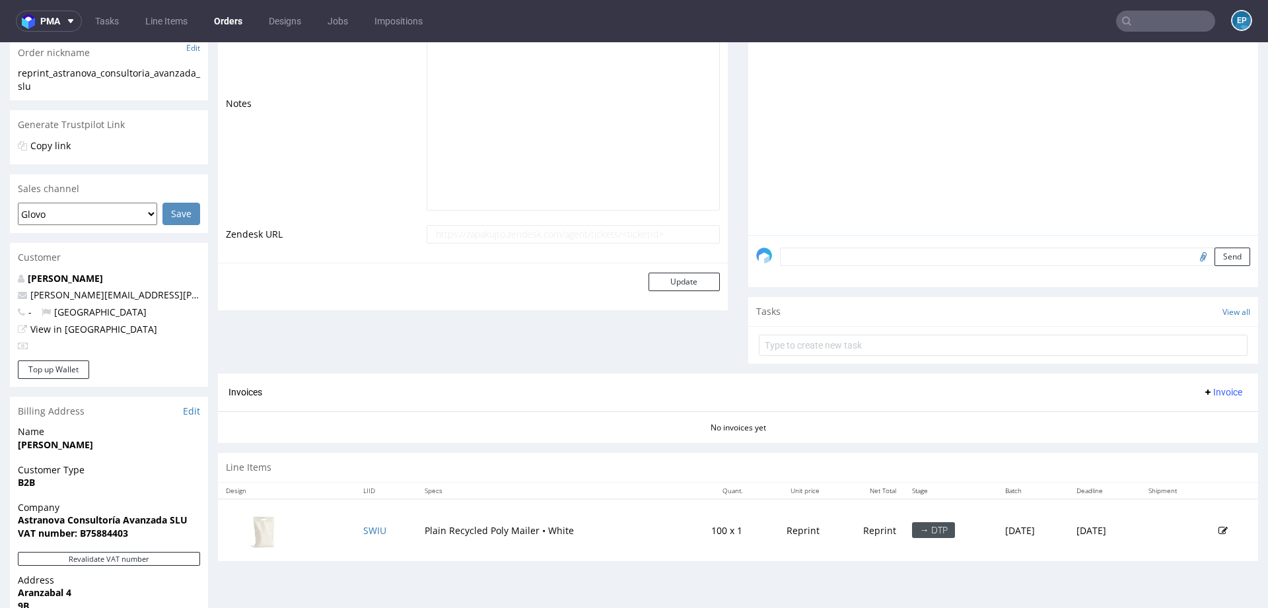
scroll to position [518, 0]
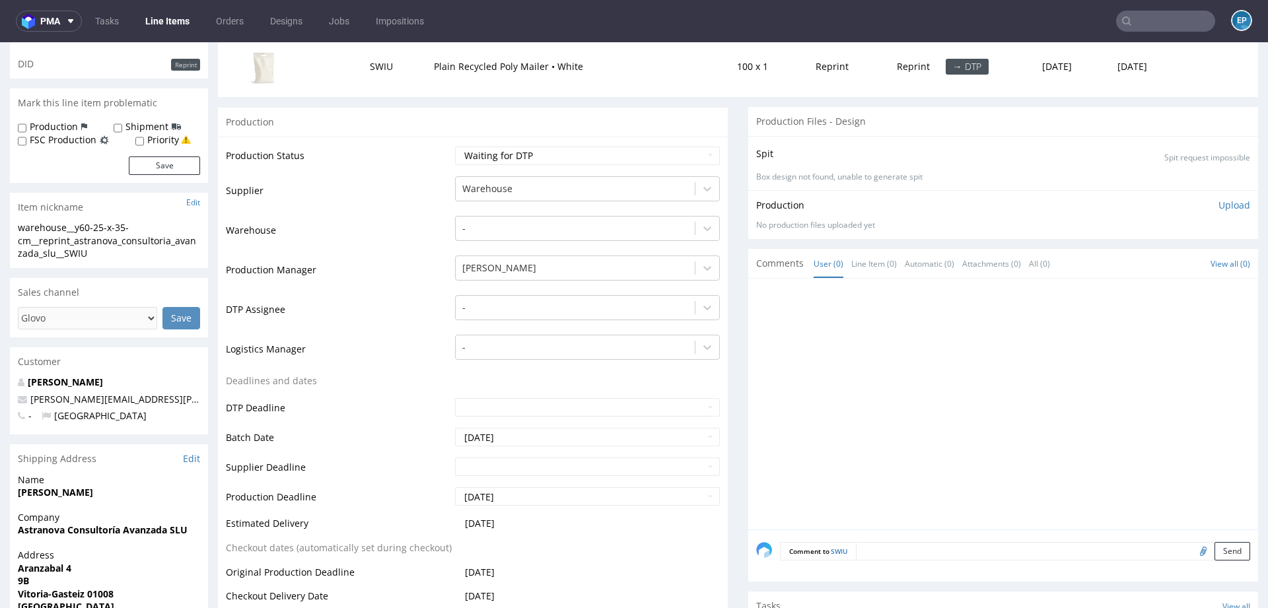
scroll to position [215, 0]
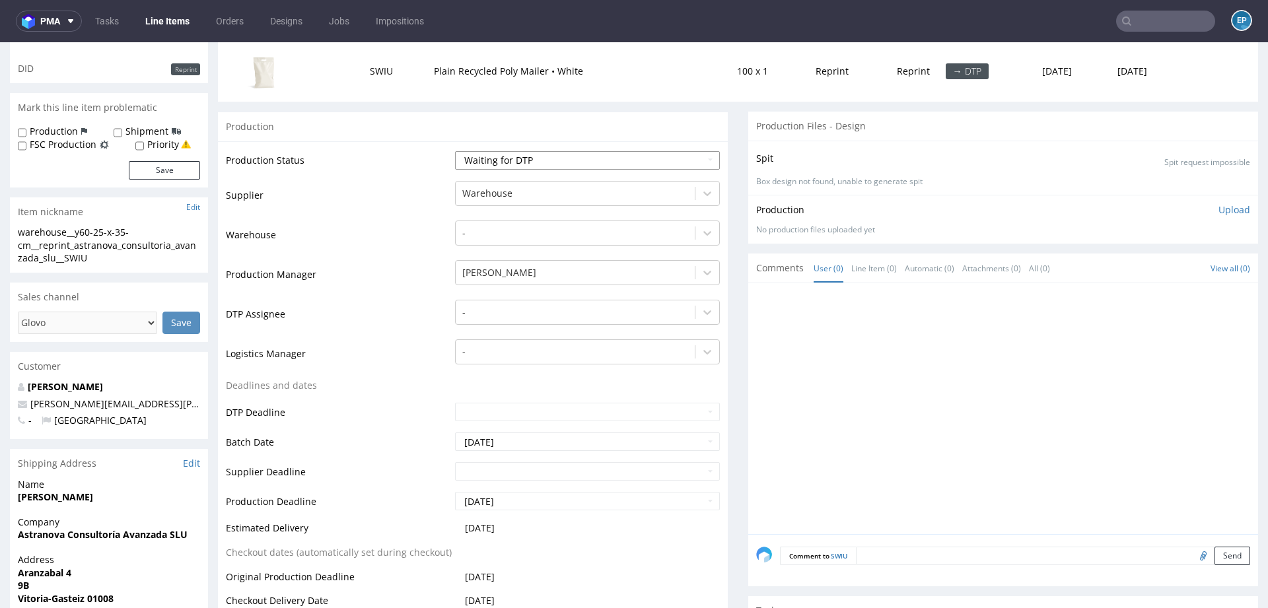
click at [564, 156] on select "Waiting for Artwork Waiting for Diecut Waiting for Mockup Waiting for DTP Waiti…" at bounding box center [587, 160] width 265 height 18
select select "production_complete"
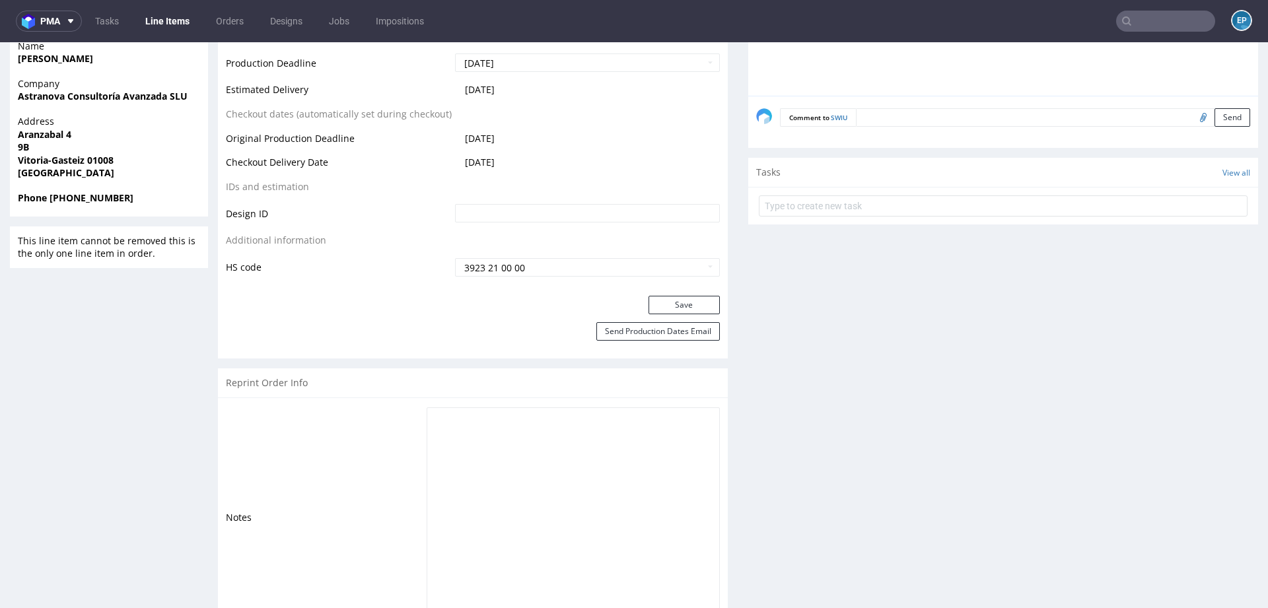
scroll to position [650, 0]
click at [689, 308] on button "Save" at bounding box center [683, 307] width 71 height 18
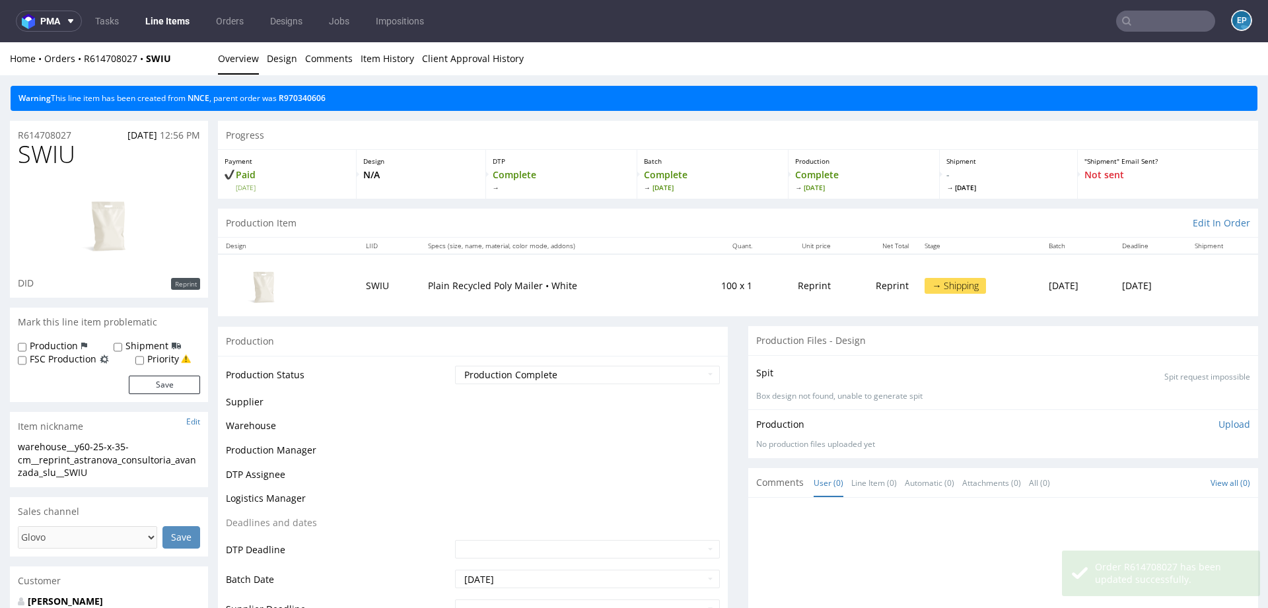
scroll to position [650, 0]
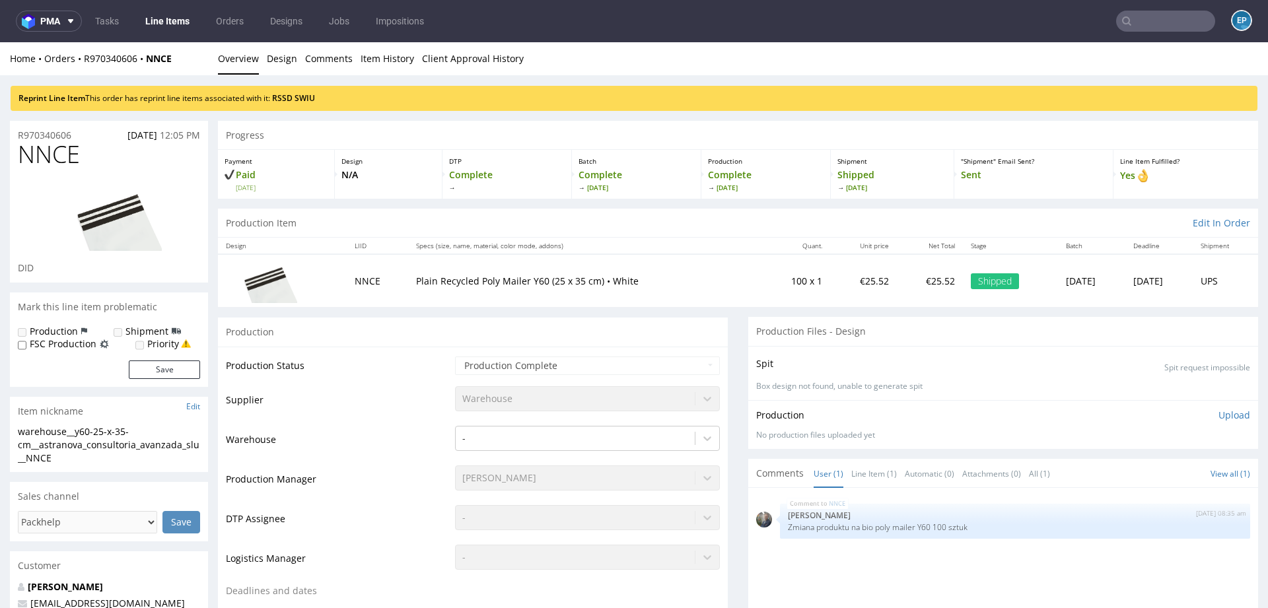
scroll to position [18, 0]
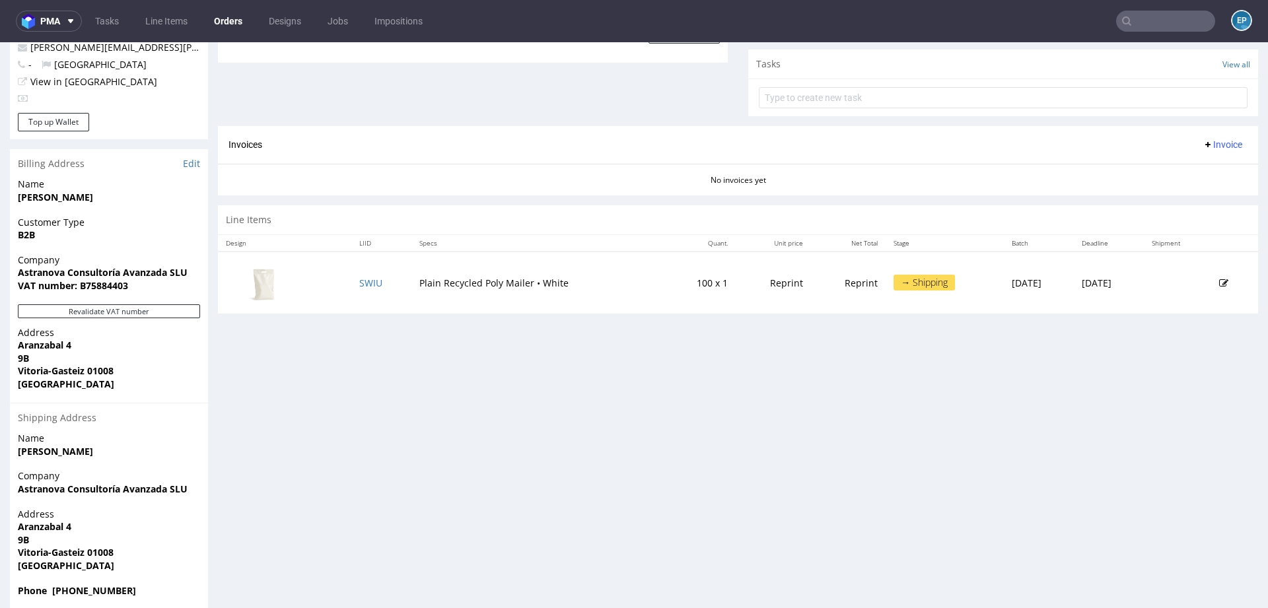
scroll to position [518, 0]
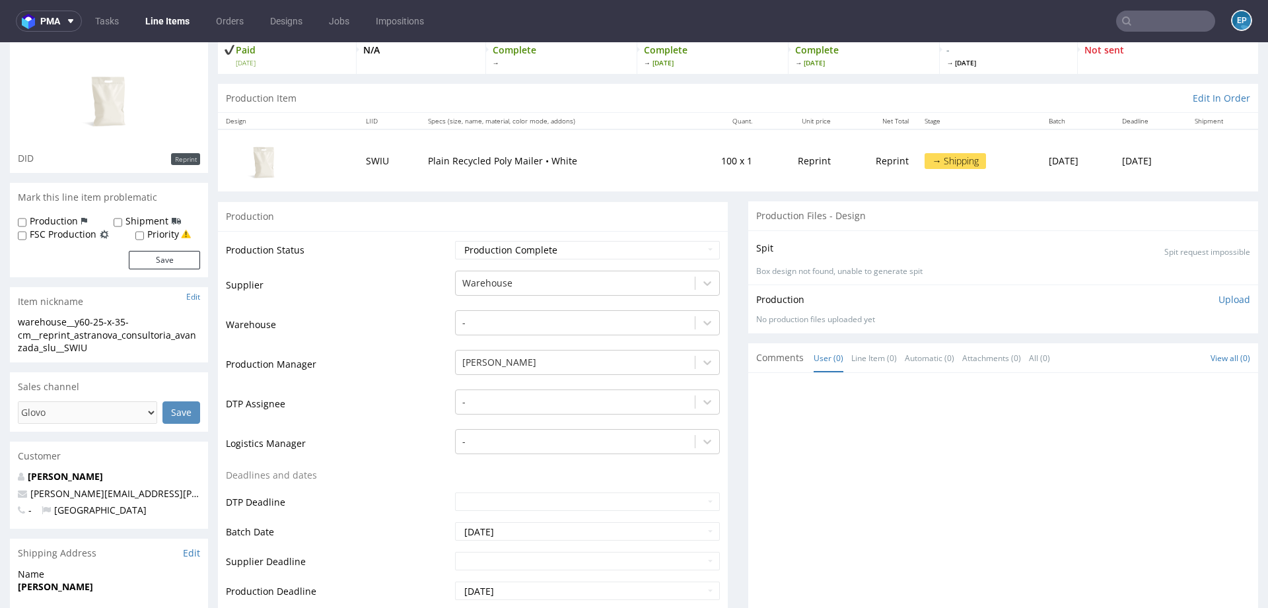
scroll to position [79, 0]
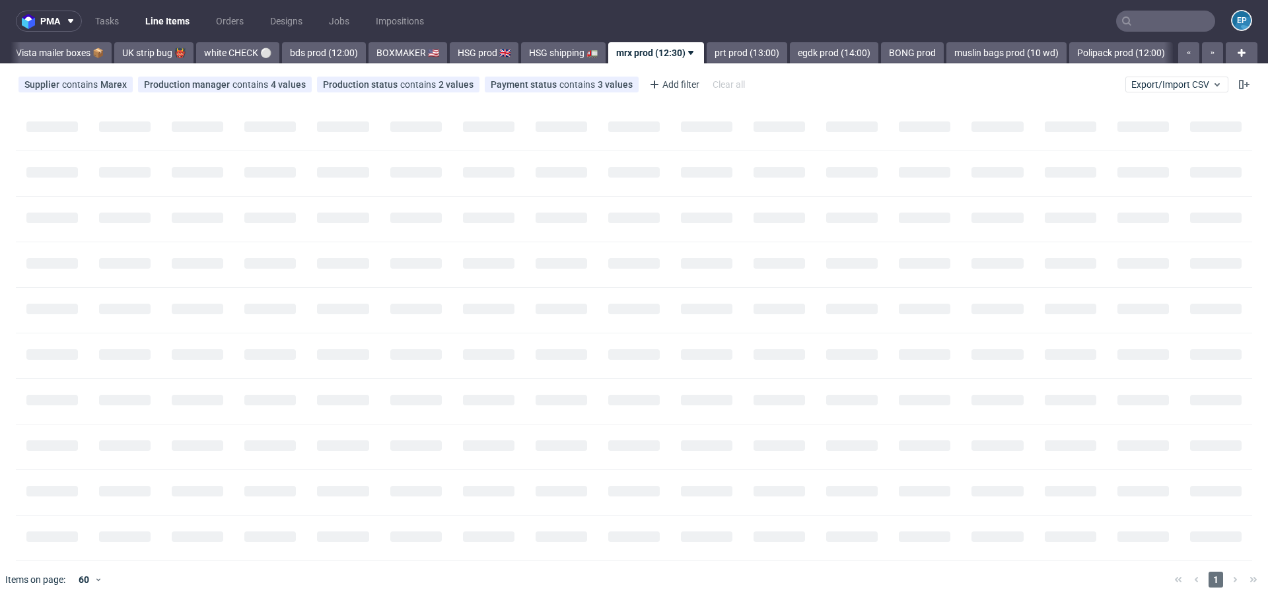
scroll to position [0, 1029]
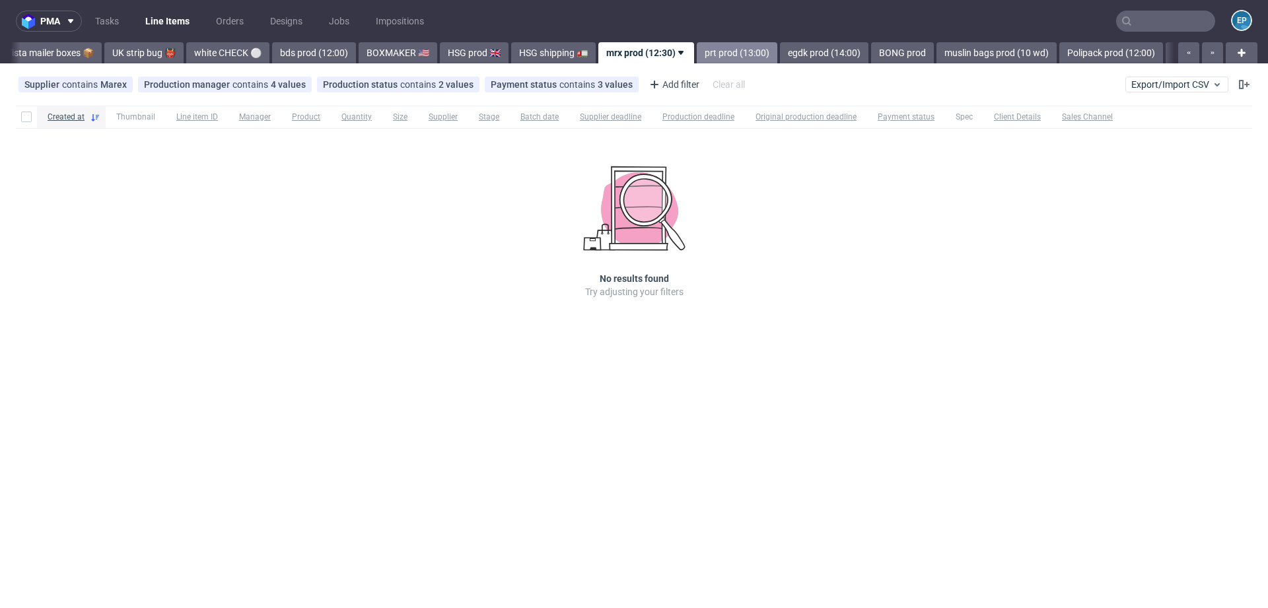
click at [697, 50] on link "prt prod (13:00)" at bounding box center [737, 52] width 81 height 21
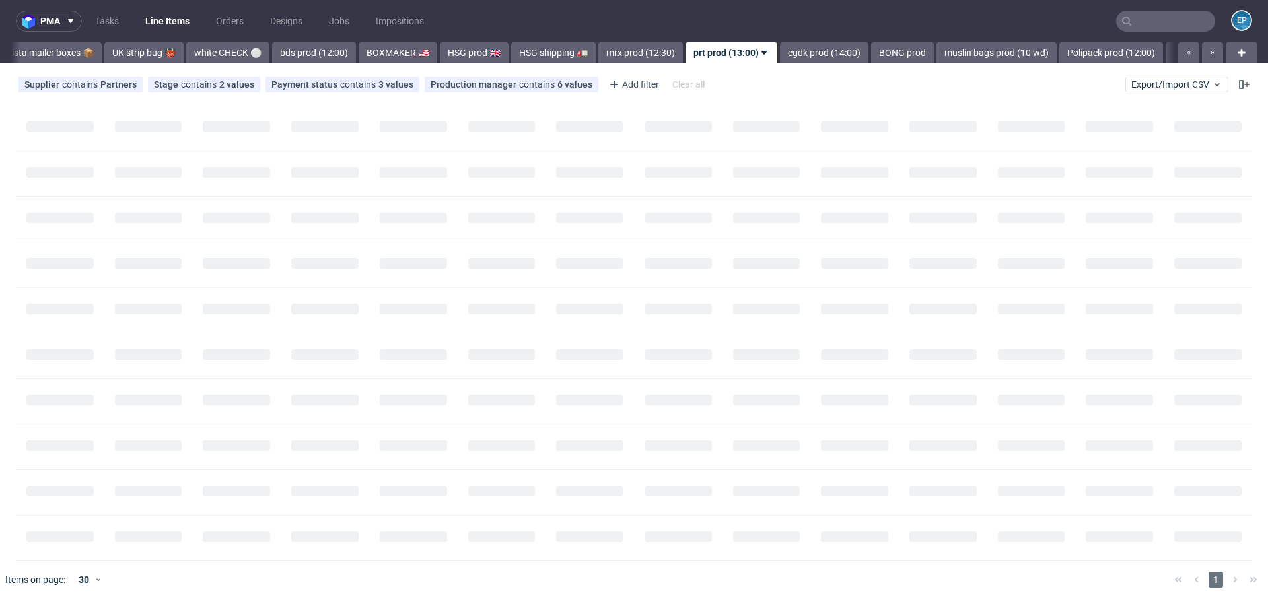
scroll to position [0, 1114]
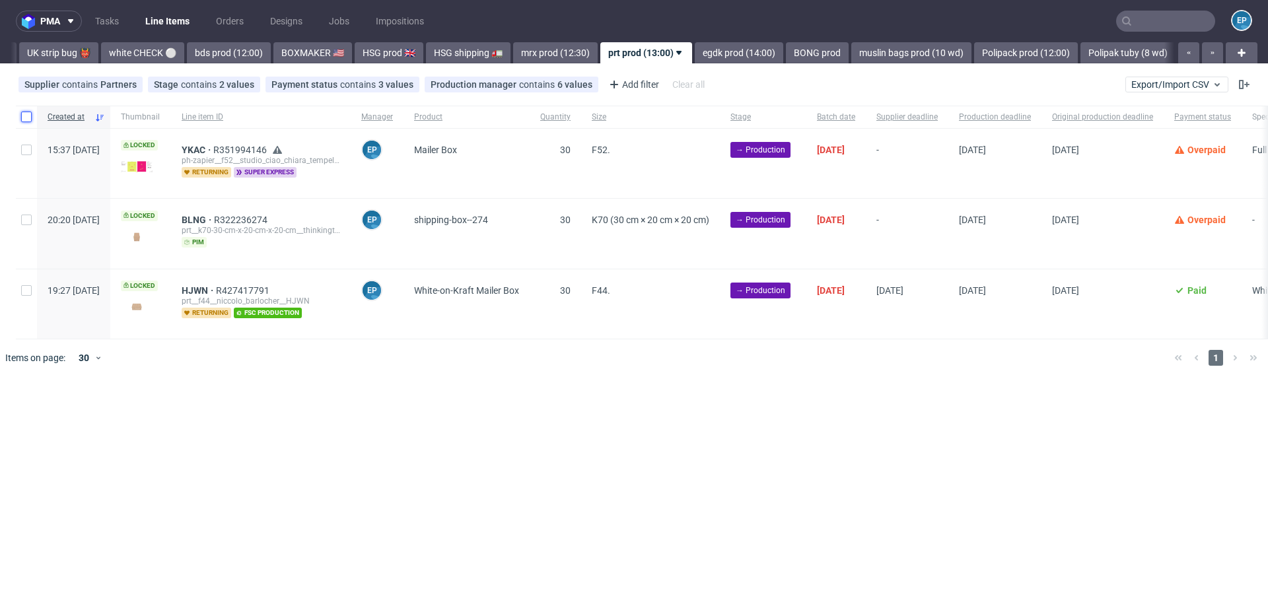
click at [26, 116] on input "checkbox" at bounding box center [26, 117] width 11 height 11
checkbox input "true"
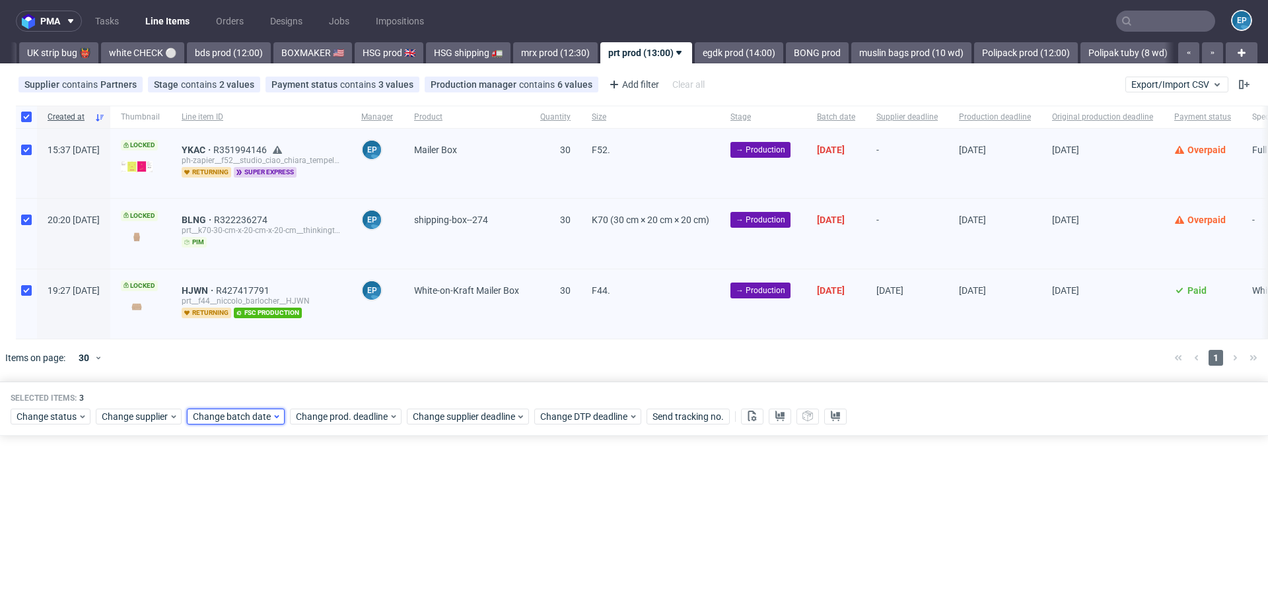
click at [242, 415] on span "Change batch date" at bounding box center [232, 416] width 79 height 13
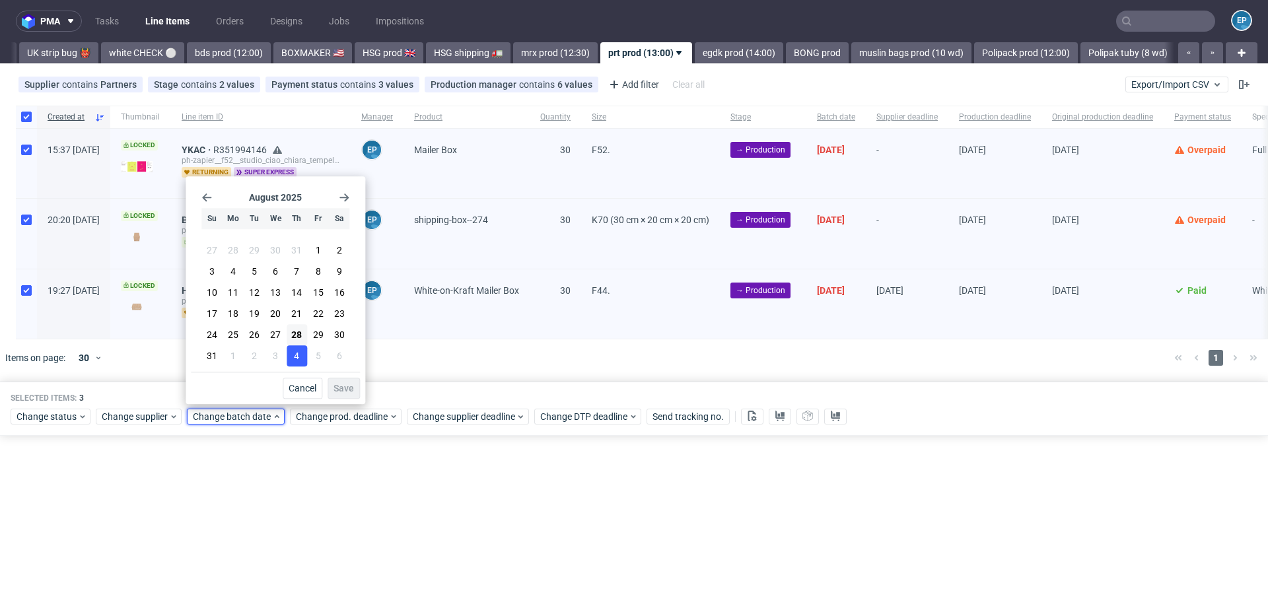
click at [297, 346] on button "4" at bounding box center [297, 355] width 20 height 21
click at [297, 339] on span "28" at bounding box center [296, 334] width 11 height 13
click at [344, 399] on button "Save" at bounding box center [343, 388] width 32 height 21
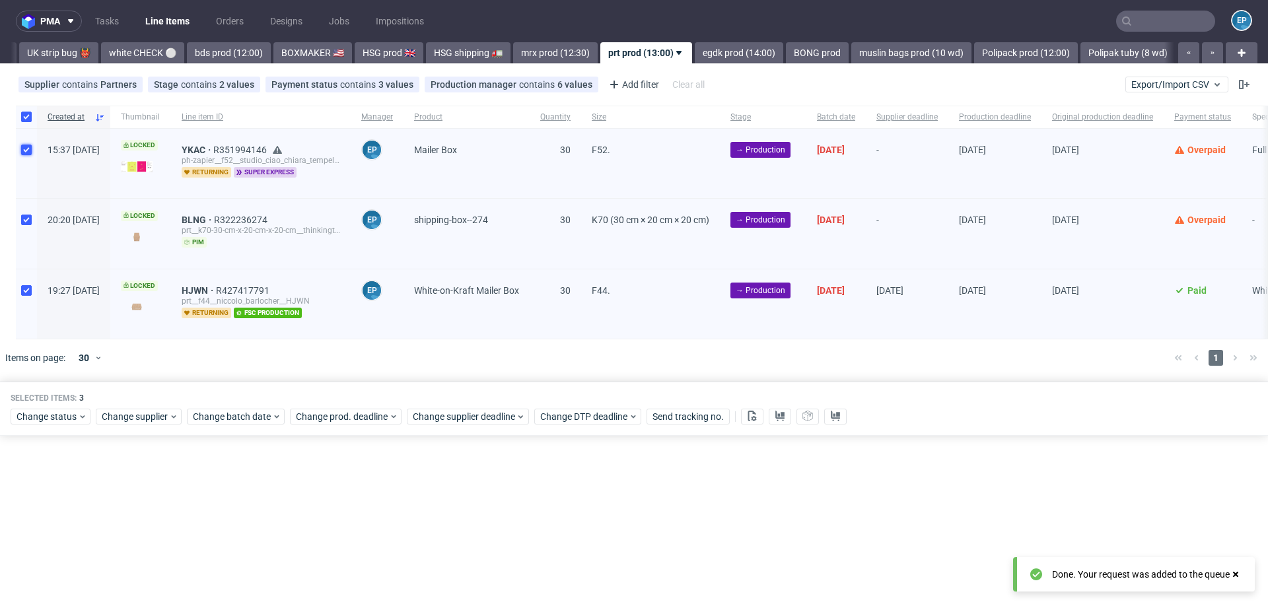
click at [28, 147] on input "checkbox" at bounding box center [26, 150] width 11 height 11
checkbox input "false"
click at [505, 417] on span "Change supplier deadline" at bounding box center [464, 416] width 103 height 13
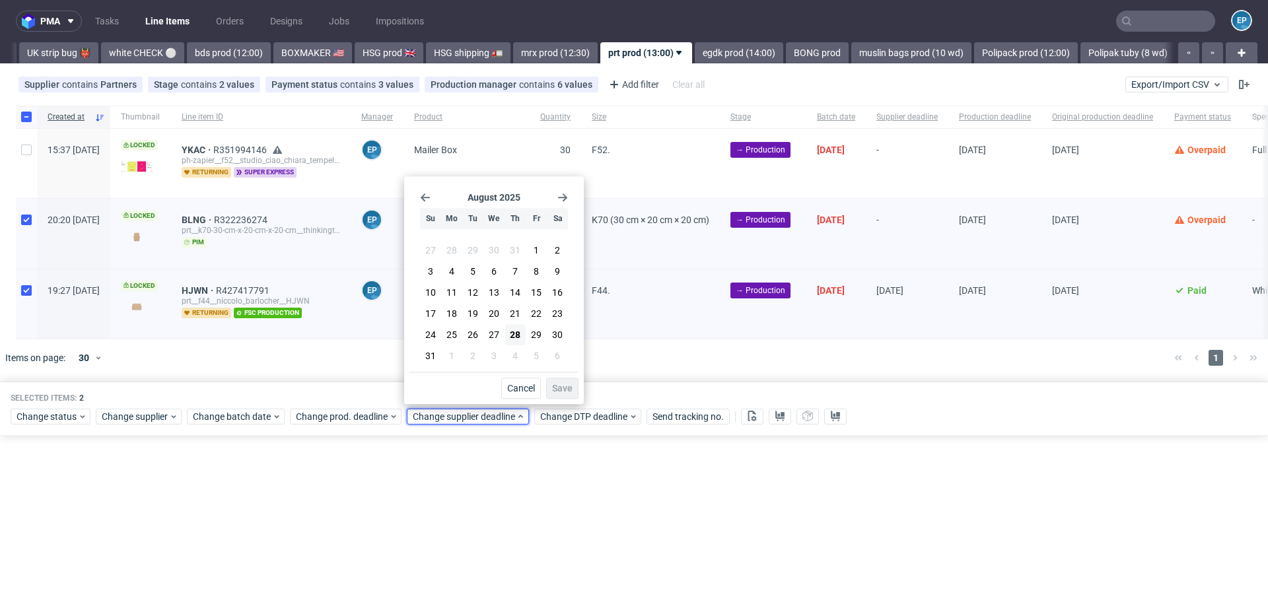
click at [20, 284] on div at bounding box center [26, 303] width 21 height 69
checkbox input "false"
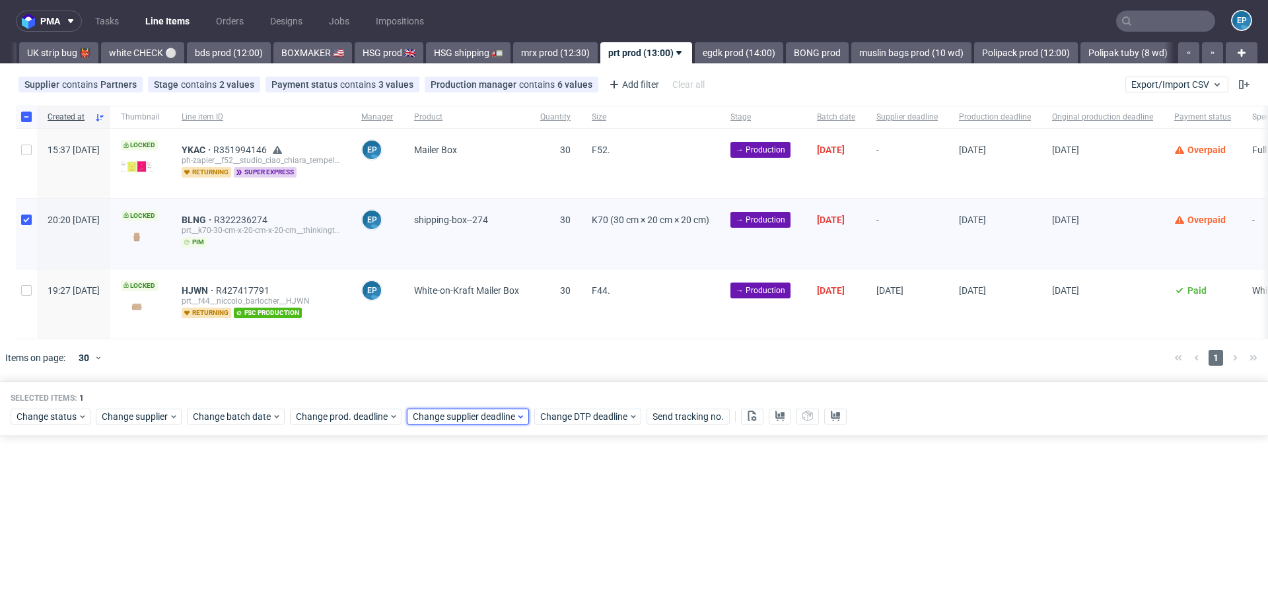
click at [469, 414] on span "Change supplier deadline" at bounding box center [464, 416] width 103 height 13
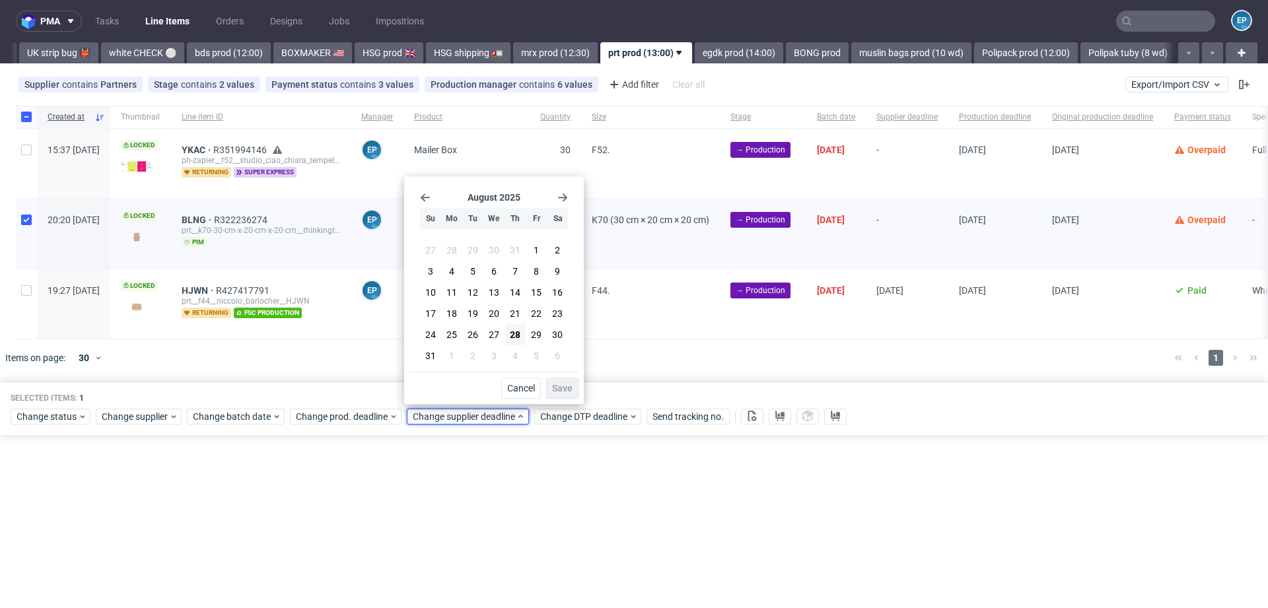
click at [562, 198] on use "Go forward 1 month" at bounding box center [562, 197] width 9 height 8
click at [454, 274] on button "8" at bounding box center [451, 273] width 20 height 21
click at [560, 386] on span "Save" at bounding box center [562, 388] width 20 height 9
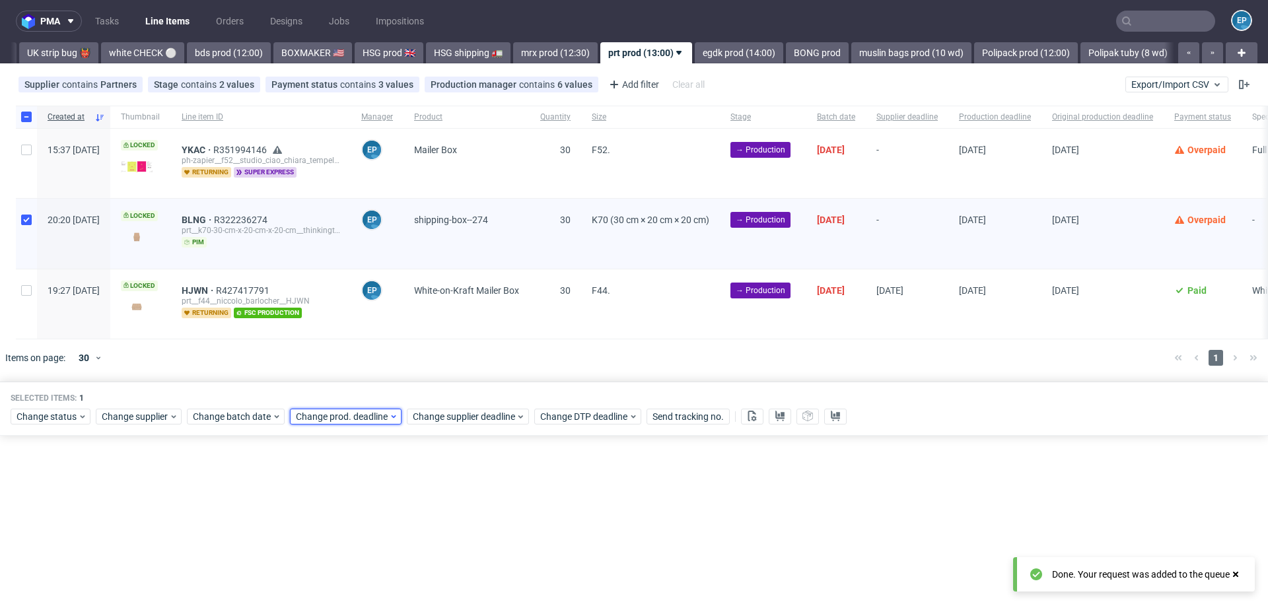
click at [339, 419] on span "Change prod. deadline" at bounding box center [342, 416] width 93 height 13
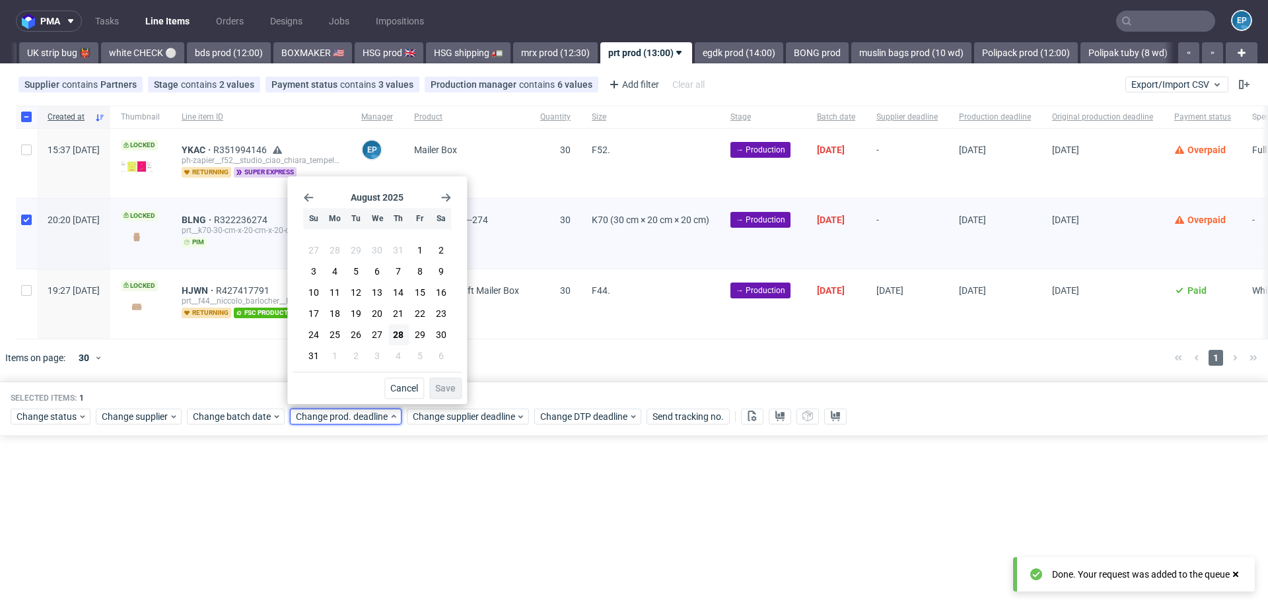
click at [446, 202] on icon "Go forward 1 month" at bounding box center [445, 197] width 11 height 11
click at [337, 270] on span "8" at bounding box center [334, 273] width 5 height 13
click at [442, 383] on button "Save" at bounding box center [445, 388] width 32 height 21
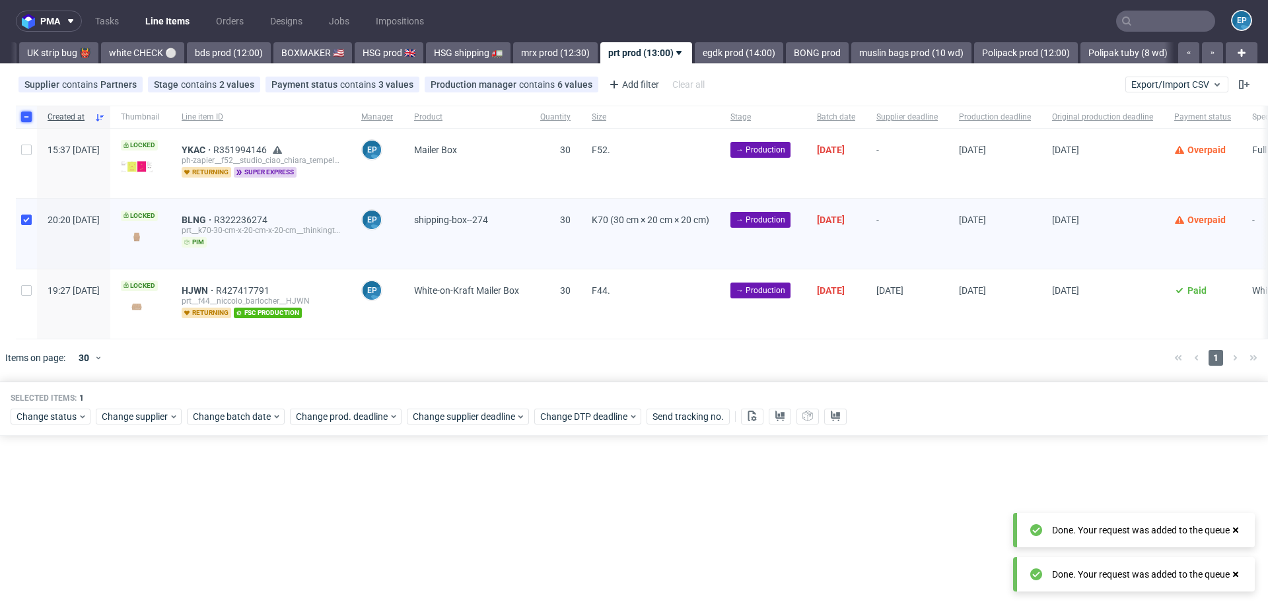
click at [30, 118] on input "checkbox" at bounding box center [26, 117] width 11 height 11
checkbox input "false"
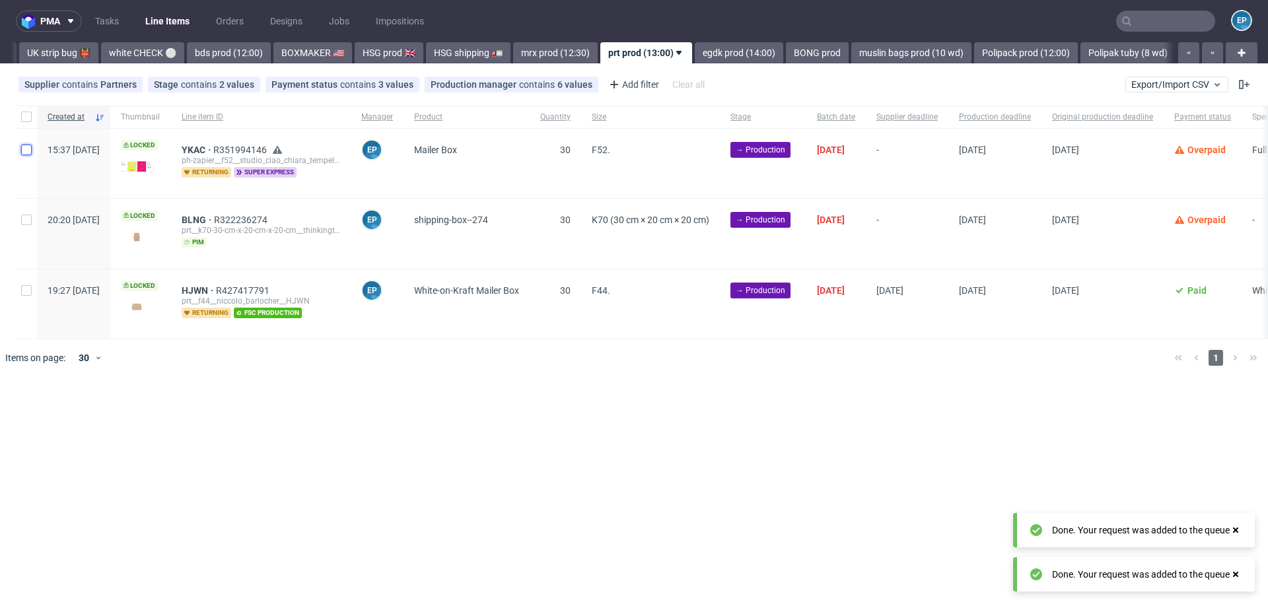
click at [30, 149] on input "checkbox" at bounding box center [26, 150] width 11 height 11
checkbox input "true"
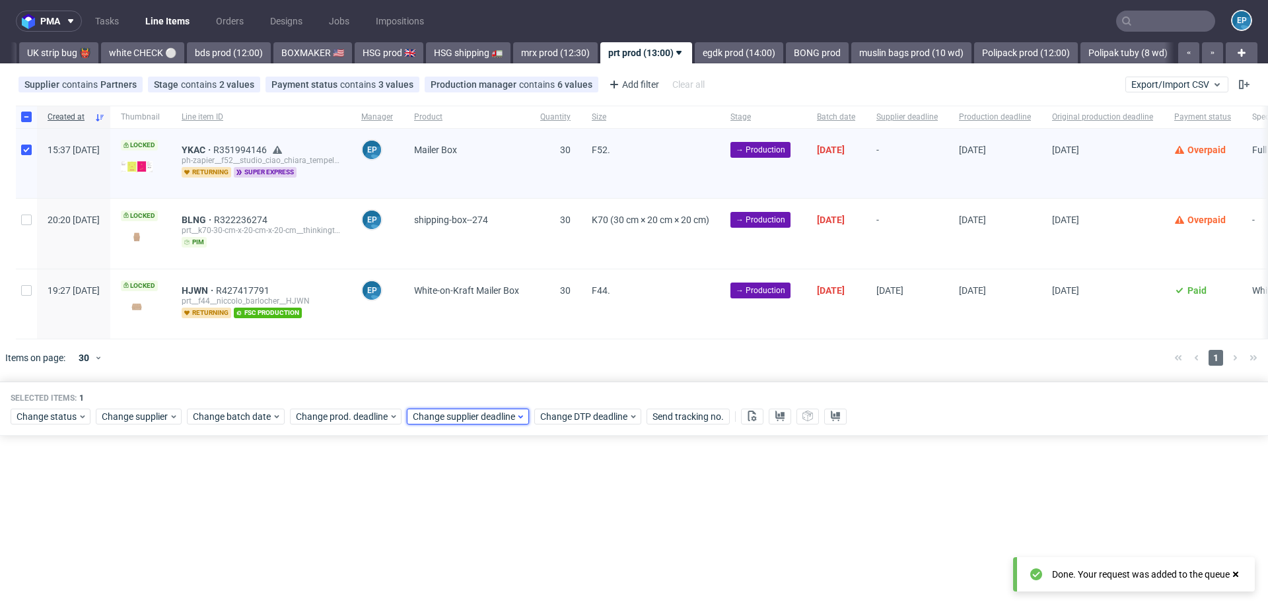
click at [466, 419] on span "Change supplier deadline" at bounding box center [464, 416] width 103 height 13
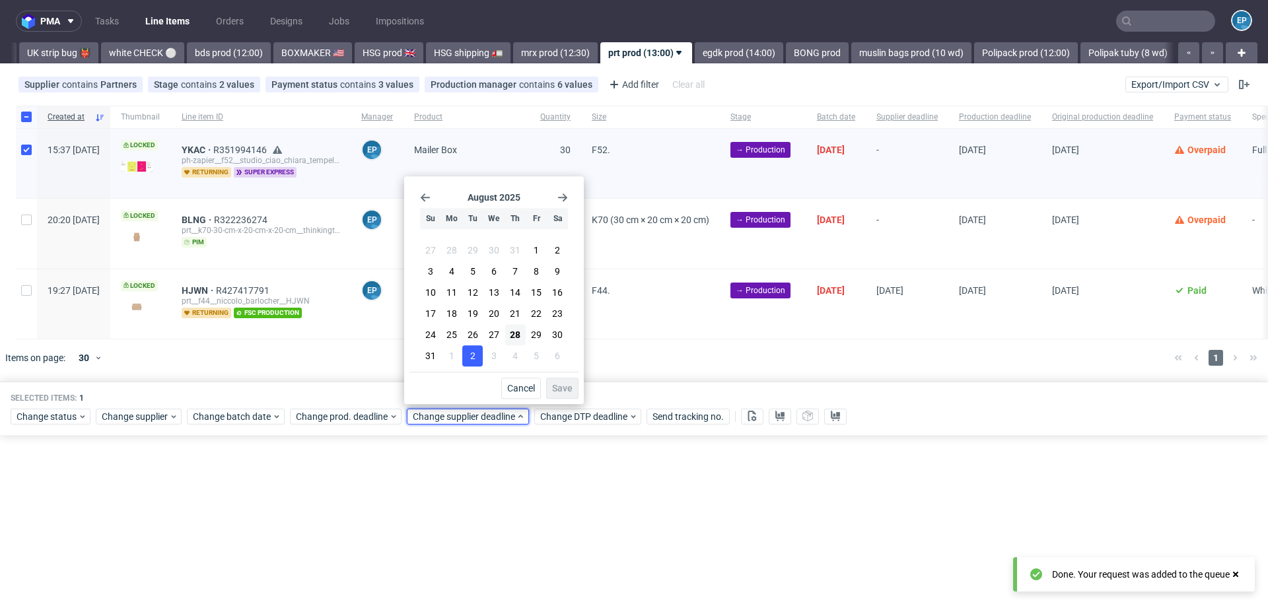
click at [474, 356] on span "2" at bounding box center [472, 355] width 5 height 13
click at [553, 388] on span "Save" at bounding box center [562, 388] width 20 height 9
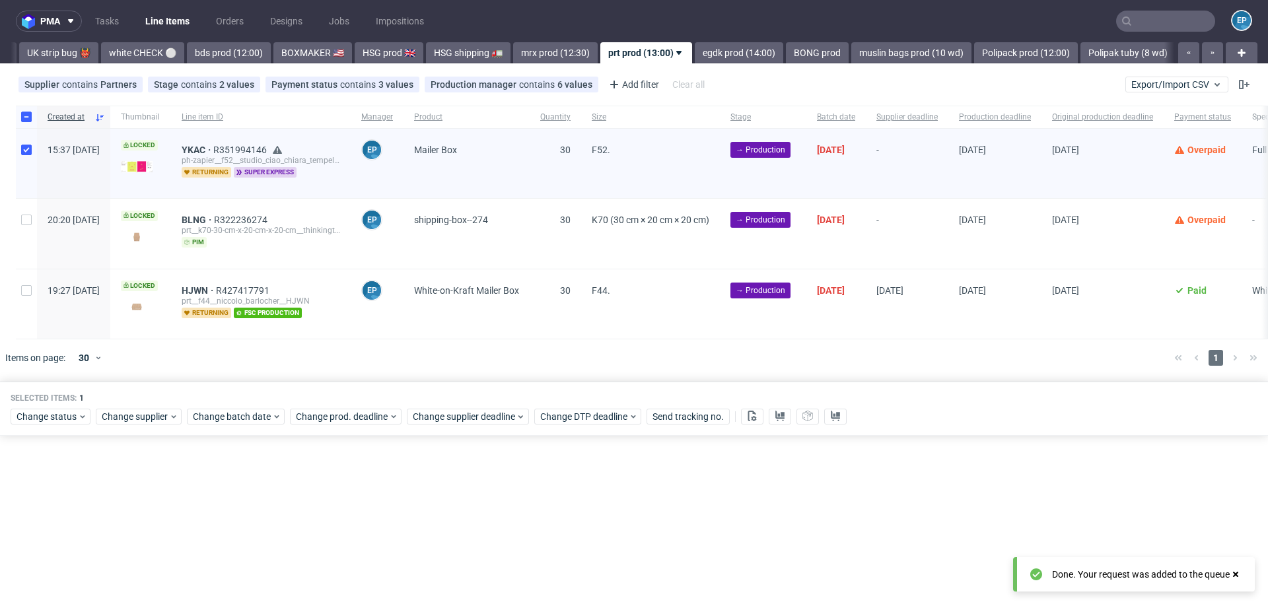
click at [360, 406] on div "Change status Change supplier Change batch date Change prod. deadline Change su…" at bounding box center [634, 415] width 1247 height 19
click at [360, 410] on span "Change prod. deadline" at bounding box center [342, 416] width 93 height 13
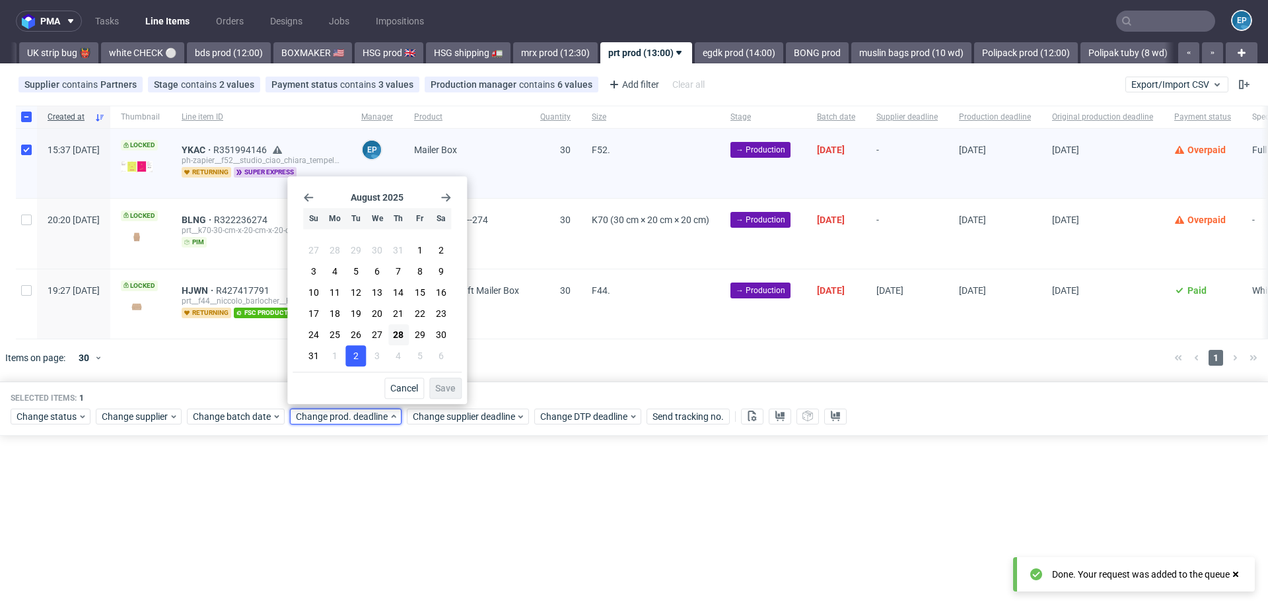
click at [352, 359] on button "2" at bounding box center [356, 355] width 20 height 21
click at [448, 383] on button "Save" at bounding box center [445, 388] width 32 height 21
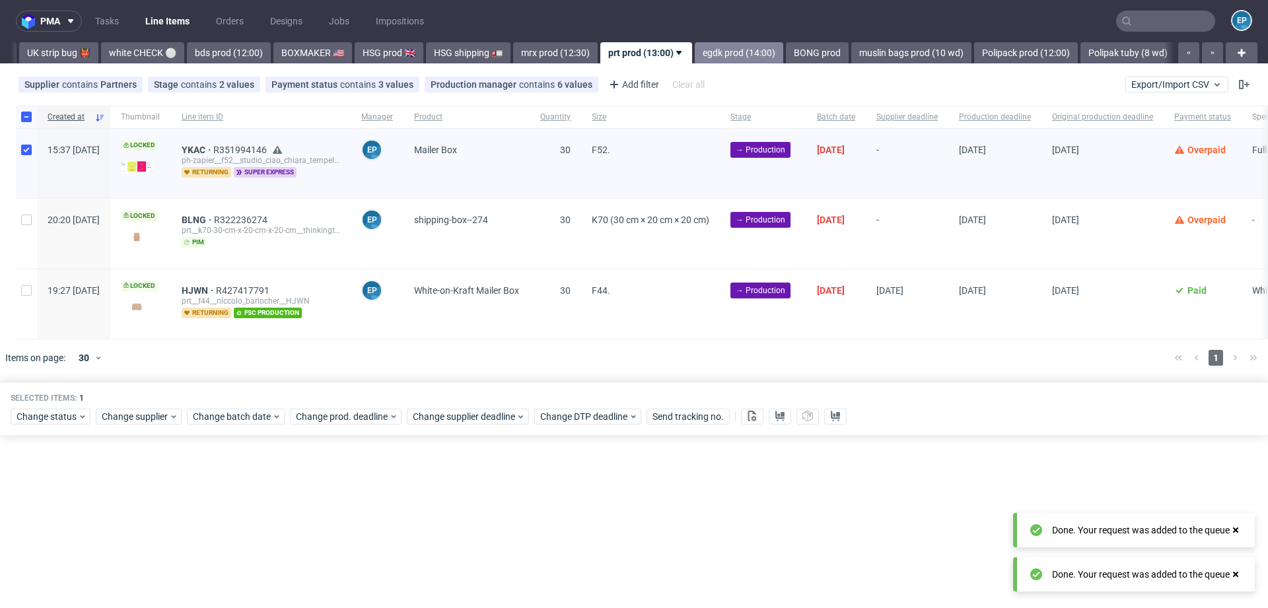
click at [695, 53] on link "egdk prod (14:00)" at bounding box center [739, 52] width 88 height 21
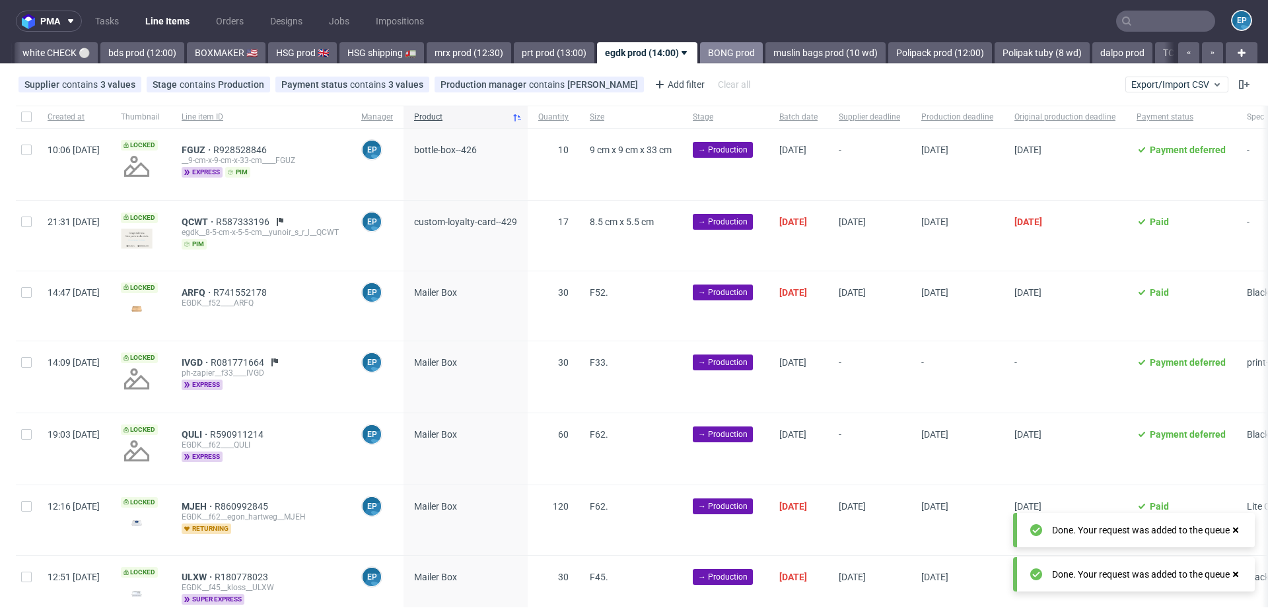
click at [700, 53] on link "BONG prod" at bounding box center [731, 52] width 63 height 21
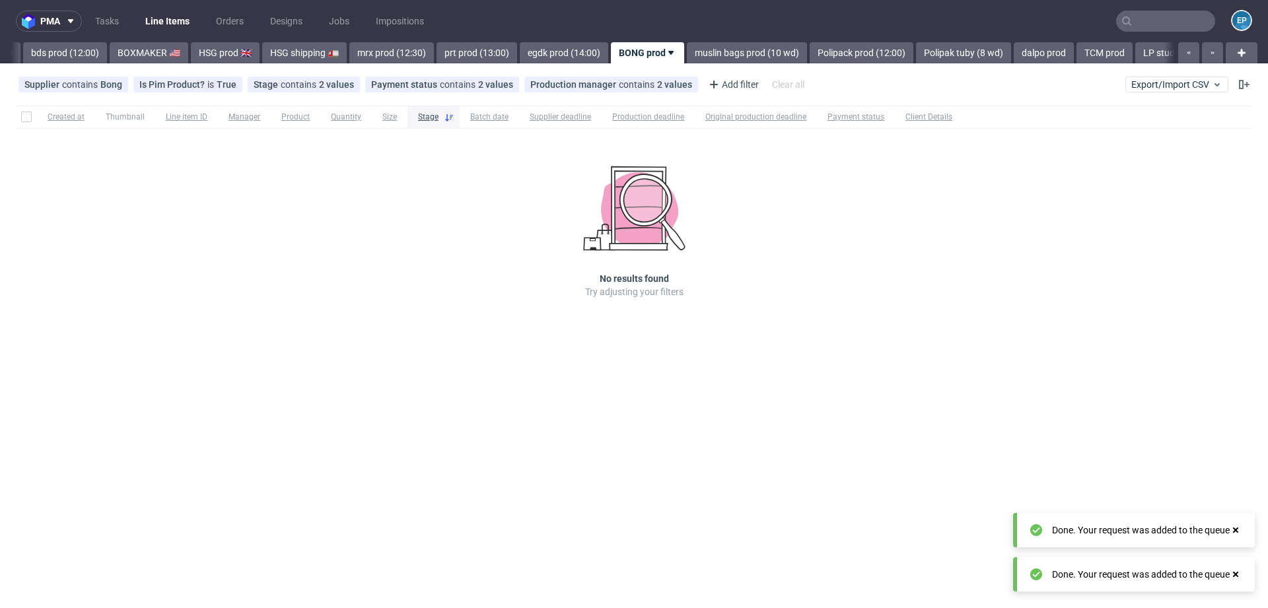
click at [687, 53] on link "muslin bags prod (10 wd)" at bounding box center [747, 52] width 120 height 21
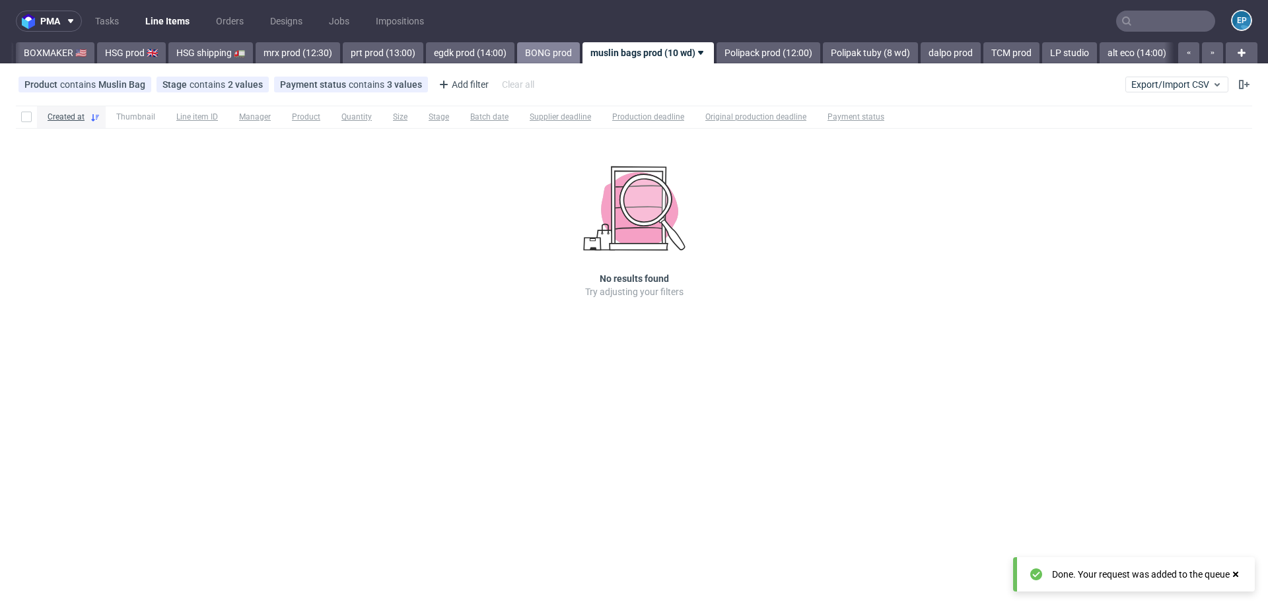
click at [716, 53] on link "Polipack prod (12:00)" at bounding box center [768, 52] width 104 height 21
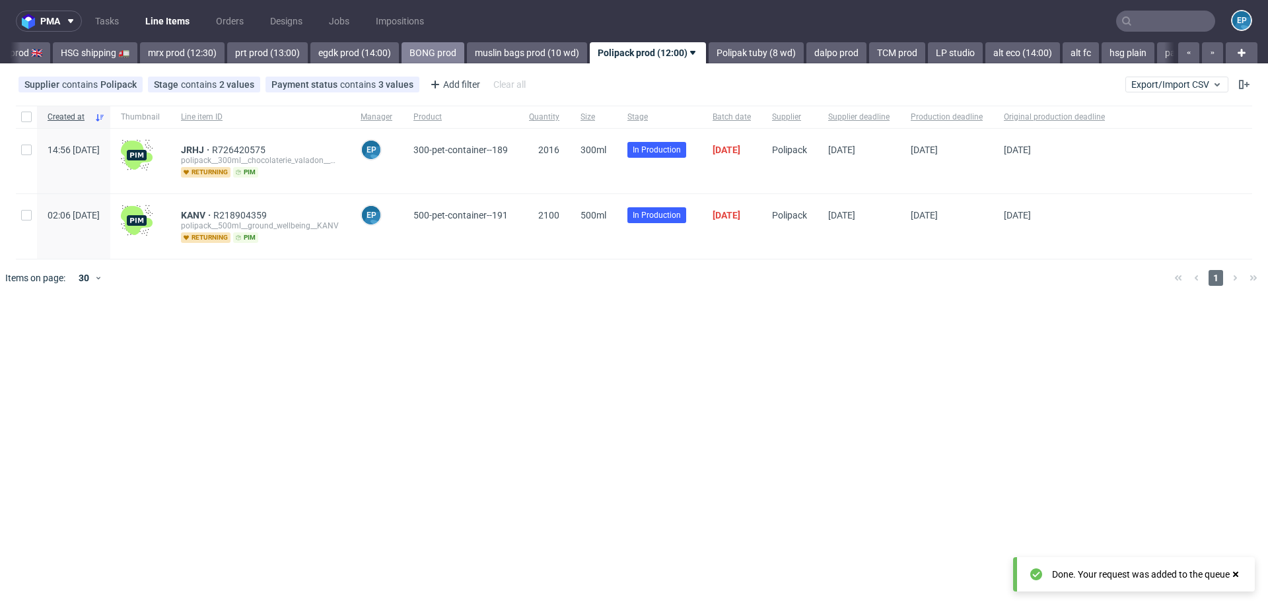
click at [708, 53] on link "Polipak tuby (8 wd)" at bounding box center [755, 52] width 95 height 21
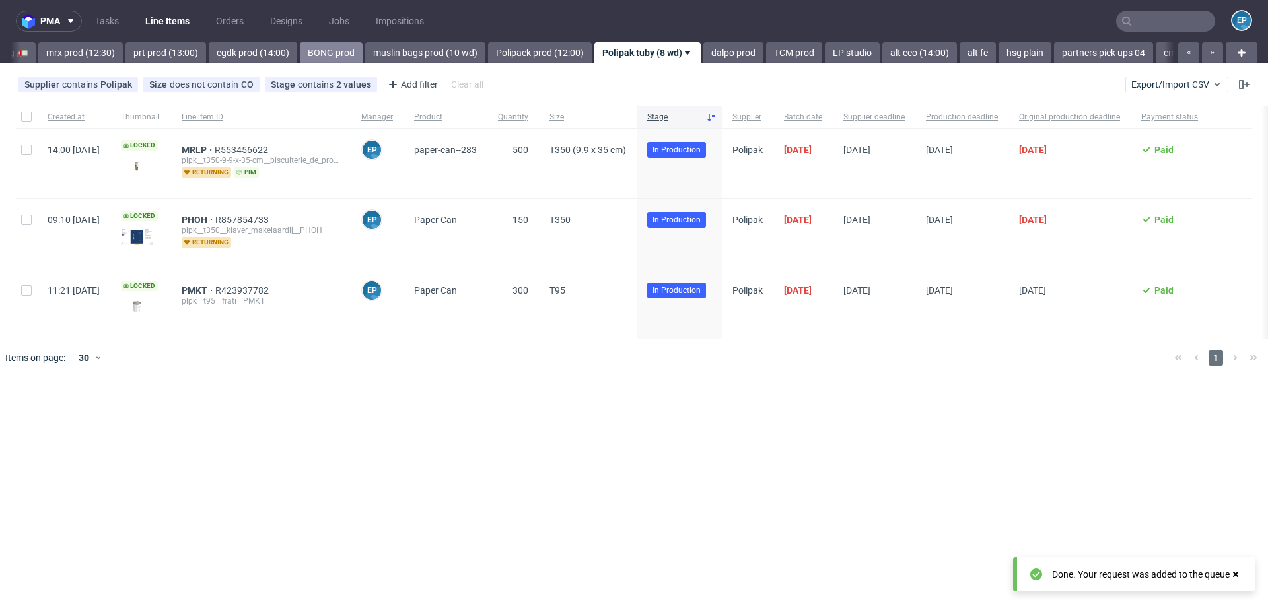
click at [703, 53] on link "dalpo prod" at bounding box center [733, 52] width 60 height 21
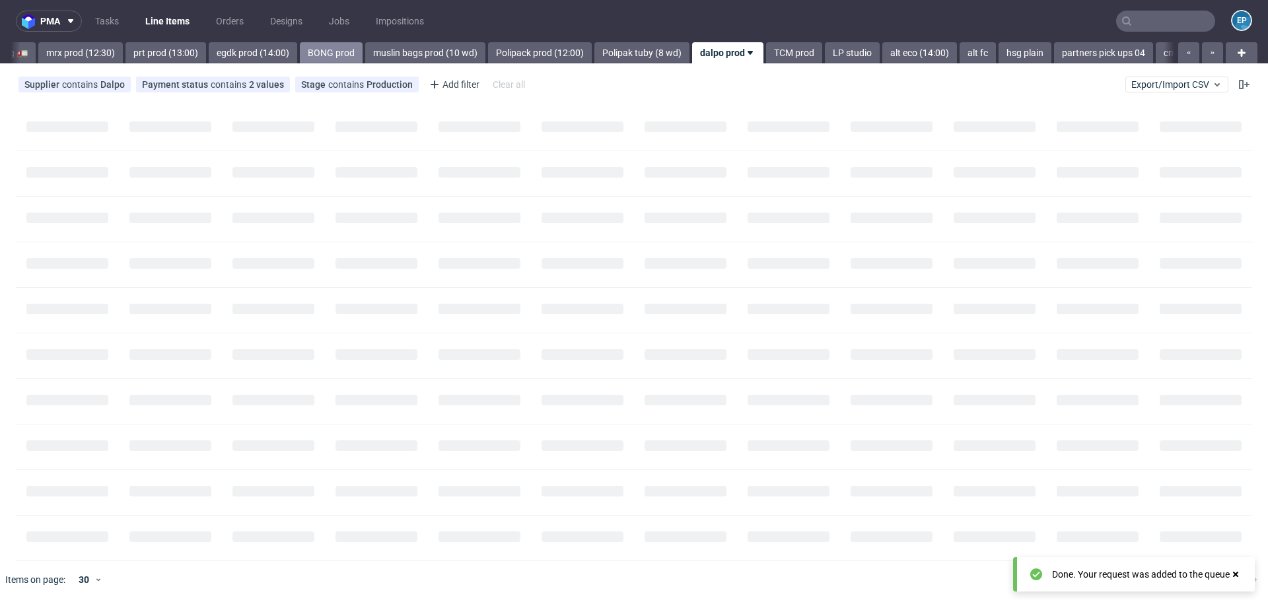
scroll to position [0, 1668]
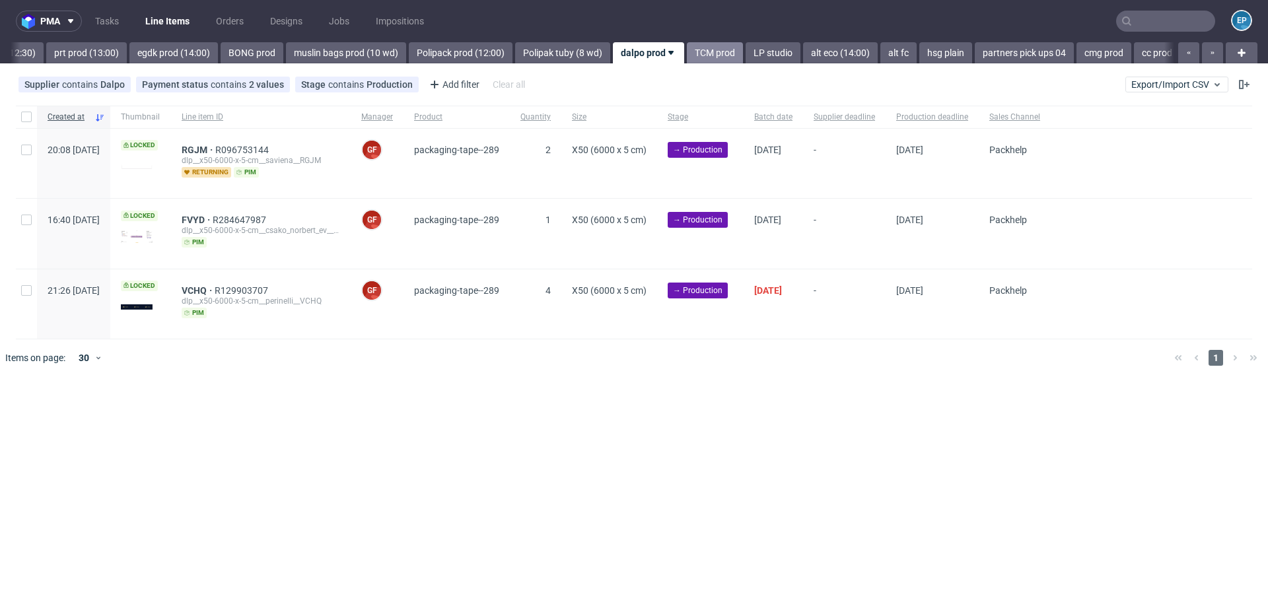
click at [687, 53] on link "TCM prod" at bounding box center [715, 52] width 56 height 21
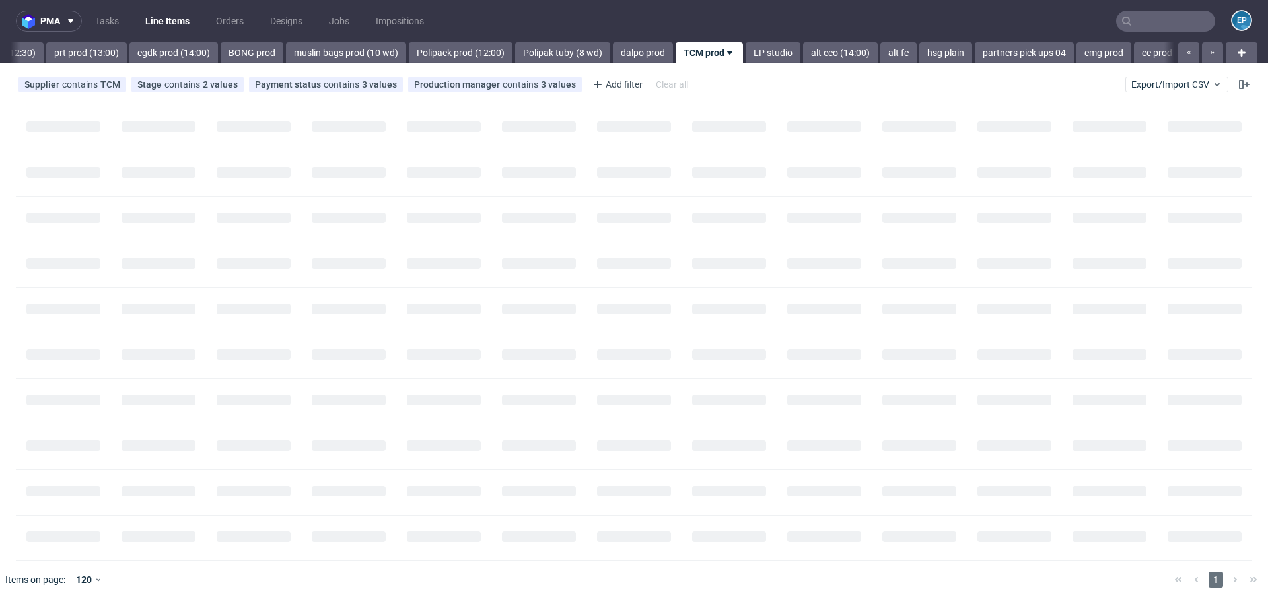
scroll to position [0, 1729]
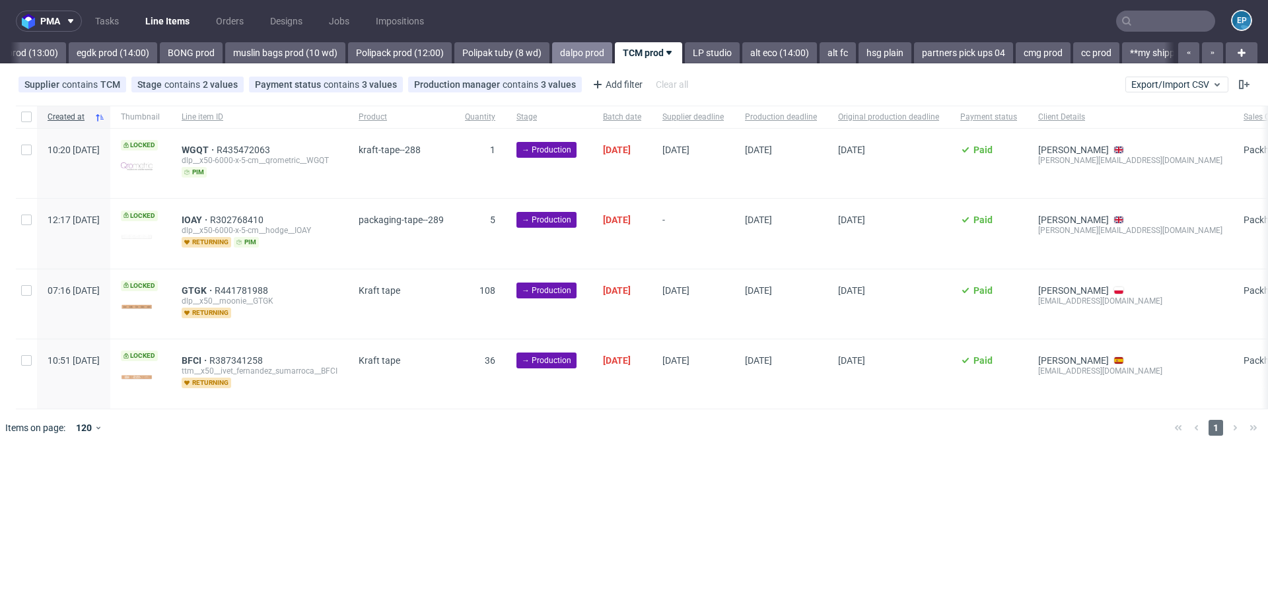
click at [552, 51] on link "dalpo prod" at bounding box center [582, 52] width 60 height 21
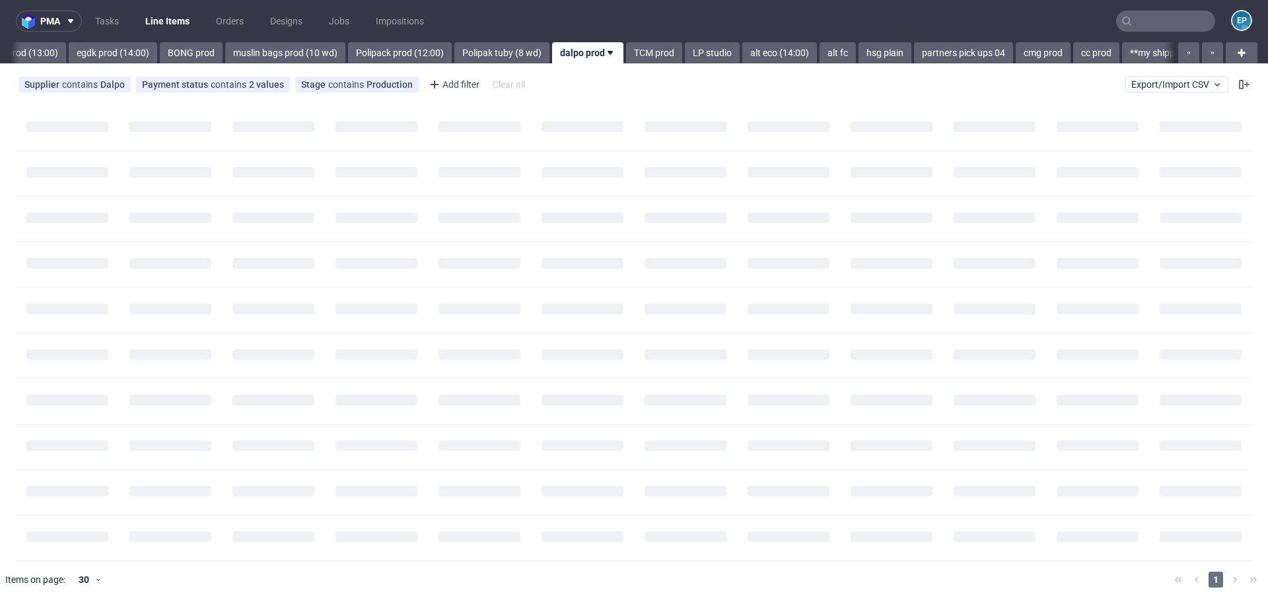
scroll to position [0, 1668]
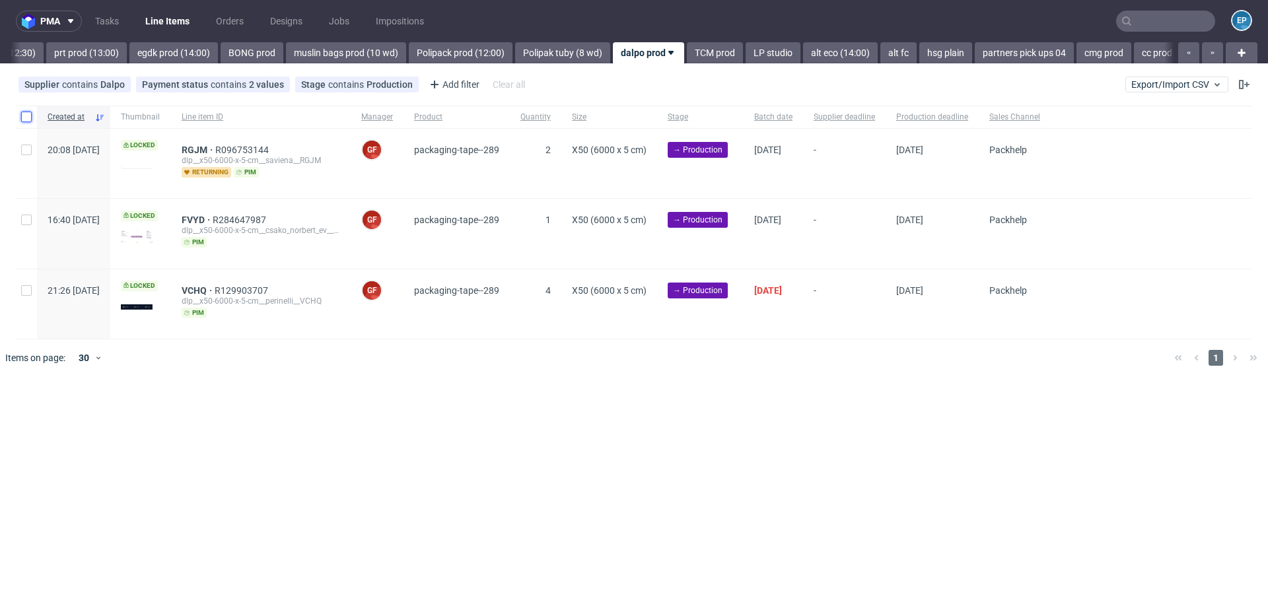
click at [28, 118] on input "checkbox" at bounding box center [26, 117] width 11 height 11
checkbox input "true"
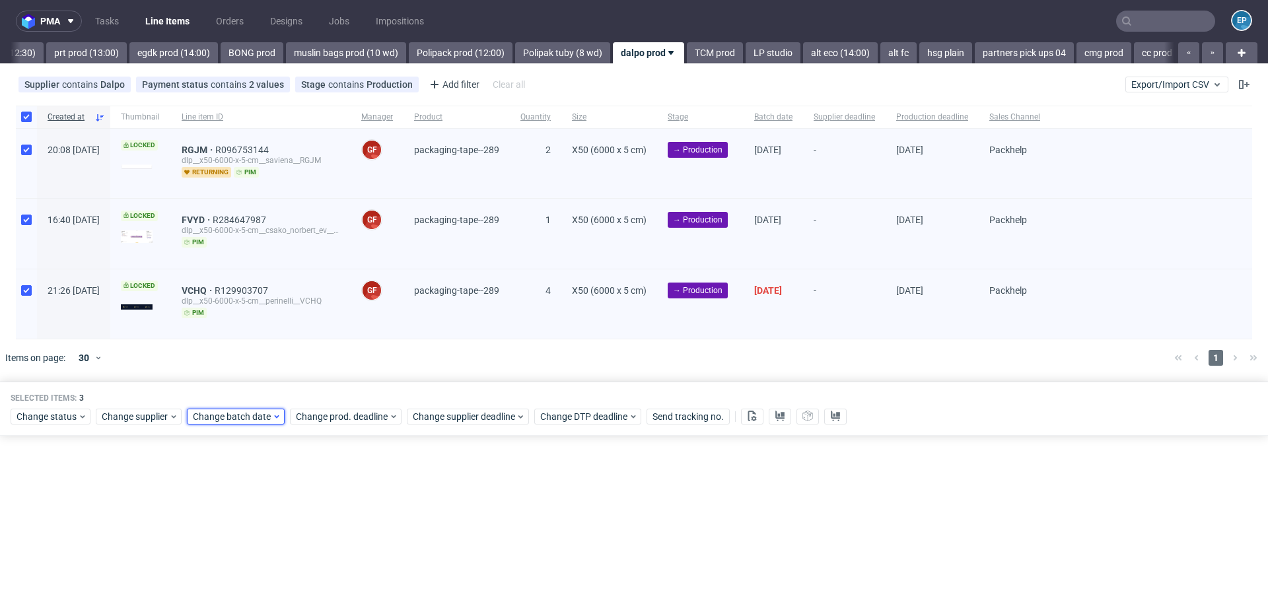
click at [227, 420] on span "Change batch date" at bounding box center [232, 416] width 79 height 13
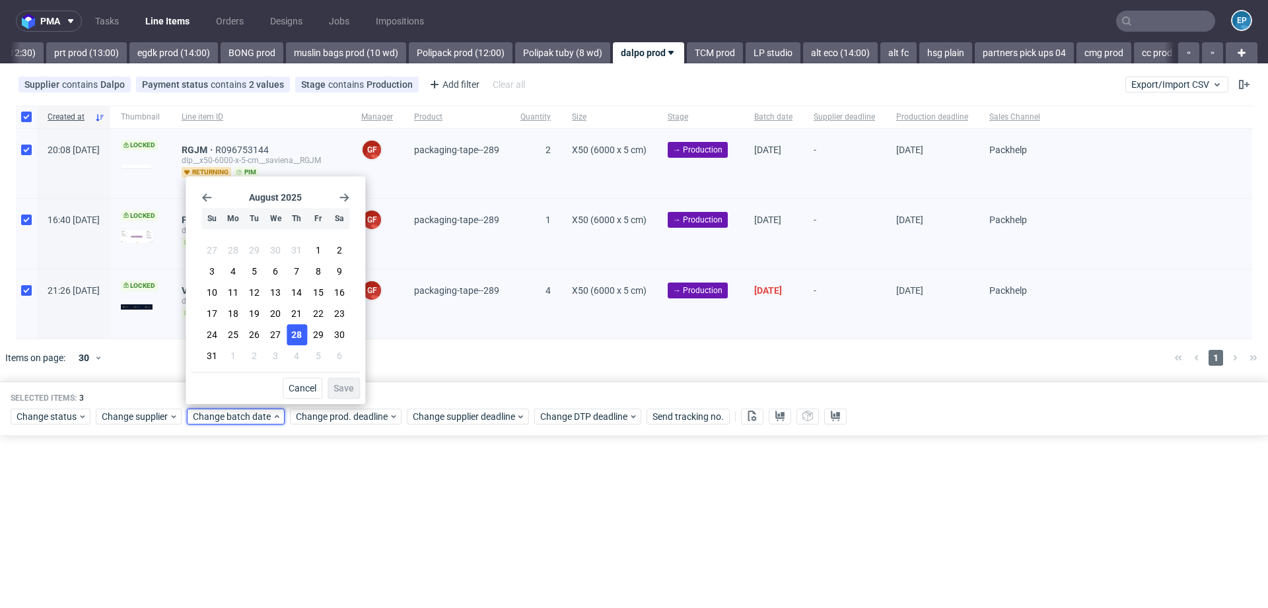
click at [297, 338] on span "28" at bounding box center [296, 334] width 11 height 13
click at [339, 384] on span "Save" at bounding box center [343, 388] width 20 height 9
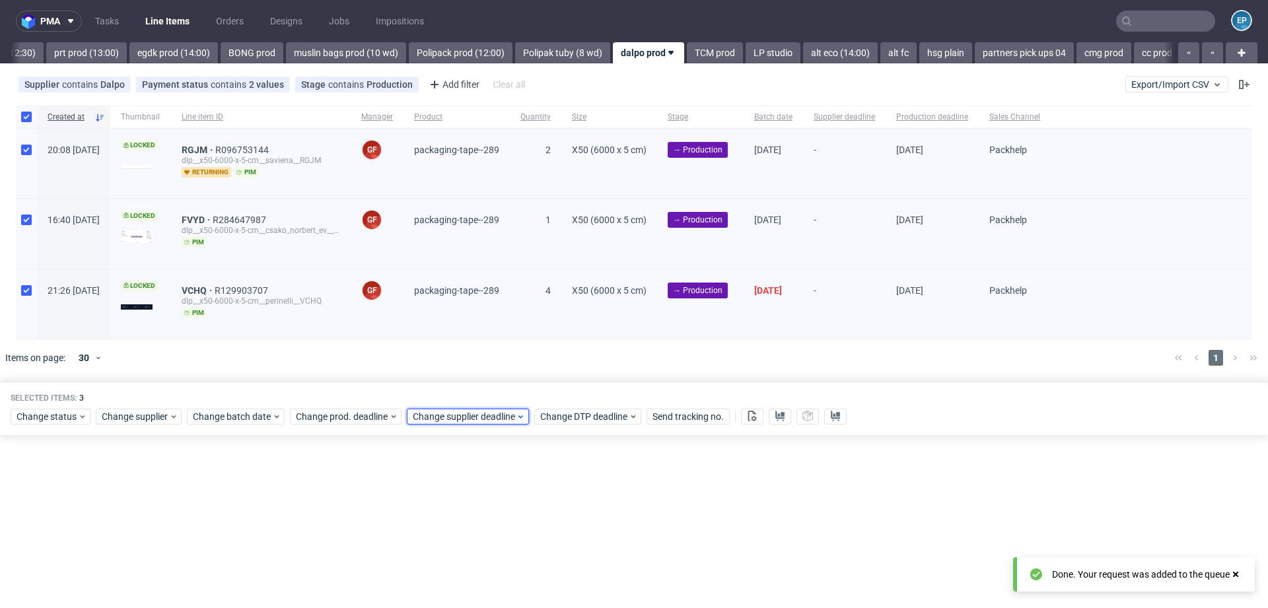
click at [448, 418] on span "Change supplier deadline" at bounding box center [464, 416] width 103 height 13
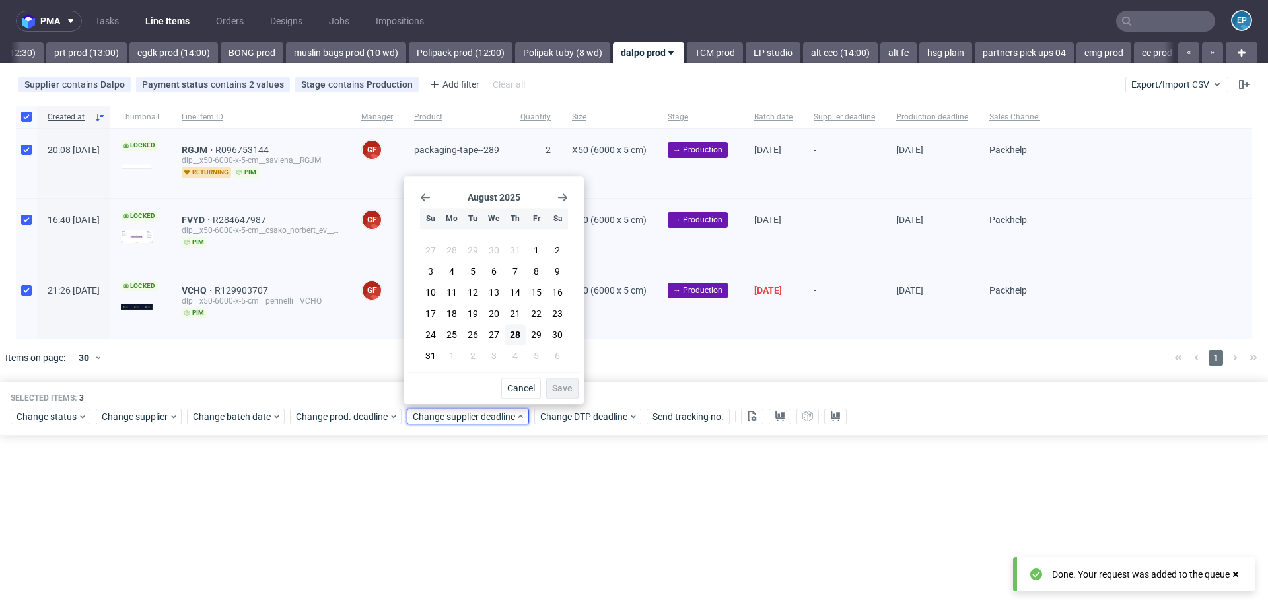
click at [566, 198] on use "Go forward 1 month" at bounding box center [562, 197] width 9 height 8
click at [523, 267] on button "11" at bounding box center [515, 273] width 20 height 21
click at [554, 386] on span "Save" at bounding box center [562, 388] width 20 height 9
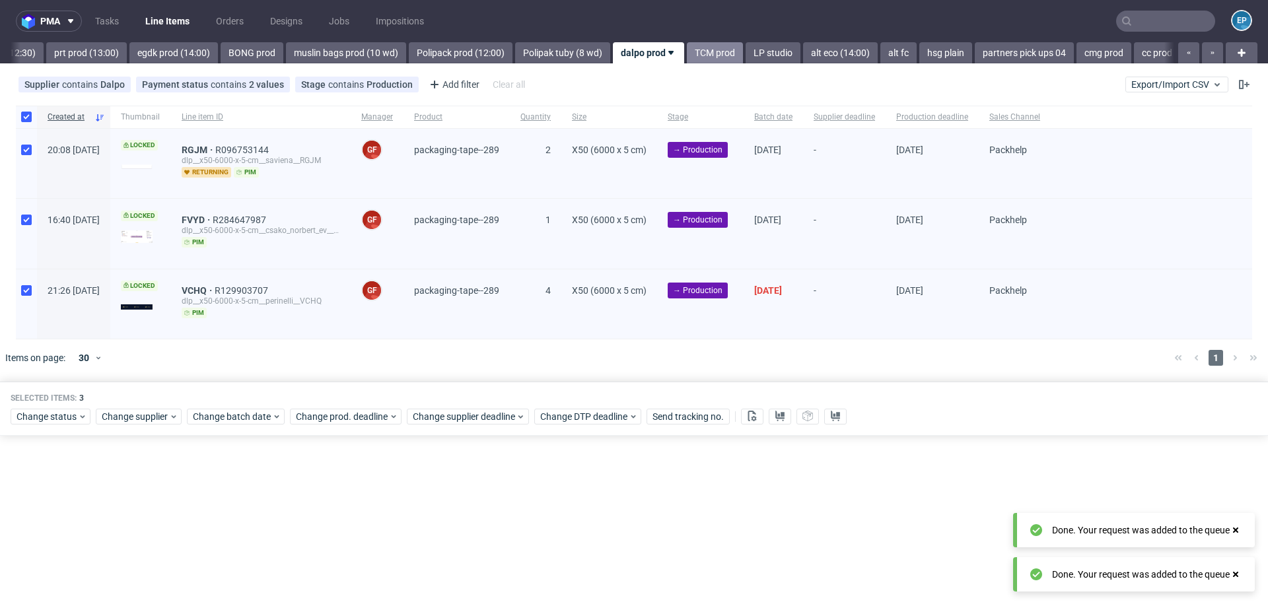
click at [687, 53] on link "TCM prod" at bounding box center [715, 52] width 56 height 21
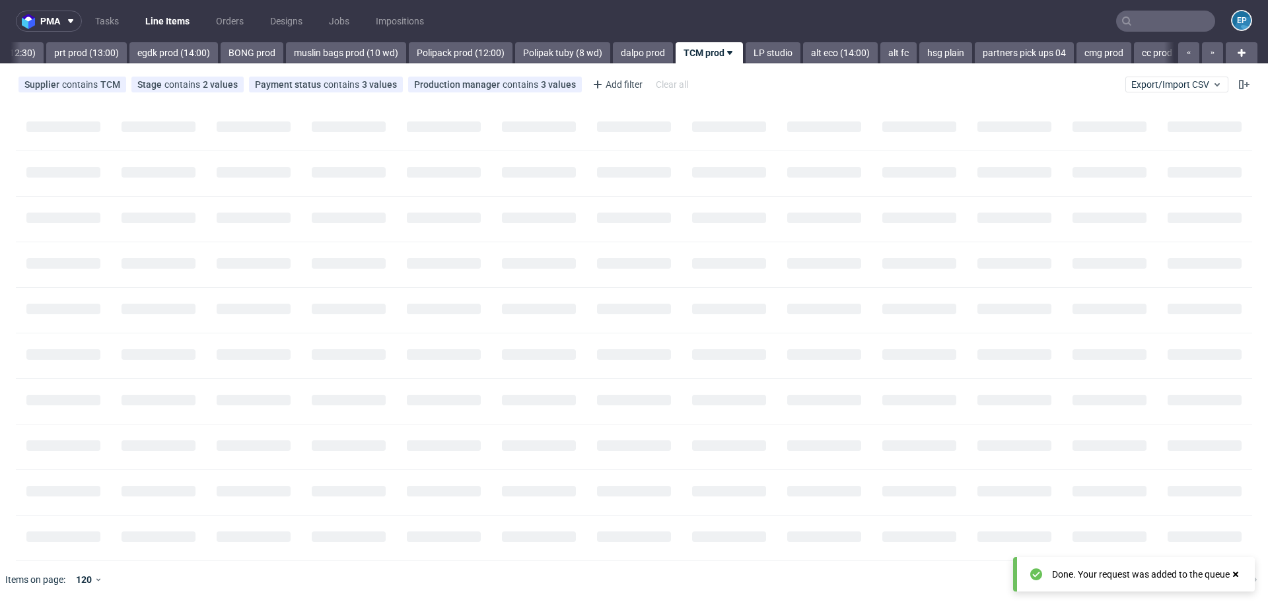
scroll to position [0, 1729]
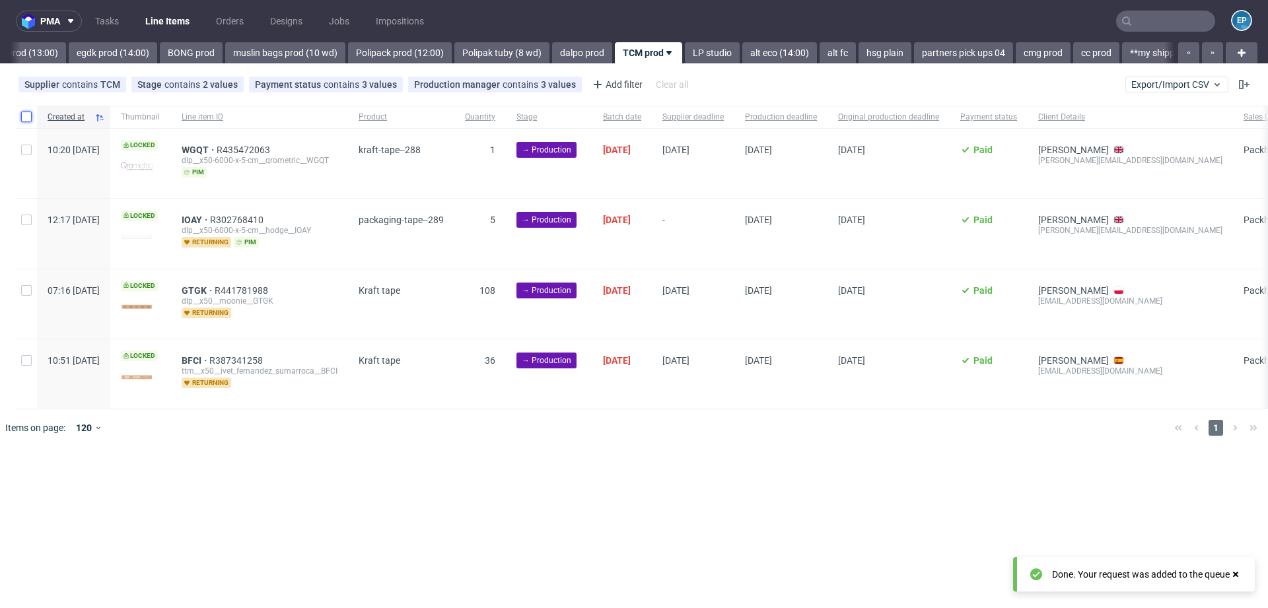
click at [28, 120] on input "checkbox" at bounding box center [26, 117] width 11 height 11
checkbox input "true"
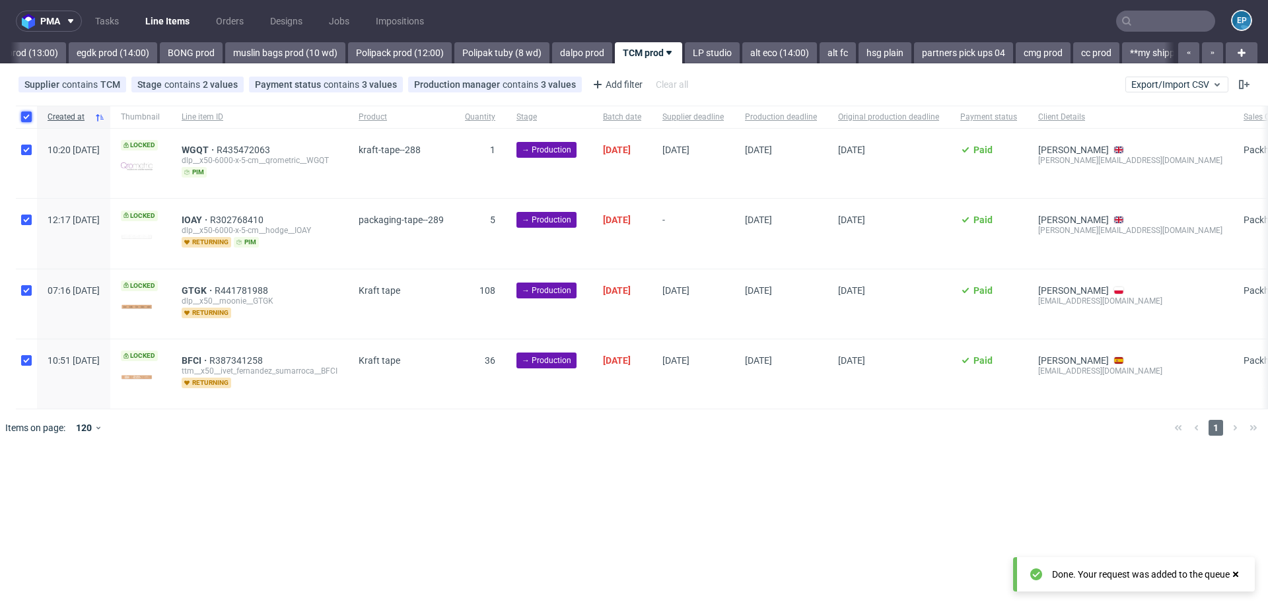
checkbox input "true"
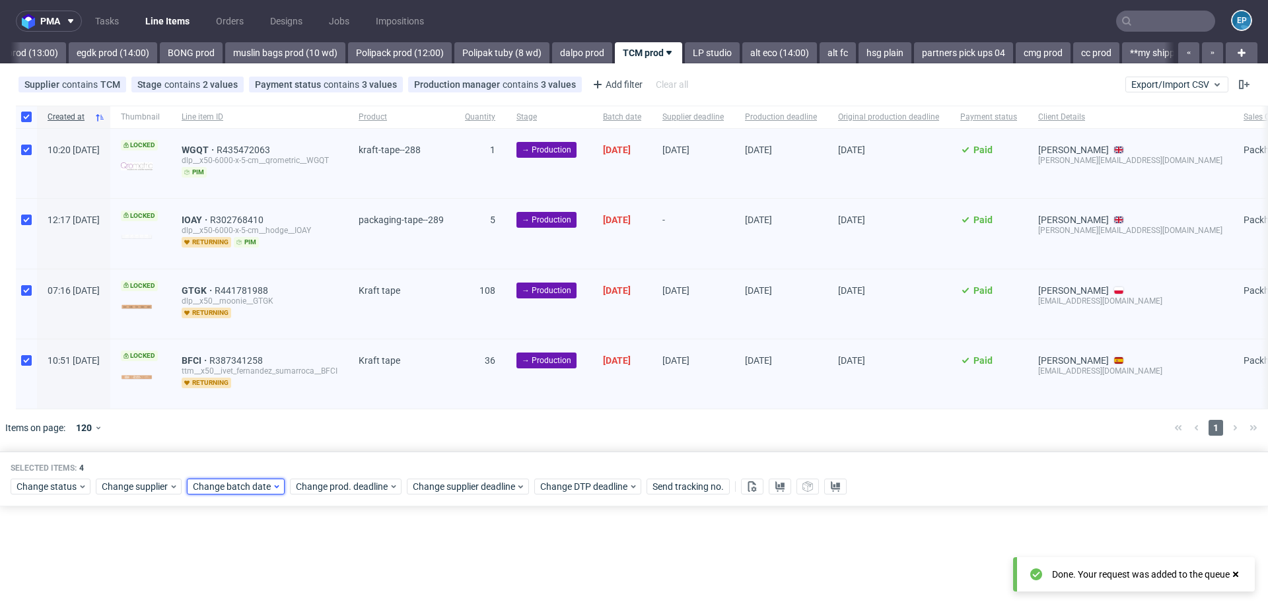
click at [224, 485] on span "Change batch date" at bounding box center [232, 486] width 79 height 13
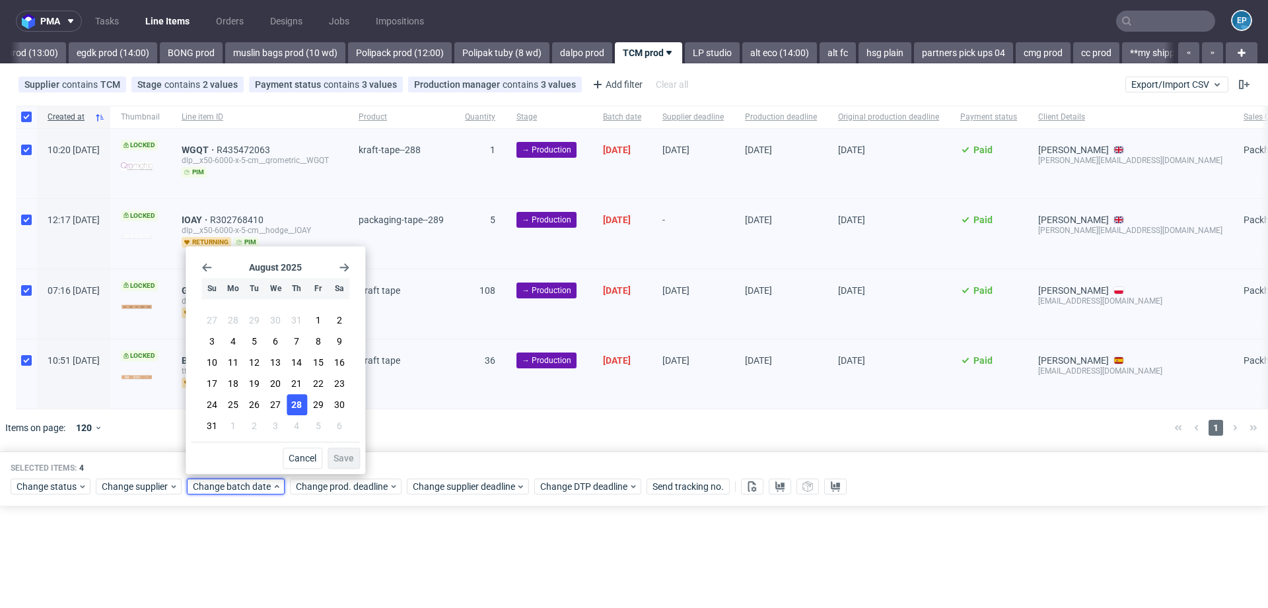
click at [296, 403] on span "28" at bounding box center [296, 404] width 11 height 13
click at [342, 463] on span "Save" at bounding box center [343, 458] width 20 height 9
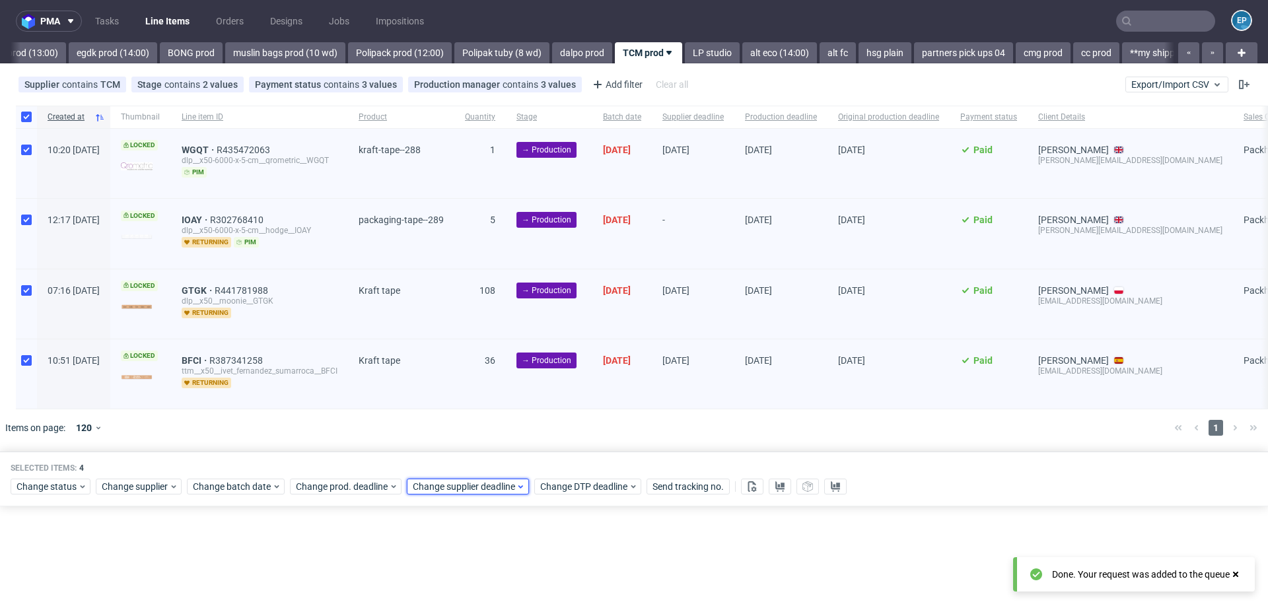
click at [441, 487] on span "Change supplier deadline" at bounding box center [464, 486] width 103 height 13
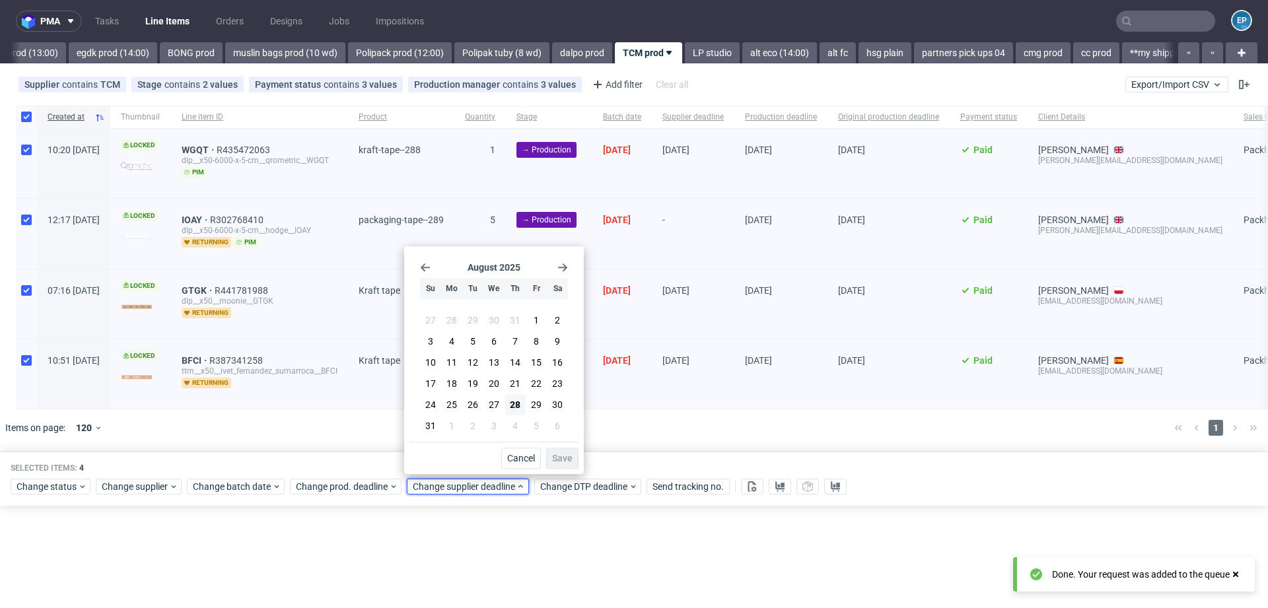
click at [565, 266] on use "Go forward 1 month" at bounding box center [562, 267] width 9 height 8
click at [517, 340] on span "11" at bounding box center [515, 343] width 11 height 13
click at [554, 448] on button "Save" at bounding box center [562, 458] width 32 height 21
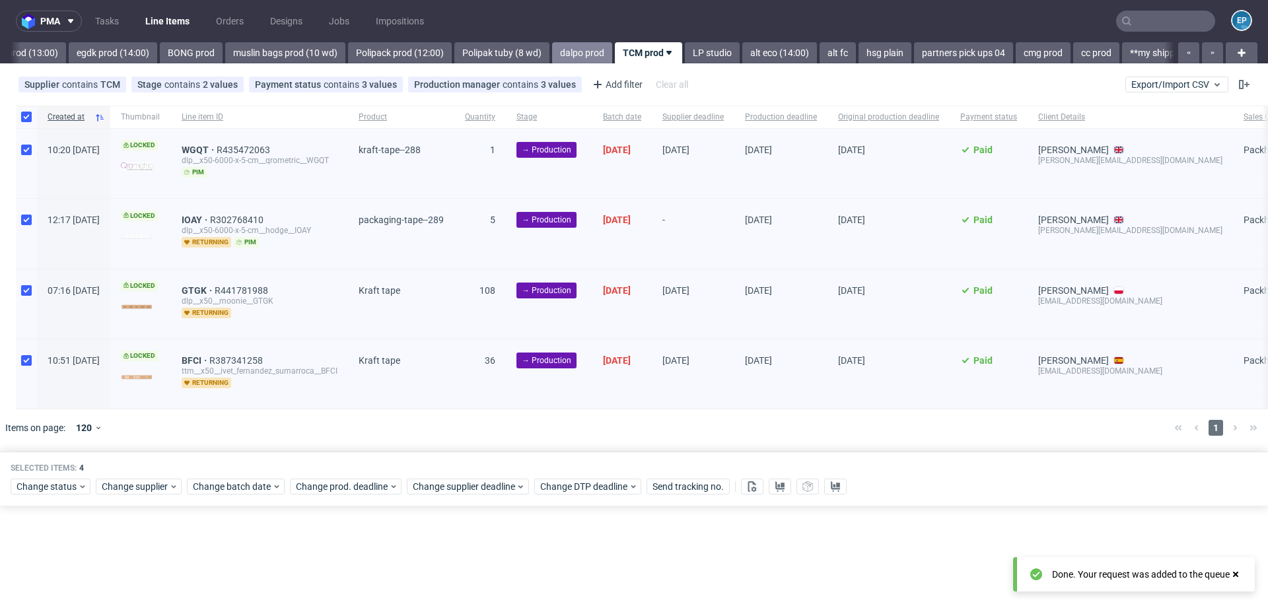
click at [552, 48] on link "dalpo prod" at bounding box center [582, 52] width 60 height 21
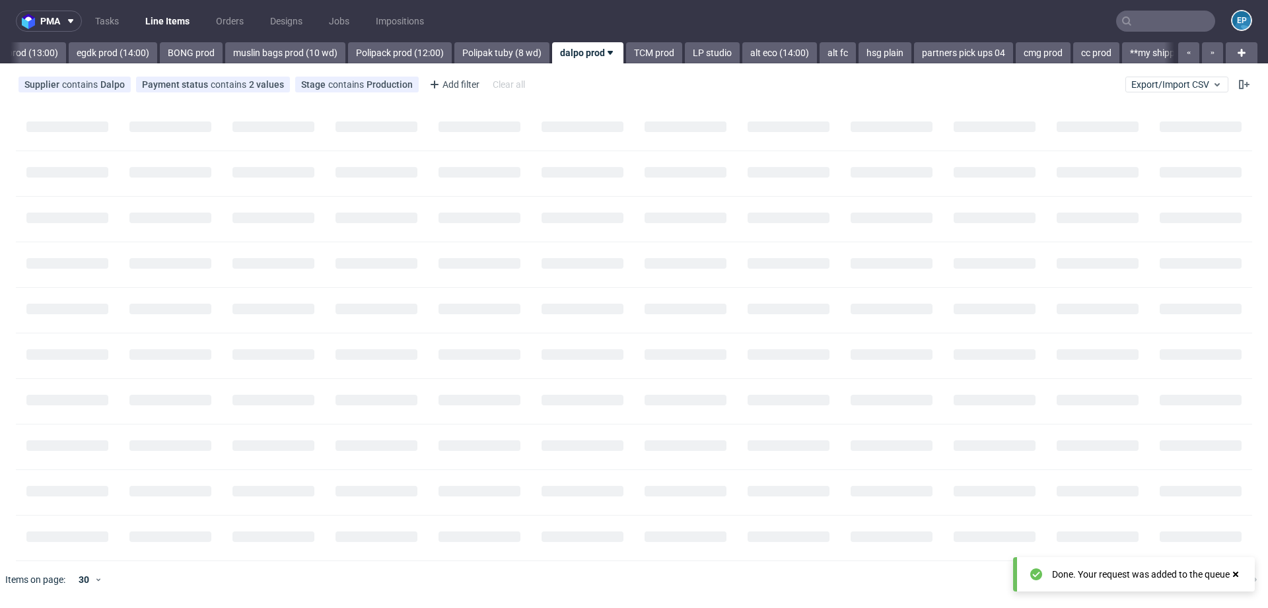
scroll to position [0, 1668]
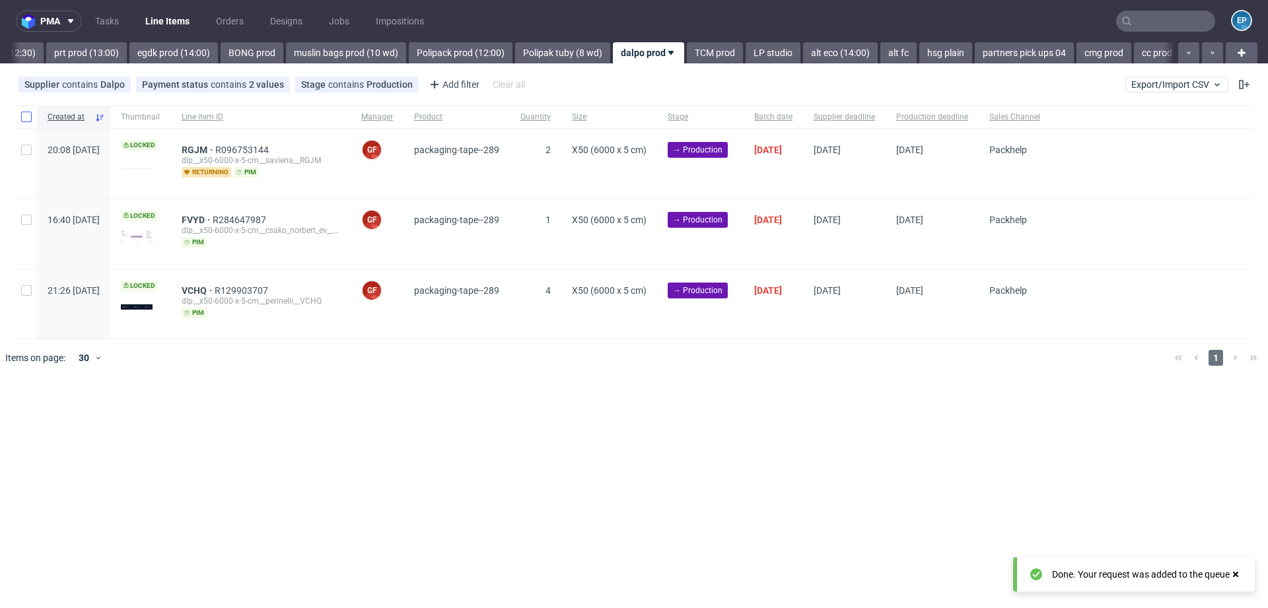
click at [29, 111] on div at bounding box center [26, 117] width 21 height 22
checkbox input "true"
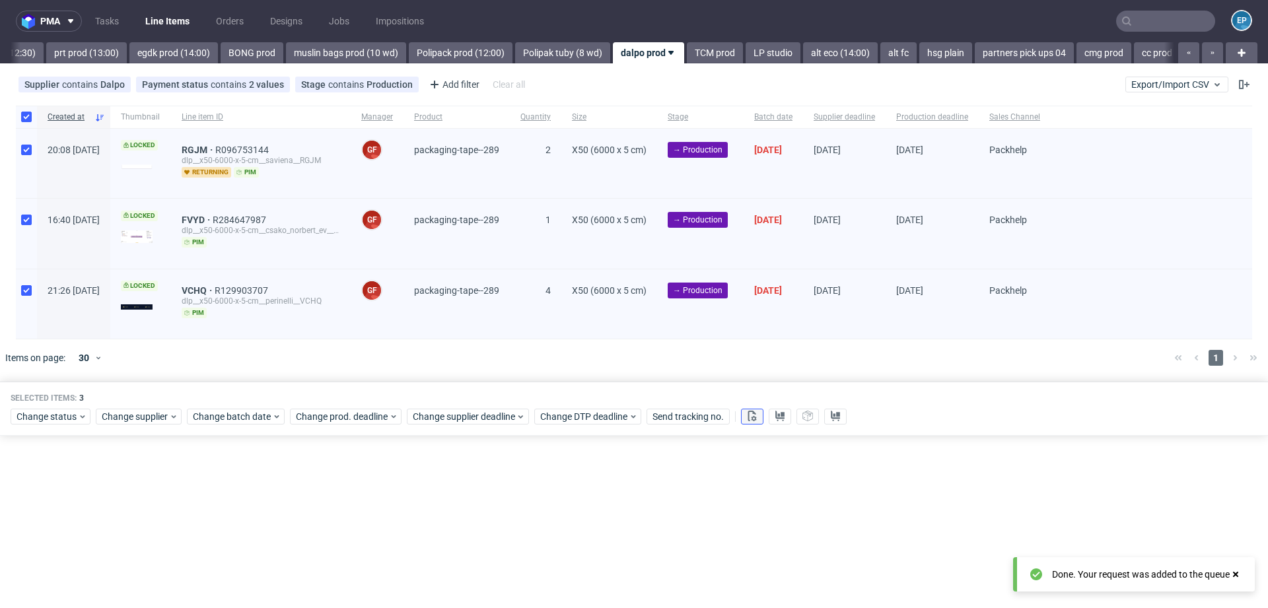
click at [750, 421] on button at bounding box center [752, 417] width 22 height 16
click at [769, 419] on button at bounding box center [780, 417] width 22 height 16
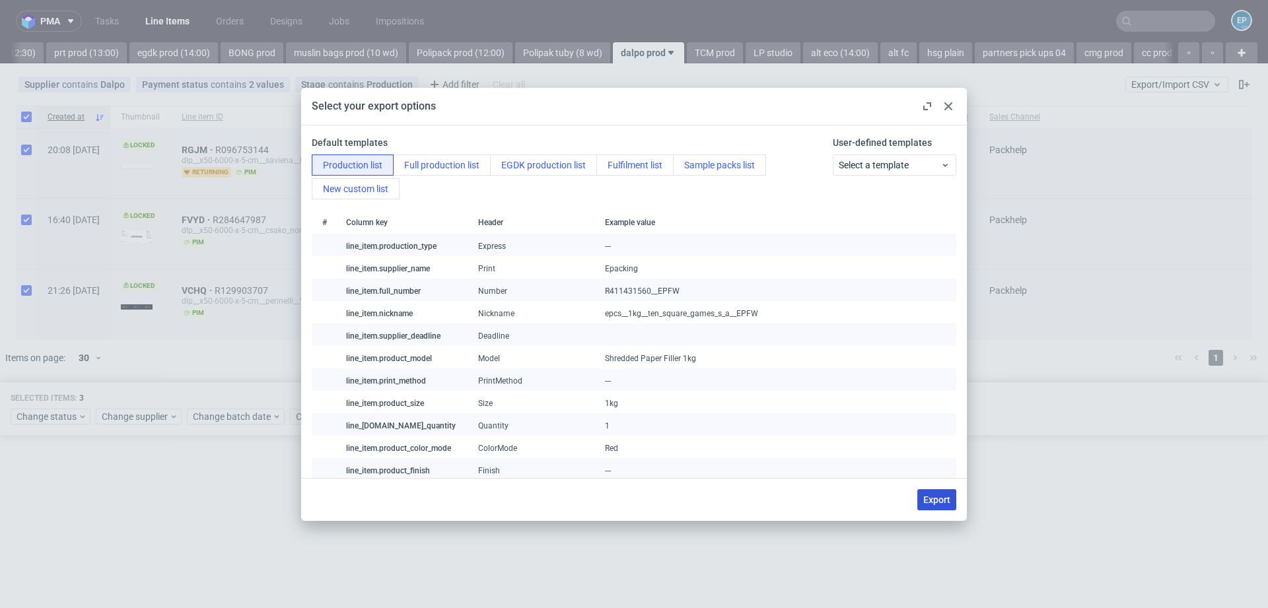
click at [928, 496] on span "Export" at bounding box center [936, 499] width 27 height 9
checkbox input "false"
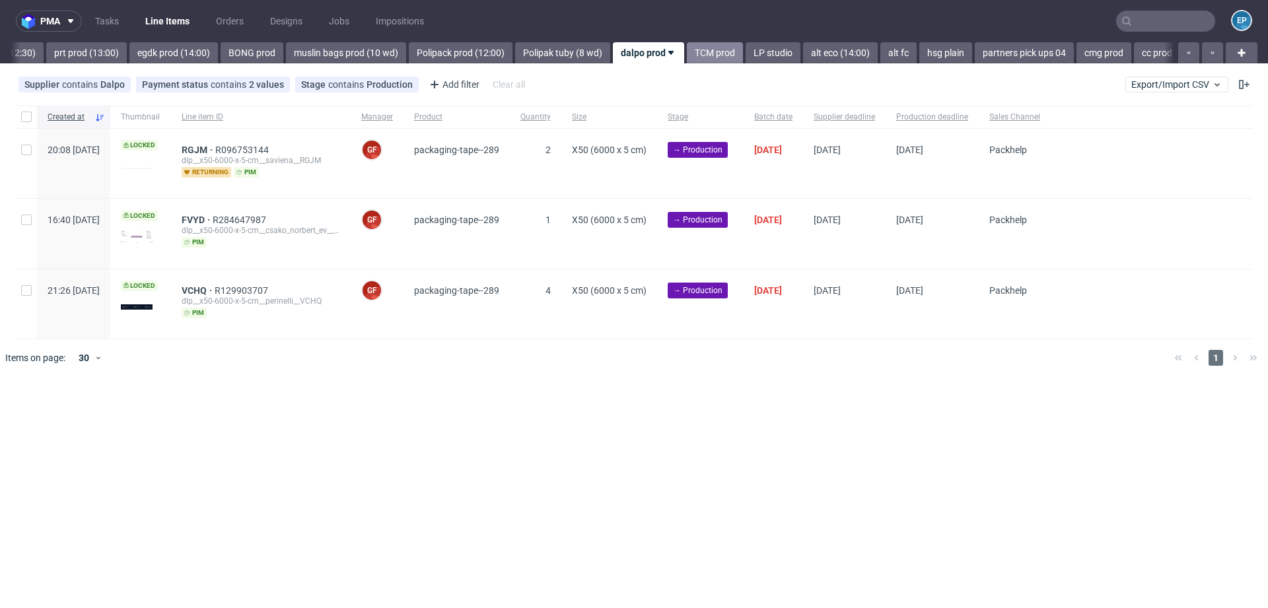
click at [687, 55] on link "TCM prod" at bounding box center [715, 52] width 56 height 21
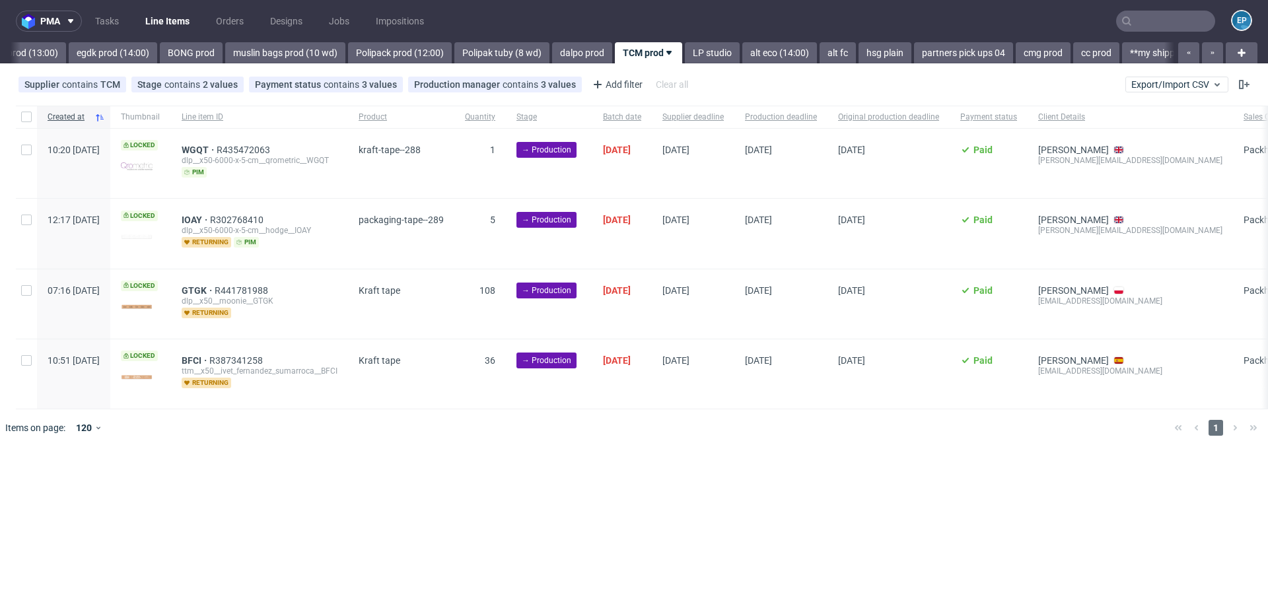
click at [24, 125] on div at bounding box center [26, 117] width 21 height 22
checkbox input "true"
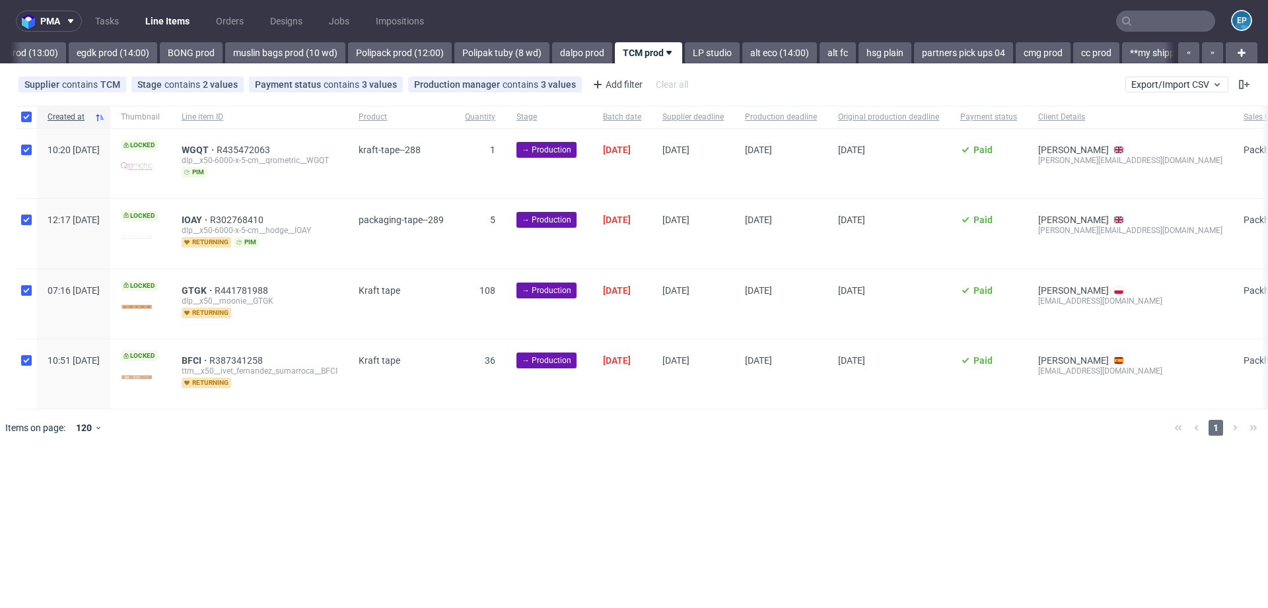
checkbox input "true"
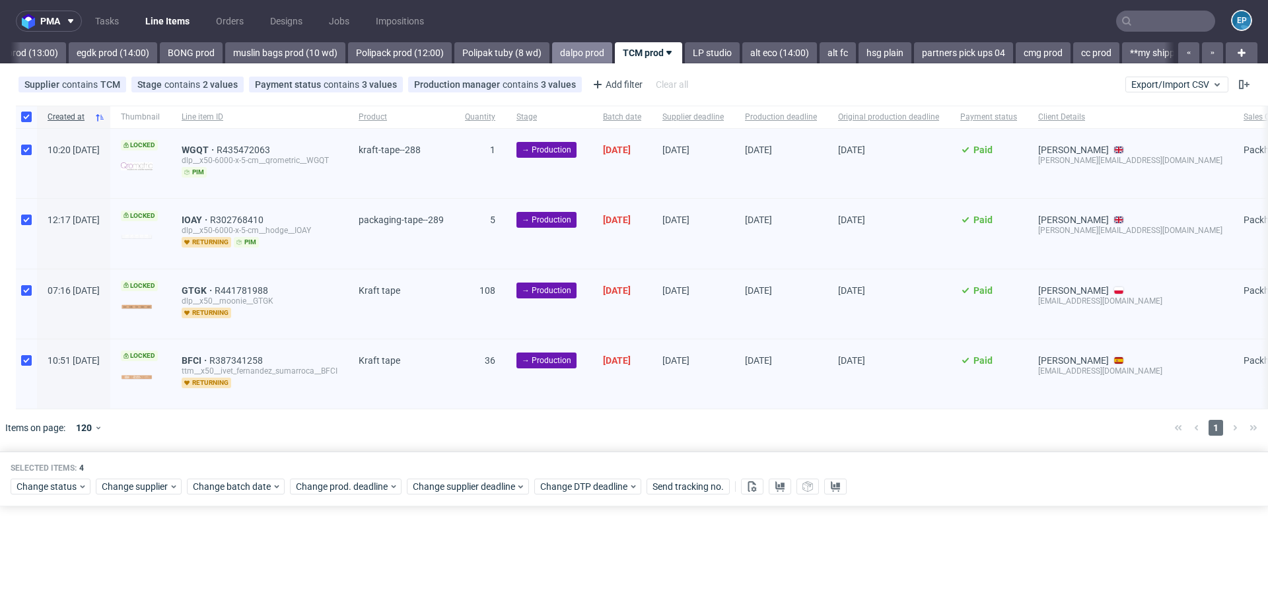
click at [552, 58] on link "dalpo prod" at bounding box center [582, 52] width 60 height 21
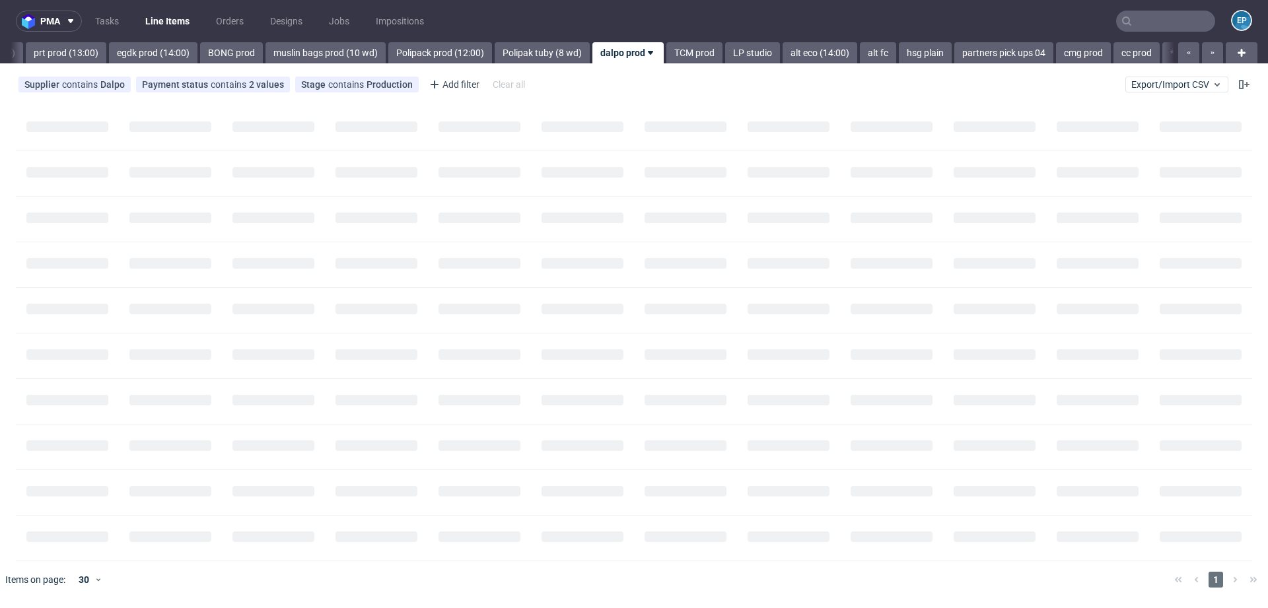
scroll to position [0, 1668]
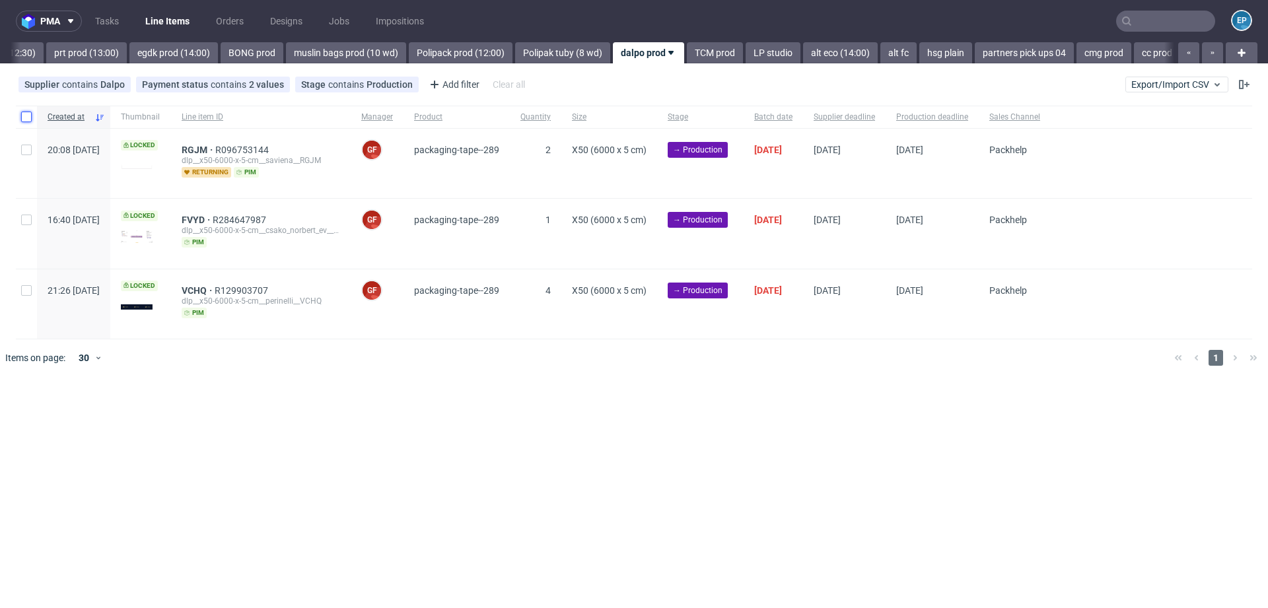
click at [30, 112] on input "checkbox" at bounding box center [26, 117] width 11 height 11
checkbox input "true"
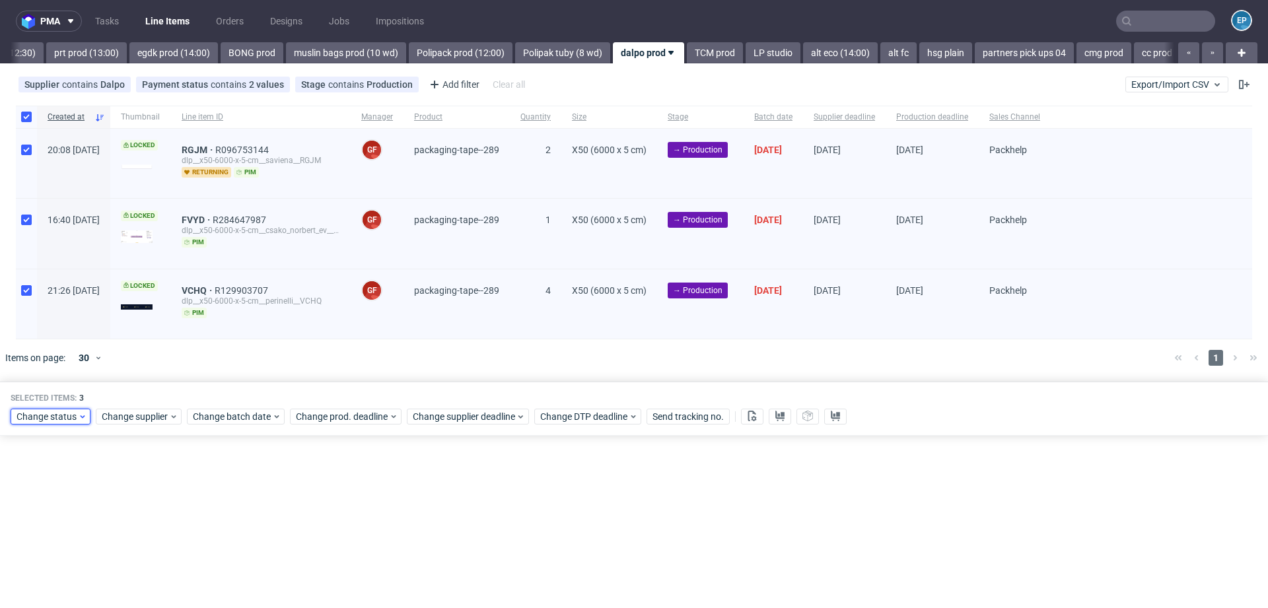
click at [50, 411] on span "Change status" at bounding box center [47, 416] width 61 height 13
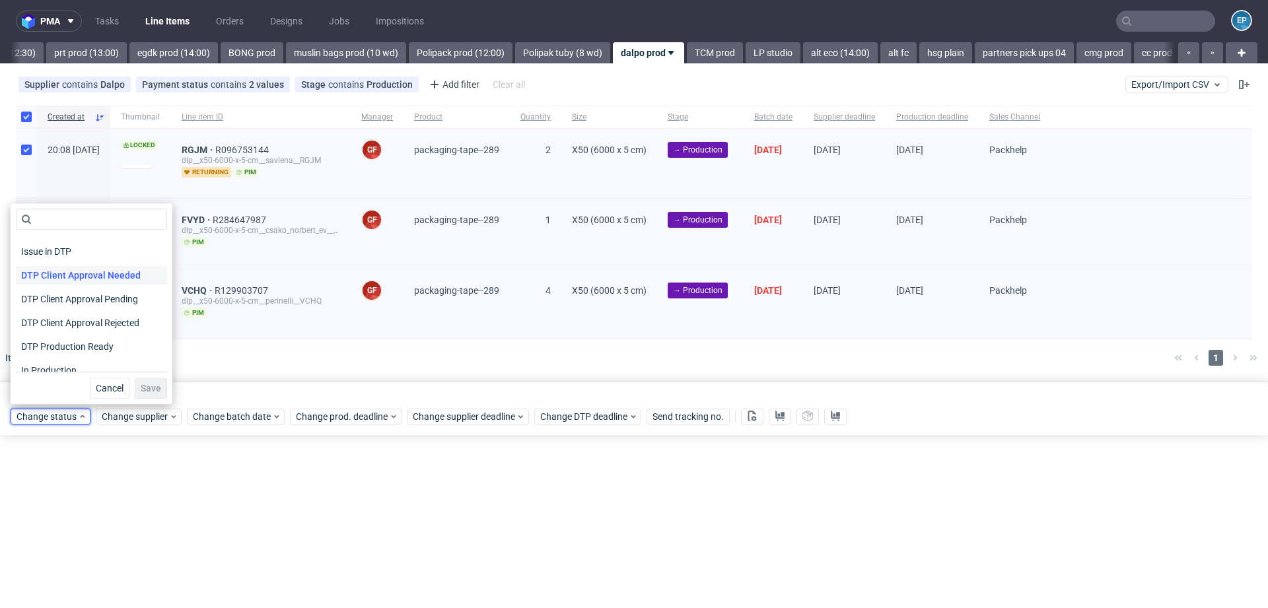
scroll to position [75, 0]
click at [65, 359] on span "In Production" at bounding box center [49, 362] width 67 height 18
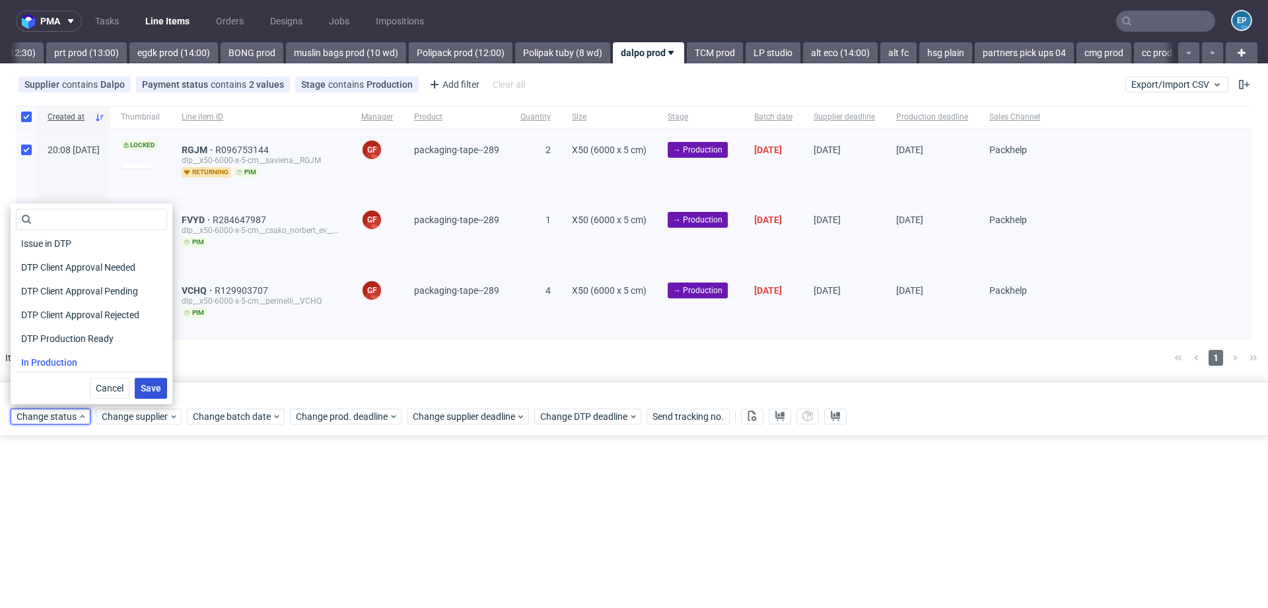
click at [135, 380] on button "Save" at bounding box center [151, 388] width 32 height 21
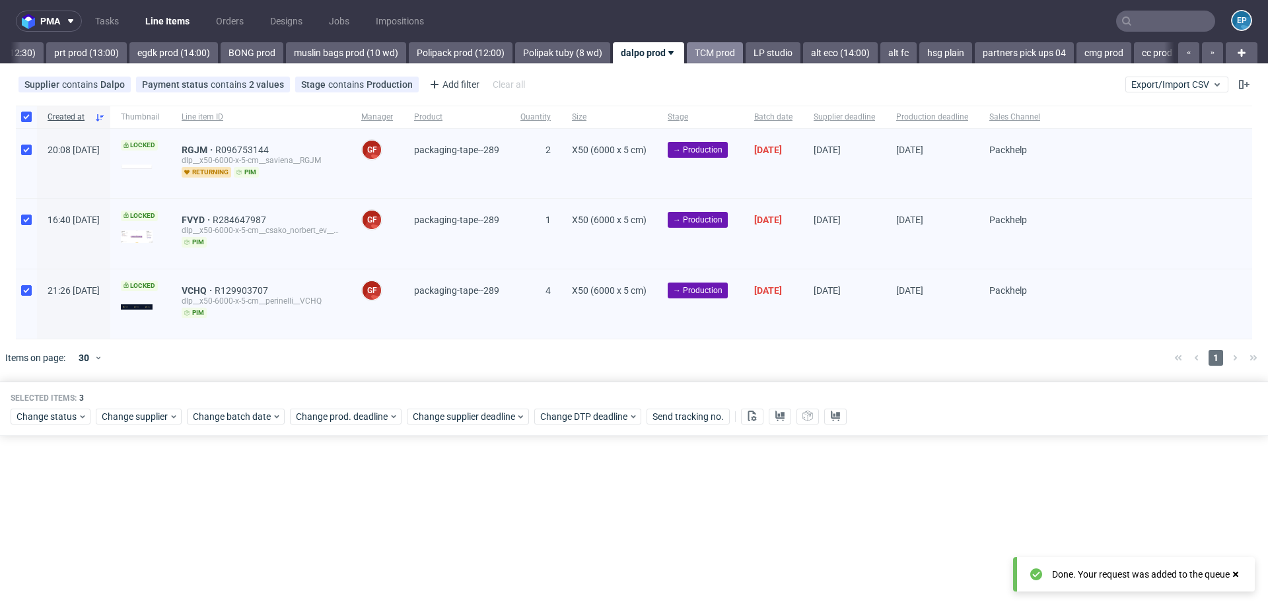
click at [687, 55] on link "TCM prod" at bounding box center [715, 52] width 56 height 21
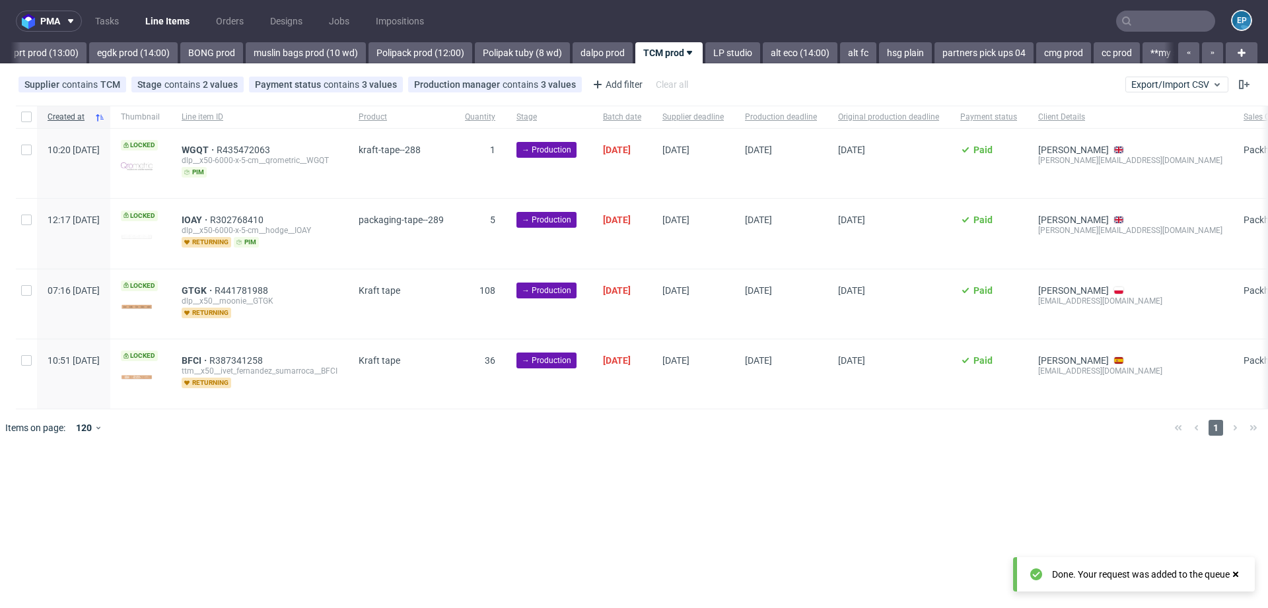
scroll to position [0, 1729]
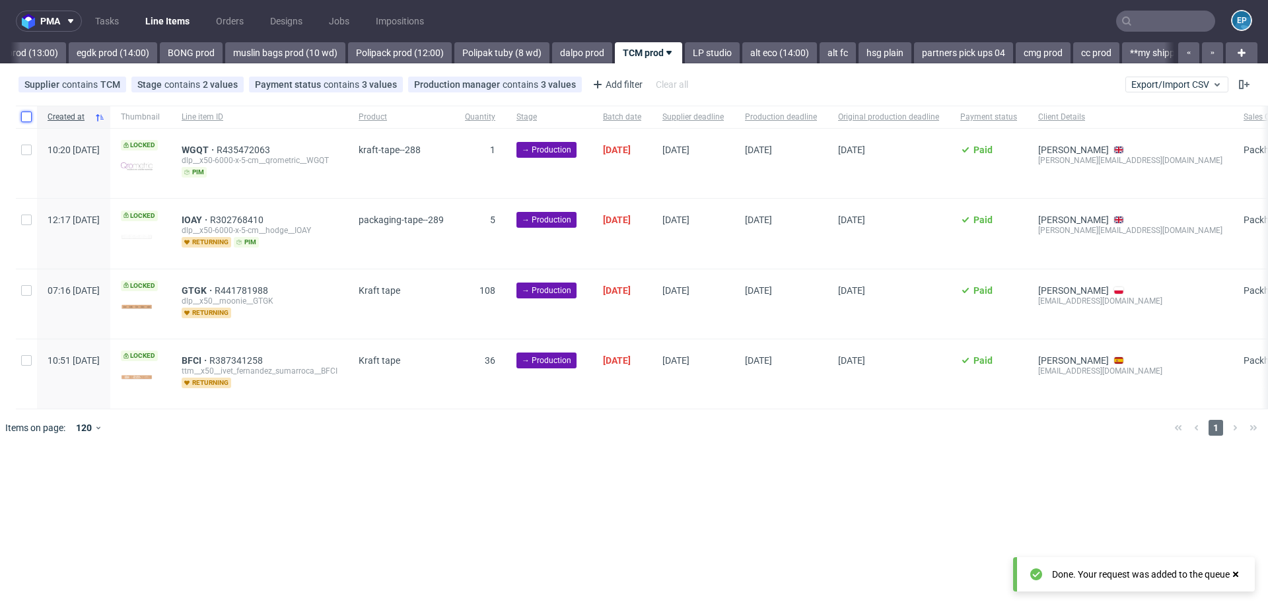
click at [31, 117] on input "checkbox" at bounding box center [26, 117] width 11 height 11
checkbox input "true"
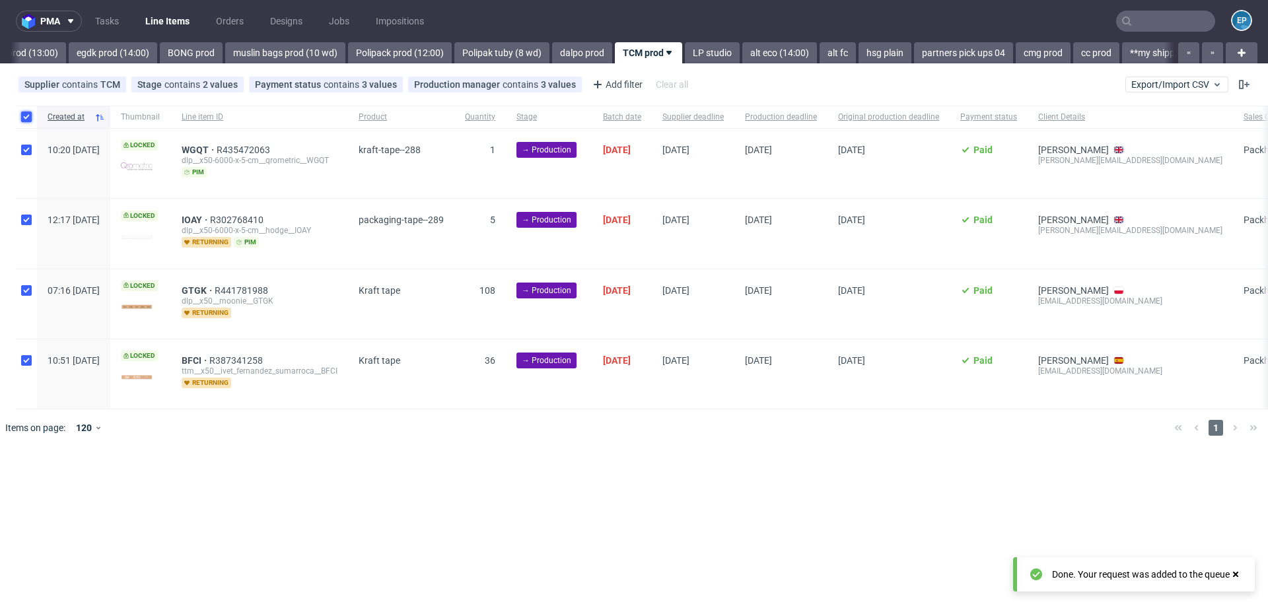
checkbox input "true"
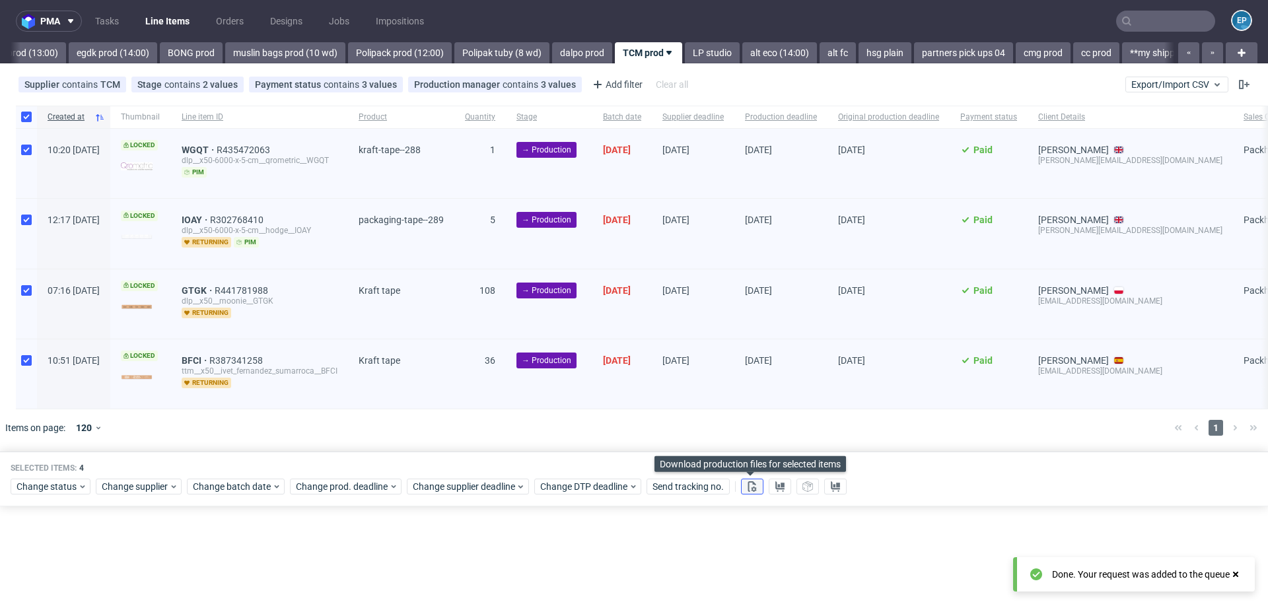
click at [751, 489] on use at bounding box center [752, 486] width 9 height 11
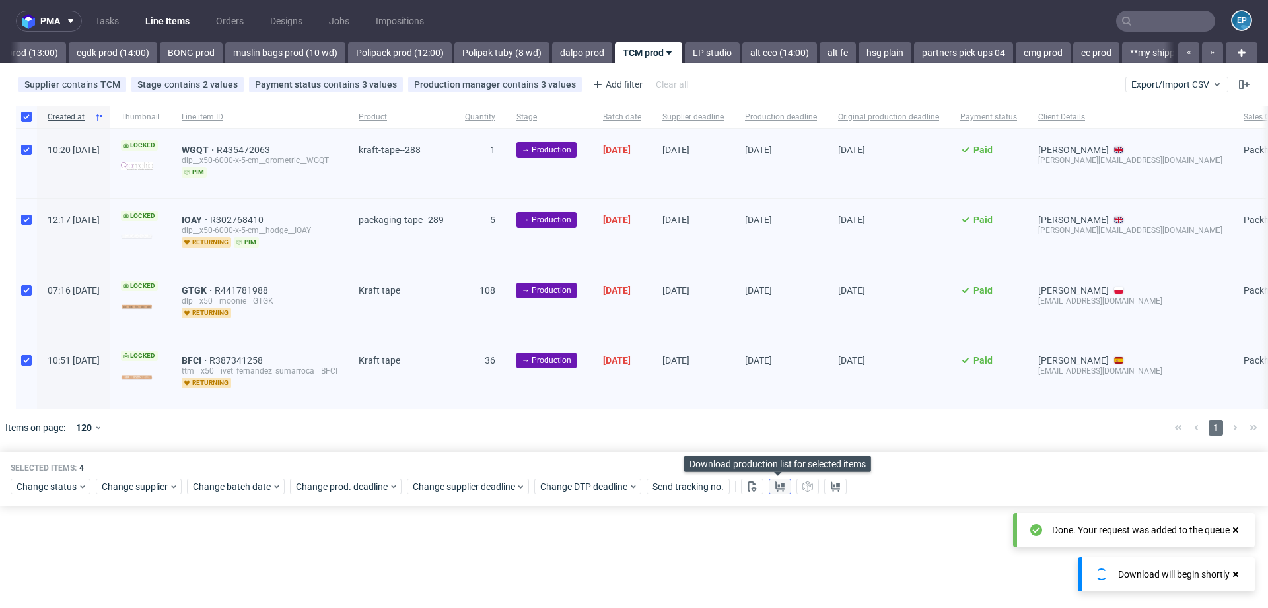
click at [774, 487] on icon at bounding box center [779, 486] width 11 height 11
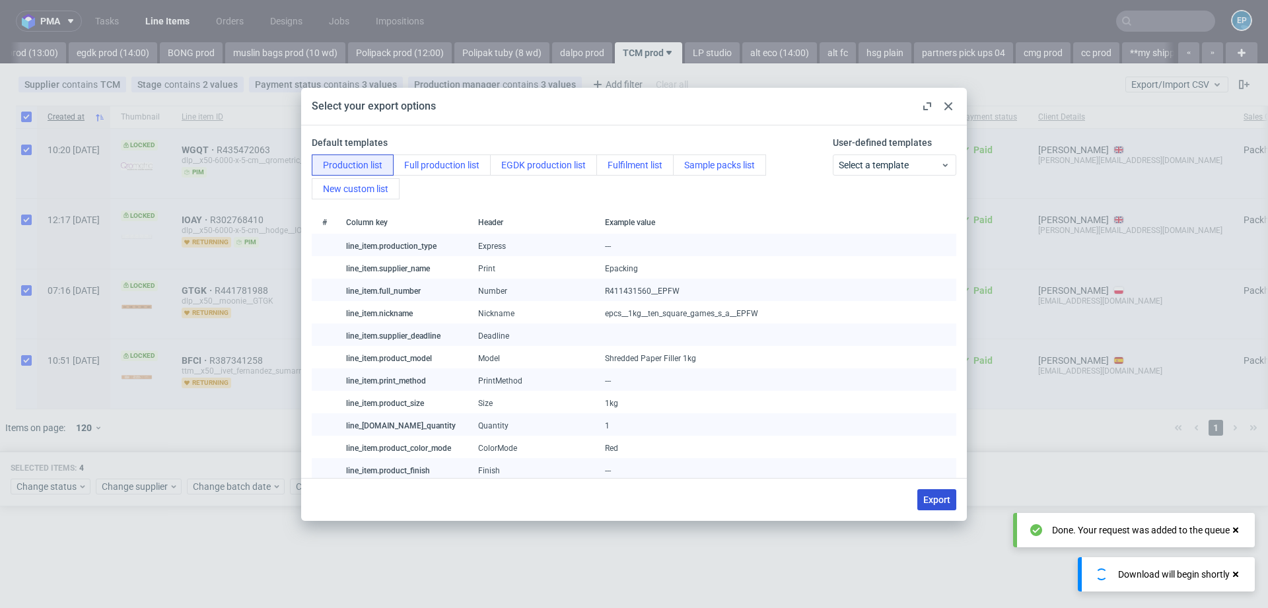
click at [954, 495] on button "Export" at bounding box center [936, 499] width 39 height 21
checkbox input "false"
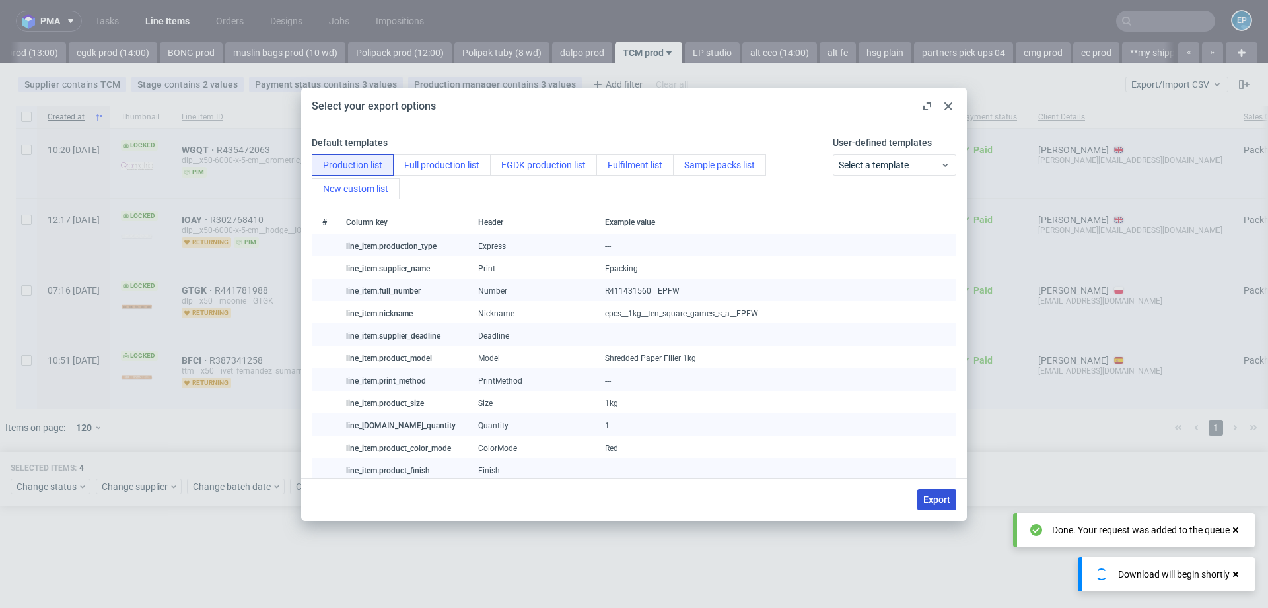
checkbox input "false"
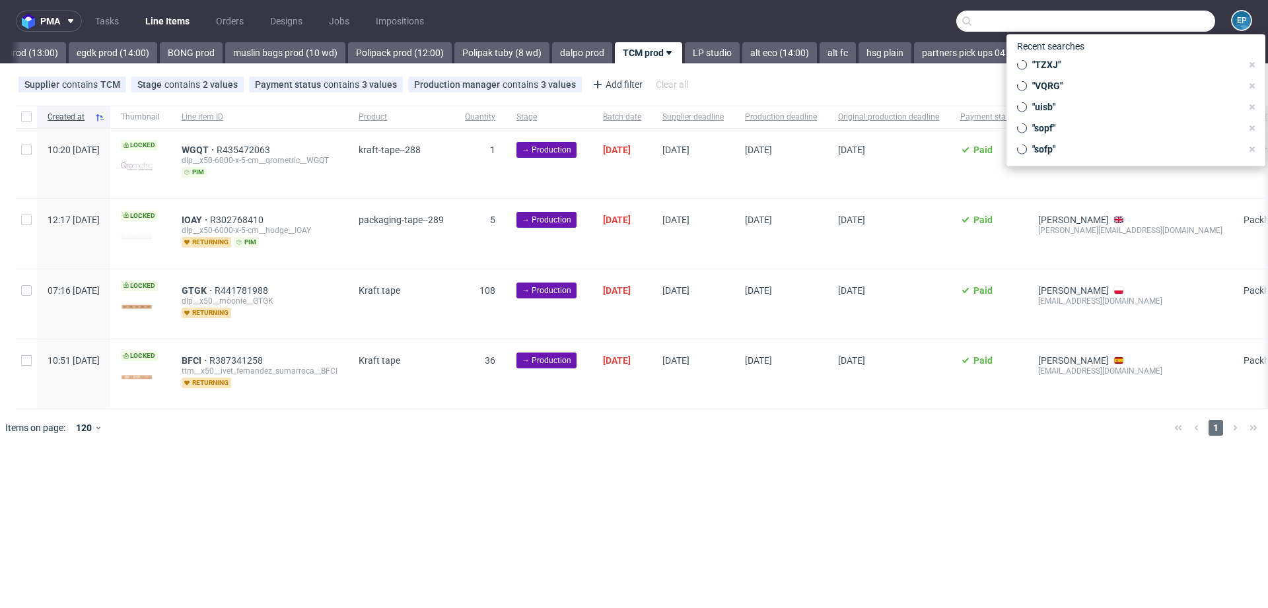
click at [1155, 22] on input "text" at bounding box center [1085, 21] width 259 height 21
paste input "HPRR"
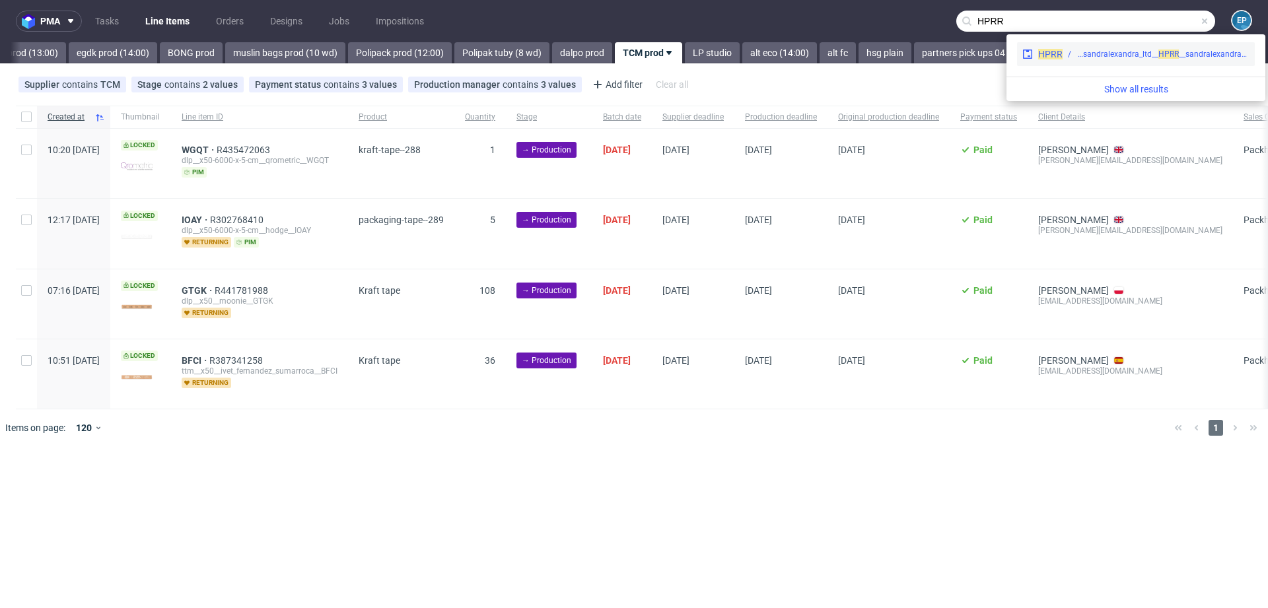
type input "HPRR"
click at [1082, 58] on div "phsg__f33__sandralexandra_ltd__ HP" at bounding box center [1122, 54] width 93 height 12
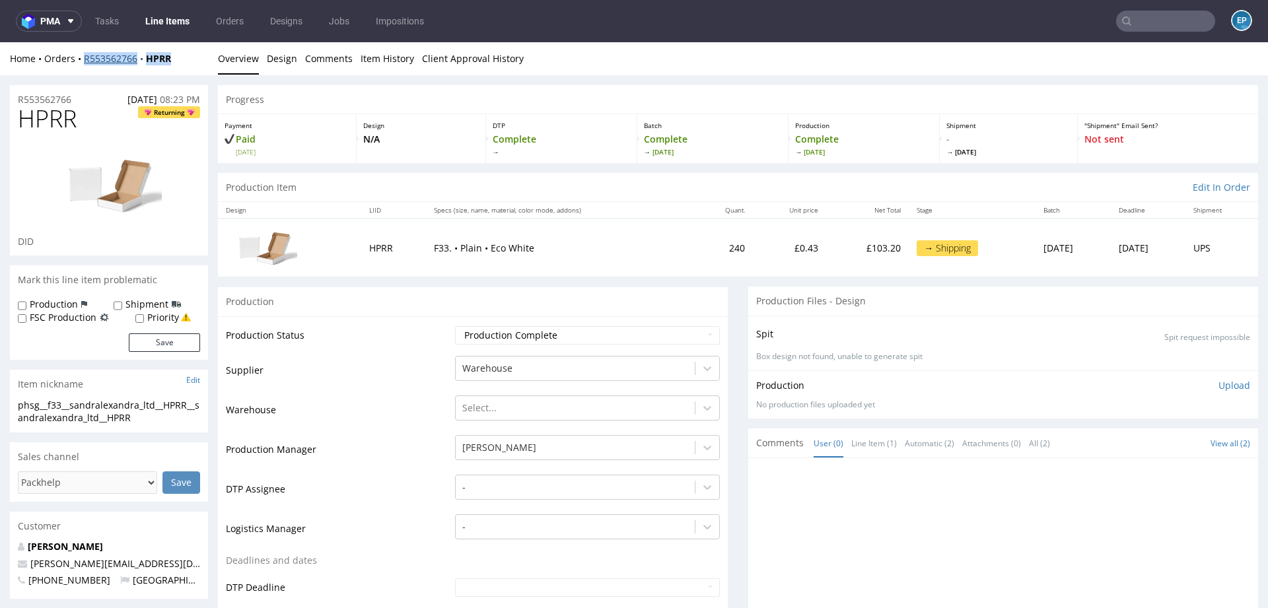
drag, startPoint x: 191, startPoint y: 61, endPoint x: 84, endPoint y: 61, distance: 107.6
click at [84, 61] on div "Home Orders R553562766 HPRR" at bounding box center [109, 58] width 198 height 13
copy div "R553562766 HPRR"
click at [133, 11] on ul "Tasks Line Items Orders Designs Jobs Impositions" at bounding box center [259, 21] width 355 height 21
click at [177, 14] on link "Line Items" at bounding box center [167, 21] width 60 height 21
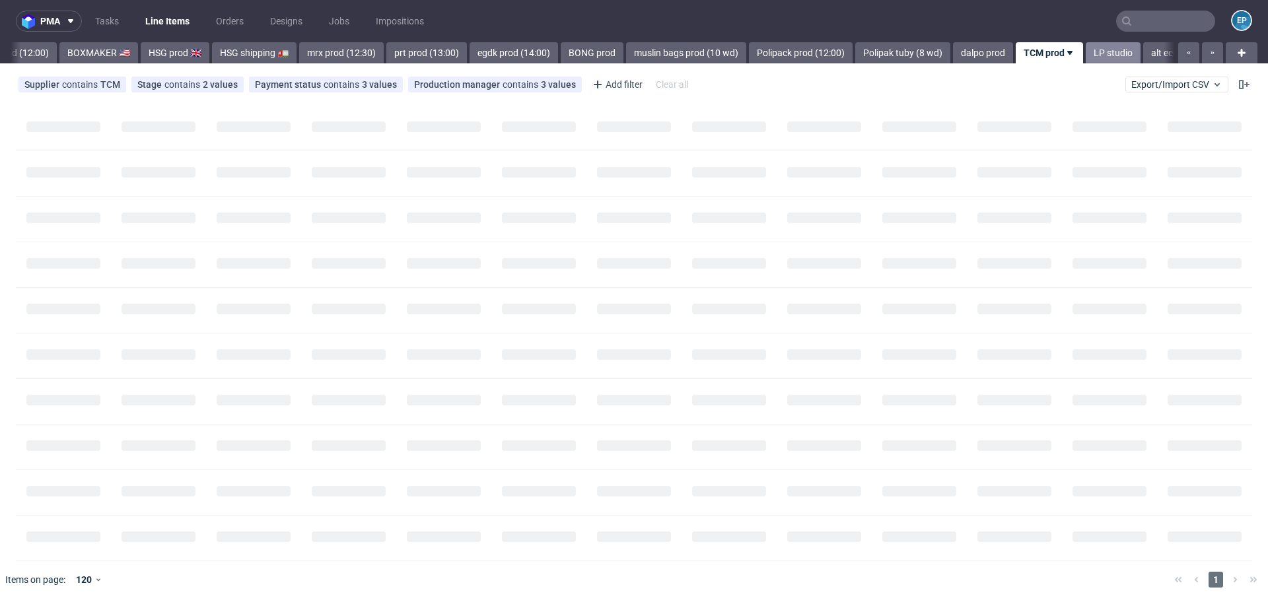
scroll to position [0, 1729]
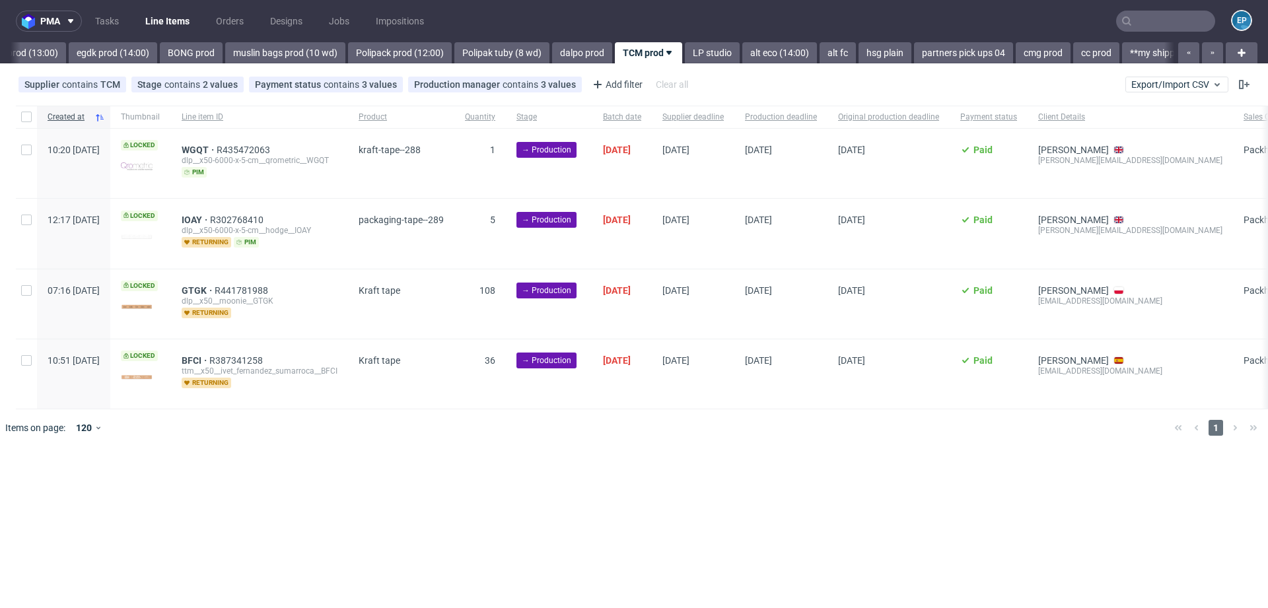
click at [16, 120] on div at bounding box center [26, 117] width 21 height 22
checkbox input "true"
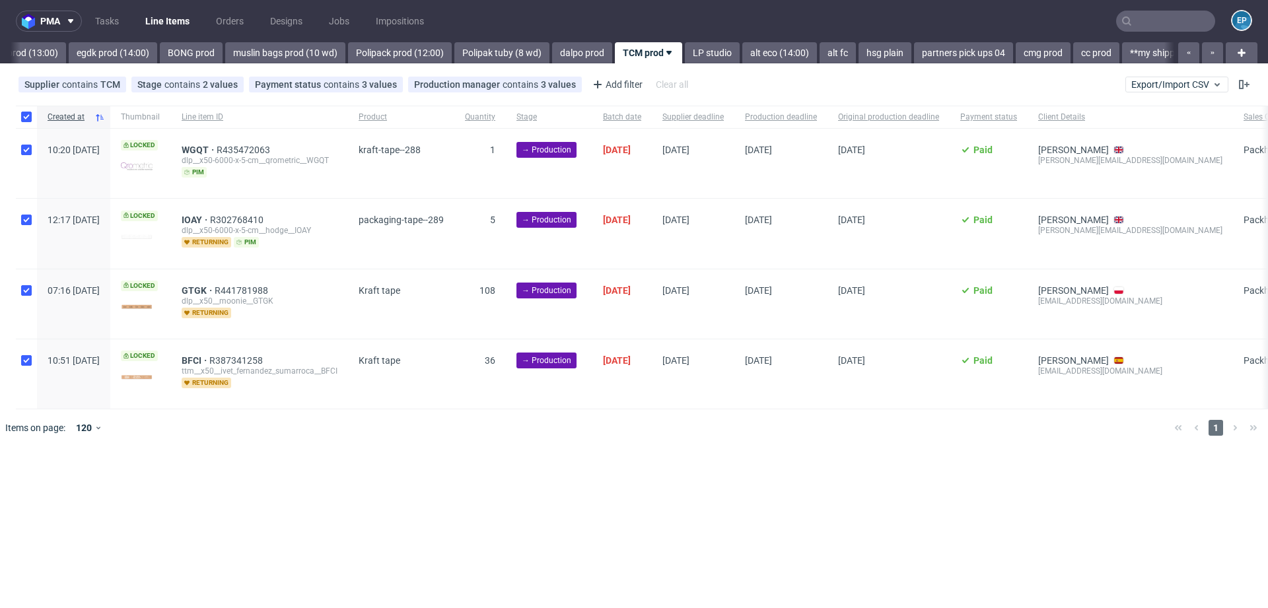
checkbox input "true"
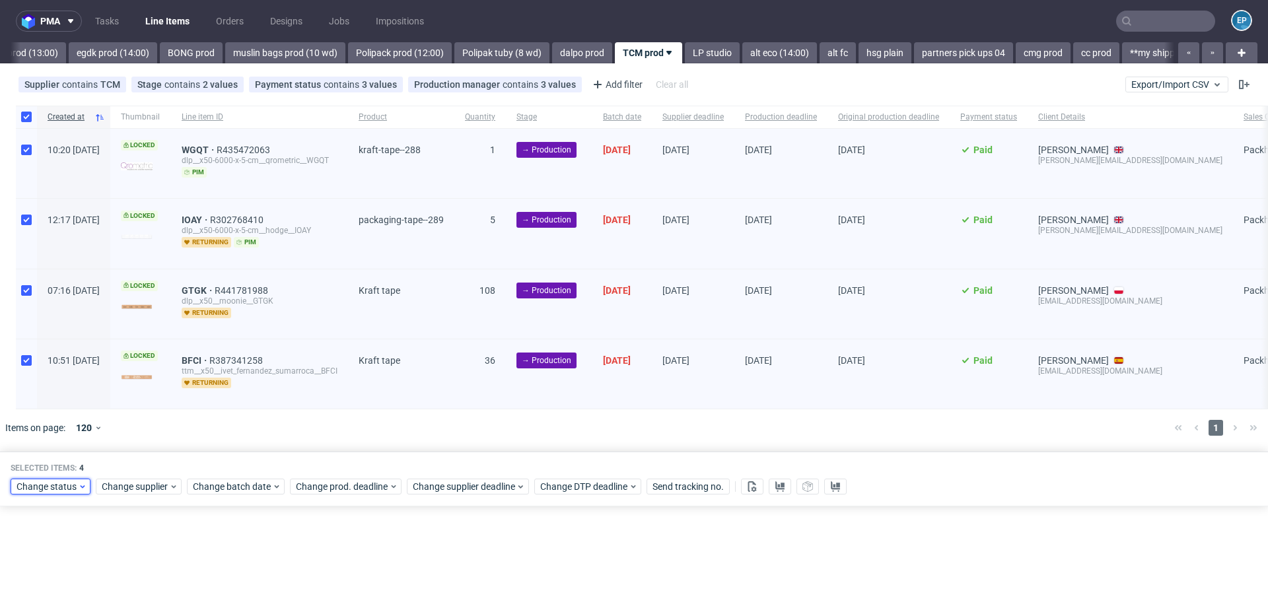
click at [60, 484] on span "Change status" at bounding box center [47, 486] width 61 height 13
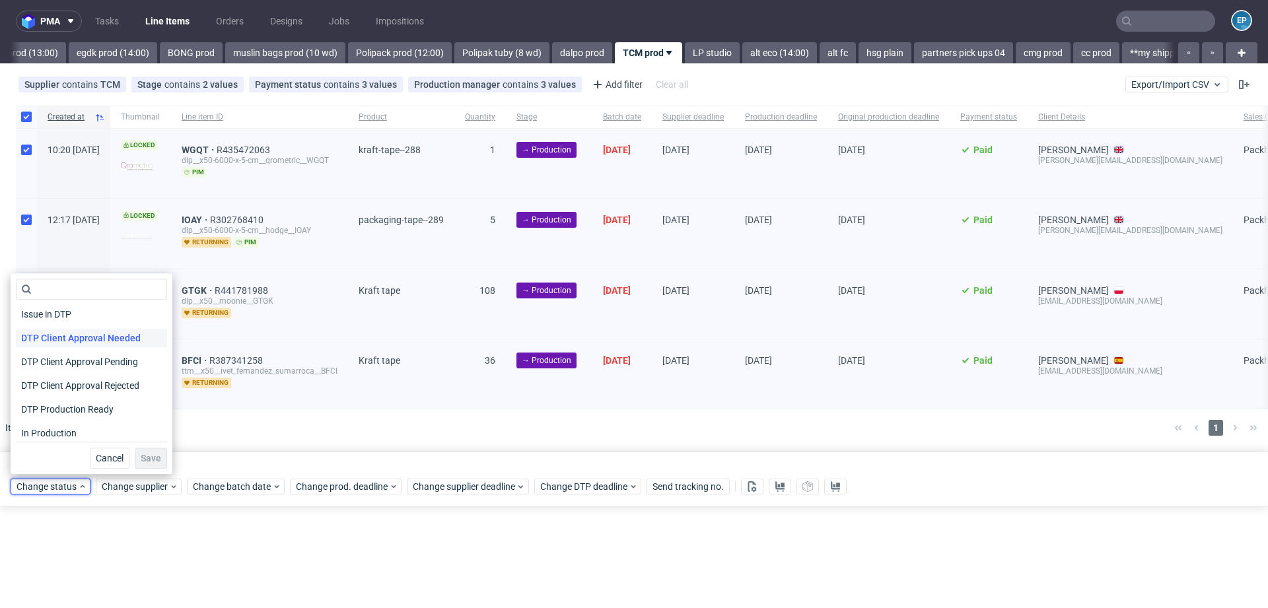
scroll to position [85, 0]
click at [61, 417] on span "In Production" at bounding box center [49, 422] width 67 height 18
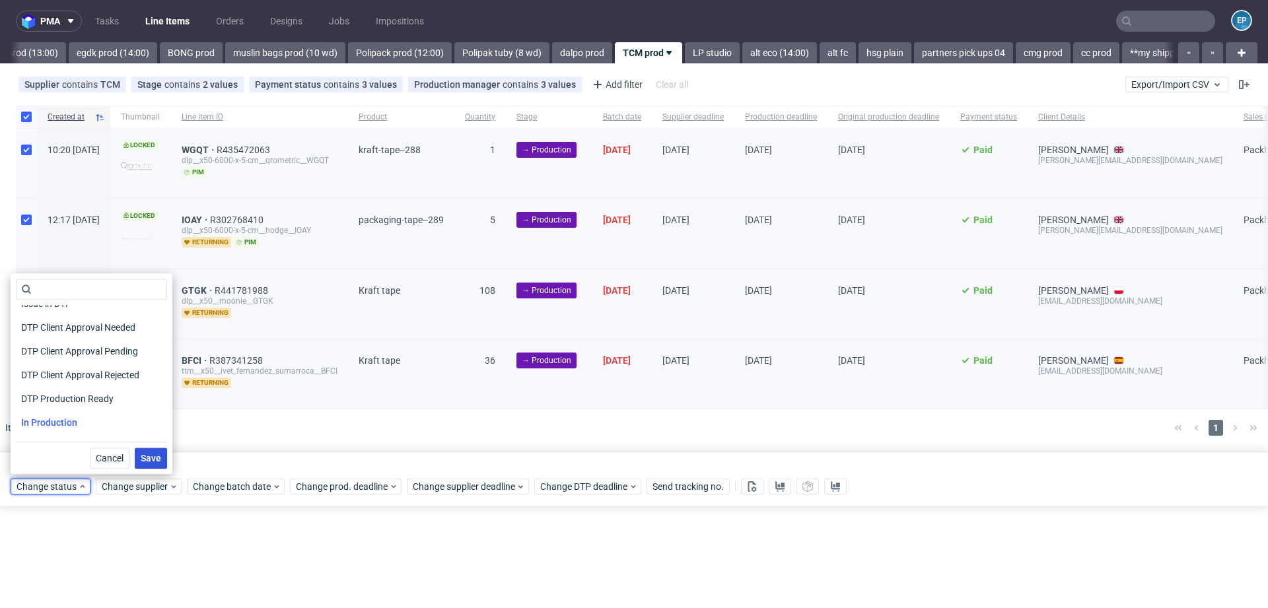
click at [139, 452] on button "Save" at bounding box center [151, 458] width 32 height 21
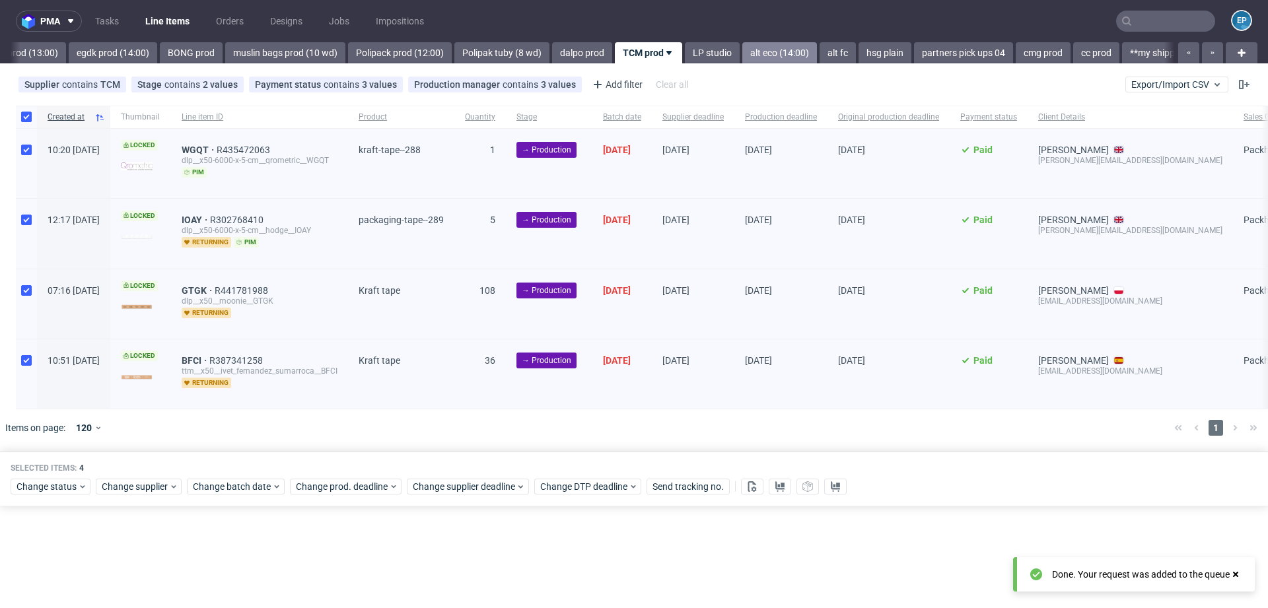
click at [742, 51] on link "alt eco (14:00)" at bounding box center [779, 52] width 75 height 21
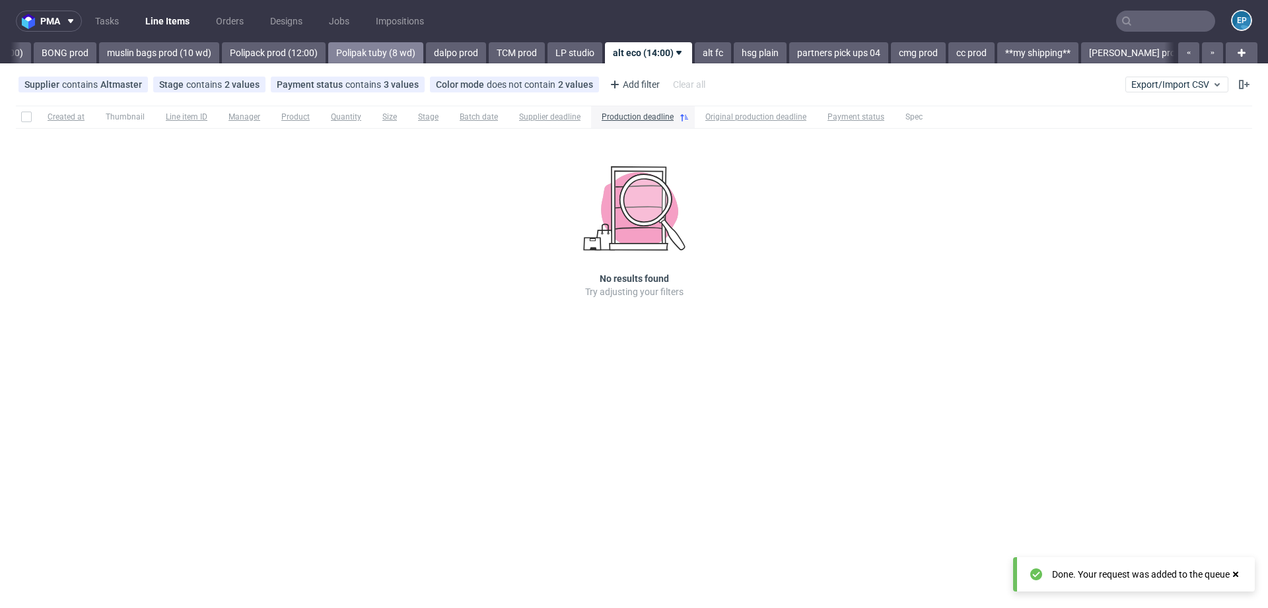
click at [328, 55] on link "Polipak tuby (8 wd)" at bounding box center [375, 52] width 95 height 21
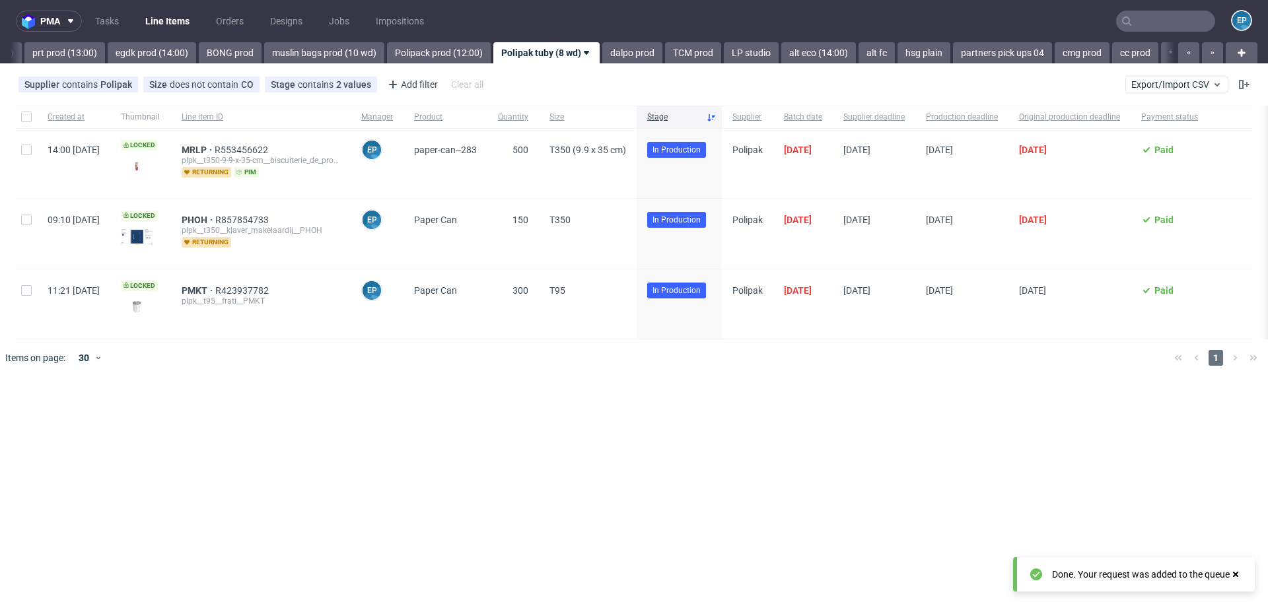
scroll to position [0, 1589]
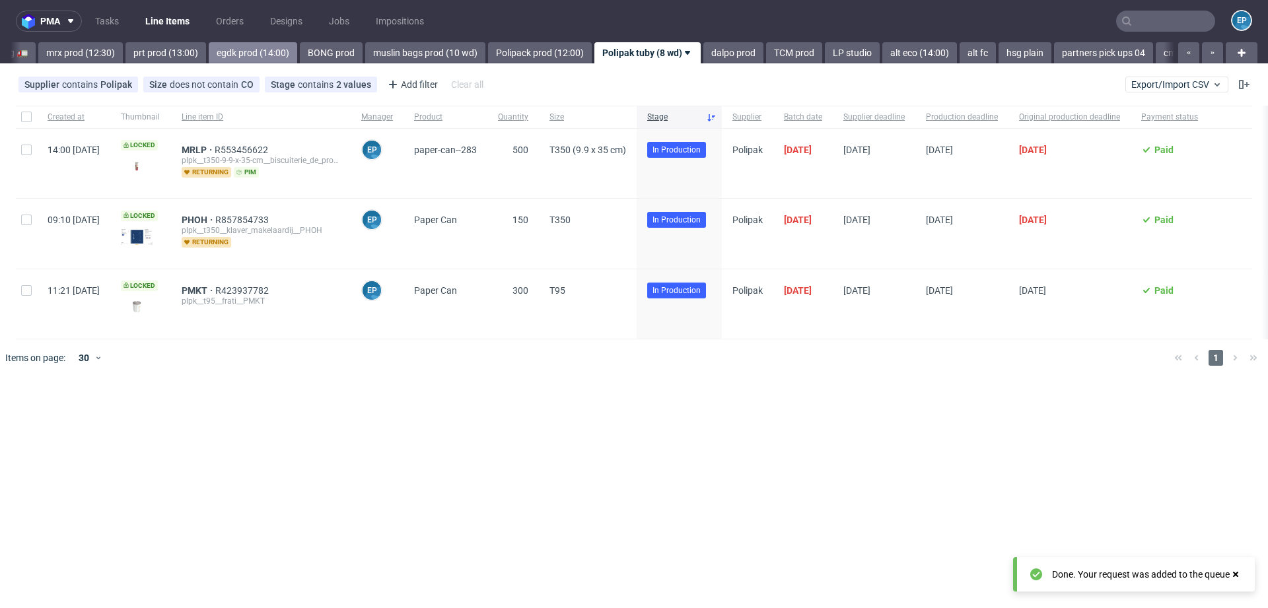
click at [209, 53] on link "egdk prod (14:00)" at bounding box center [253, 52] width 88 height 21
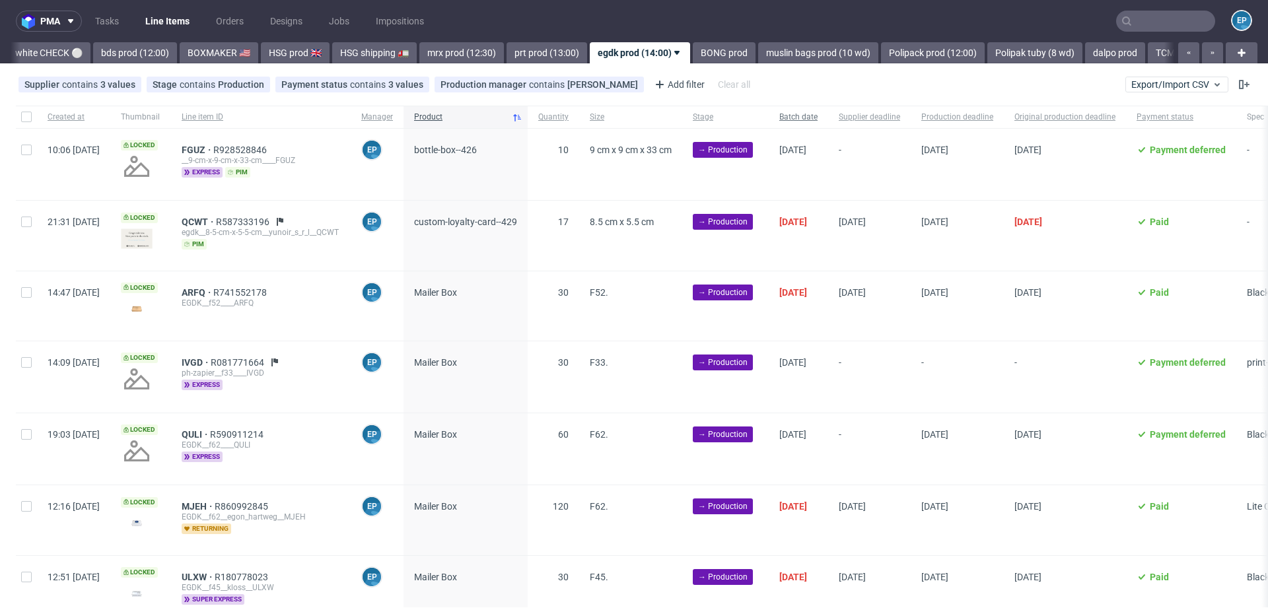
click at [817, 116] on span "Batch date" at bounding box center [798, 117] width 38 height 11
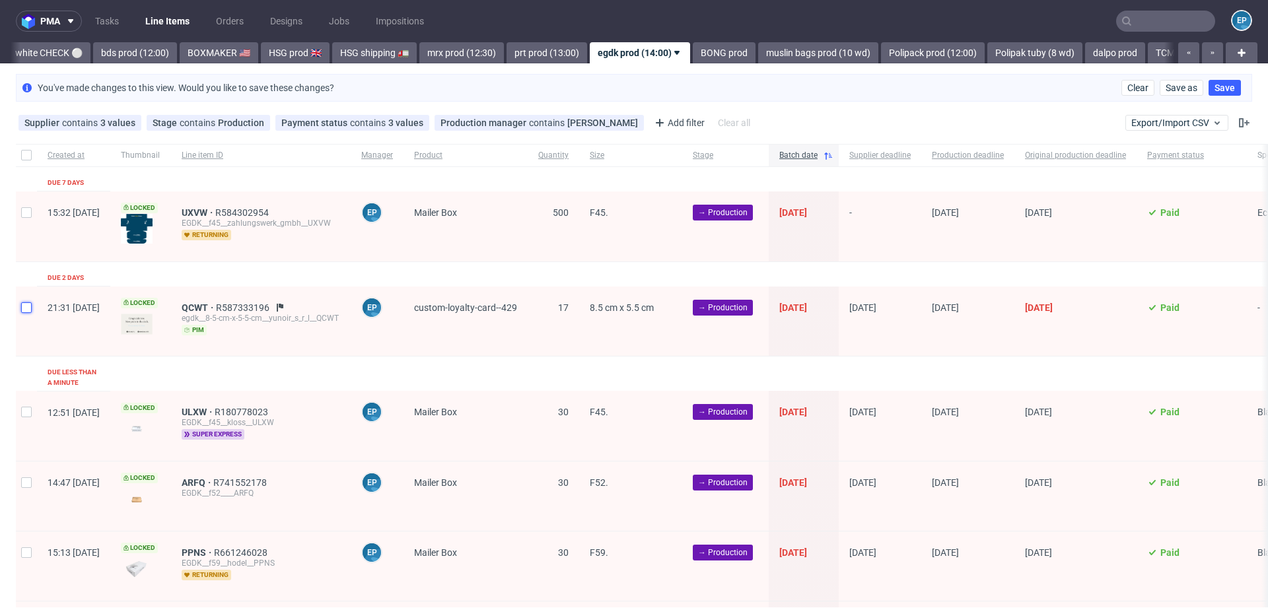
click at [23, 302] on input "checkbox" at bounding box center [26, 307] width 11 height 11
checkbox input "true"
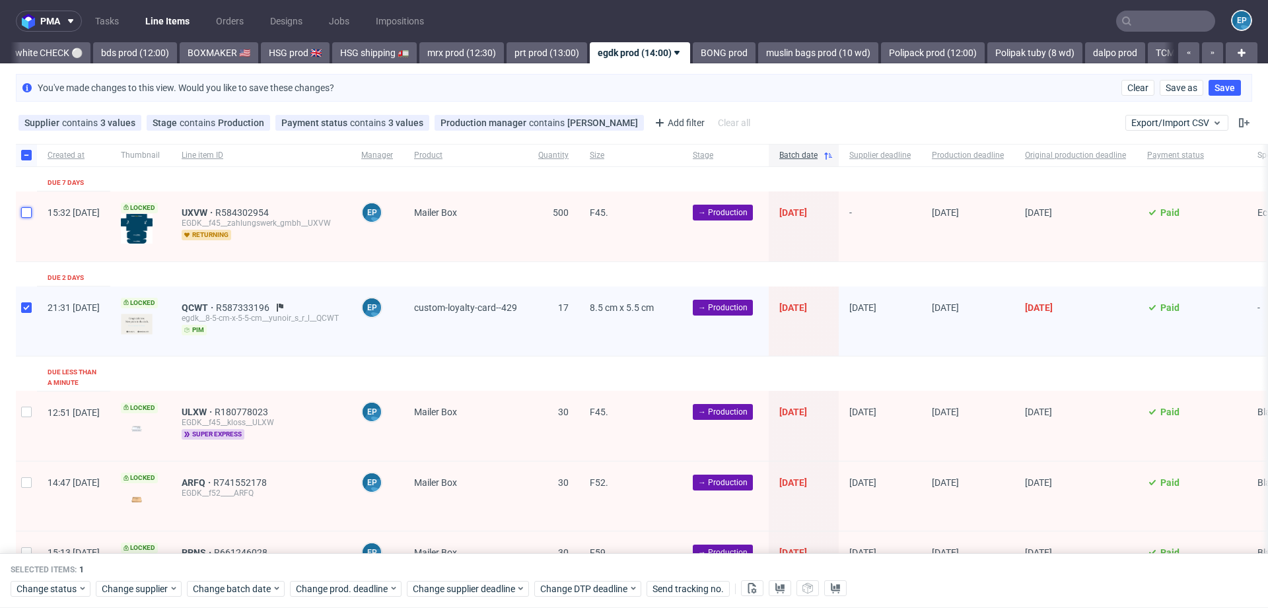
click at [24, 207] on input "checkbox" at bounding box center [26, 212] width 11 height 11
checkbox input "true"
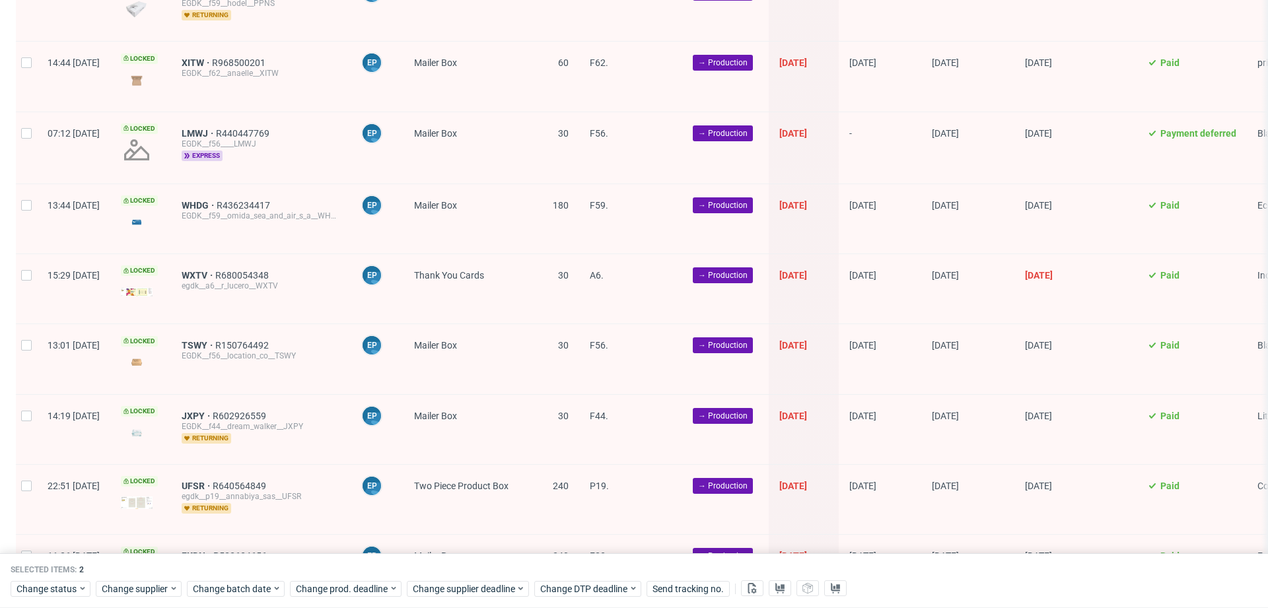
scroll to position [60, 0]
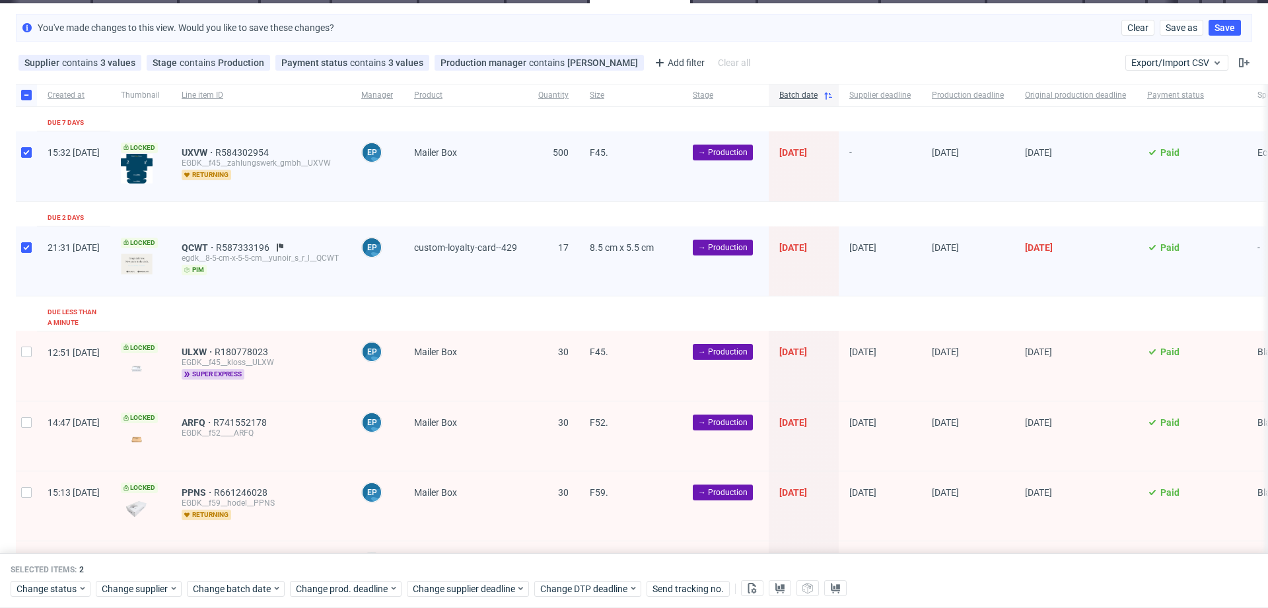
click at [26, 88] on div at bounding box center [26, 95] width 21 height 22
checkbox input "false"
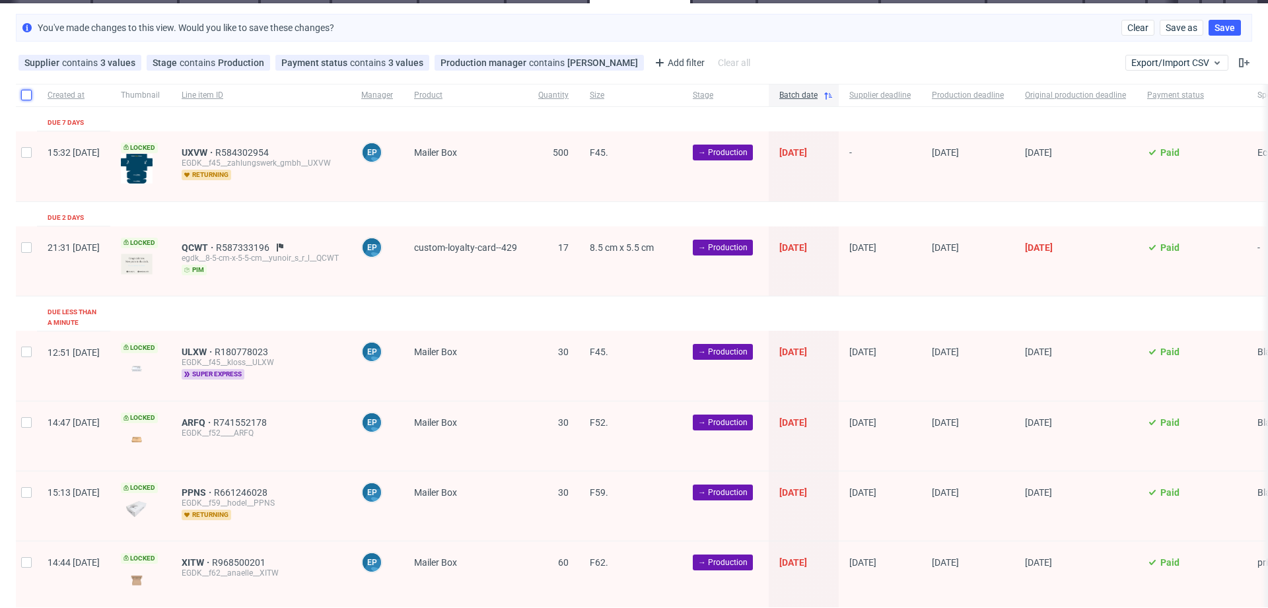
click at [26, 90] on input "checkbox" at bounding box center [26, 95] width 11 height 11
checkbox input "true"
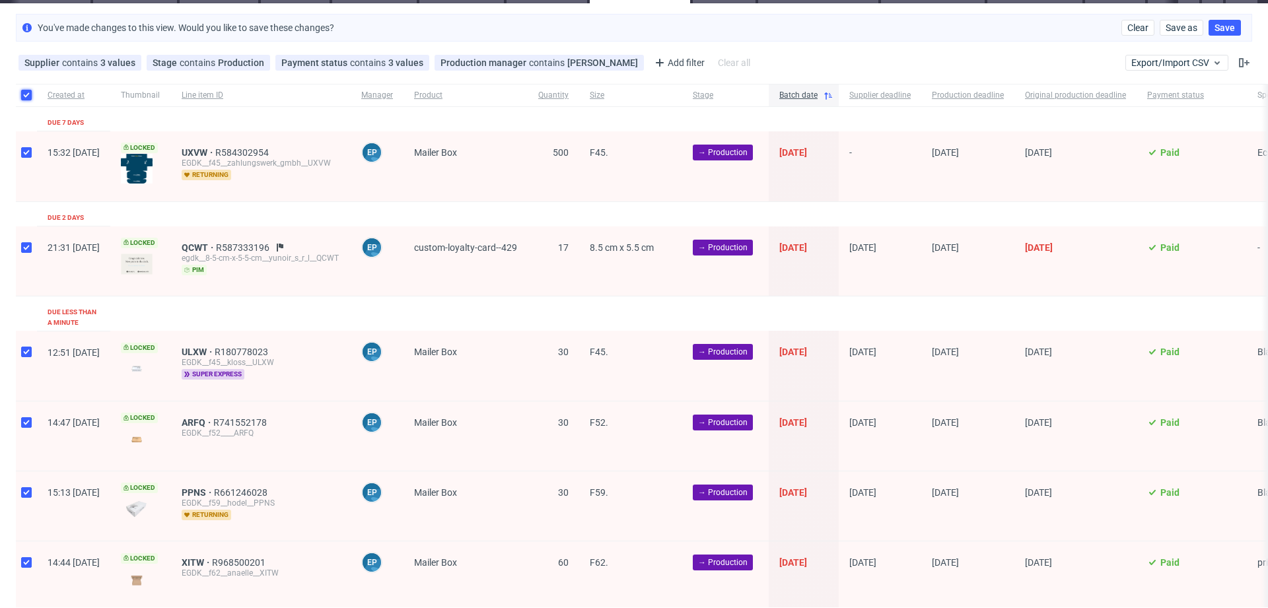
checkbox input "true"
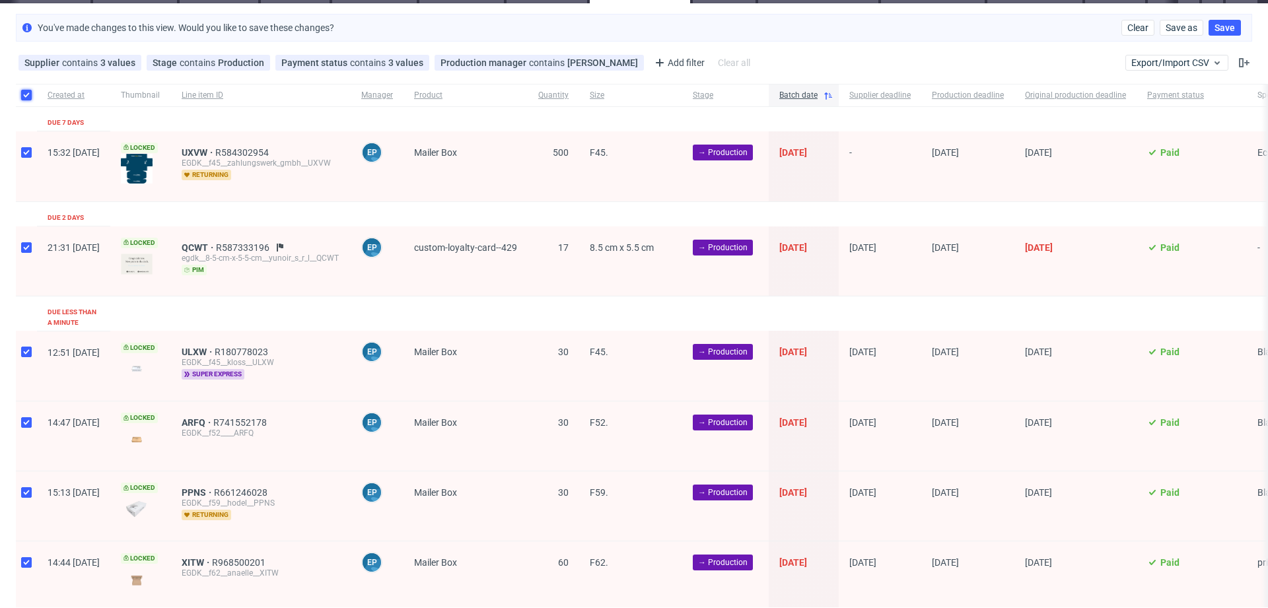
checkbox input "true"
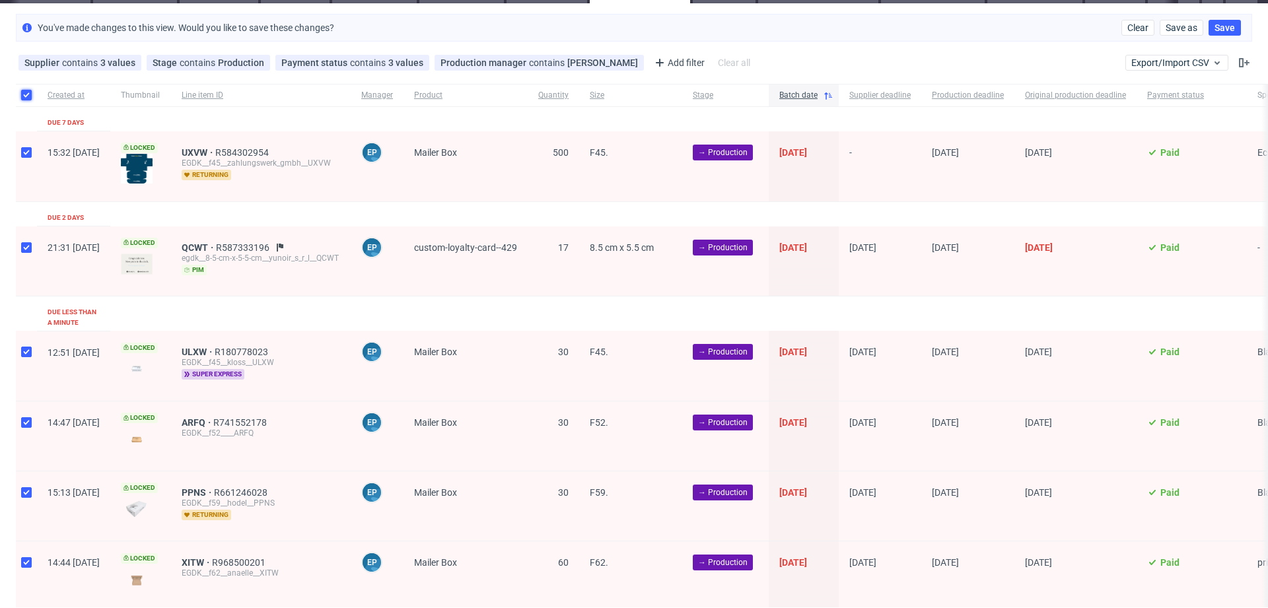
checkbox input "true"
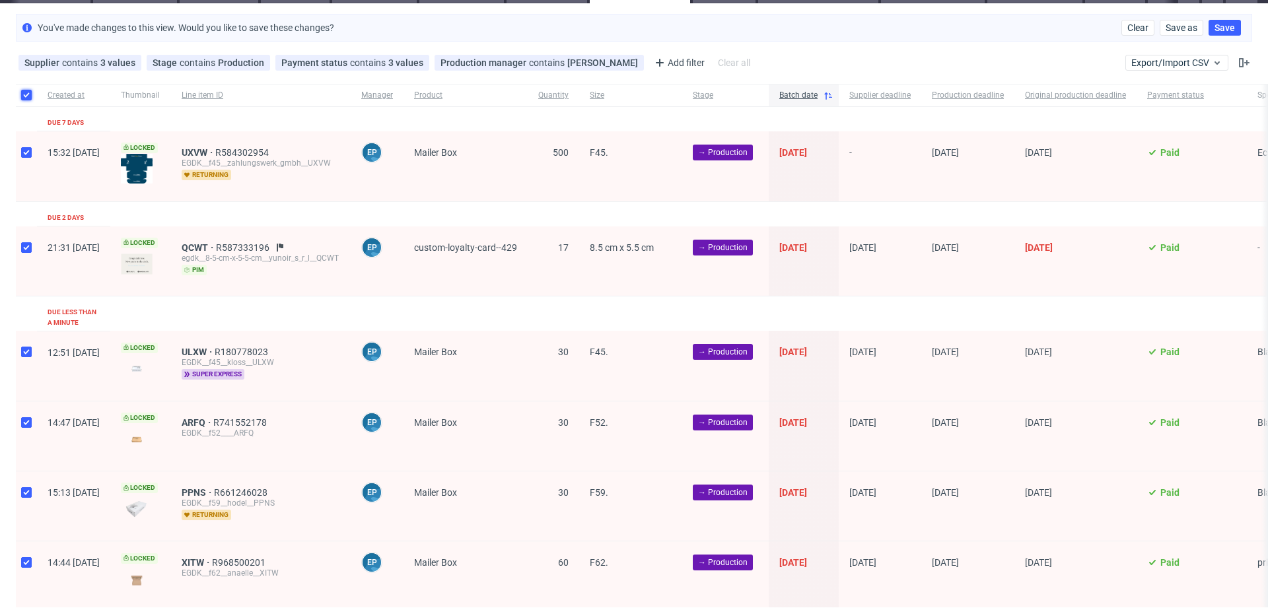
checkbox input "true"
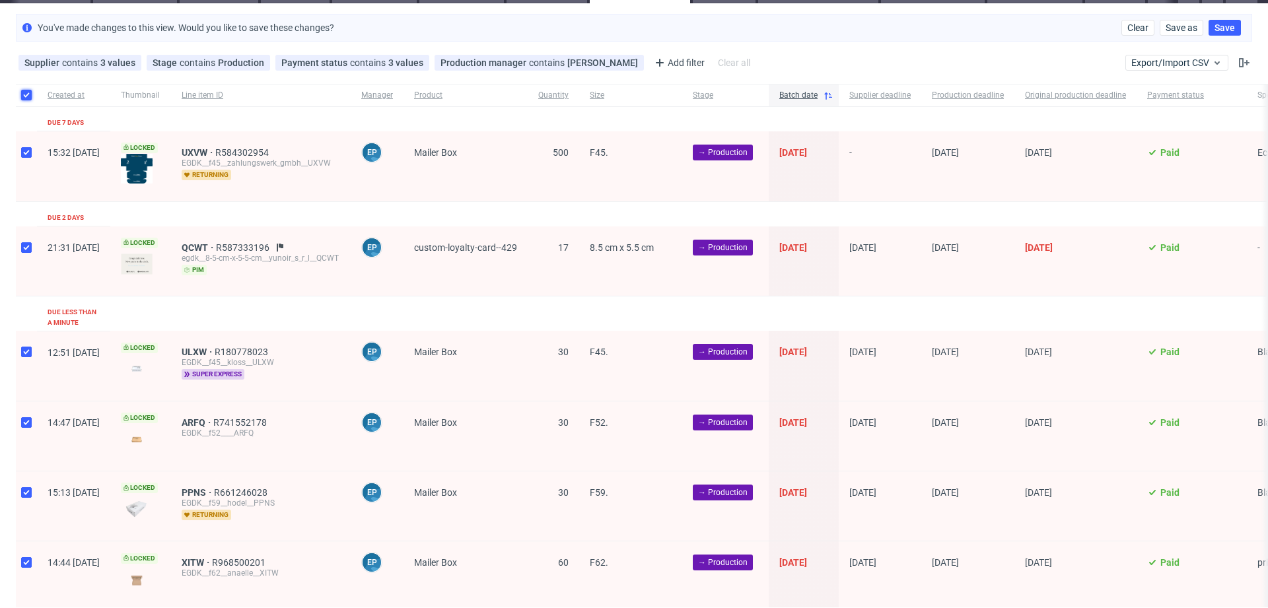
checkbox input "true"
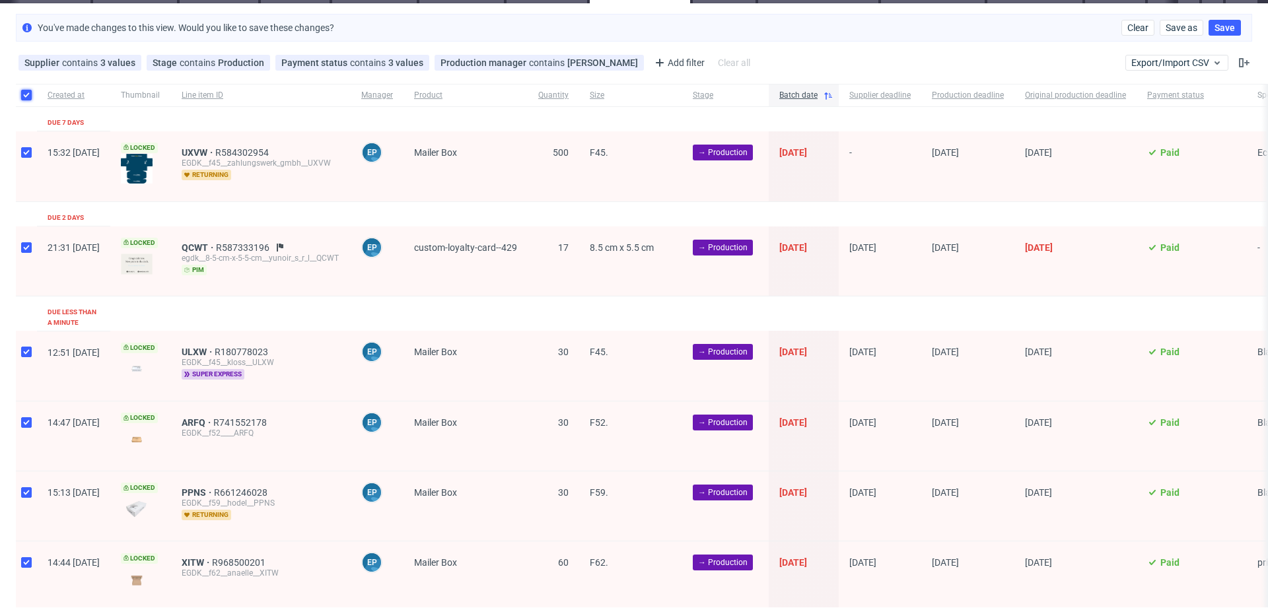
checkbox input "true"
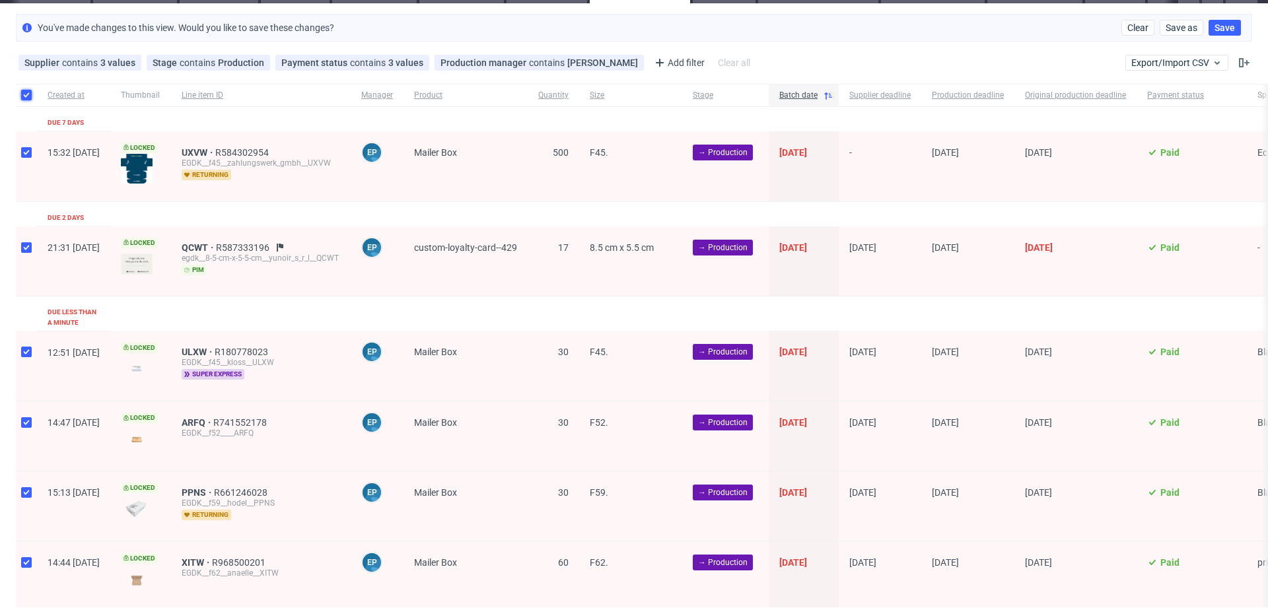
checkbox input "true"
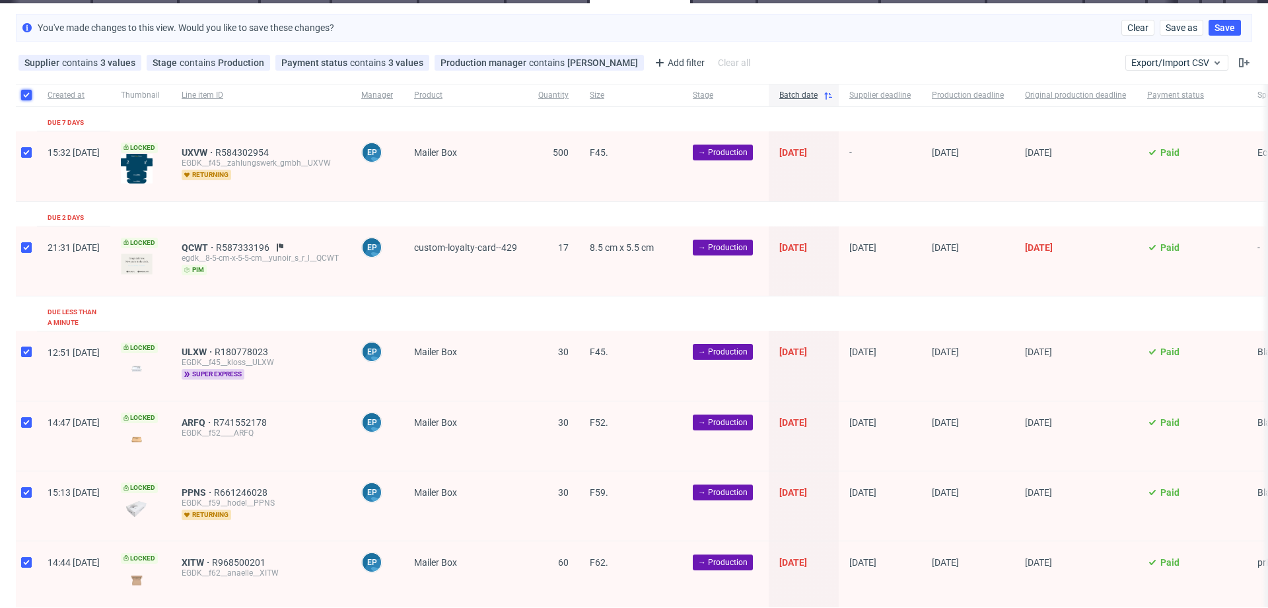
checkbox input "true"
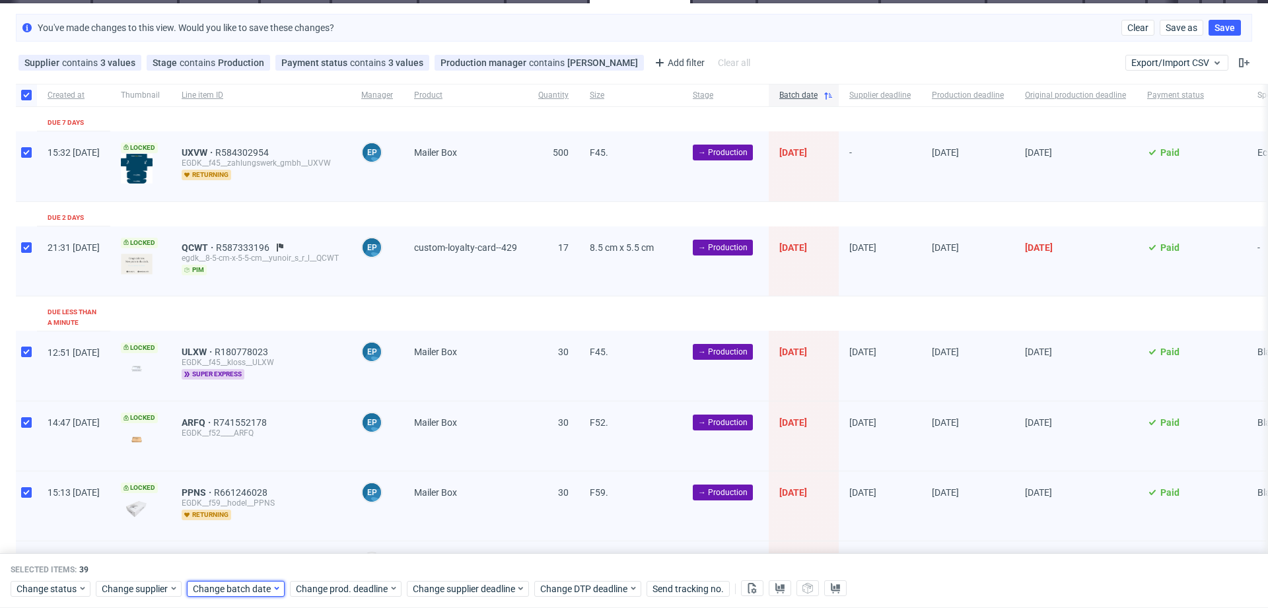
click at [230, 592] on span "Change batch date" at bounding box center [232, 588] width 79 height 13
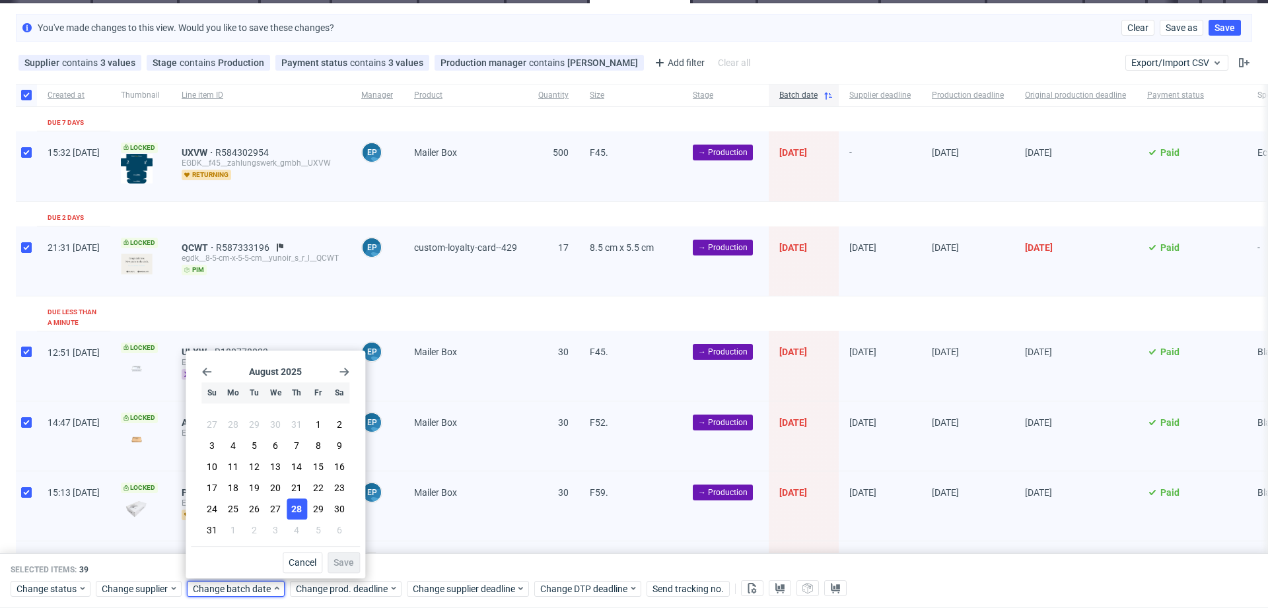
click at [292, 516] on span "28" at bounding box center [296, 508] width 11 height 13
click at [341, 561] on span "Save" at bounding box center [343, 562] width 20 height 9
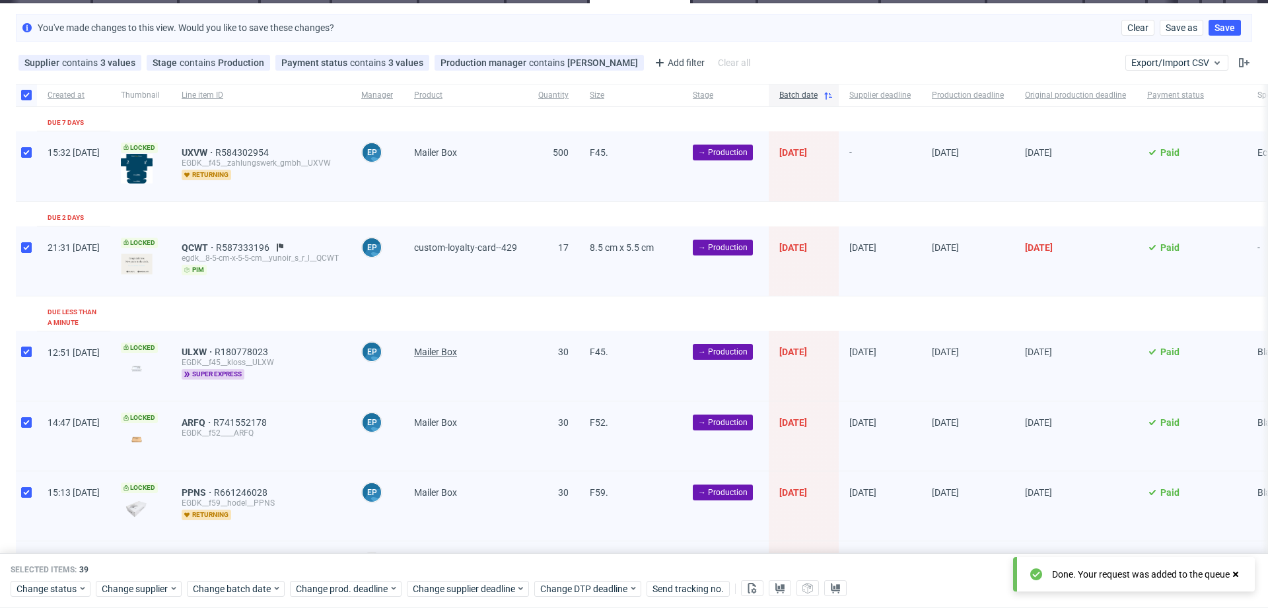
click at [457, 347] on span "Mailer Box" at bounding box center [435, 352] width 43 height 11
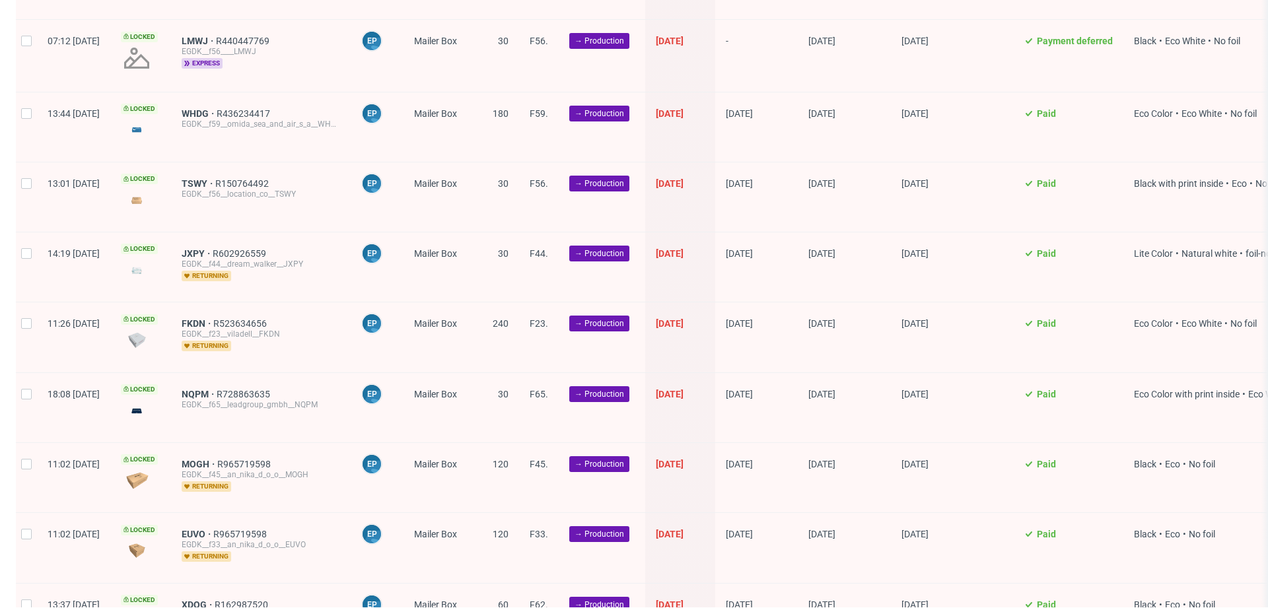
scroll to position [0, 0]
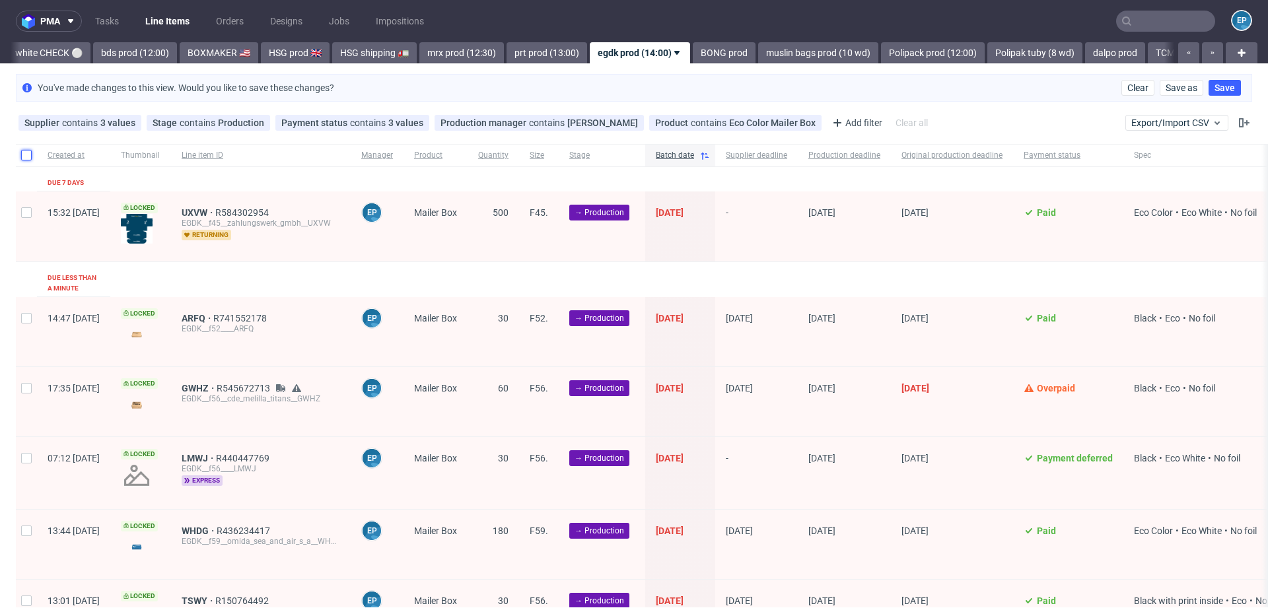
click at [24, 152] on input "checkbox" at bounding box center [26, 155] width 11 height 11
checkbox input "true"
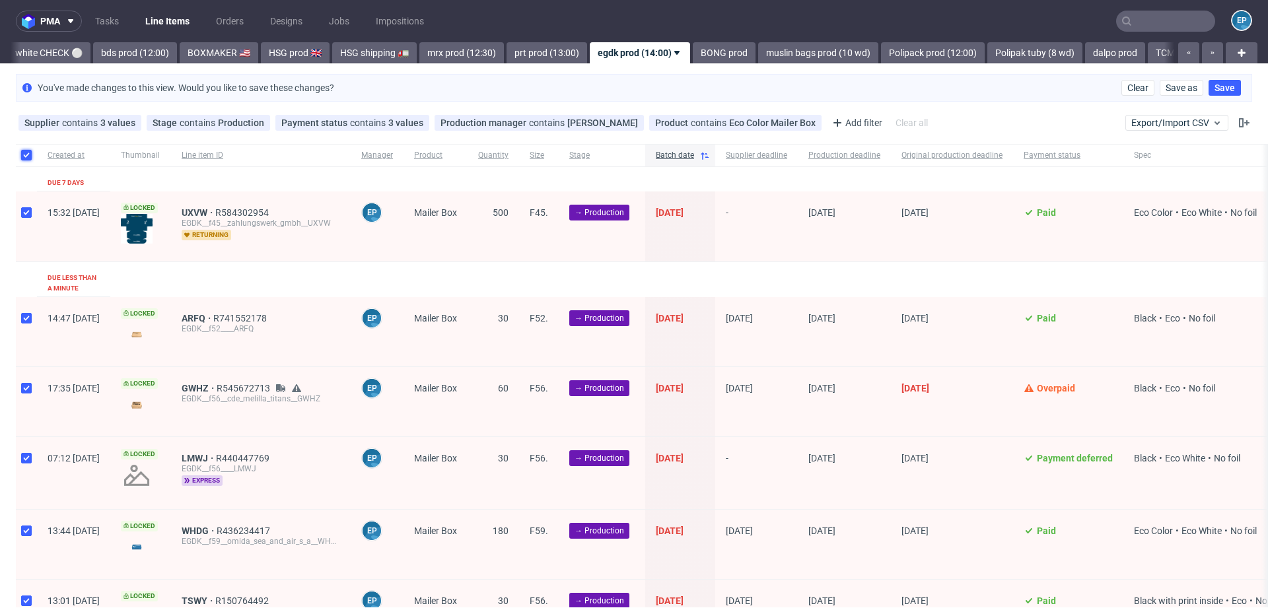
checkbox input "true"
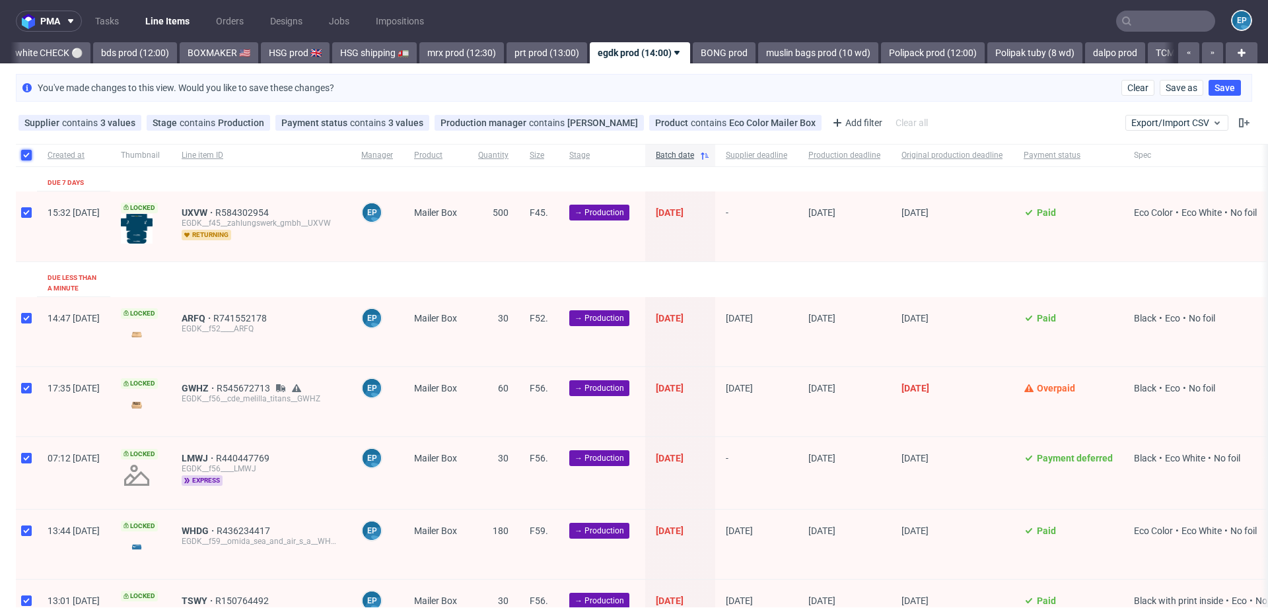
checkbox input "true"
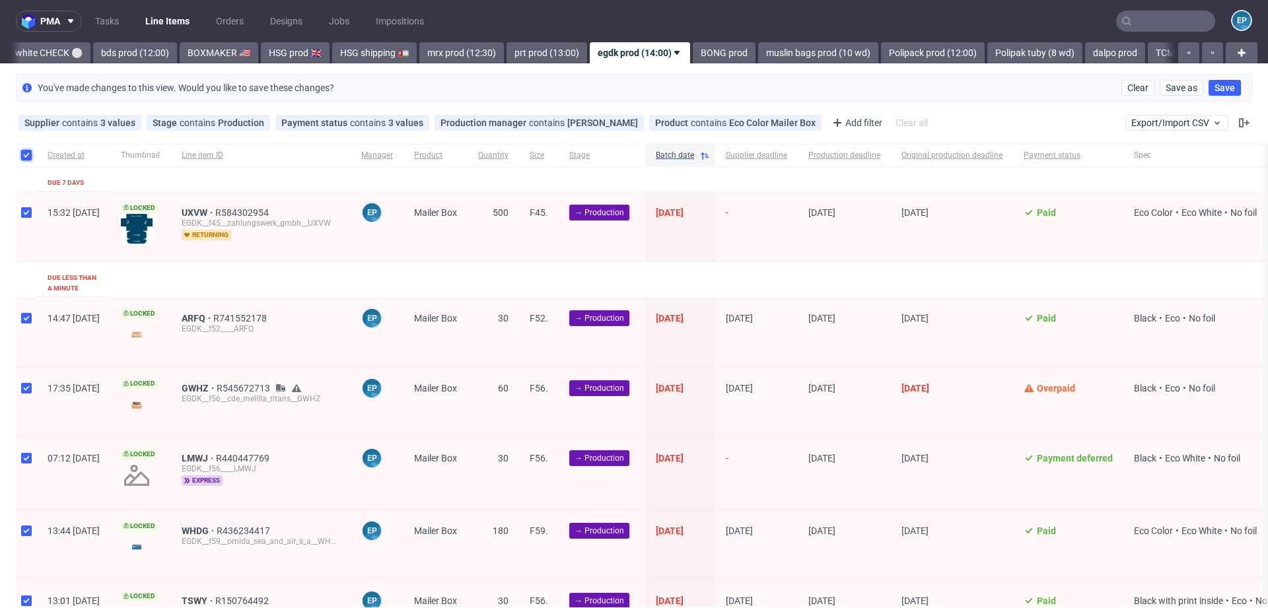
checkbox input "true"
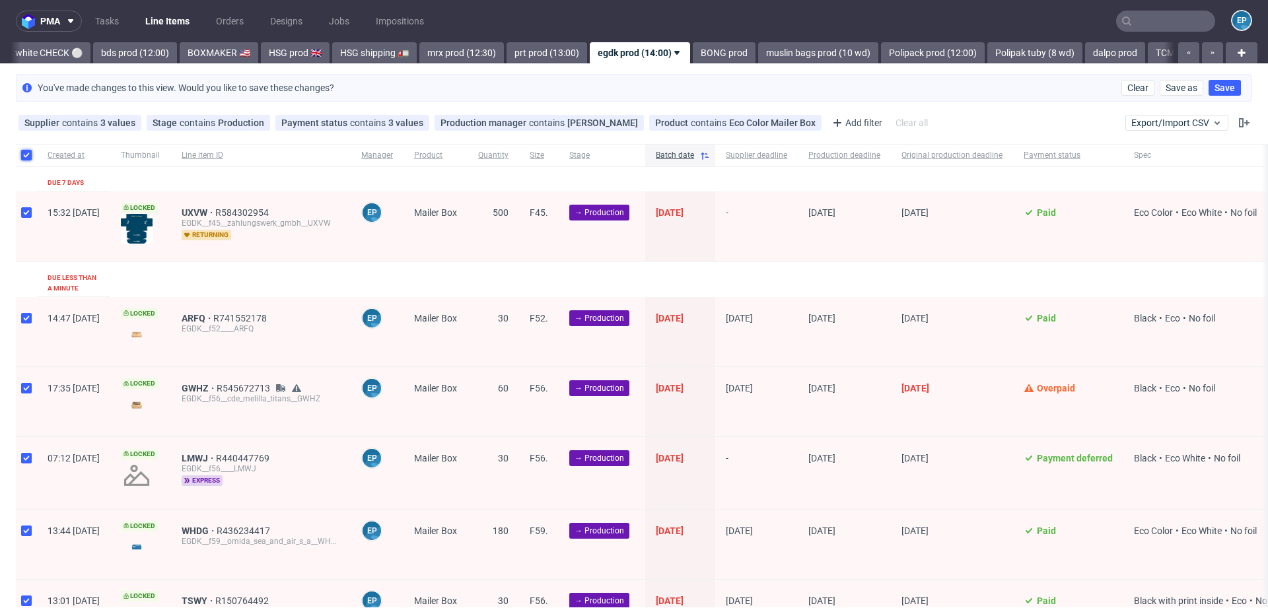
checkbox input "true"
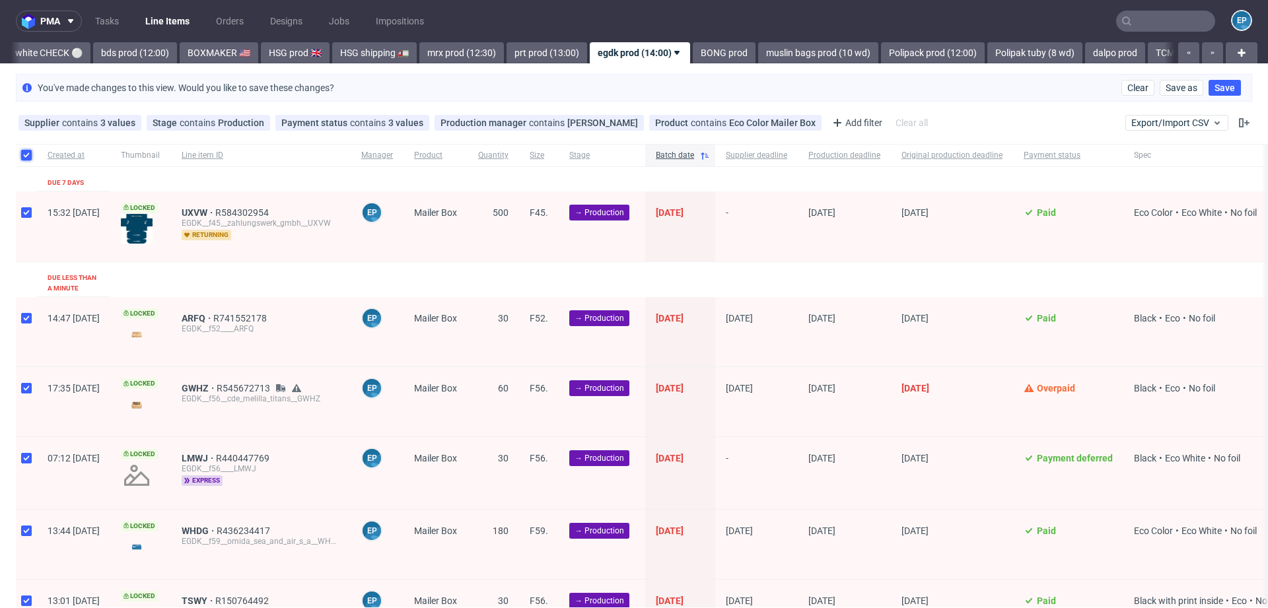
checkbox input "true"
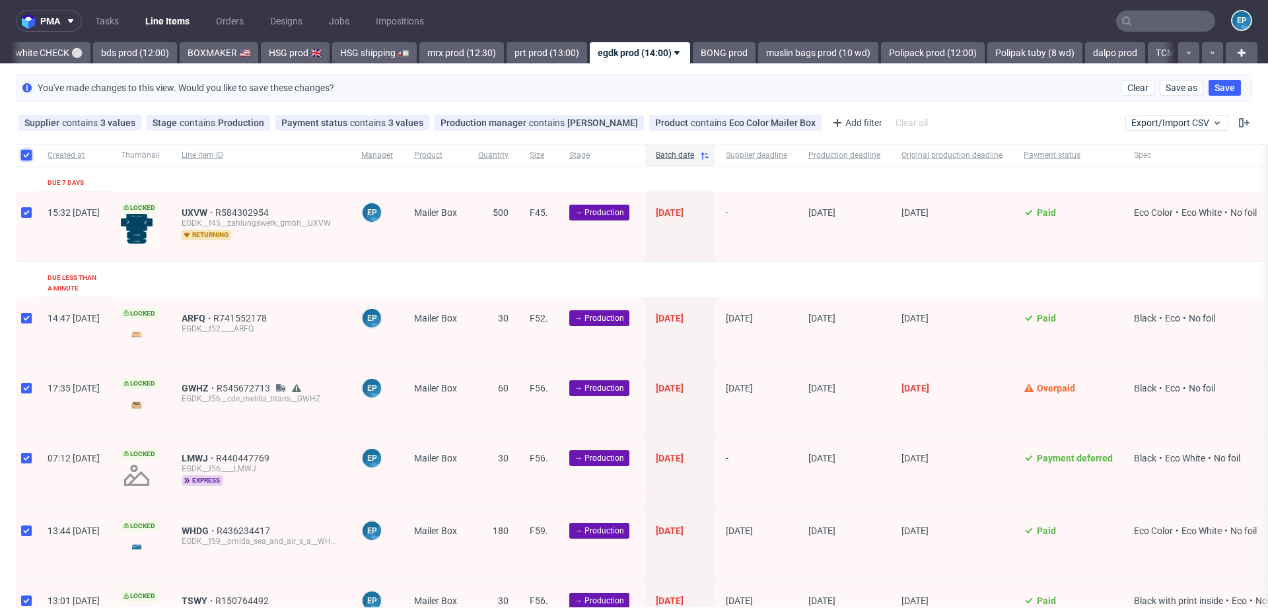
checkbox input "true"
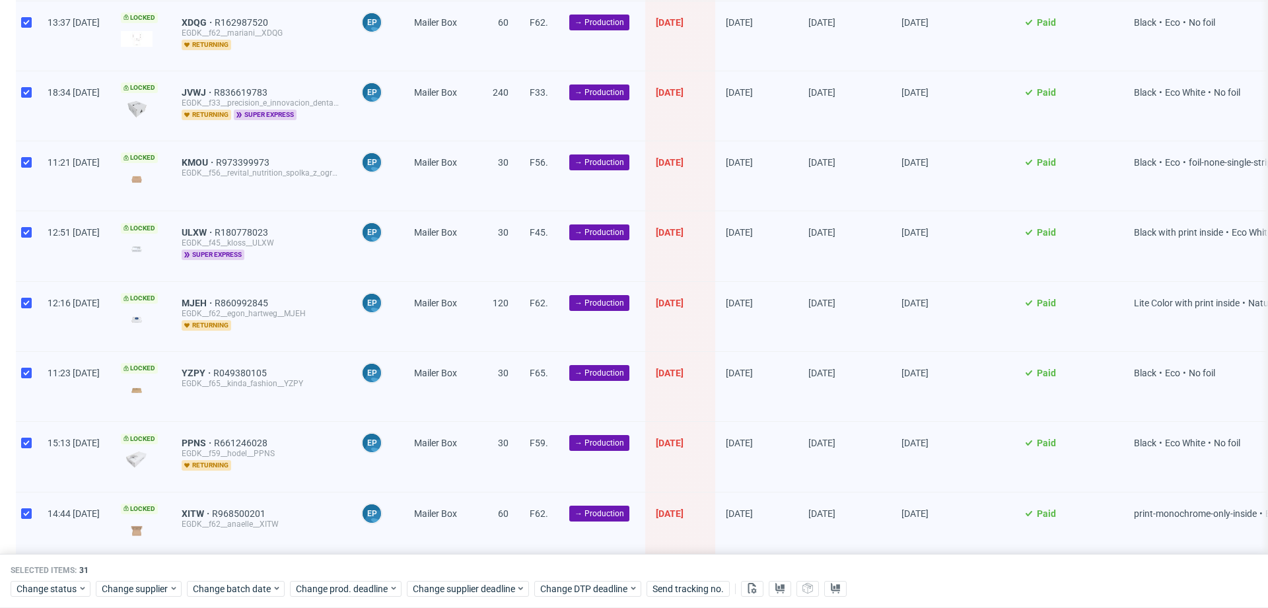
scroll to position [993, 0]
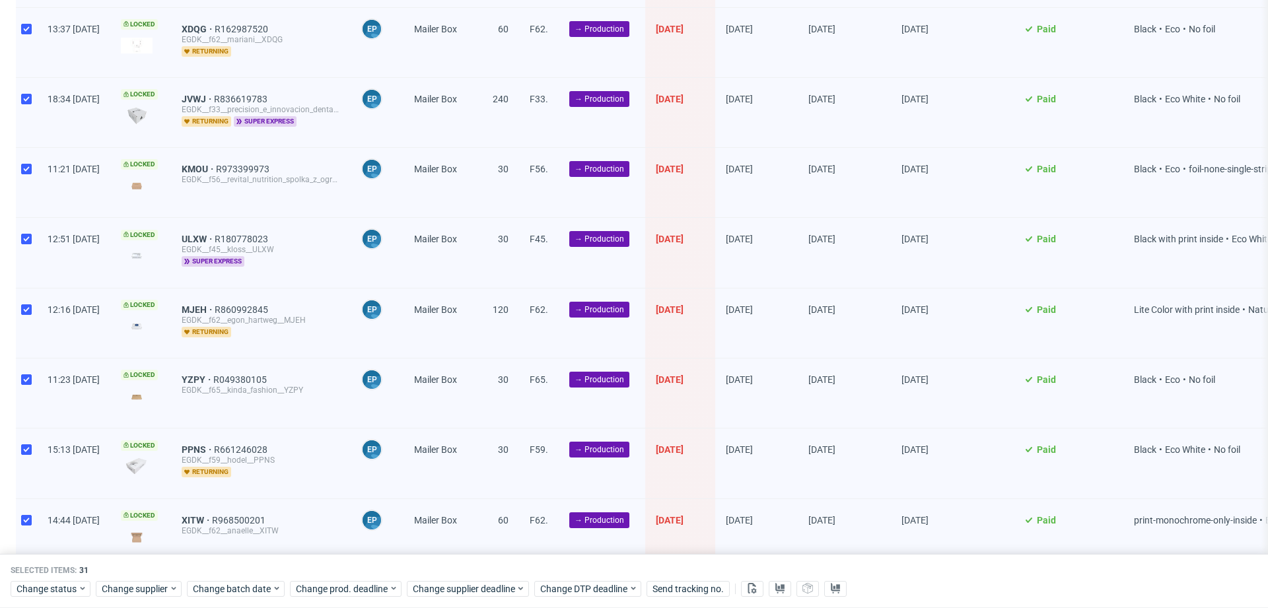
click at [17, 90] on div at bounding box center [26, 112] width 21 height 69
checkbox input "false"
click at [23, 234] on input "checkbox" at bounding box center [26, 239] width 11 height 11
checkbox input "false"
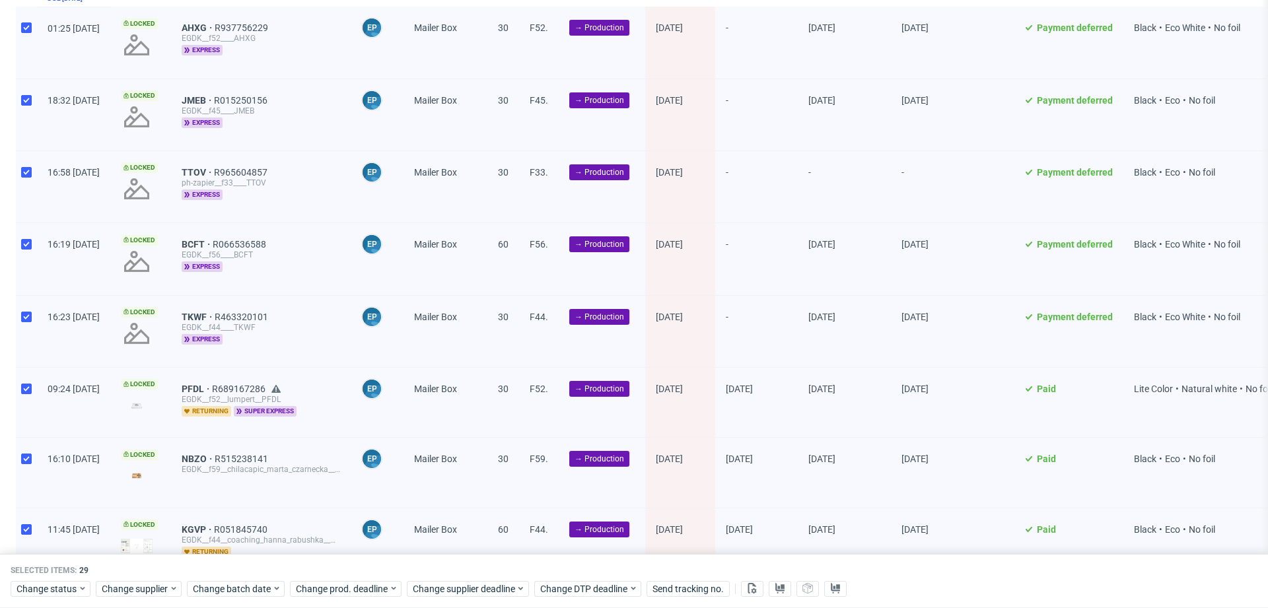
scroll to position [1598, 0]
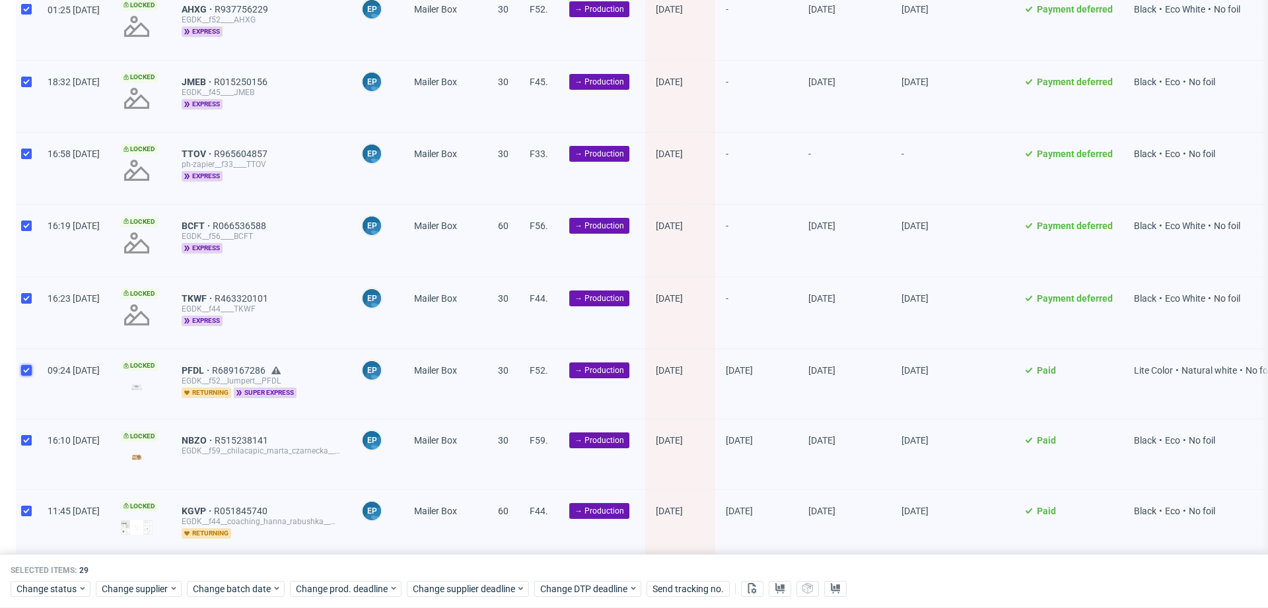
click at [30, 365] on input "checkbox" at bounding box center [26, 370] width 11 height 11
checkbox input "false"
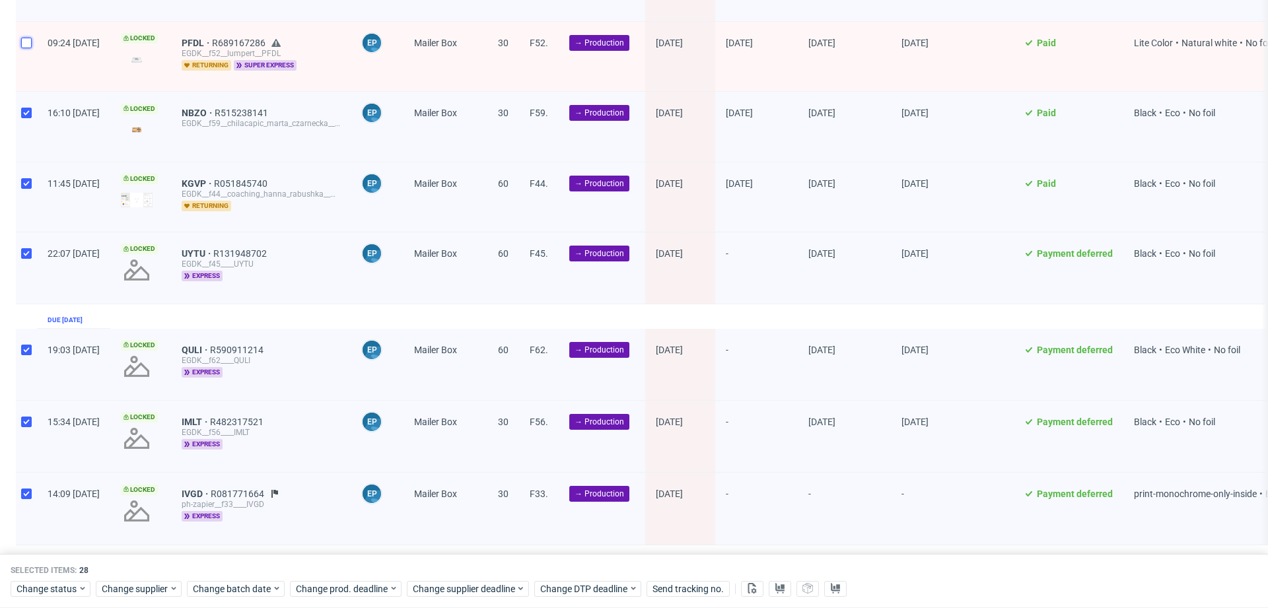
scroll to position [1936, 0]
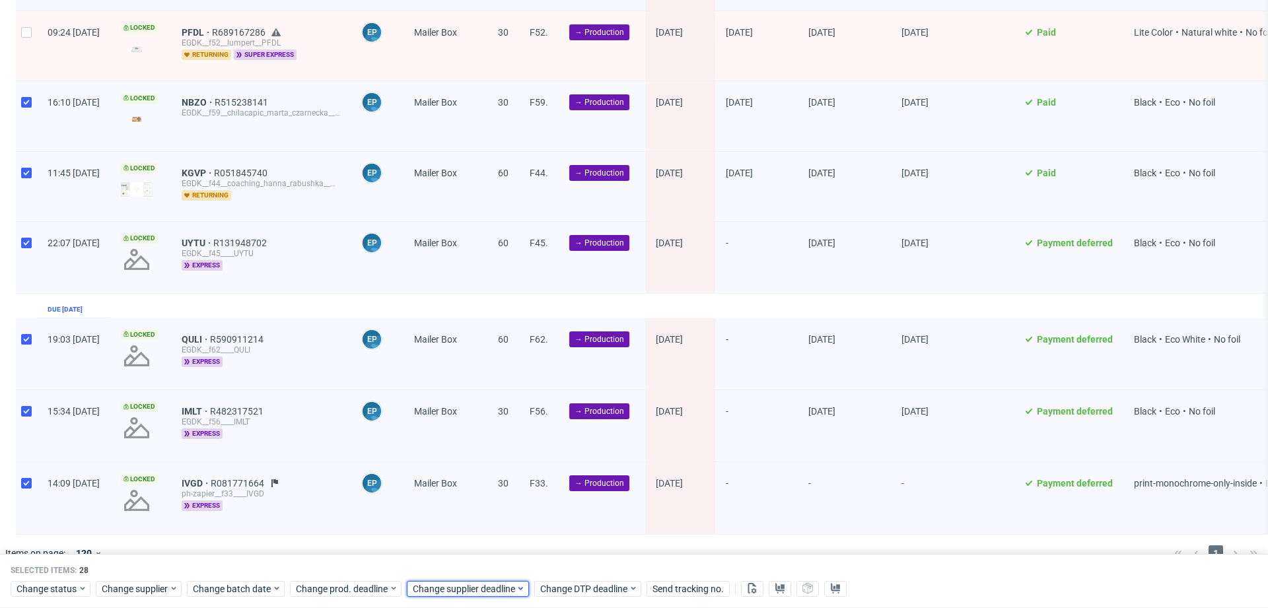
click at [460, 590] on span "Change supplier deadline" at bounding box center [464, 588] width 103 height 13
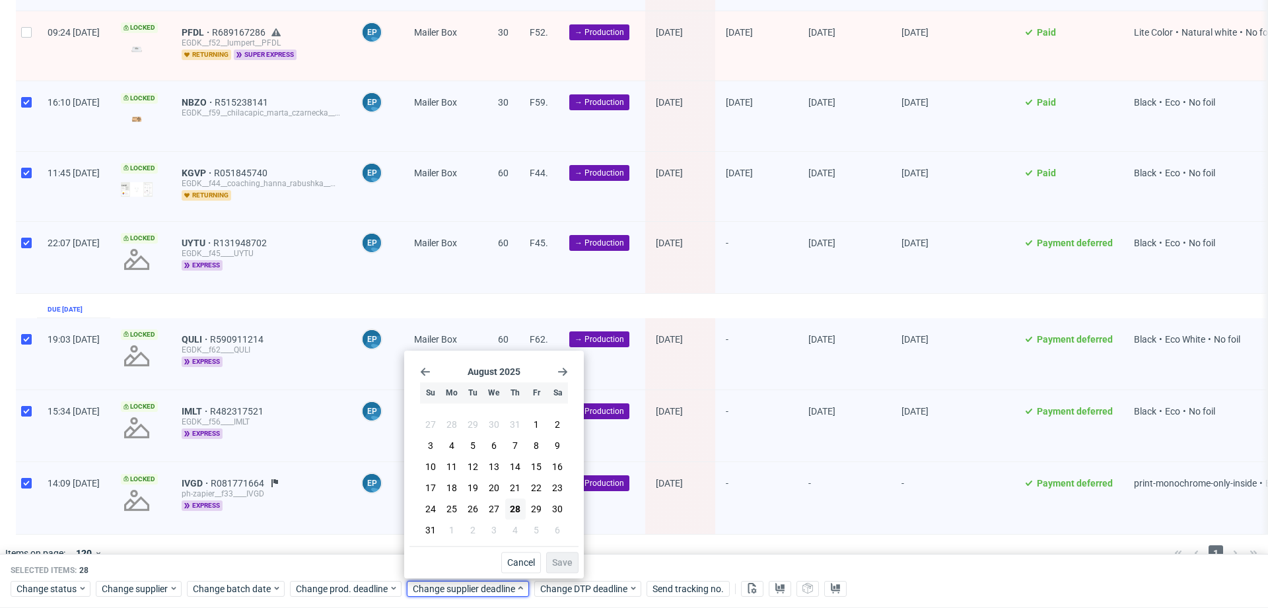
click at [565, 374] on use "Go forward 1 month" at bounding box center [562, 372] width 9 height 8
click at [453, 449] on span "8" at bounding box center [451, 448] width 5 height 13
click at [556, 557] on button "Save" at bounding box center [562, 562] width 32 height 21
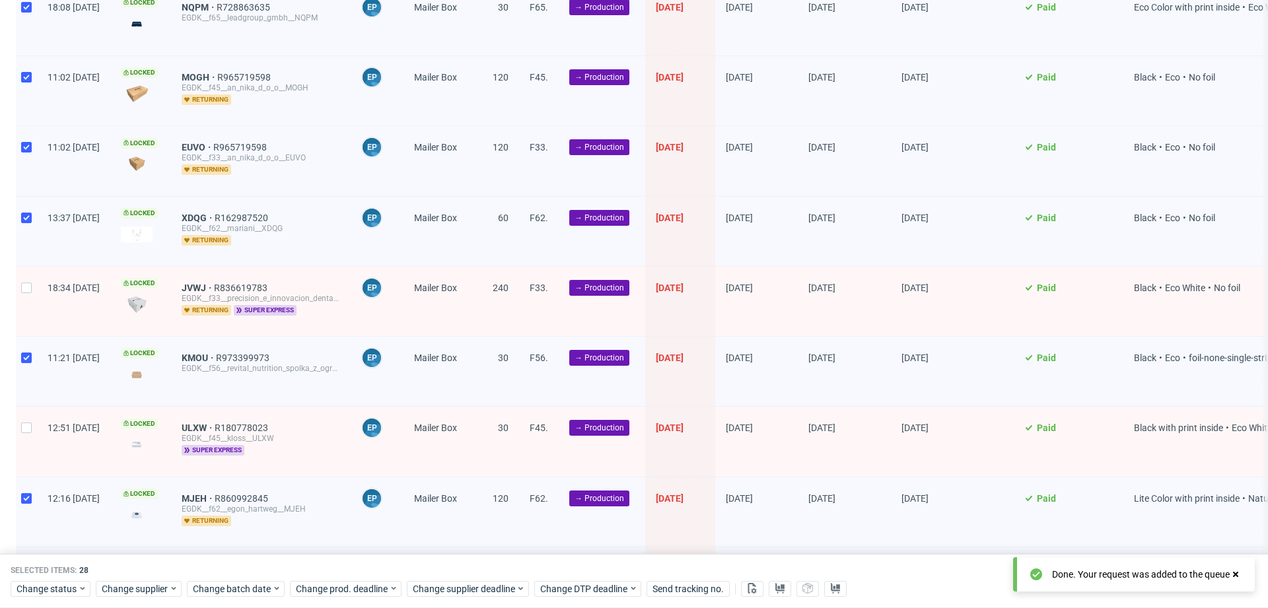
scroll to position [837, 0]
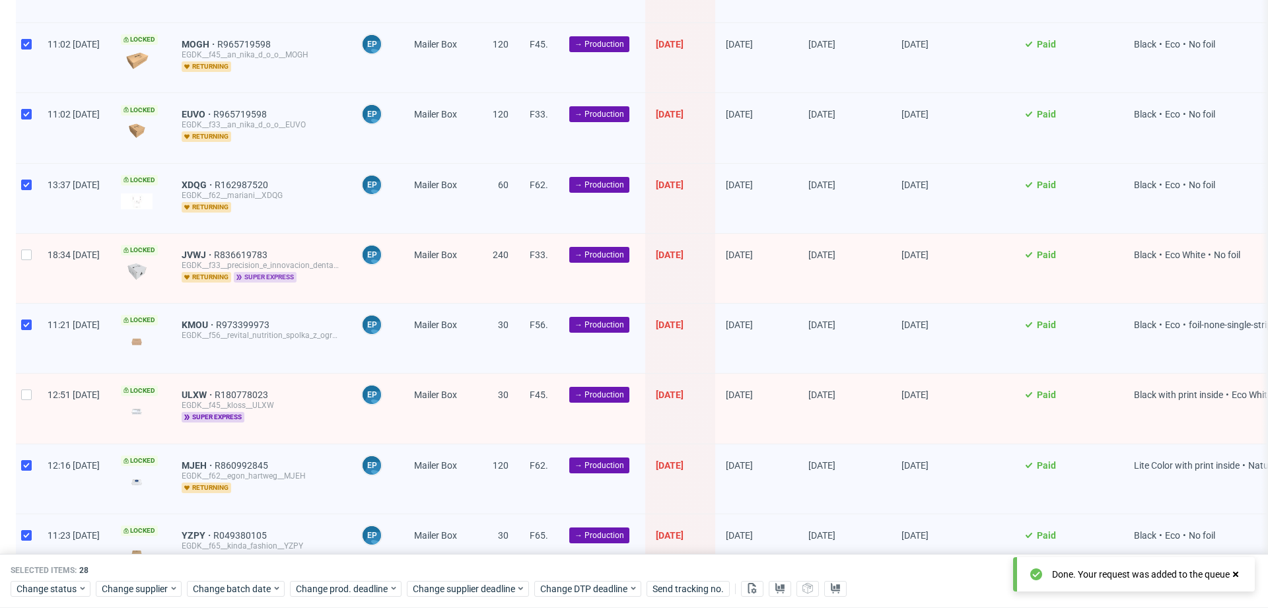
click at [296, 272] on span "super express" at bounding box center [265, 277] width 63 height 11
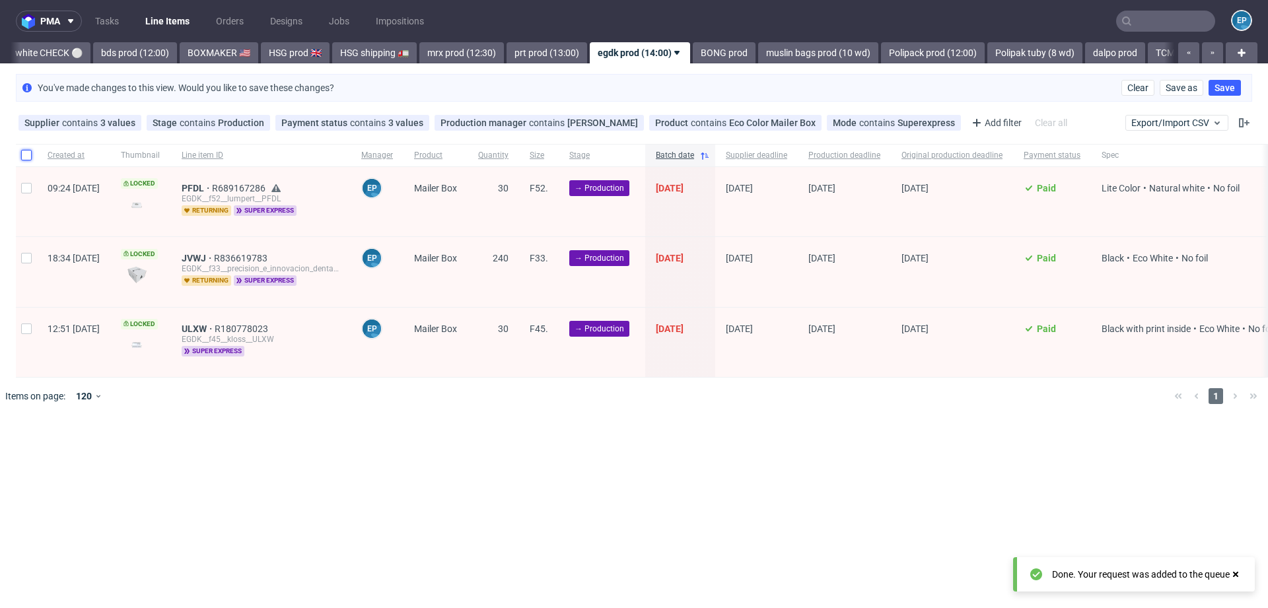
click at [28, 153] on input "checkbox" at bounding box center [26, 155] width 11 height 11
checkbox input "true"
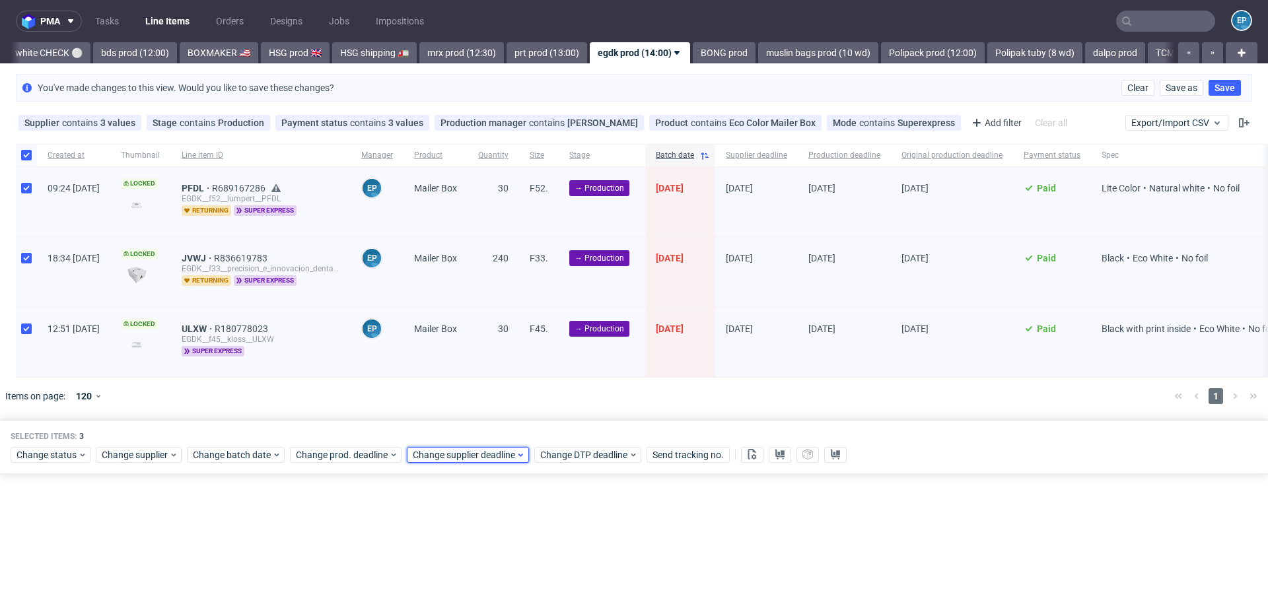
click at [478, 448] on span "Change supplier deadline" at bounding box center [464, 454] width 103 height 13
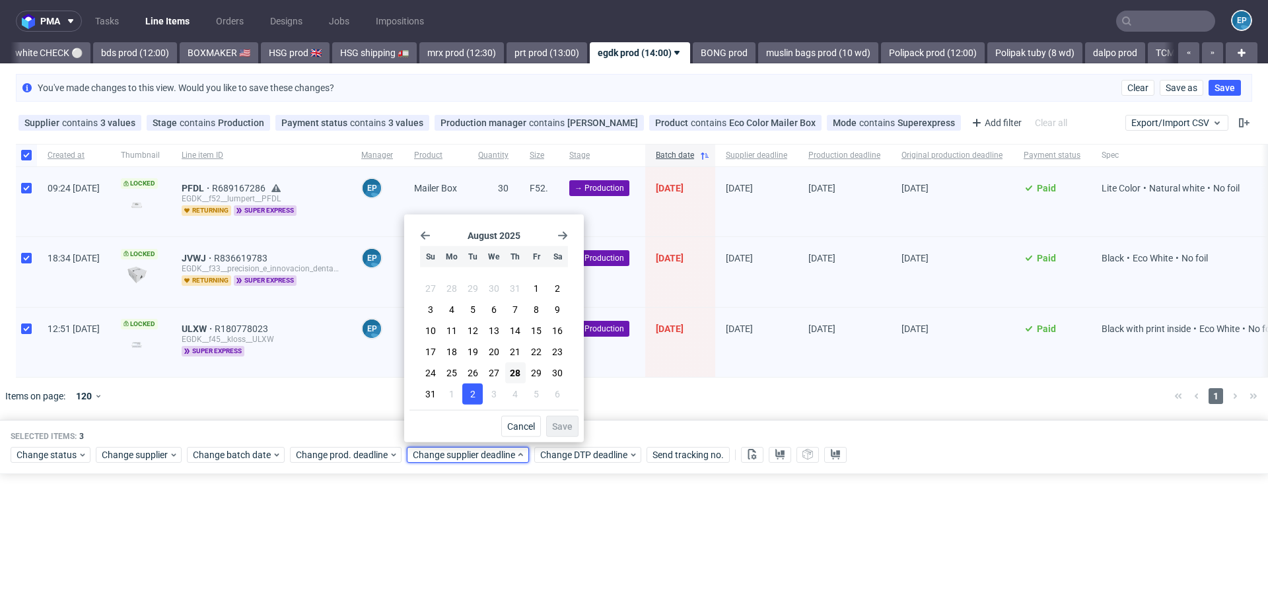
click at [470, 391] on span "2" at bounding box center [472, 394] width 5 height 13
click at [570, 428] on span "Save" at bounding box center [562, 426] width 20 height 9
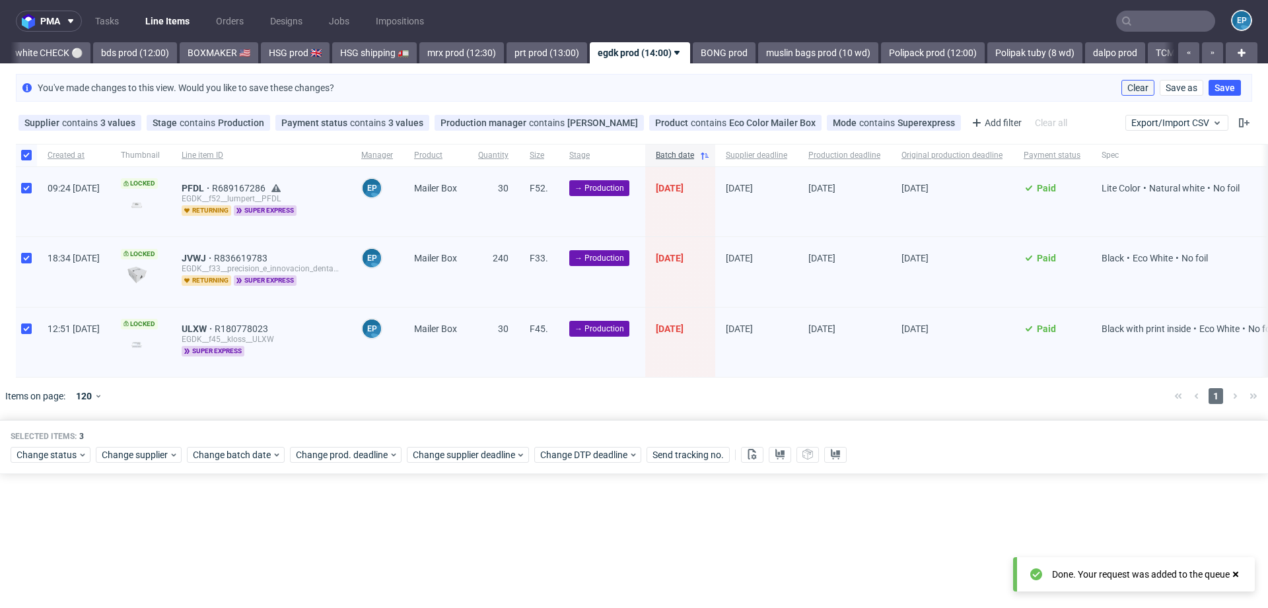
click at [1138, 87] on span "Clear" at bounding box center [1137, 87] width 21 height 9
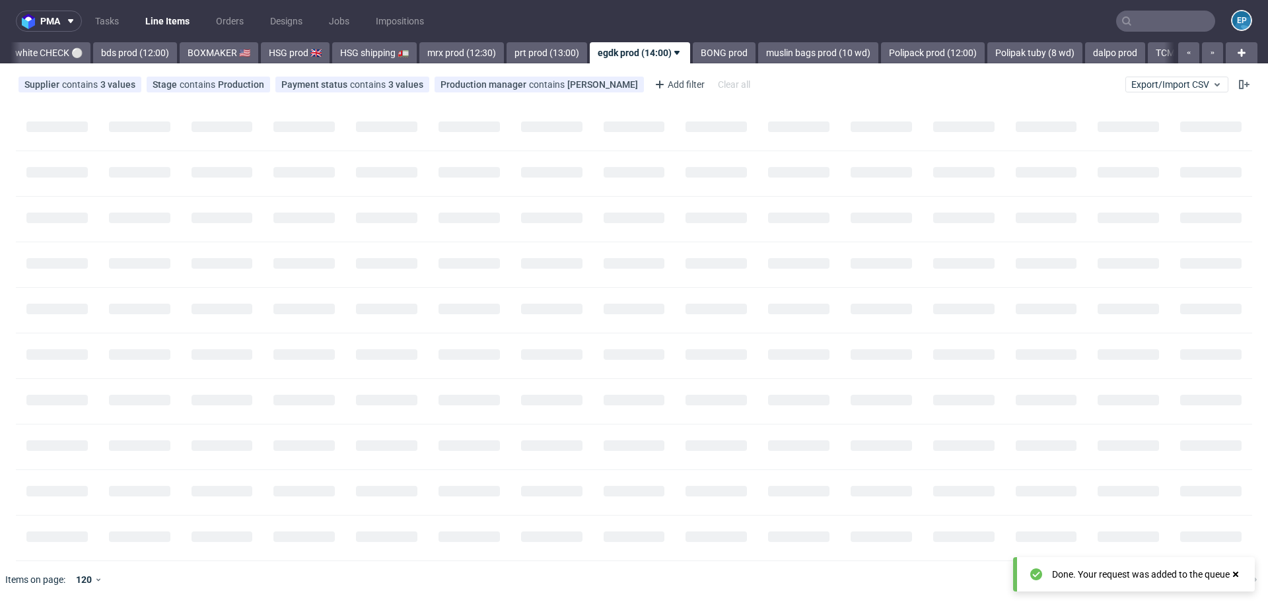
scroll to position [0, 1201]
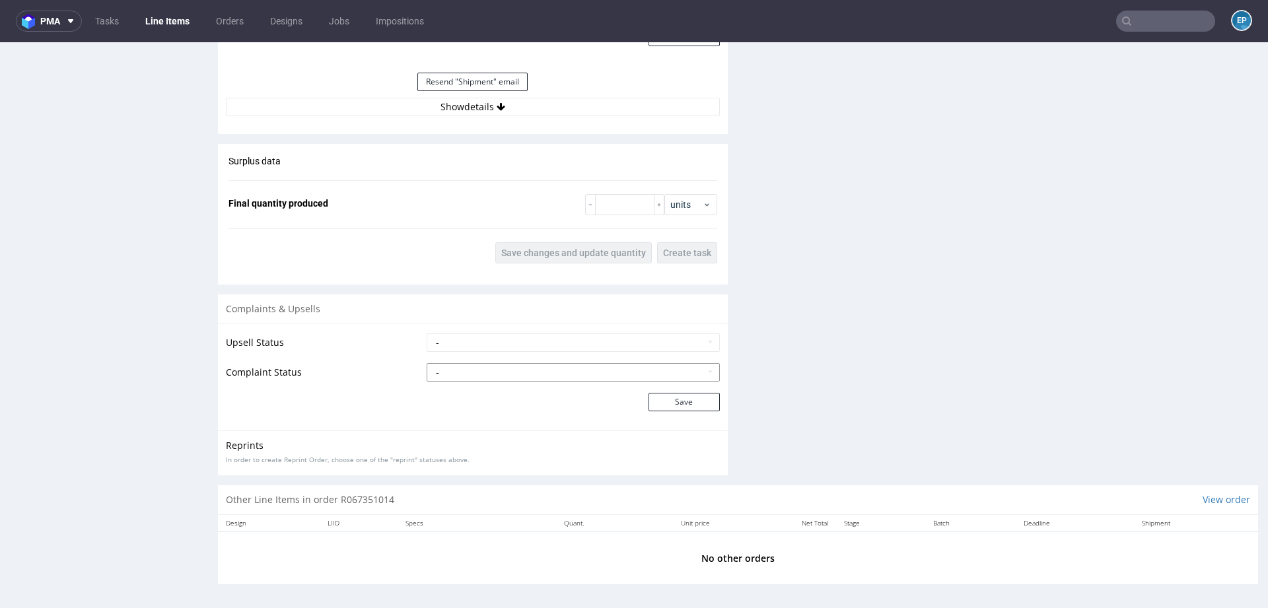
click at [501, 366] on select "- Complaint Received Complaint Rejected Complaint Accepted (DTP Issue) - Reprin…" at bounding box center [573, 372] width 293 height 18
select select "accepted_print_issue_reprint"
click at [656, 396] on button "Save" at bounding box center [683, 402] width 71 height 18
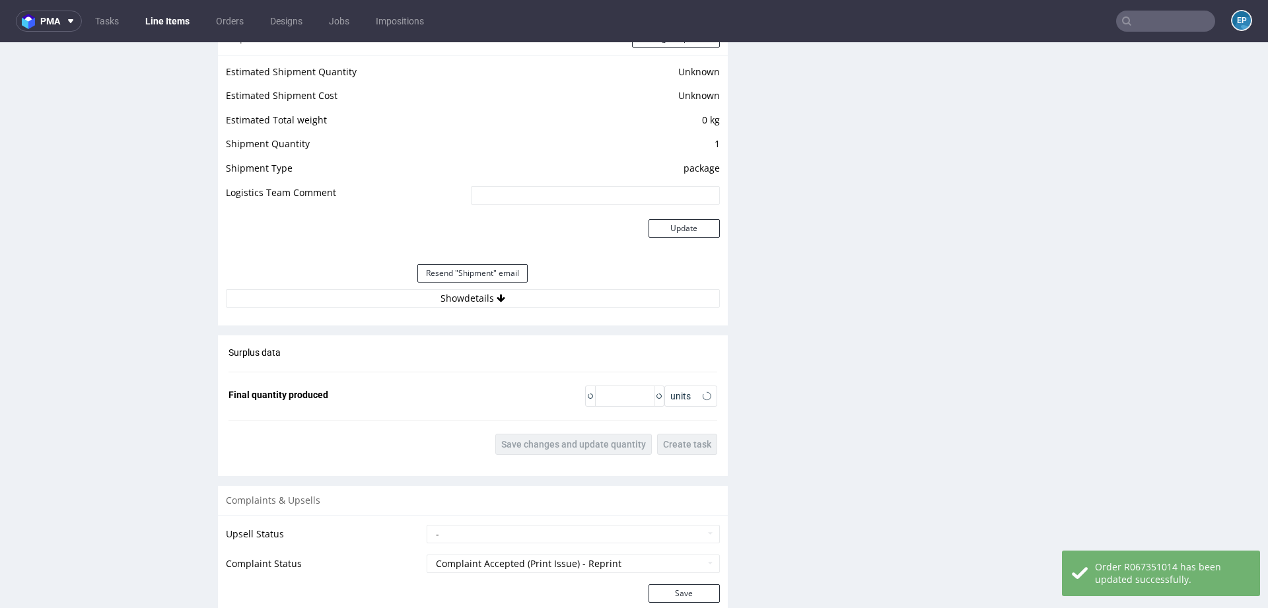
scroll to position [1394, 0]
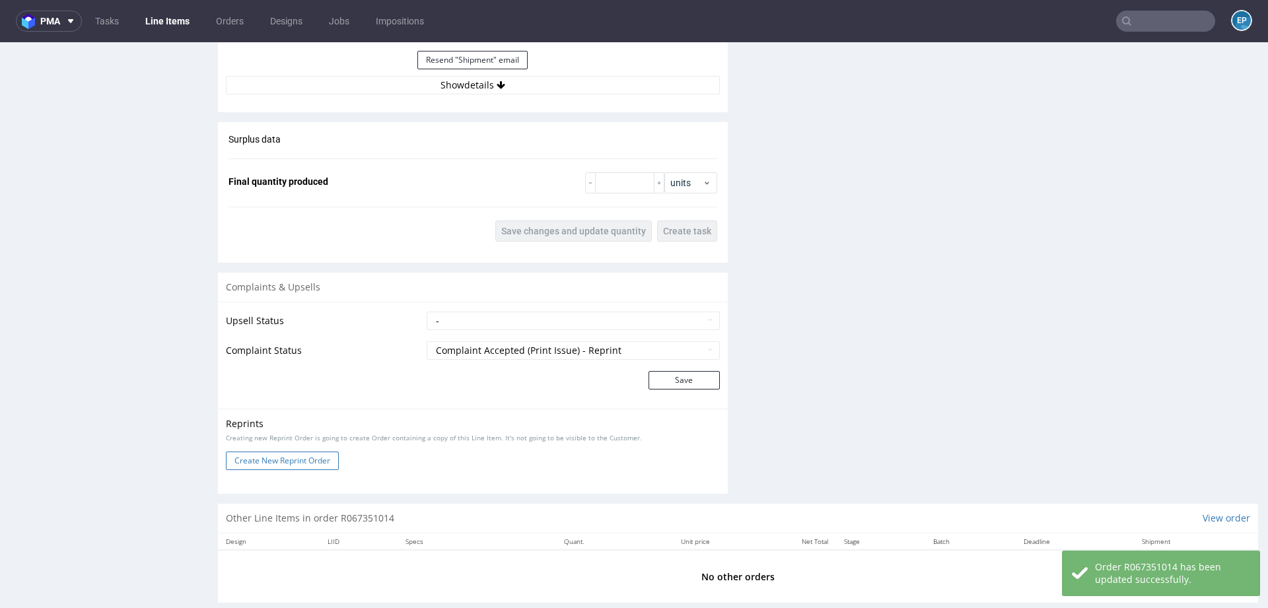
click at [296, 461] on button "Create New Reprint Order" at bounding box center [282, 461] width 113 height 18
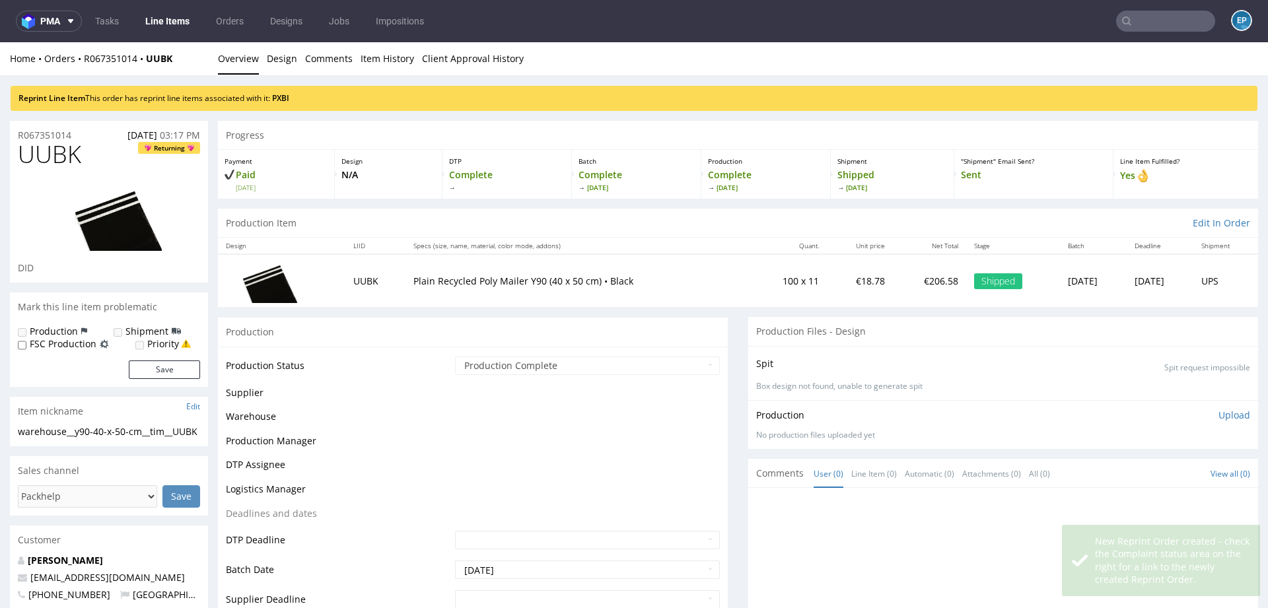
scroll to position [0, 0]
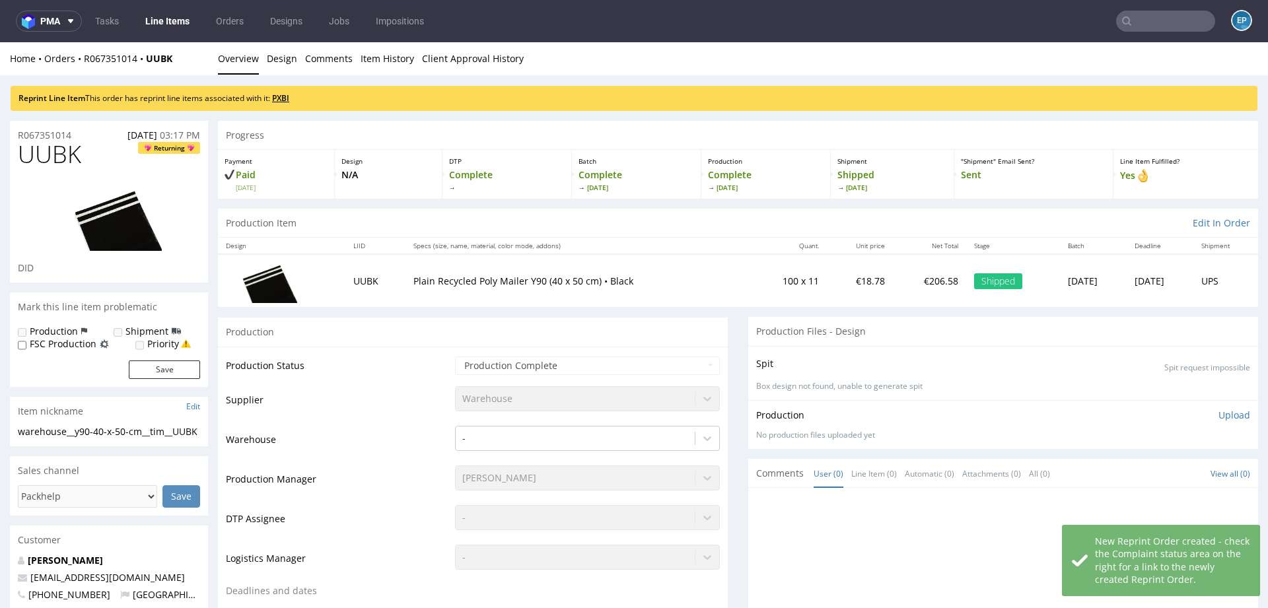
click at [289, 97] on link "PXBI" at bounding box center [280, 97] width 17 height 11
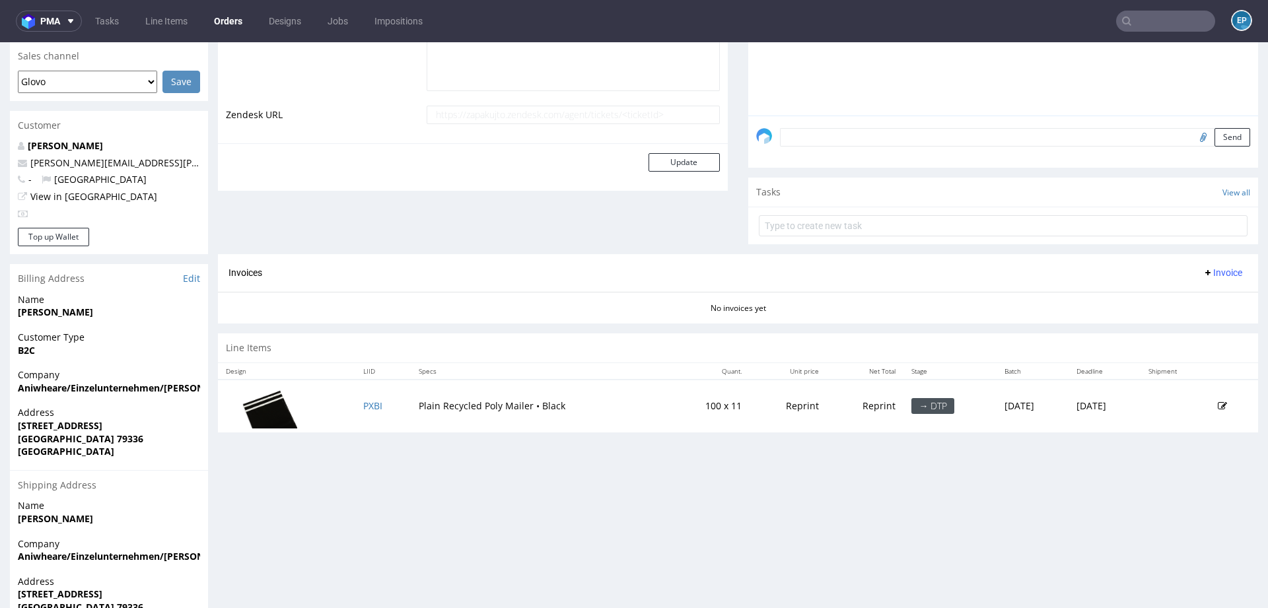
scroll to position [444, 0]
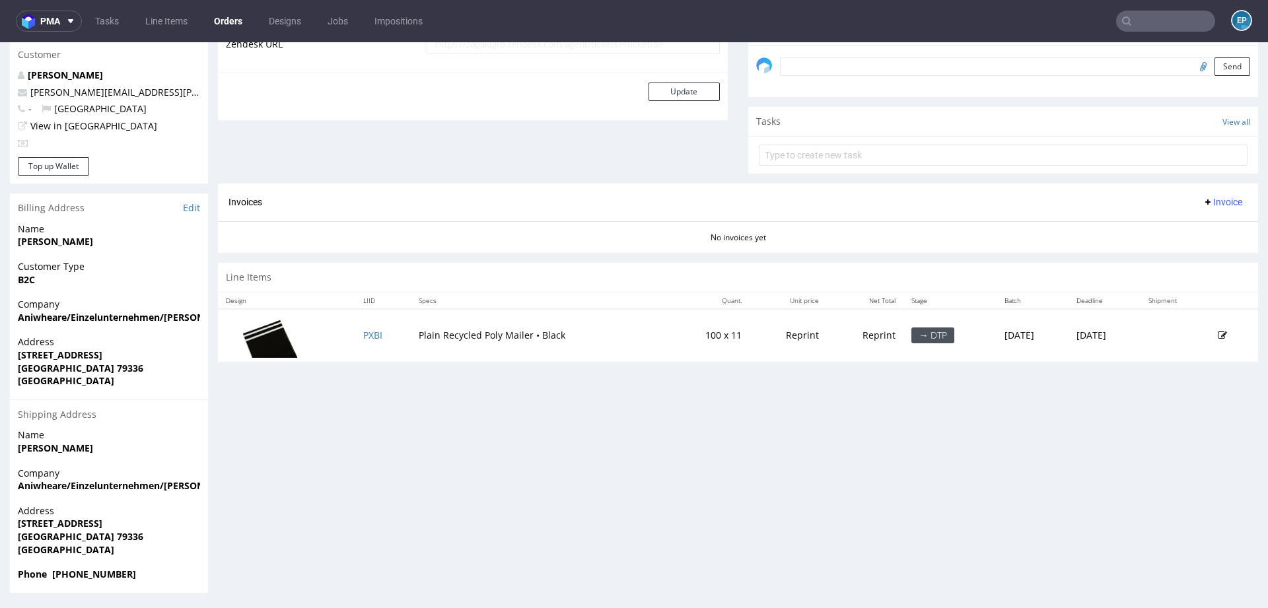
click at [1217, 335] on icon at bounding box center [1221, 335] width 9 height 9
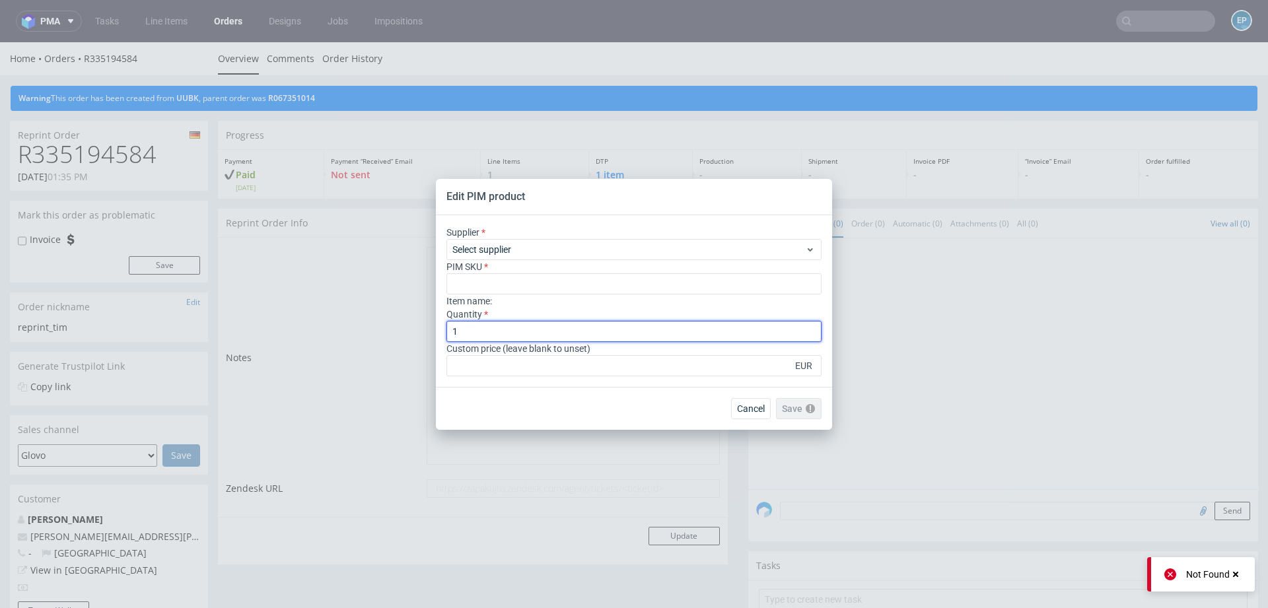
click at [728, 339] on input "1" at bounding box center [633, 331] width 375 height 21
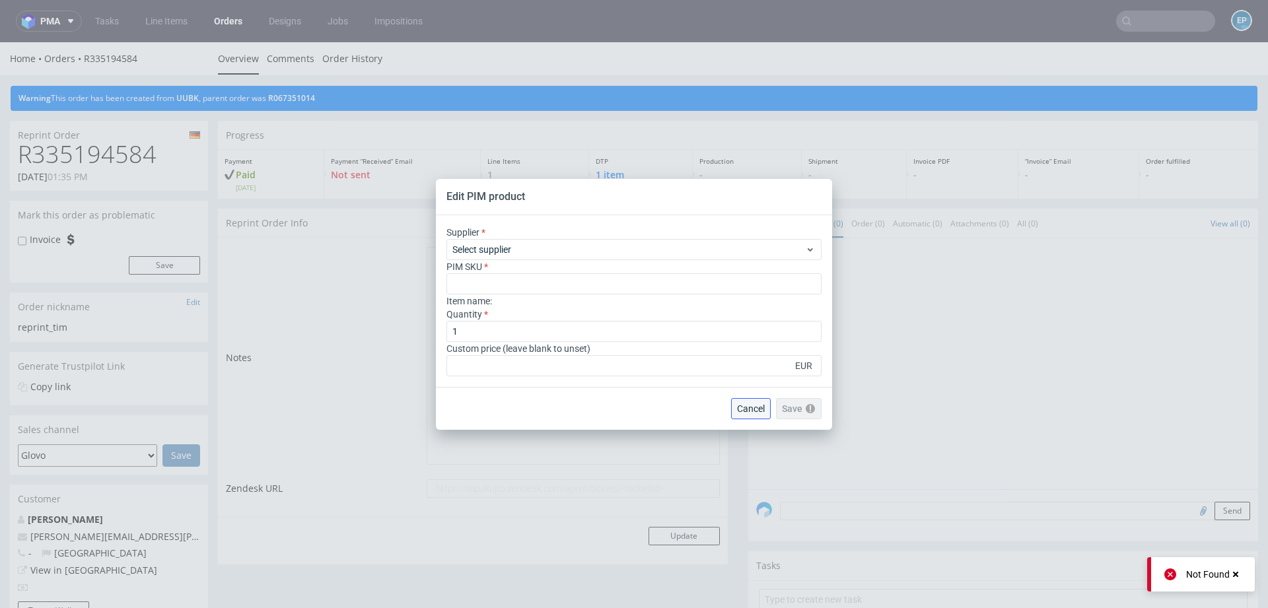
click at [746, 404] on span "Cancel" at bounding box center [751, 408] width 28 height 9
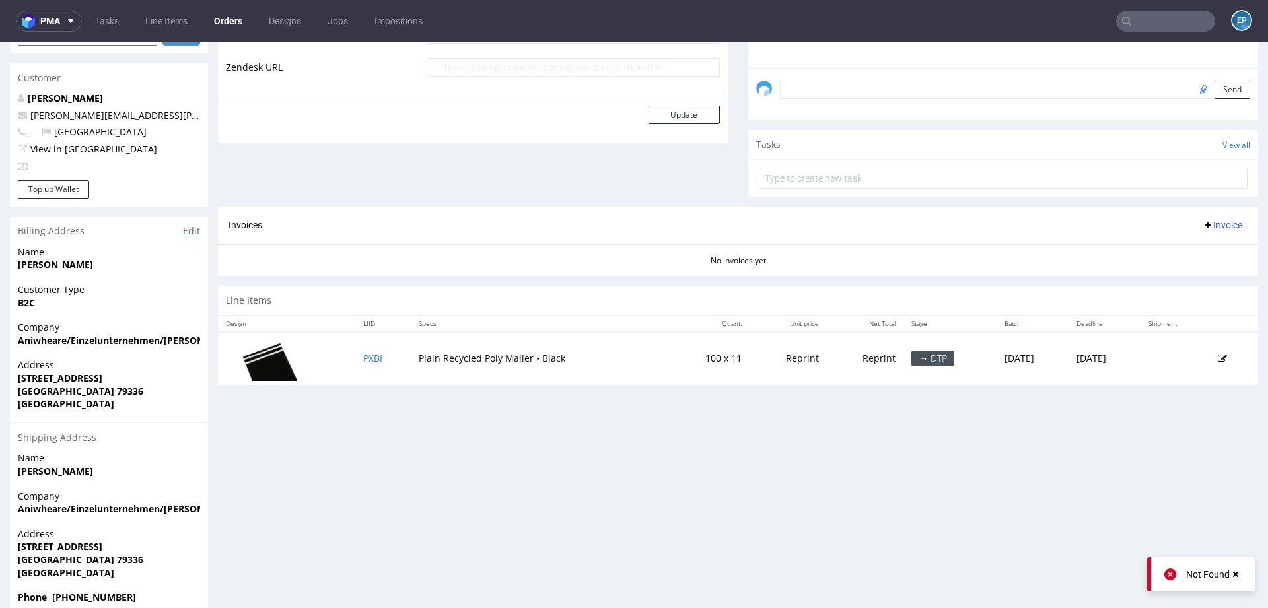
scroll to position [444, 0]
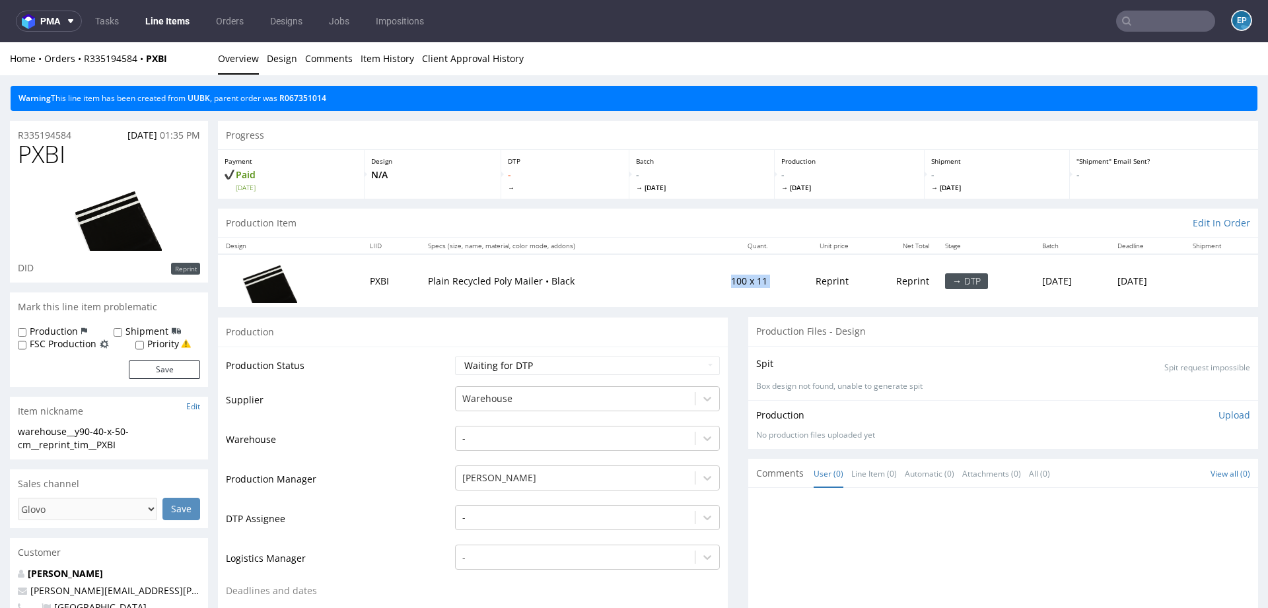
drag, startPoint x: 699, startPoint y: 281, endPoint x: 742, endPoint y: 281, distance: 42.9
click at [742, 281] on tr "PXBI Plain Recycled Poly Mailer • Black 100 x 11 Reprint Reprint → DTP Mon 01 S…" at bounding box center [738, 280] width 1040 height 53
click at [689, 285] on td "100 x 11" at bounding box center [732, 280] width 86 height 53
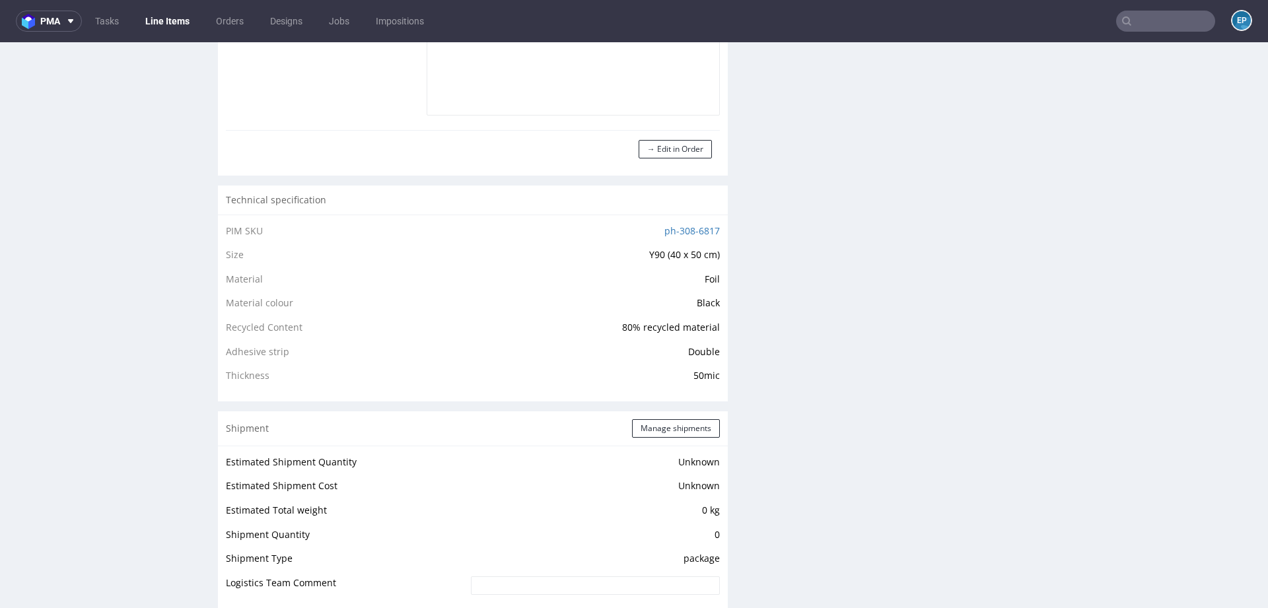
scroll to position [1158, 0]
drag, startPoint x: 643, startPoint y: 228, endPoint x: 711, endPoint y: 221, distance: 68.4
click at [712, 222] on div "PIM SKU ph-308-6817 Size Y90 (40 x 50 cm) Material Foil Material colour Black R…" at bounding box center [473, 302] width 510 height 187
click at [711, 221] on link "ph-308-6817" at bounding box center [691, 225] width 55 height 13
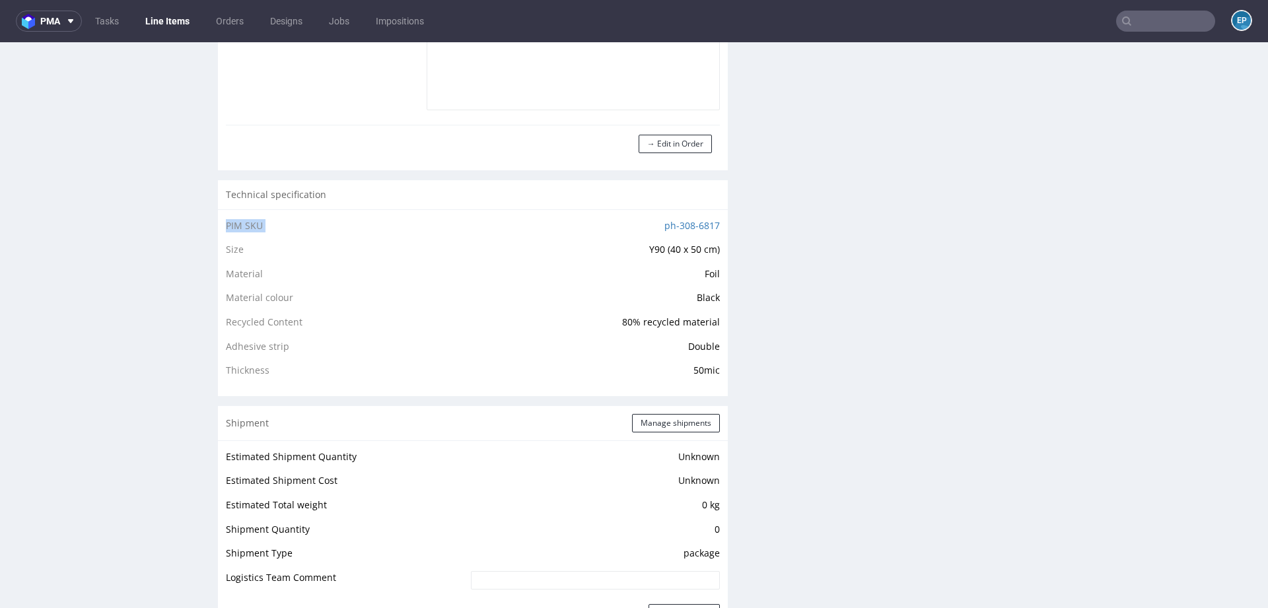
drag, startPoint x: 718, startPoint y: 222, endPoint x: 653, endPoint y: 222, distance: 64.7
click at [653, 222] on div "PIM SKU ph-308-6817 Size Y90 (40 x 50 cm) Material Foil Material colour Black R…" at bounding box center [473, 302] width 510 height 187
click at [640, 222] on td "ph-308-6817" at bounding box center [571, 230] width 296 height 24
copy link "ph-308-6817"
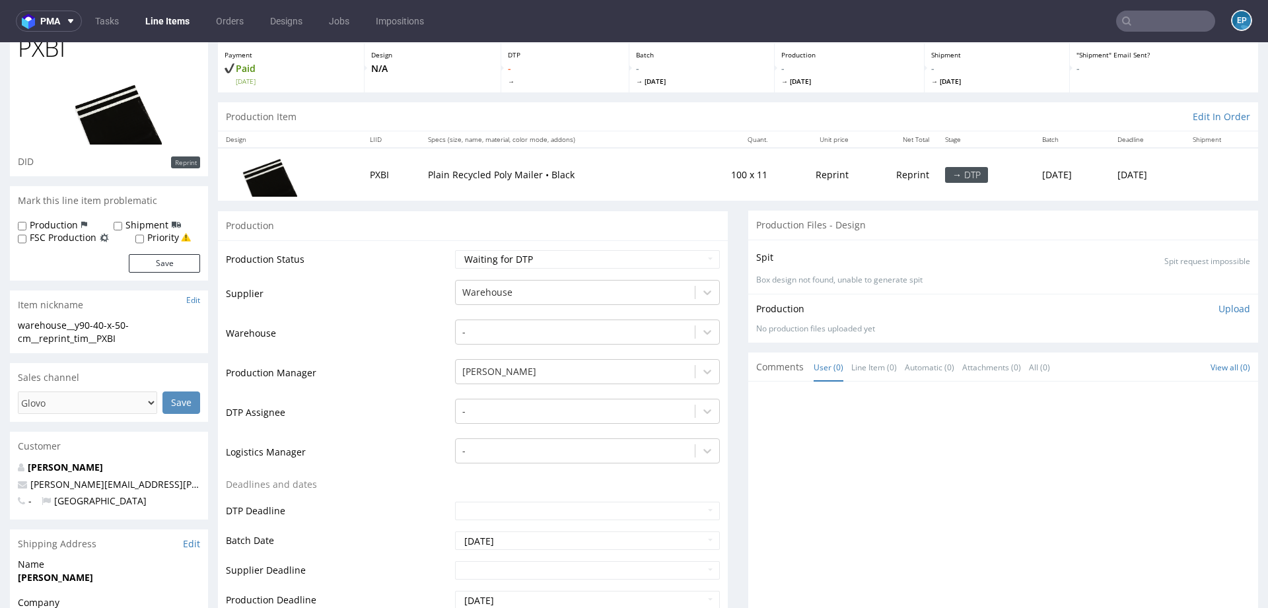
scroll to position [0, 0]
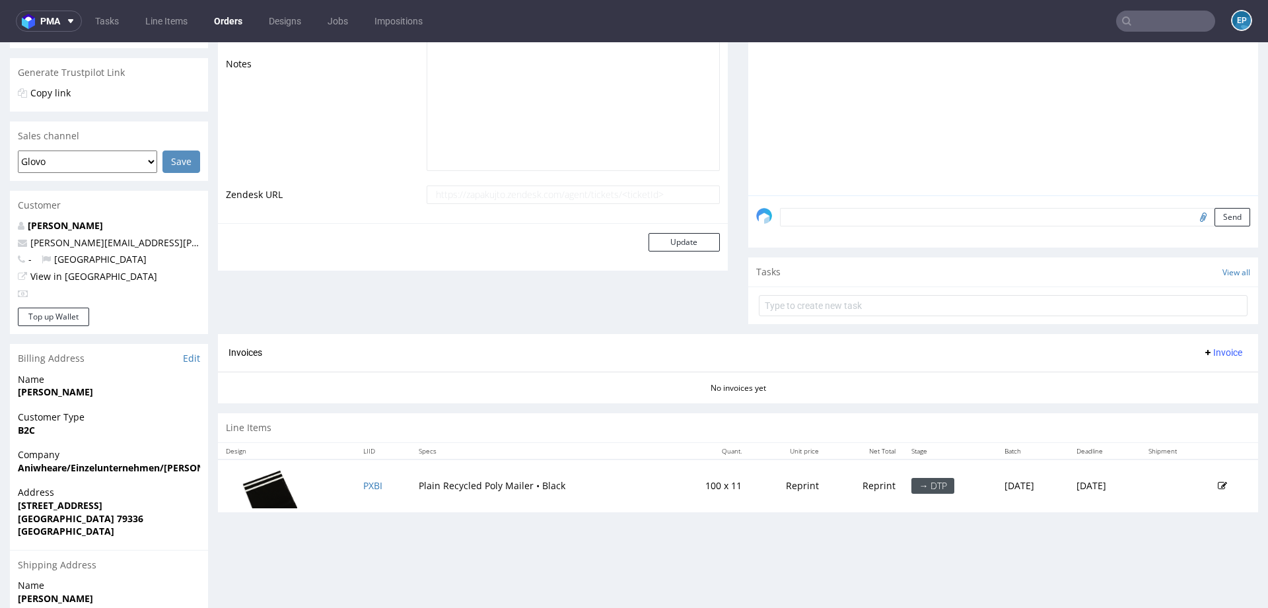
scroll to position [444, 0]
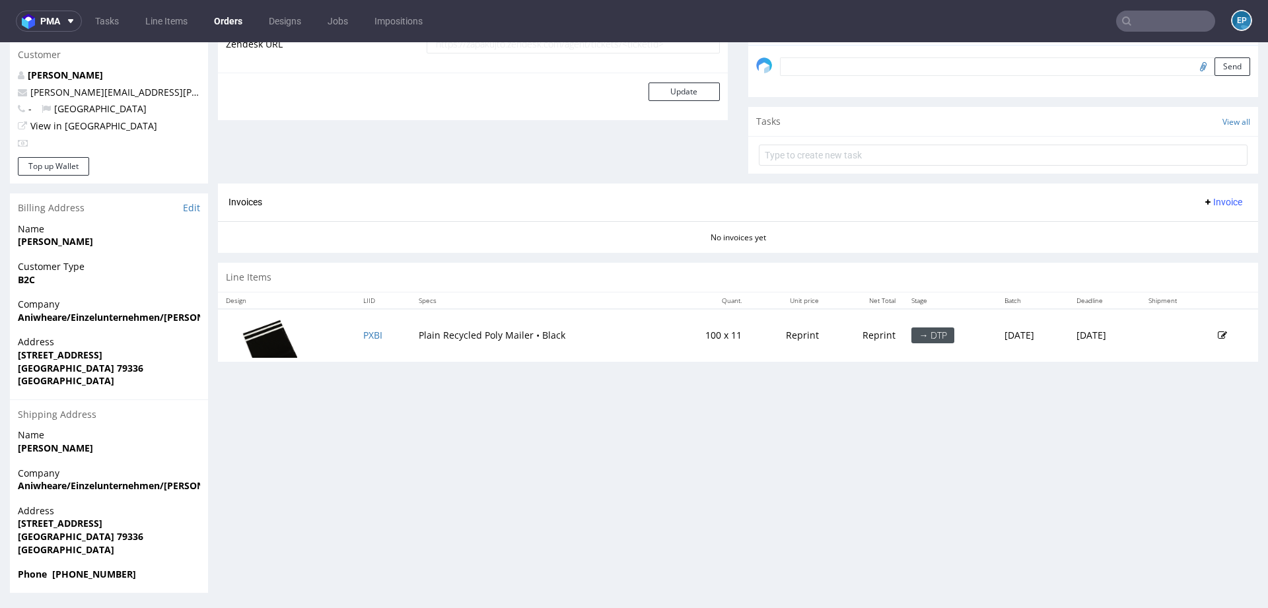
click at [1217, 331] on icon at bounding box center [1221, 335] width 9 height 9
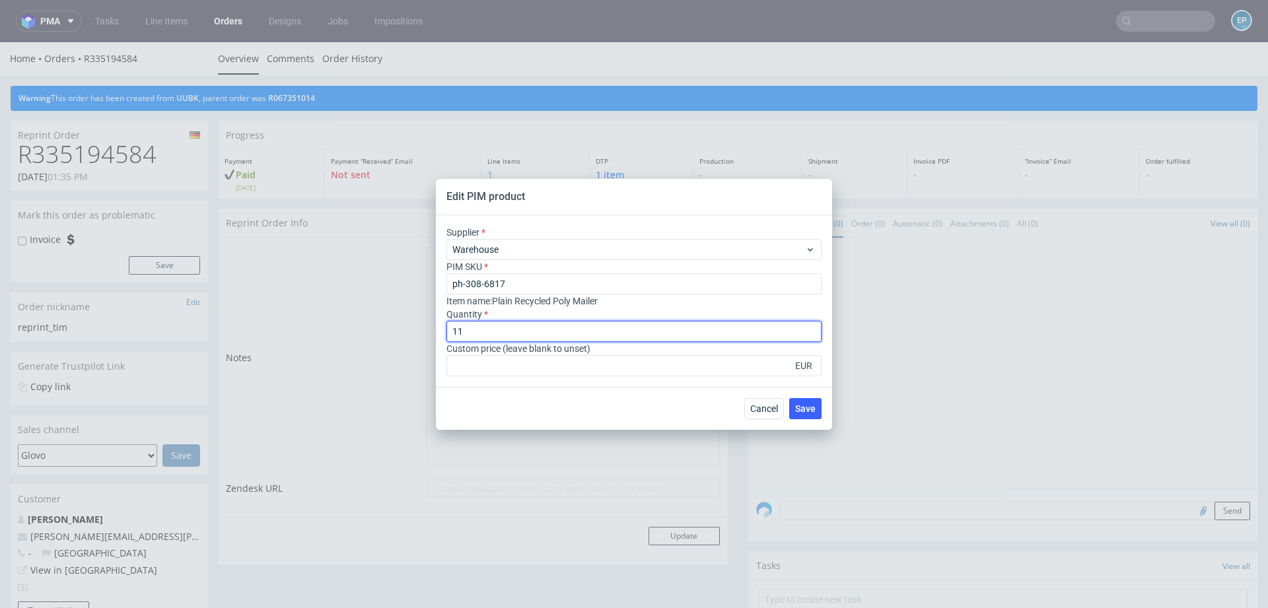
click at [585, 332] on input "11" at bounding box center [633, 331] width 375 height 21
type input "1"
type input "3"
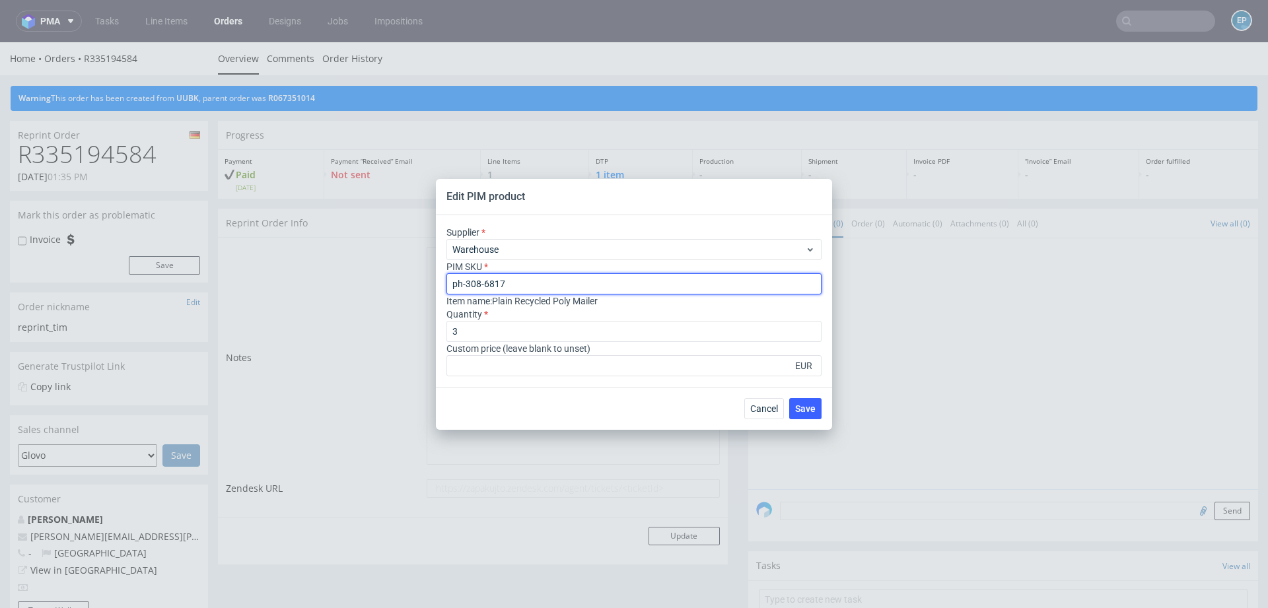
click at [563, 275] on input "ph-308-6817" at bounding box center [633, 283] width 375 height 21
click at [564, 280] on input "ph-308-6817" at bounding box center [633, 283] width 375 height 21
click at [800, 408] on span "Save" at bounding box center [805, 408] width 20 height 9
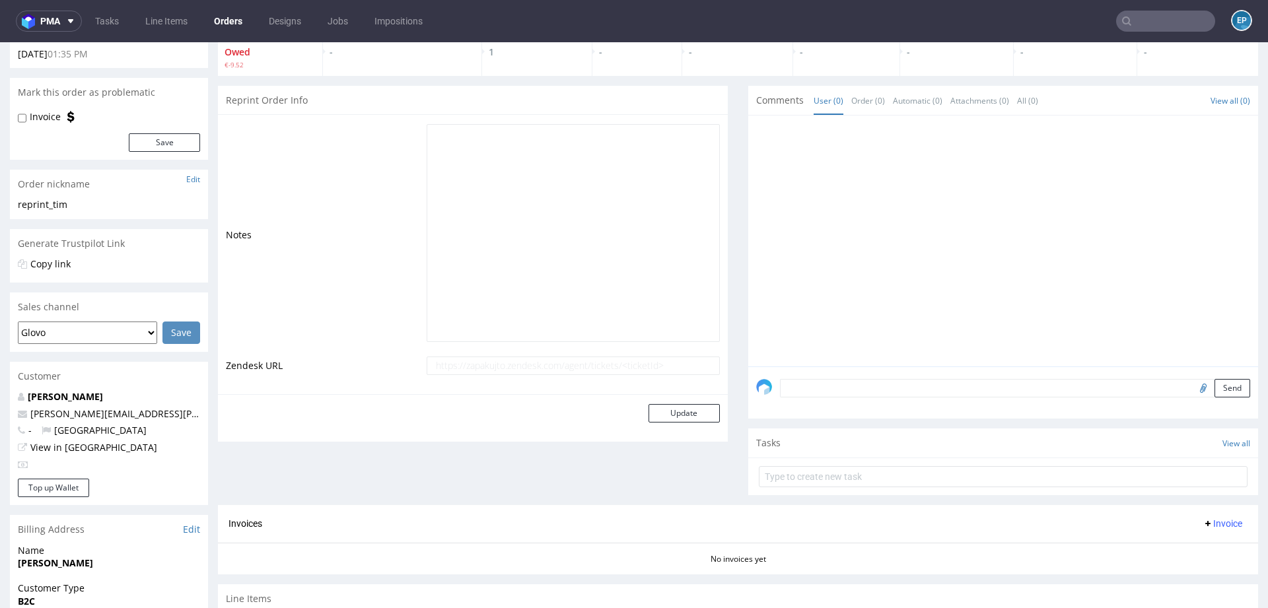
scroll to position [444, 0]
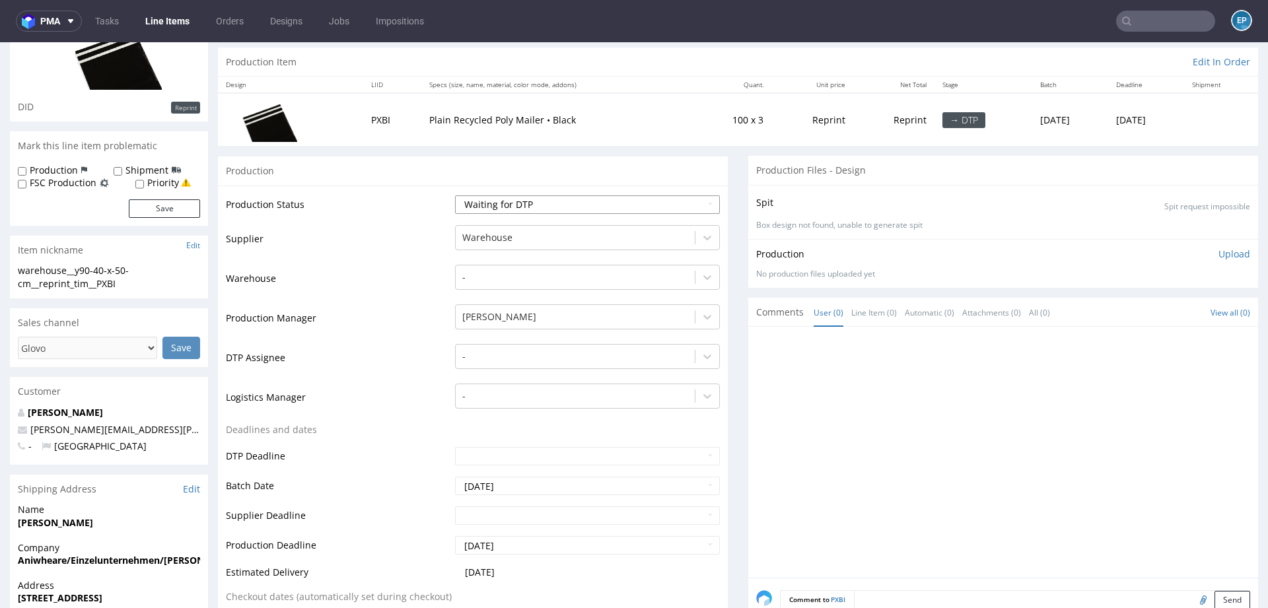
scroll to position [148, 0]
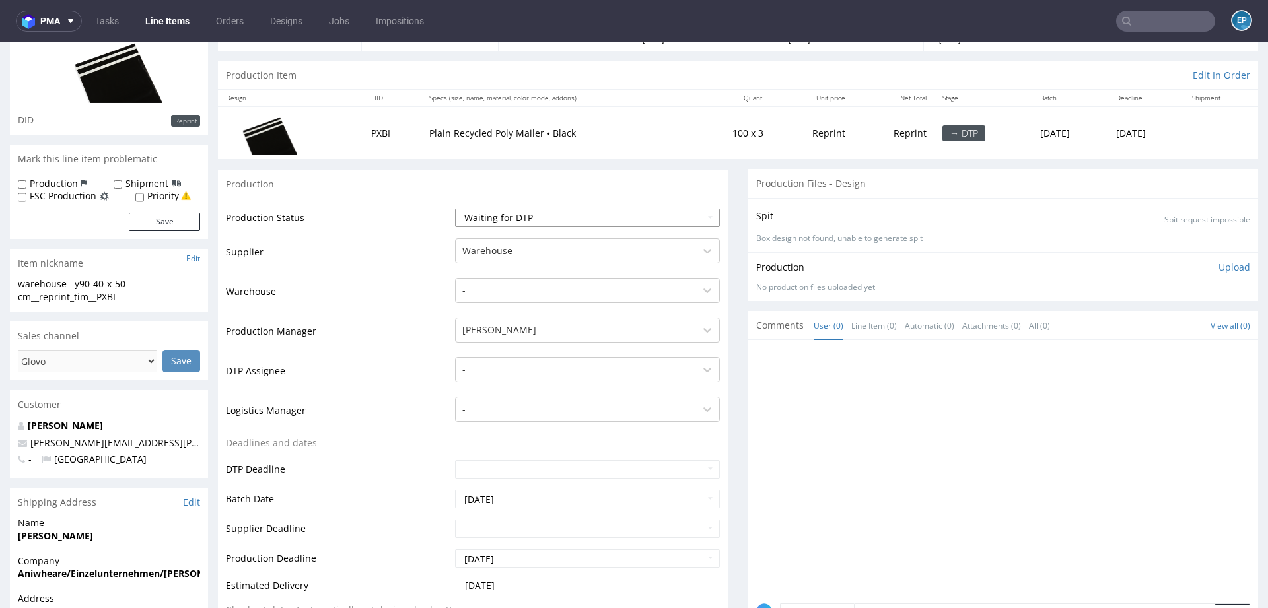
click at [484, 217] on select "Waiting for Artwork Waiting for Diecut Waiting for Mockup Waiting for DTP Waiti…" at bounding box center [587, 218] width 265 height 18
select select "production_complete"
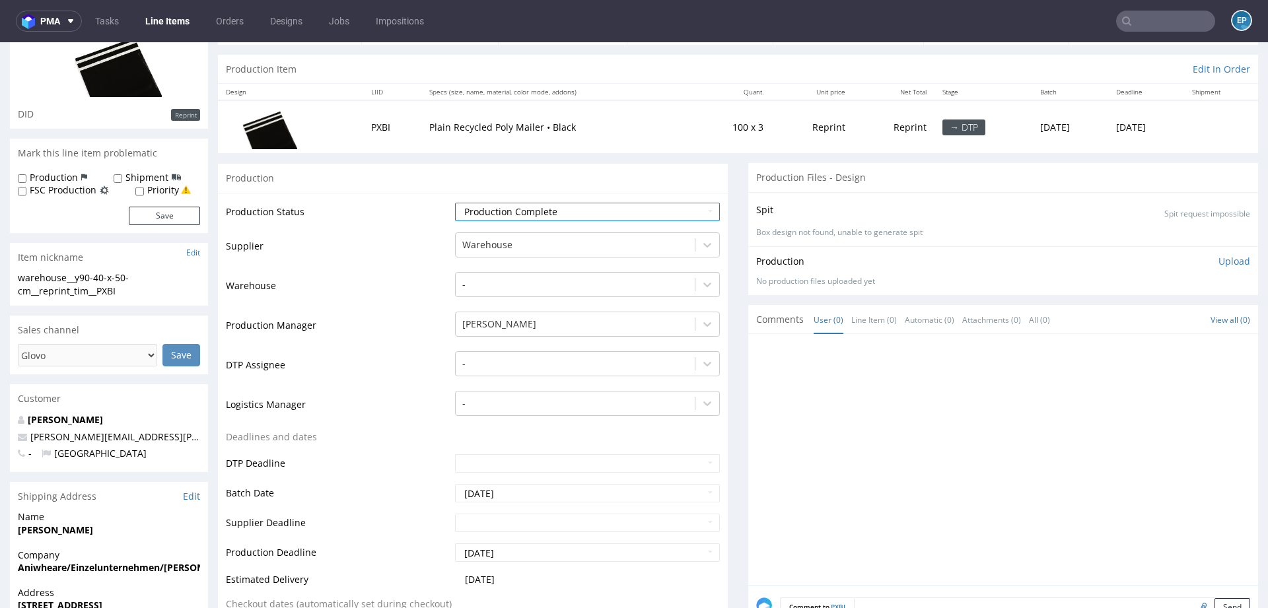
scroll to position [0, 0]
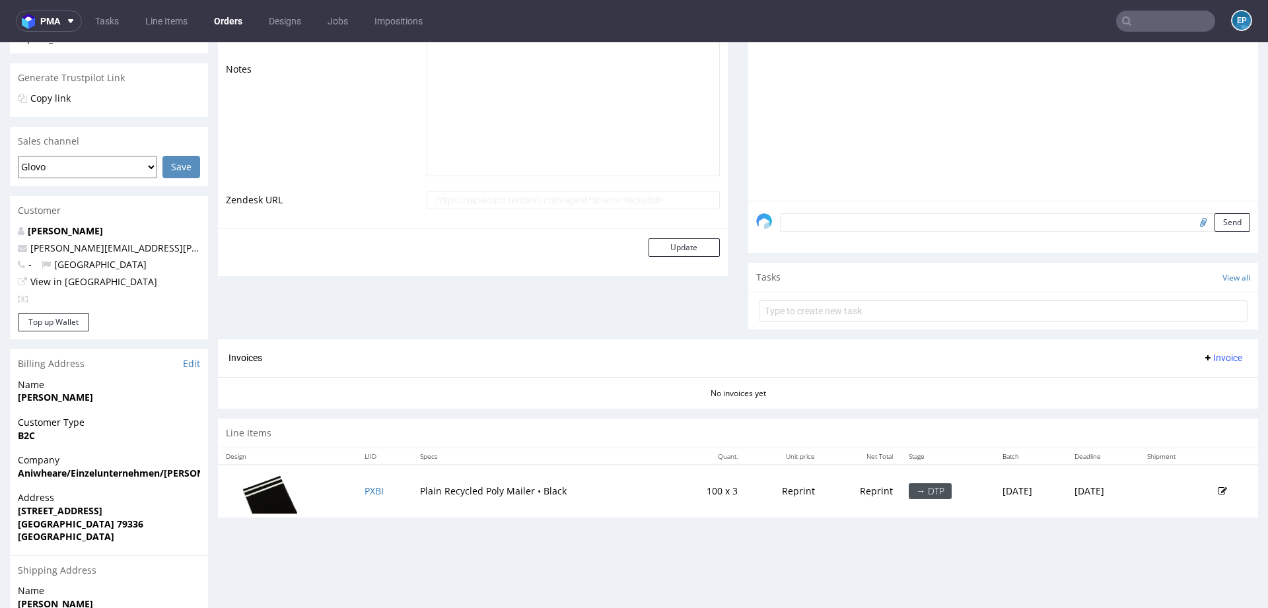
scroll to position [444, 0]
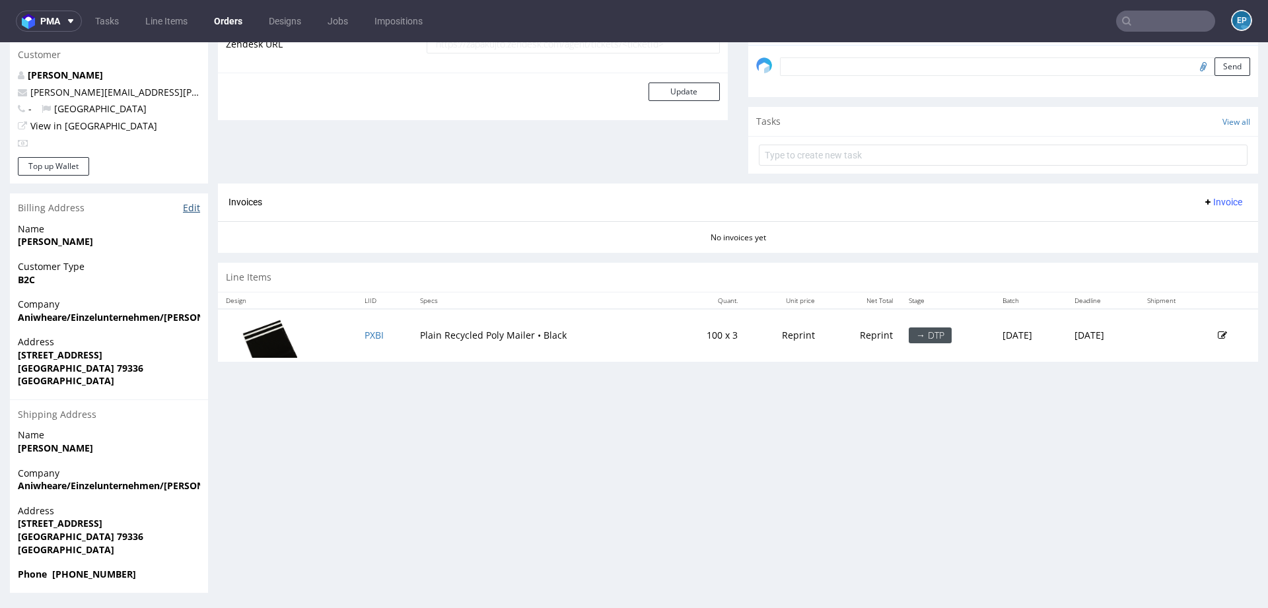
click at [194, 209] on link "Edit" at bounding box center [191, 207] width 17 height 13
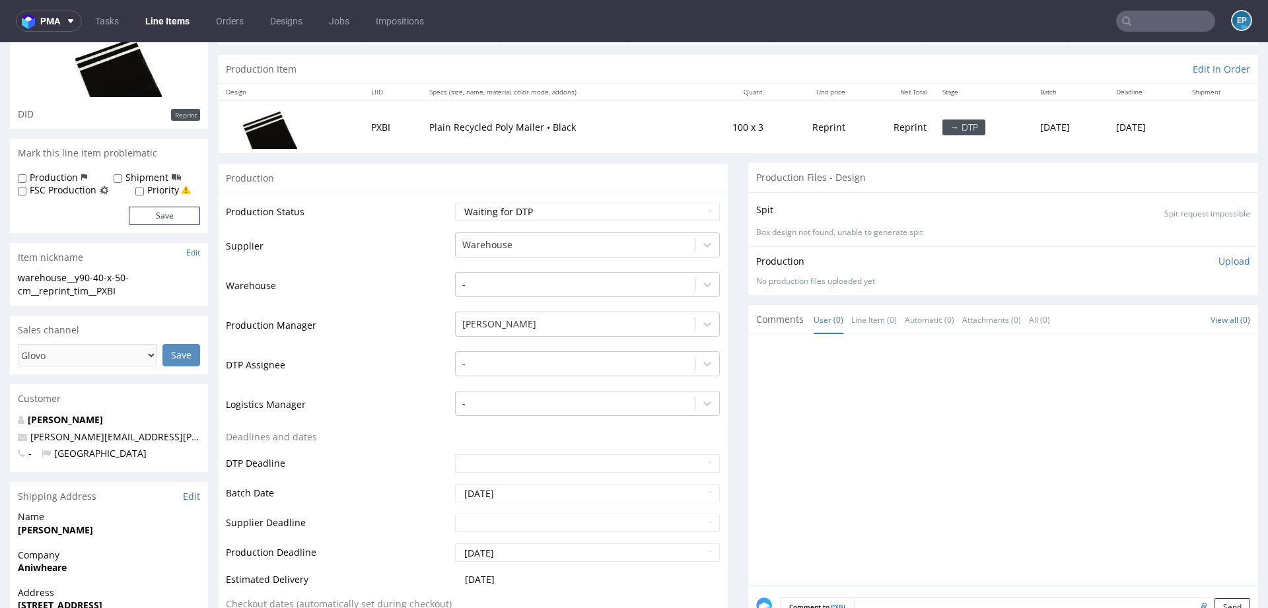
scroll to position [151, 0]
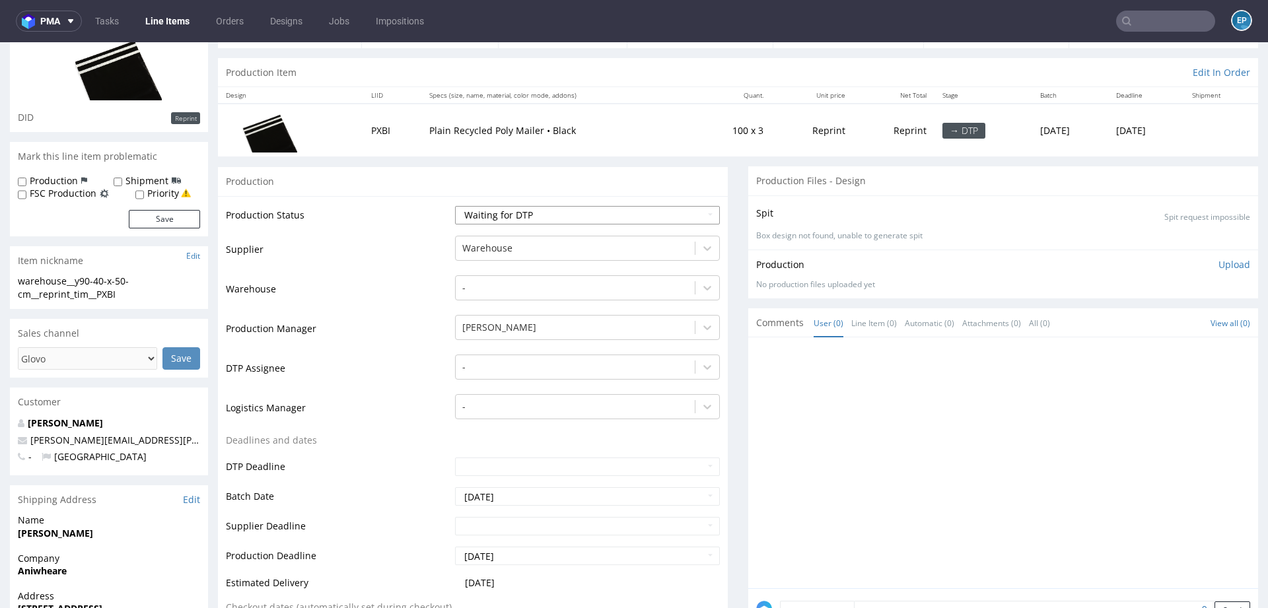
click at [503, 210] on select "Waiting for Artwork Waiting for Diecut Waiting for Mockup Waiting for DTP Waiti…" at bounding box center [587, 215] width 265 height 18
select select "production_complete"
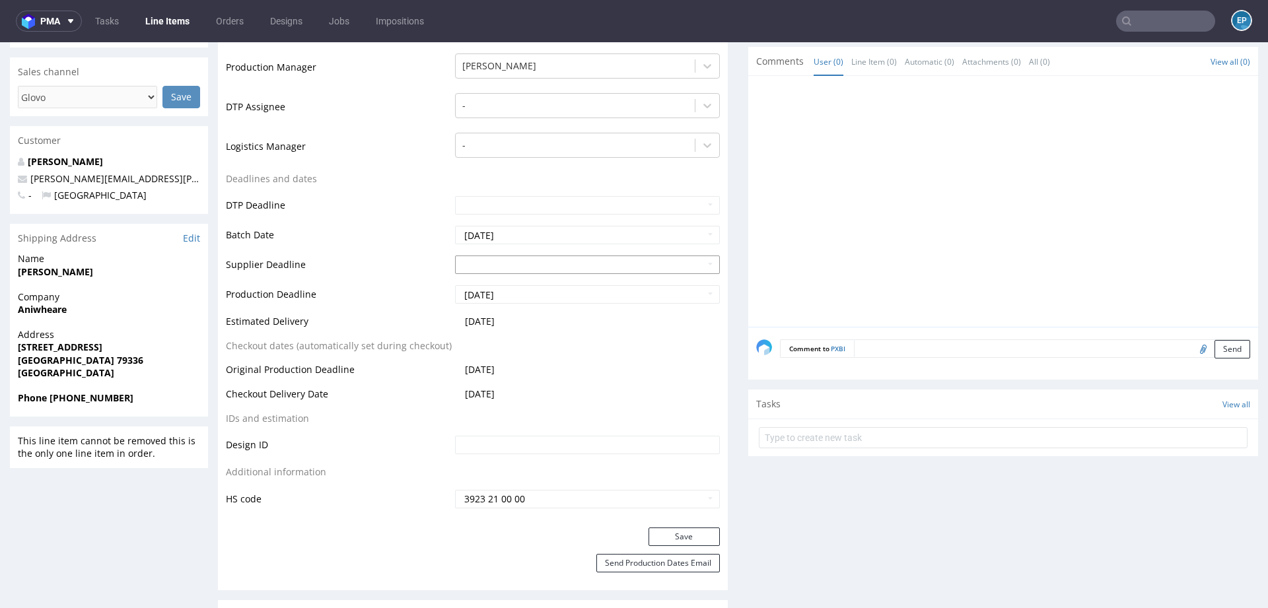
scroll to position [669, 0]
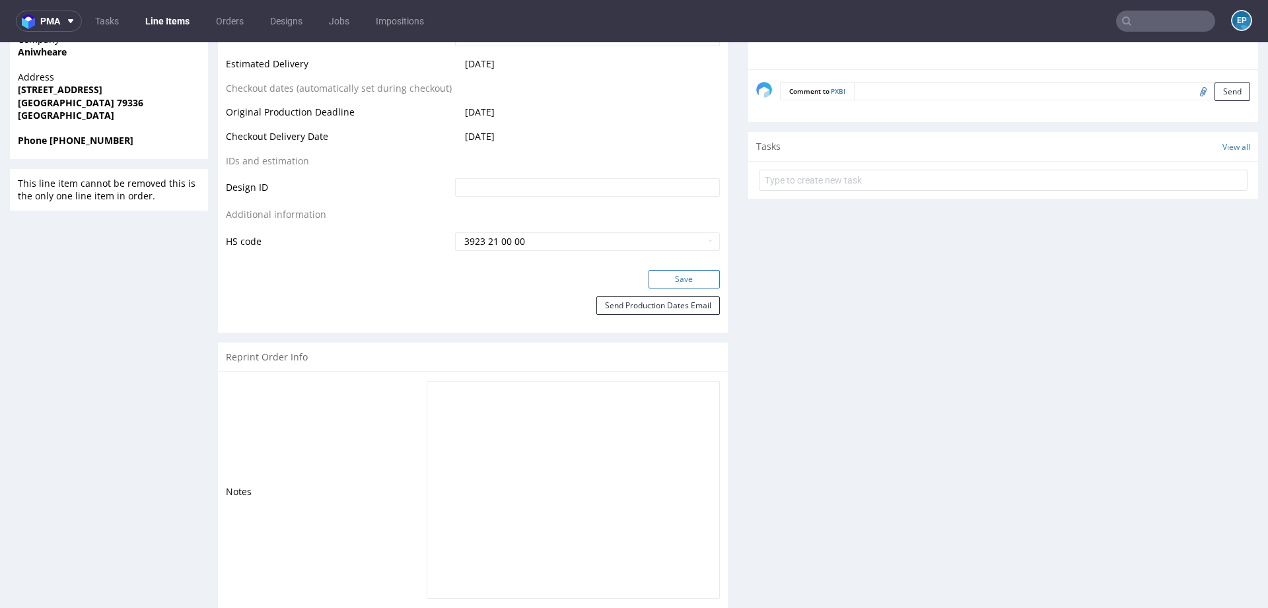
click at [677, 274] on button "Save" at bounding box center [683, 279] width 71 height 18
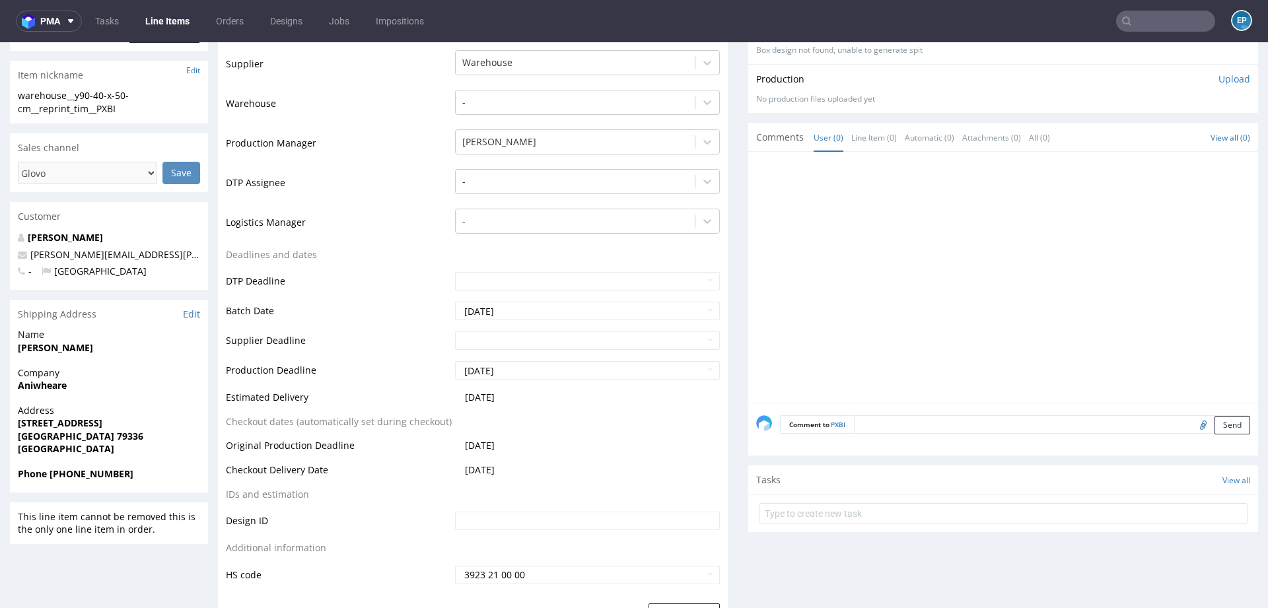
scroll to position [0, 0]
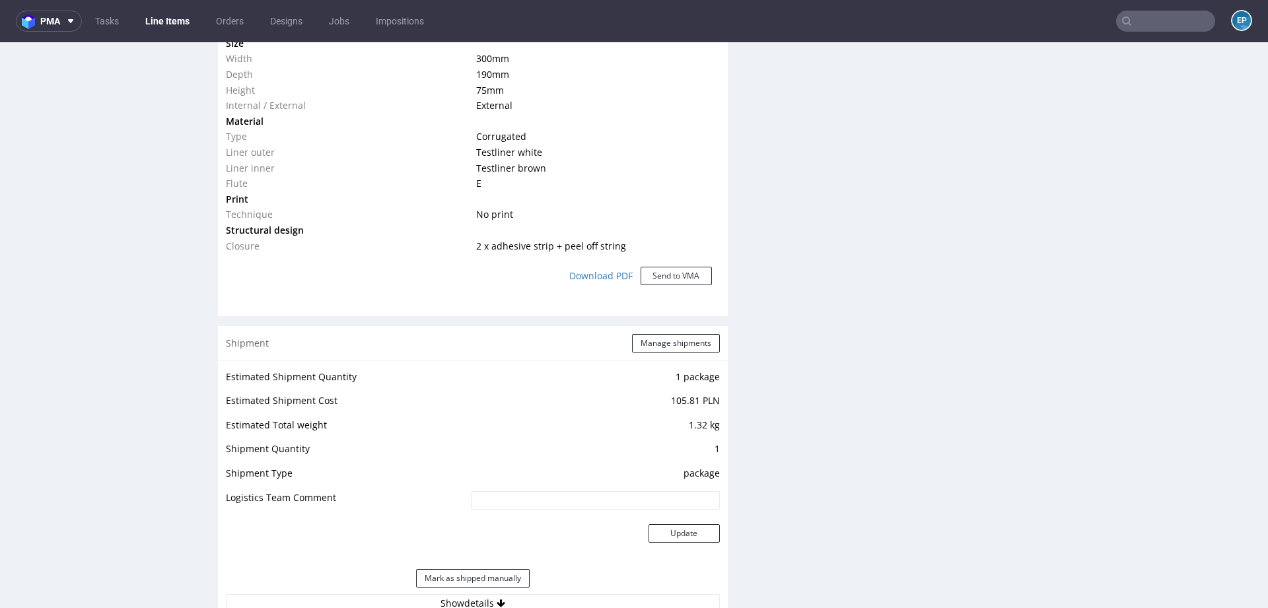
scroll to position [1163, 0]
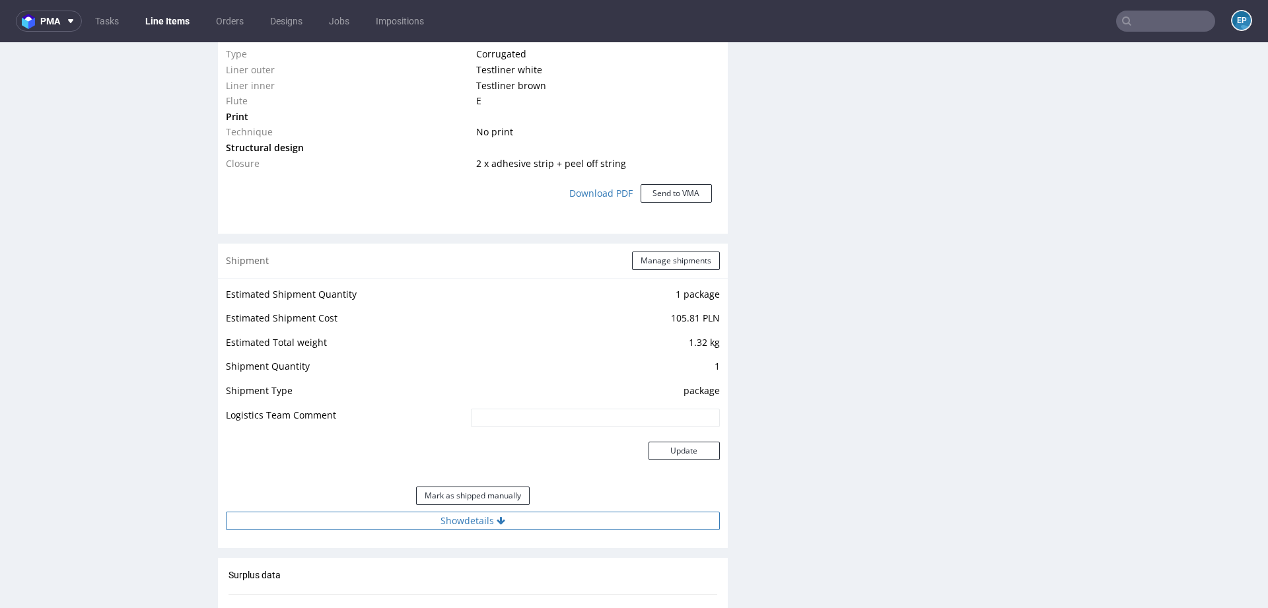
click at [493, 521] on button "Show details" at bounding box center [473, 521] width 494 height 18
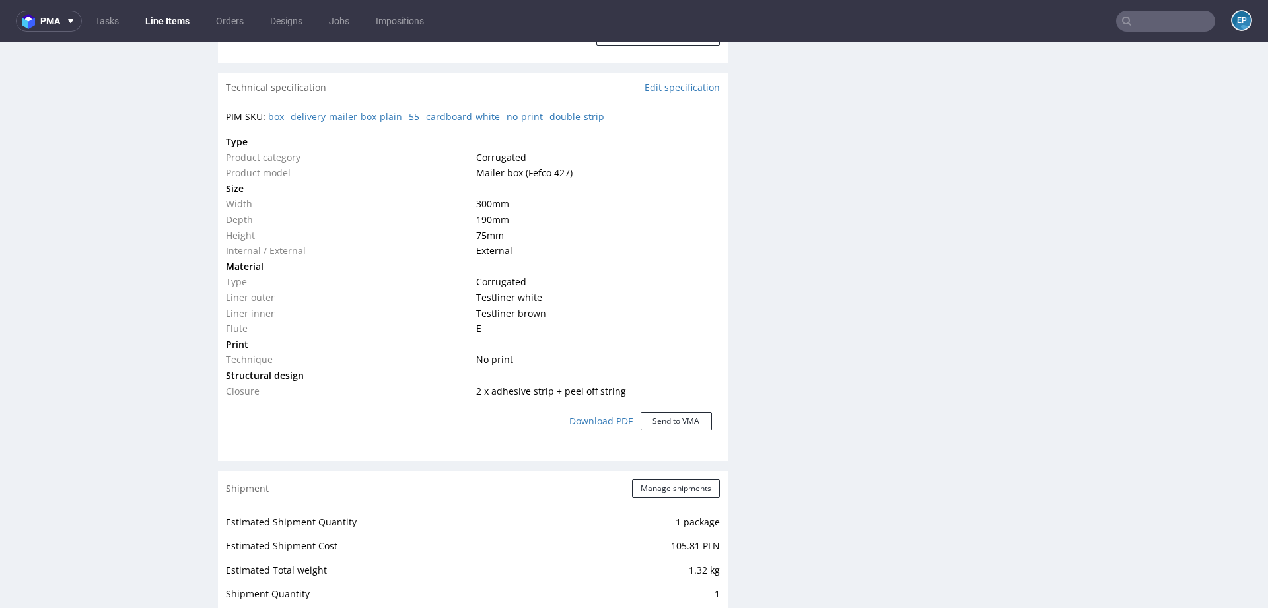
scroll to position [0, 0]
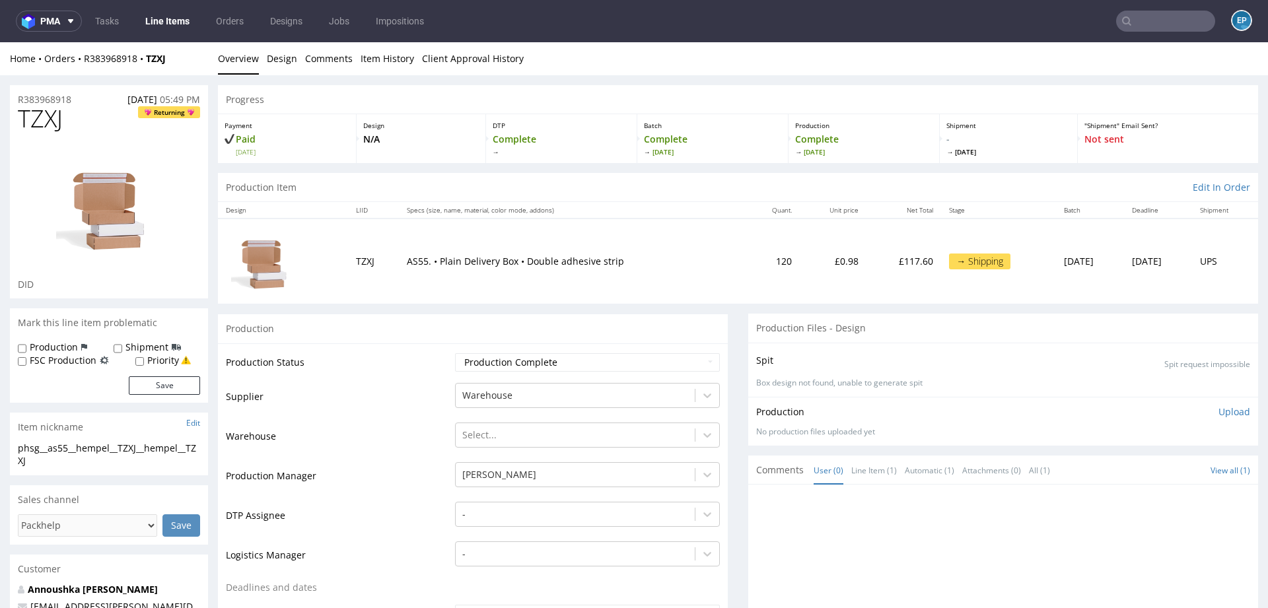
click at [1160, 15] on input "text" at bounding box center [1165, 21] width 99 height 21
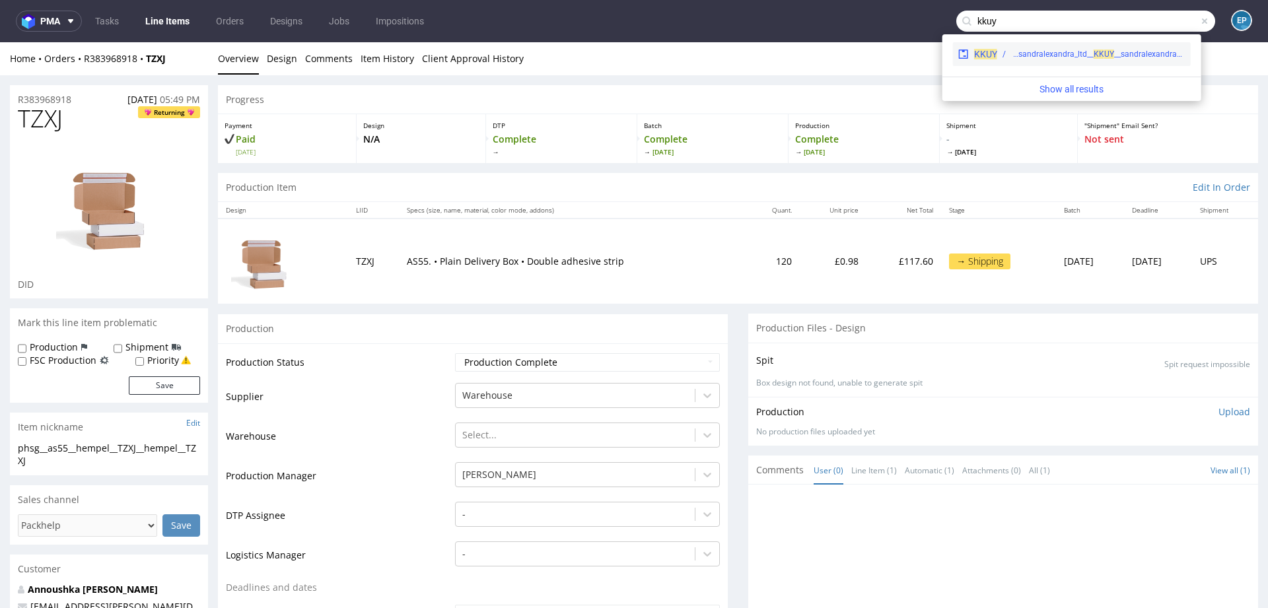
type input "kkuy"
click at [1076, 52] on div "phsg__f45__sandralexandra_ltd__ KK" at bounding box center [1057, 54] width 93 height 12
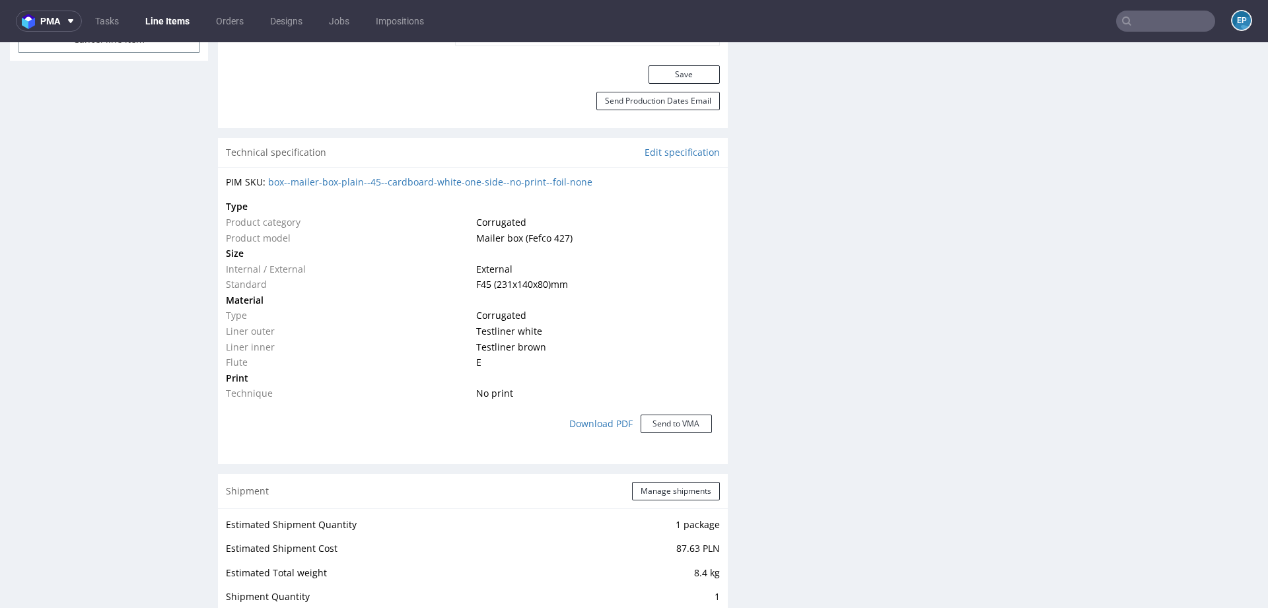
scroll to position [1132, 0]
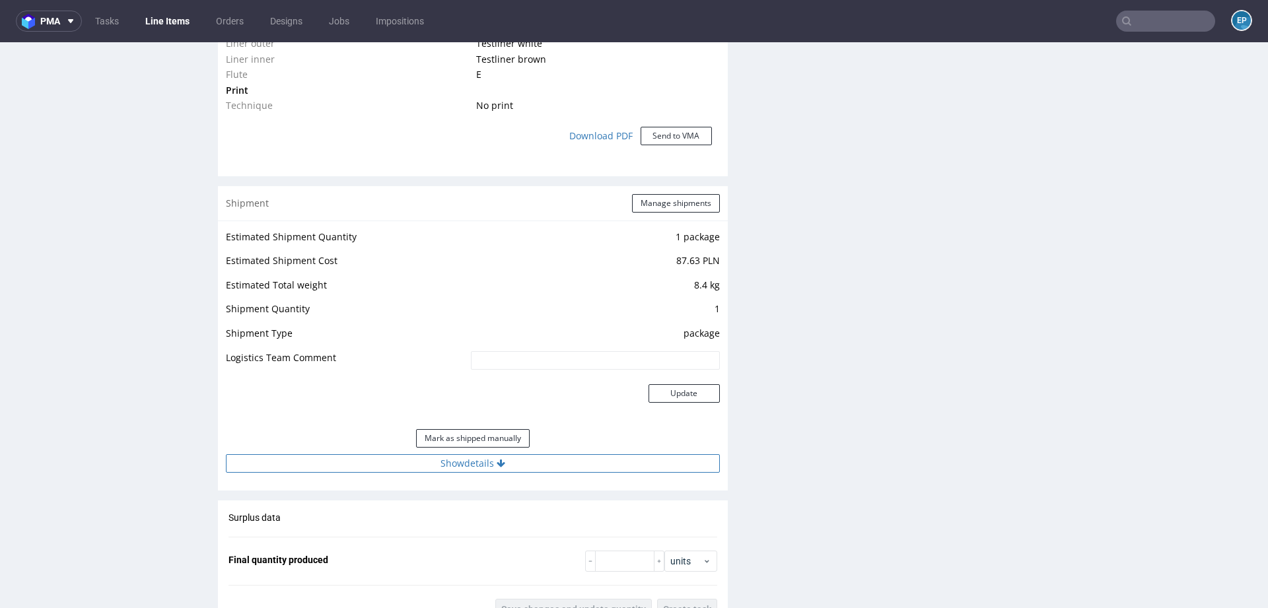
click at [502, 464] on button "Show details" at bounding box center [473, 463] width 494 height 18
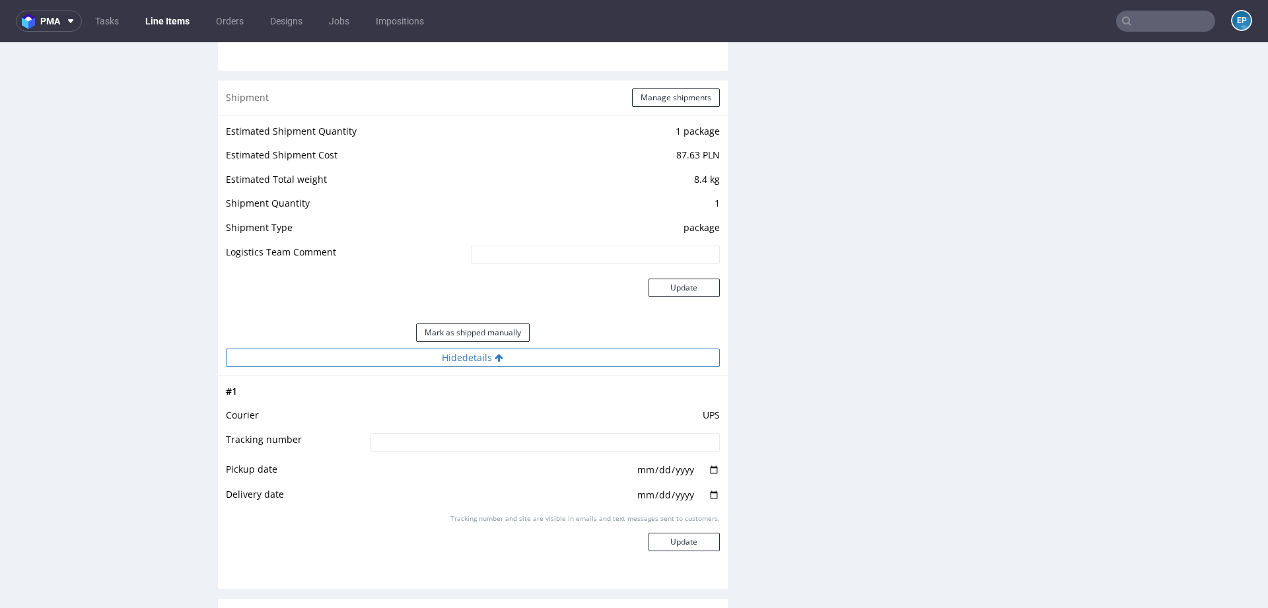
scroll to position [1268, 0]
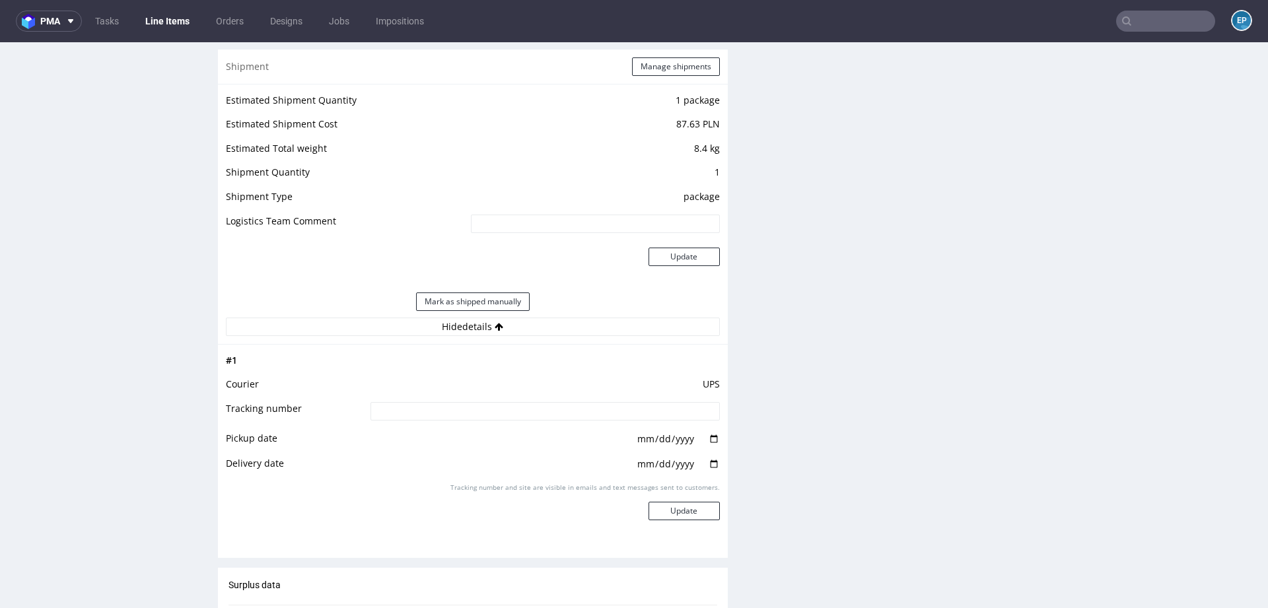
click at [486, 402] on input at bounding box center [544, 411] width 349 height 18
paste input "1Z5A15806895197514"
type input "1Z5A15806895197514"
click at [664, 512] on button "Update" at bounding box center [683, 511] width 71 height 18
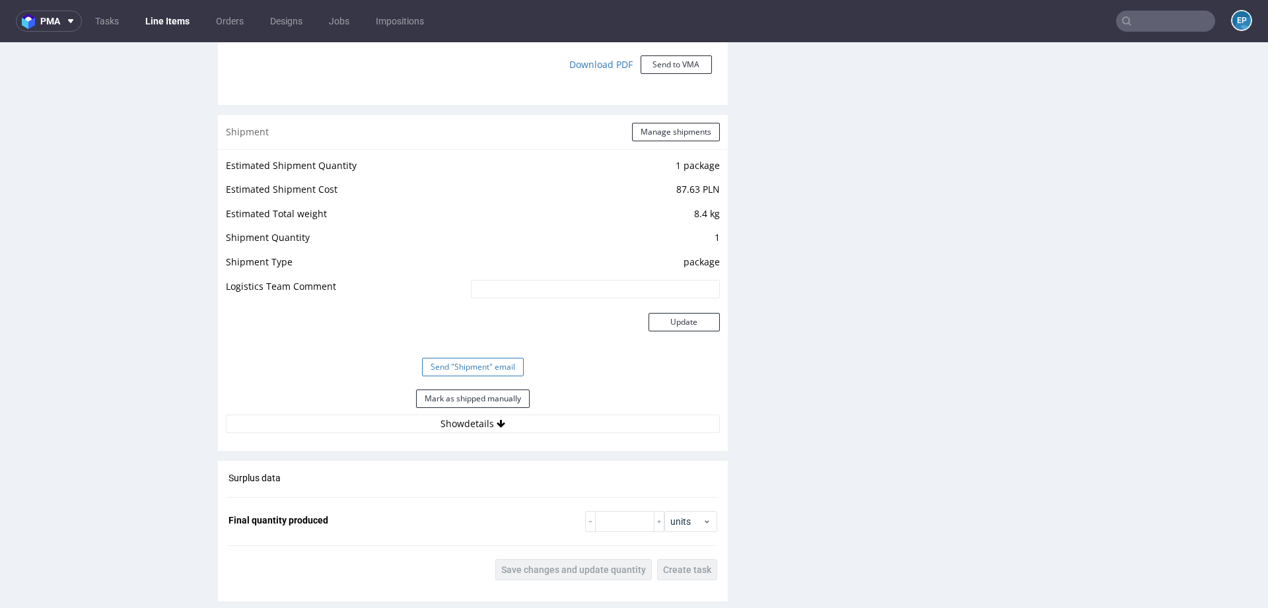
scroll to position [1208, 0]
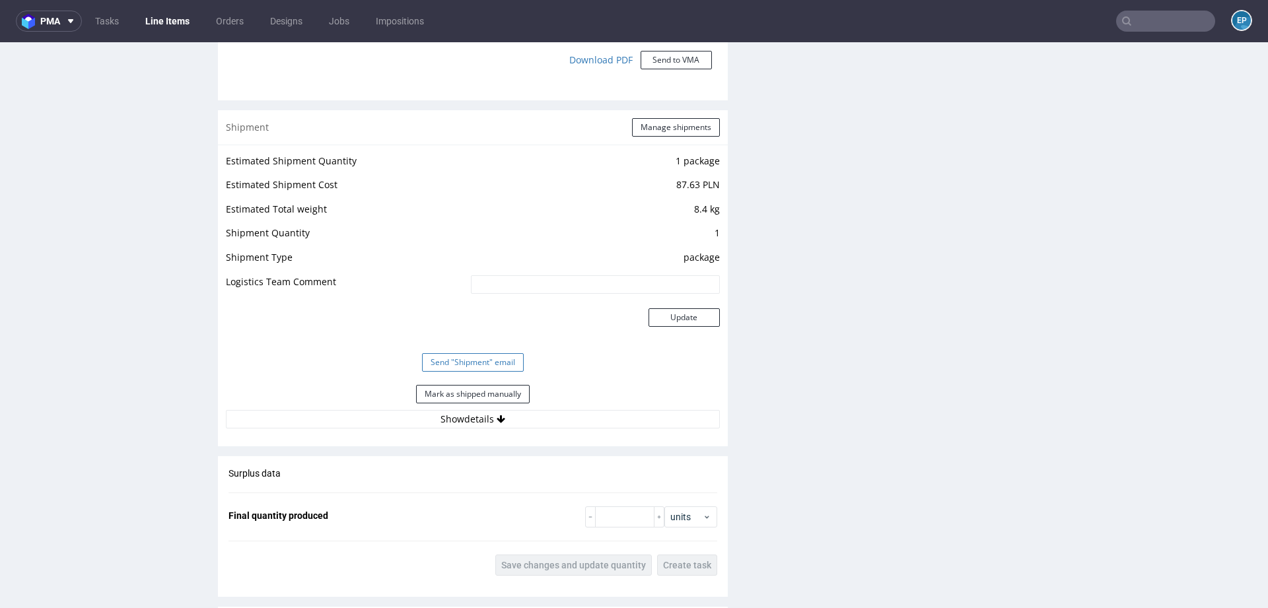
click at [500, 359] on button "Send "Shipment" email" at bounding box center [473, 362] width 102 height 18
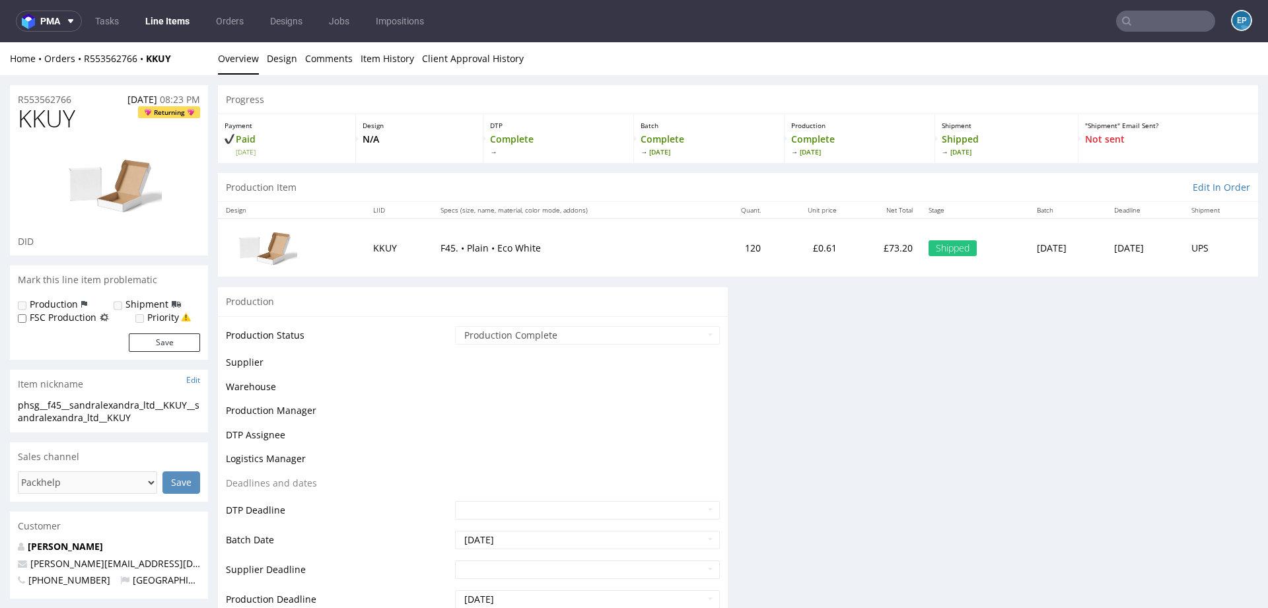
scroll to position [748, 0]
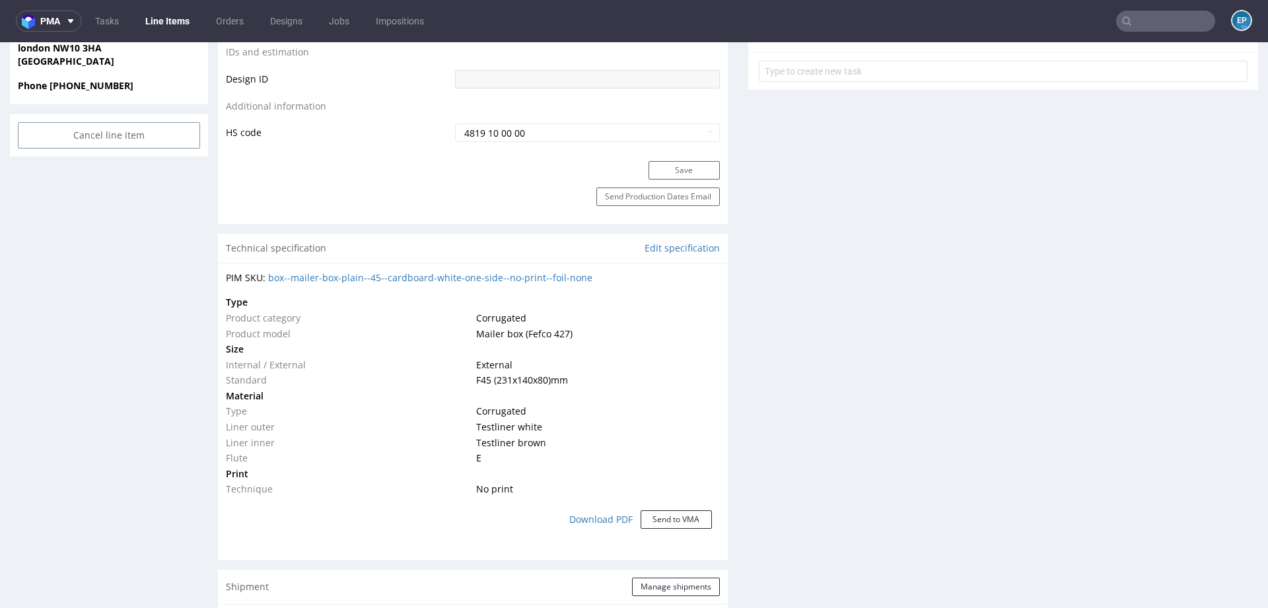
click at [166, 24] on link "Line Items" at bounding box center [167, 21] width 60 height 21
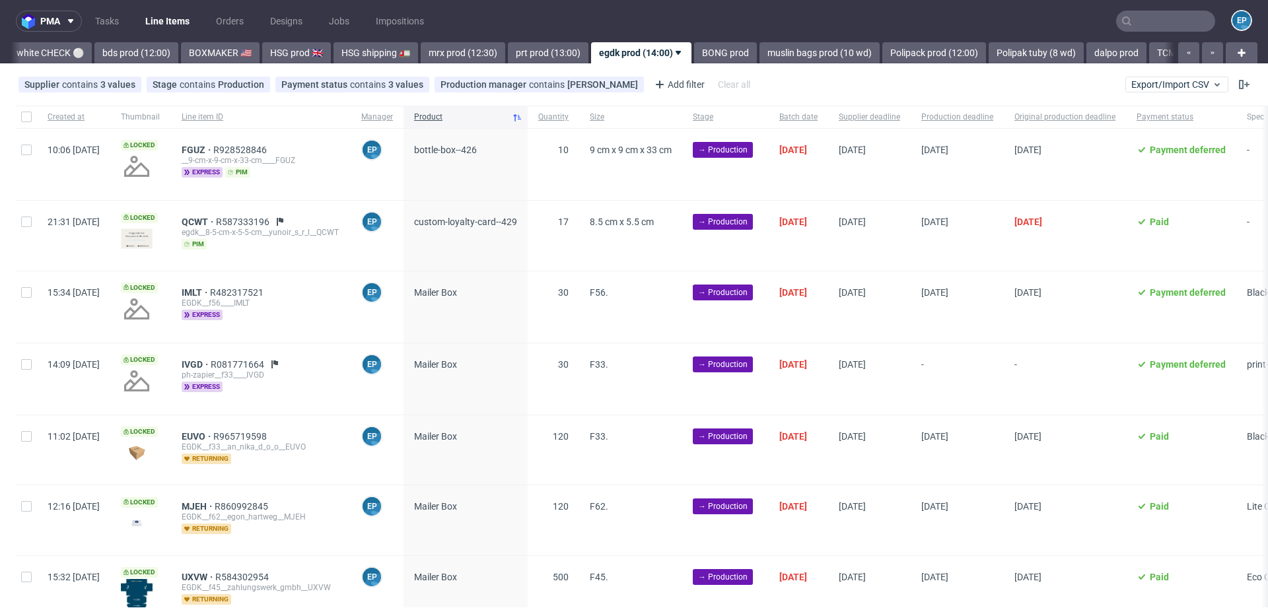
scroll to position [0, 1208]
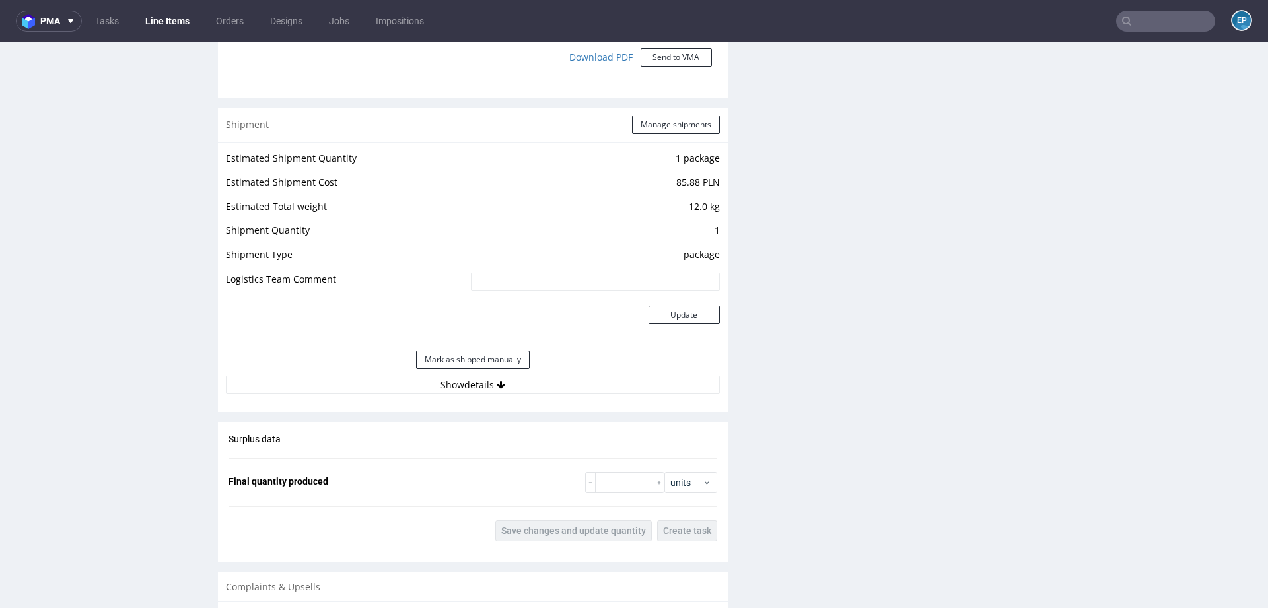
scroll to position [1310, 0]
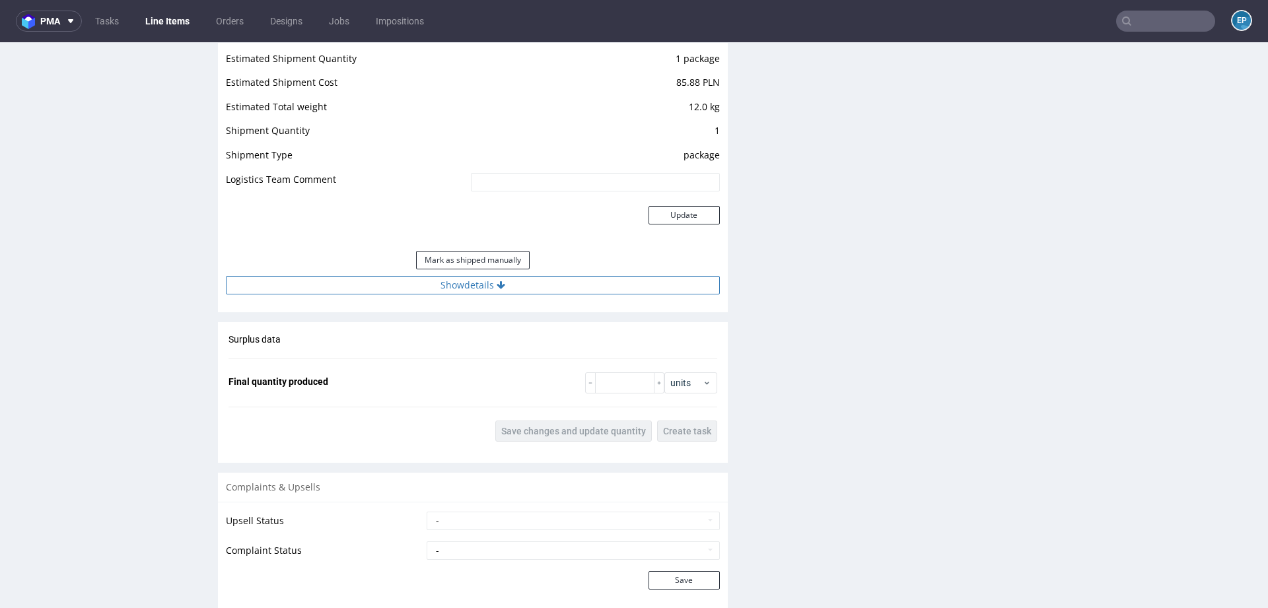
click at [542, 285] on button "Show details" at bounding box center [473, 285] width 494 height 18
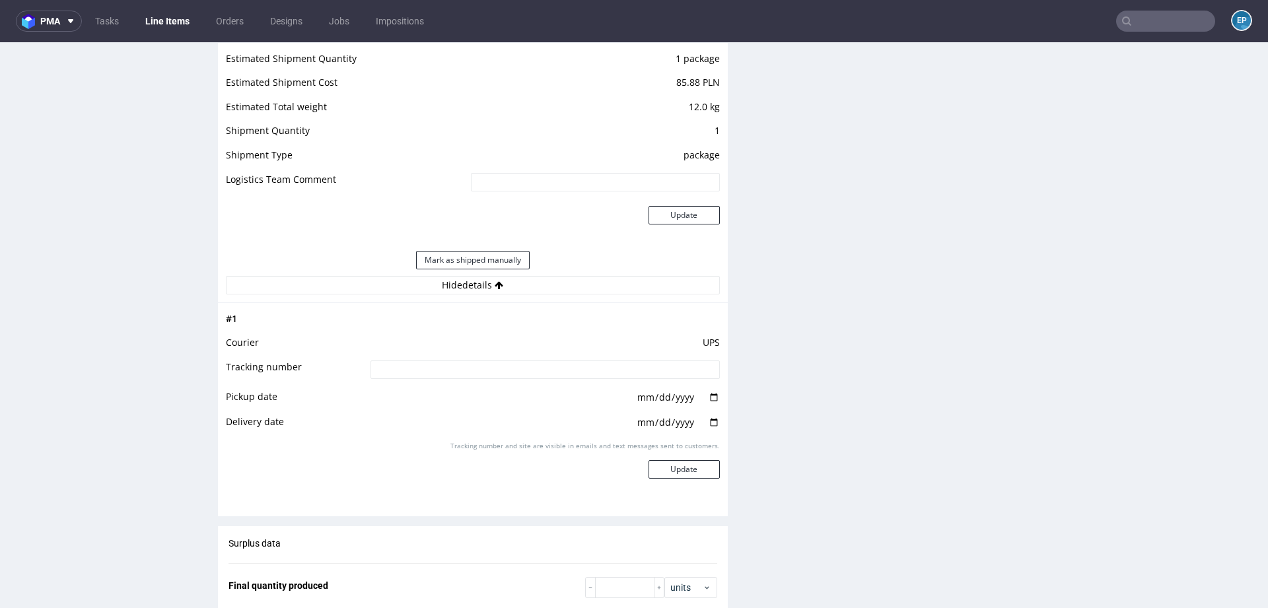
click at [519, 370] on input at bounding box center [544, 369] width 349 height 18
paste input "1Z5A15806895774819"
type input "1Z5A15806895774819"
click at [666, 471] on button "Update" at bounding box center [683, 469] width 71 height 18
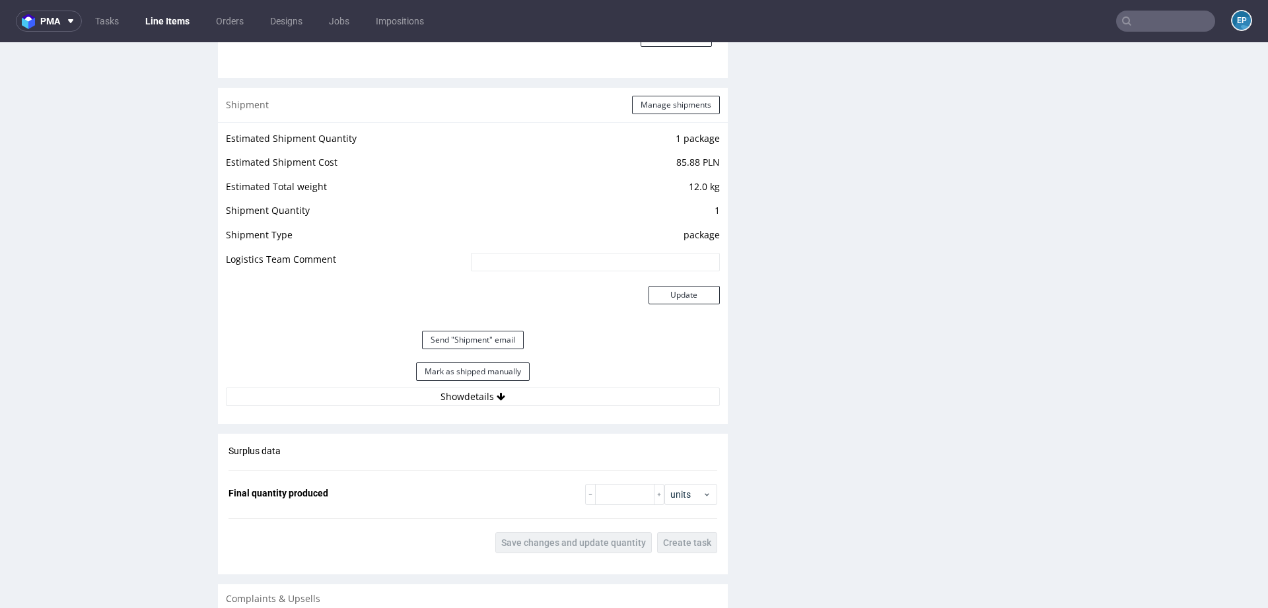
scroll to position [1232, 0]
click at [458, 344] on button "Send "Shipment" email" at bounding box center [473, 338] width 102 height 18
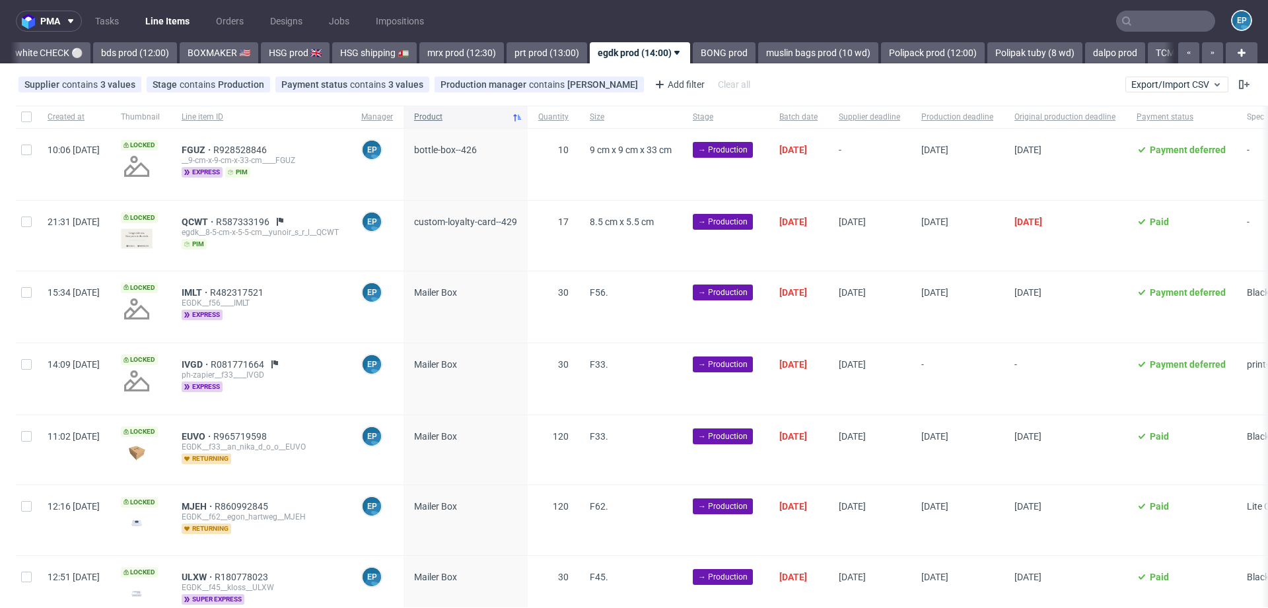
click at [468, 121] on span "Product" at bounding box center [460, 117] width 92 height 11
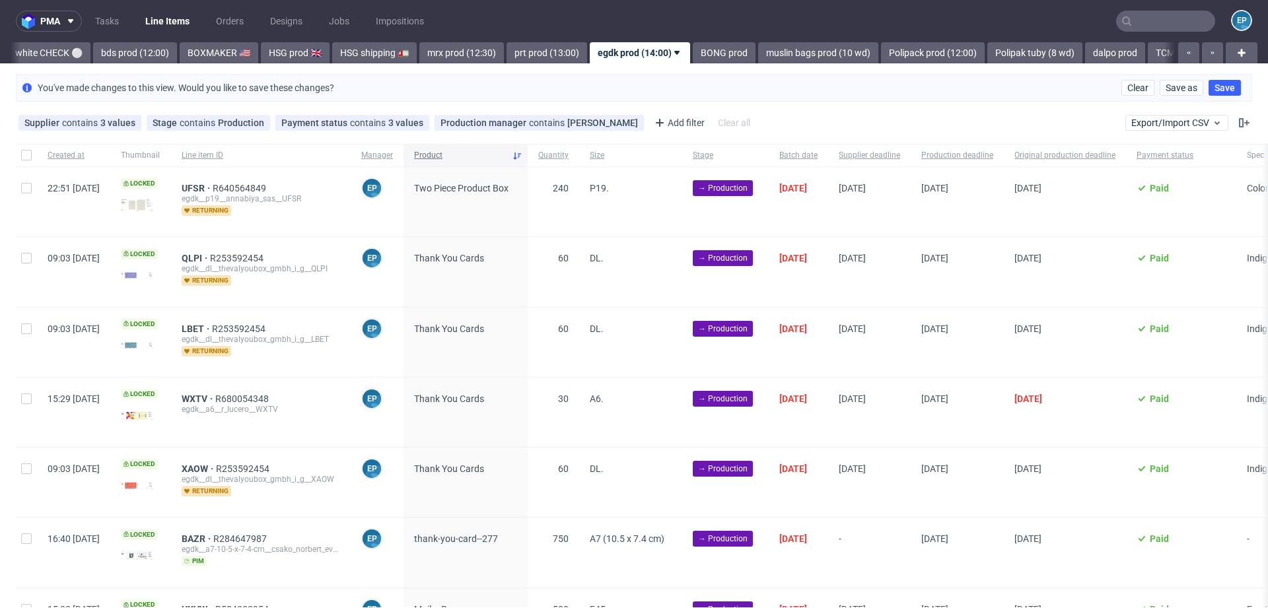
click at [469, 155] on span "Product" at bounding box center [460, 155] width 92 height 11
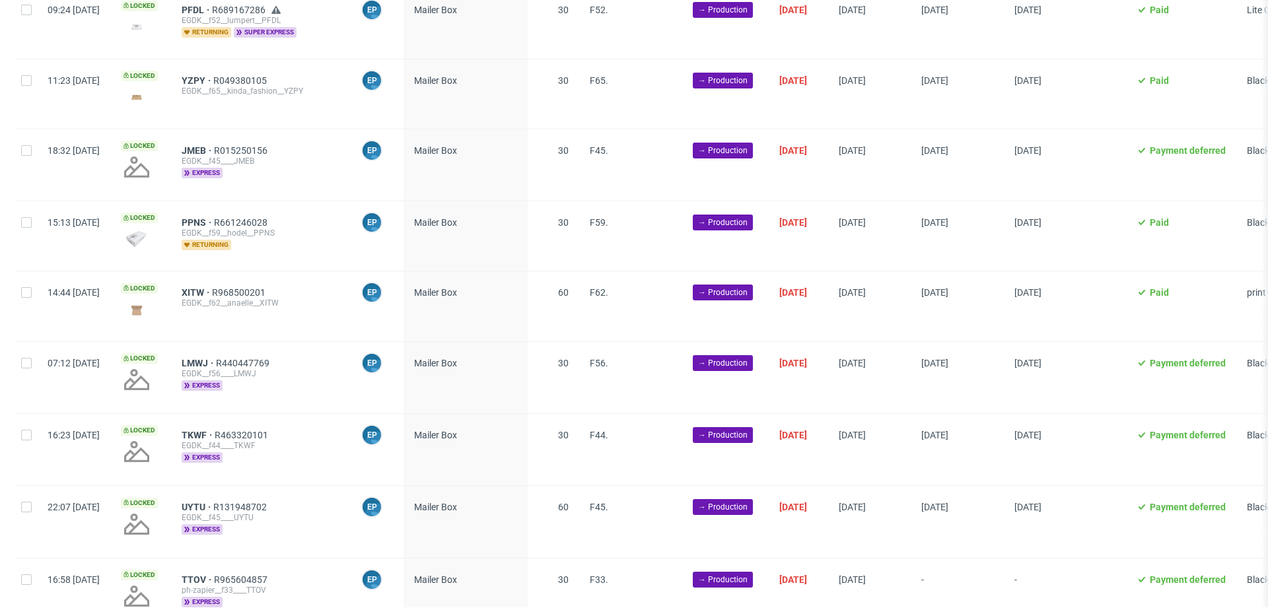
scroll to position [2308, 0]
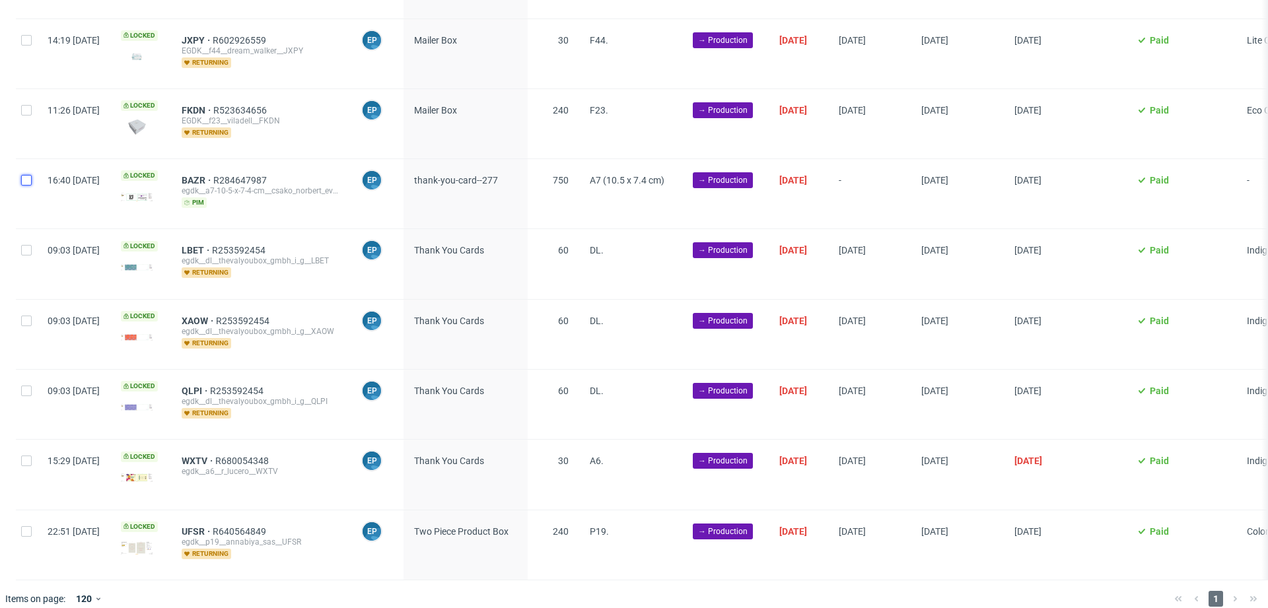
click at [24, 175] on input "checkbox" at bounding box center [26, 180] width 11 height 11
checkbox input "true"
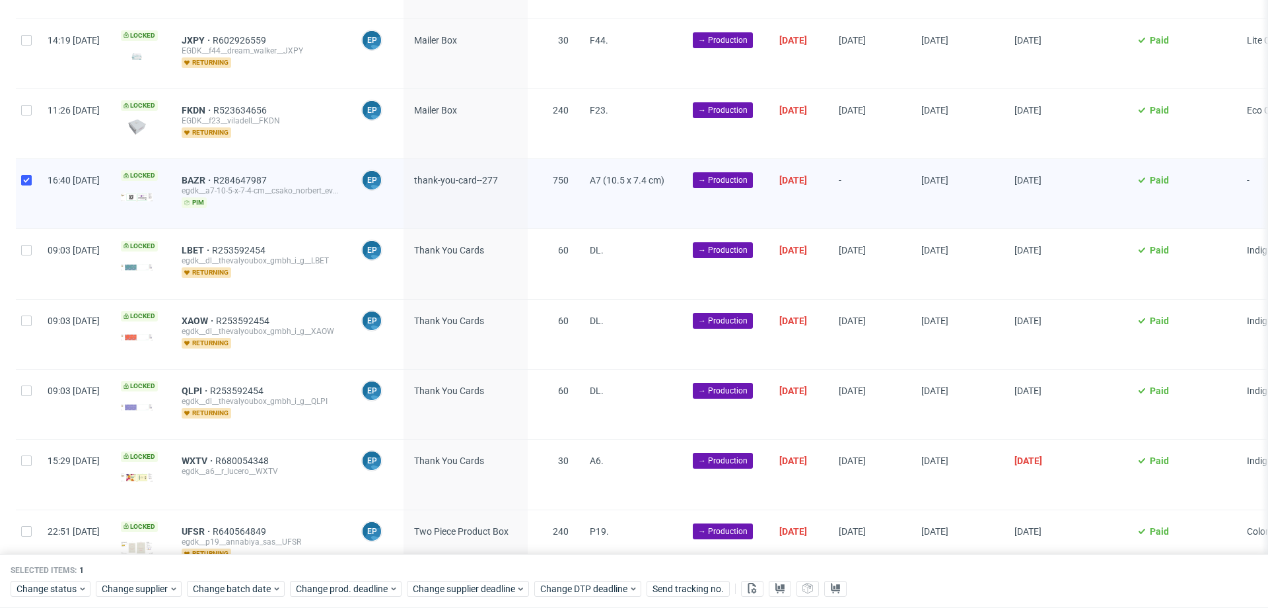
click at [24, 243] on div at bounding box center [26, 263] width 21 height 69
checkbox input "true"
click at [21, 178] on div at bounding box center [26, 193] width 21 height 69
checkbox input "false"
click at [27, 265] on div at bounding box center [26, 263] width 21 height 69
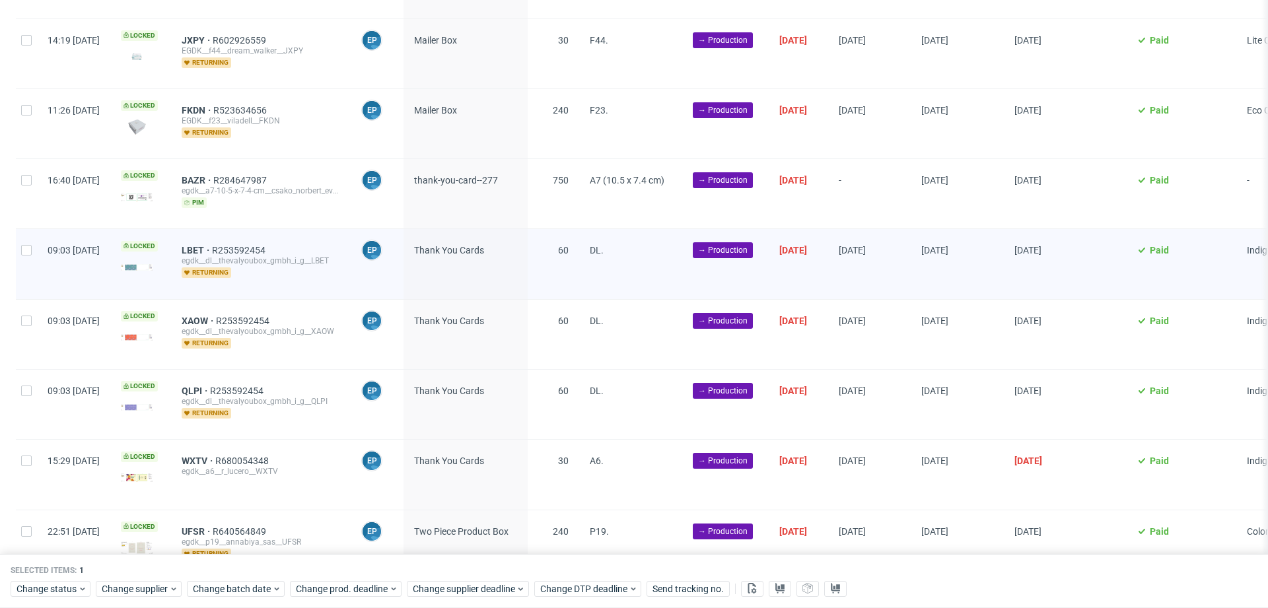
checkbox input "false"
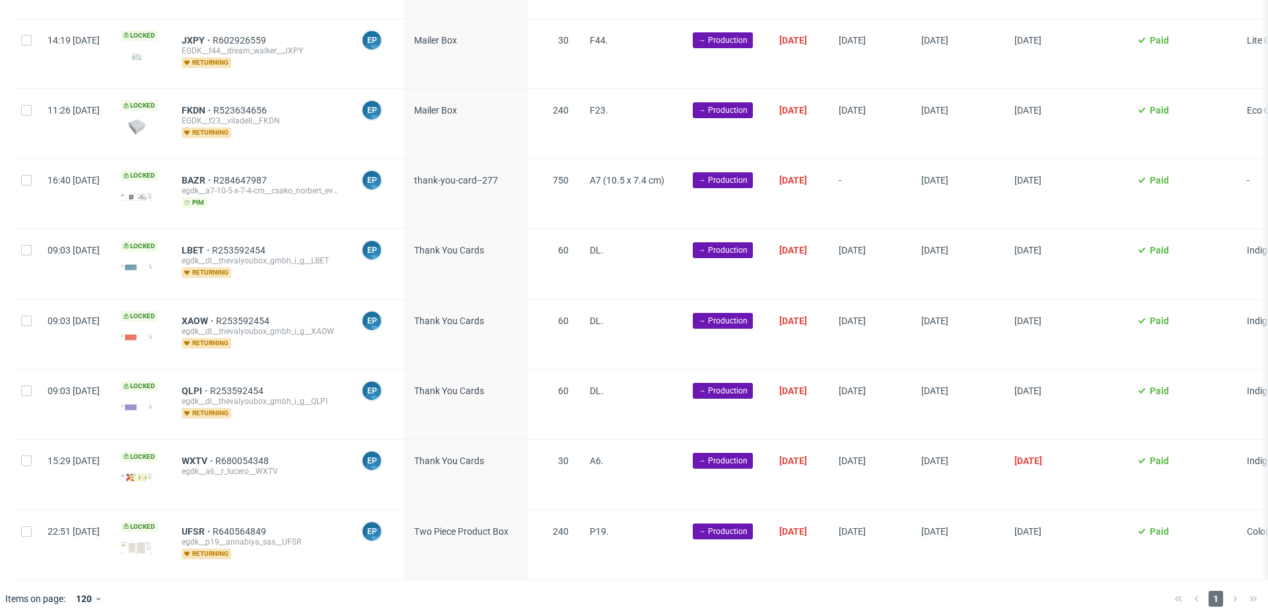
click at [26, 180] on div at bounding box center [26, 193] width 21 height 69
checkbox input "true"
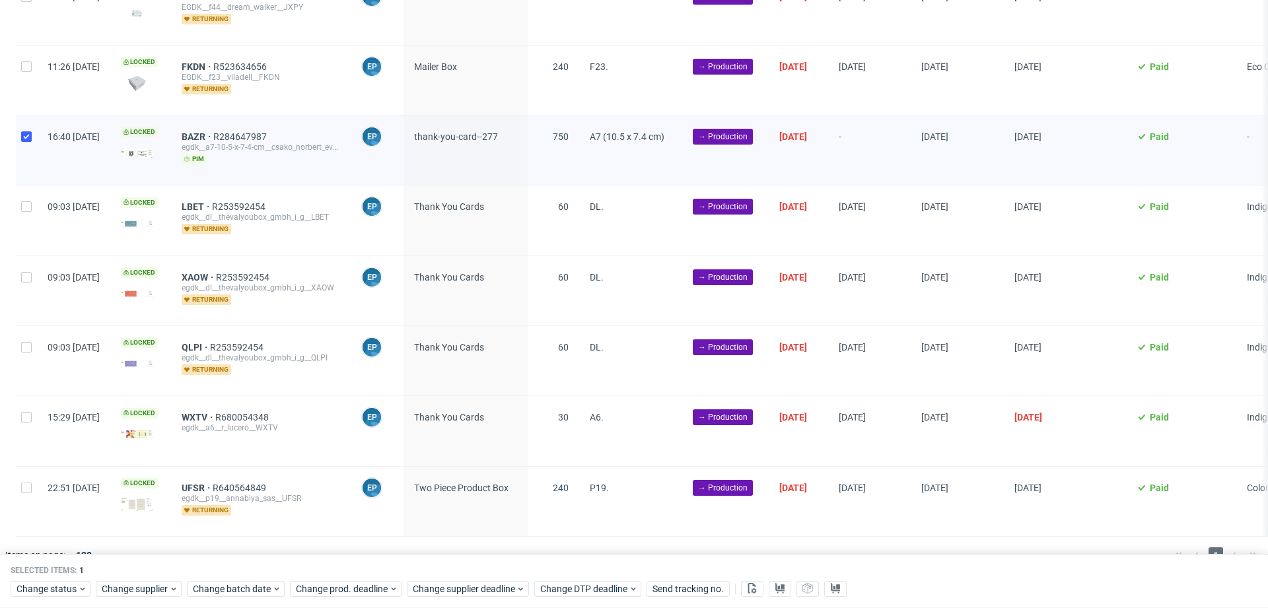
scroll to position [2362, 0]
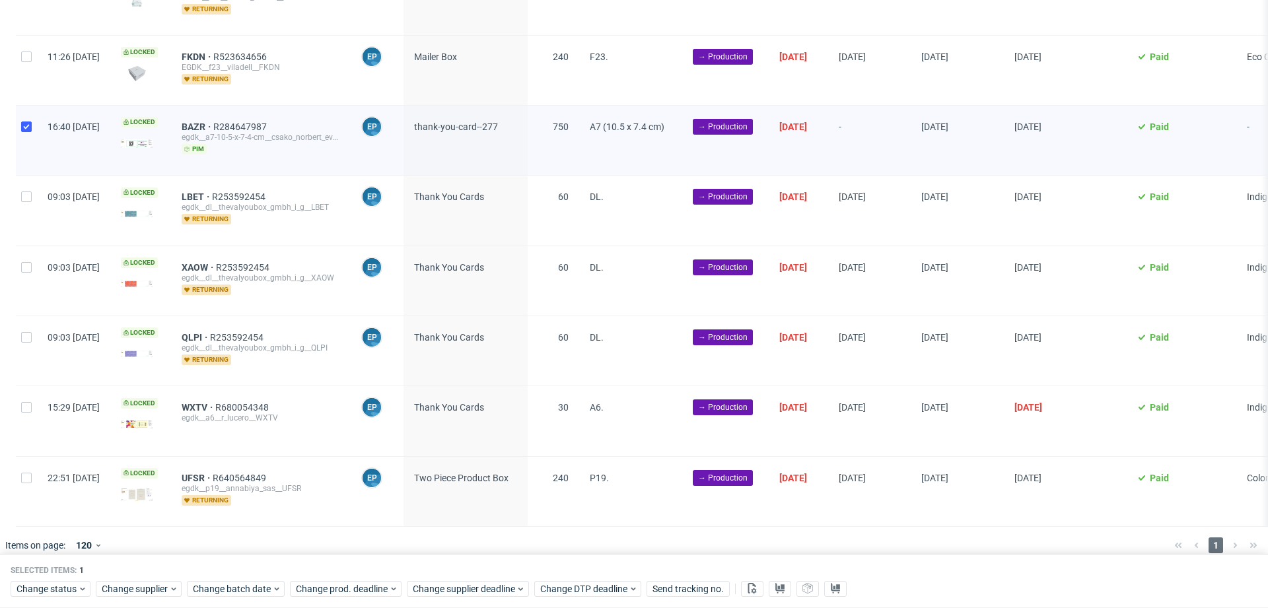
click at [22, 190] on div at bounding box center [26, 210] width 21 height 69
checkbox input "true"
click at [34, 262] on div at bounding box center [26, 280] width 21 height 69
checkbox input "true"
click at [35, 319] on div at bounding box center [26, 350] width 21 height 69
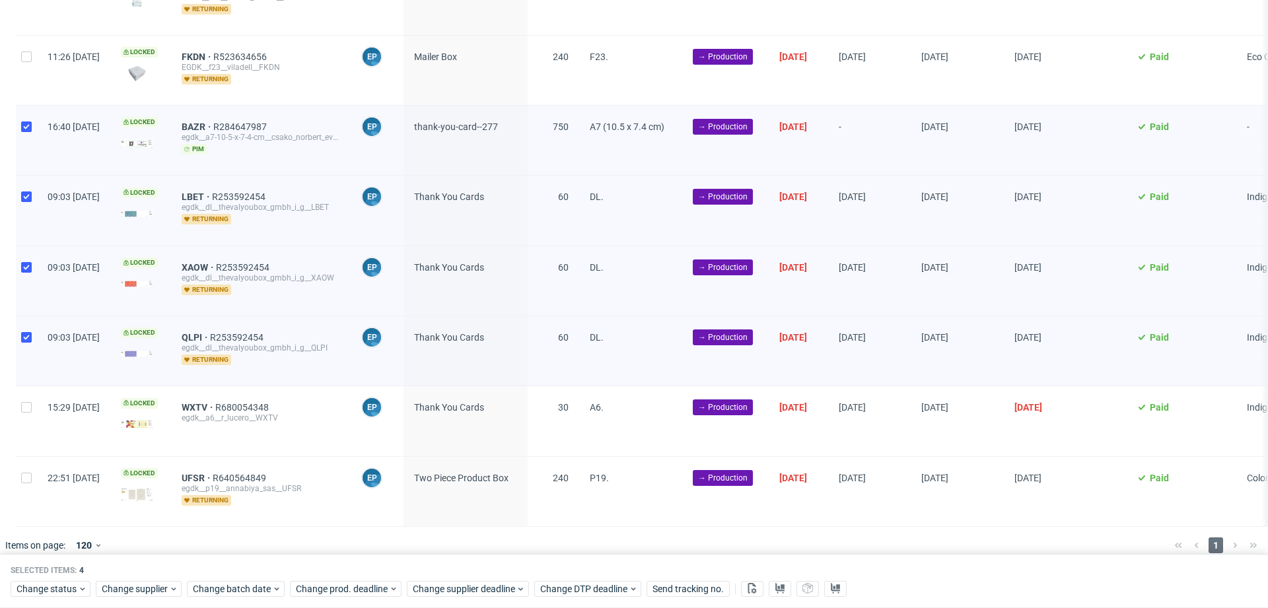
checkbox input "true"
click at [33, 403] on div at bounding box center [26, 420] width 21 height 69
checkbox input "true"
click at [34, 464] on div at bounding box center [26, 491] width 21 height 69
checkbox input "true"
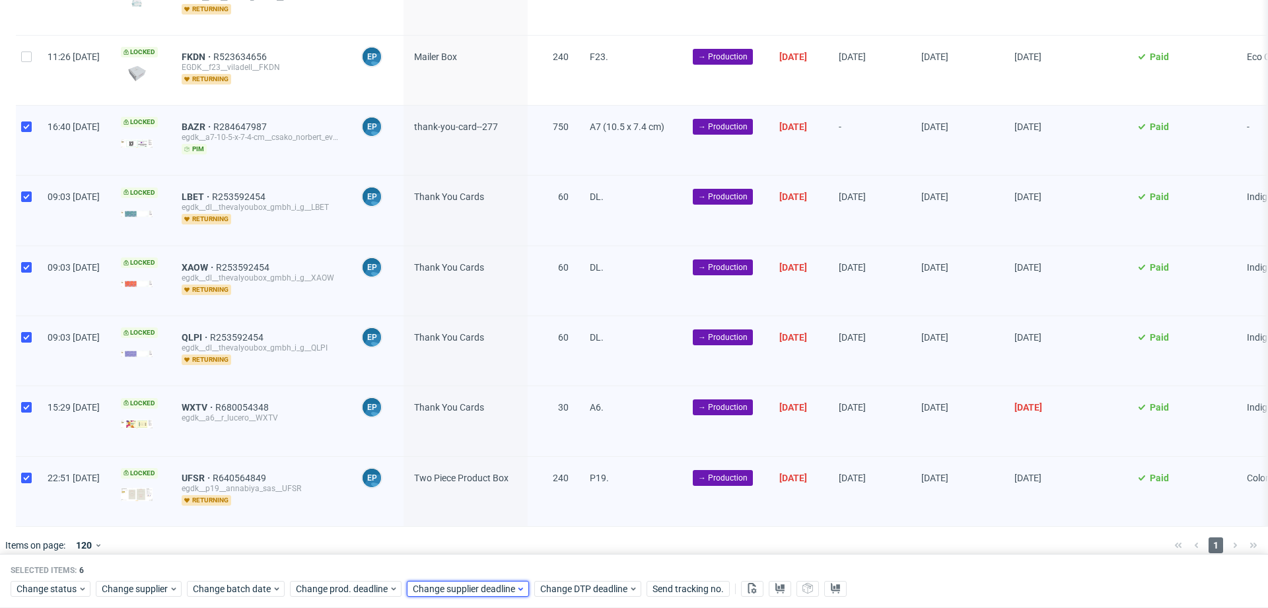
click at [471, 591] on span "Change supplier deadline" at bounding box center [464, 588] width 103 height 13
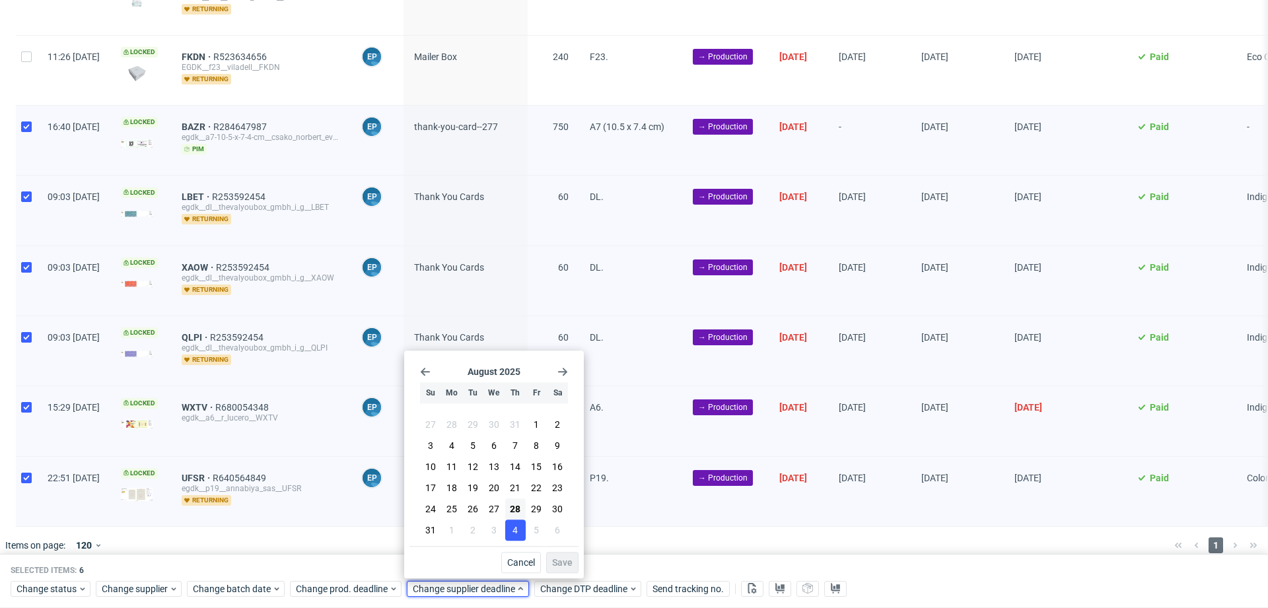
click at [512, 530] on span "4" at bounding box center [514, 530] width 5 height 13
click at [558, 563] on span "Save" at bounding box center [562, 562] width 20 height 9
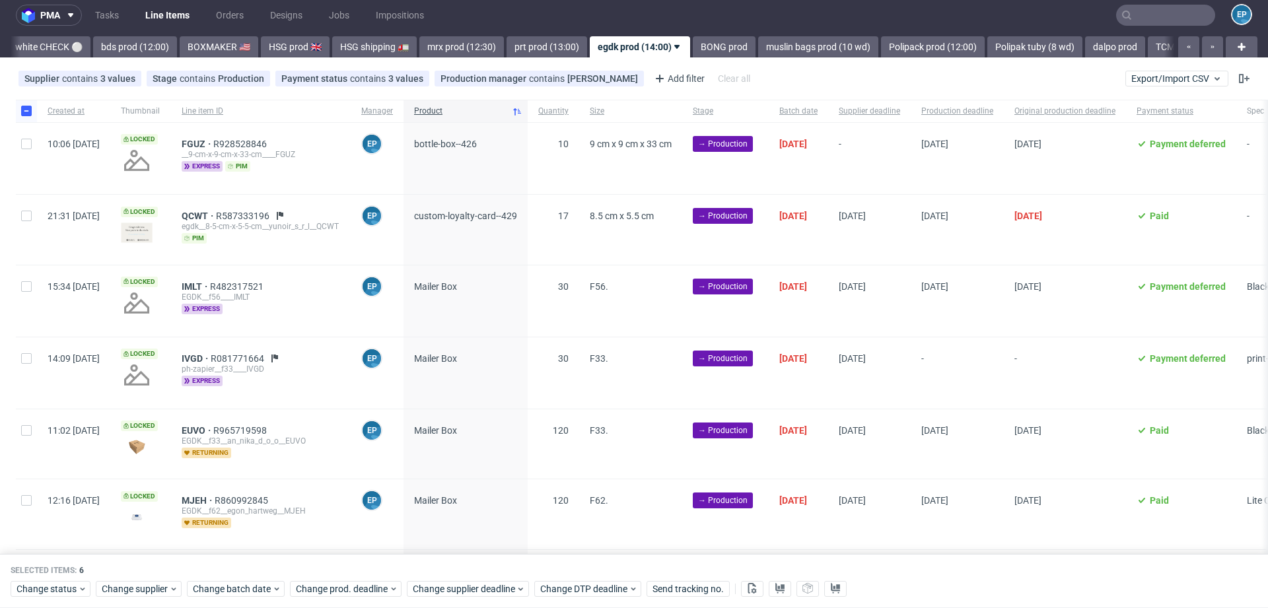
scroll to position [0, 0]
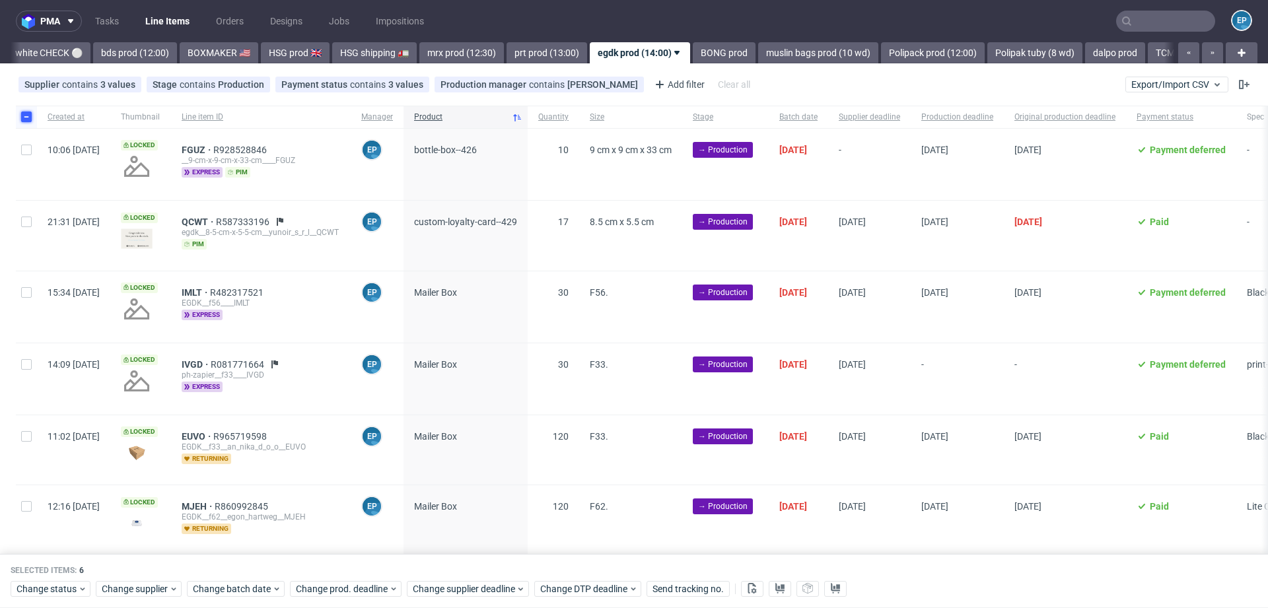
click at [25, 118] on input "checkbox" at bounding box center [26, 117] width 11 height 11
checkbox input "false"
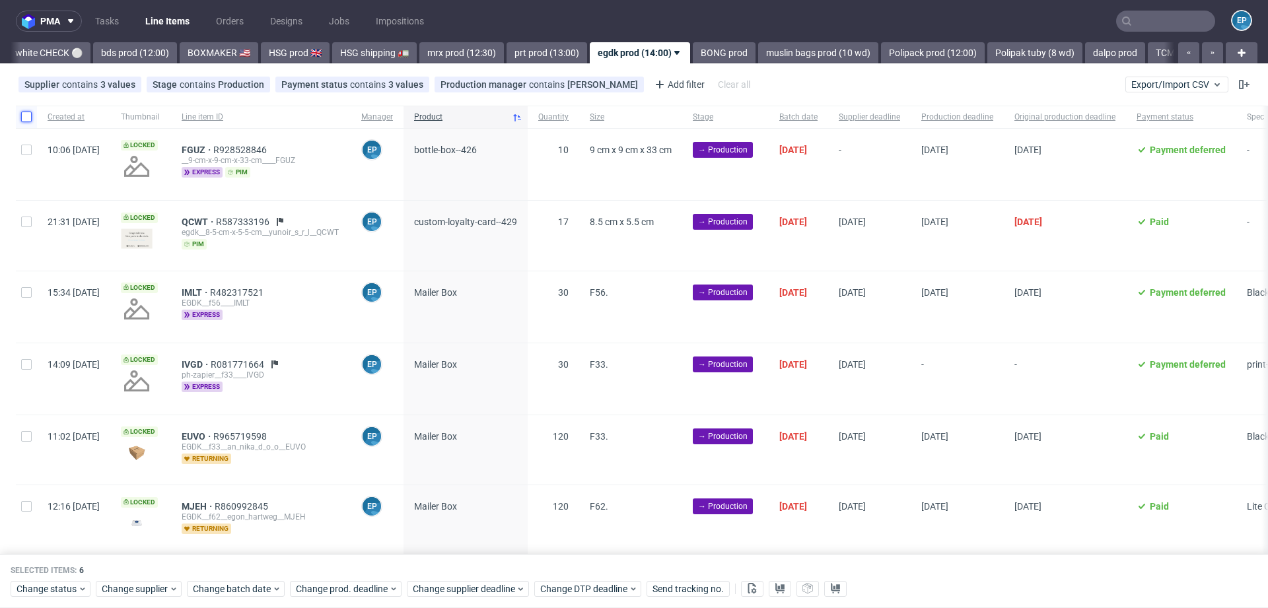
checkbox input "false"
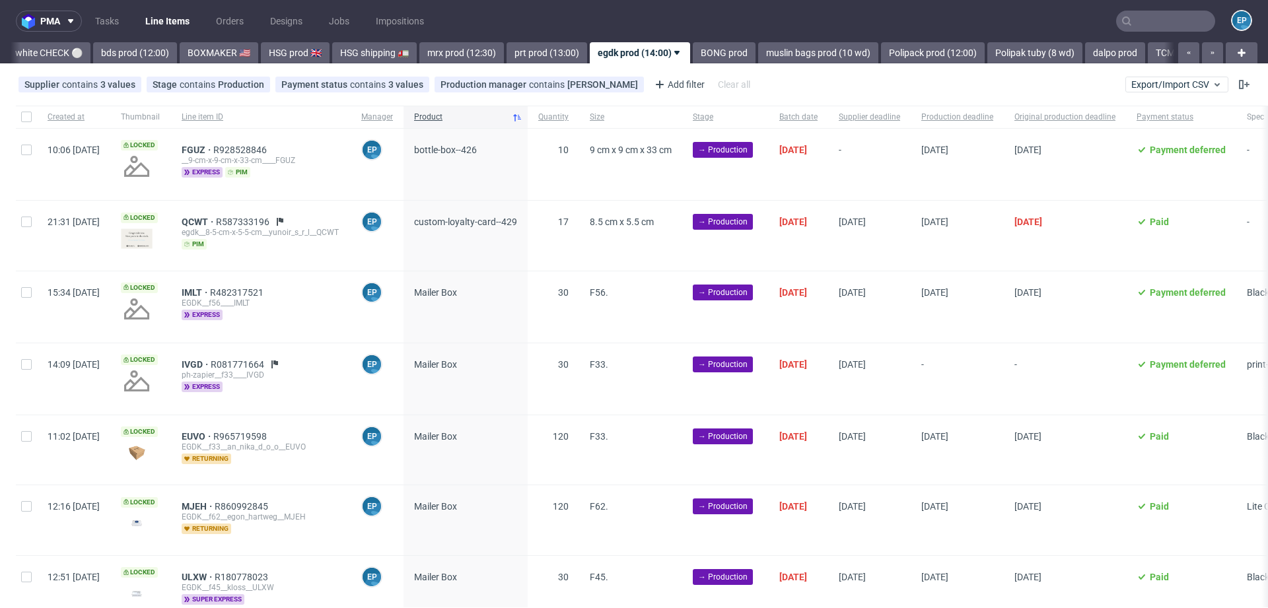
click at [25, 158] on div at bounding box center [26, 164] width 21 height 71
checkbox input "true"
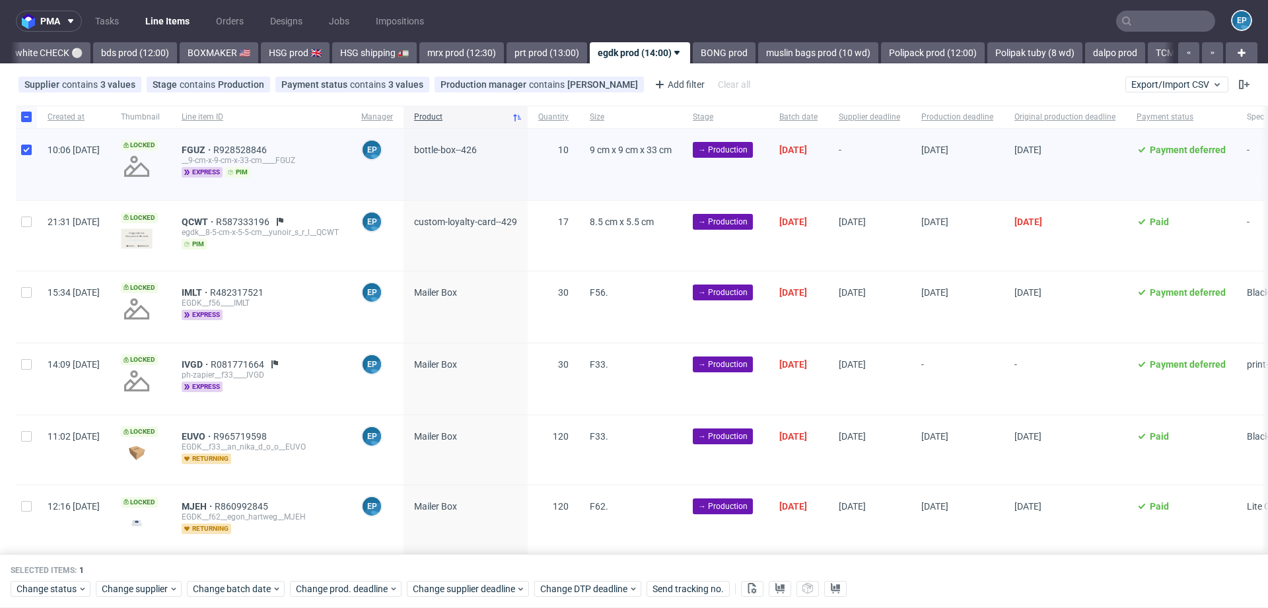
click at [25, 236] on div at bounding box center [26, 235] width 21 height 69
checkbox input "true"
click at [463, 586] on span "Change supplier deadline" at bounding box center [464, 588] width 103 height 13
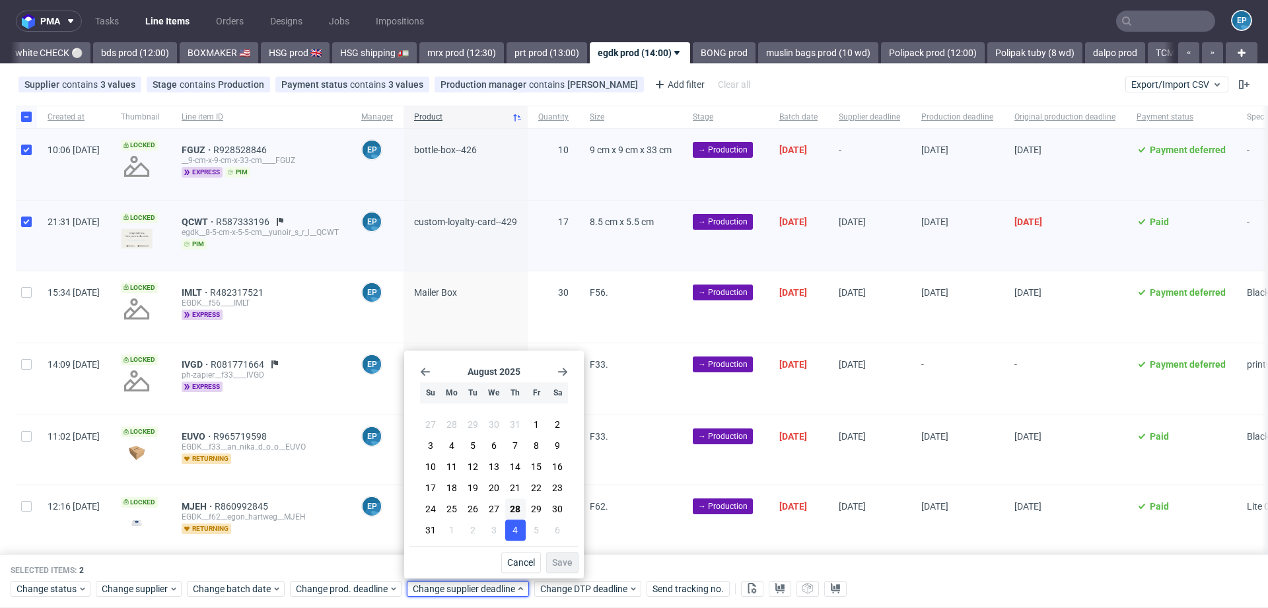
click at [514, 537] on span "4" at bounding box center [514, 530] width 5 height 13
click at [569, 565] on span "Save" at bounding box center [562, 562] width 20 height 9
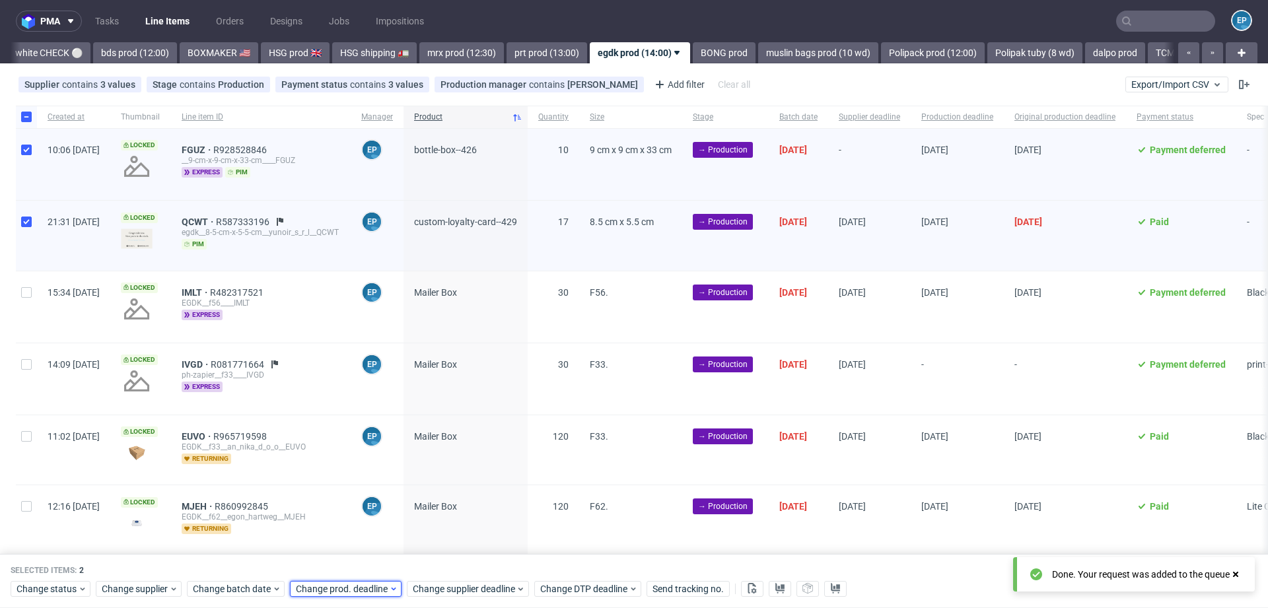
click at [359, 587] on span "Change prod. deadline" at bounding box center [342, 588] width 93 height 13
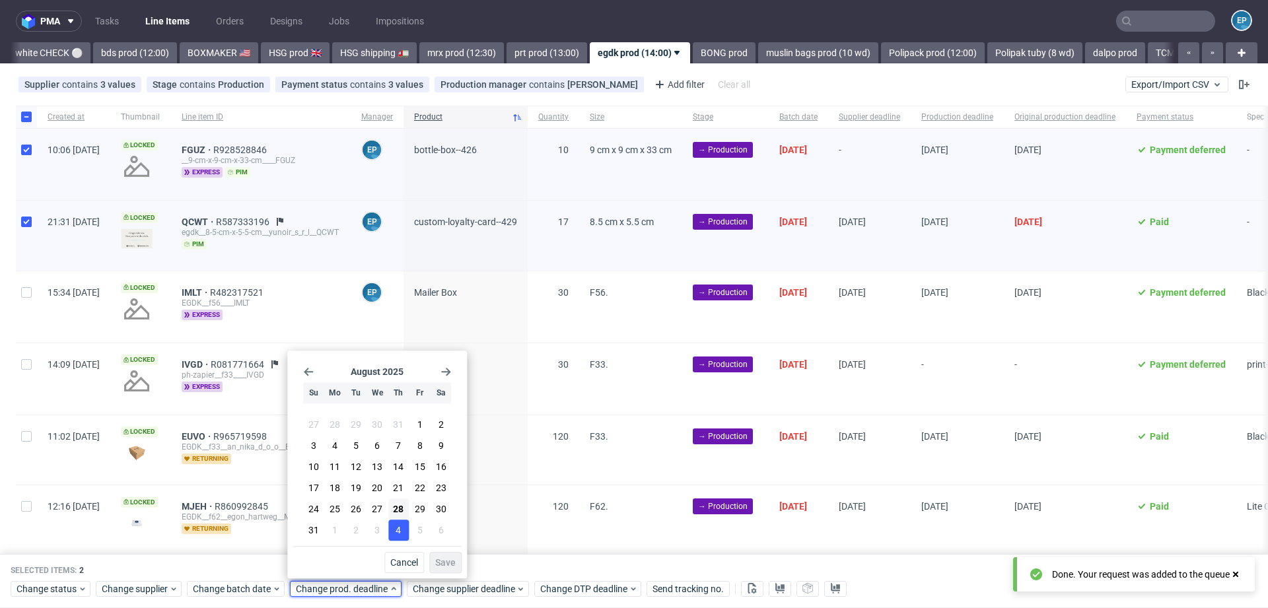
click at [407, 524] on button "4" at bounding box center [398, 530] width 20 height 21
click at [447, 563] on span "Save" at bounding box center [445, 562] width 20 height 9
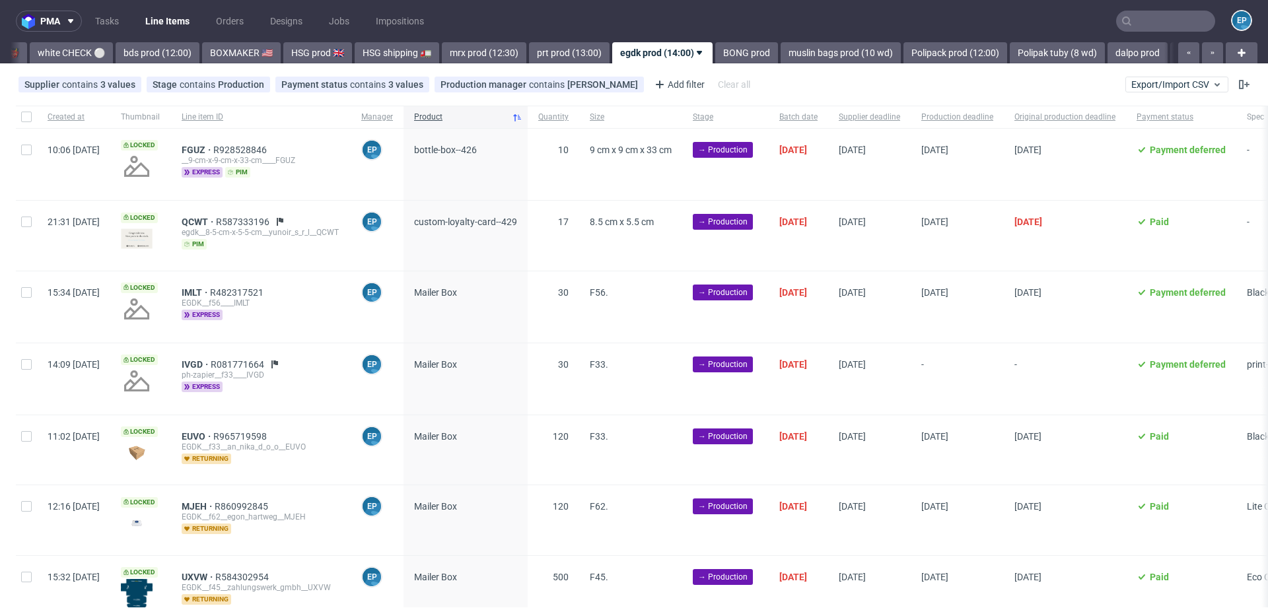
scroll to position [0, 1208]
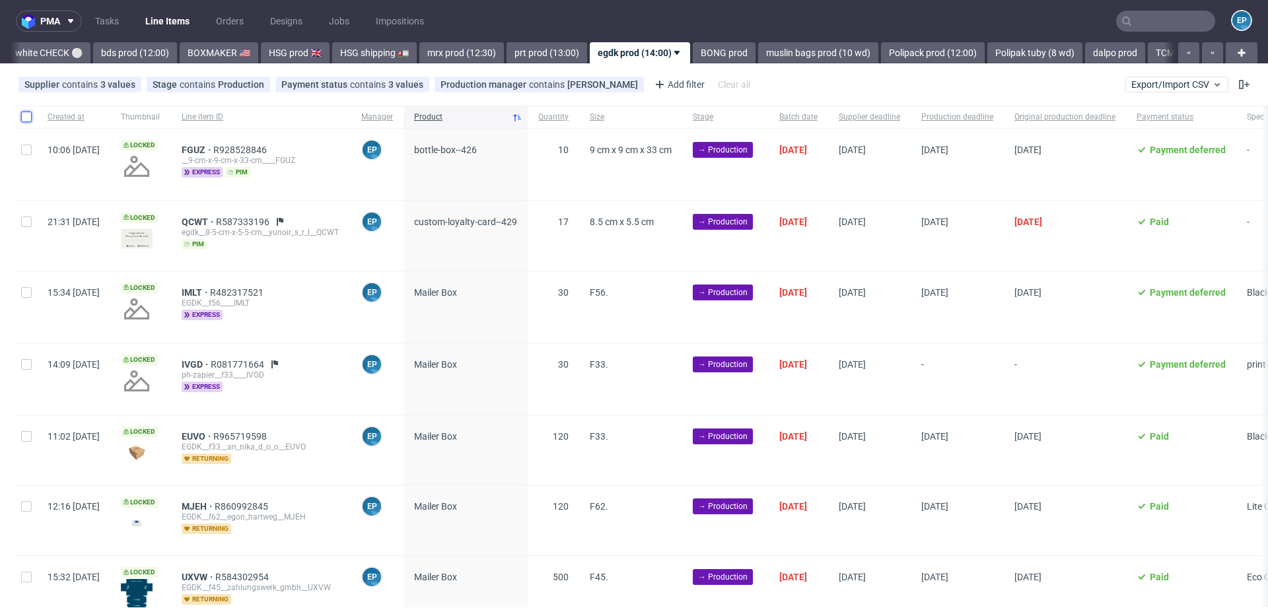
click at [26, 118] on input "checkbox" at bounding box center [26, 117] width 11 height 11
checkbox input "true"
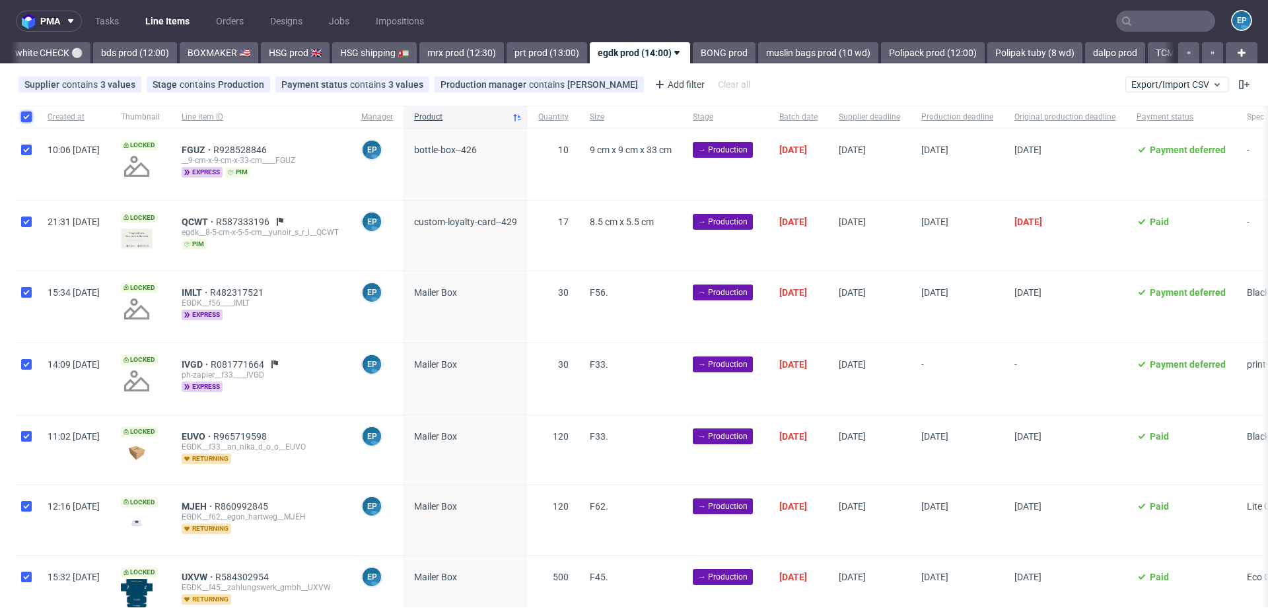
checkbox input "true"
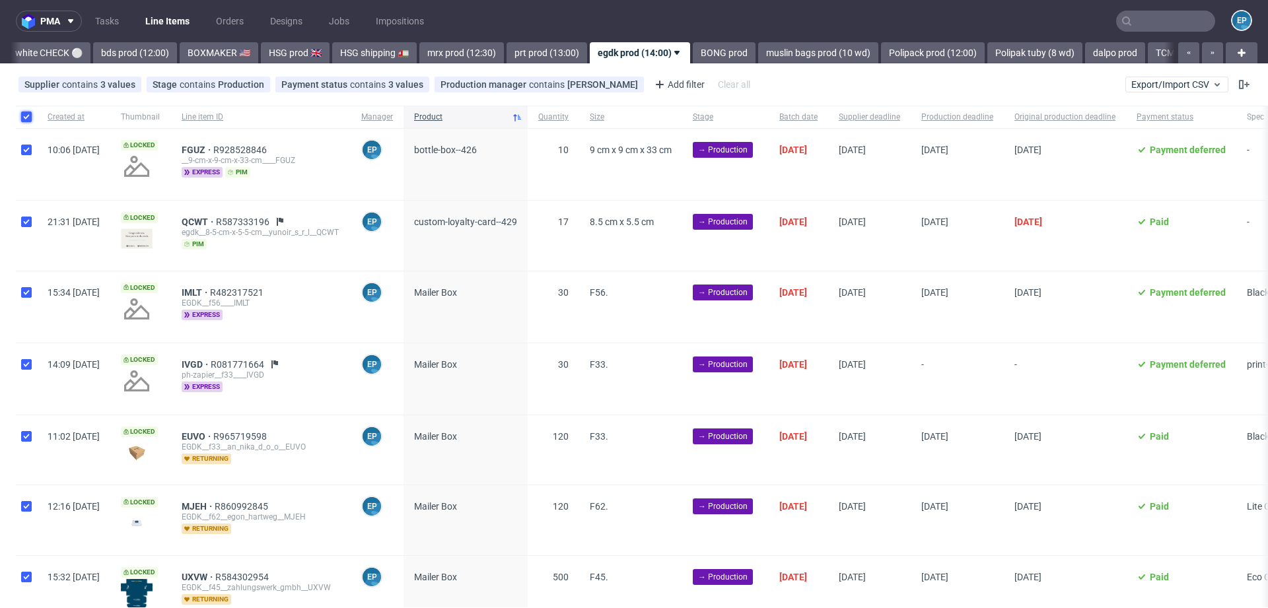
checkbox input "true"
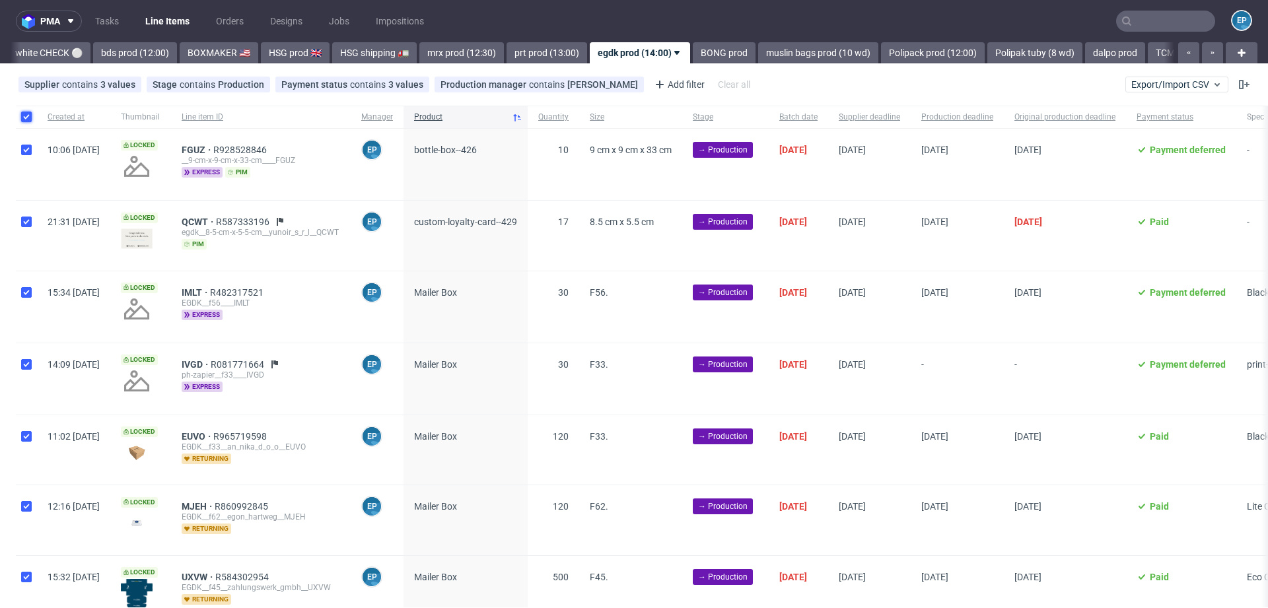
checkbox input "true"
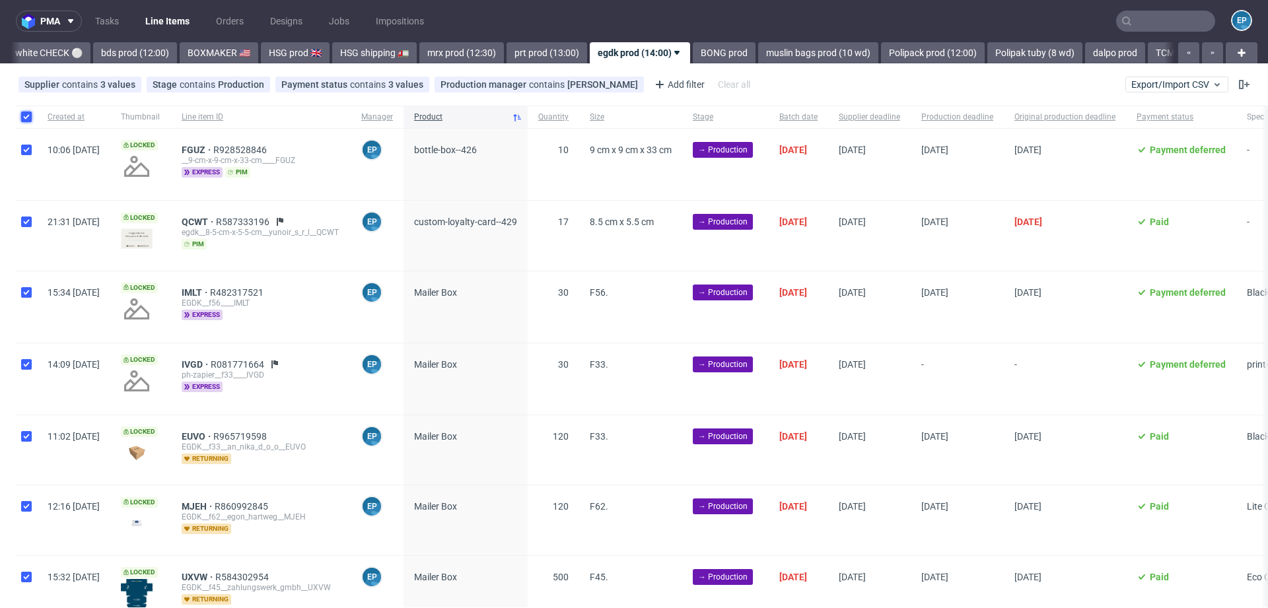
checkbox input "true"
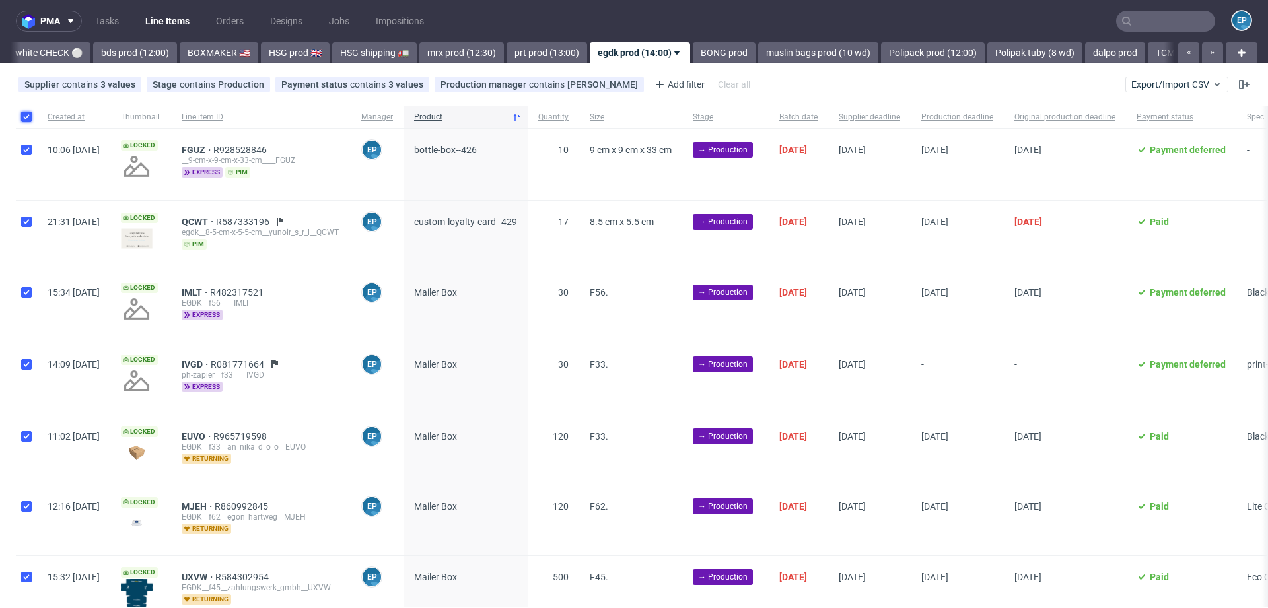
checkbox input "true"
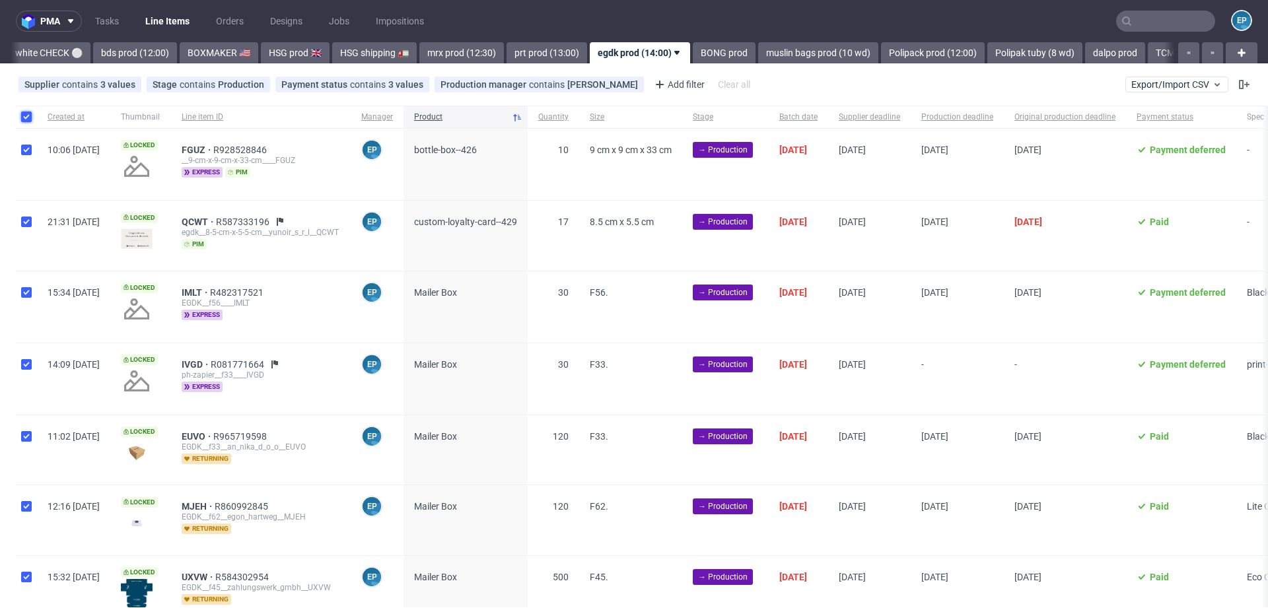
checkbox input "true"
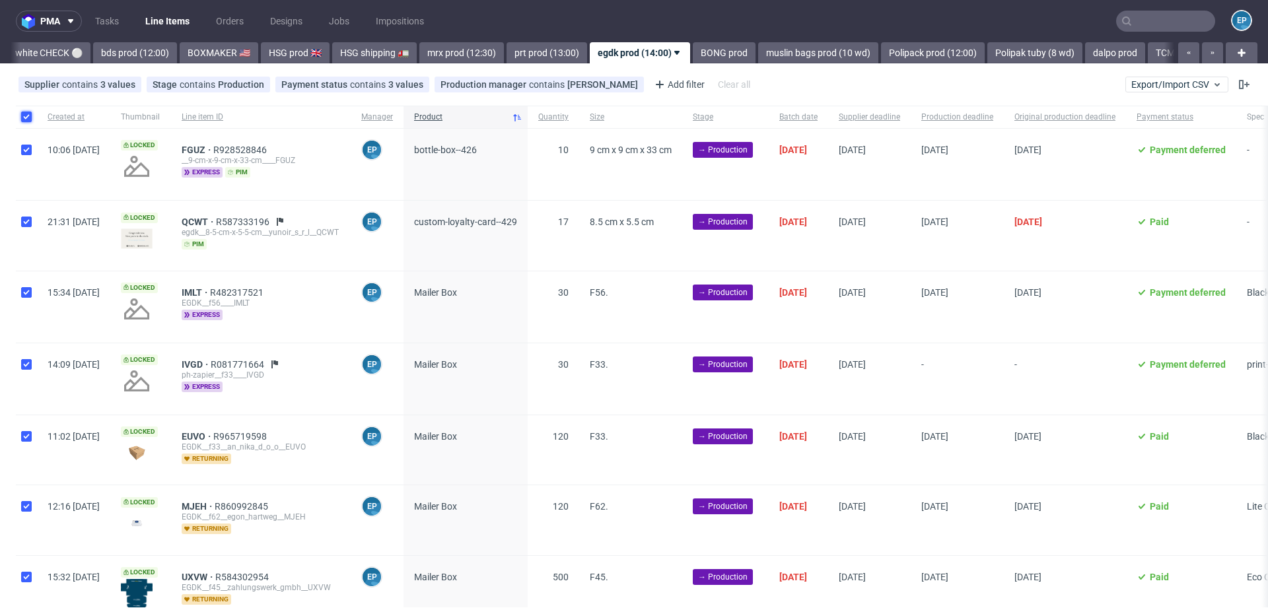
checkbox input "true"
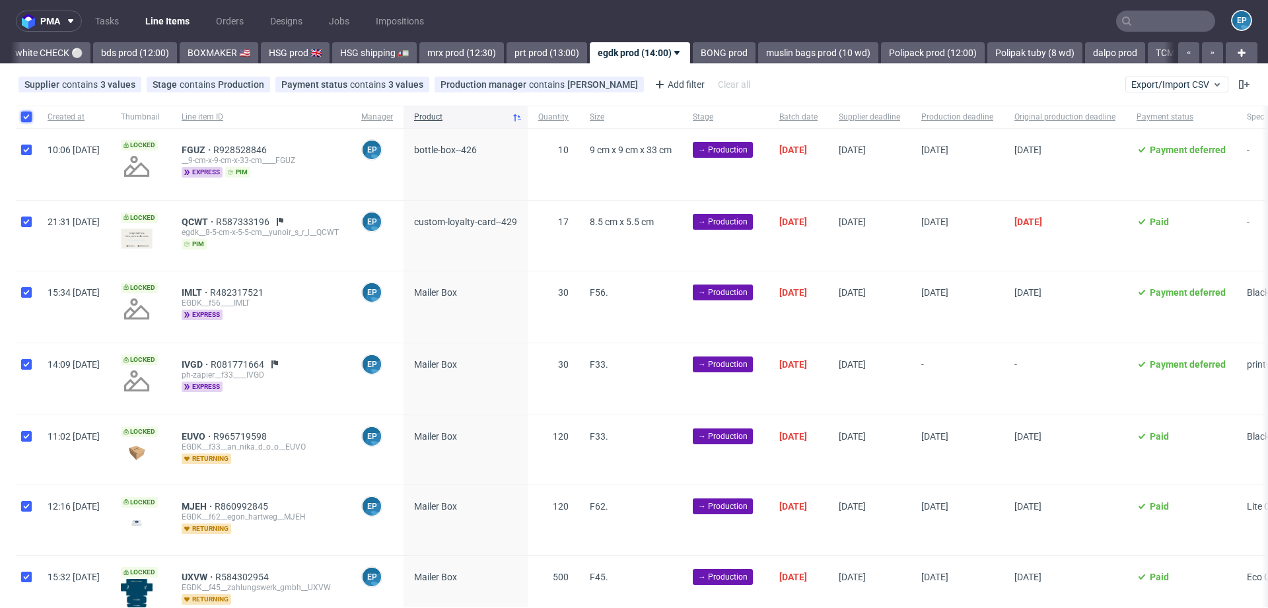
checkbox input "true"
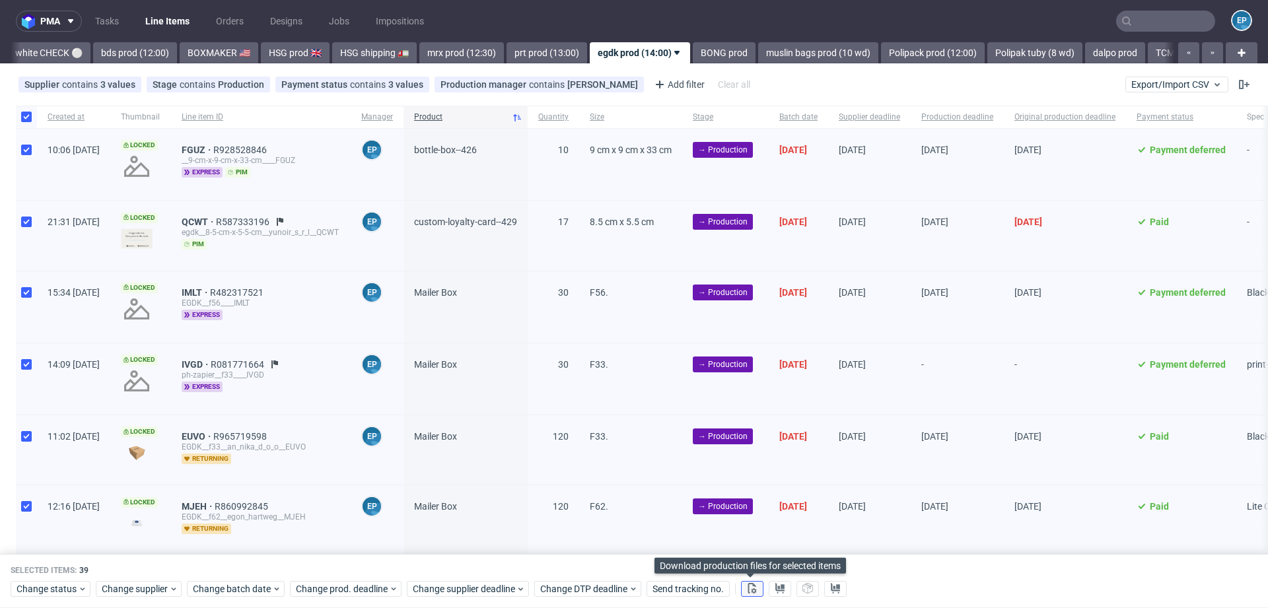
click at [757, 588] on button at bounding box center [752, 589] width 22 height 16
click at [777, 590] on icon at bounding box center [779, 588] width 11 height 11
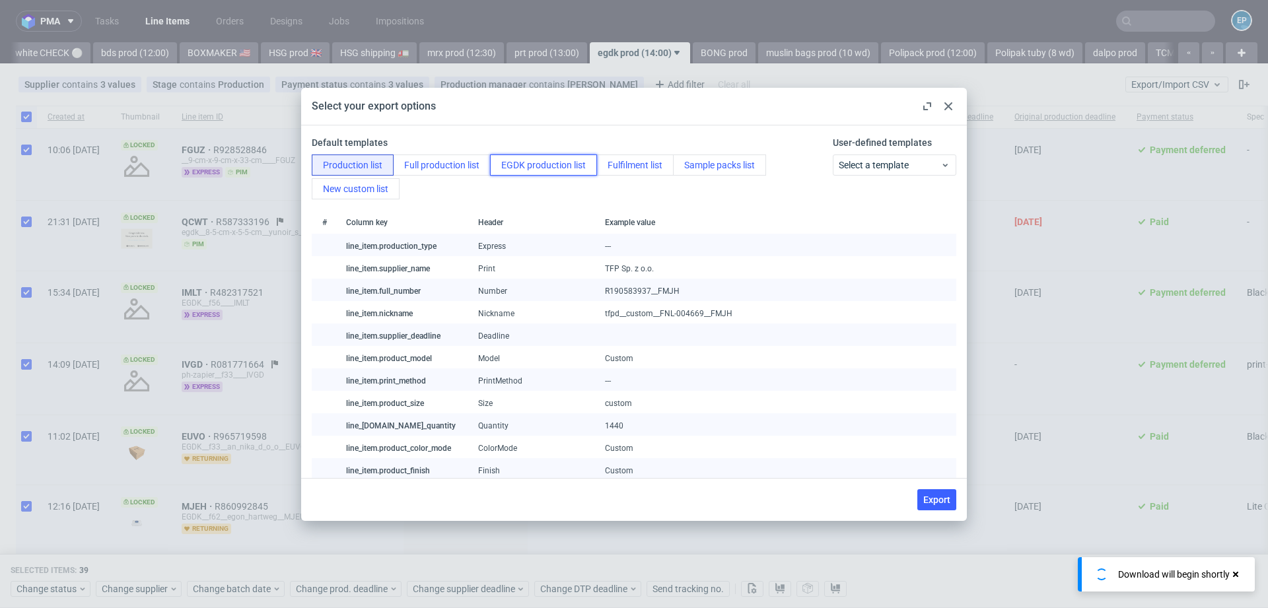
click at [548, 158] on button "EGDK production list" at bounding box center [543, 164] width 107 height 21
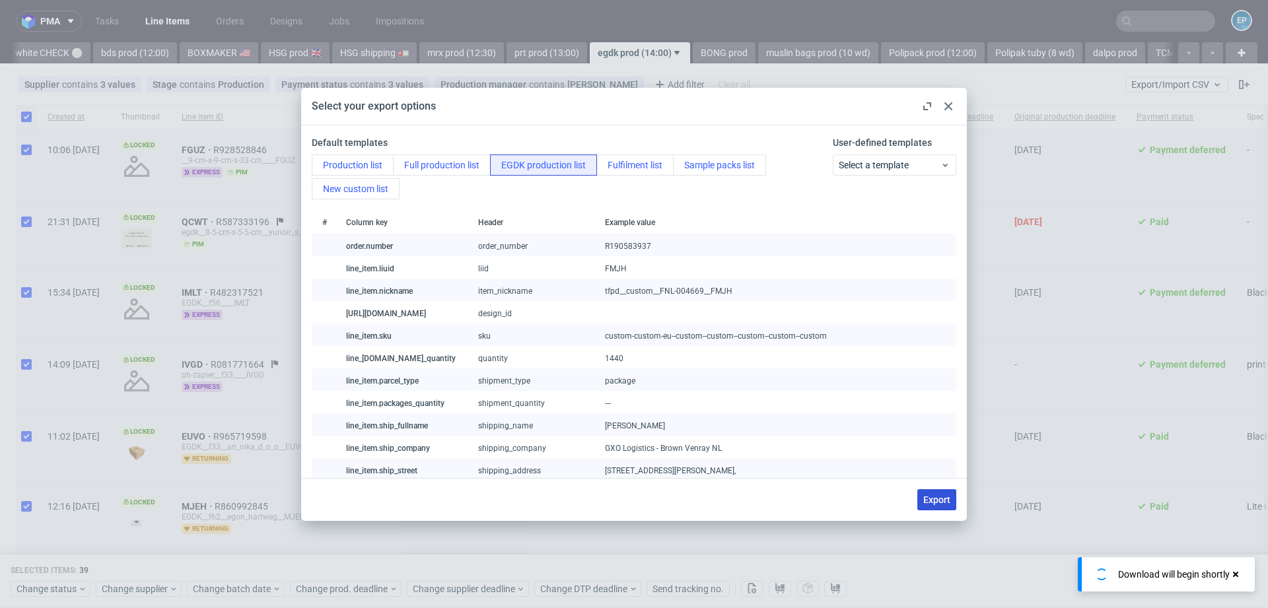
click at [936, 493] on button "Export" at bounding box center [936, 499] width 39 height 21
checkbox input "false"
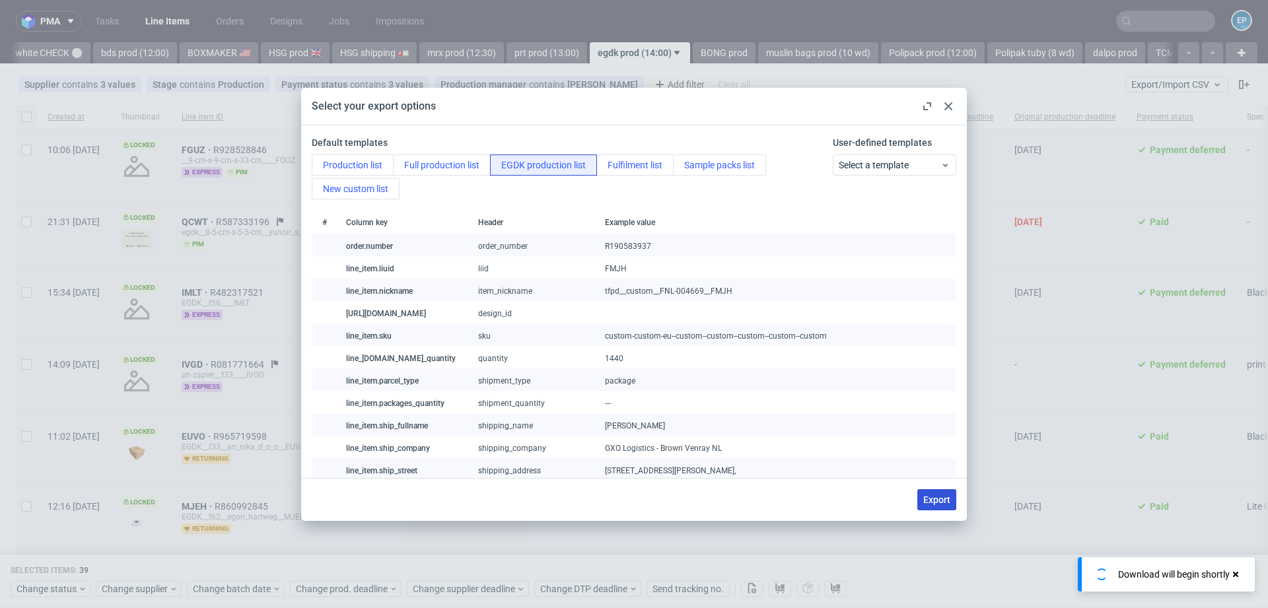
checkbox input "false"
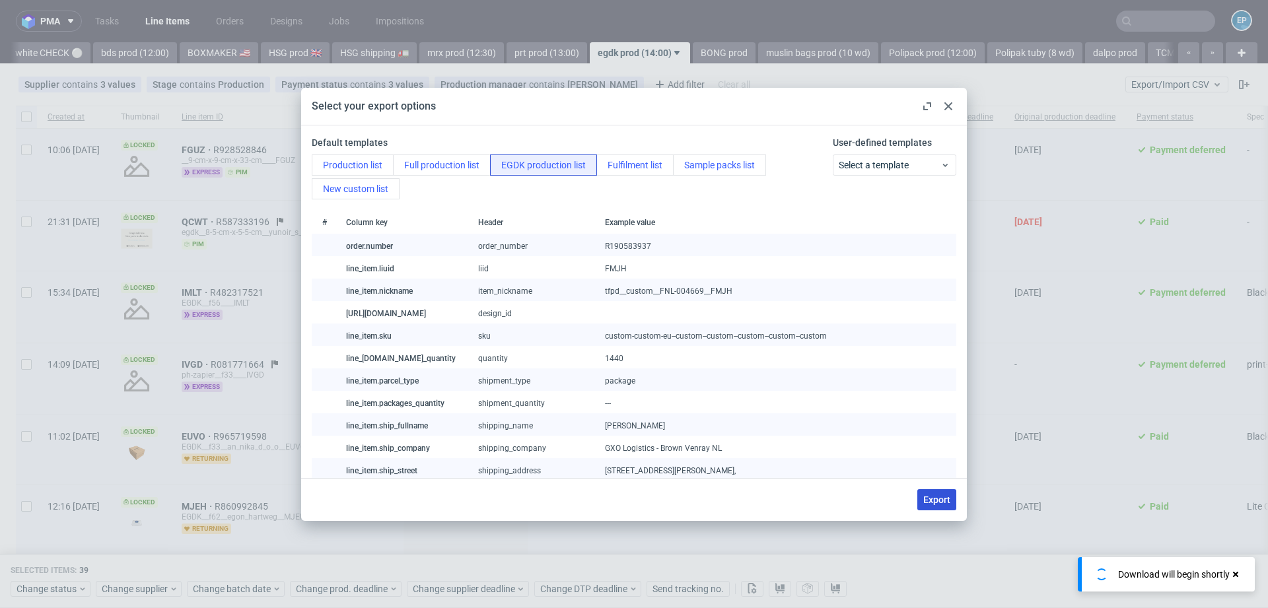
checkbox input "false"
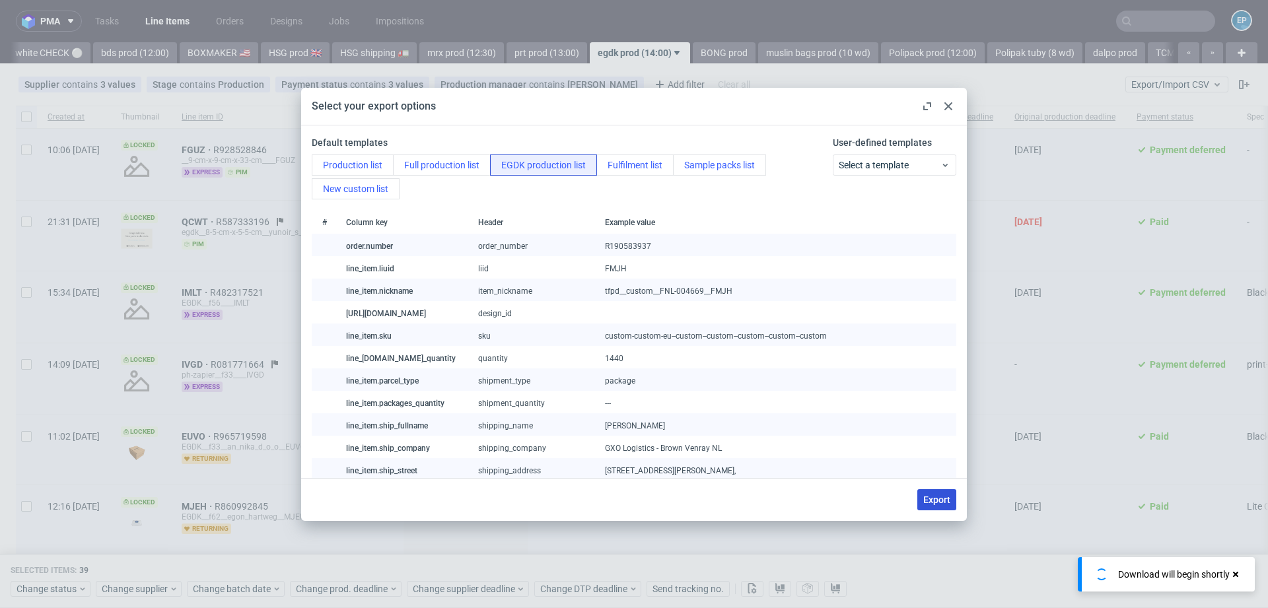
checkbox input "false"
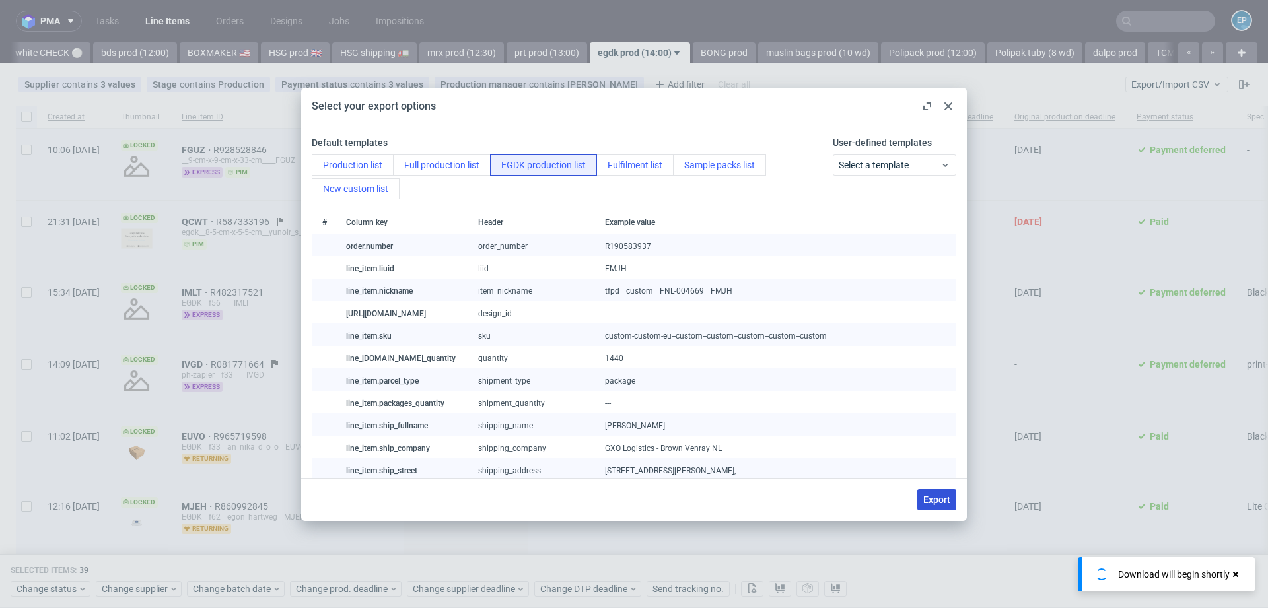
checkbox input "false"
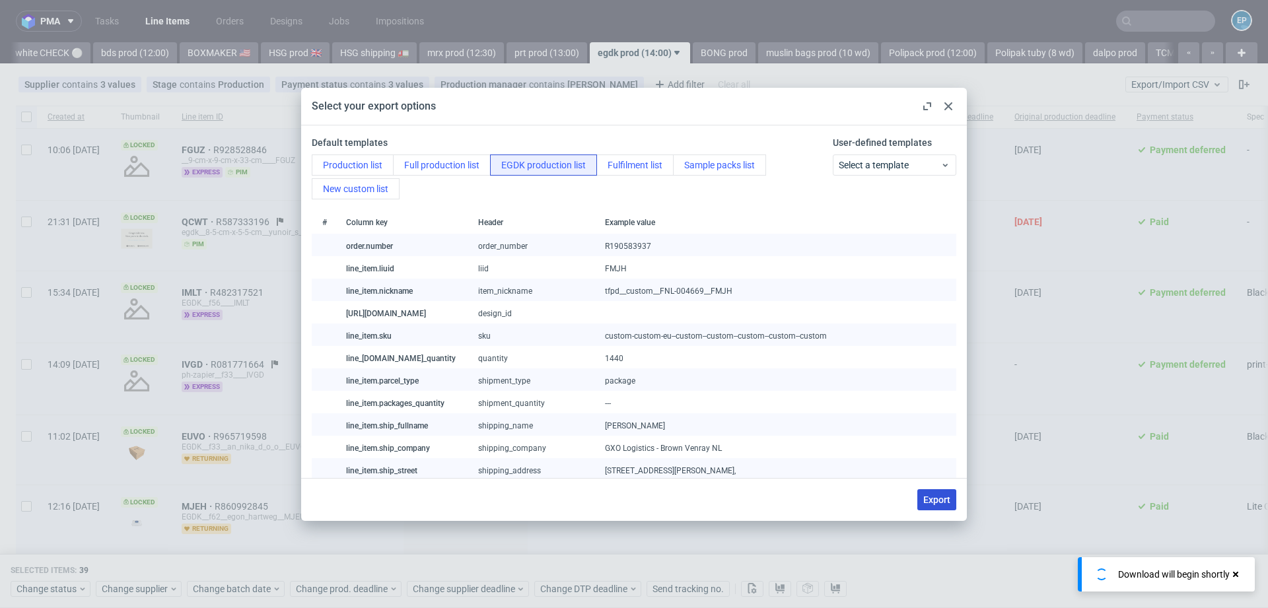
checkbox input "false"
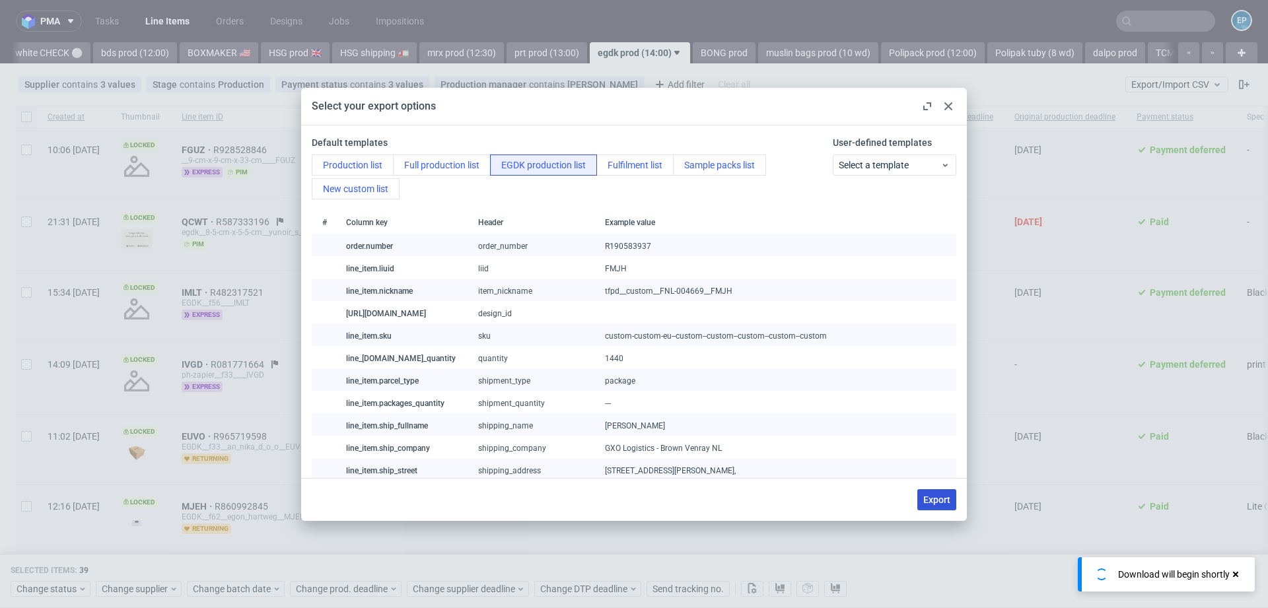
checkbox input "false"
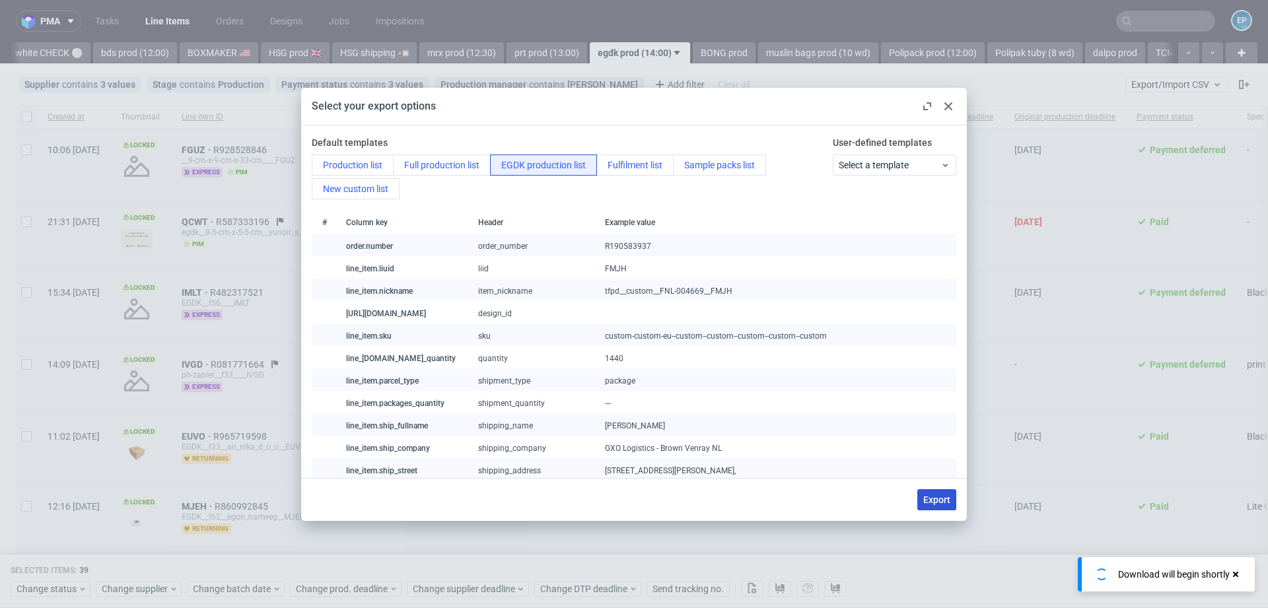
checkbox input "false"
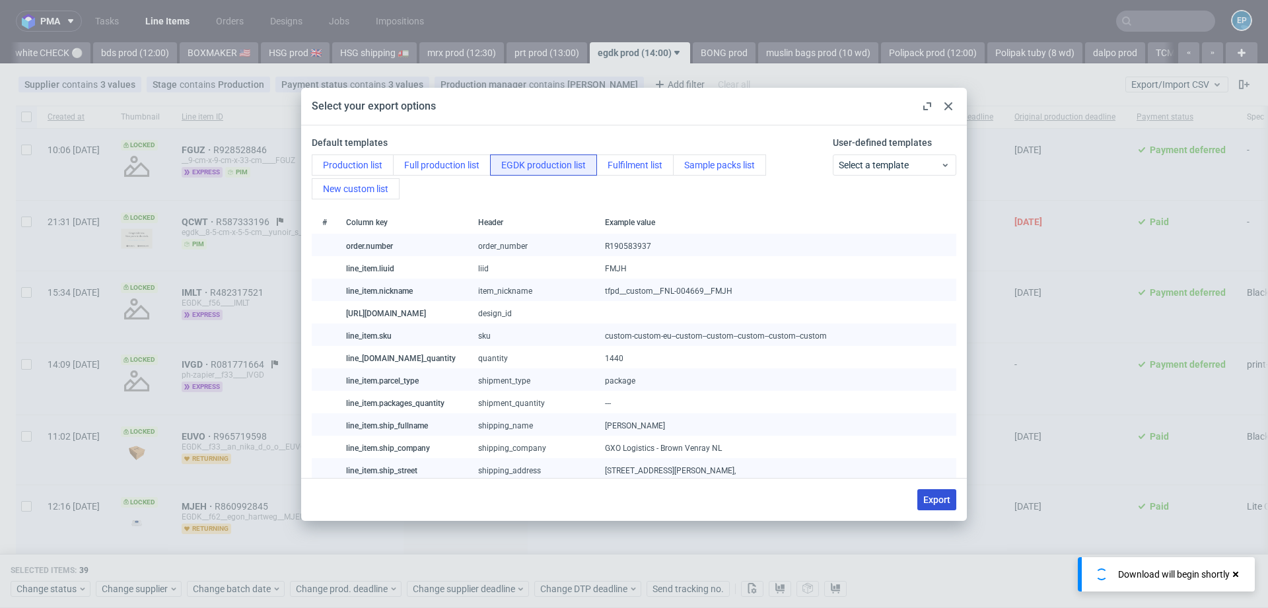
checkbox input "false"
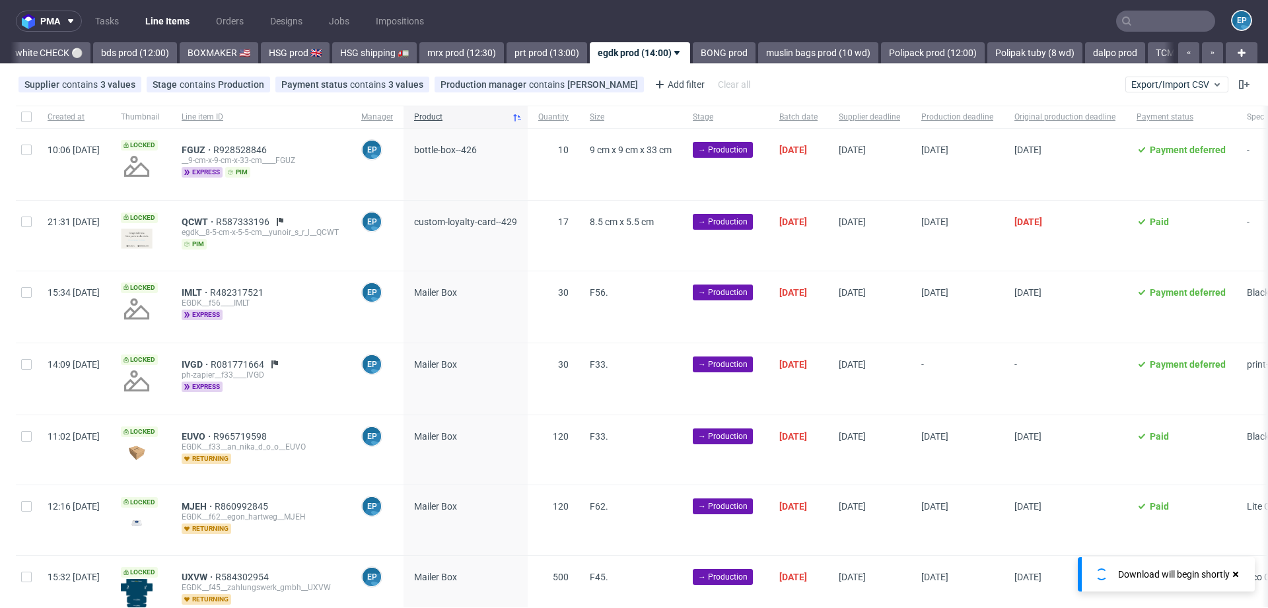
click at [283, 219] on use at bounding box center [280, 222] width 7 height 8
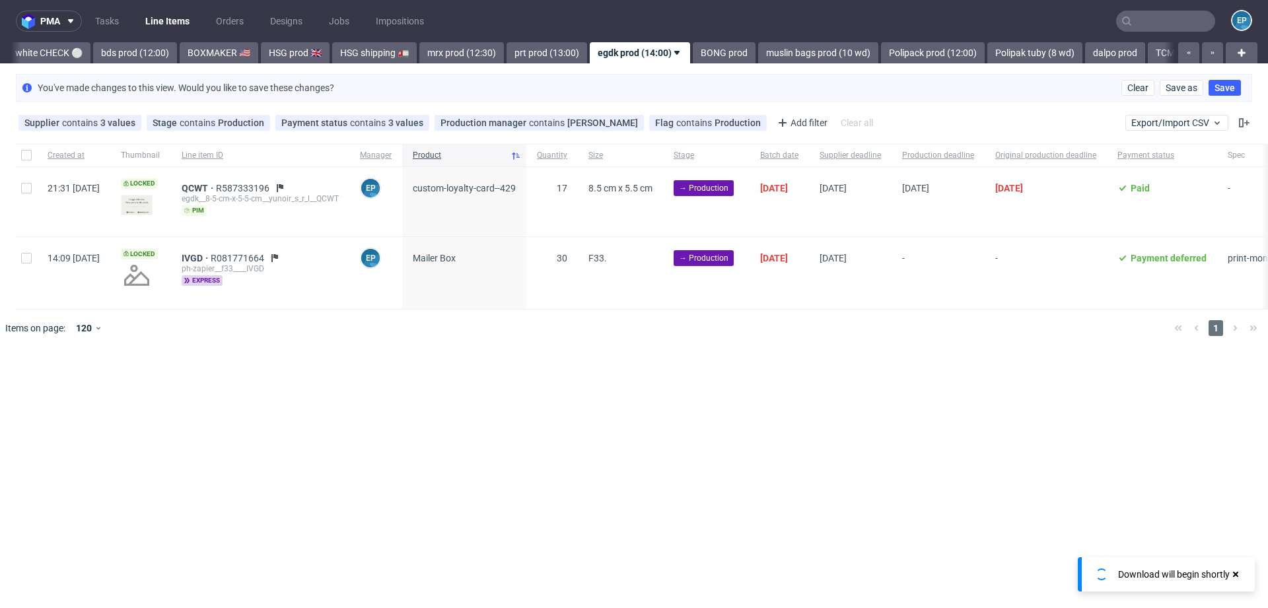
click at [236, 193] on div "egdk__8-5-cm-x-5-5-cm__yunoir_s_r_l__QCWT" at bounding box center [260, 198] width 157 height 11
click at [216, 185] on span "QCWT" at bounding box center [199, 188] width 34 height 11
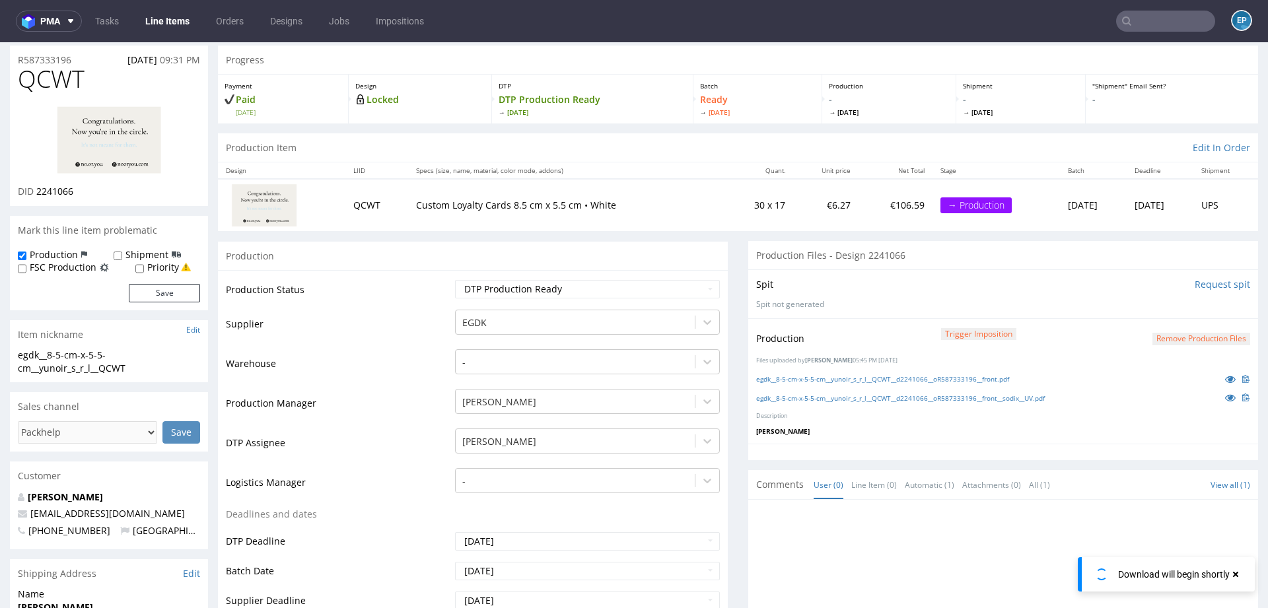
scroll to position [32, 0]
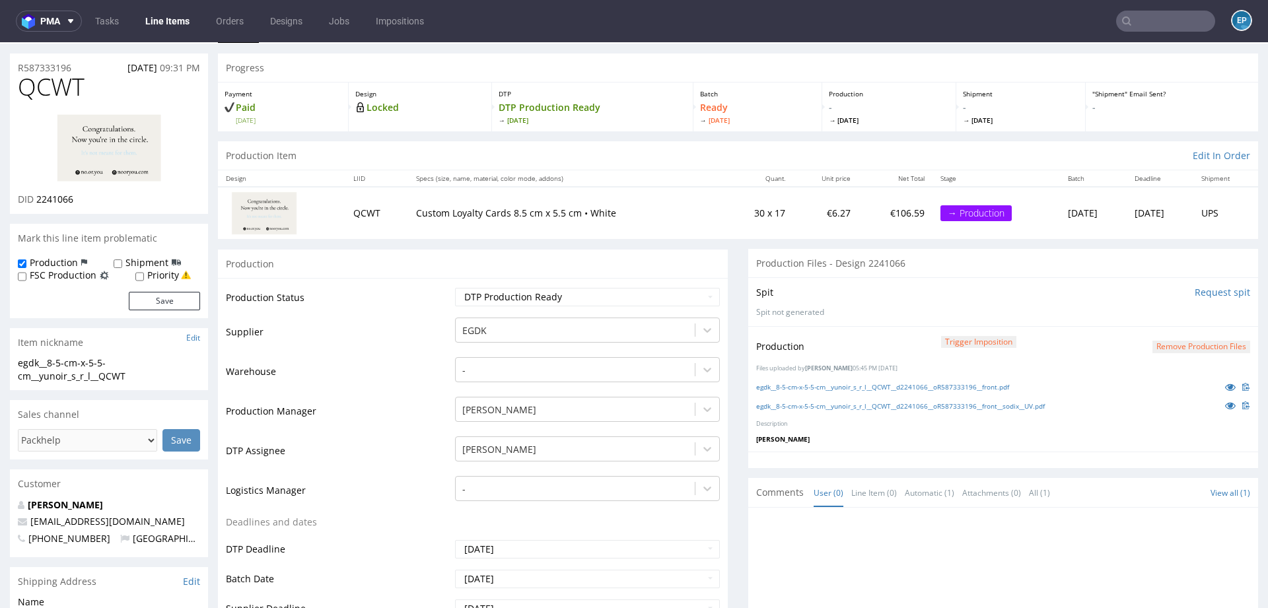
click at [156, 14] on link "Line Items" at bounding box center [167, 21] width 60 height 21
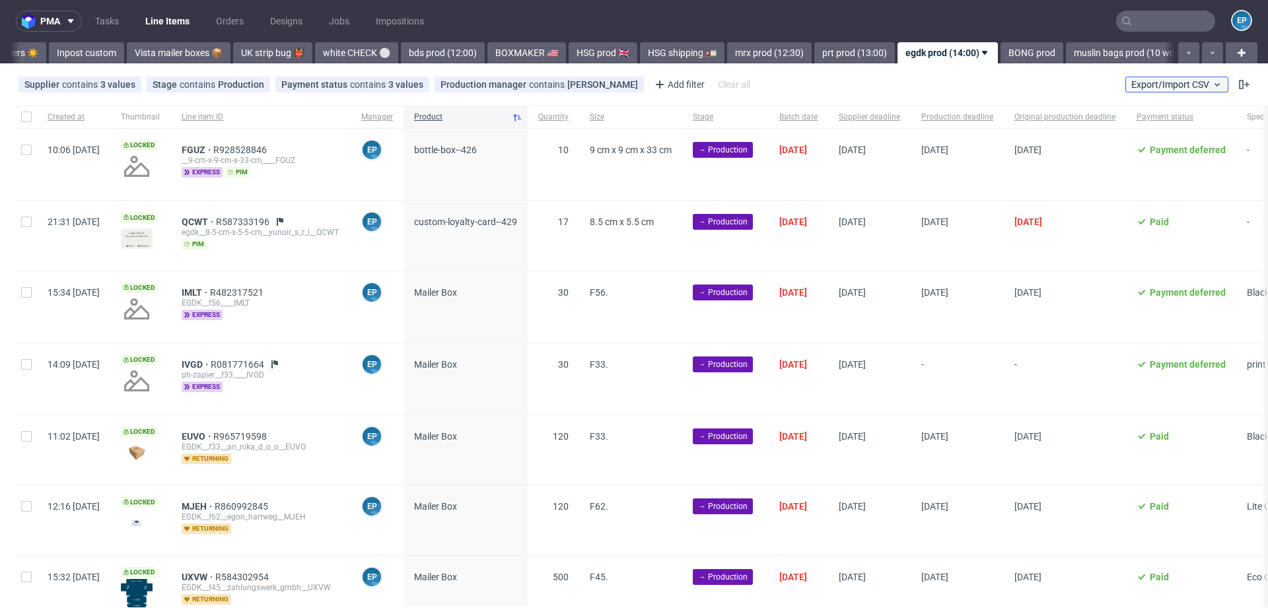
click at [1156, 88] on span "Export/Import CSV" at bounding box center [1176, 84] width 91 height 11
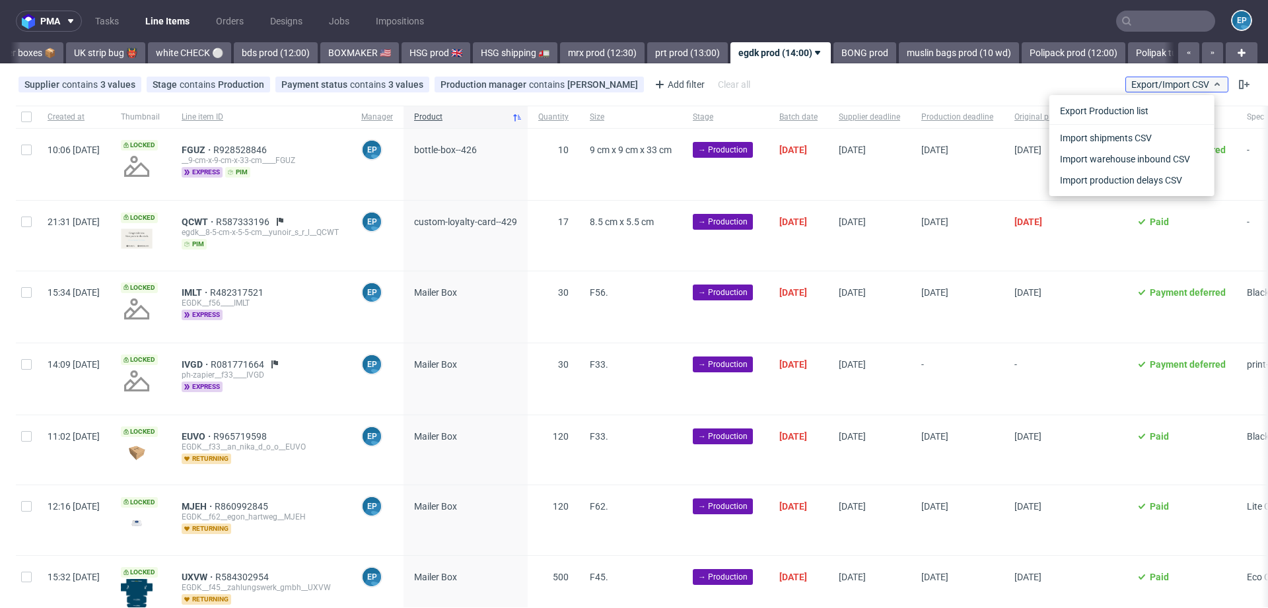
scroll to position [0, 1208]
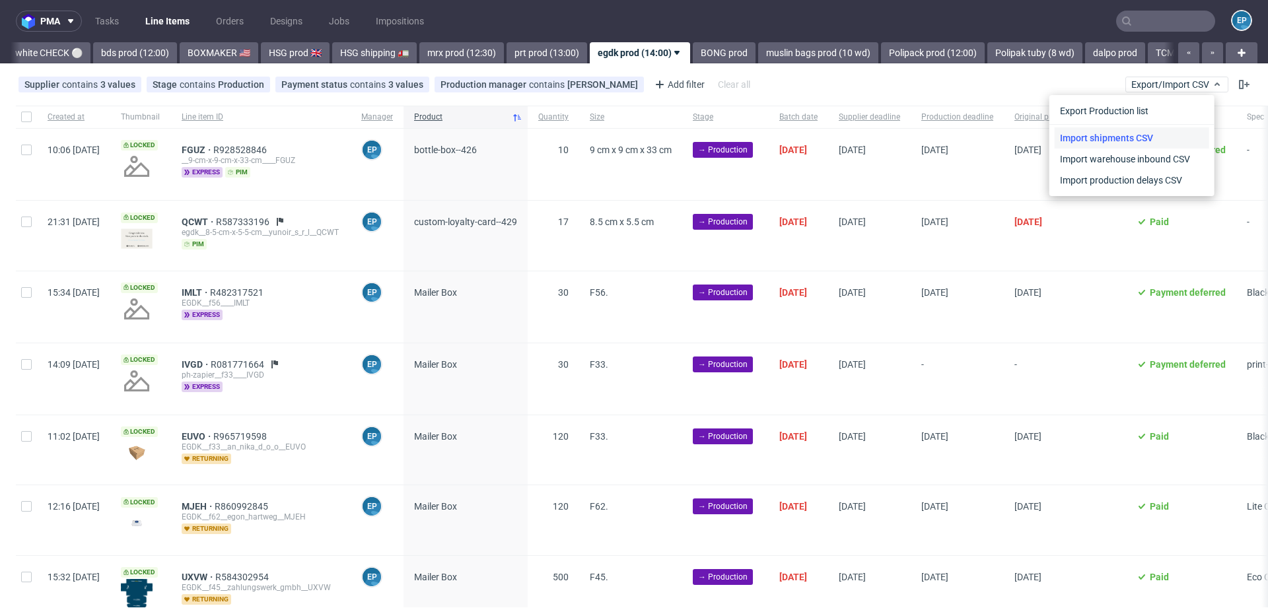
click at [1120, 137] on link "Import shipments CSV" at bounding box center [1131, 137] width 154 height 21
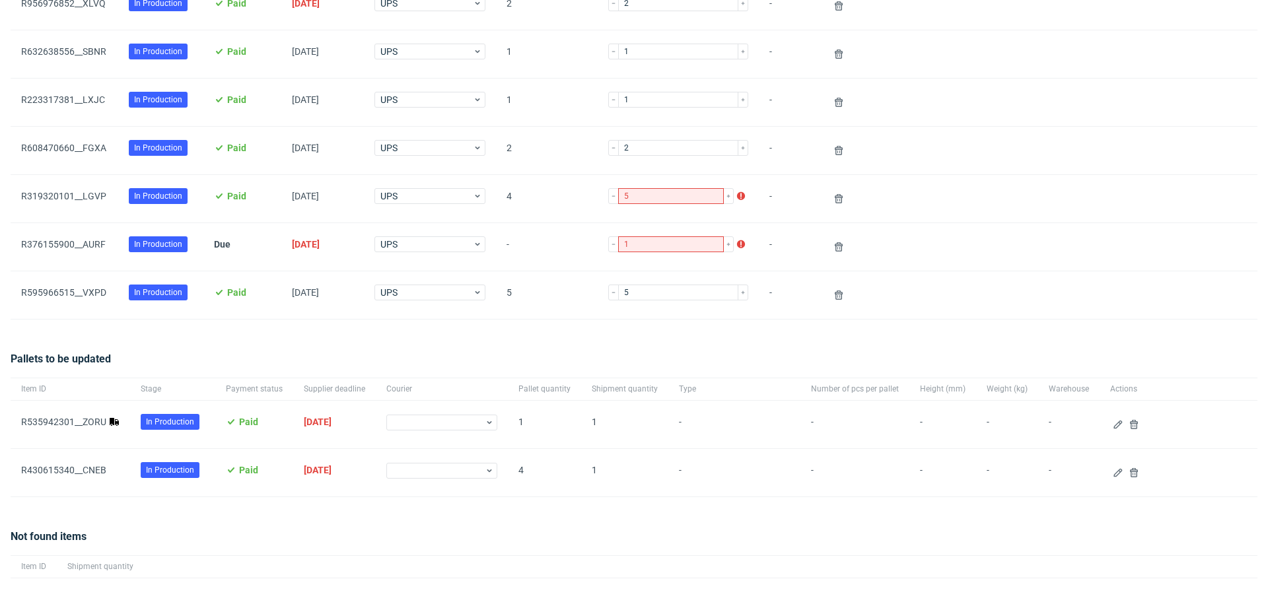
scroll to position [618, 0]
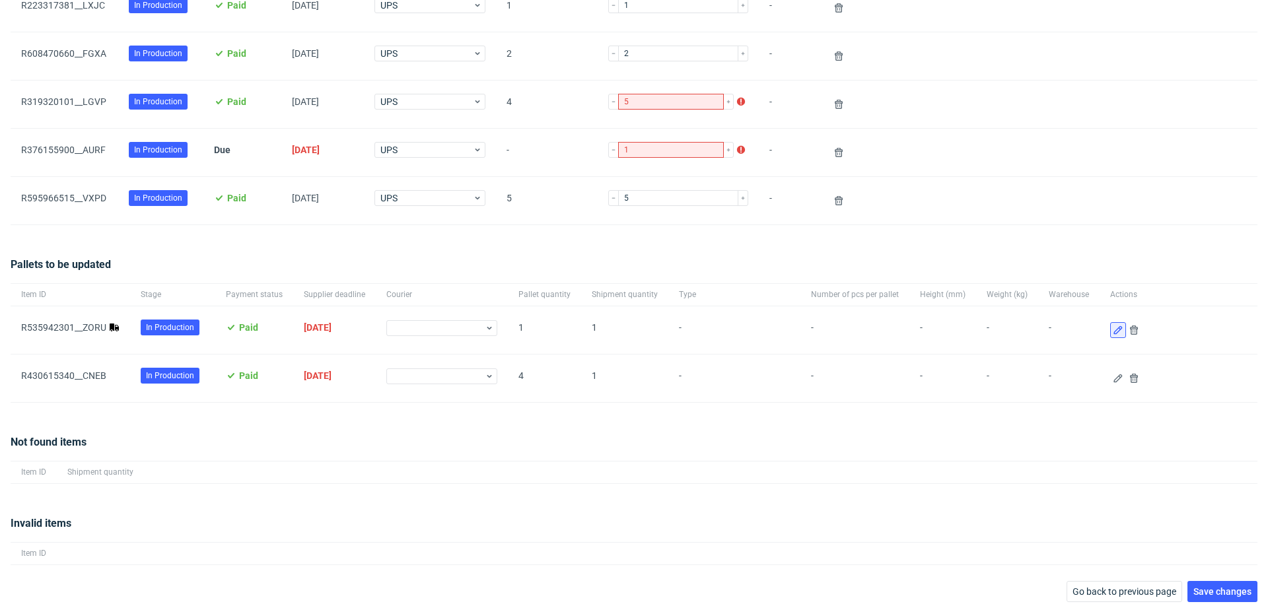
click at [1113, 328] on use at bounding box center [1117, 330] width 9 height 9
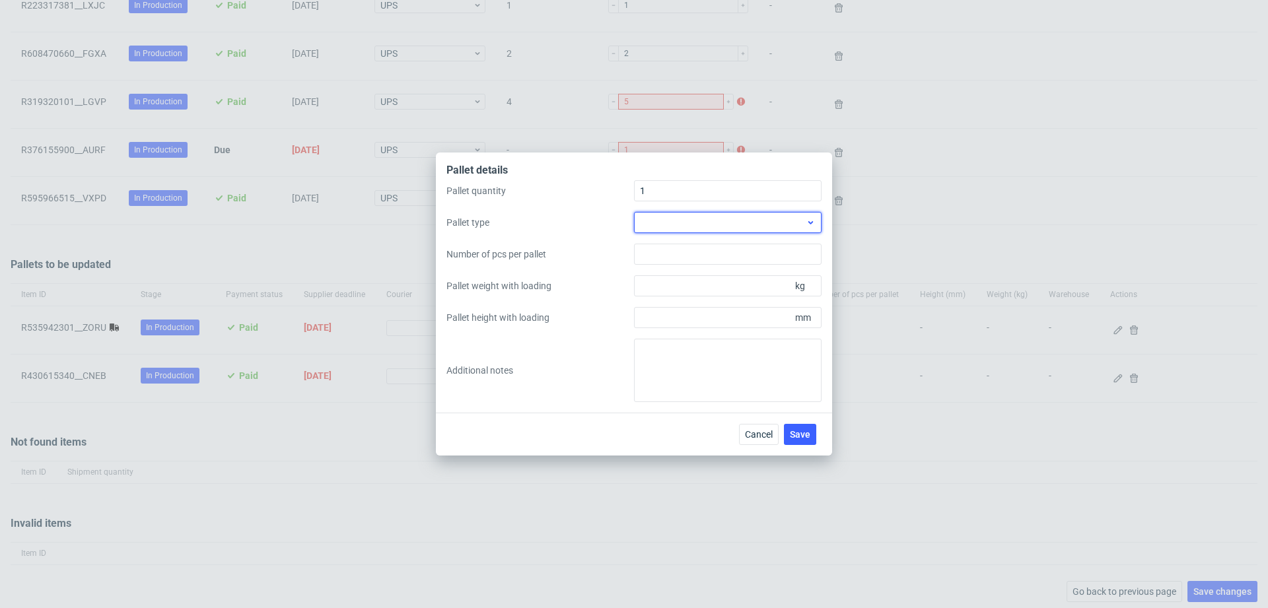
click at [707, 228] on div at bounding box center [728, 222] width 188 height 21
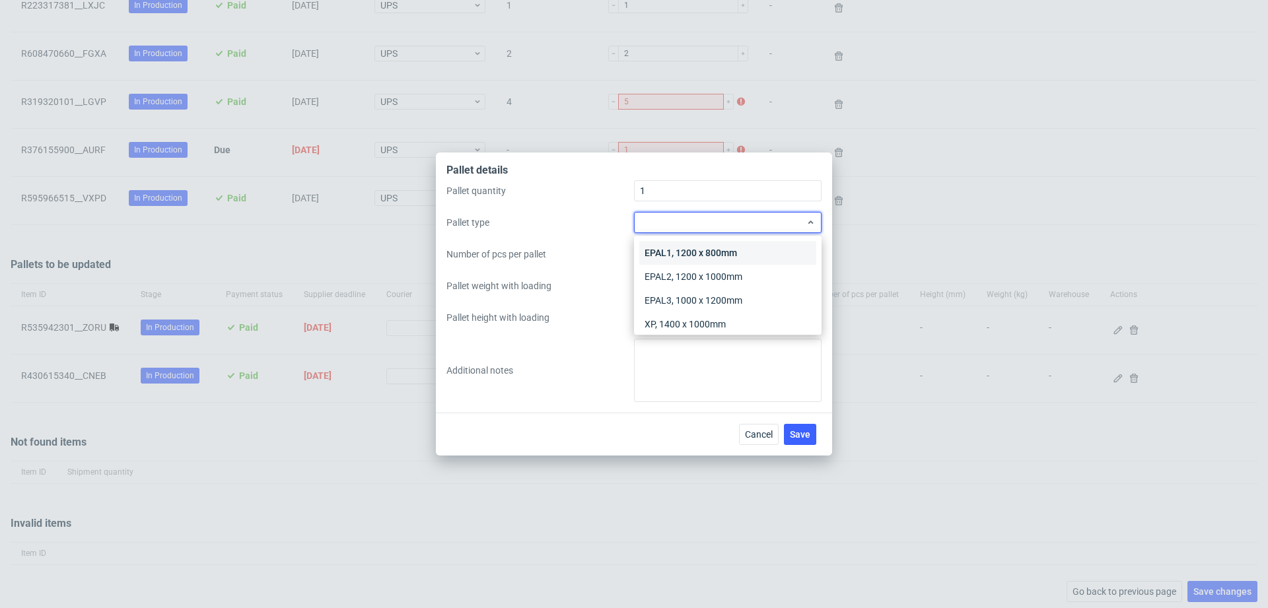
click at [702, 245] on div "EPAL1, 1200 x 800mm" at bounding box center [727, 253] width 177 height 24
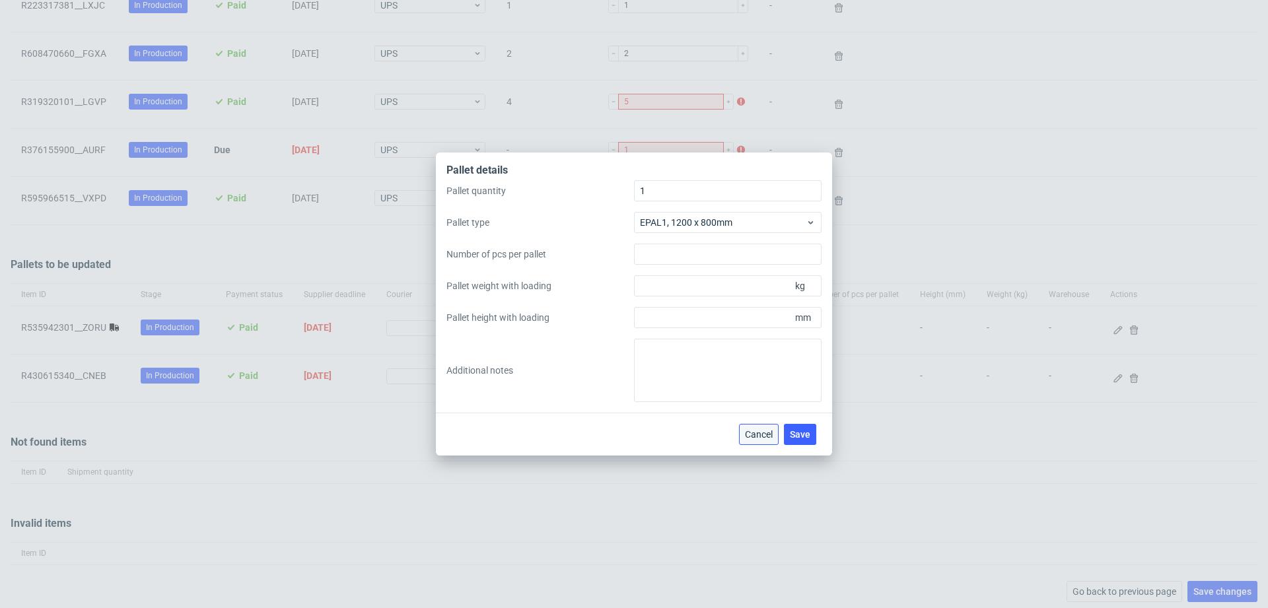
click at [751, 430] on span "Cancel" at bounding box center [759, 434] width 28 height 9
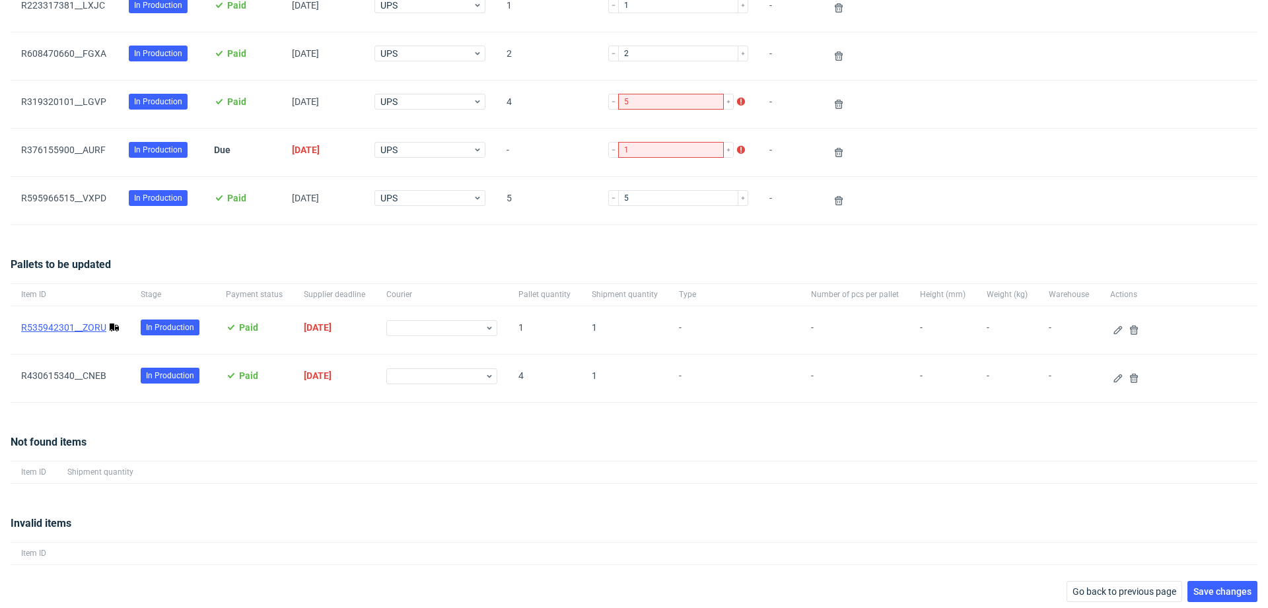
click at [65, 325] on link "R535942301__ZORU" at bounding box center [63, 327] width 85 height 11
click at [1113, 376] on use at bounding box center [1117, 378] width 9 height 9
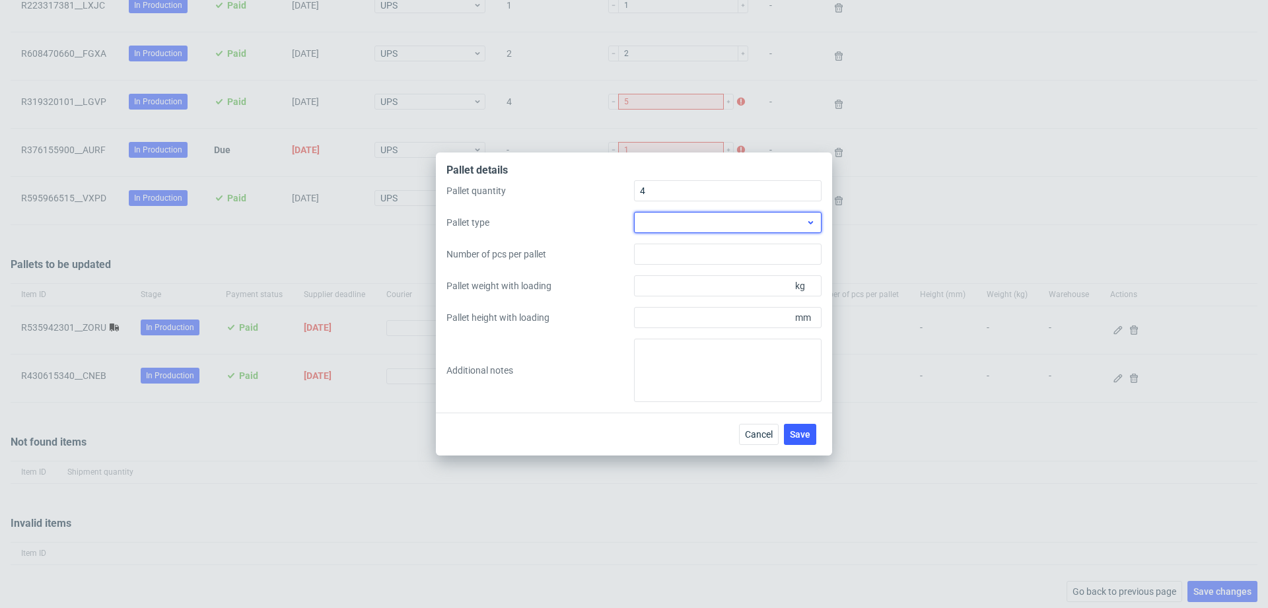
click at [670, 232] on div at bounding box center [728, 222] width 188 height 21
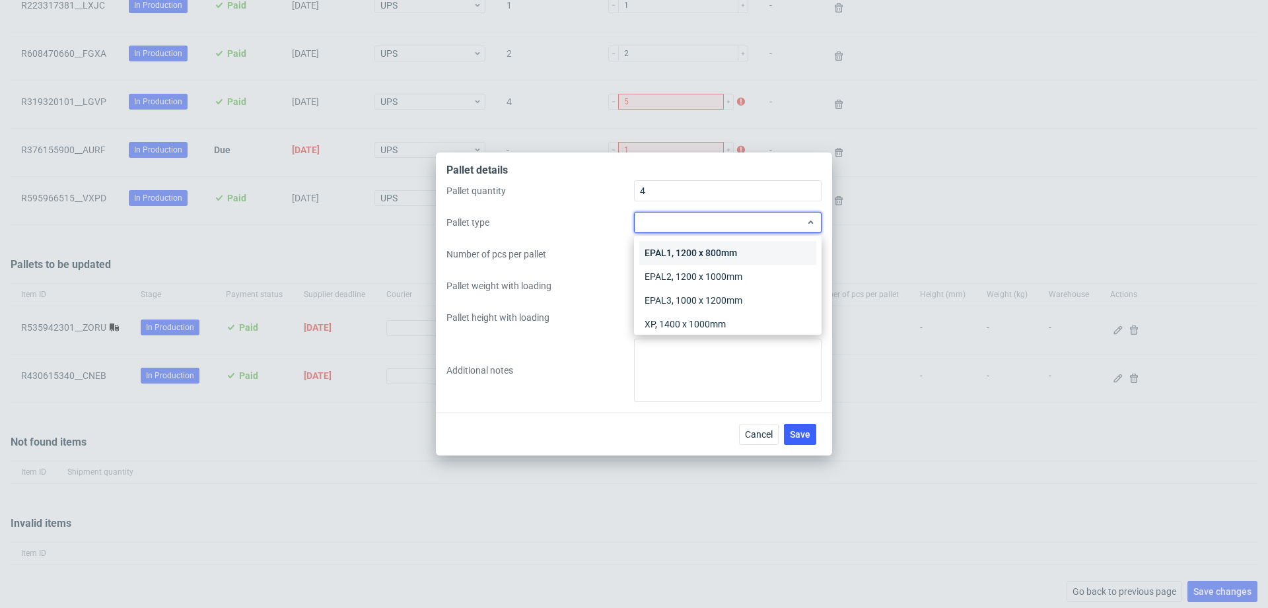
click at [673, 252] on div "EPAL1, 1200 x 800mm" at bounding box center [727, 253] width 177 height 24
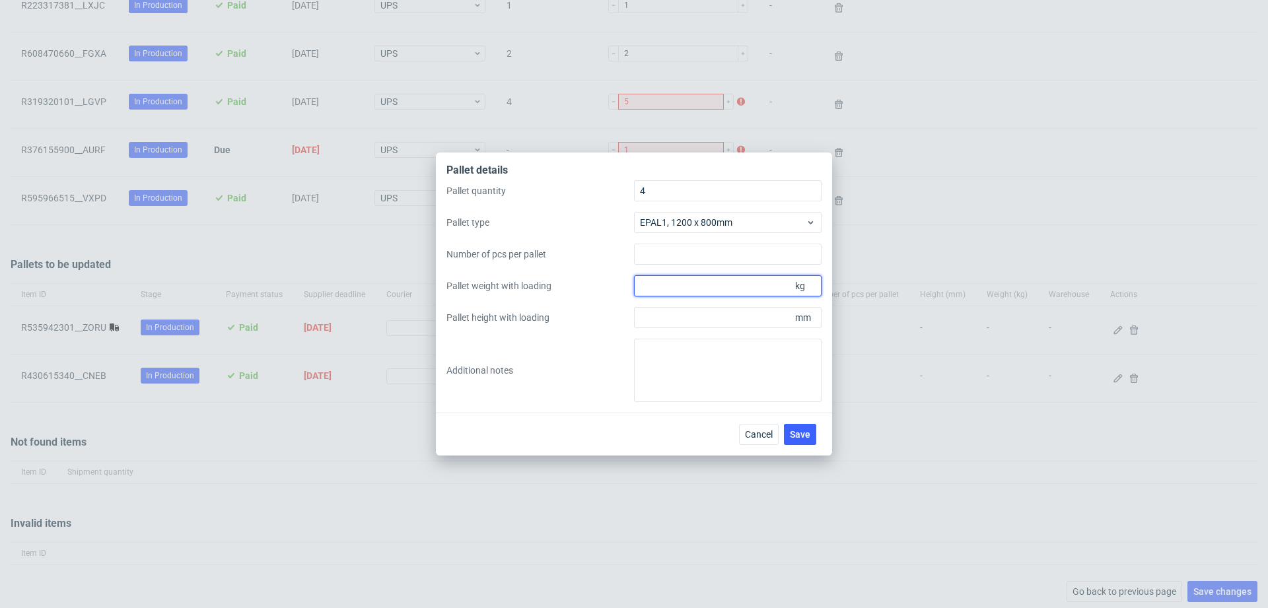
click at [718, 289] on input "Pallet weight with loading" at bounding box center [728, 285] width 188 height 21
click at [693, 313] on input "Pallet height with loading" at bounding box center [728, 317] width 188 height 21
type input "2000"
click at [653, 291] on input "Pallet weight with loading" at bounding box center [728, 285] width 188 height 21
type input "145"
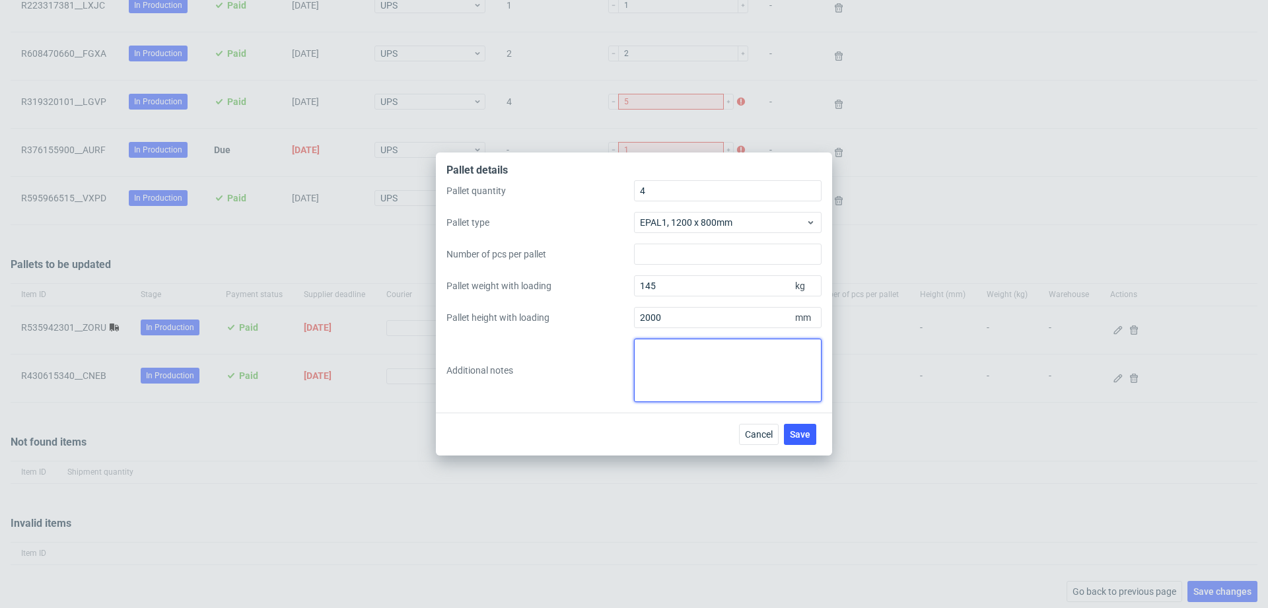
click at [677, 388] on textarea at bounding box center [728, 370] width 188 height 63
paste textarea "1 Paleta (105x74x93) -71kg"
paste textarea "3 Palety (120x80x200) -145kg , 1 Paleta(120x80x162) -129kg"
type textarea "1 Paleta (105x74x93) -71kg 3 Palety (120x80x200) -145kg , 1 Paleta(120x80x162) …"
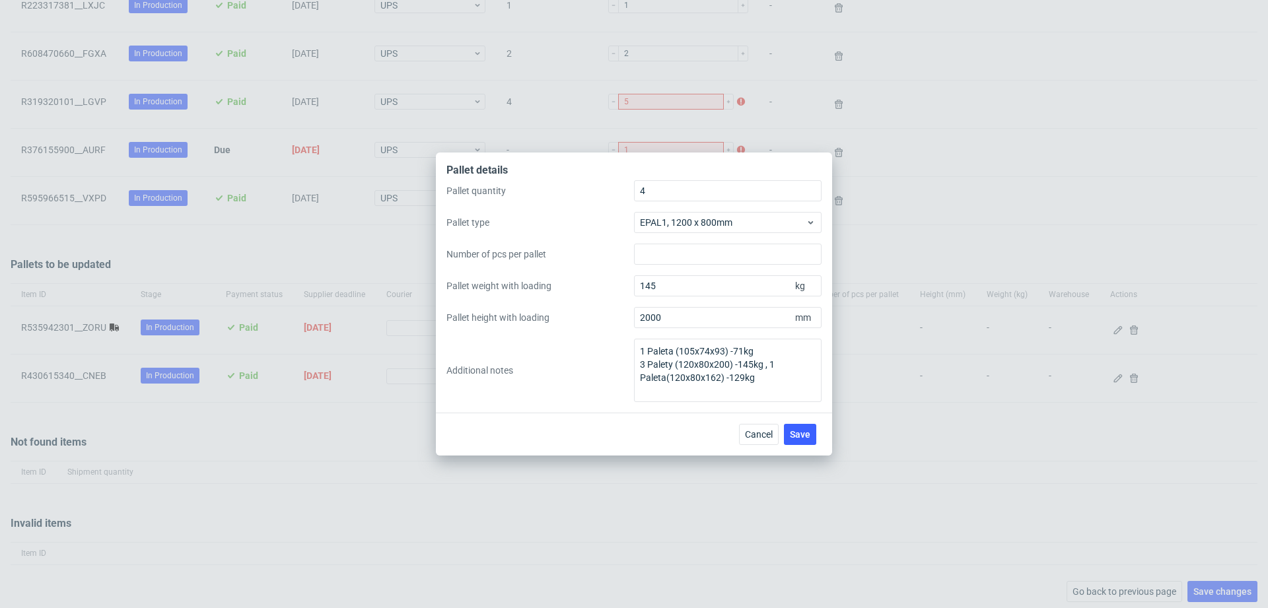
click at [802, 439] on span "Save" at bounding box center [800, 434] width 20 height 9
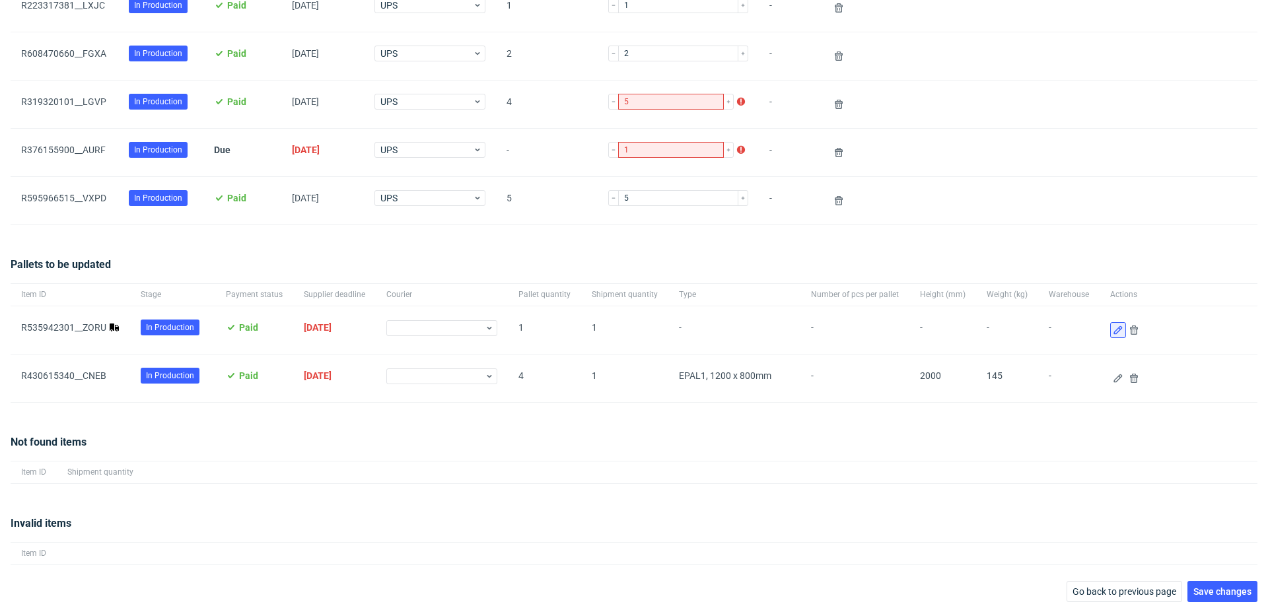
click at [1113, 327] on use at bounding box center [1117, 330] width 9 height 9
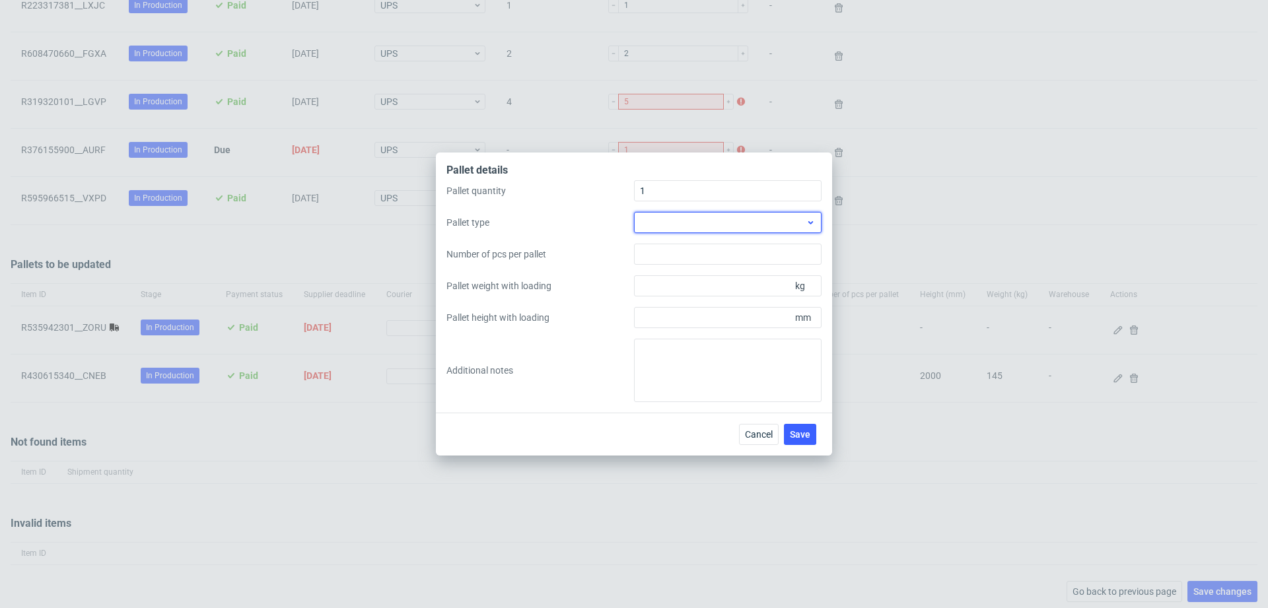
click at [721, 215] on div at bounding box center [728, 222] width 188 height 21
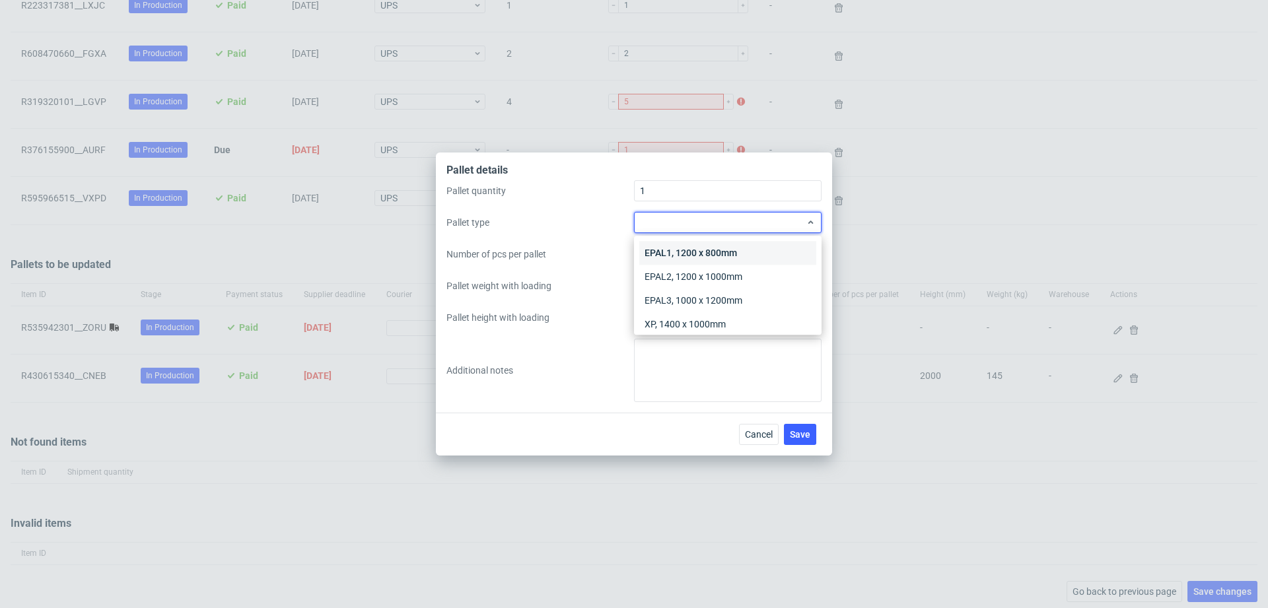
click at [701, 250] on div "EPAL1, 1200 x 800mm" at bounding box center [727, 253] width 177 height 24
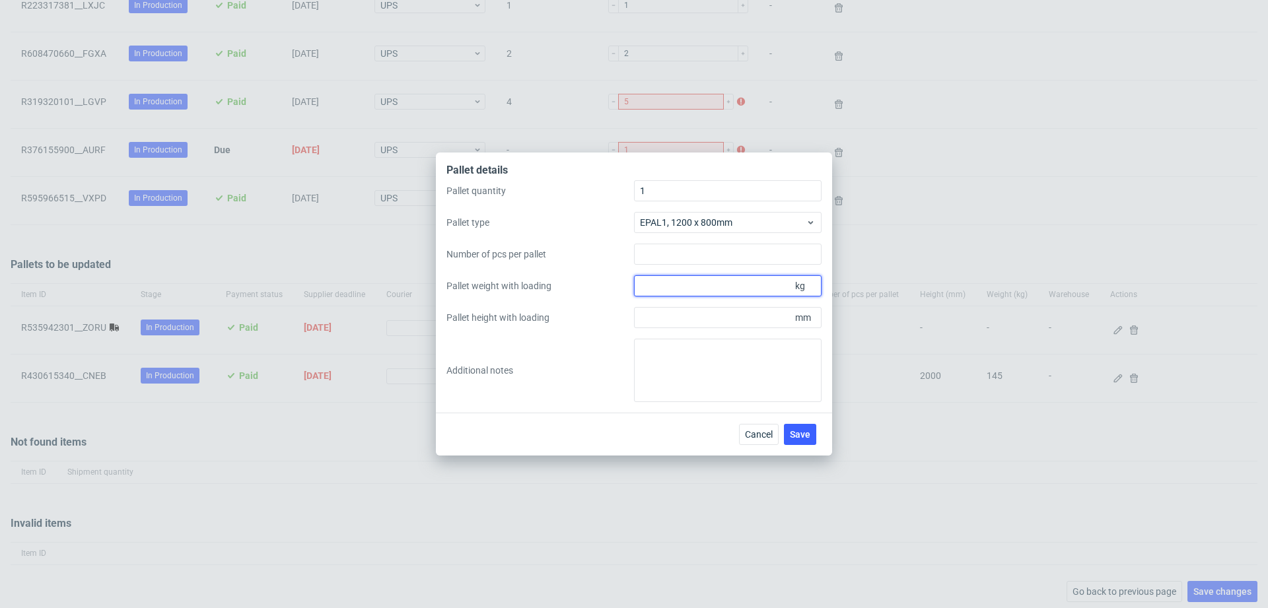
click at [708, 286] on input "Pallet weight with loading" at bounding box center [728, 285] width 188 height 21
type input "71"
click at [712, 317] on input "Pallet height with loading" at bounding box center [728, 317] width 188 height 21
type input "930"
click at [800, 458] on div "Pallet details Pallet quantity 1 Pallet type EPAL1, 1200 x 800mm Number of pcs …" at bounding box center [634, 304] width 1268 height 608
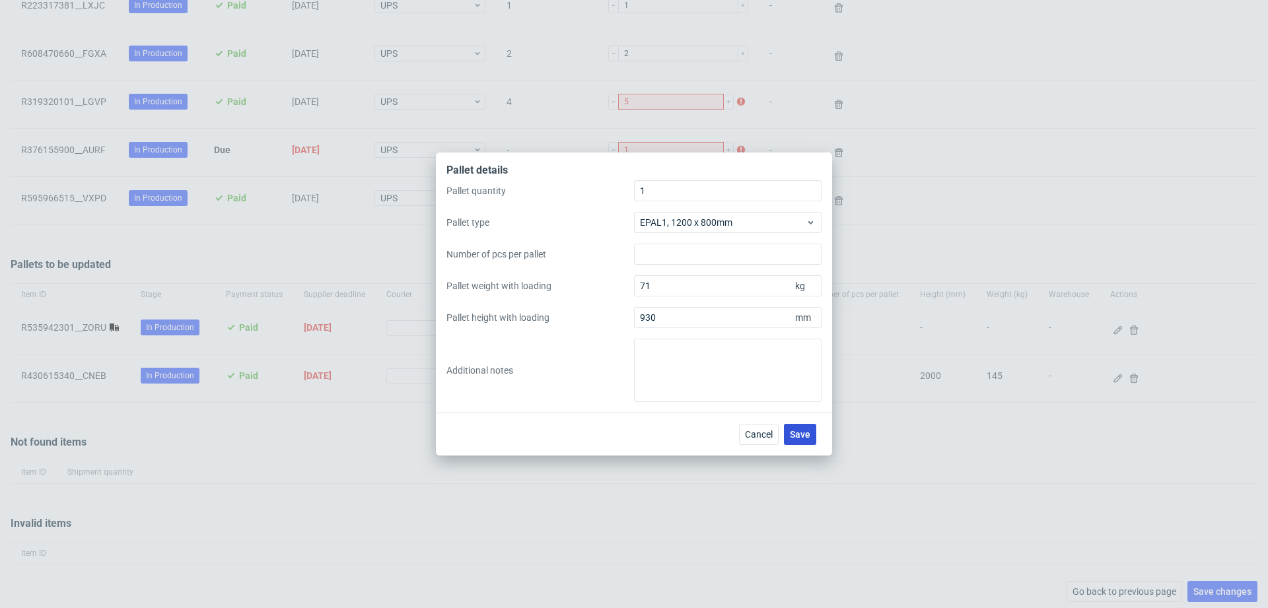
click at [800, 432] on span "Save" at bounding box center [800, 434] width 20 height 9
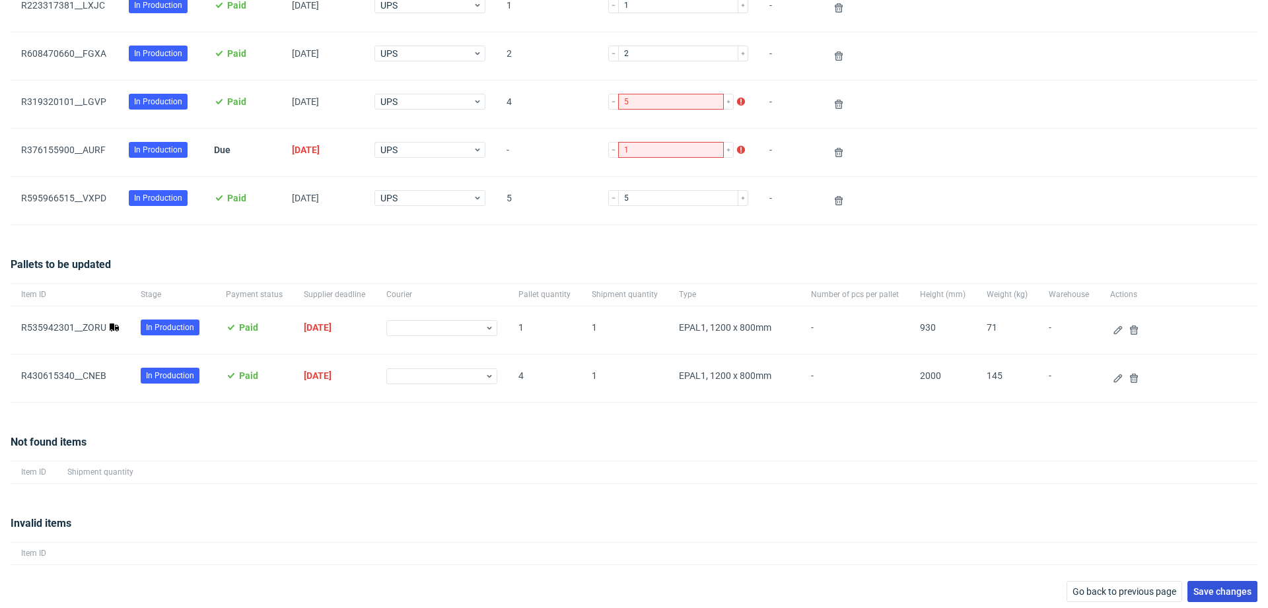
click at [1208, 588] on span "Save changes" at bounding box center [1222, 591] width 58 height 9
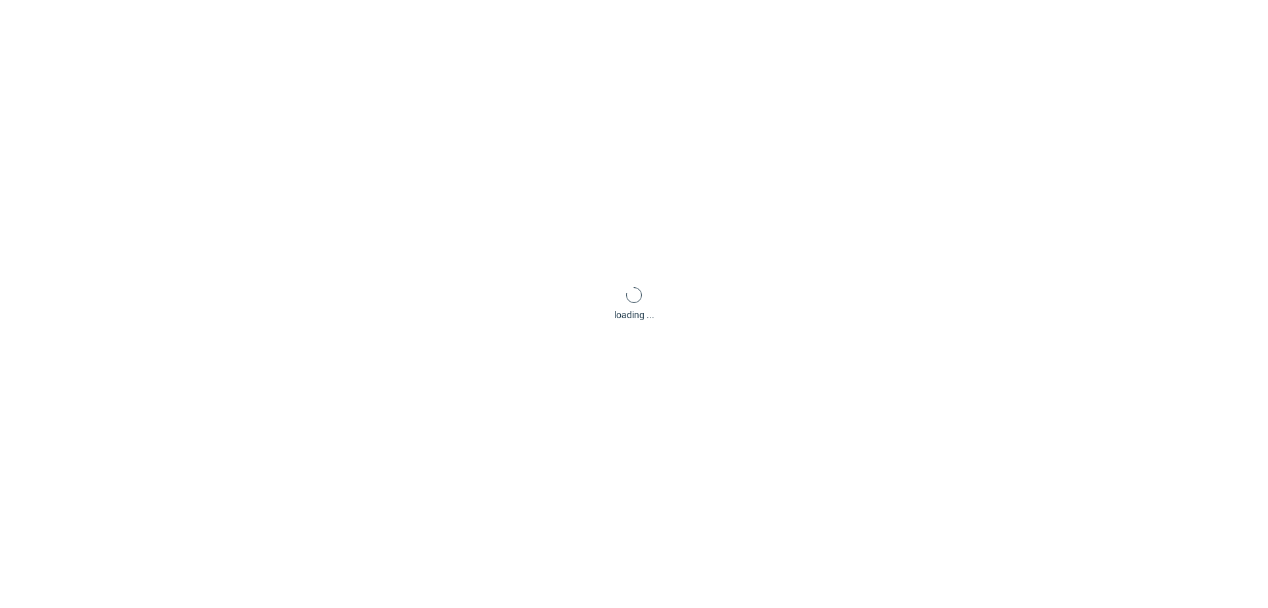
scroll to position [63, 0]
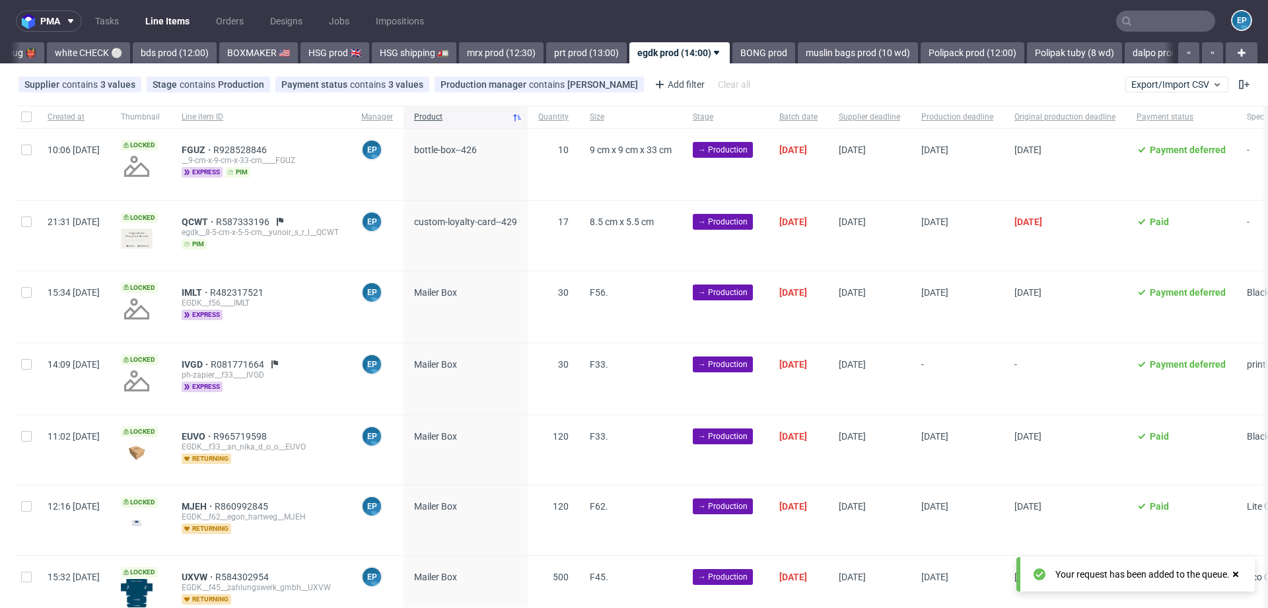
scroll to position [0, 1208]
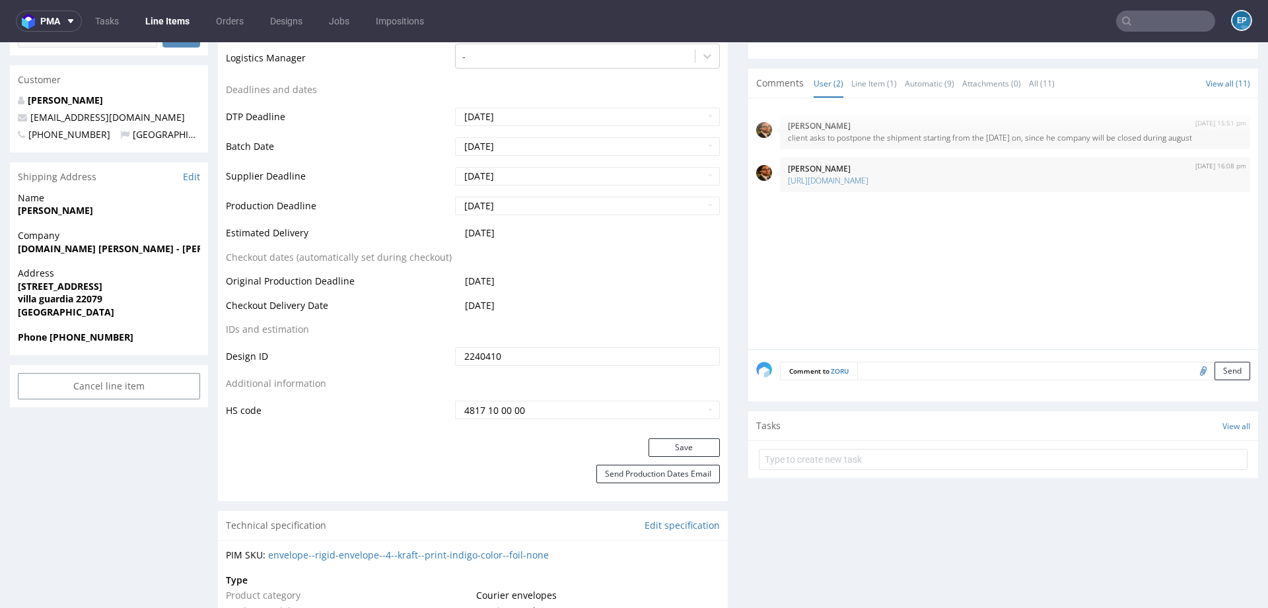
scroll to position [505, 0]
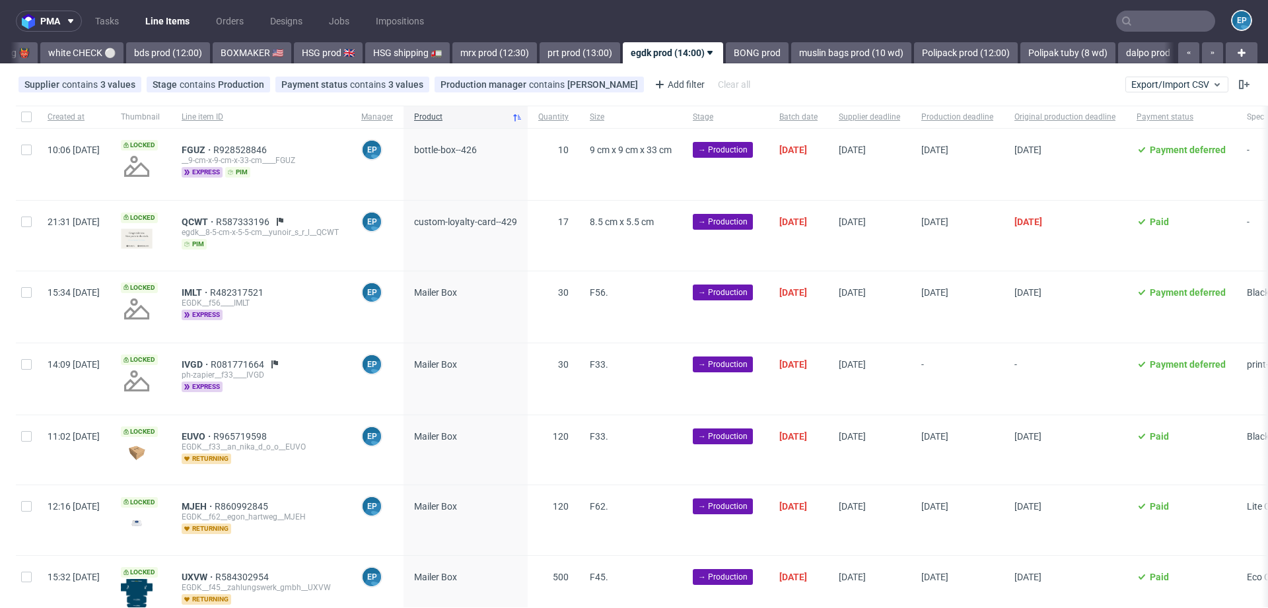
scroll to position [0, 1208]
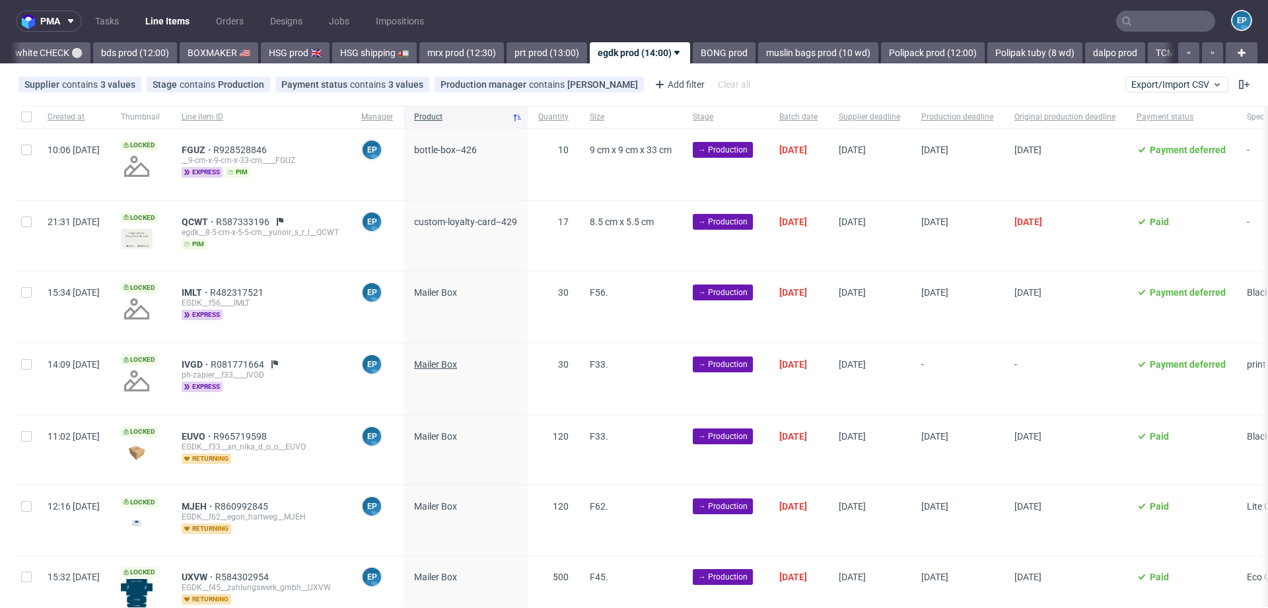
click at [457, 362] on span "Mailer Box" at bounding box center [435, 364] width 43 height 11
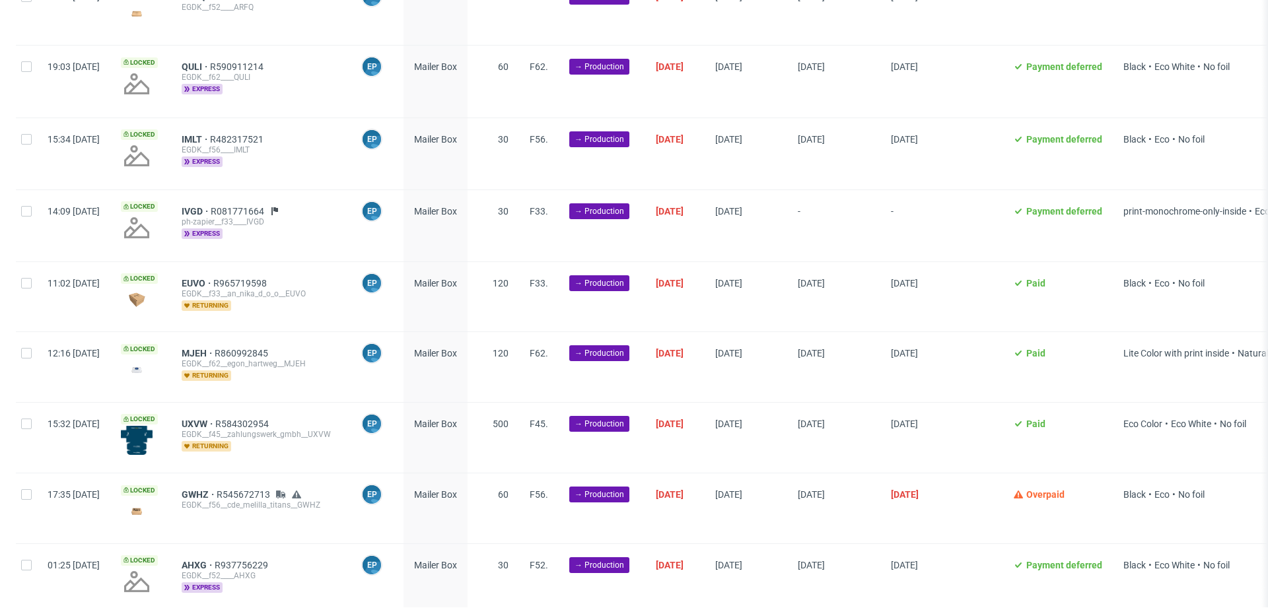
scroll to position [0, 0]
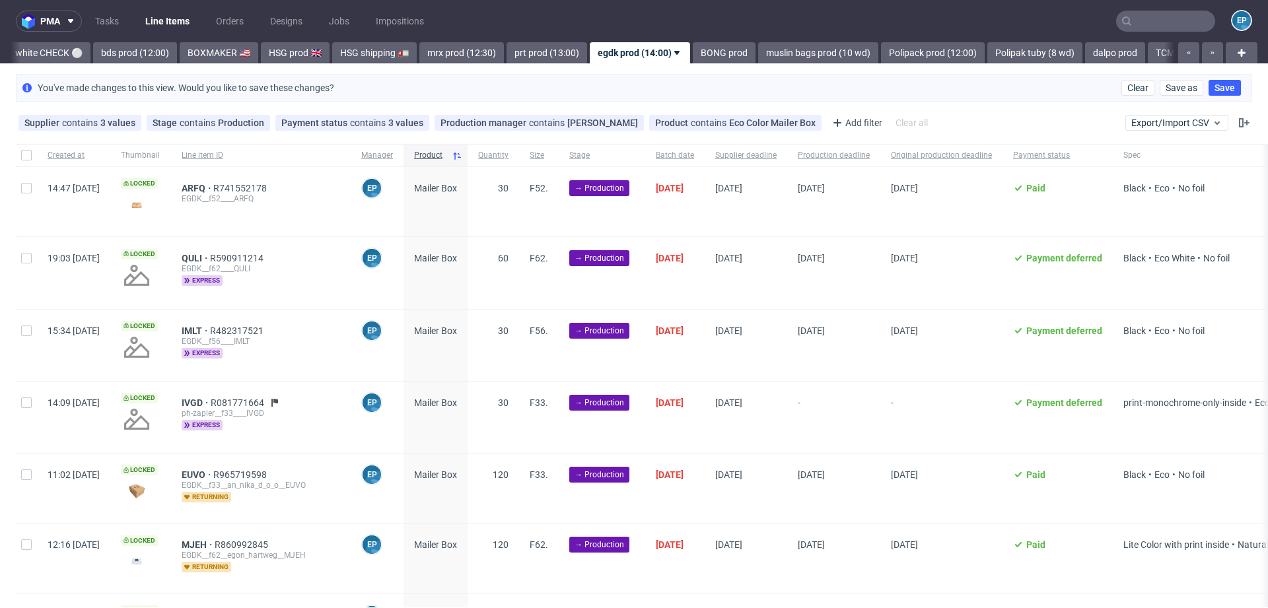
click at [18, 404] on div at bounding box center [26, 417] width 21 height 71
checkbox input "true"
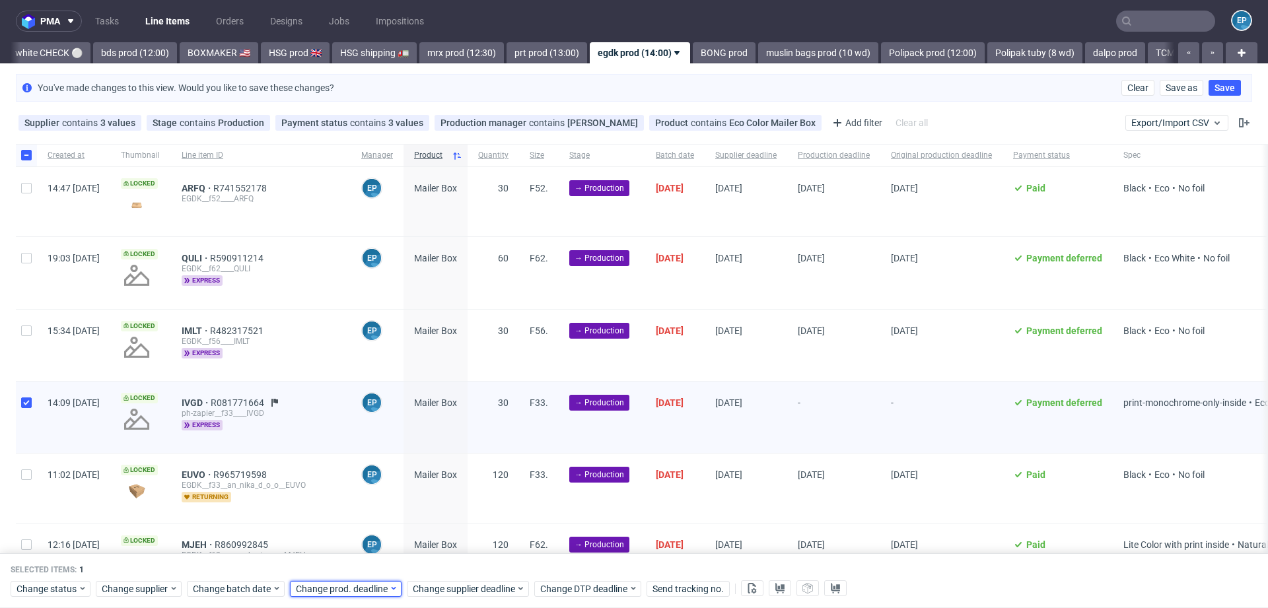
click at [310, 587] on span "Change prod. deadline" at bounding box center [342, 588] width 93 height 13
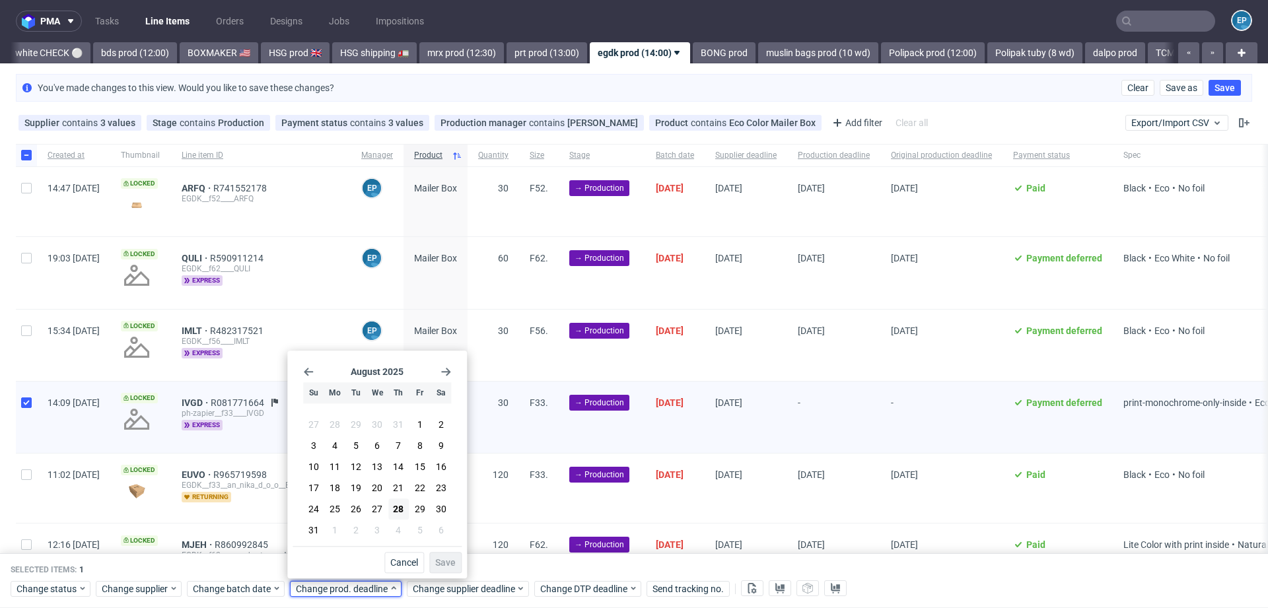
click at [448, 373] on use "Go forward 1 month" at bounding box center [445, 372] width 9 height 8
click at [325, 446] on button "8" at bounding box center [334, 448] width 20 height 21
click at [447, 559] on span "Save" at bounding box center [445, 562] width 20 height 9
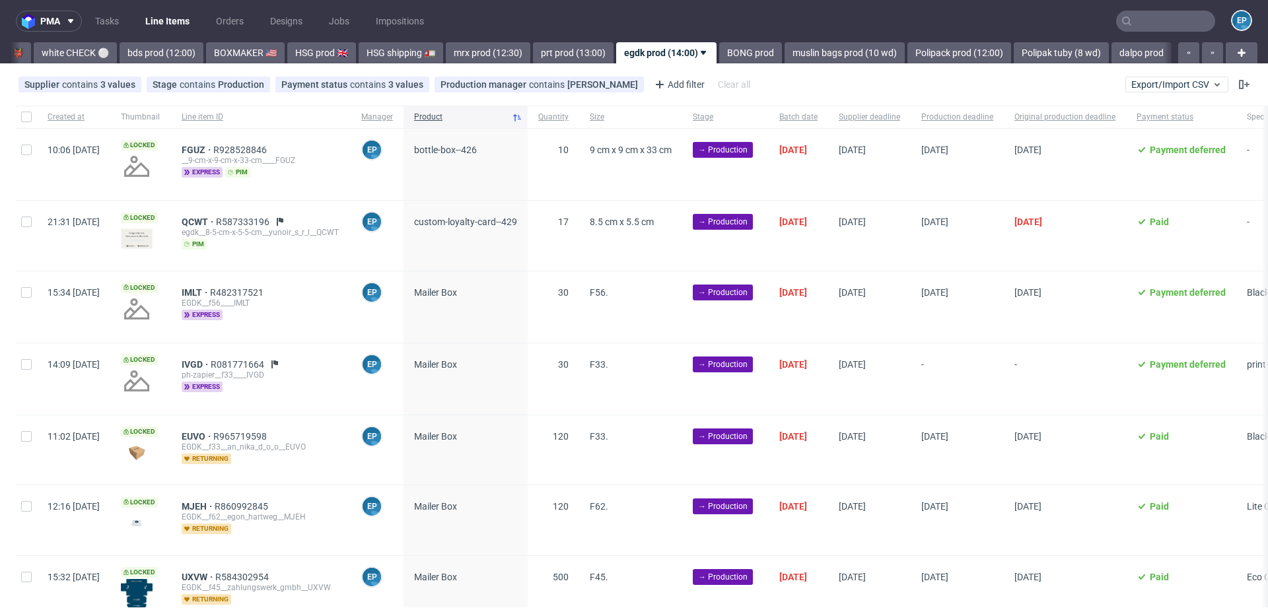
scroll to position [0, 1208]
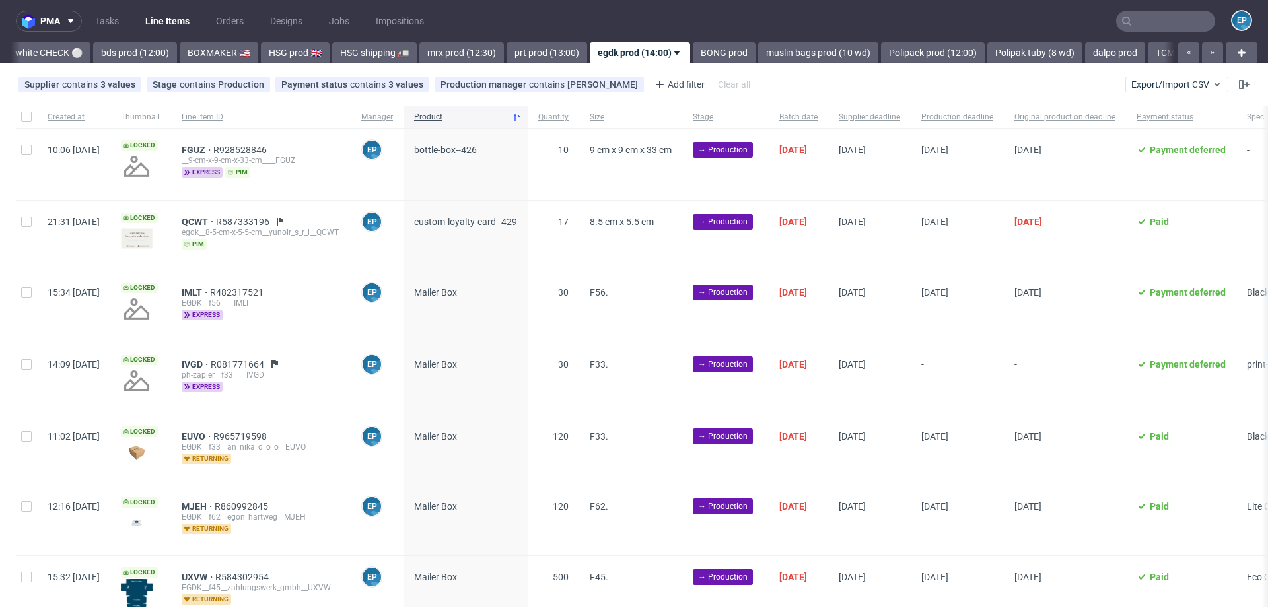
click at [19, 114] on div at bounding box center [26, 117] width 21 height 22
checkbox input "true"
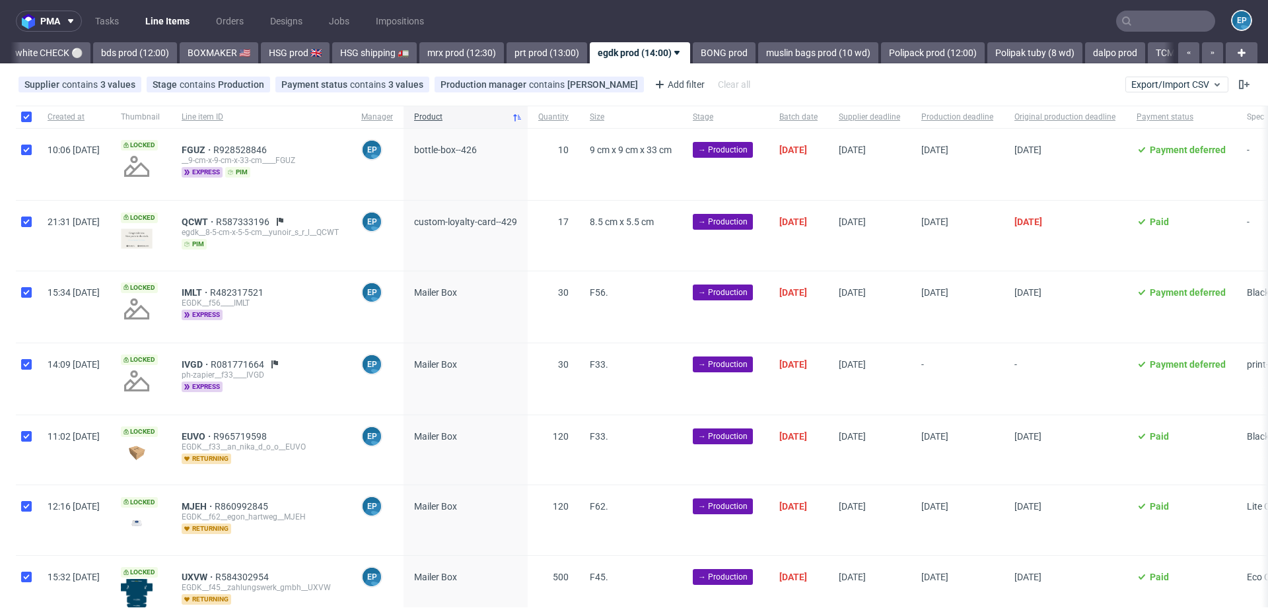
checkbox input "true"
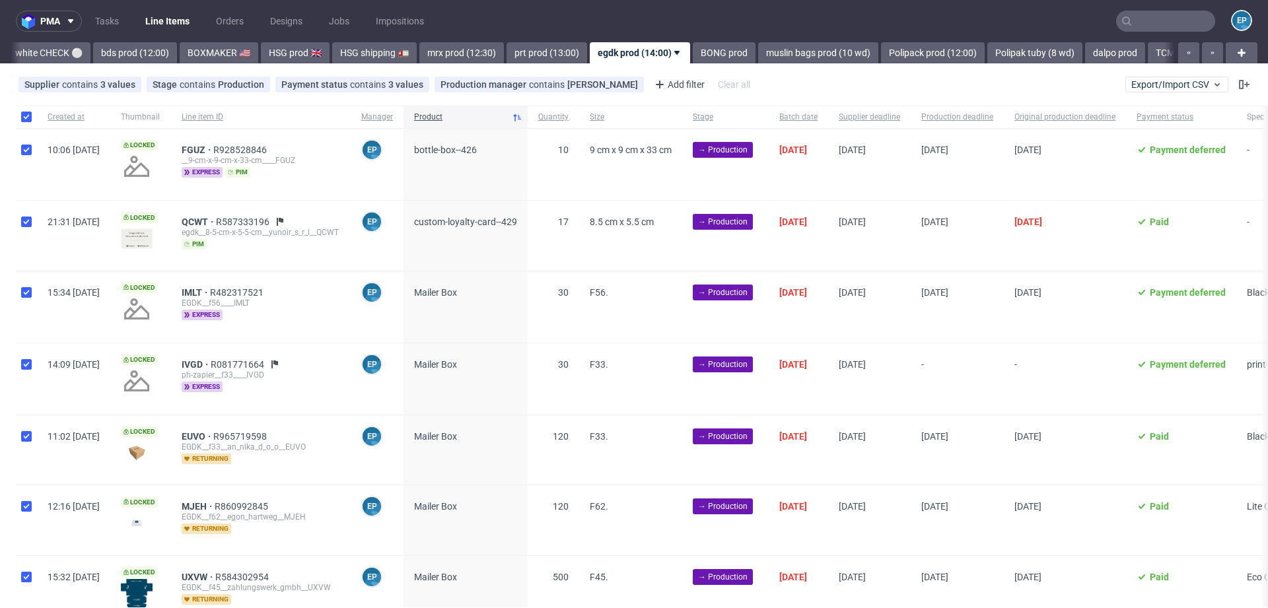
checkbox input "true"
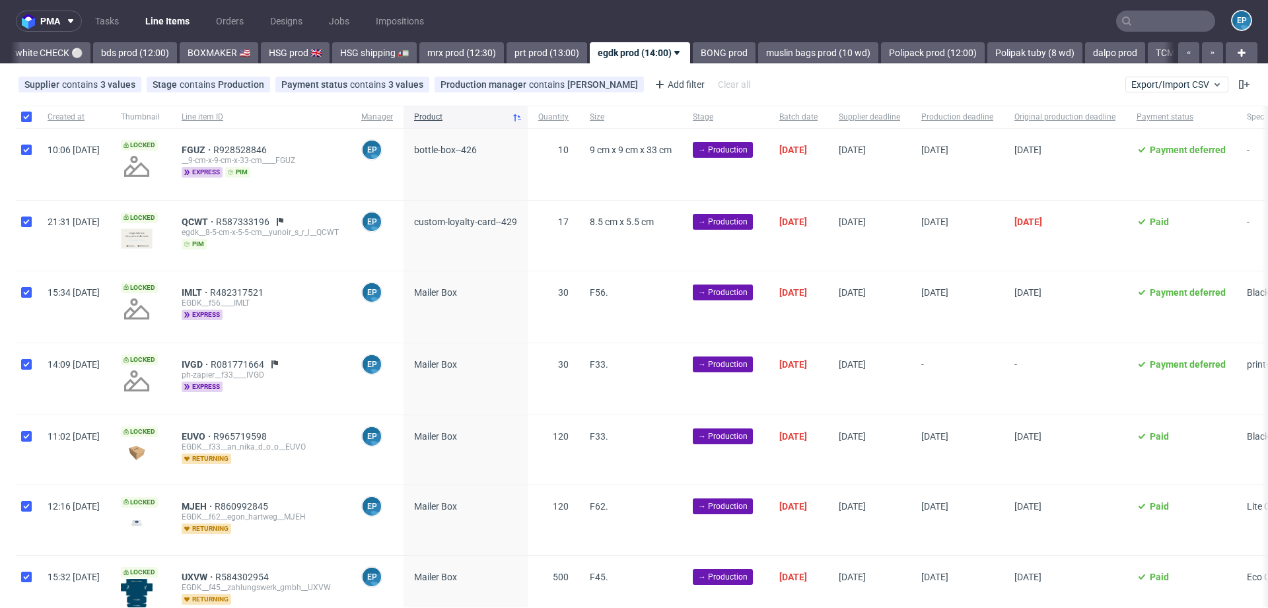
checkbox input "true"
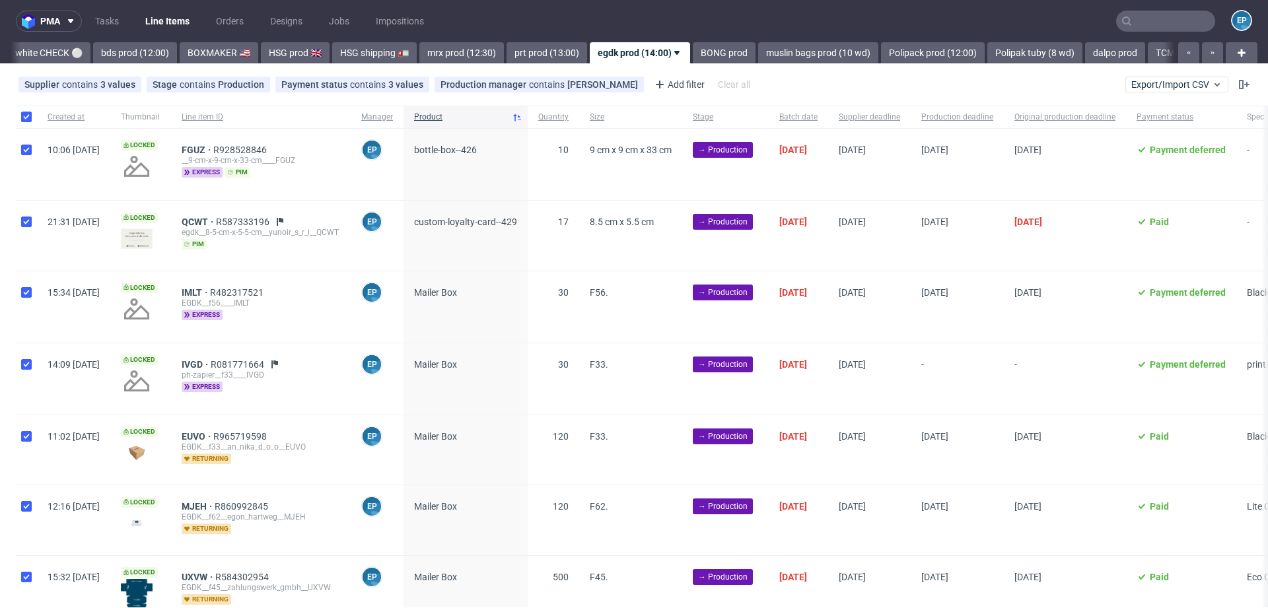
checkbox input "true"
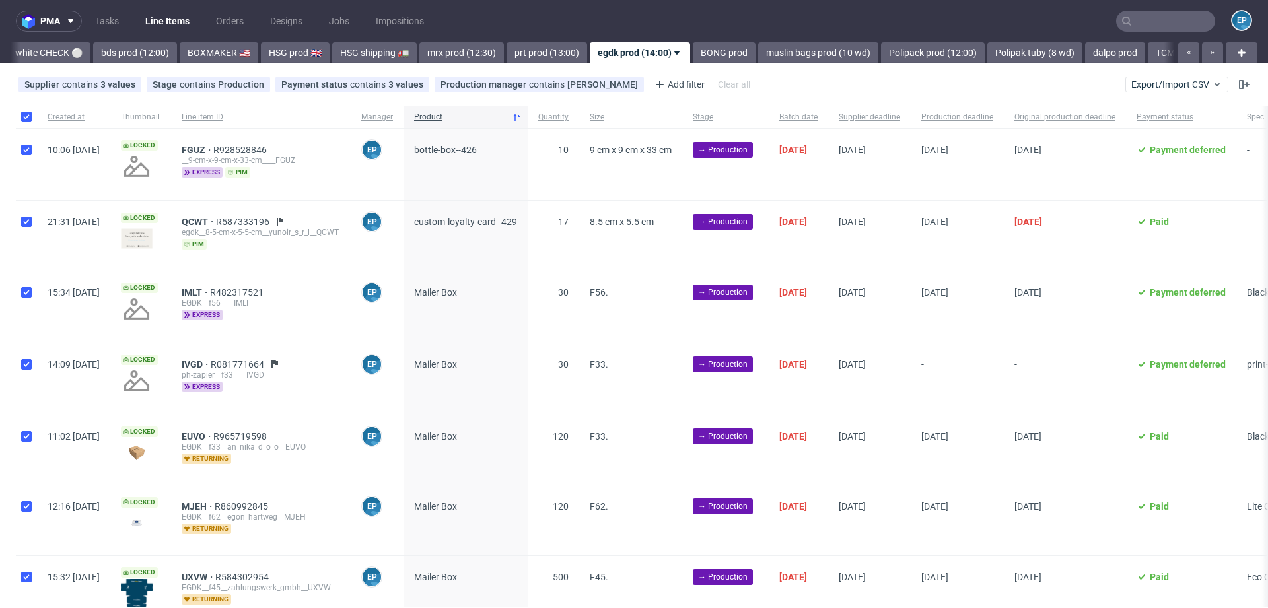
checkbox input "true"
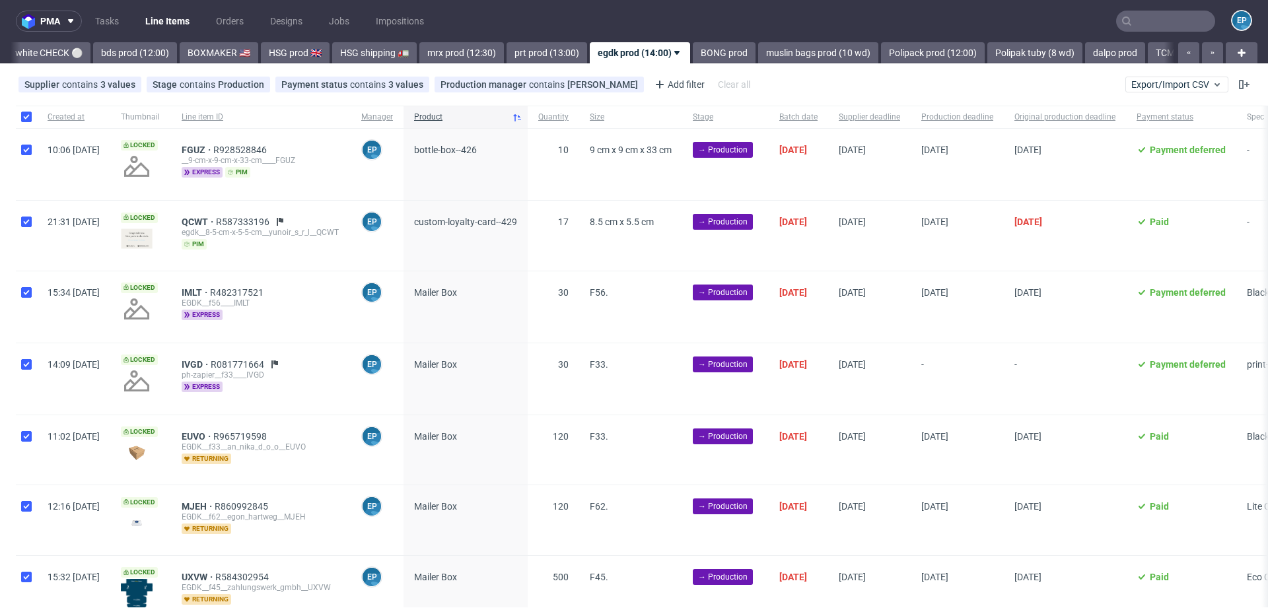
checkbox input "true"
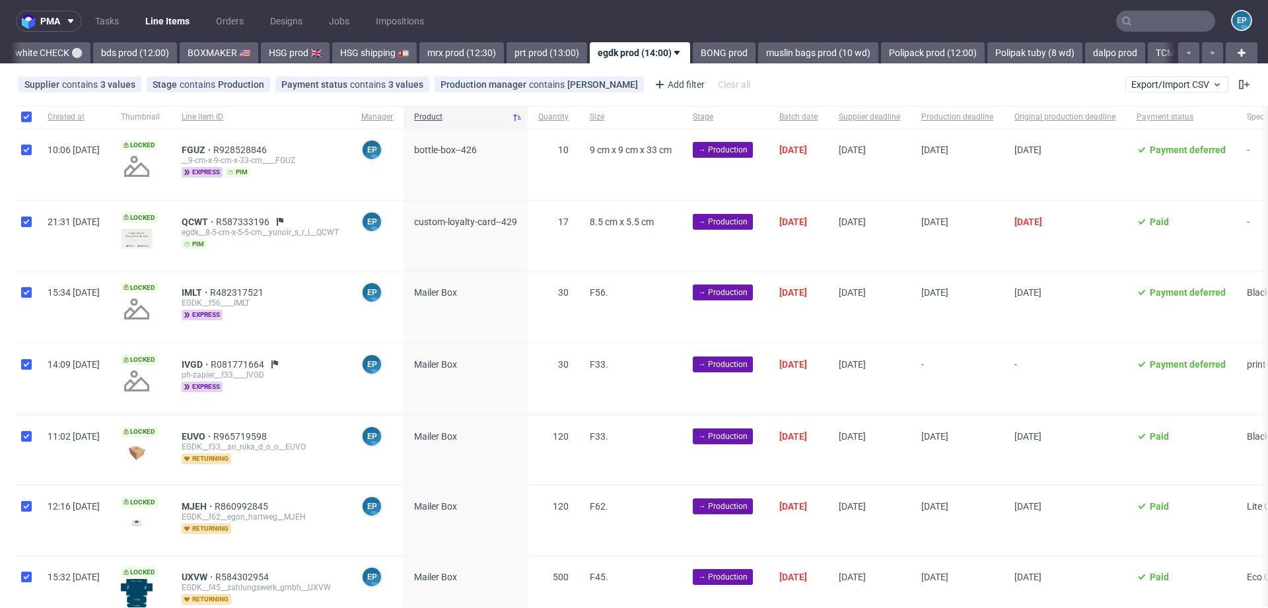
checkbox input "true"
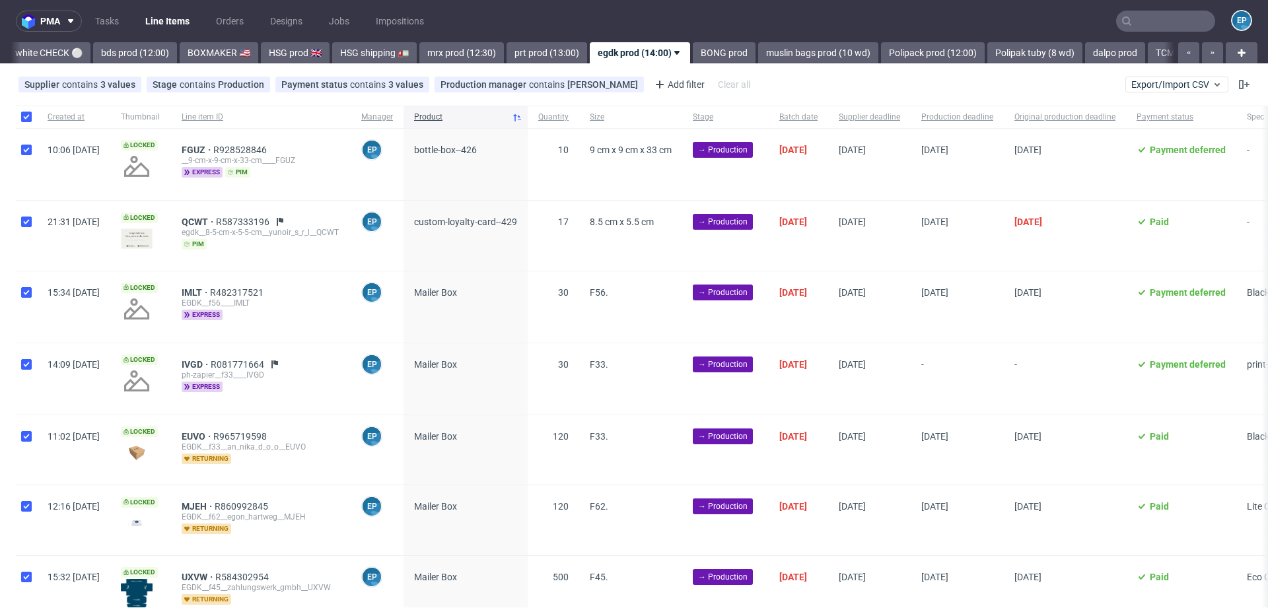
checkbox input "true"
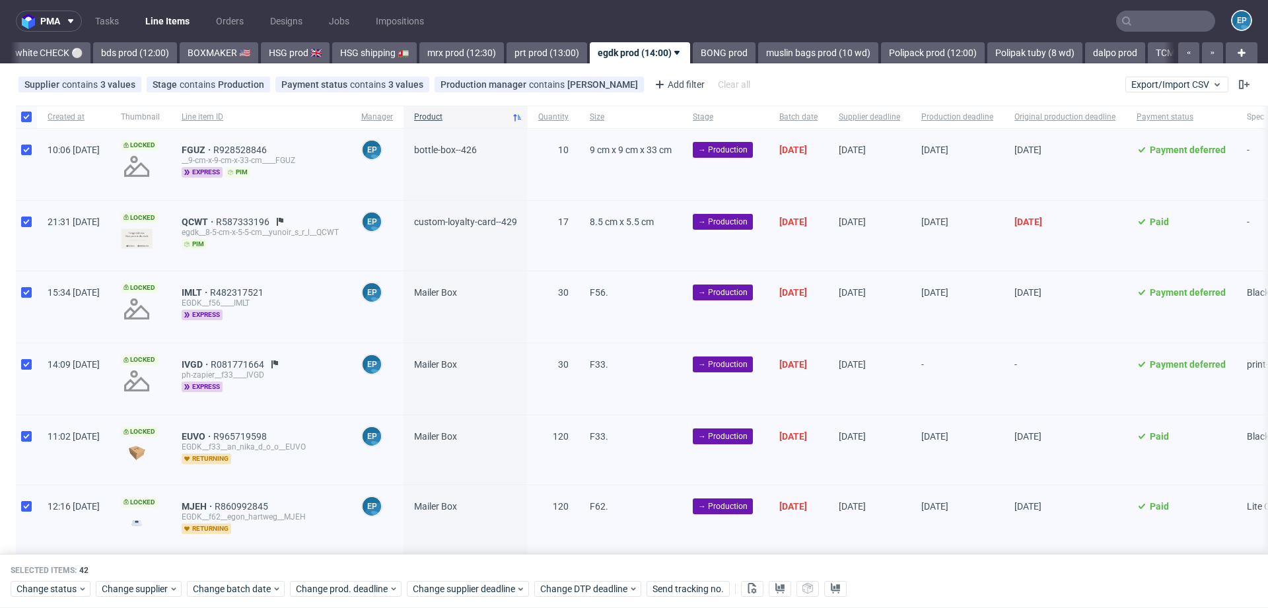
click at [60, 577] on div "Selected items: 42 Change status Change supplier Change batch date Change prod.…" at bounding box center [634, 581] width 1268 height 55
click at [60, 581] on div "Change status" at bounding box center [51, 589] width 80 height 16
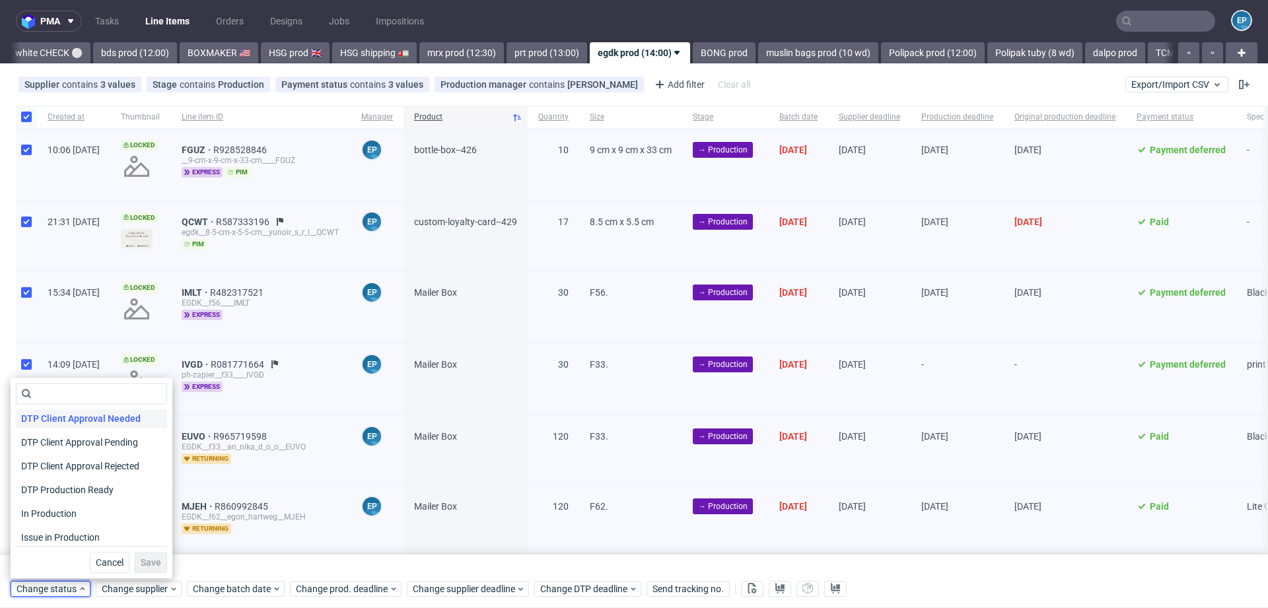
scroll to position [101, 0]
click at [72, 509] on span "In Production" at bounding box center [49, 510] width 67 height 18
click at [135, 556] on button "Save" at bounding box center [151, 562] width 32 height 21
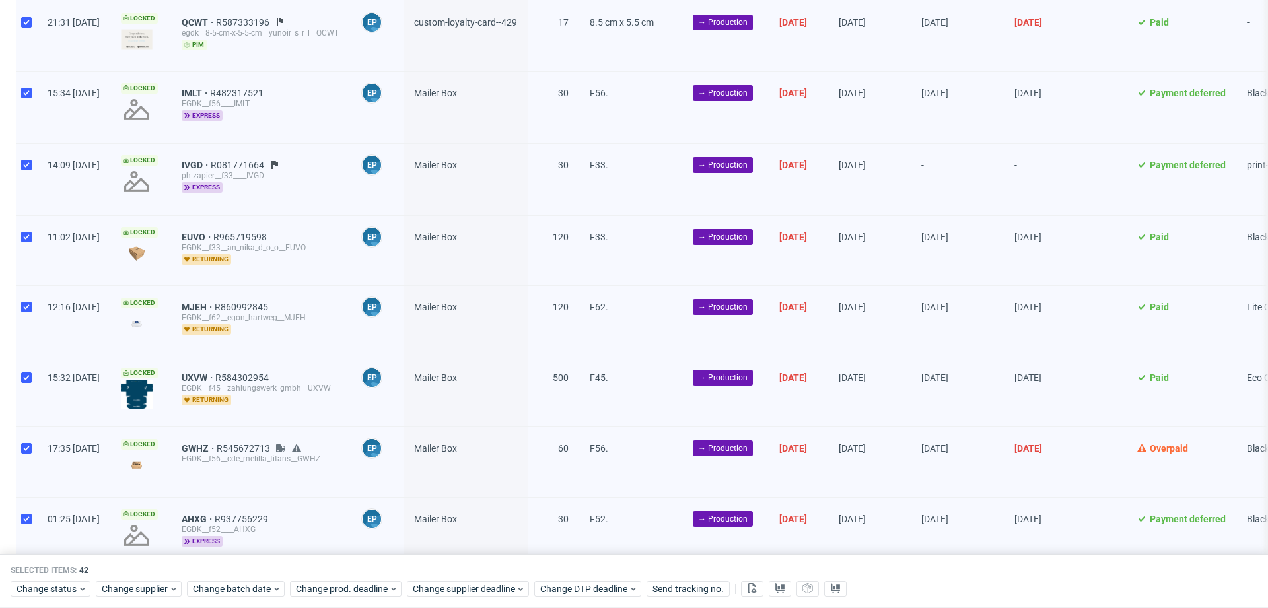
scroll to position [0, 0]
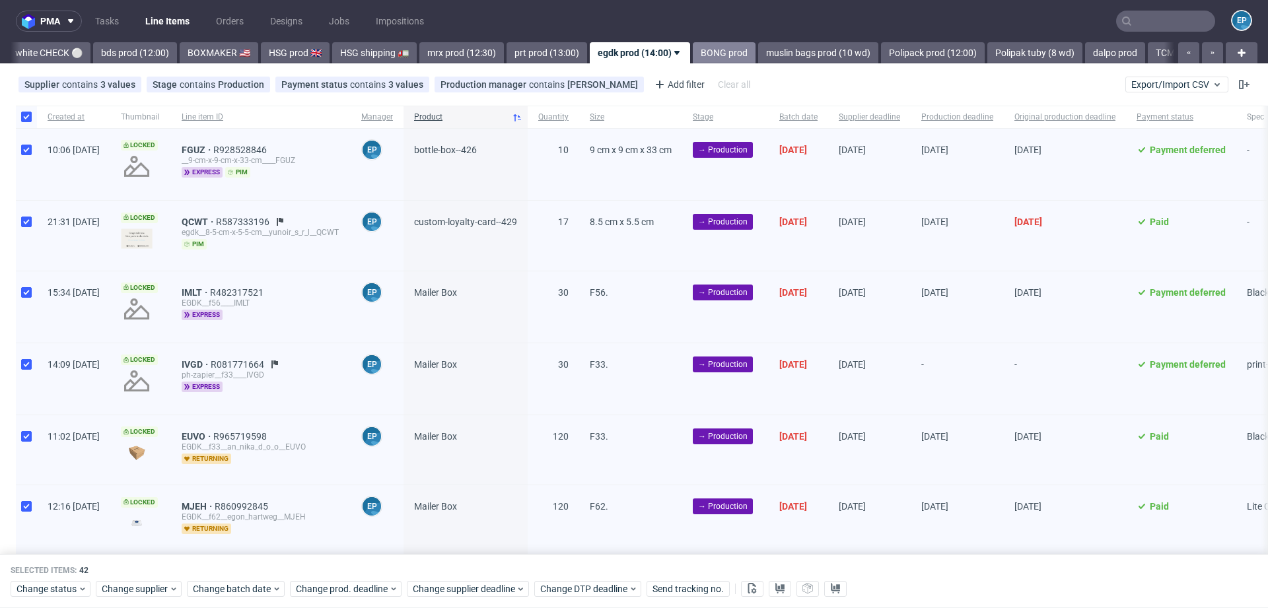
click at [693, 59] on link "BONG prod" at bounding box center [724, 52] width 63 height 21
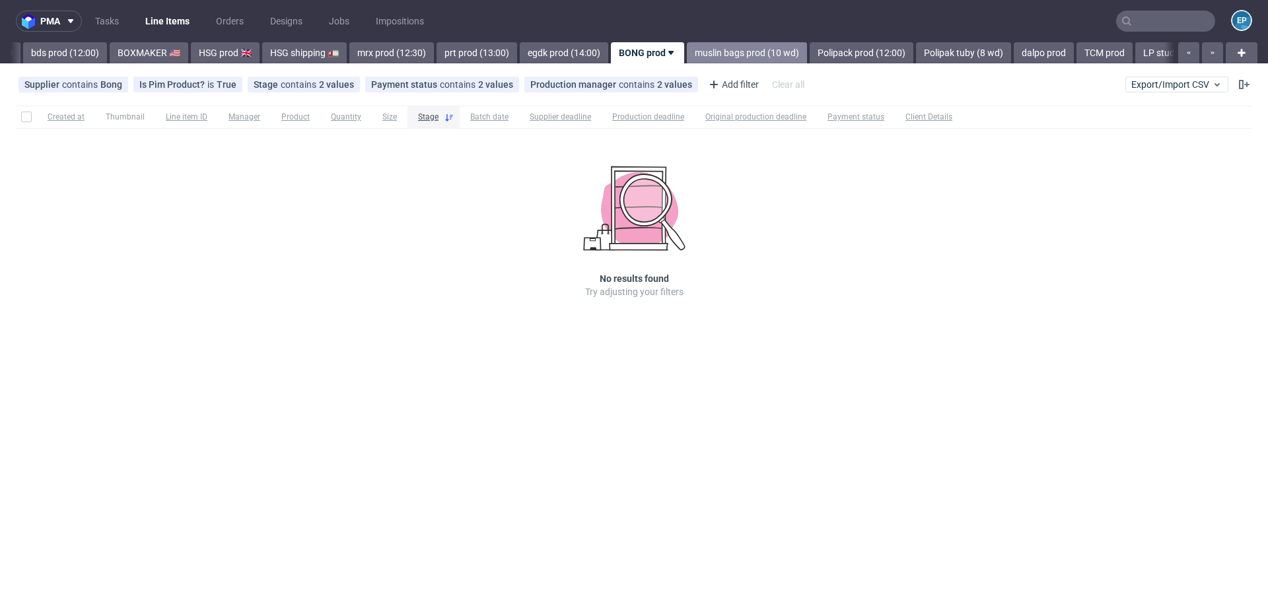
click at [687, 56] on link "muslin bags prod (10 wd)" at bounding box center [747, 52] width 120 height 21
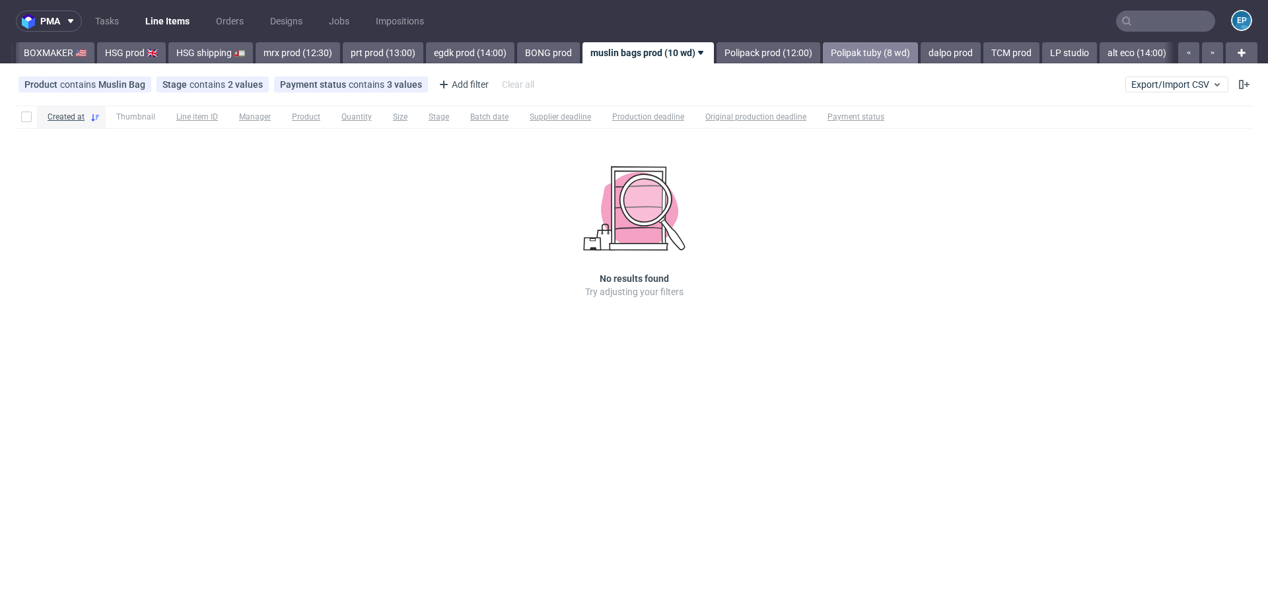
click at [823, 57] on link "Polipak tuby (8 wd)" at bounding box center [870, 52] width 95 height 21
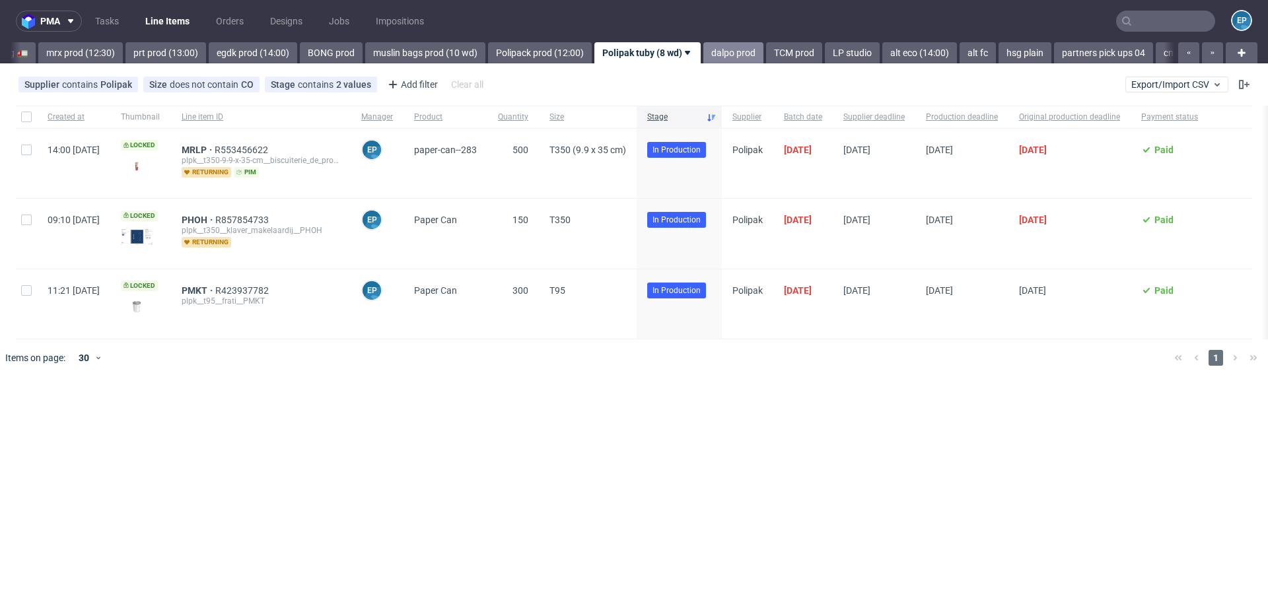
click at [703, 54] on link "dalpo prod" at bounding box center [733, 52] width 60 height 21
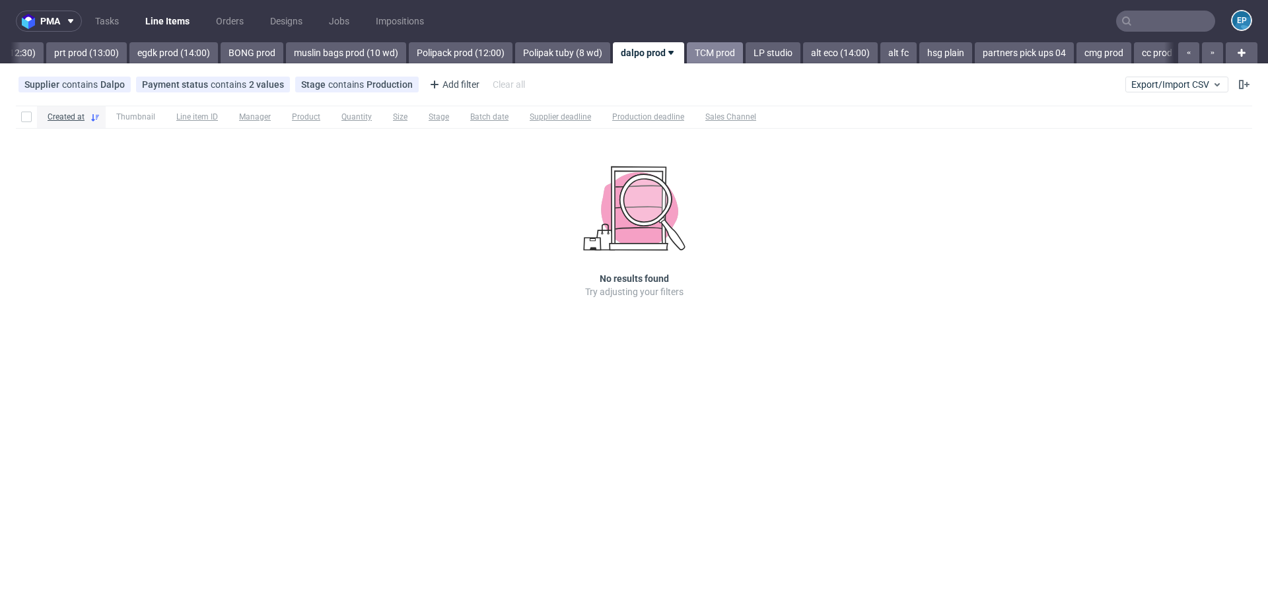
click at [687, 55] on link "TCM prod" at bounding box center [715, 52] width 56 height 21
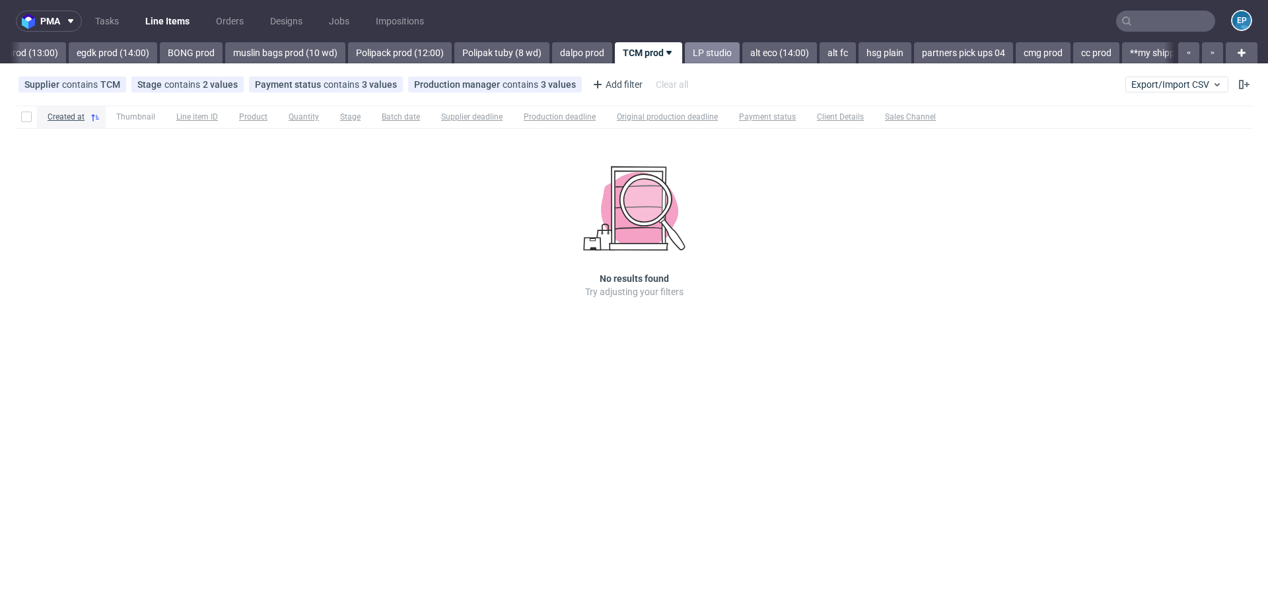
click at [685, 55] on link "LP studio" at bounding box center [712, 52] width 55 height 21
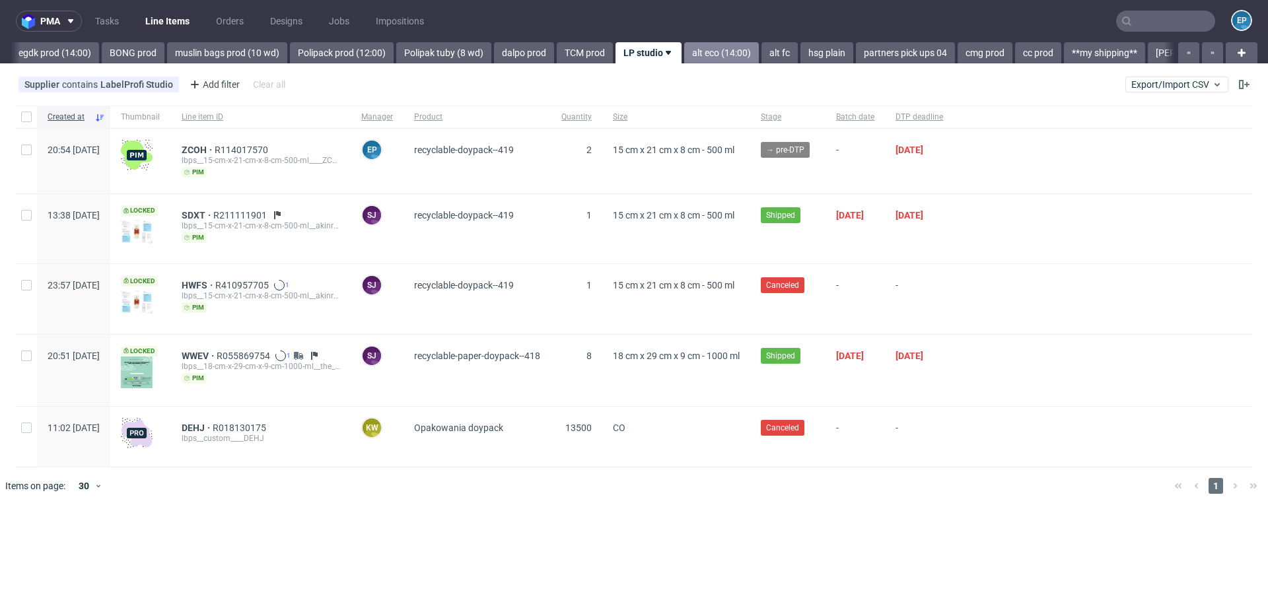
click at [684, 56] on link "alt eco (14:00)" at bounding box center [721, 52] width 75 height 21
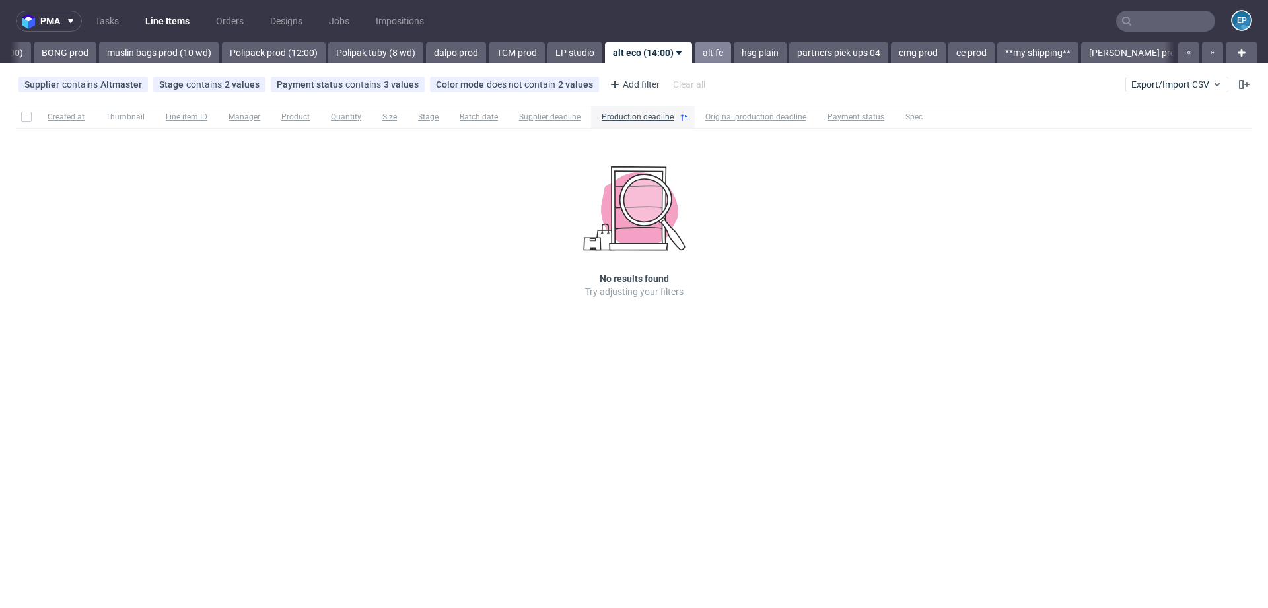
click at [695, 56] on link "alt fc" at bounding box center [713, 52] width 36 height 21
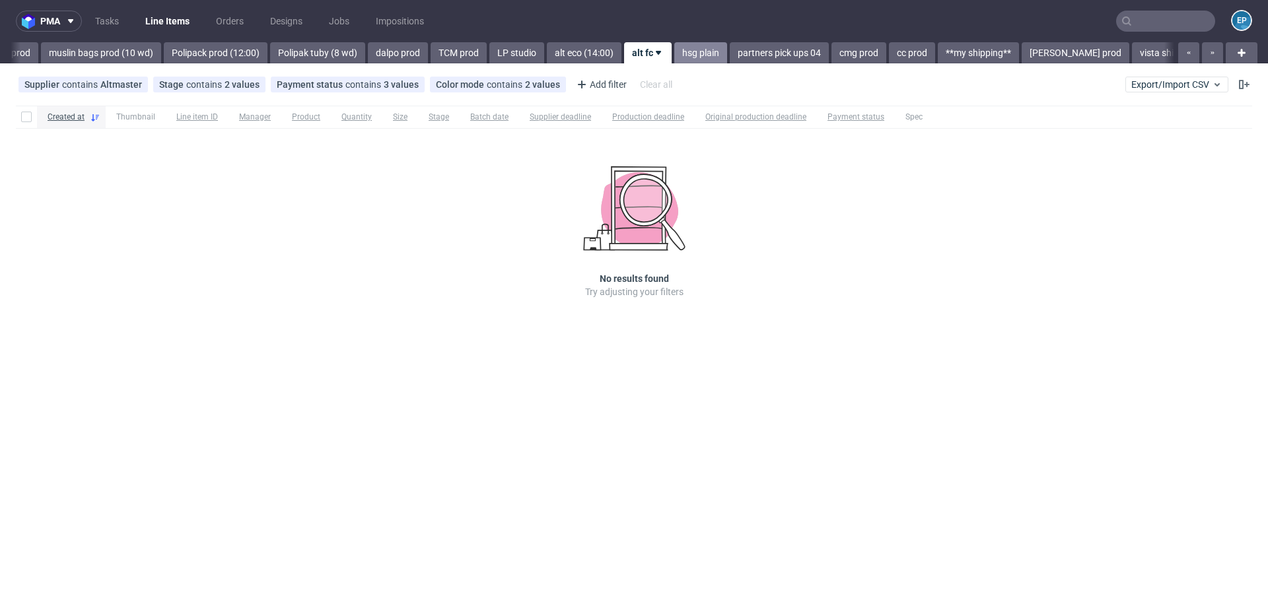
click at [674, 55] on link "hsg plain" at bounding box center [700, 52] width 53 height 21
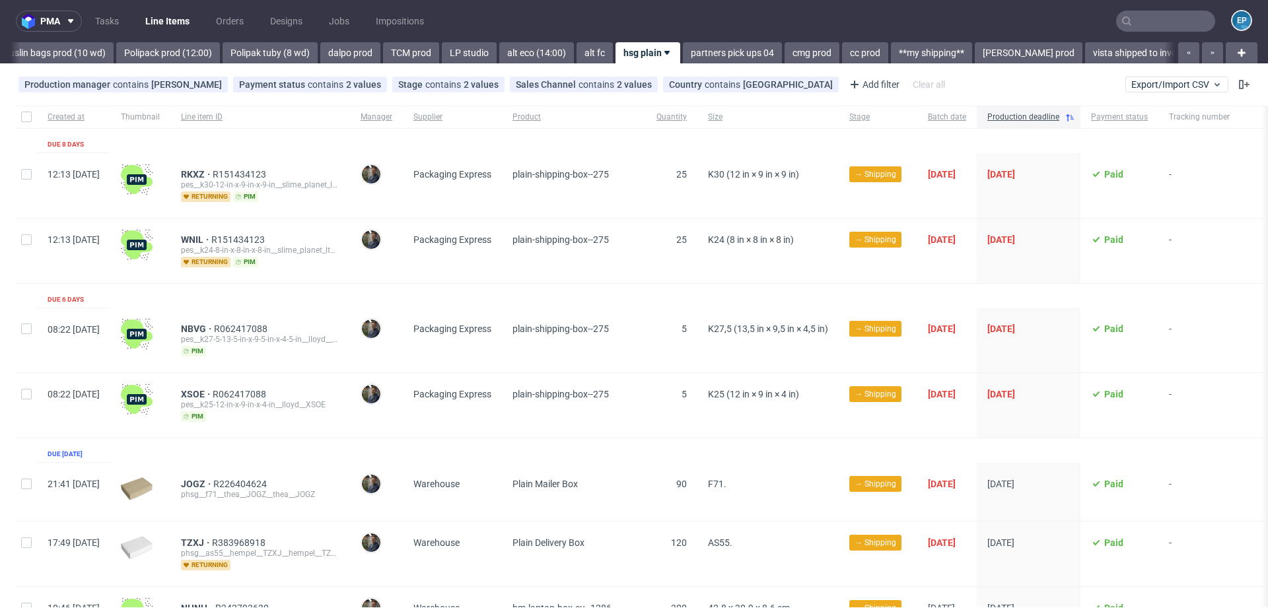
click at [683, 55] on link "partners pick ups 04" at bounding box center [732, 52] width 99 height 21
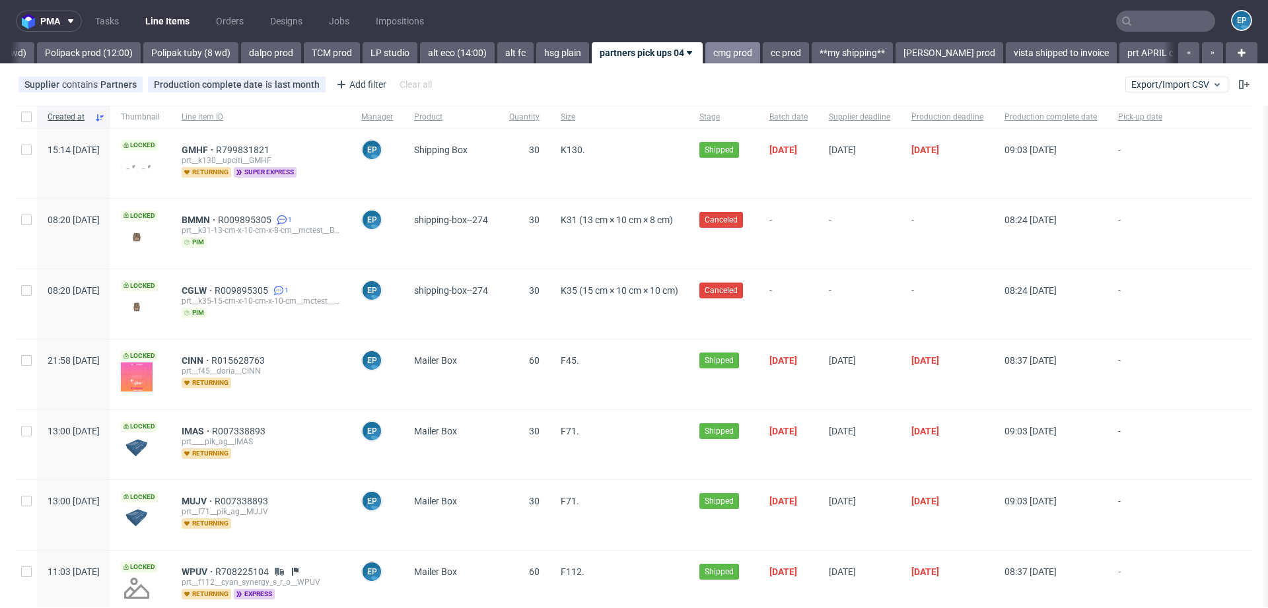
click at [705, 55] on link "cmg prod" at bounding box center [732, 52] width 55 height 21
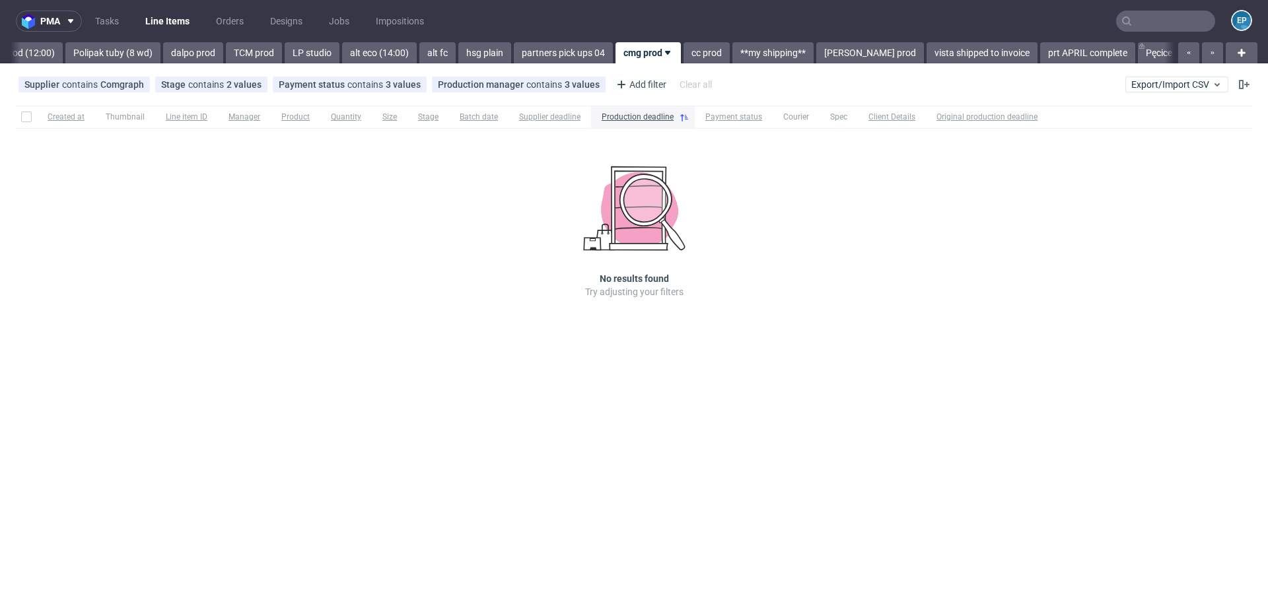
scroll to position [0, 2119]
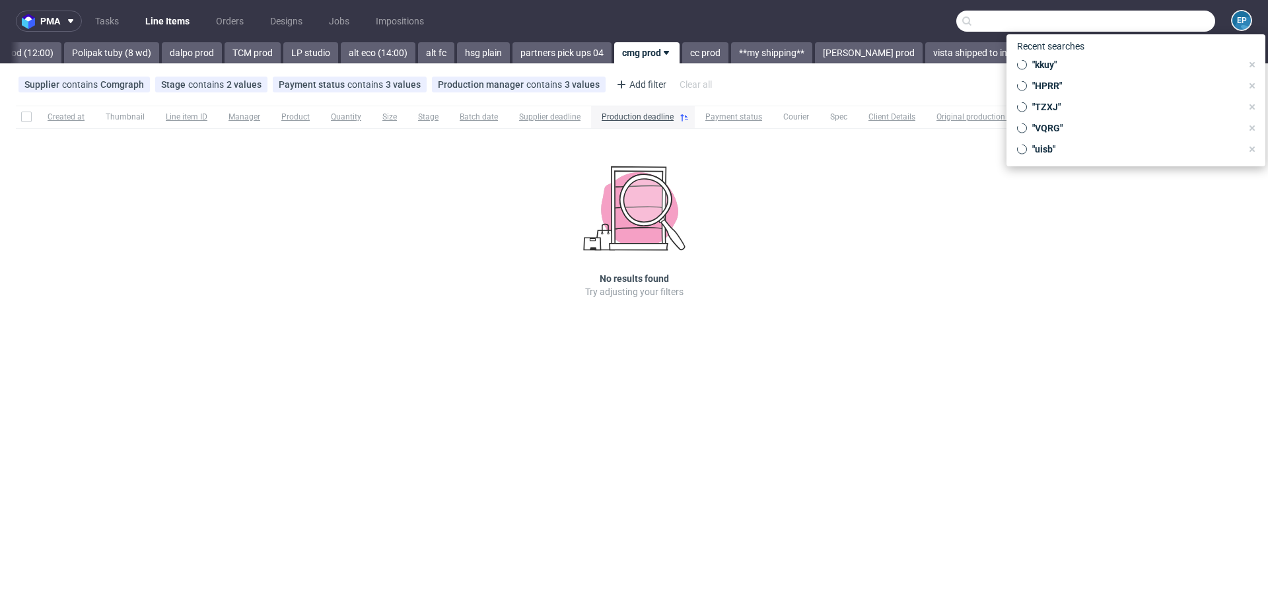
click at [1196, 20] on input "text" at bounding box center [1085, 21] width 259 height 21
paste input "MRLP"
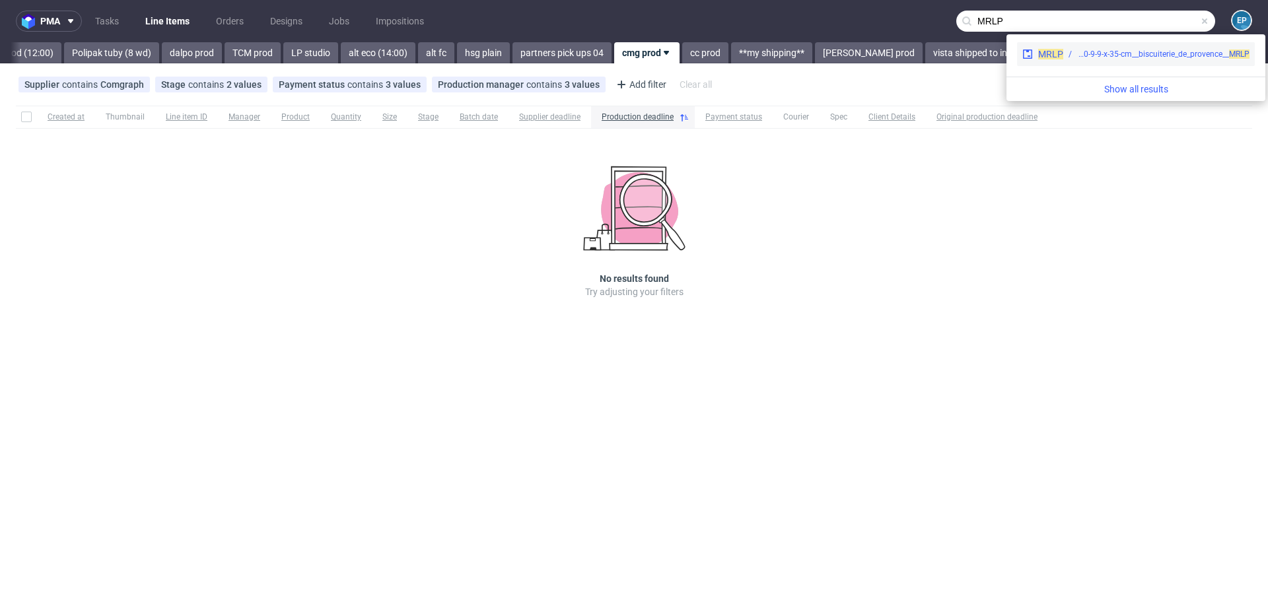
type input "MRLP"
click at [1046, 49] on span "MRLP" at bounding box center [1050, 54] width 25 height 11
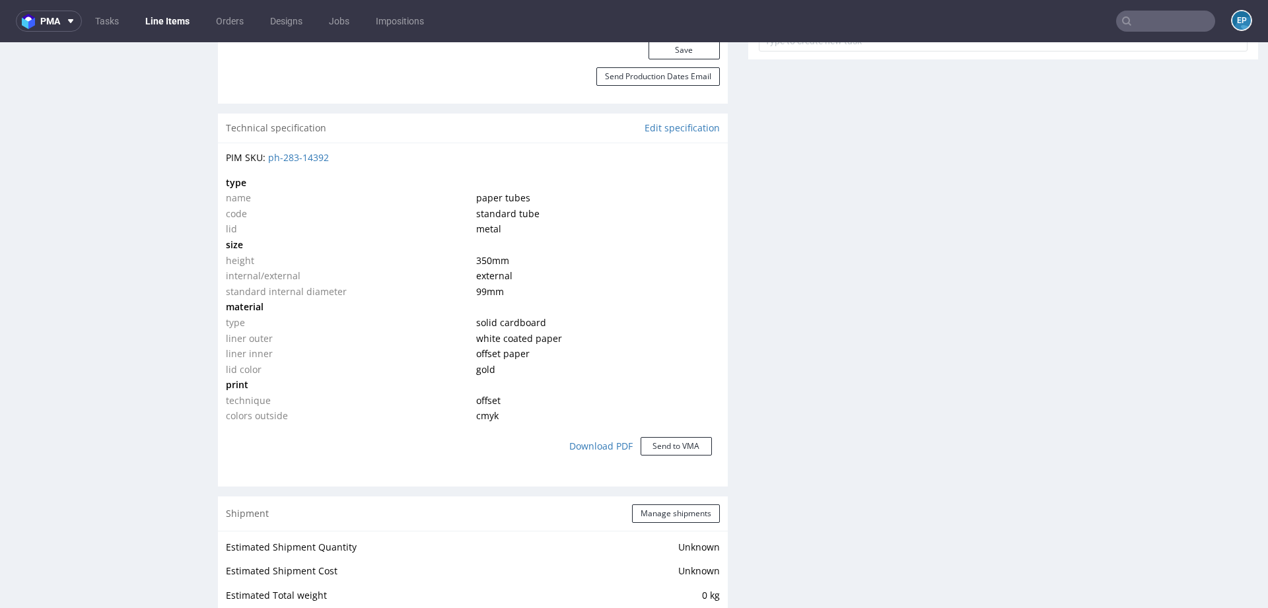
scroll to position [1017, 0]
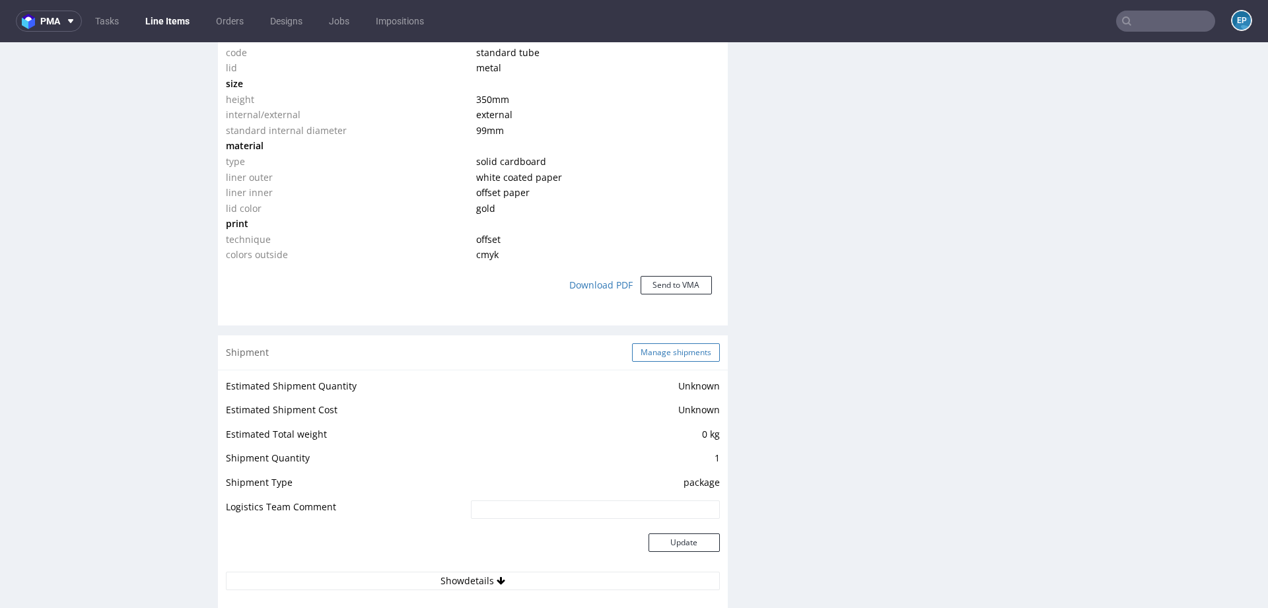
click at [644, 349] on button "Manage shipments" at bounding box center [676, 352] width 88 height 18
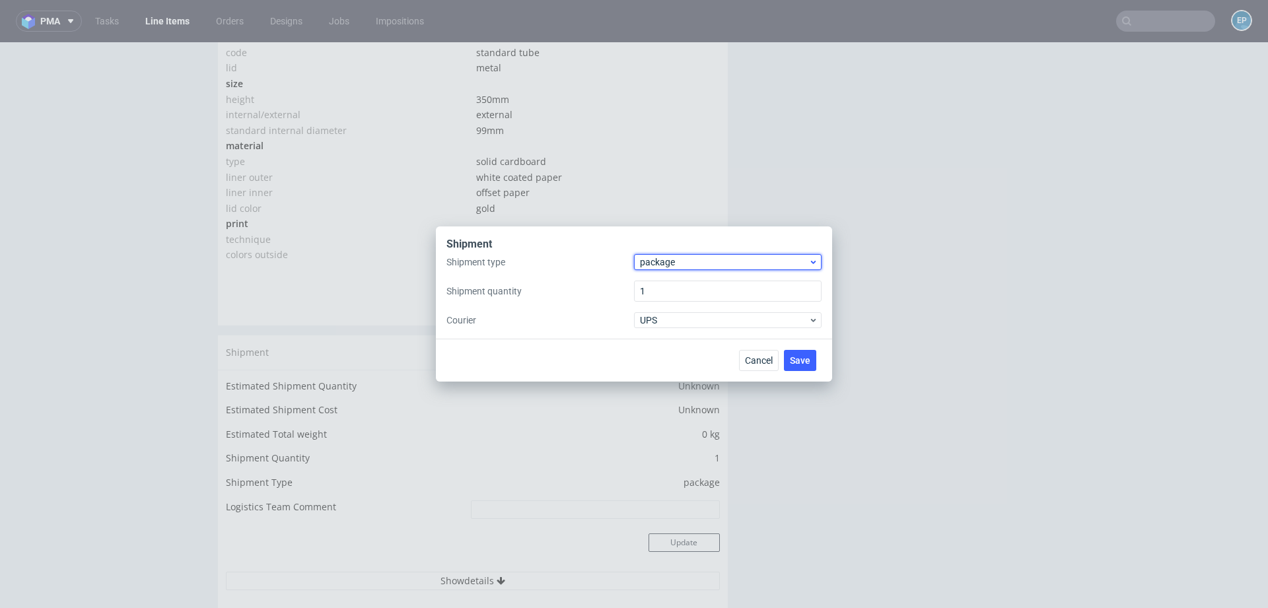
click at [658, 261] on span "package" at bounding box center [724, 262] width 168 height 13
click at [658, 276] on div "pallet package" at bounding box center [728, 302] width 188 height 58
click at [658, 283] on div "pallet" at bounding box center [727, 290] width 177 height 24
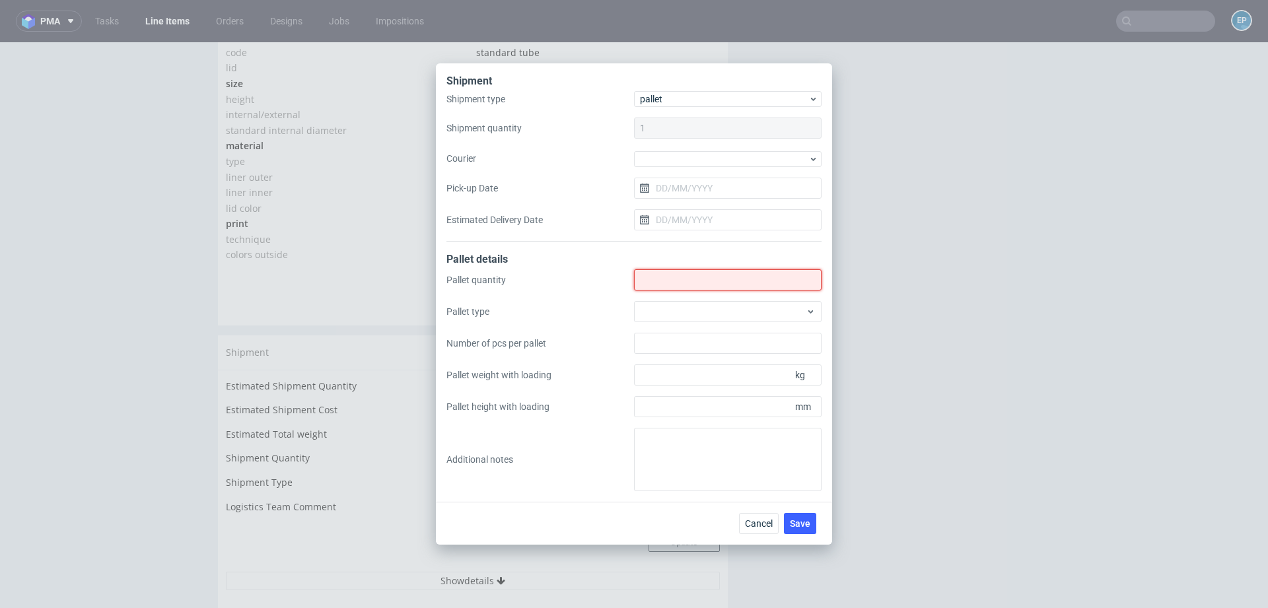
click at [658, 283] on input "Shipment type" at bounding box center [728, 279] width 188 height 21
type input "1"
click at [656, 304] on div at bounding box center [728, 311] width 188 height 21
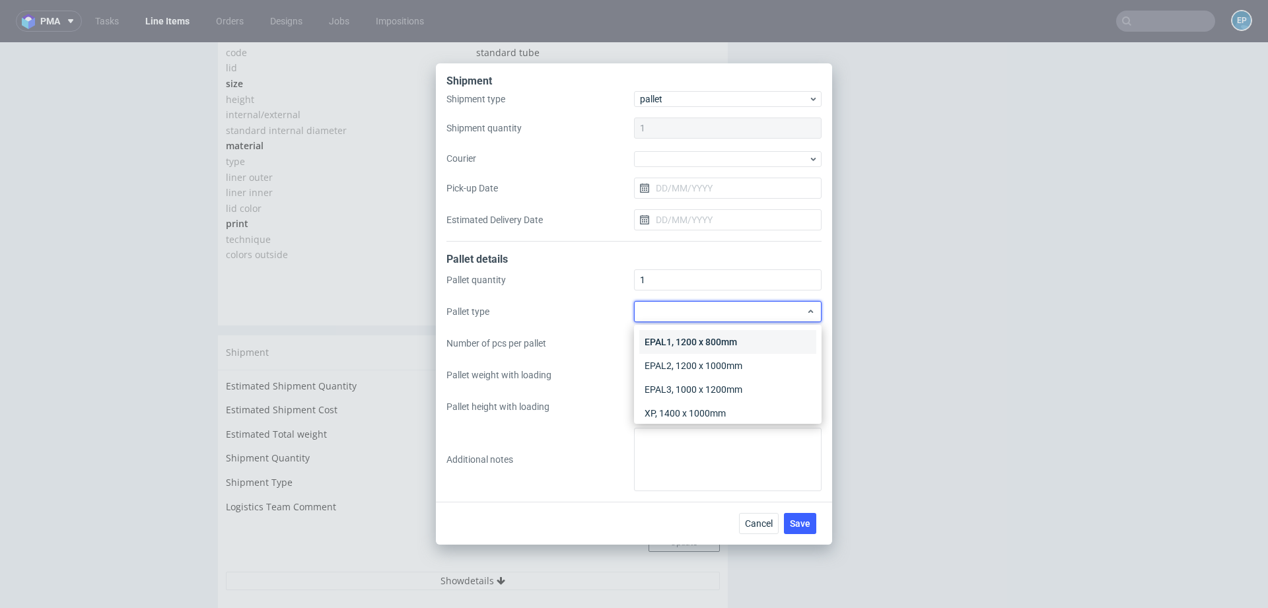
click at [657, 329] on div "EPAL1, 1200 x 800mm EPAL2, 1200 x 1000mm EPAL3, 1000 x 1200mm XP, 1400 x 1000mm…" at bounding box center [728, 374] width 188 height 99
click at [660, 336] on div "EPAL1, 1200 x 800mm" at bounding box center [727, 342] width 177 height 24
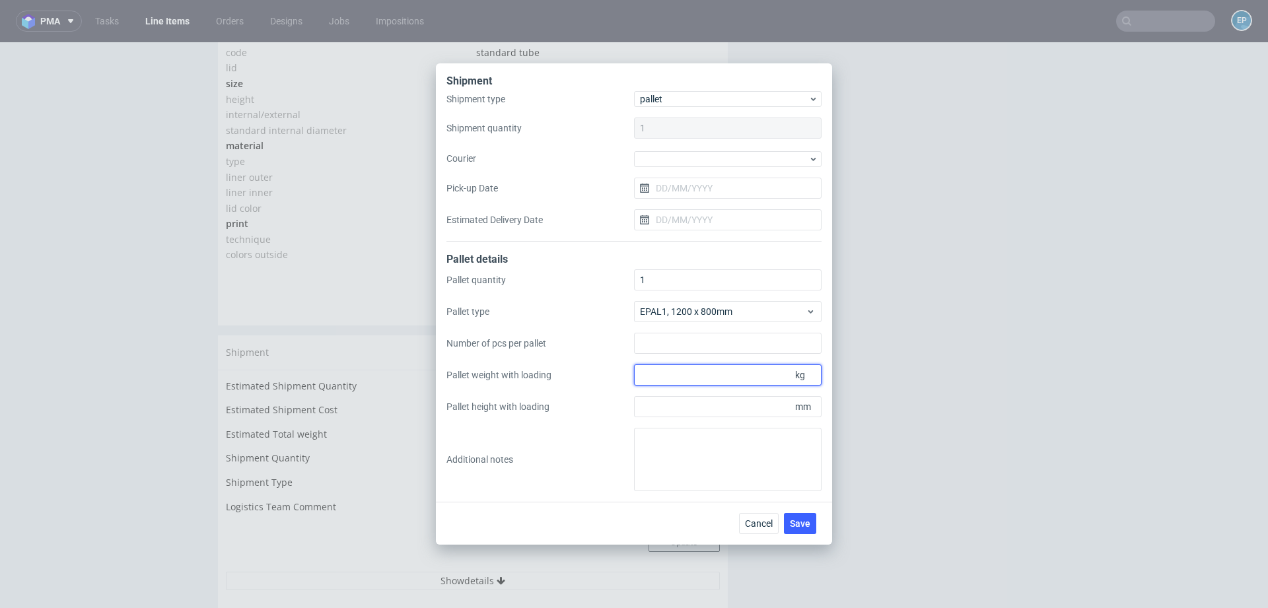
click at [676, 373] on input "Pallet weight with loading" at bounding box center [728, 374] width 188 height 21
type input "200"
type input "2200"
click at [802, 516] on button "Save" at bounding box center [800, 523] width 32 height 21
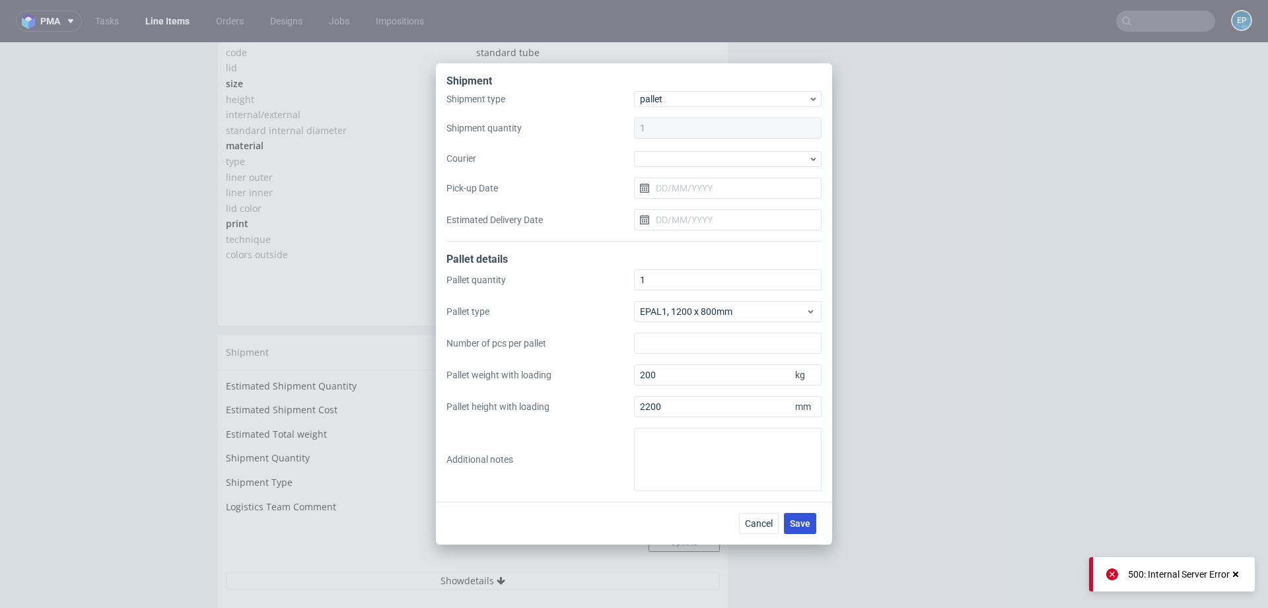
click at [801, 521] on span "Save" at bounding box center [800, 523] width 20 height 9
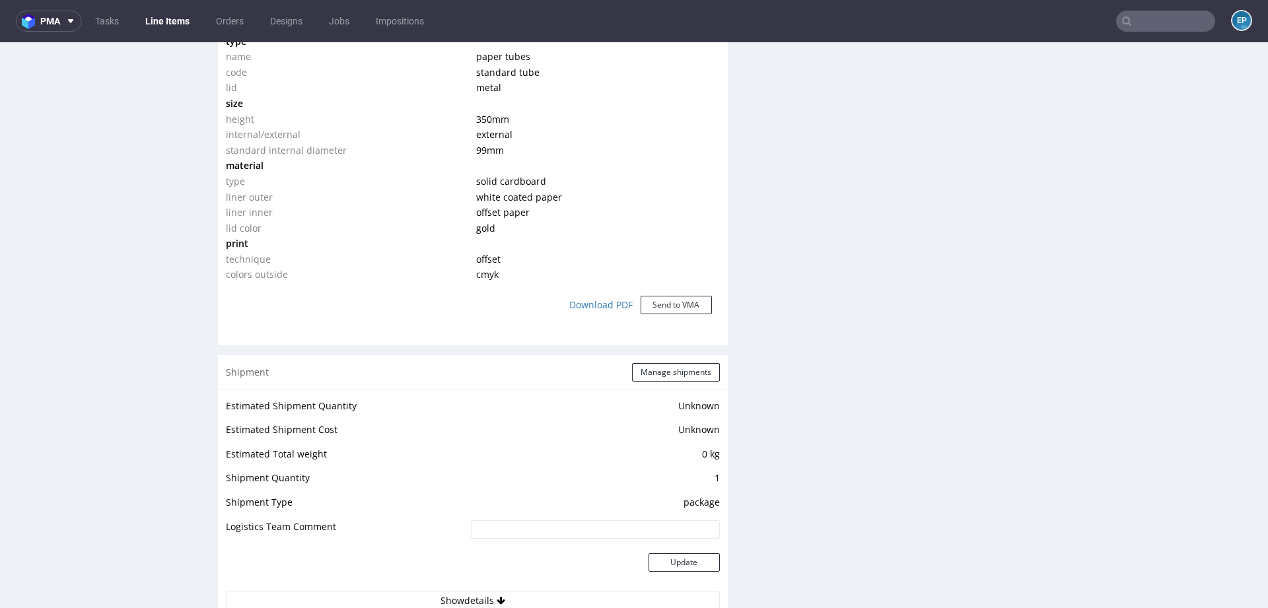
scroll to position [1124, 0]
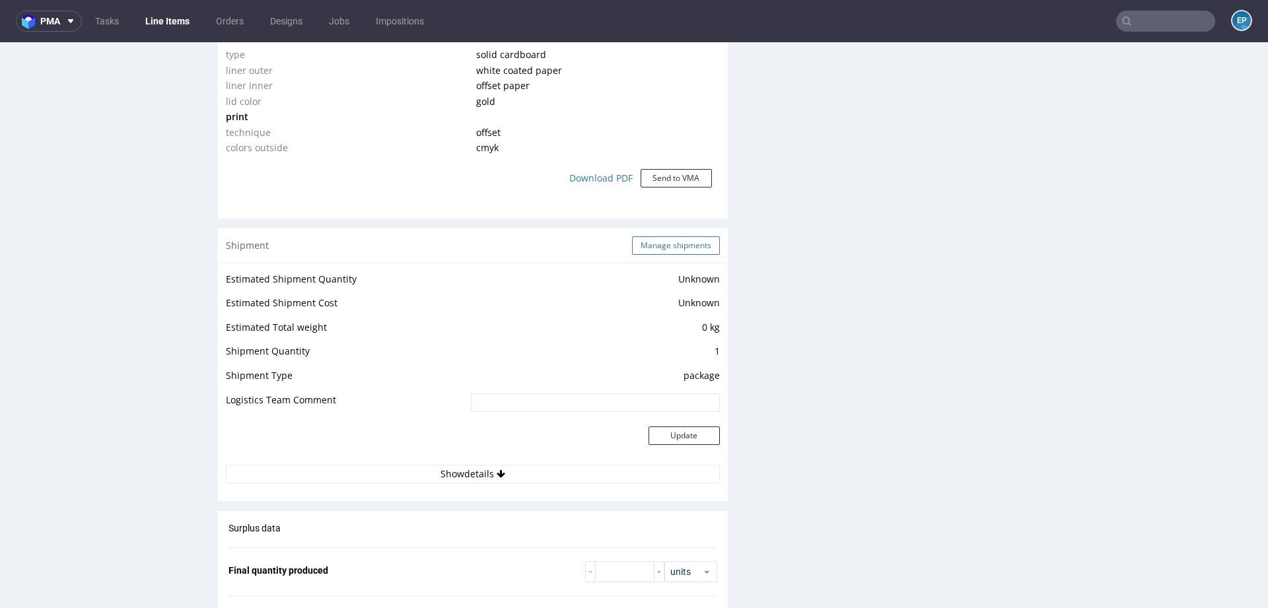
click at [675, 247] on button "Manage shipments" at bounding box center [676, 245] width 88 height 18
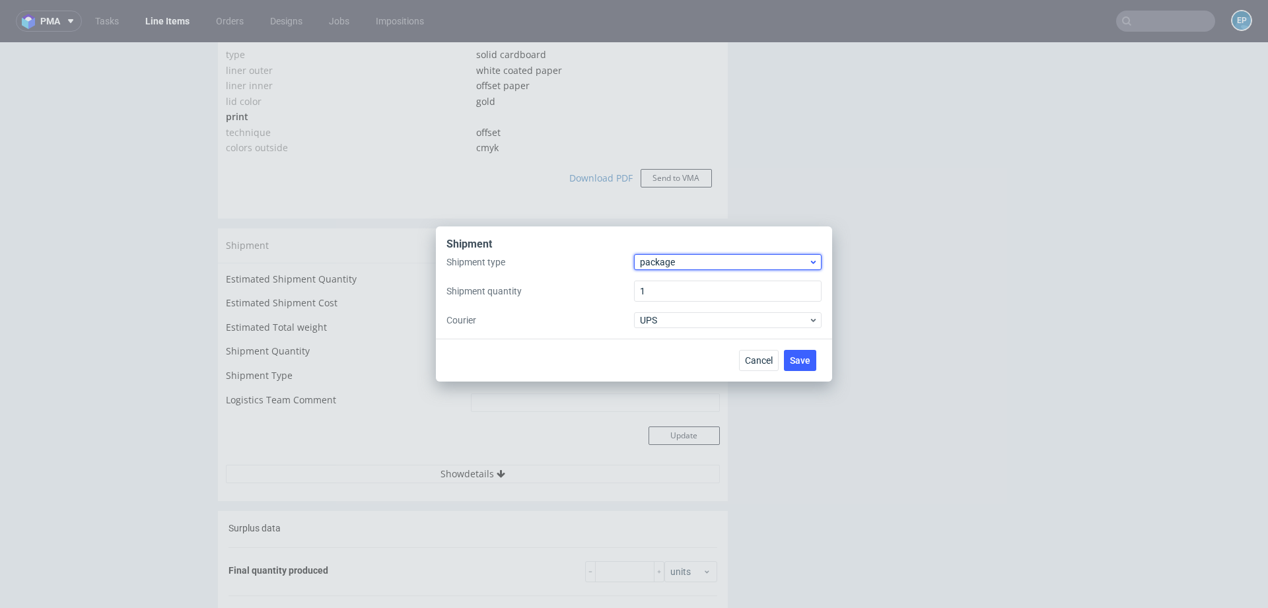
click at [670, 265] on span "package" at bounding box center [724, 262] width 168 height 13
click at [675, 288] on div "pallet" at bounding box center [727, 290] width 177 height 24
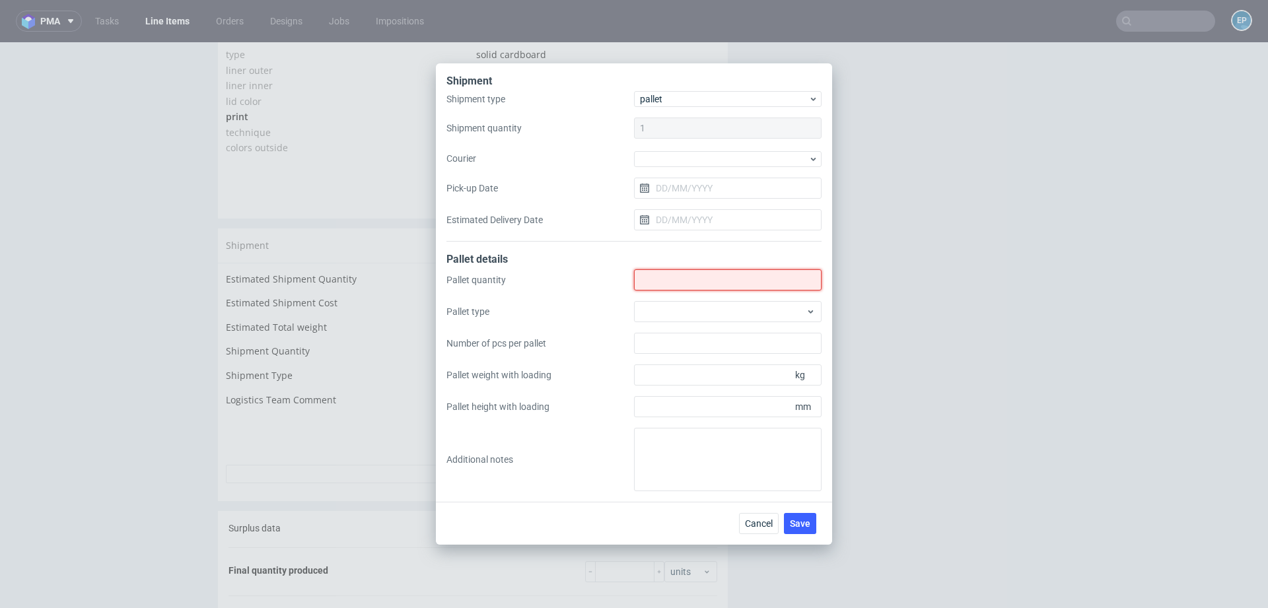
click at [674, 284] on input "Shipment type" at bounding box center [728, 279] width 188 height 21
type input "1"
click at [678, 320] on div at bounding box center [728, 311] width 188 height 21
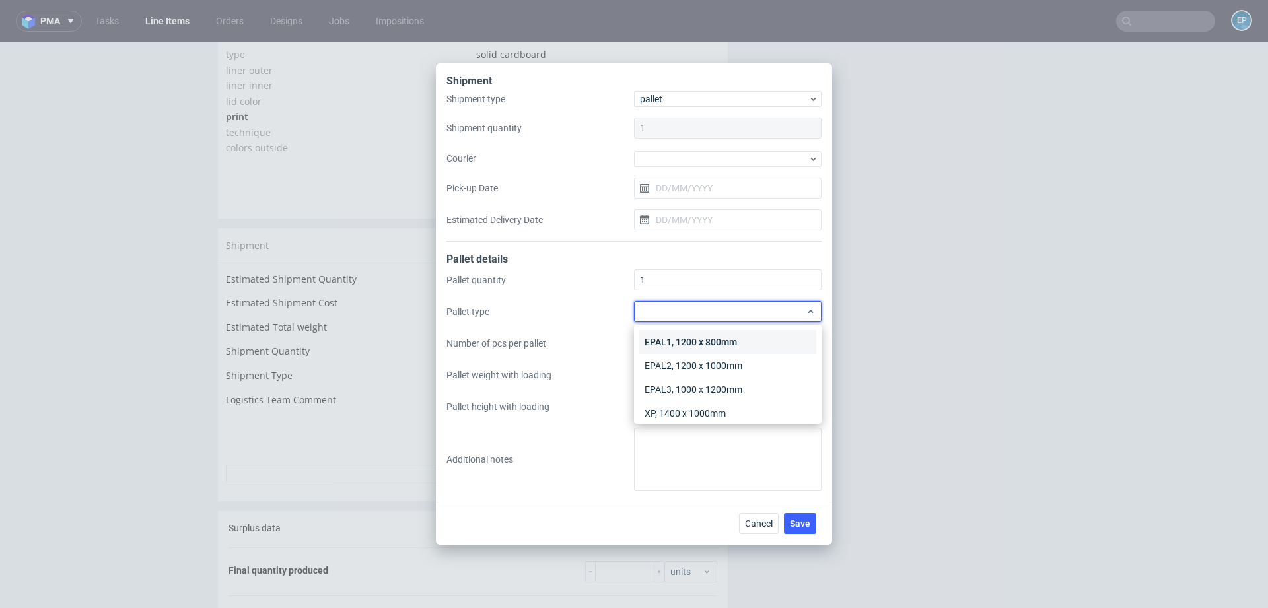
click at [679, 341] on div "EPAL1, 1200 x 800mm" at bounding box center [727, 342] width 177 height 24
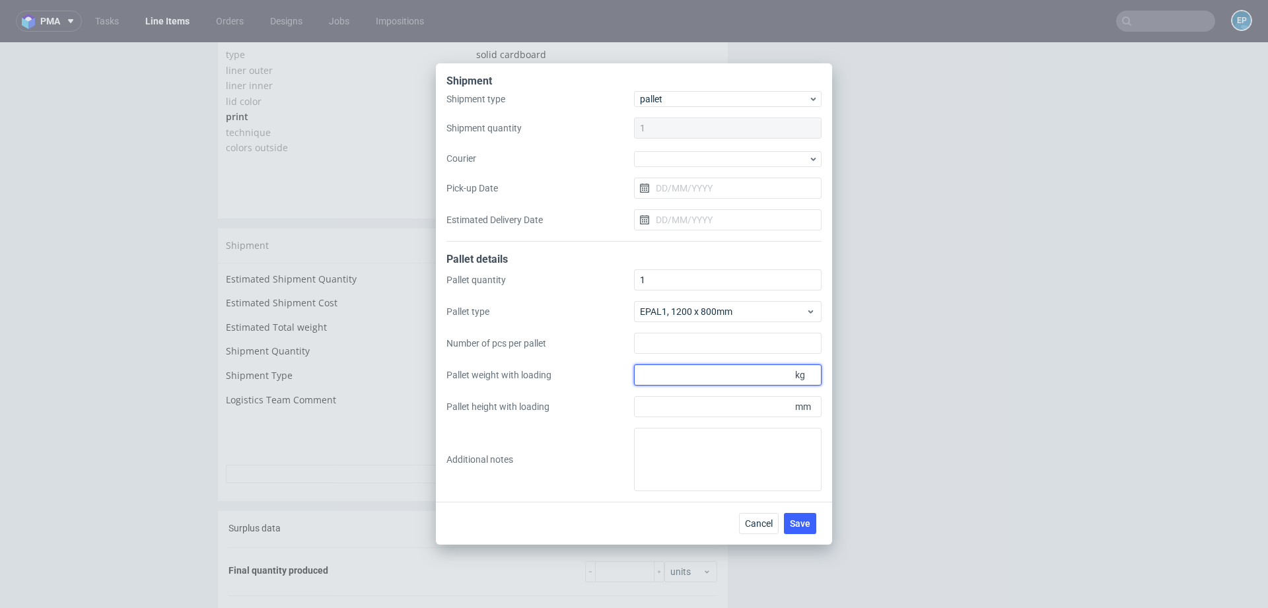
click at [681, 374] on input "Pallet weight with loading" at bounding box center [728, 374] width 188 height 21
type input "200"
type input "1"
type input "2200"
click at [806, 521] on span "Save" at bounding box center [800, 523] width 20 height 9
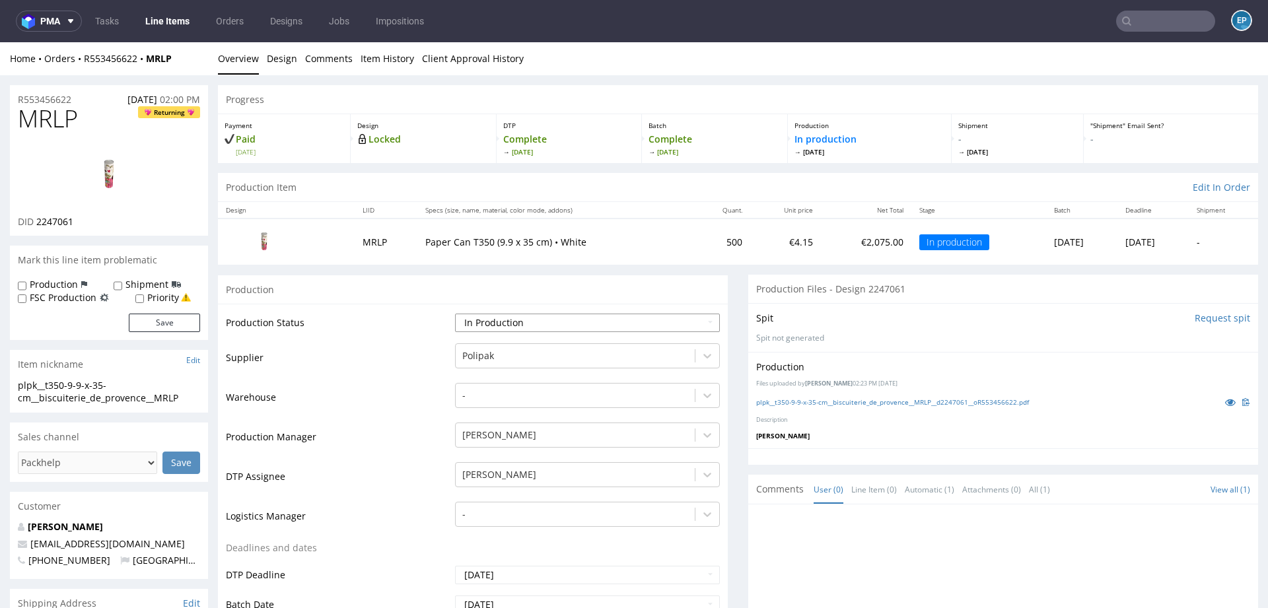
click at [532, 314] on select "Waiting for Artwork Waiting for Diecut Waiting for Mockup Waiting for DTP Waiti…" at bounding box center [587, 323] width 265 height 18
select select "production_complete"
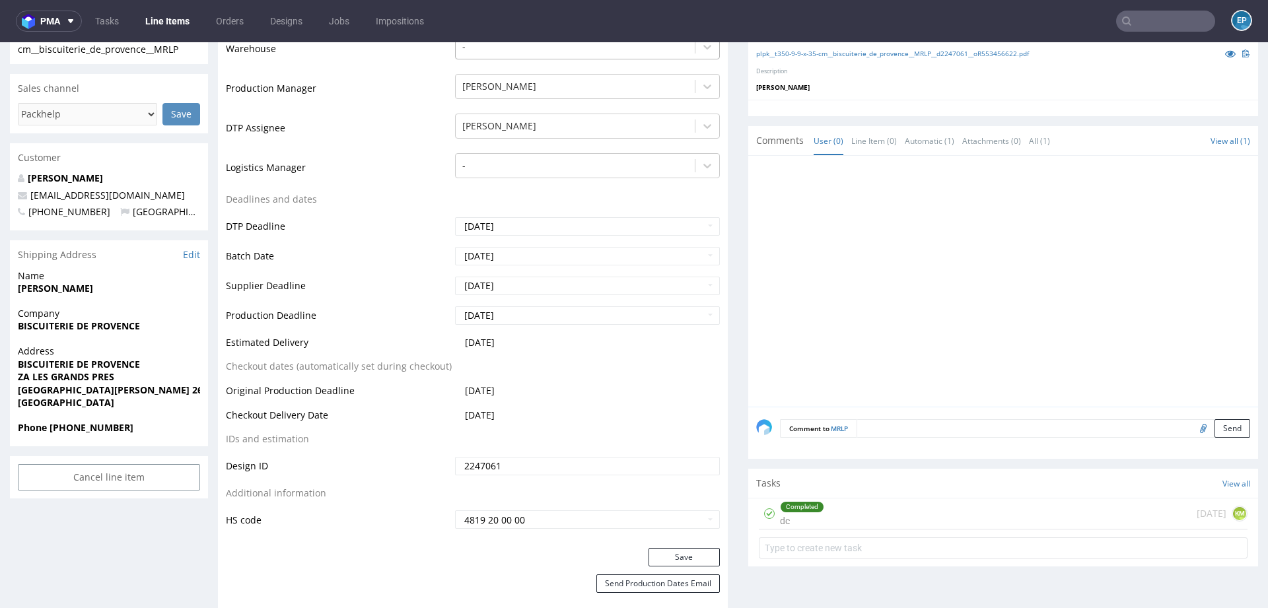
scroll to position [438, 0]
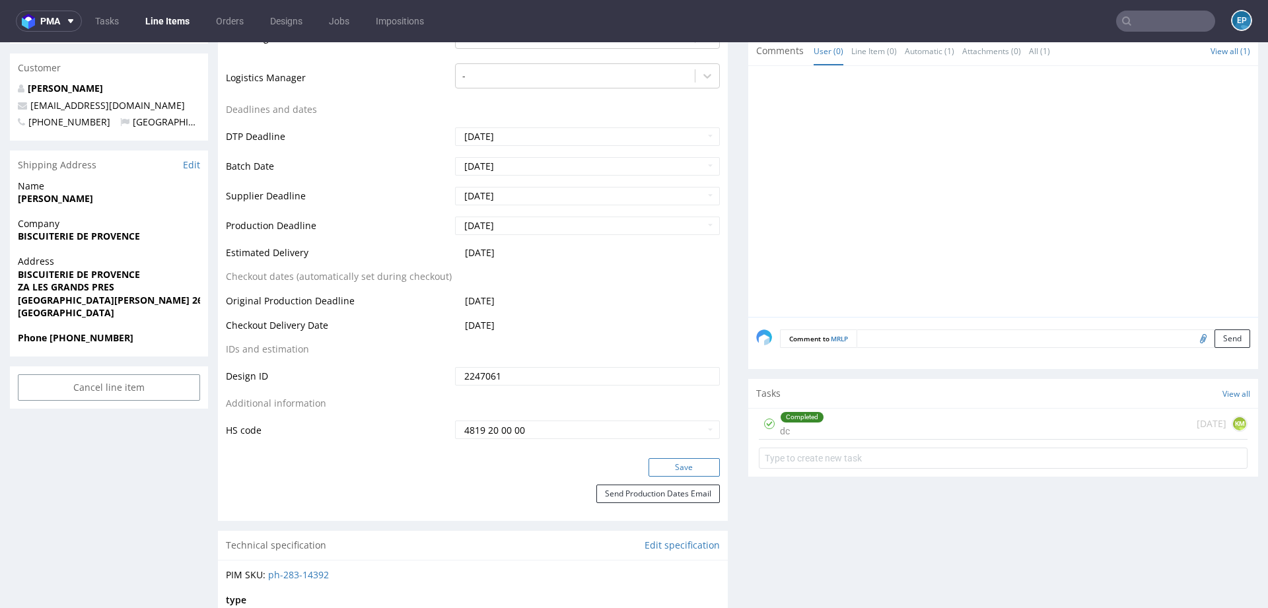
click at [673, 461] on button "Save" at bounding box center [683, 467] width 71 height 18
click at [1188, 20] on input "text" at bounding box center [1165, 21] width 99 height 21
paste input "TNSP"
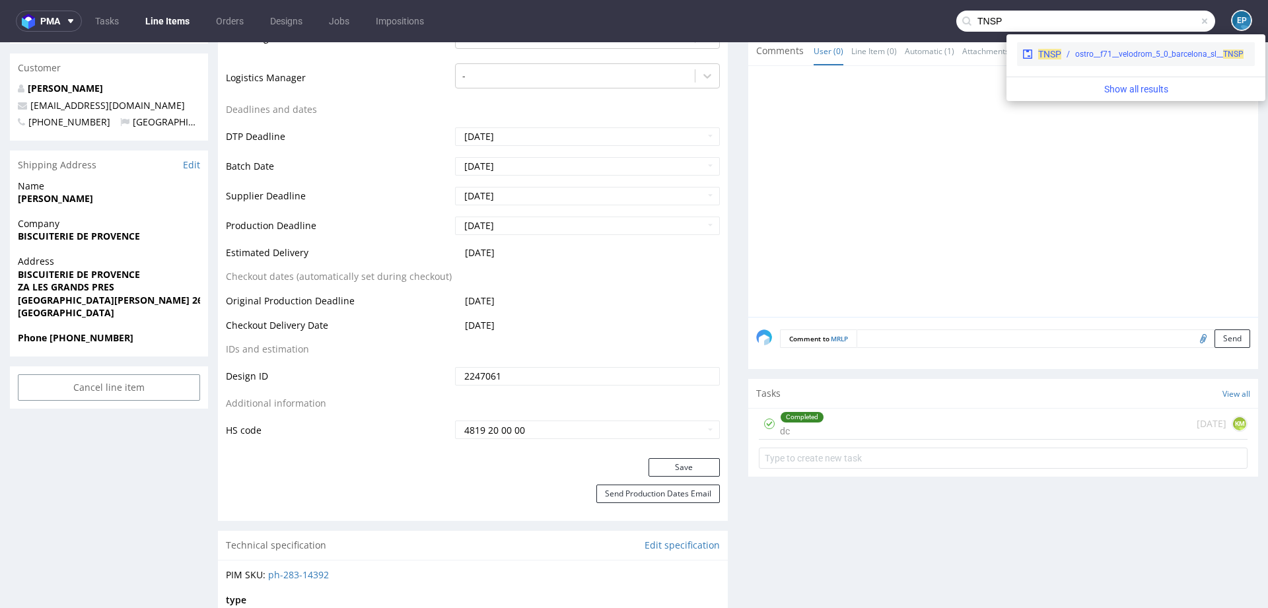
type input "TNSP"
click at [1083, 54] on div "ostro__f71__velodrom_5_0_barcelona_sl__ TNSP" at bounding box center [1159, 54] width 168 height 12
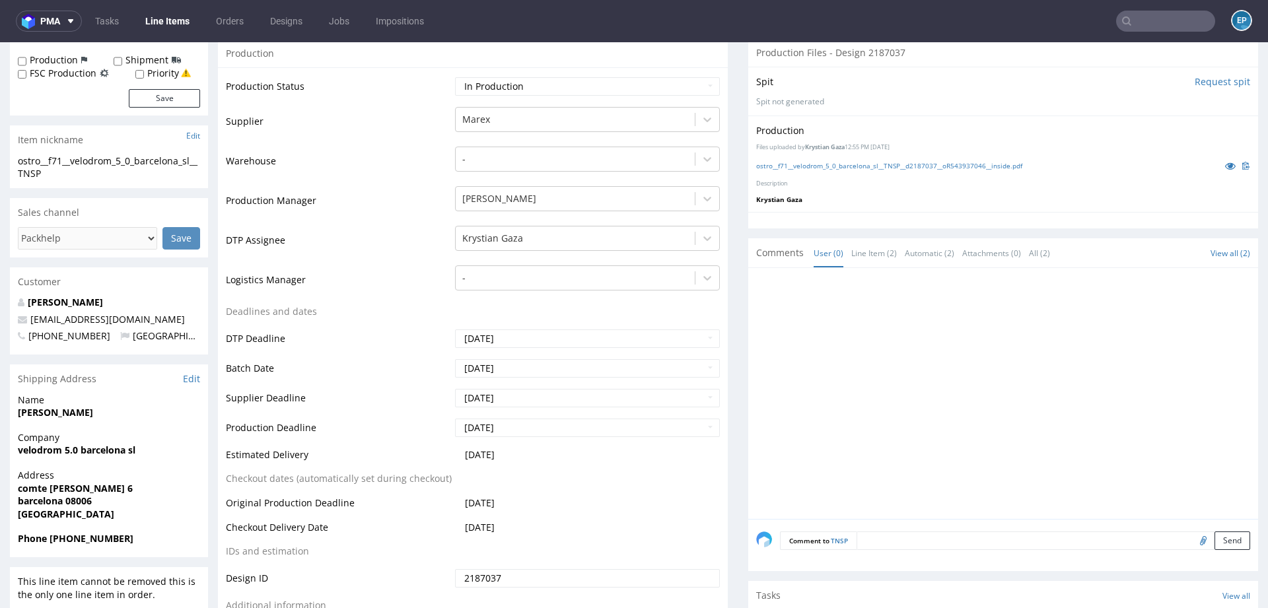
scroll to position [255, 0]
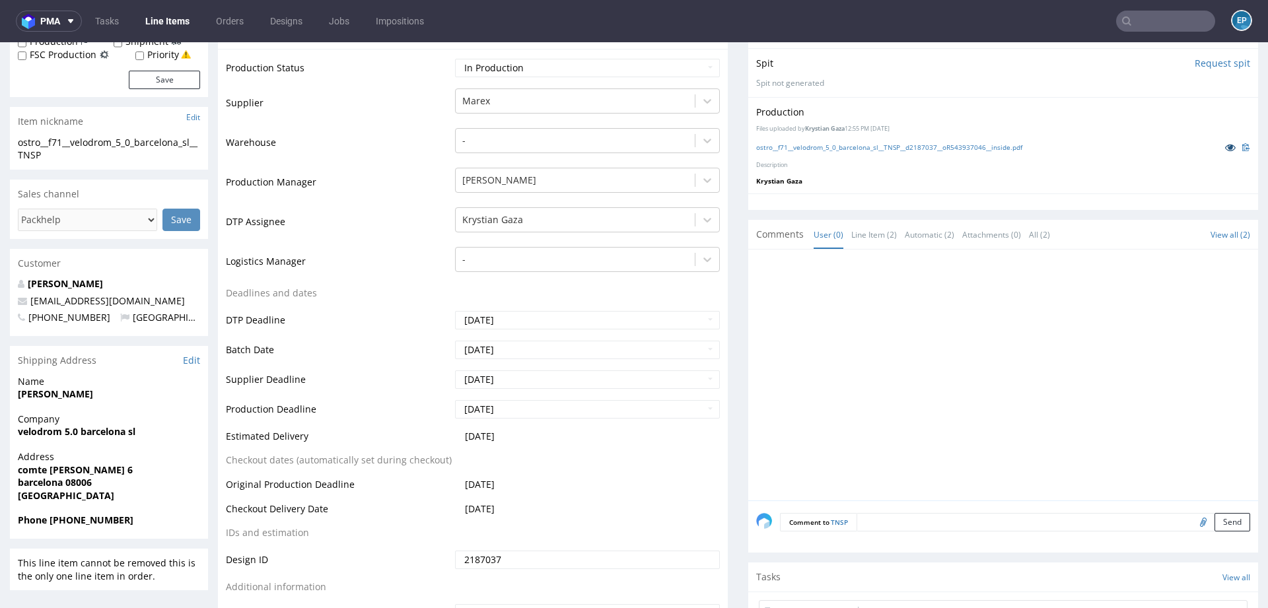
click at [1225, 146] on icon at bounding box center [1230, 147] width 11 height 9
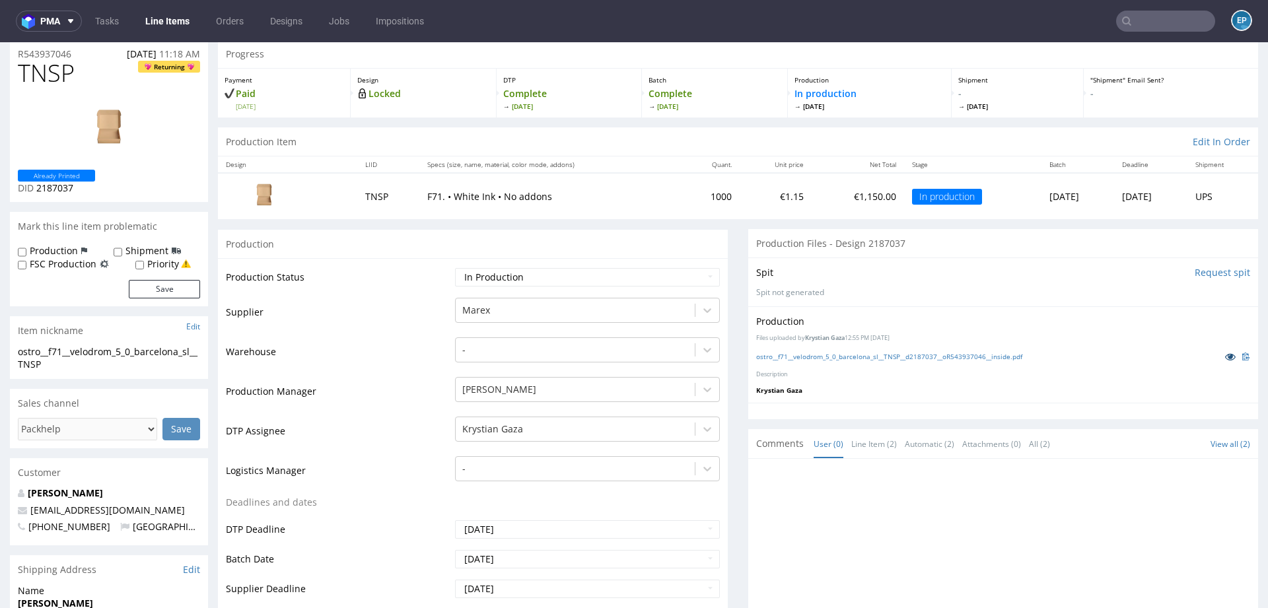
scroll to position [40, 0]
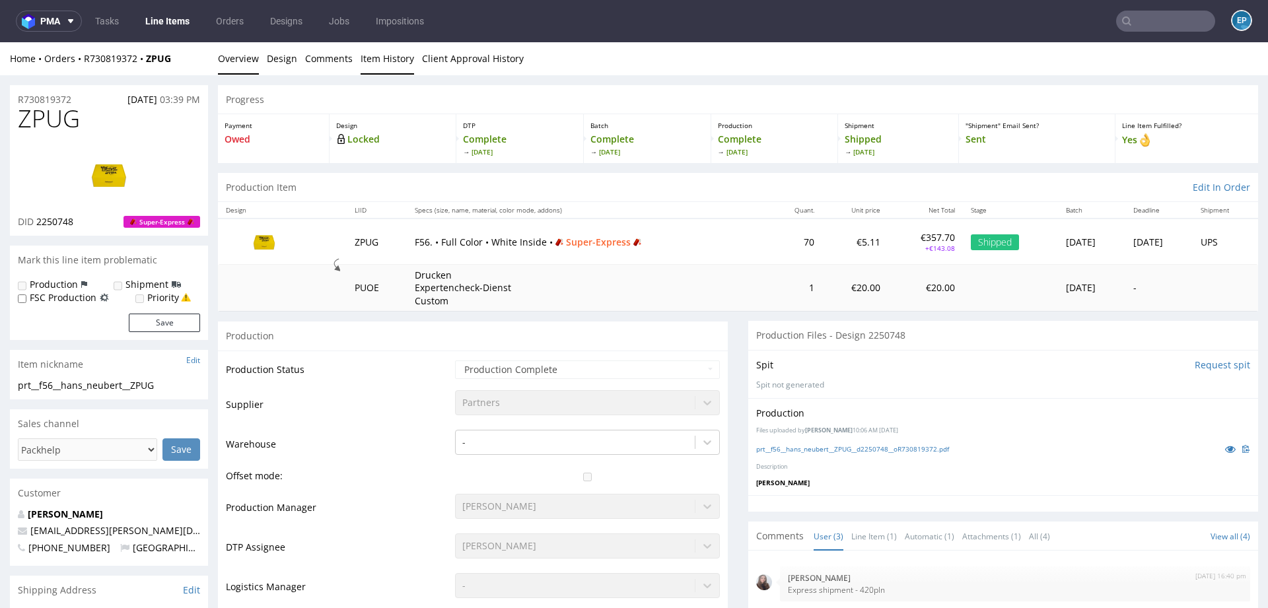
click at [389, 56] on link "Item History" at bounding box center [386, 58] width 53 height 32
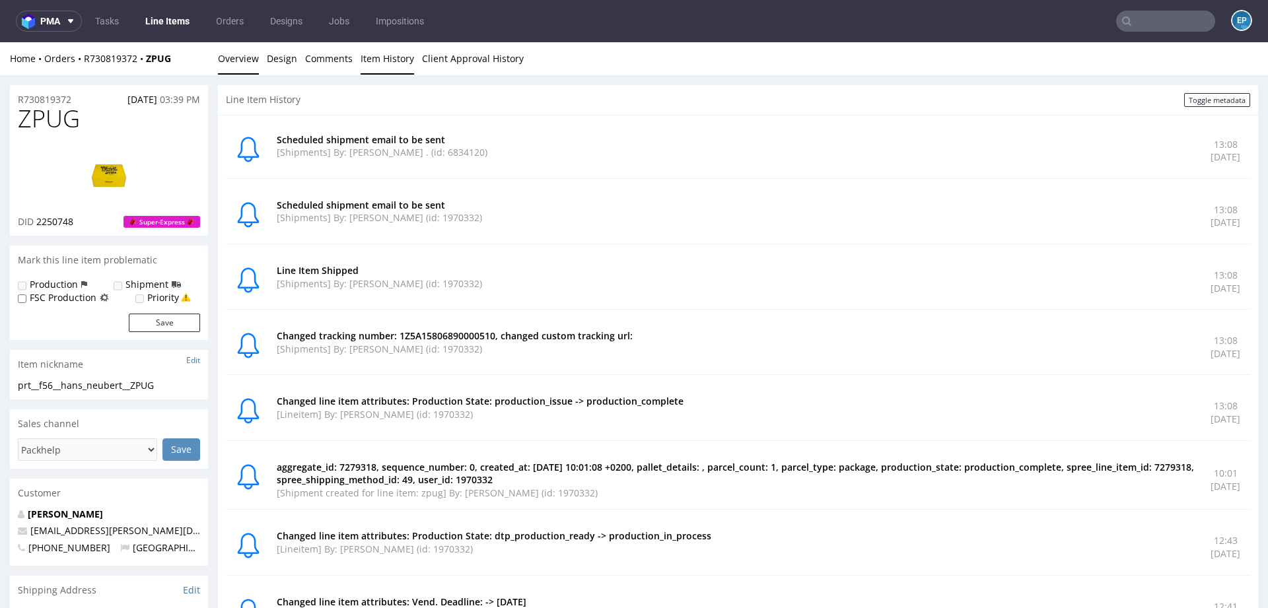
click at [249, 56] on link "Overview" at bounding box center [238, 58] width 41 height 32
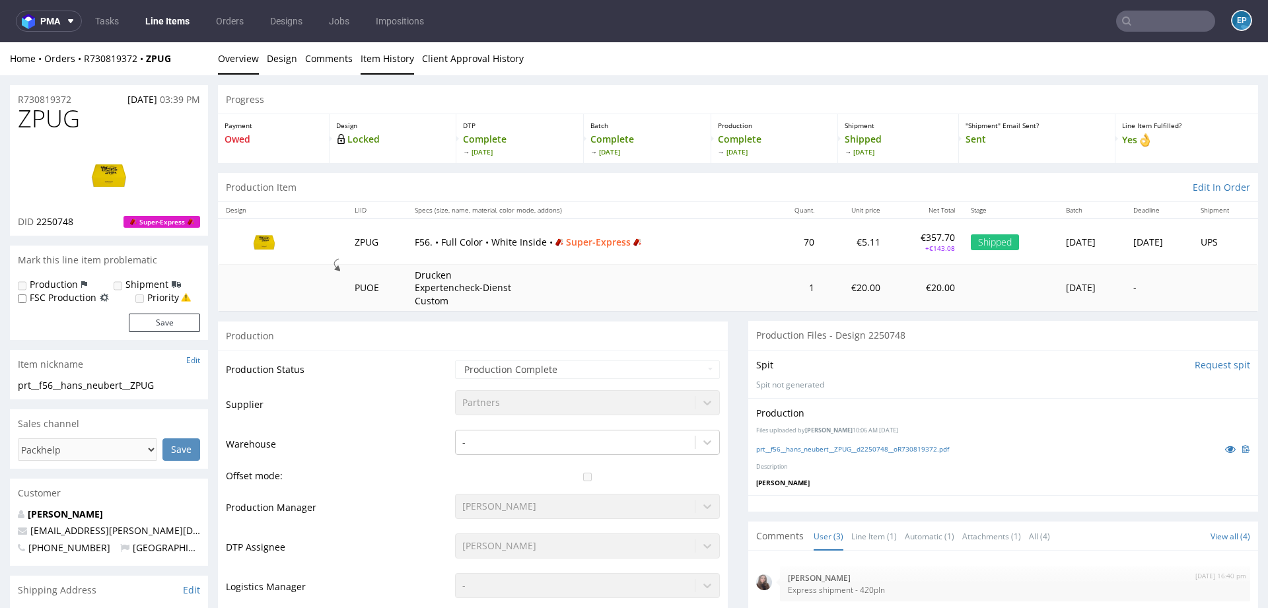
click at [386, 61] on link "Item History" at bounding box center [386, 58] width 53 height 32
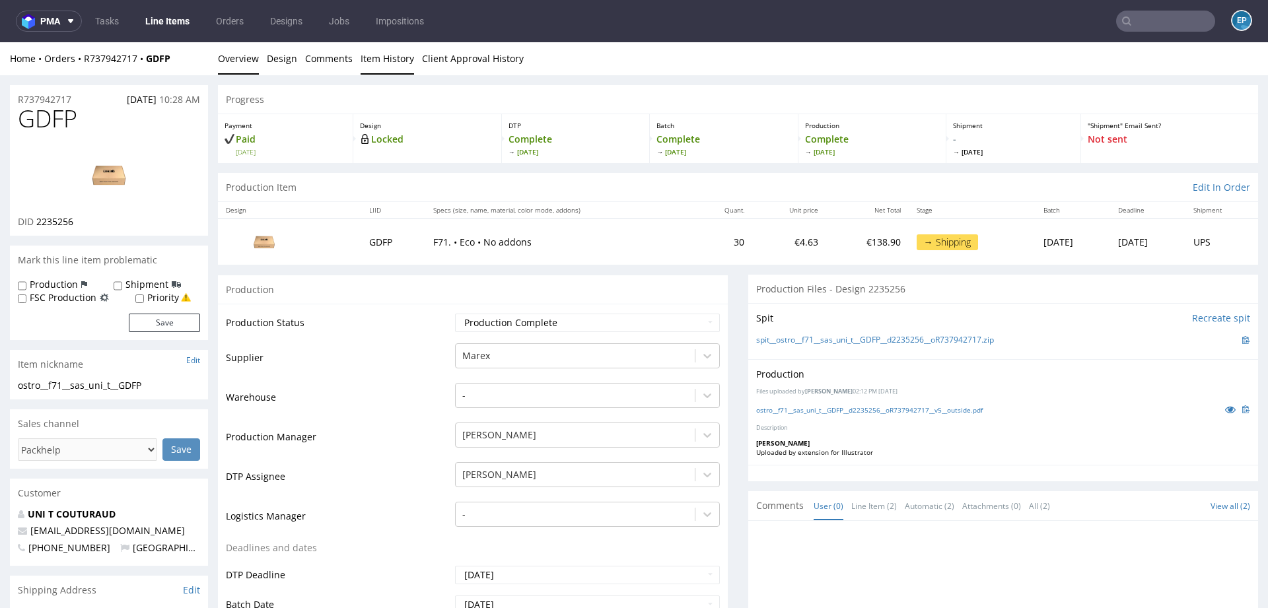
click at [390, 65] on link "Item History" at bounding box center [386, 58] width 53 height 32
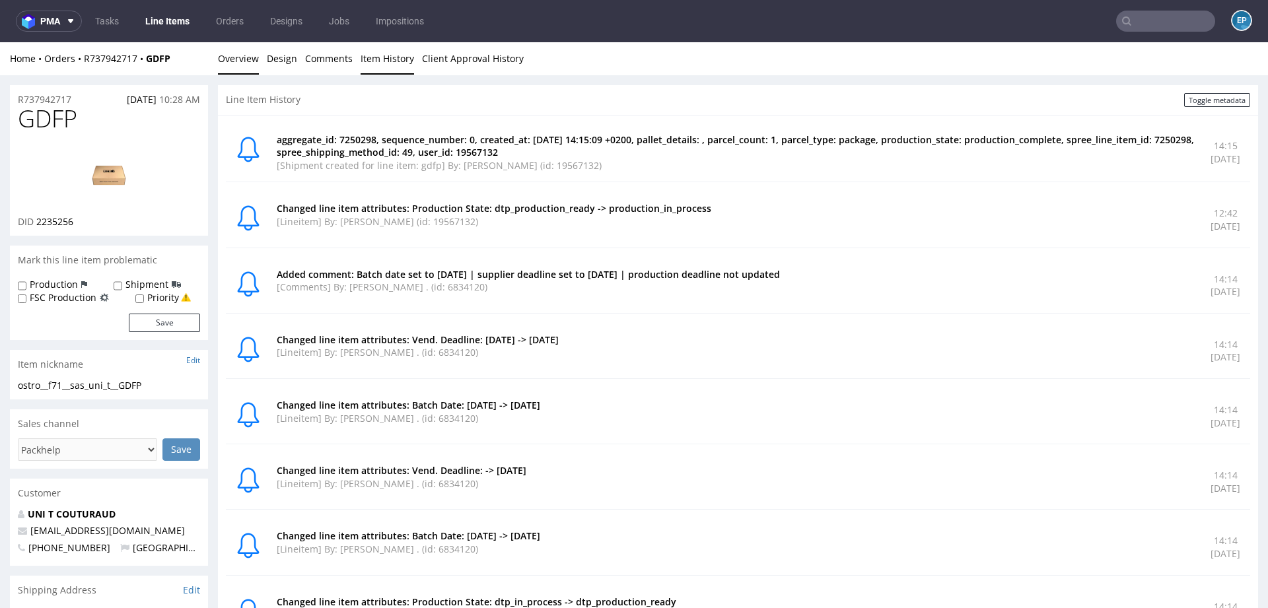
click at [254, 63] on link "Overview" at bounding box center [238, 58] width 41 height 32
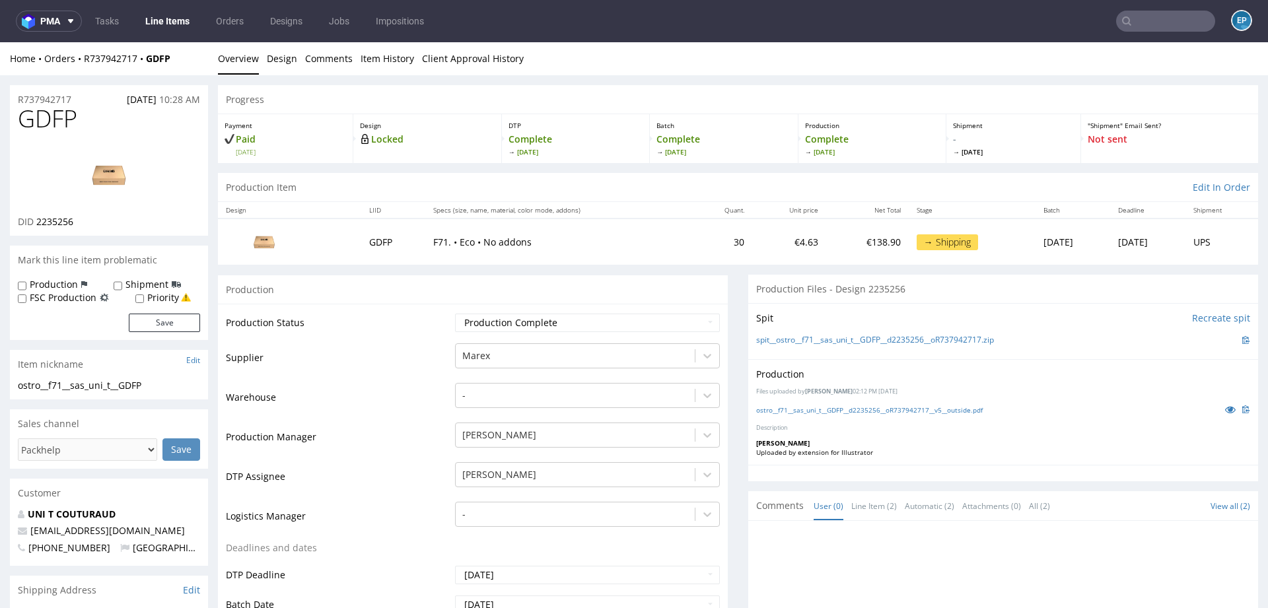
click at [63, 125] on span "GDFP" at bounding box center [47, 119] width 59 height 26
copy span "GDFP"
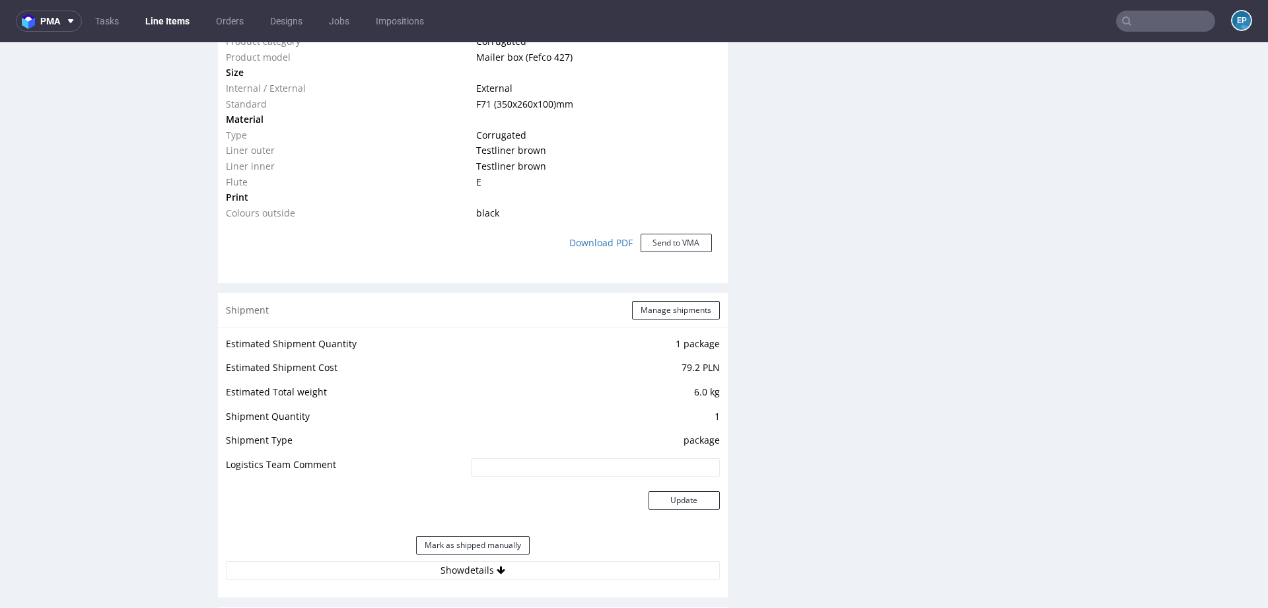
scroll to position [1134, 0]
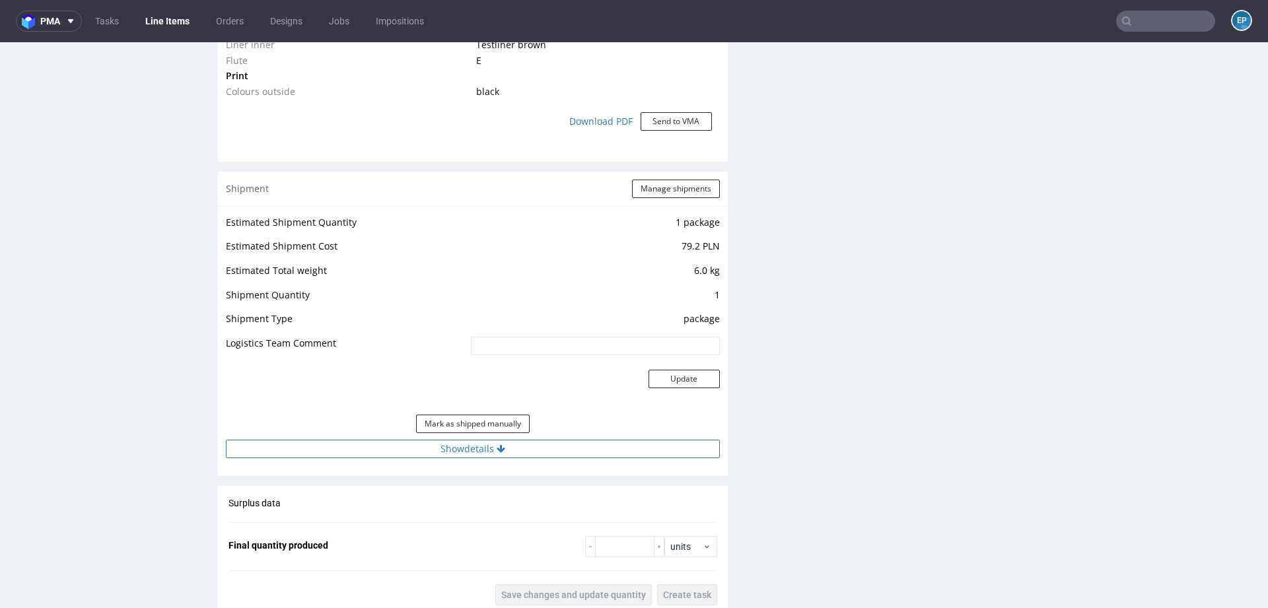
click at [524, 447] on button "Show details" at bounding box center [473, 449] width 494 height 18
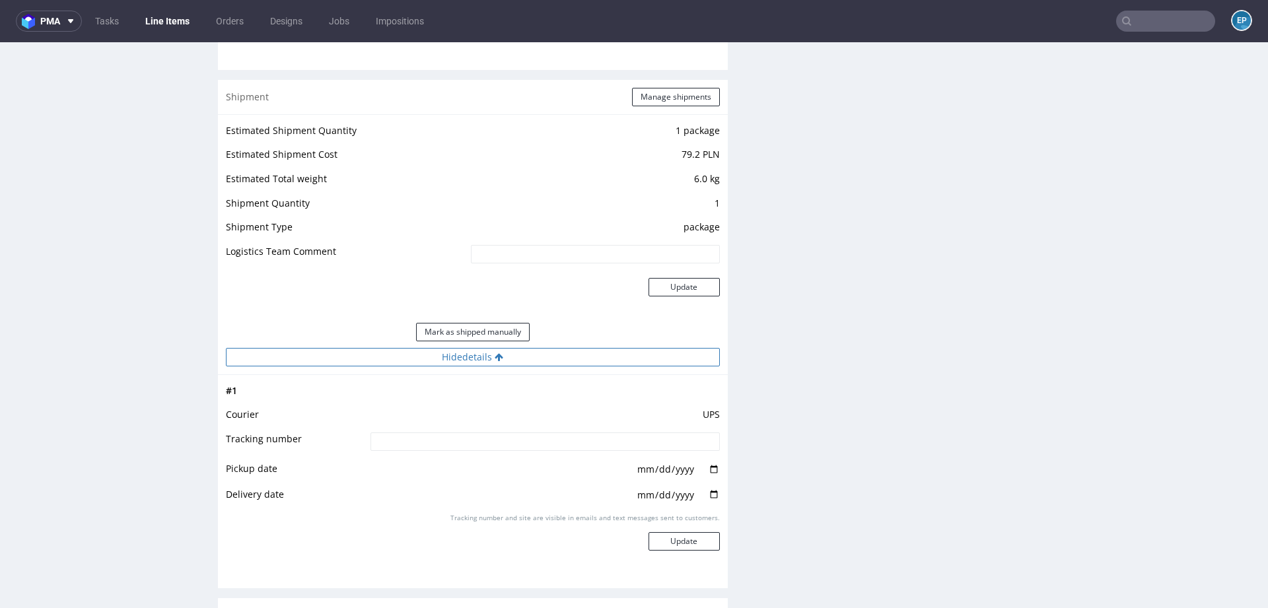
scroll to position [1243, 0]
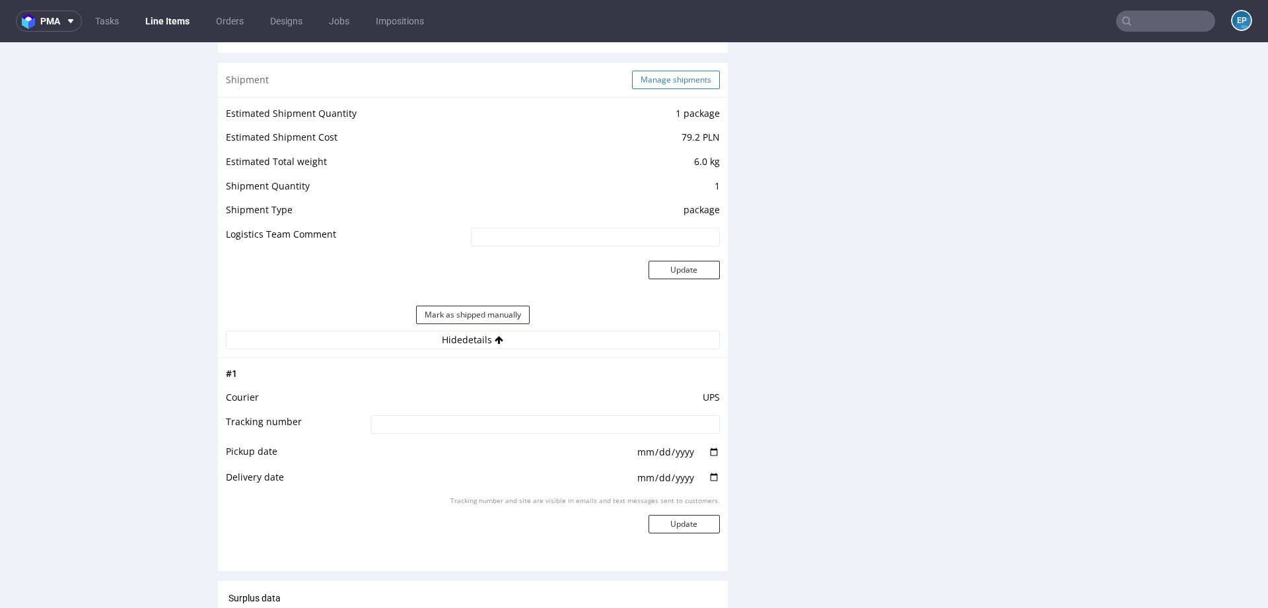
click at [669, 79] on button "Manage shipments" at bounding box center [676, 80] width 88 height 18
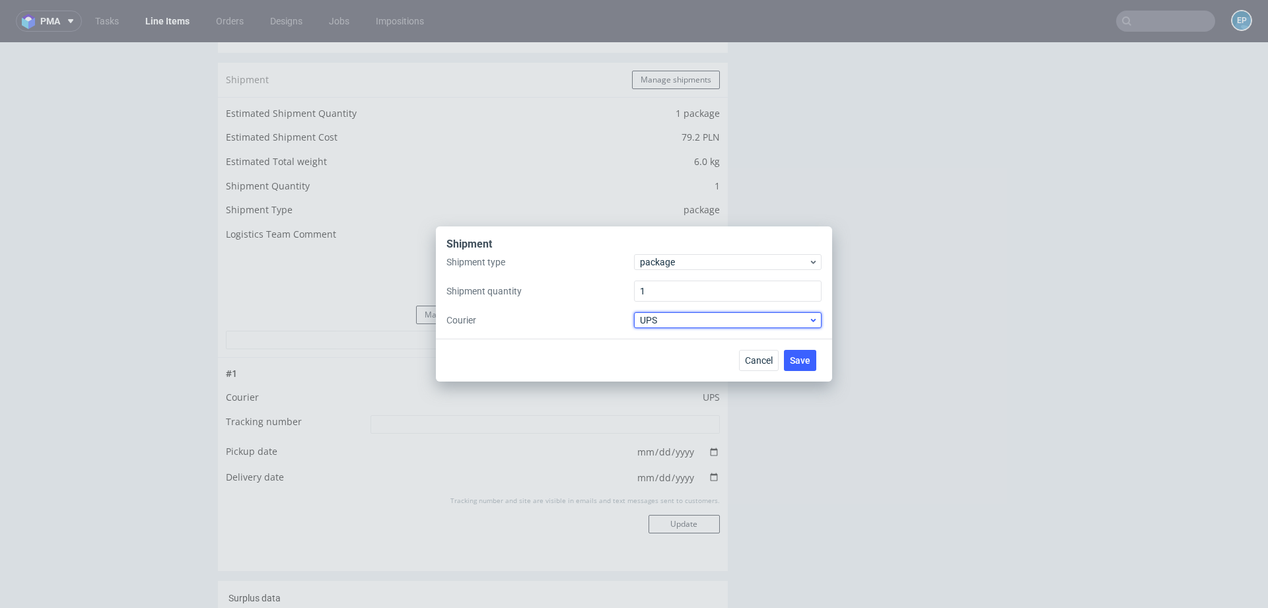
click at [658, 327] on div "UPS" at bounding box center [728, 320] width 188 height 16
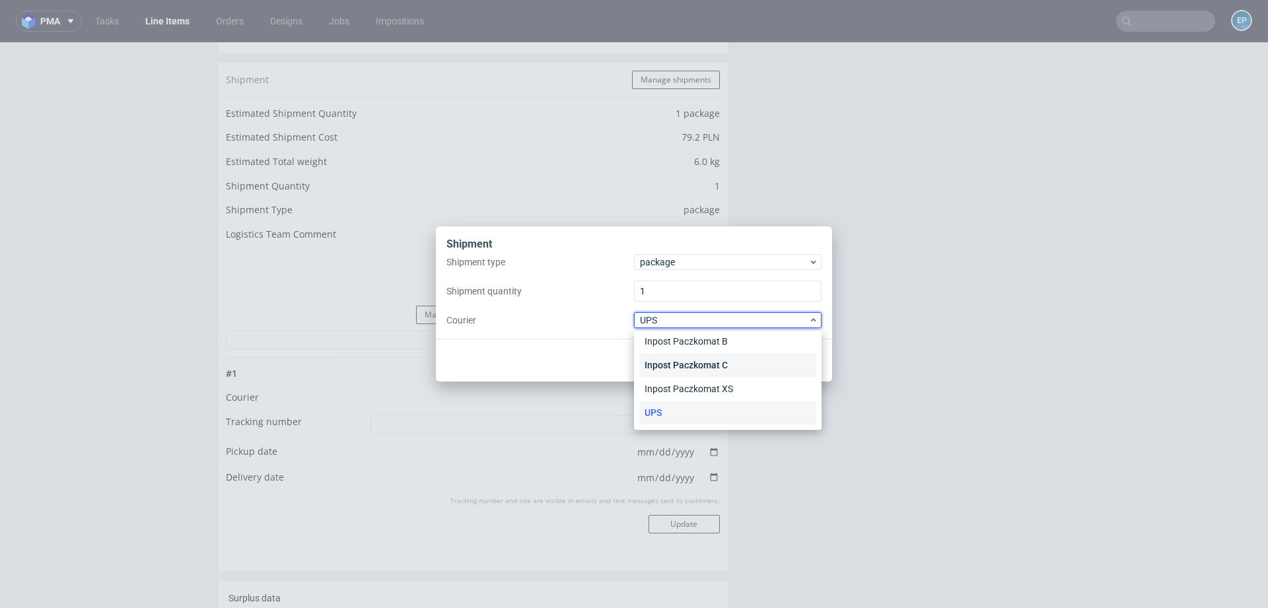
scroll to position [0, 0]
click at [671, 395] on div "Fedex" at bounding box center [727, 396] width 177 height 24
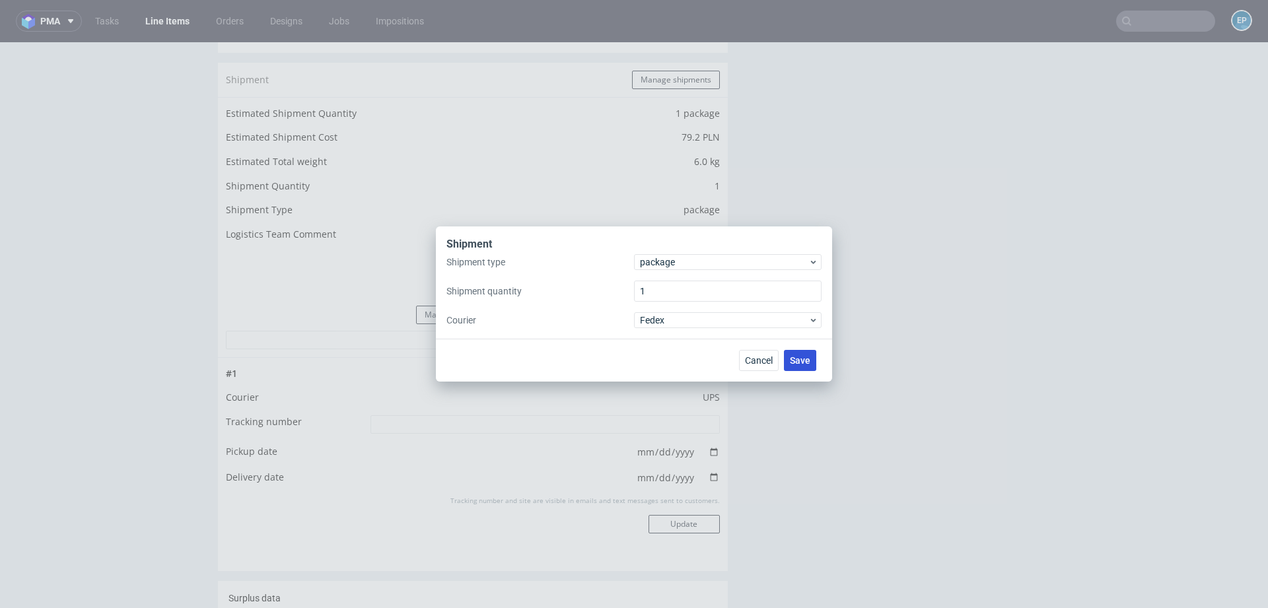
click at [805, 362] on span "Save" at bounding box center [800, 360] width 20 height 9
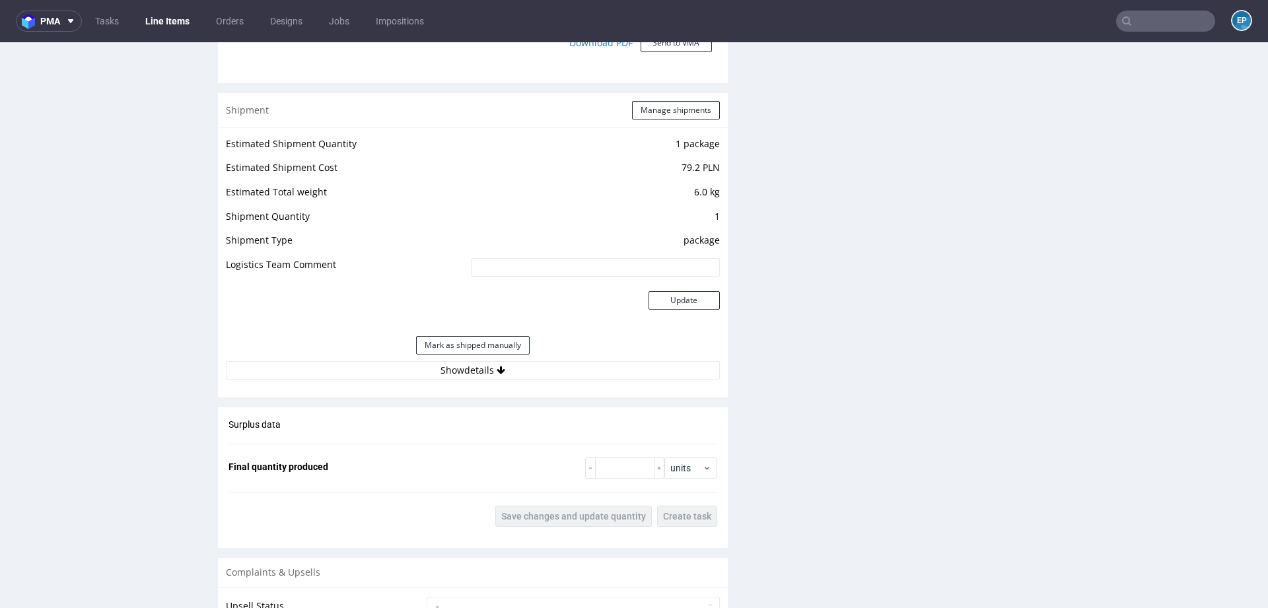
scroll to position [1258, 0]
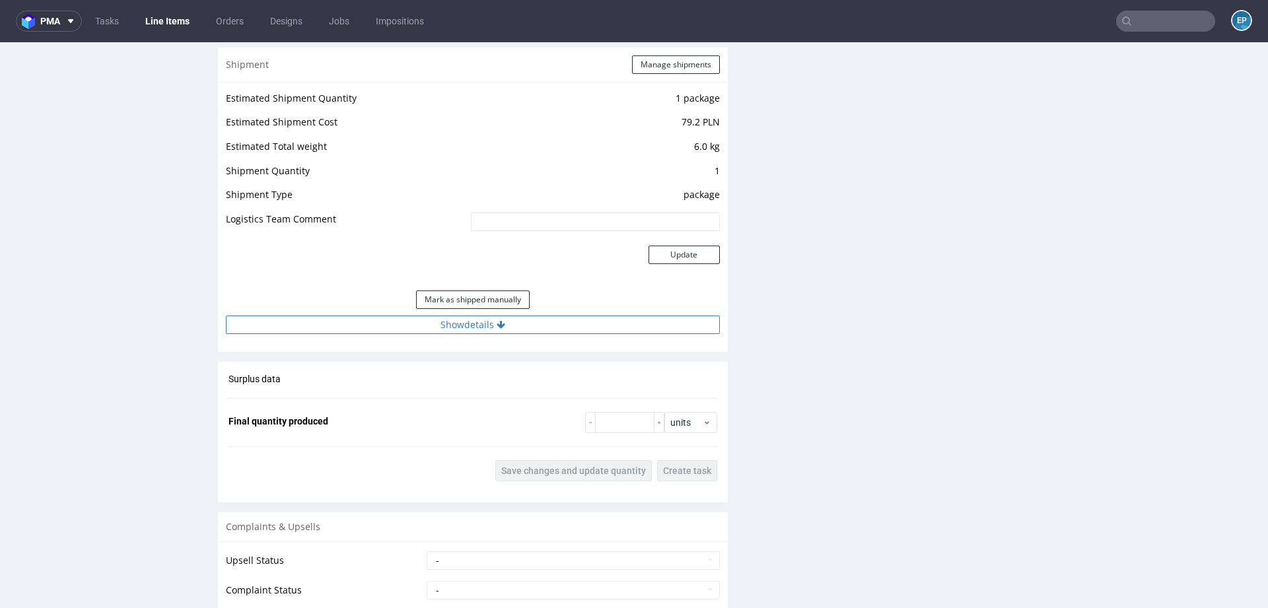
click at [523, 328] on button "Show details" at bounding box center [473, 325] width 494 height 18
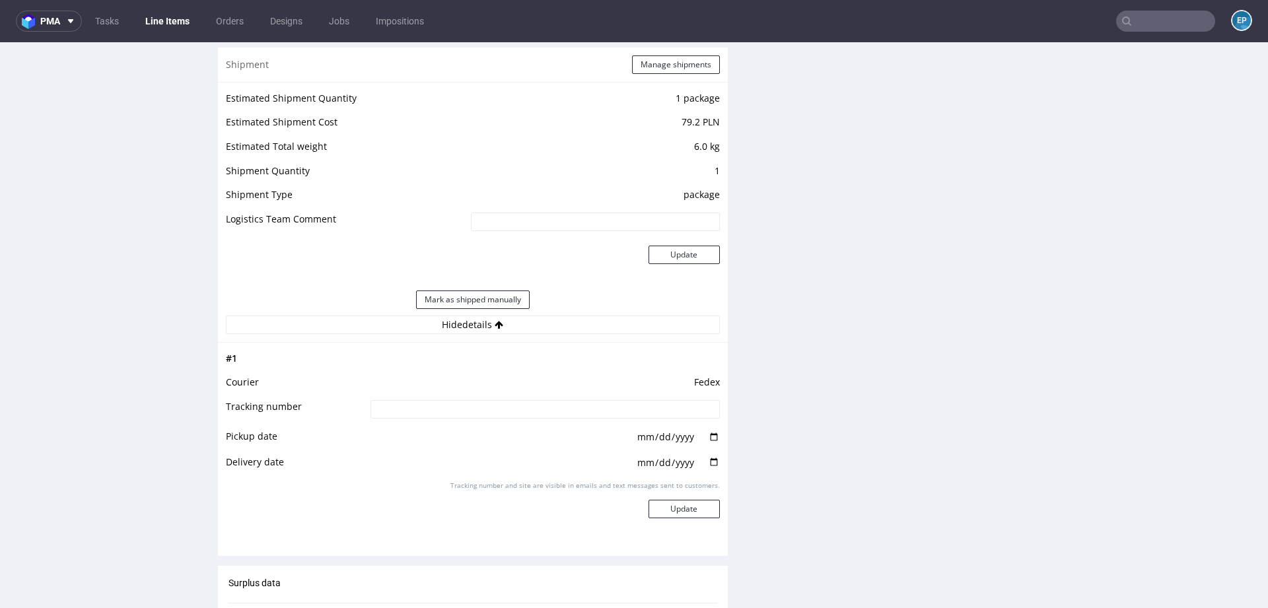
click at [526, 413] on input at bounding box center [544, 409] width 349 height 18
paste input "882751494154"
type input "882751494154"
click at [667, 508] on button "Update" at bounding box center [683, 509] width 71 height 18
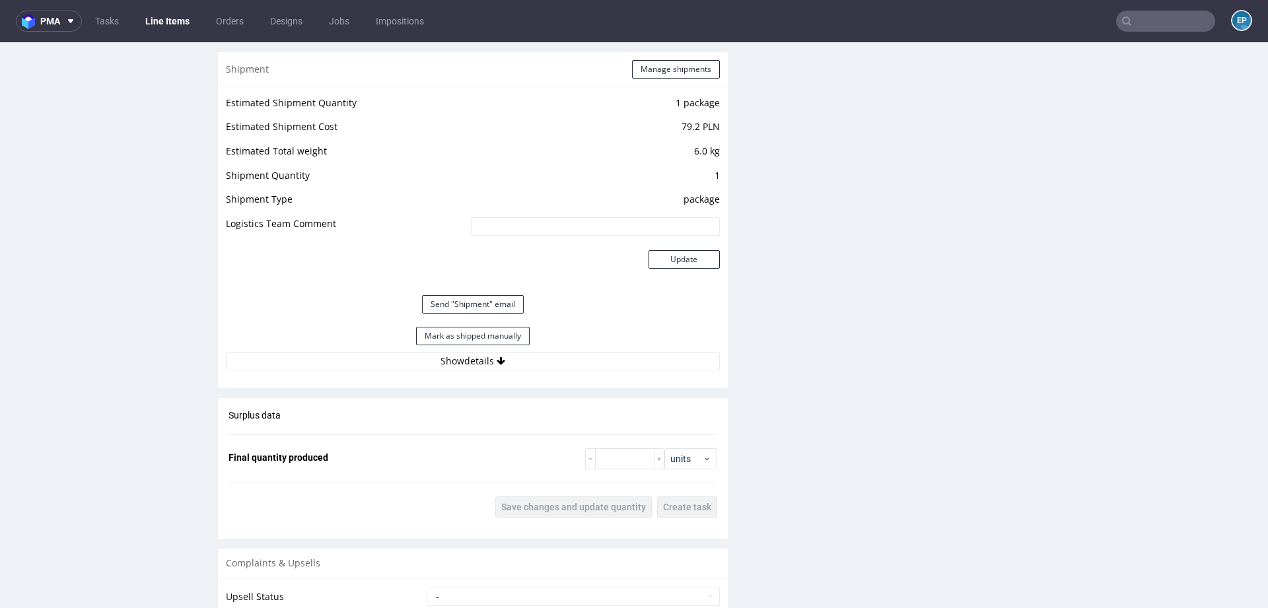
scroll to position [1254, 0]
click at [512, 334] on button "Mark as shipped manually" at bounding box center [473, 335] width 114 height 18
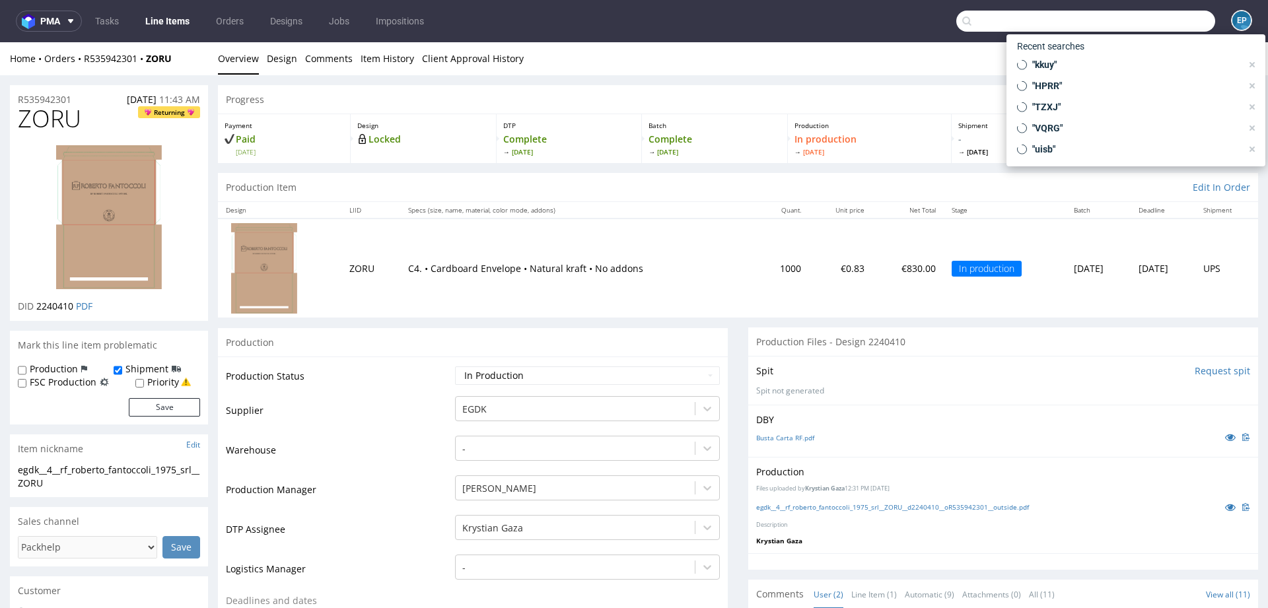
click at [1137, 21] on input "text" at bounding box center [1085, 21] width 259 height 21
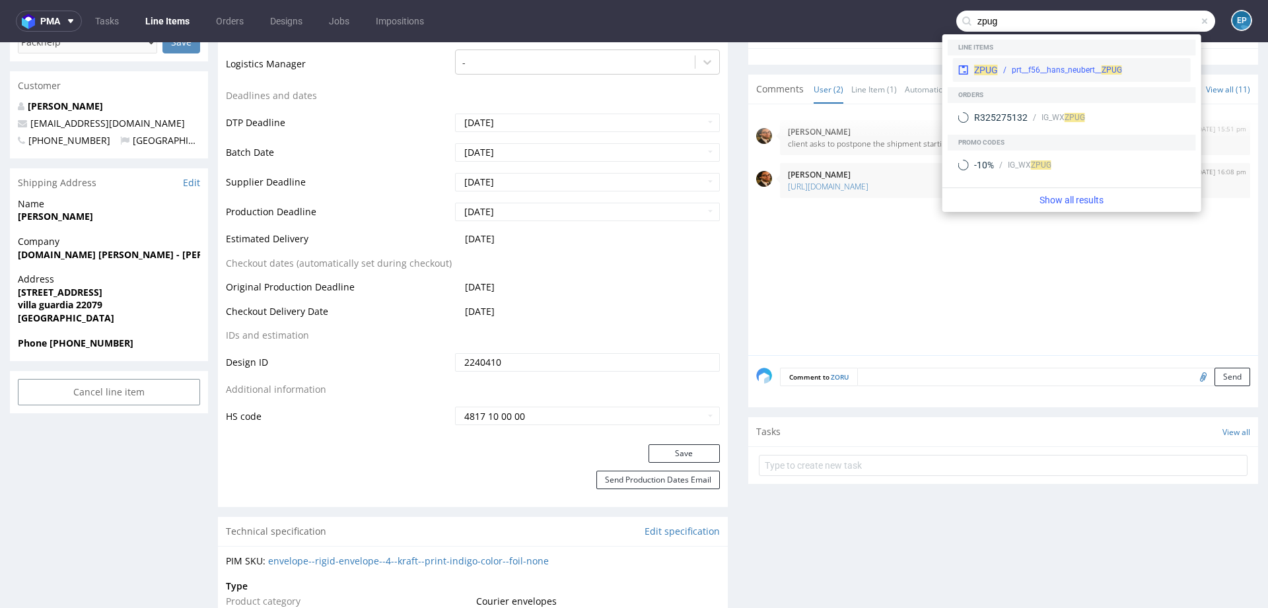
type input "zpug"
click at [1075, 64] on div "prt__f56__hans_neubert__ ZPUG" at bounding box center [1066, 70] width 110 height 12
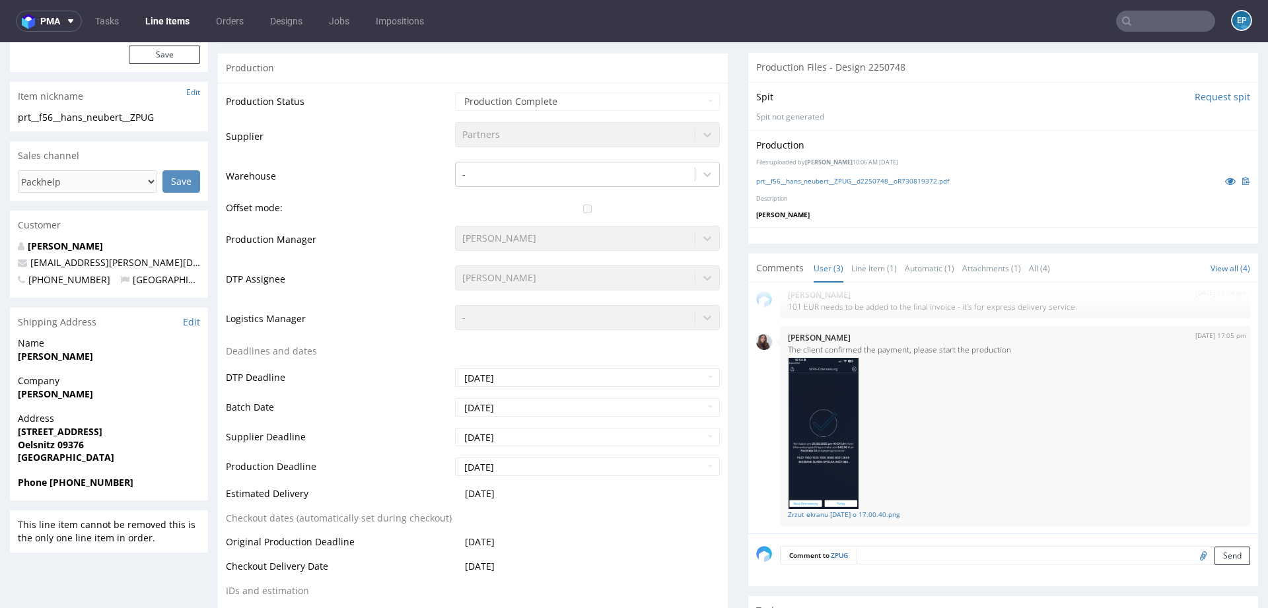
scroll to position [394, 0]
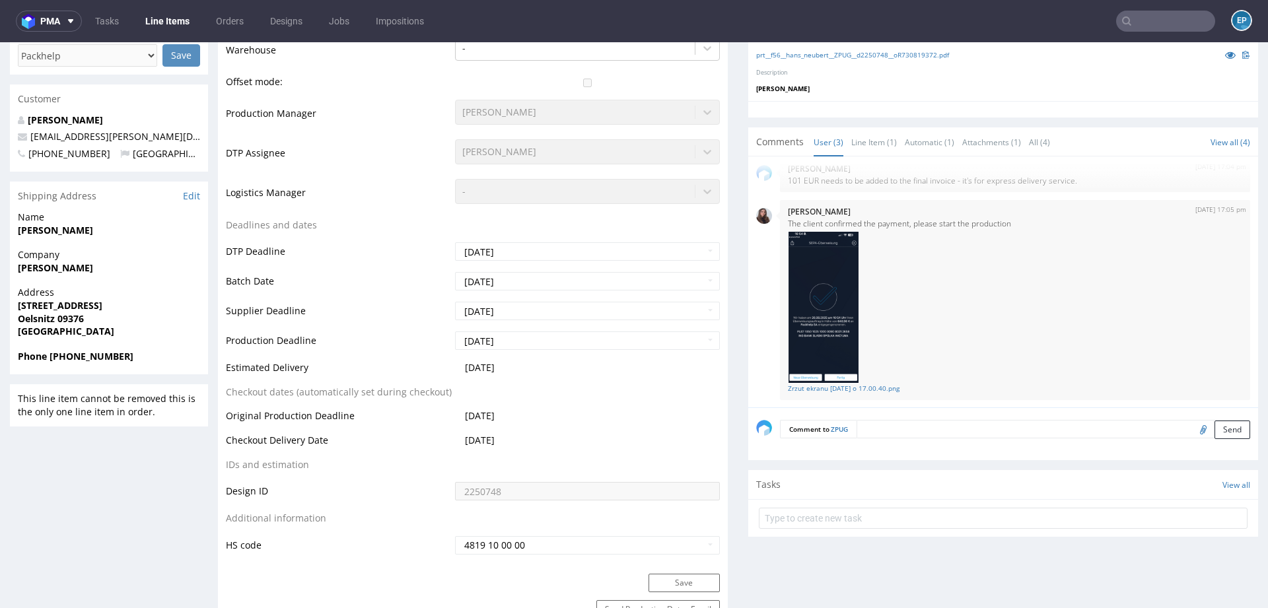
click at [891, 428] on textarea at bounding box center [1052, 429] width 393 height 18
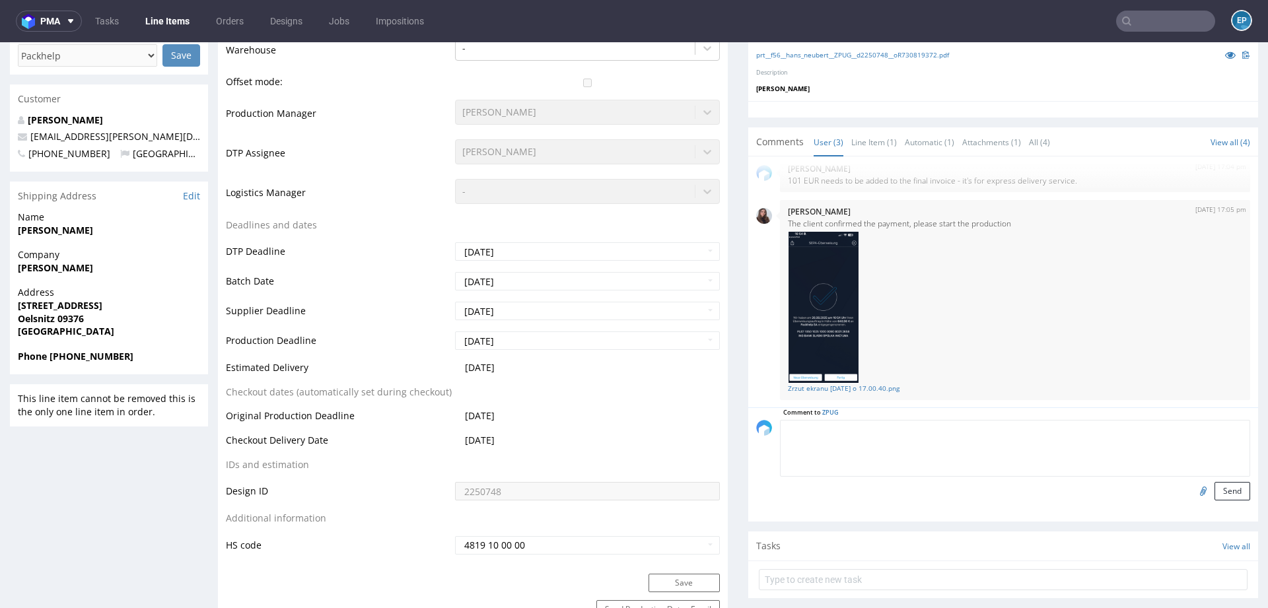
paste textarea "694413493"
type textarea "694413493"
paste textarea "1Z5A15800497297942"
type textarea "1Z5A15800497297942"
click at [1221, 490] on button "Send" at bounding box center [1232, 491] width 36 height 18
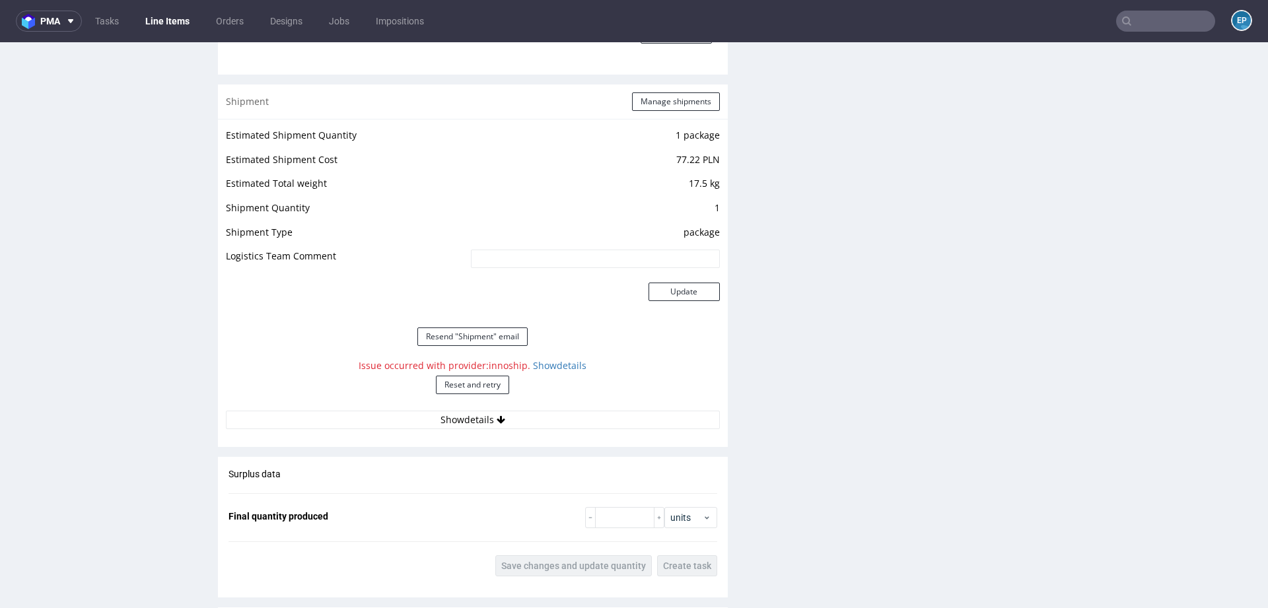
scroll to position [1384, 0]
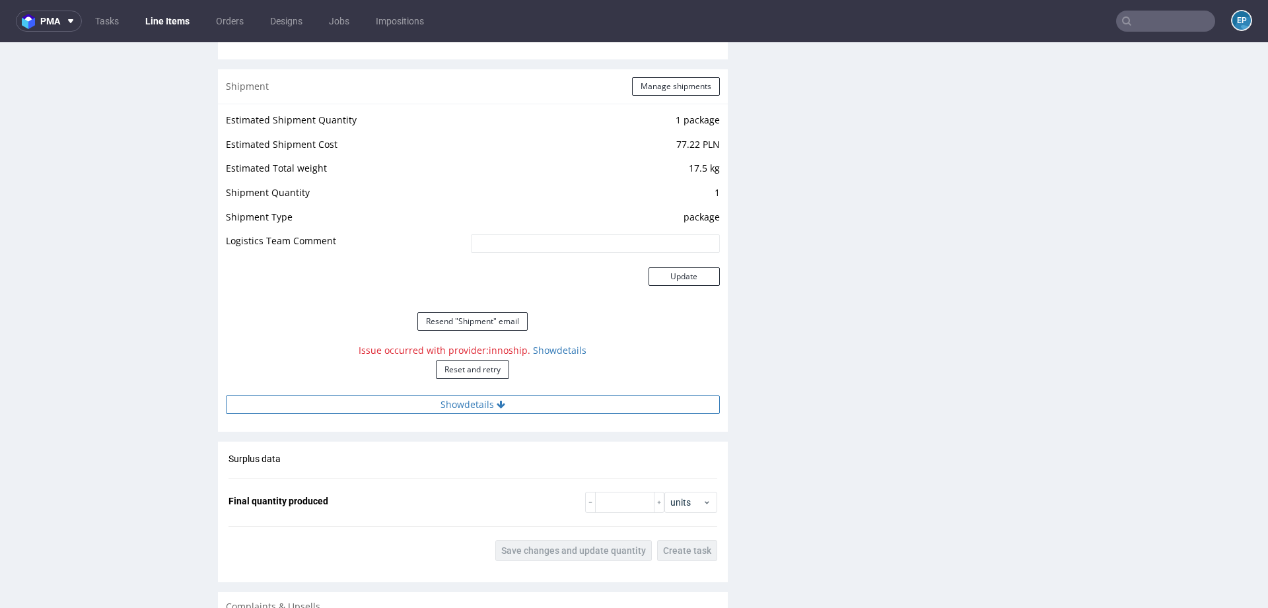
click button "Show details"
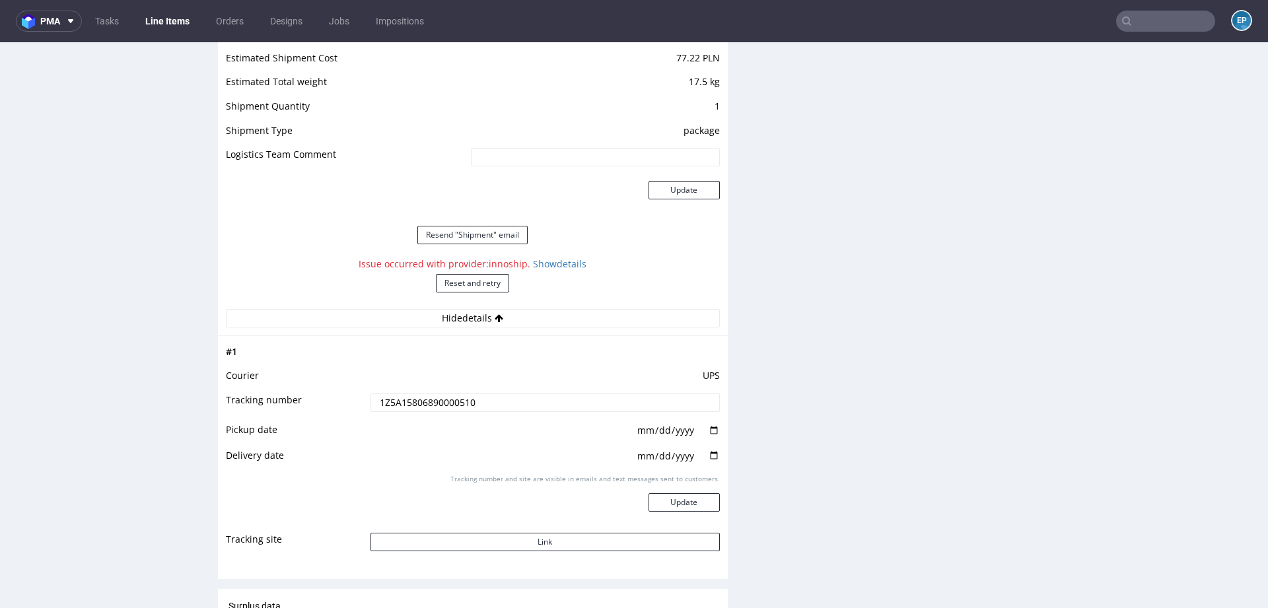
scroll to position [1486, 0]
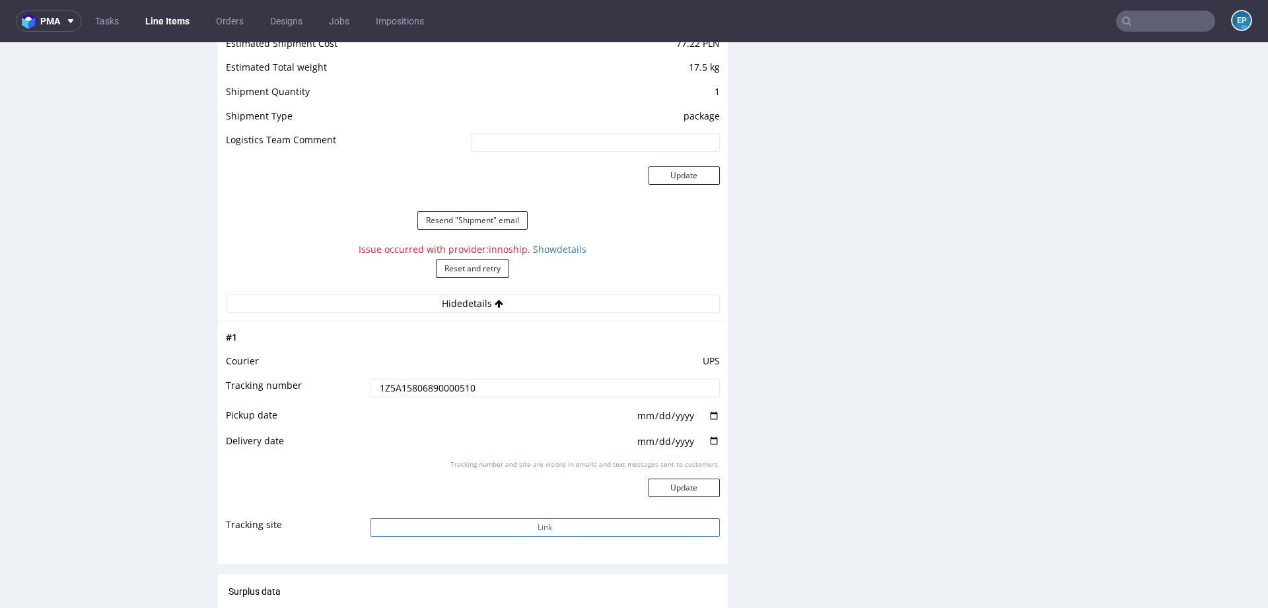
click button "Link"
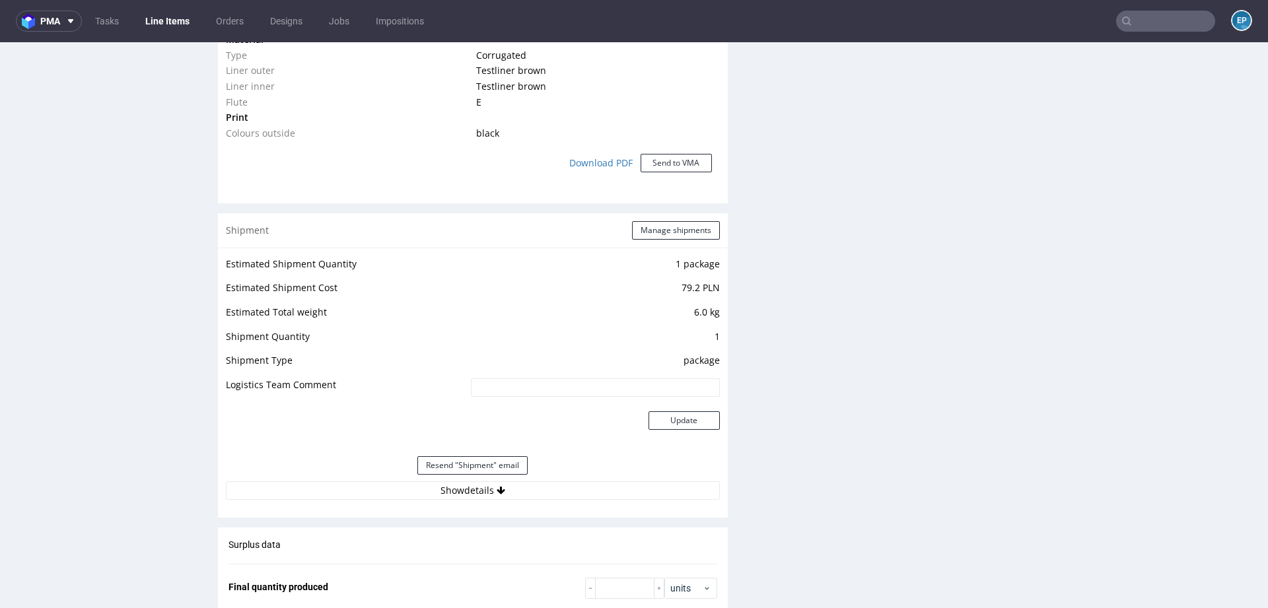
scroll to position [1097, 0]
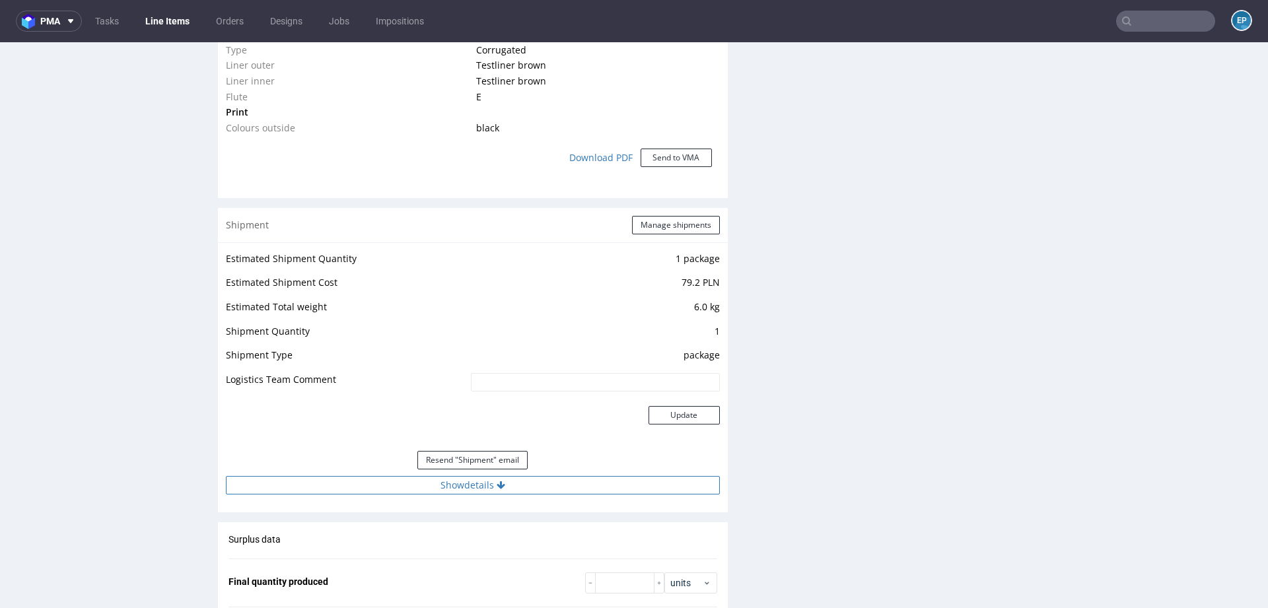
click at [541, 489] on button "Show details" at bounding box center [473, 485] width 494 height 18
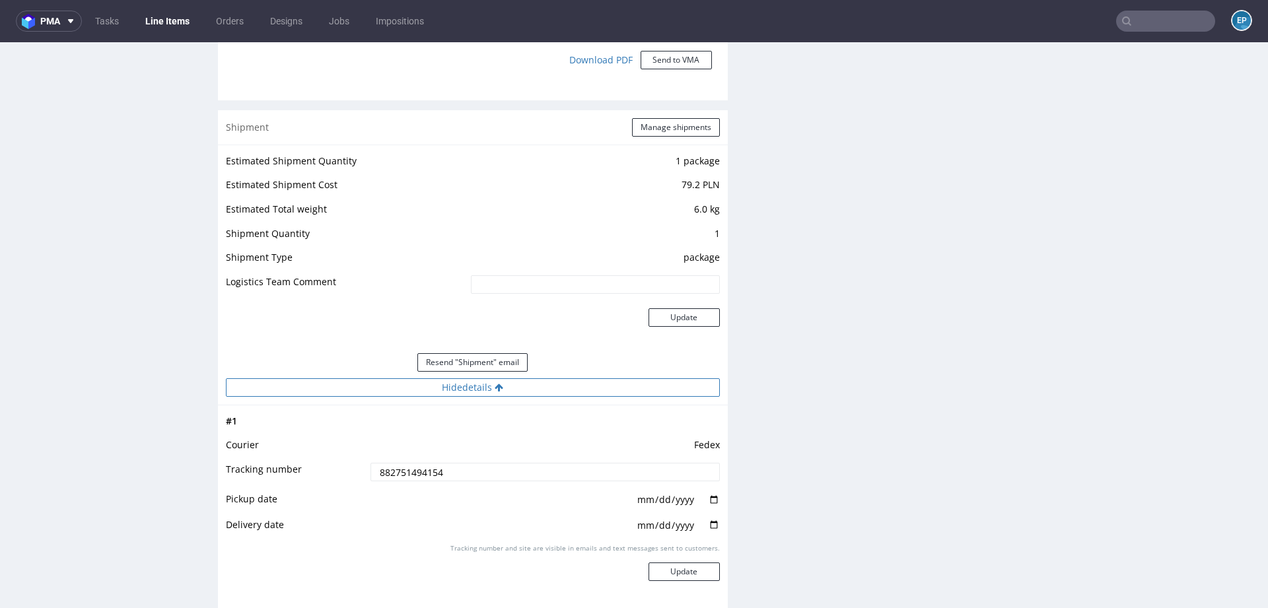
scroll to position [1258, 0]
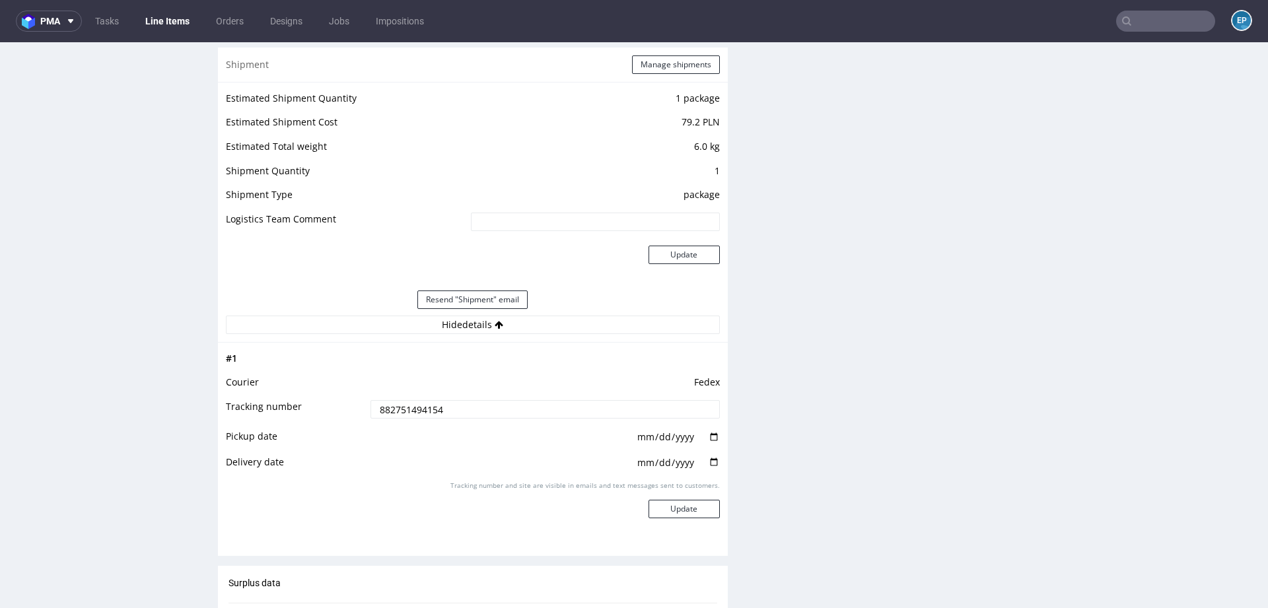
click at [418, 407] on input "882751494154" at bounding box center [544, 409] width 349 height 18
